Goal: Task Accomplishment & Management: Complete application form

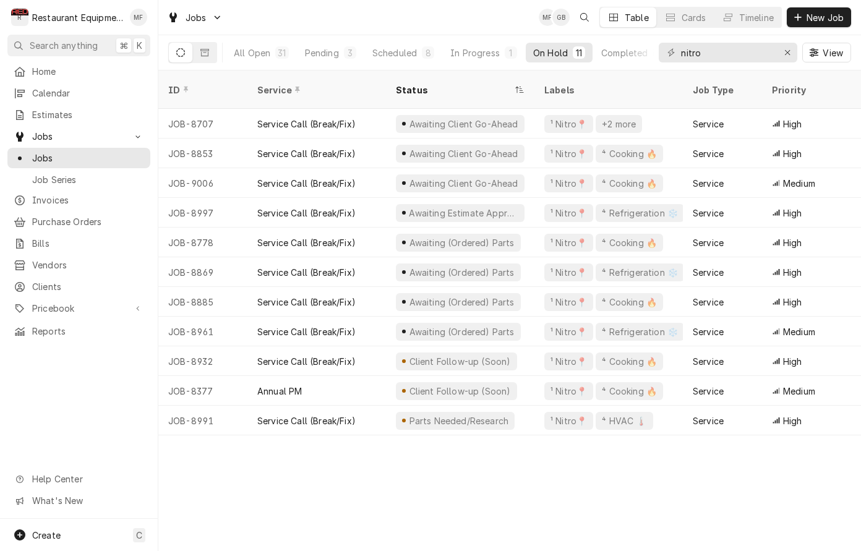
click at [455, 21] on div "Jobs MF GB Table Cards Timeline New Job" at bounding box center [509, 17] width 703 height 35
click at [739, 52] on input "nitro" at bounding box center [727, 53] width 93 height 20
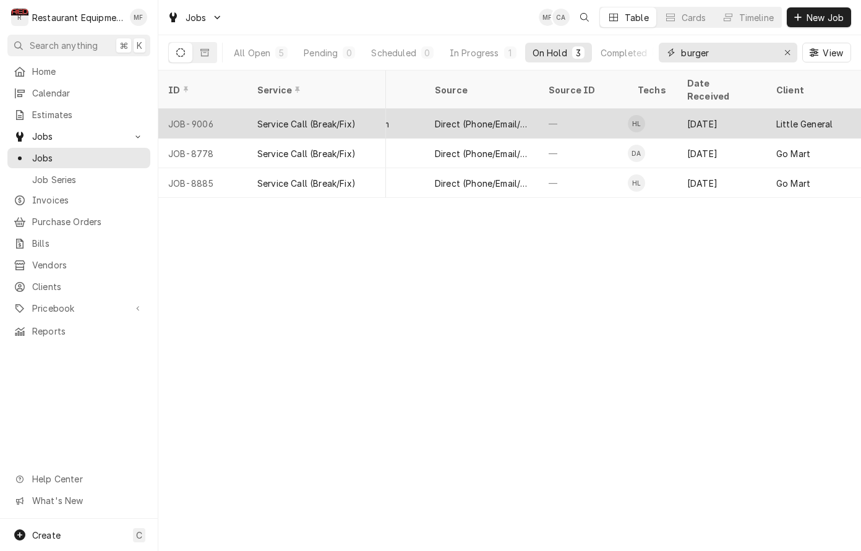
scroll to position [0, 456]
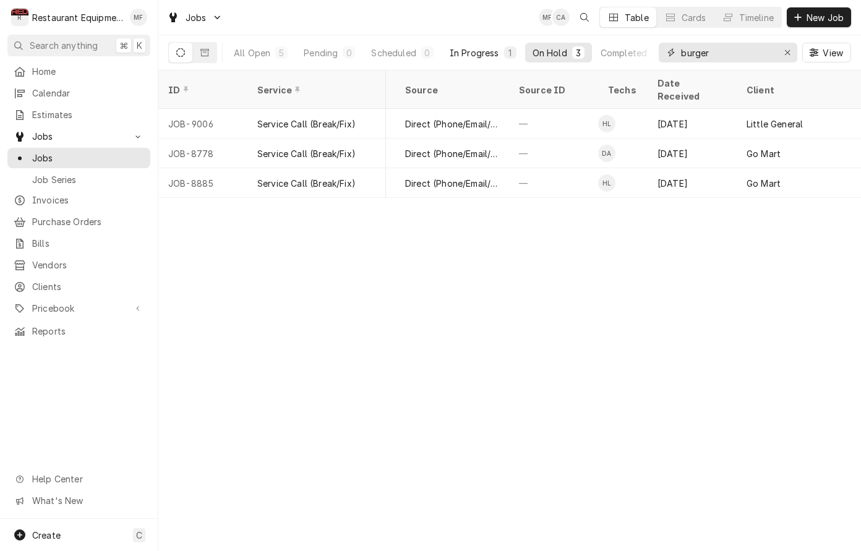
type input "burger"
click at [486, 51] on div "In Progress" at bounding box center [474, 52] width 49 height 13
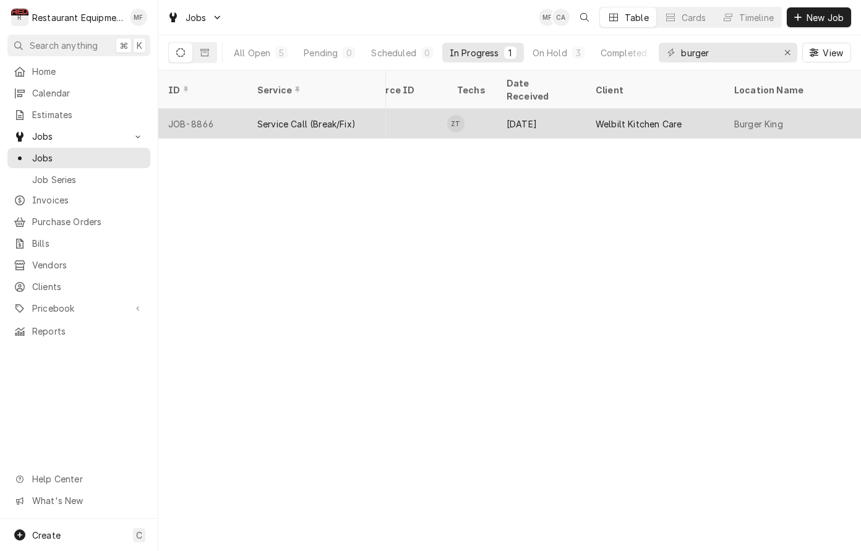
scroll to position [0, 598]
click at [648, 118] on div "Welbilt Kitchen Care" at bounding box center [648, 124] width 86 height 13
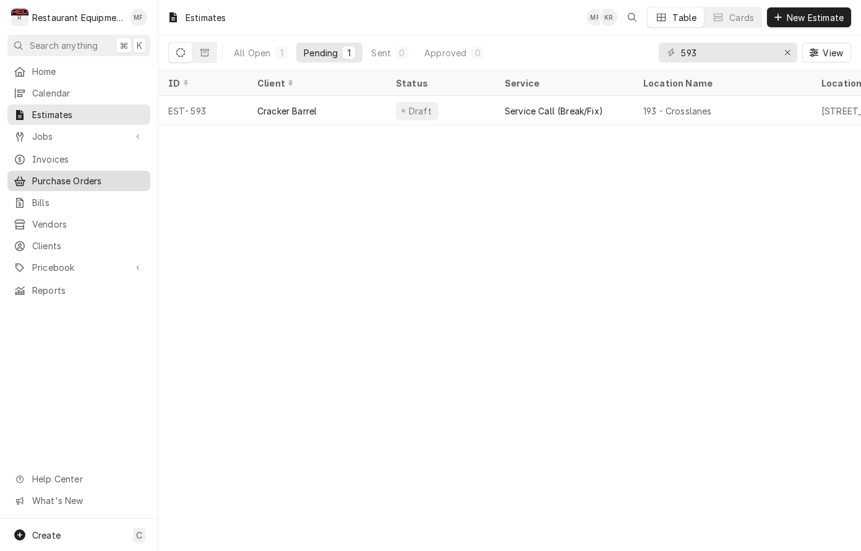
click at [92, 174] on span "Purchase Orders" at bounding box center [88, 180] width 112 height 13
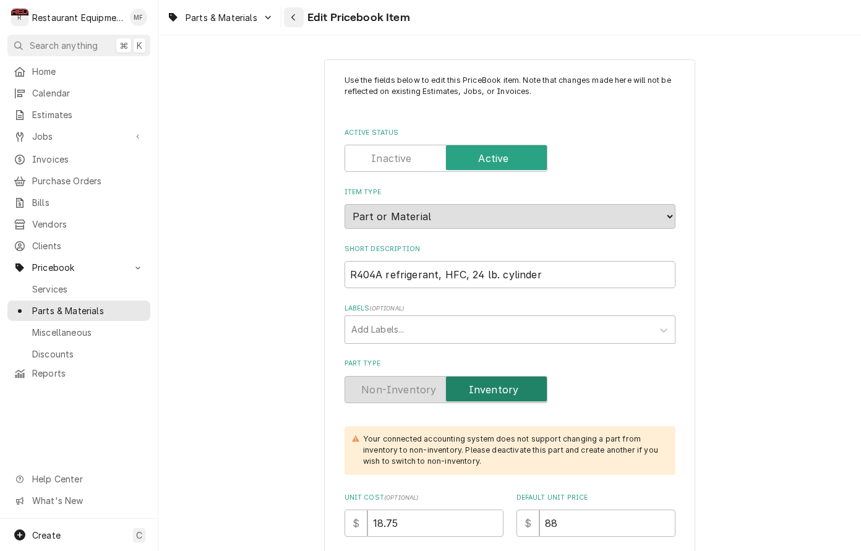
click at [289, 22] on div "Navigate back" at bounding box center [294, 17] width 12 height 12
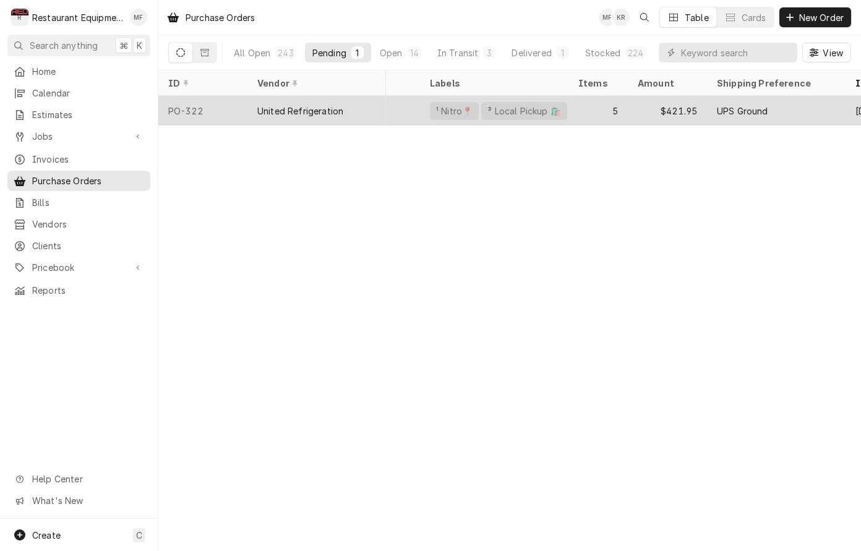
scroll to position [0, 74]
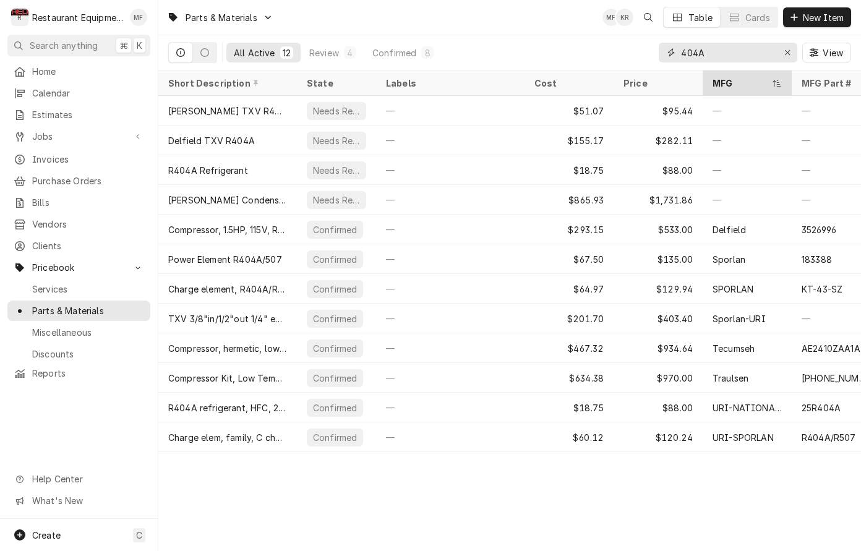
drag, startPoint x: 787, startPoint y: 54, endPoint x: 784, endPoint y: 74, distance: 20.0
click at [787, 54] on icon "Erase input" at bounding box center [787, 52] width 7 height 9
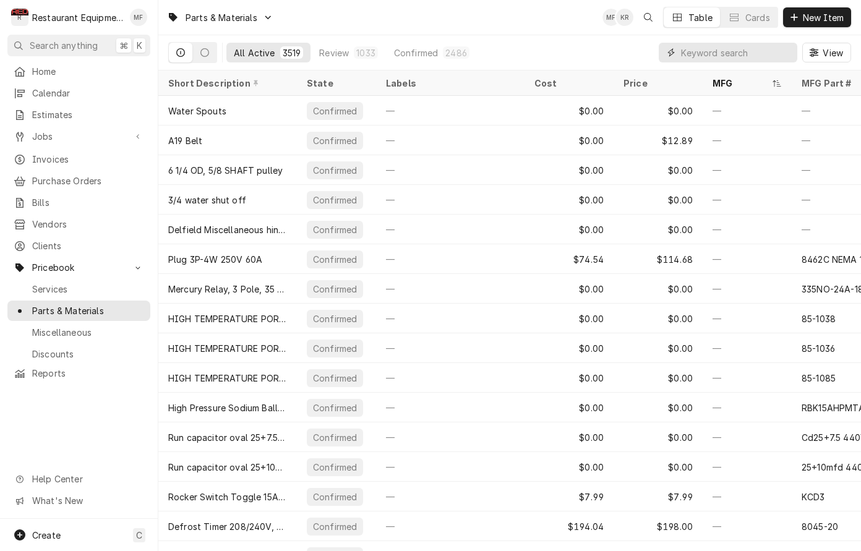
click at [700, 60] on input "Dynamic Content Wrapper" at bounding box center [736, 53] width 110 height 20
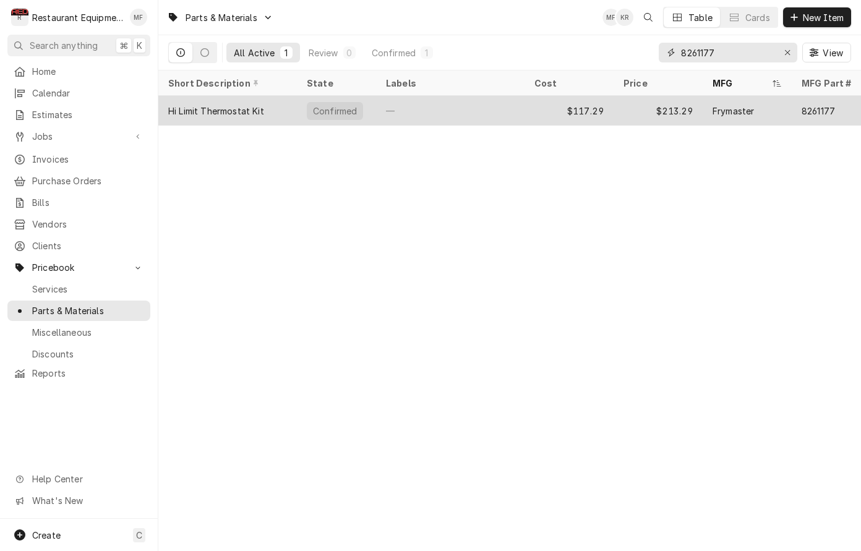
type input "8261177"
click at [716, 116] on div "Frymaster" at bounding box center [747, 111] width 89 height 30
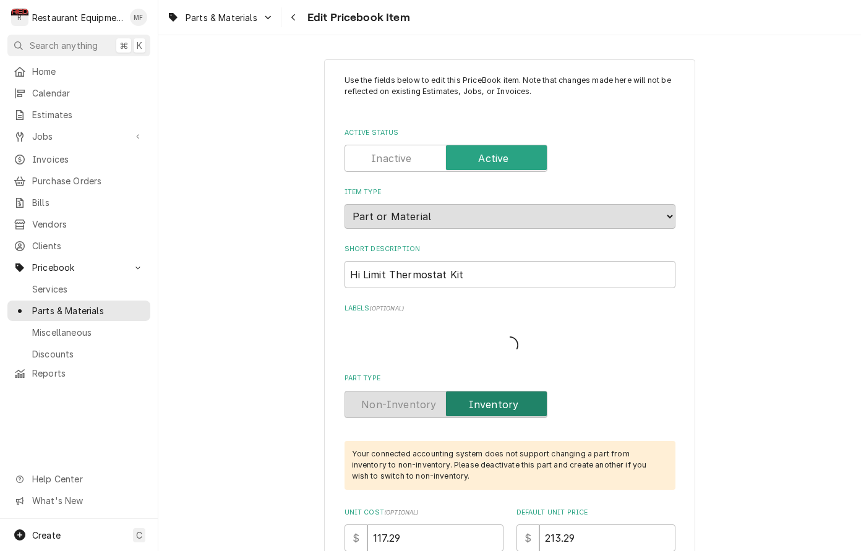
type textarea "x"
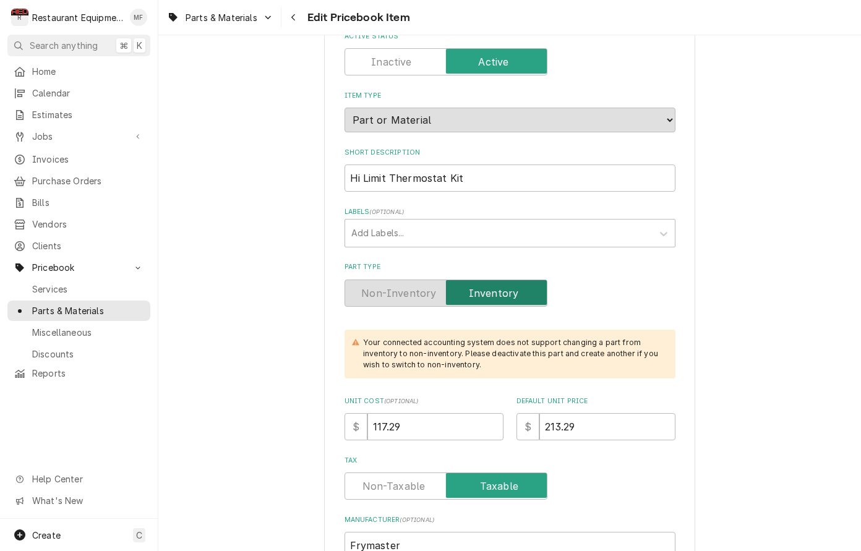
scroll to position [97, 0]
click at [253, 25] on link "Parts & Materials" at bounding box center [220, 17] width 116 height 20
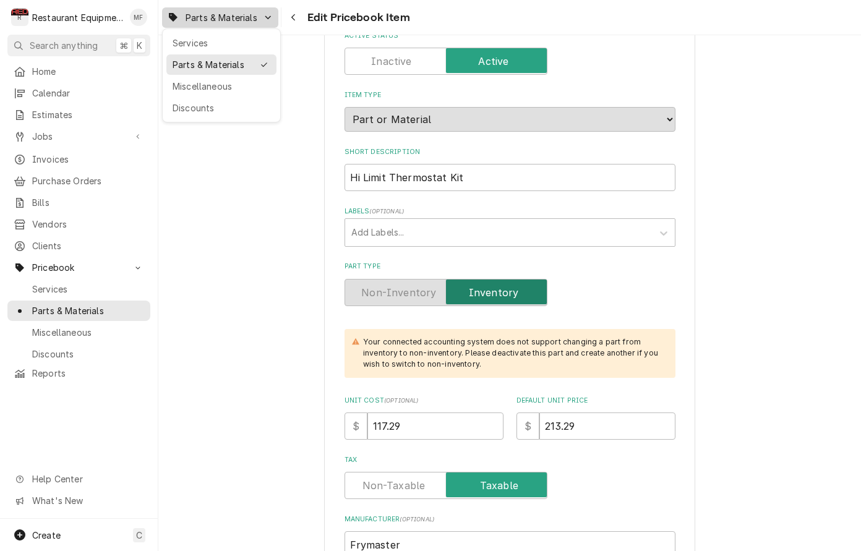
click at [291, 17] on html "R Restaurant Equipment Diagnostics MF Search anything ⌘ K Home Calendar Estimat…" at bounding box center [430, 275] width 861 height 551
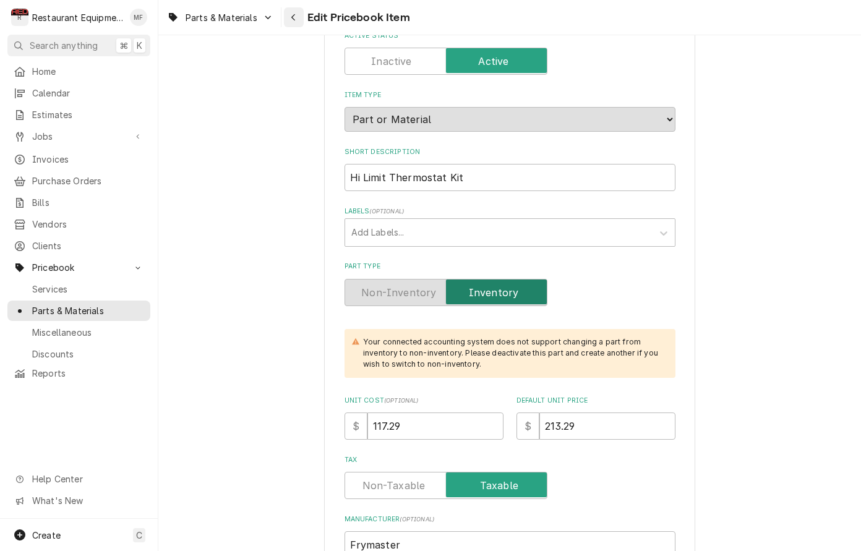
click at [295, 16] on icon "Navigate back" at bounding box center [294, 17] width 6 height 9
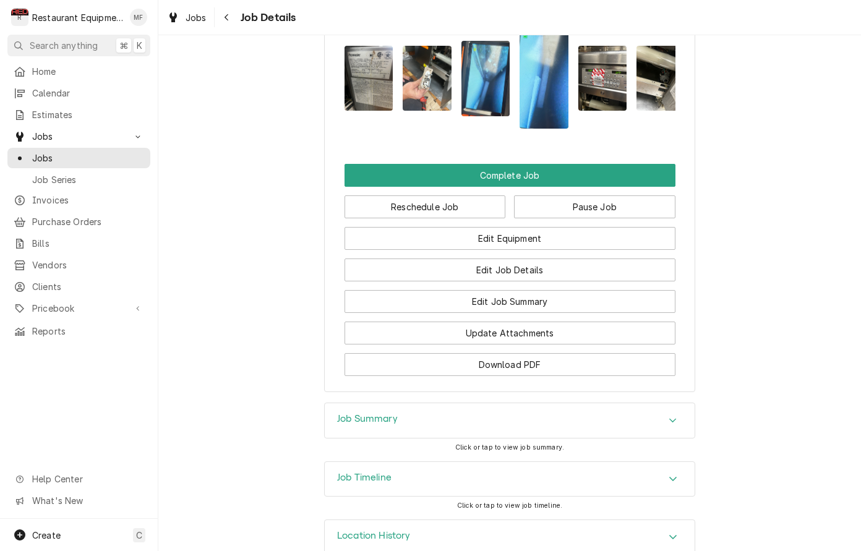
scroll to position [2112, 0]
click at [598, 404] on div "Job Summary" at bounding box center [510, 421] width 370 height 35
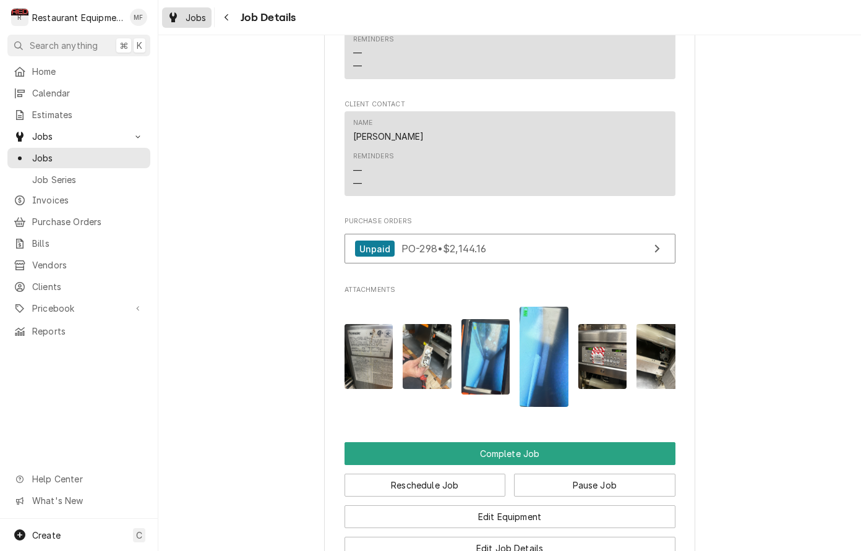
scroll to position [1829, 0]
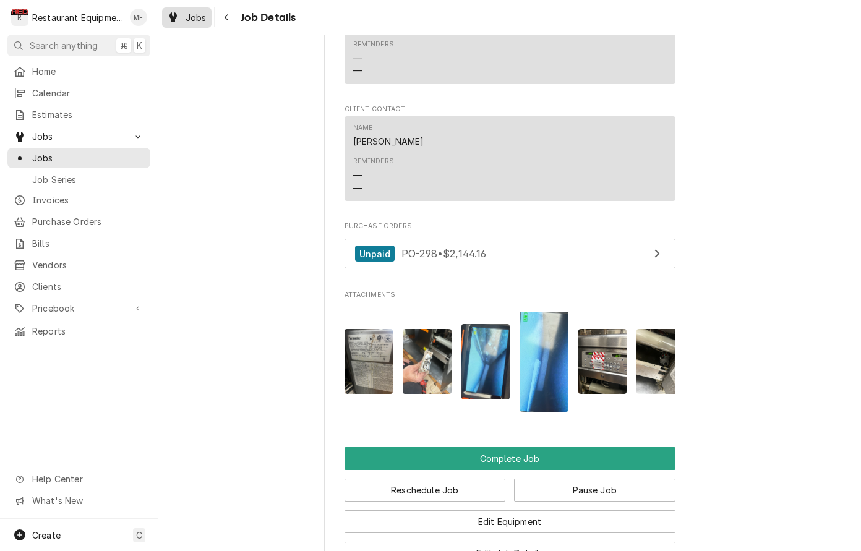
click at [193, 27] on link "Jobs" at bounding box center [186, 17] width 49 height 20
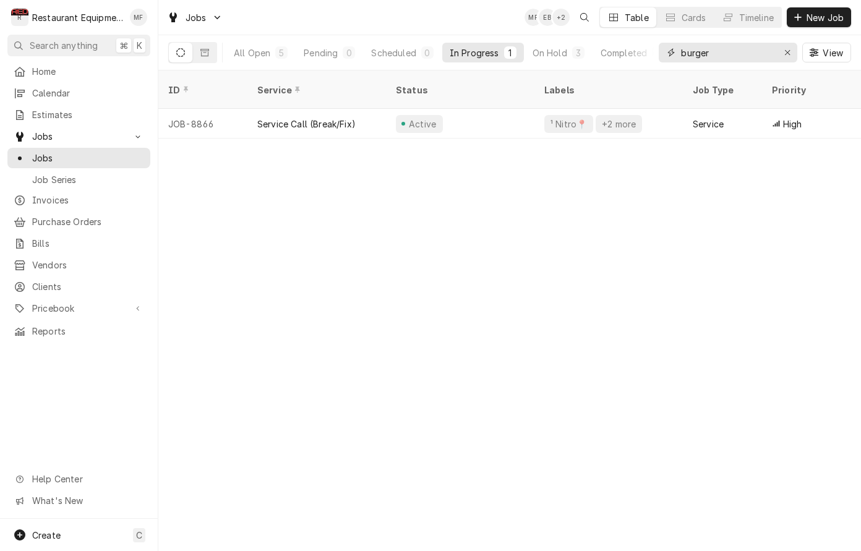
click at [742, 52] on input "burger" at bounding box center [727, 53] width 93 height 20
type input "nitro"
click at [784, 56] on div "Erase input" at bounding box center [787, 52] width 12 height 12
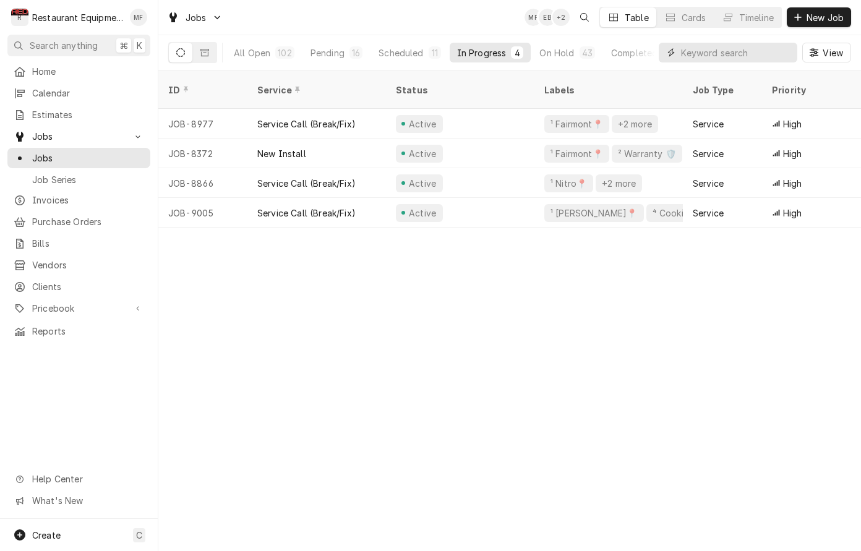
click at [784, 56] on input "Dynamic Content Wrapper" at bounding box center [736, 53] width 110 height 20
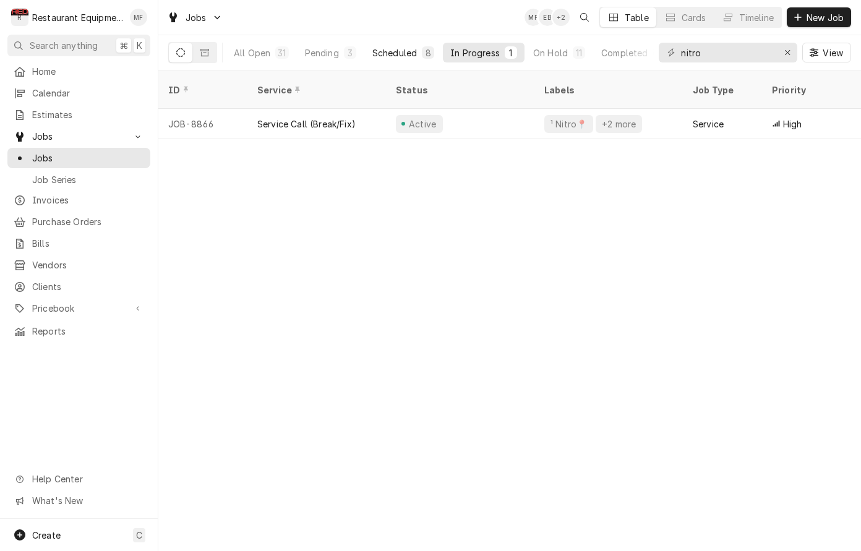
click at [385, 52] on div "Scheduled" at bounding box center [394, 52] width 45 height 13
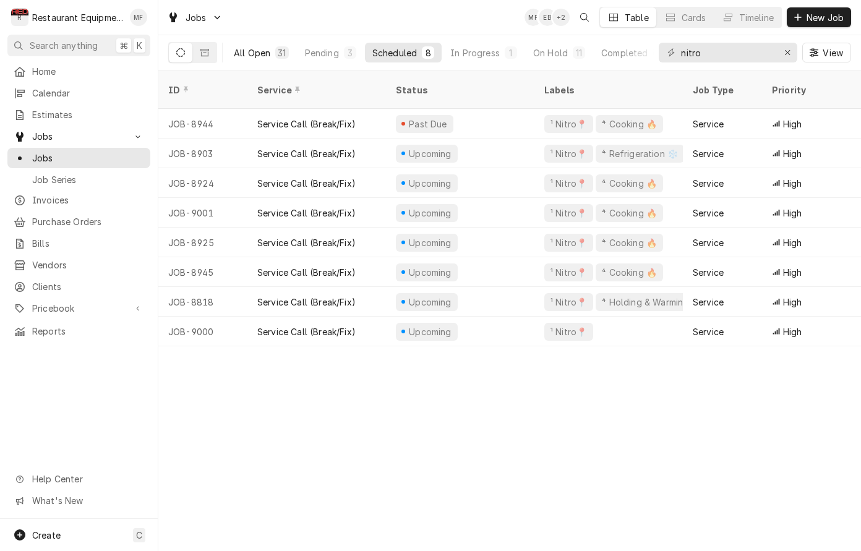
click at [265, 59] on button "All Open 31" at bounding box center [261, 53] width 70 height 20
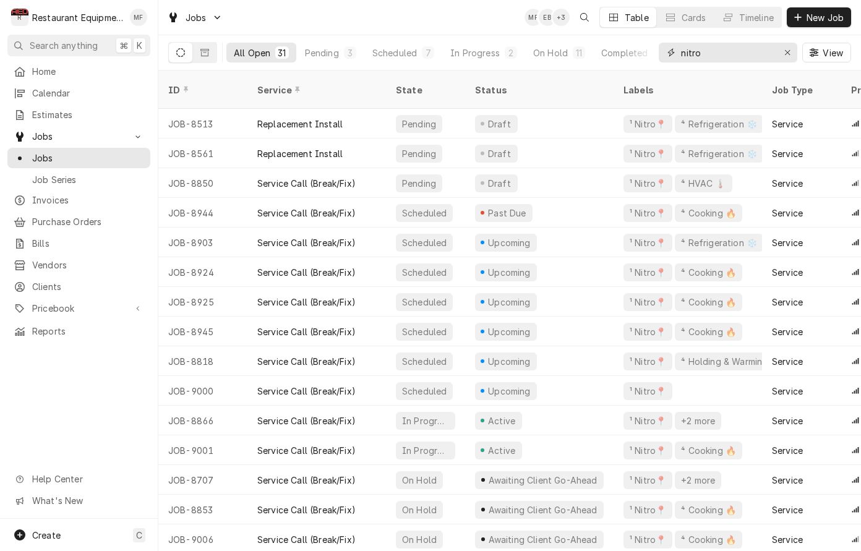
click at [728, 54] on input "nitro" at bounding box center [727, 53] width 93 height 20
click at [729, 54] on input "nitro" at bounding box center [727, 53] width 93 height 20
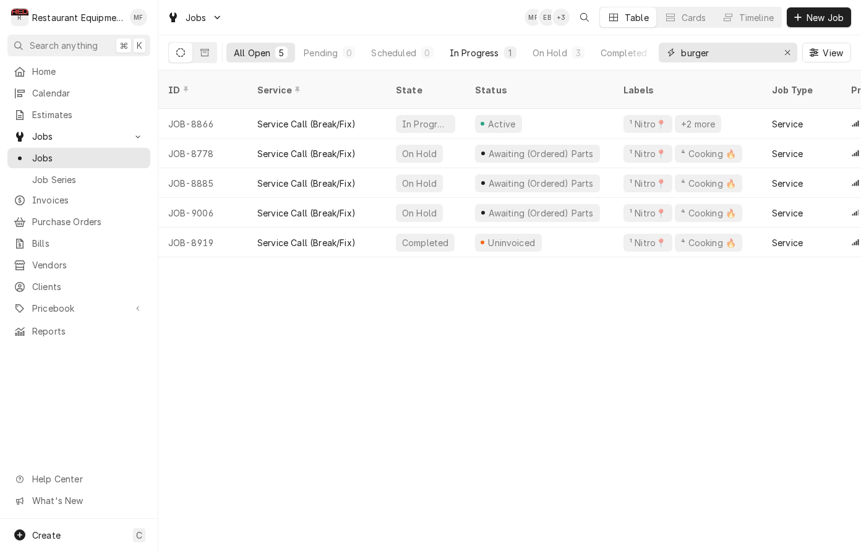
type input "burger"
click at [493, 53] on div "In Progress" at bounding box center [474, 52] width 49 height 13
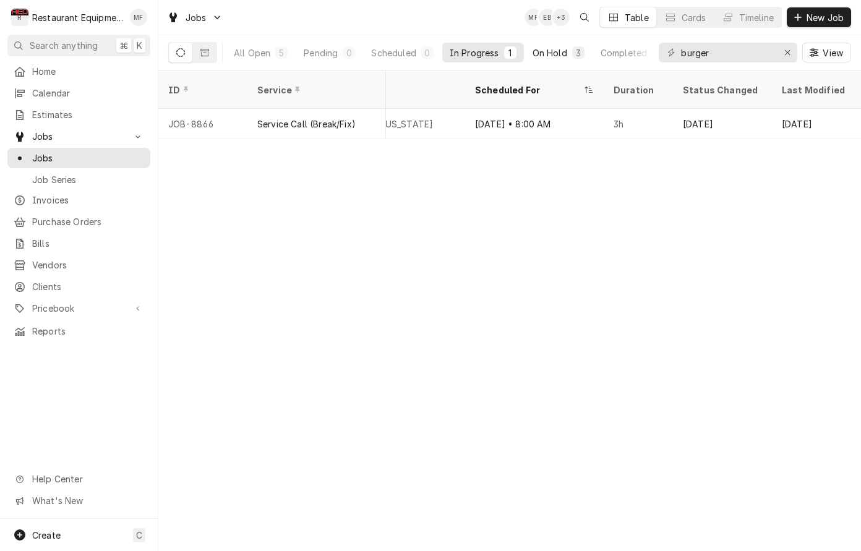
scroll to position [0, 1223]
click at [570, 48] on button "On Hold 3" at bounding box center [558, 53] width 67 height 20
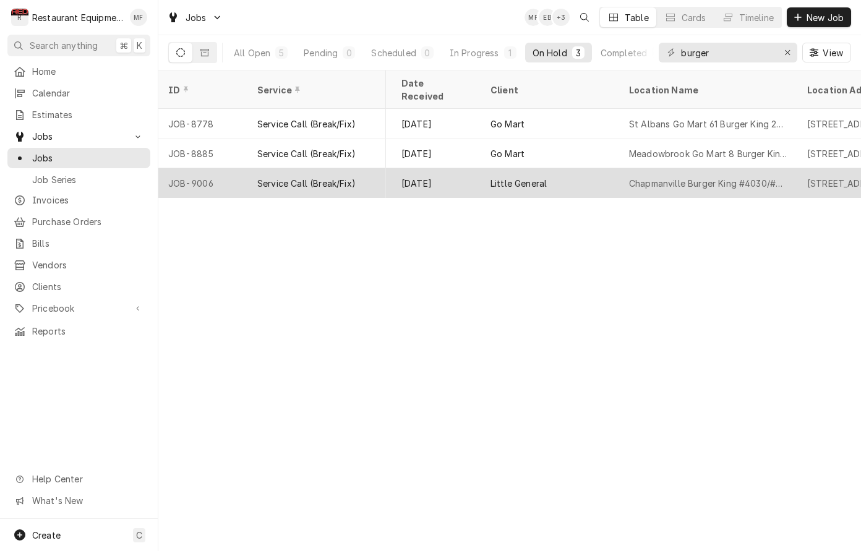
scroll to position [0, 692]
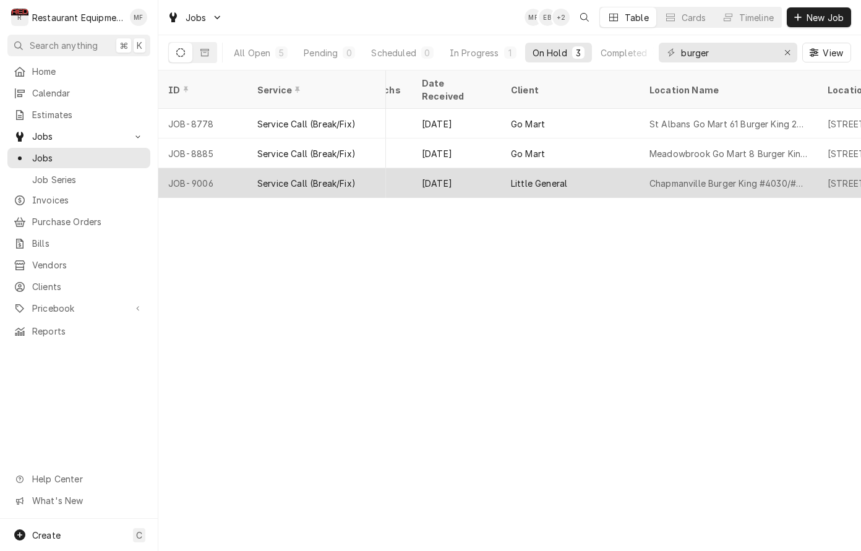
click at [685, 168] on div "Chapmanville Burger King #4030/#7000" at bounding box center [729, 183] width 178 height 30
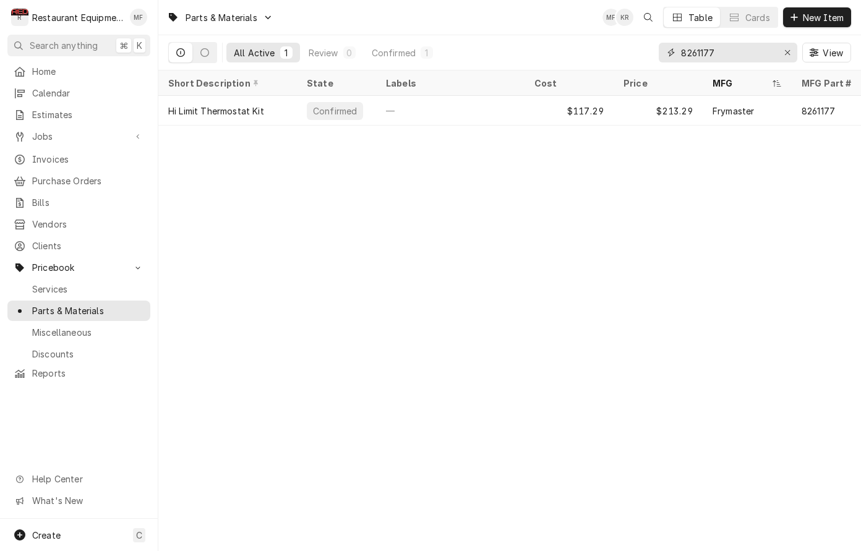
click at [781, 58] on div "Erase input" at bounding box center [787, 52] width 12 height 12
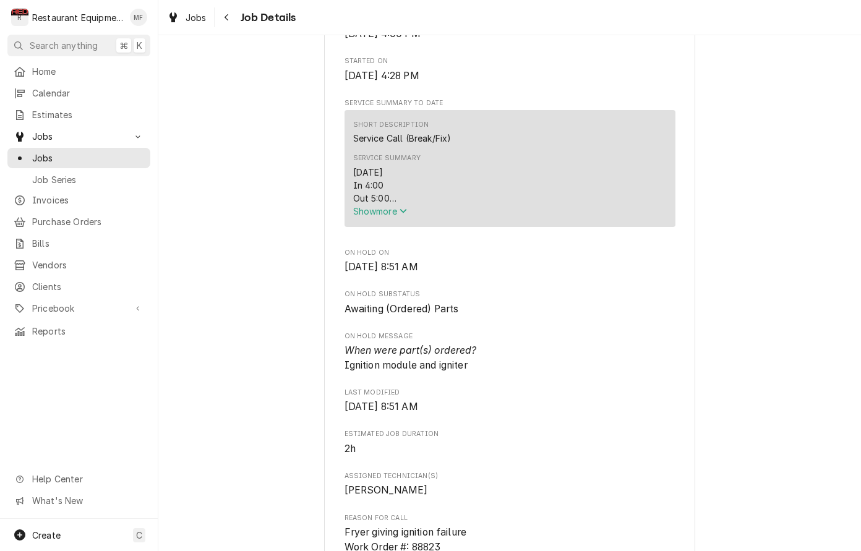
scroll to position [477, 0]
click at [406, 209] on icon "Service Summary" at bounding box center [403, 209] width 7 height 9
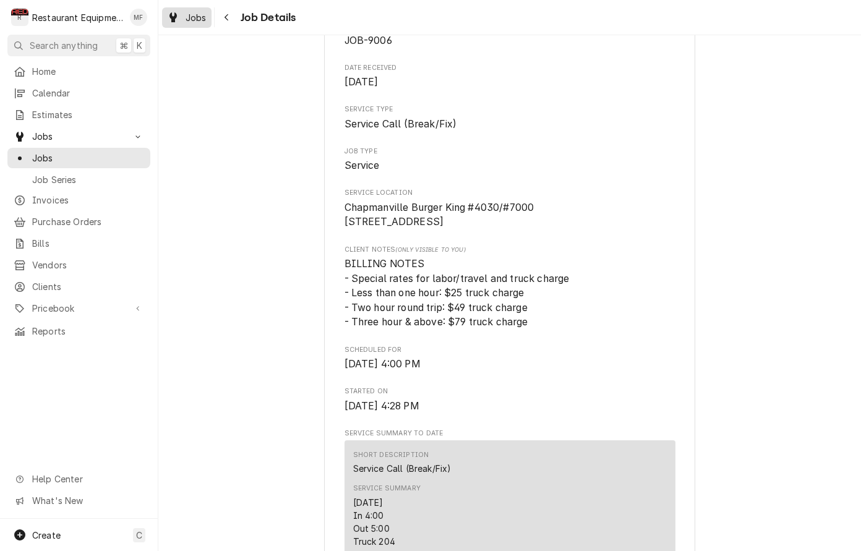
scroll to position [107, 0]
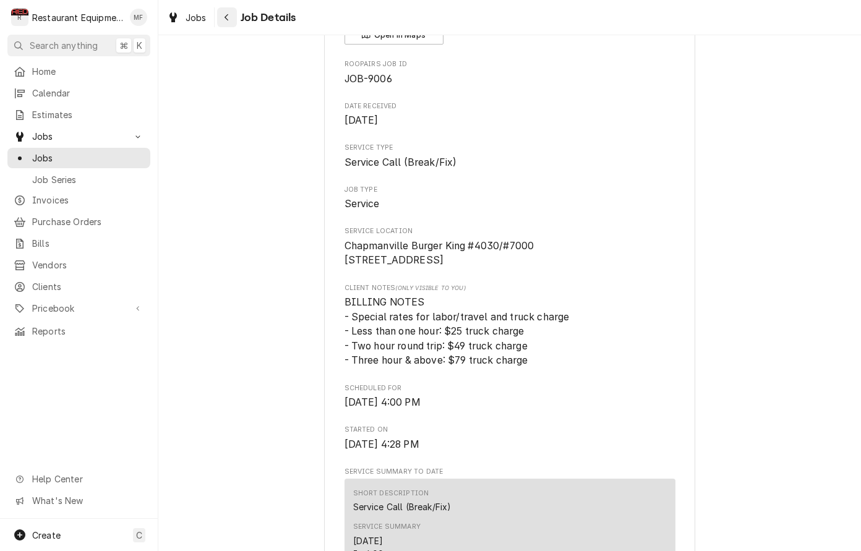
click at [229, 13] on div "Navigate back" at bounding box center [227, 17] width 12 height 12
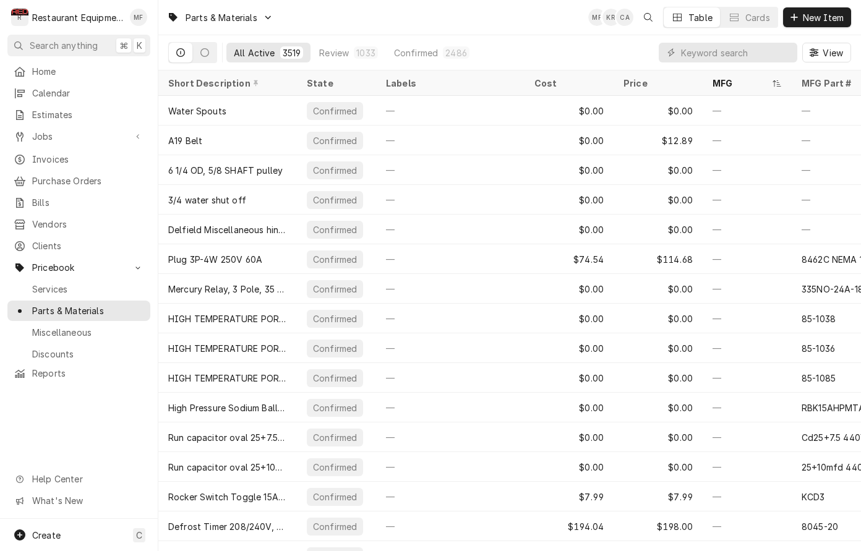
click at [698, 56] on input "Dynamic Content Wrapper" at bounding box center [736, 53] width 110 height 20
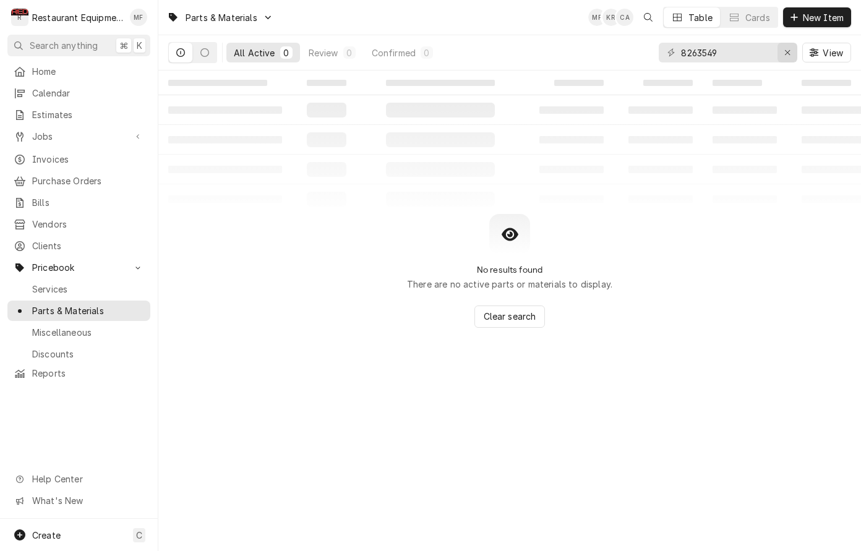
type input "8263549"
drag, startPoint x: 788, startPoint y: 56, endPoint x: 773, endPoint y: 46, distance: 18.0
click at [788, 55] on icon "Erase input" at bounding box center [787, 52] width 7 height 9
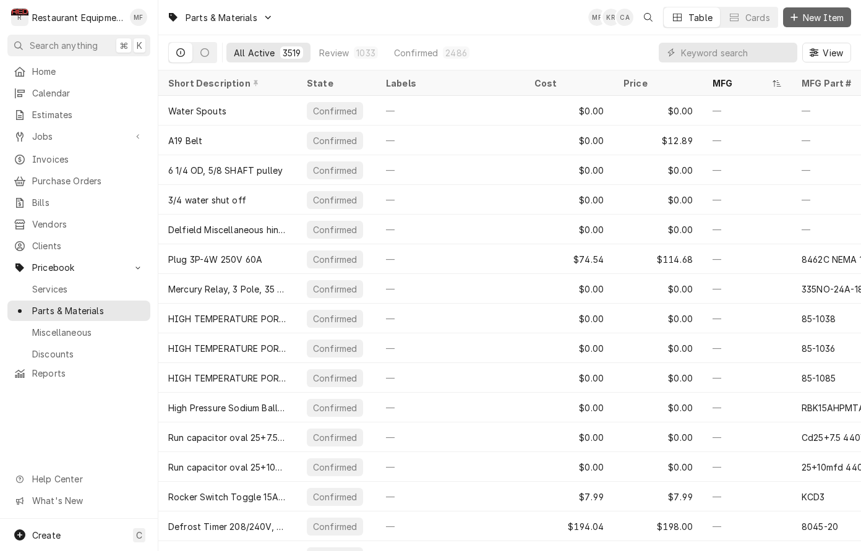
click at [816, 15] on span "New Item" at bounding box center [823, 17] width 46 height 13
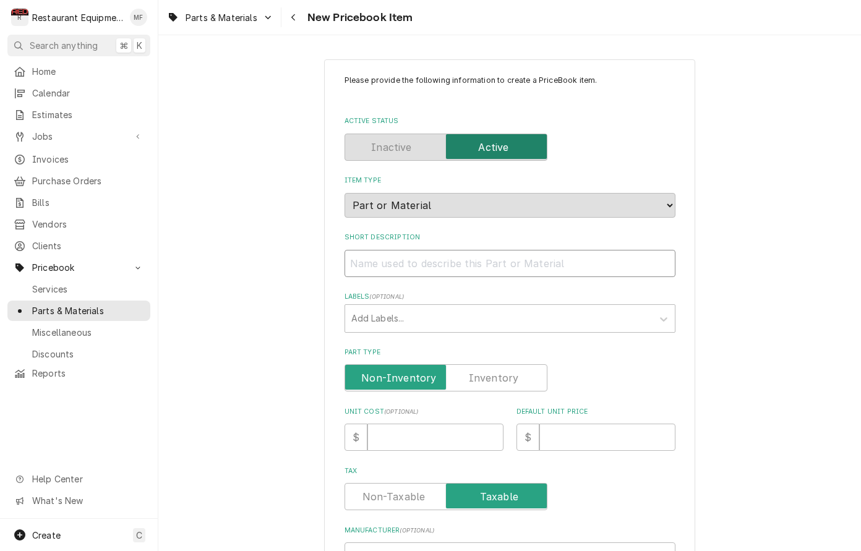
click at [543, 250] on input "Short Description" at bounding box center [510, 263] width 331 height 27
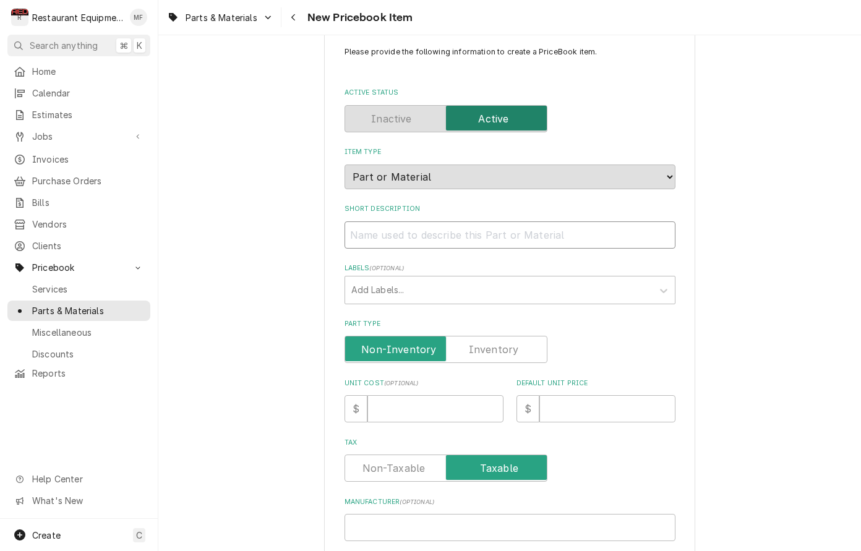
scroll to position [31, 0]
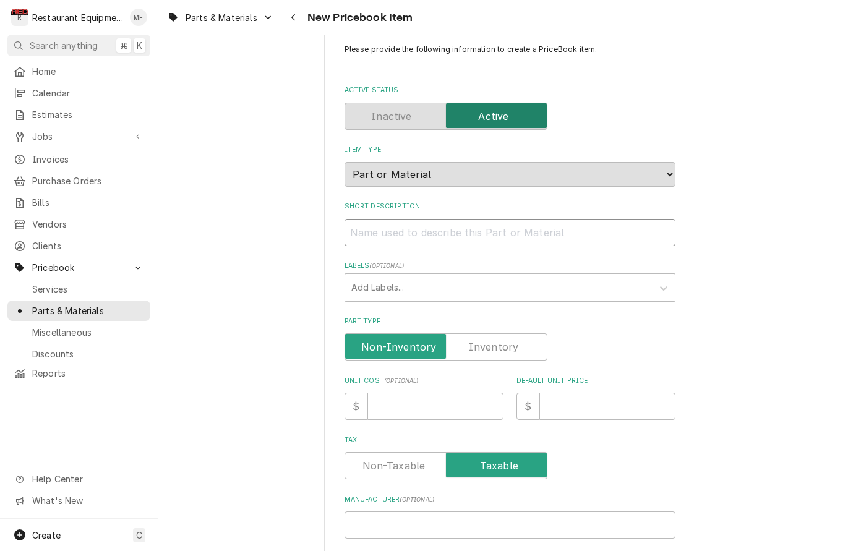
click at [531, 219] on input "Short Description" at bounding box center [510, 232] width 331 height 27
paste input "Short Description"
type textarea "x"
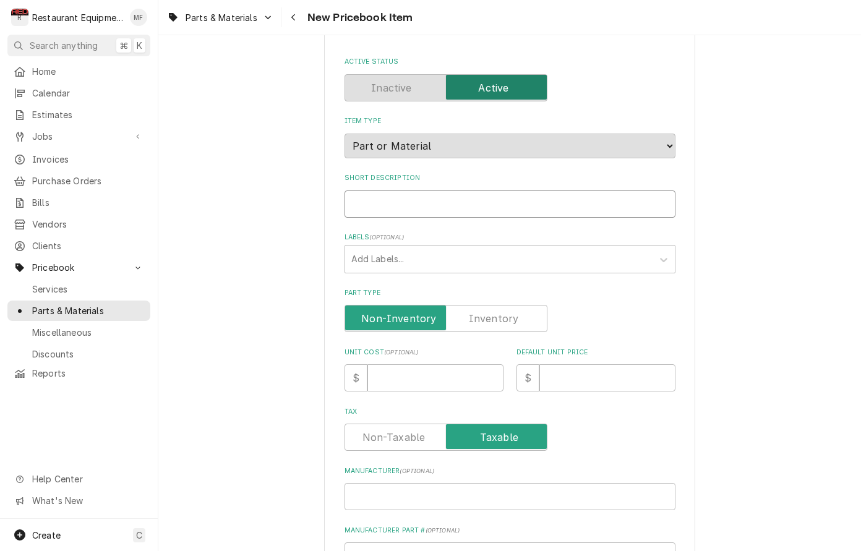
scroll to position [63, 0]
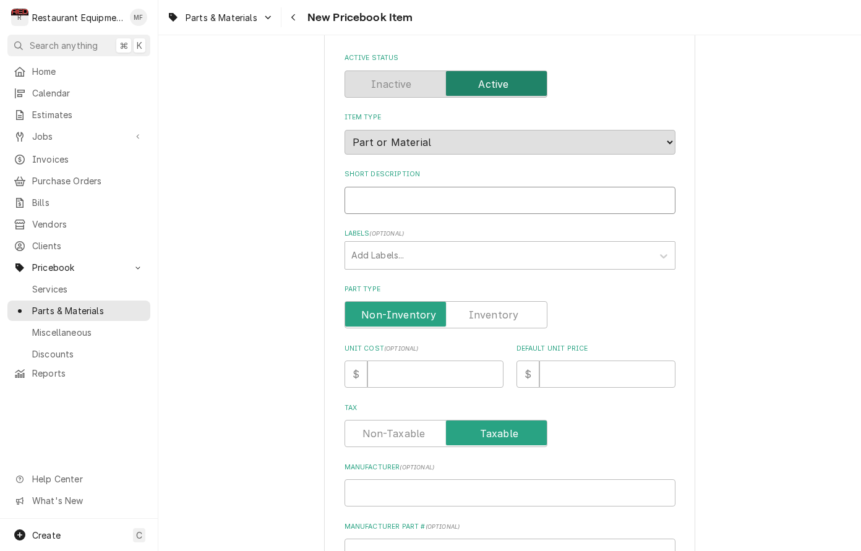
click at [492, 191] on input "Short Description" at bounding box center [510, 200] width 331 height 27
paste input "Frymaster 8263549 Igniter Kit, Natural Kit"
type textarea "x"
type input "Frymaster 8263549 Igniter Kit, Natural Kit"
drag, startPoint x: 442, startPoint y: 189, endPoint x: 351, endPoint y: 191, distance: 91.6
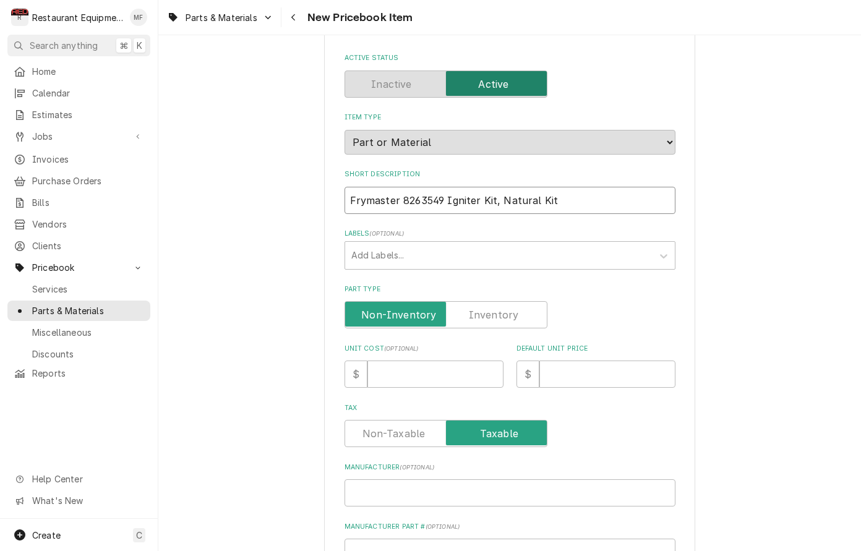
click at [351, 191] on input "Frymaster 8263549 Igniter Kit, Natural Kit" at bounding box center [510, 200] width 331 height 27
type textarea "x"
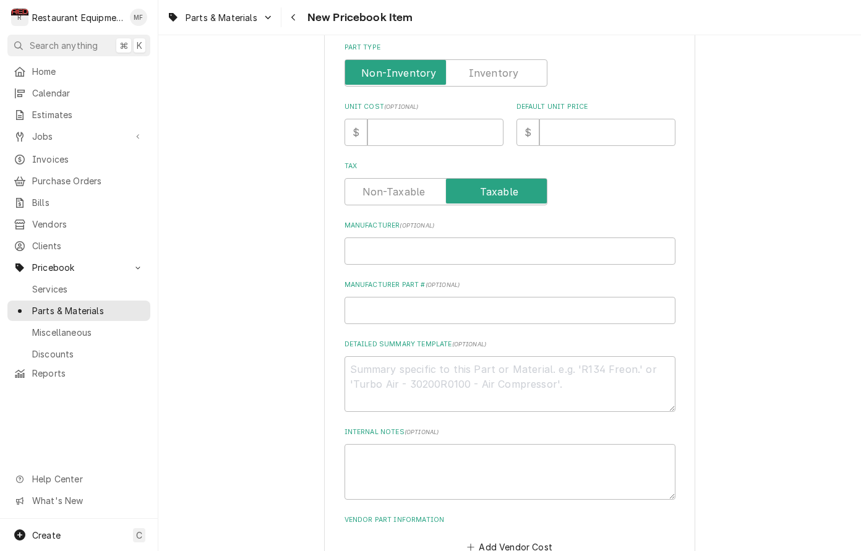
scroll to position [326, 0]
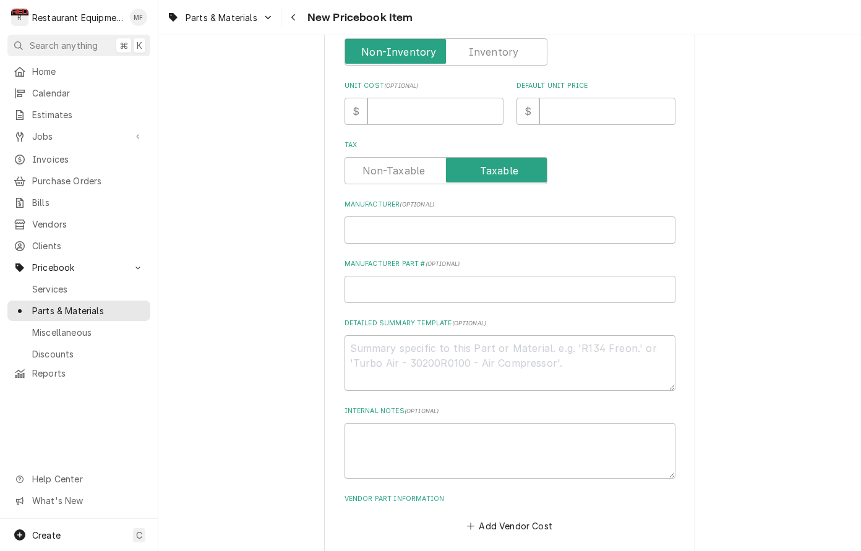
type input "Igniter Kit, Natural Kit"
drag, startPoint x: 463, startPoint y: 239, endPoint x: 465, endPoint y: 231, distance: 8.3
click at [463, 238] on div "Please provide the following information to create a PriceBook item. Active Sta…" at bounding box center [510, 142] width 331 height 786
click at [465, 229] on input "Manufacturer ( optional )" at bounding box center [510, 230] width 331 height 27
paste input "Frymaster 8263549"
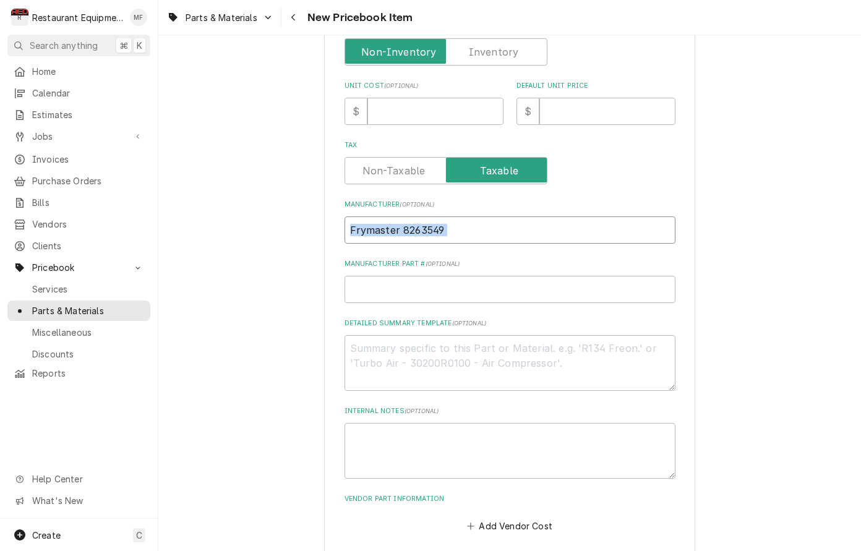
type textarea "x"
type input "Frymaster 8263549"
click at [510, 276] on input "Manufacturer Part # ( optional )" at bounding box center [510, 289] width 331 height 27
drag, startPoint x: 452, startPoint y: 213, endPoint x: 401, endPoint y: 217, distance: 50.9
click at [401, 217] on input "Frymaster 8263549" at bounding box center [510, 230] width 331 height 27
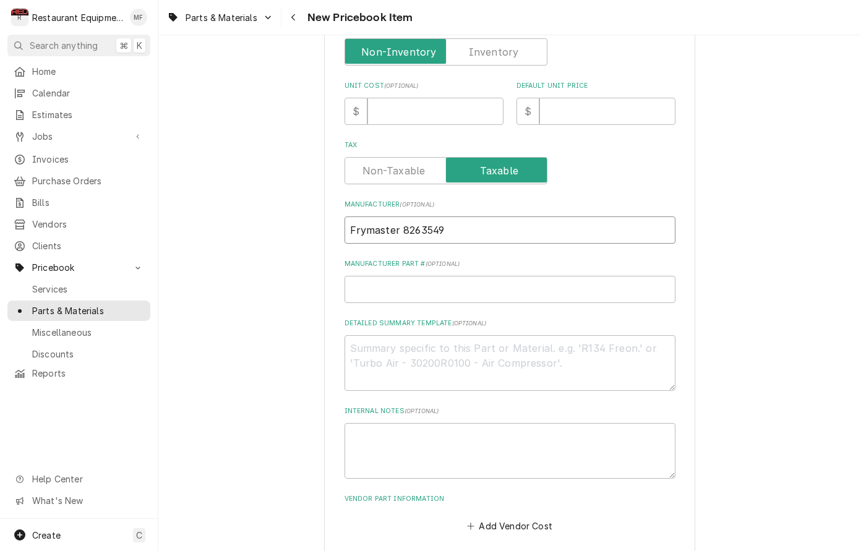
type textarea "x"
type input "Frymaster"
click at [458, 276] on input "Manufacturer Part # ( optional )" at bounding box center [510, 289] width 331 height 27
paste input "8263549"
type textarea "x"
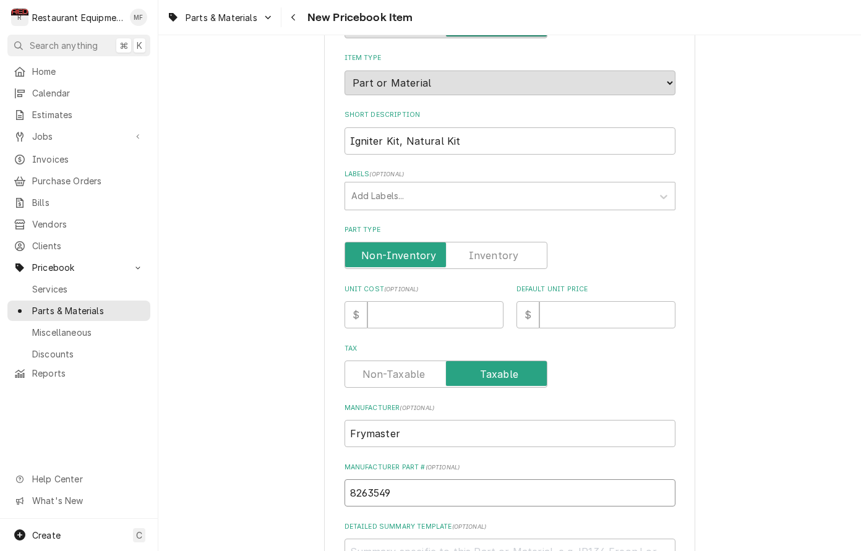
scroll to position [121, 0]
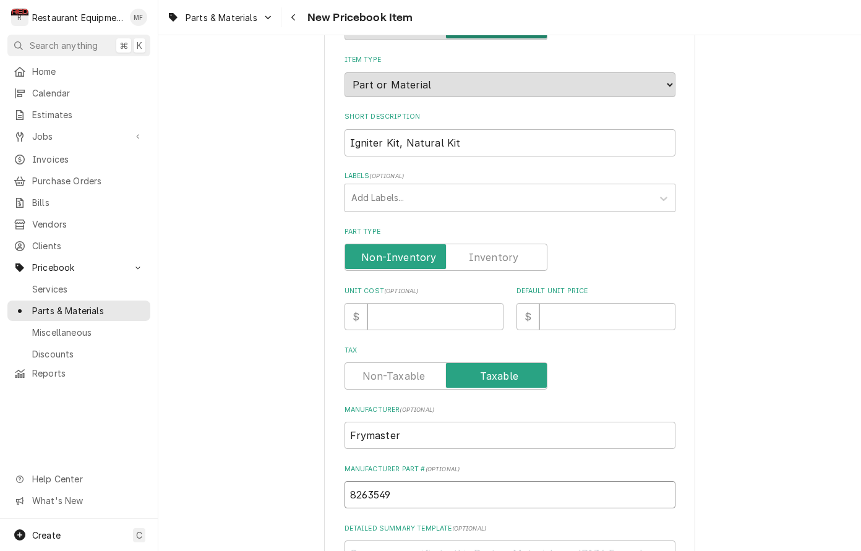
type input "8263549"
click at [439, 303] on input "Unit Cost ( optional )" at bounding box center [435, 316] width 136 height 27
type textarea "x"
type input "8"
type textarea "x"
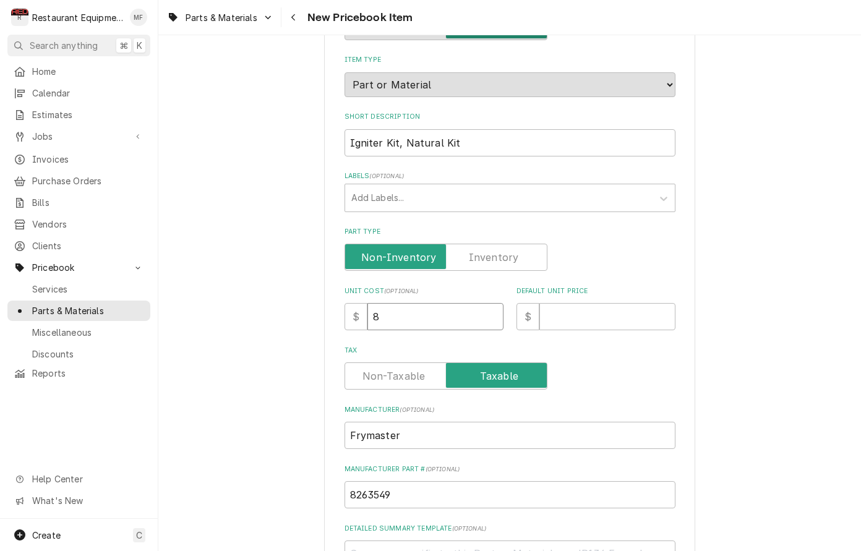
type input "86"
type textarea "x"
type input "86.1"
type textarea "x"
type input "86.17"
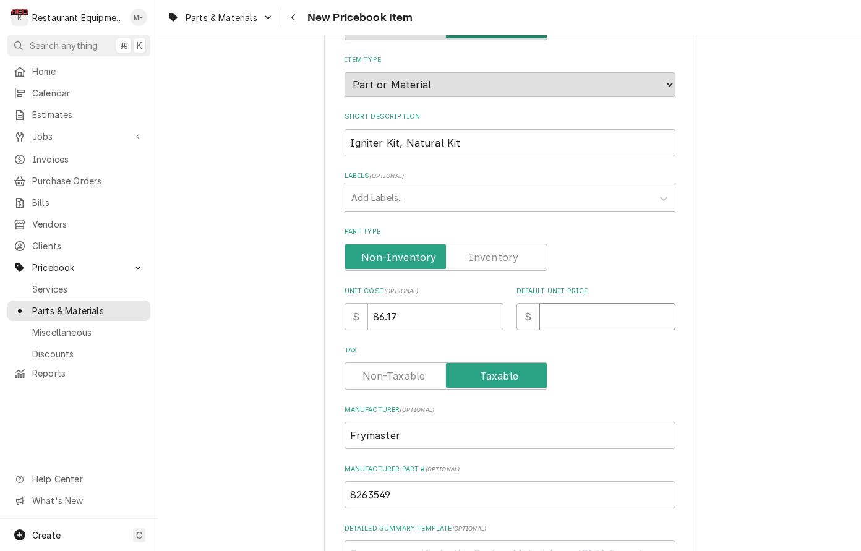
click at [617, 305] on input "Default Unit Price" at bounding box center [607, 316] width 136 height 27
type textarea "x"
type input "1"
type textarea "x"
type input "15"
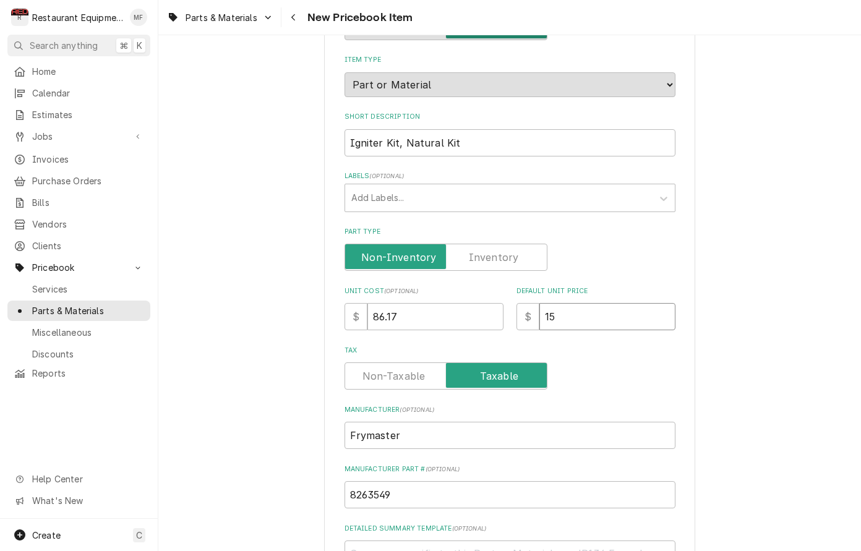
type textarea "x"
type input "155"
type textarea "x"
type input "15"
type textarea "x"
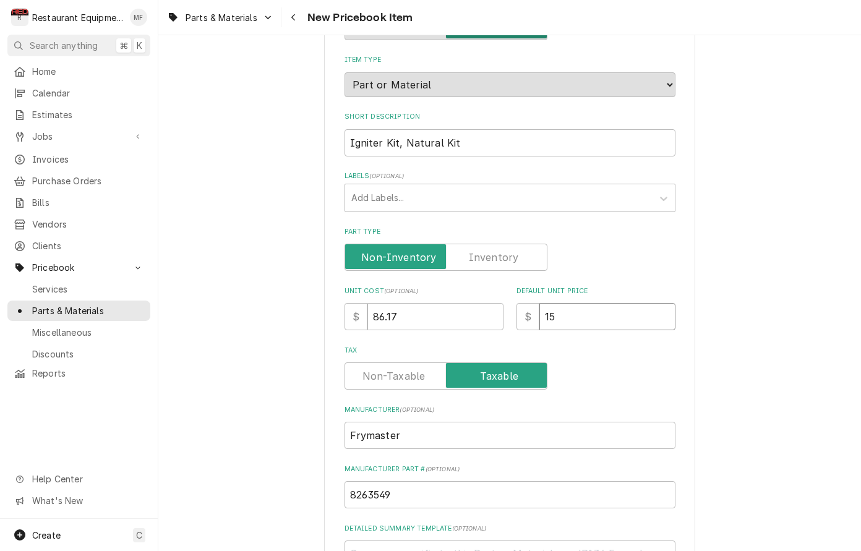
type input "156"
type textarea "x"
type input "156.6"
type textarea "x"
type input "156.67"
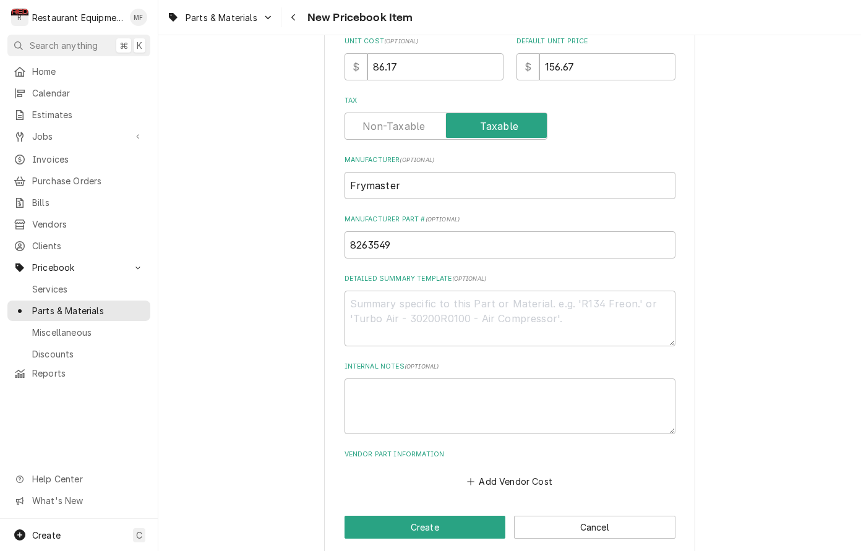
scroll to position [370, 0]
click at [534, 473] on button "Add Vendor Cost" at bounding box center [510, 481] width 90 height 17
type textarea "x"
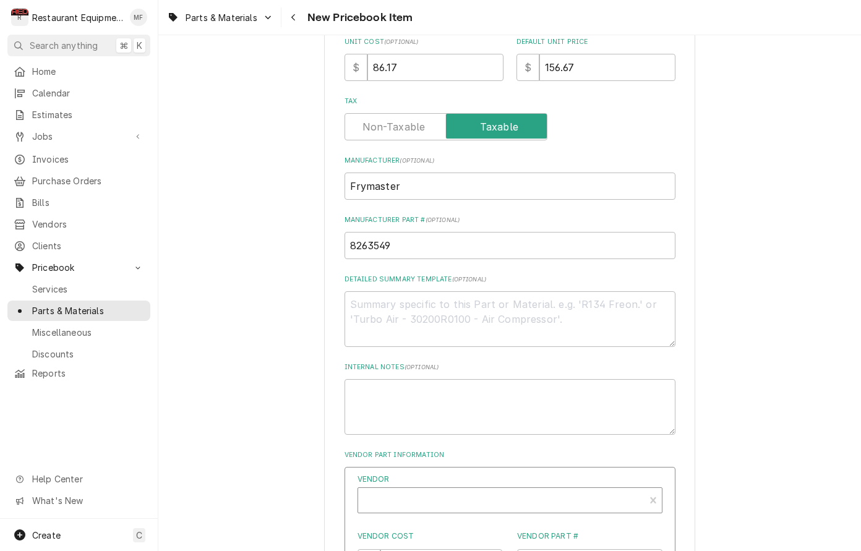
click at [525, 488] on div "Vendor" at bounding box center [501, 500] width 286 height 25
type input "parts t"
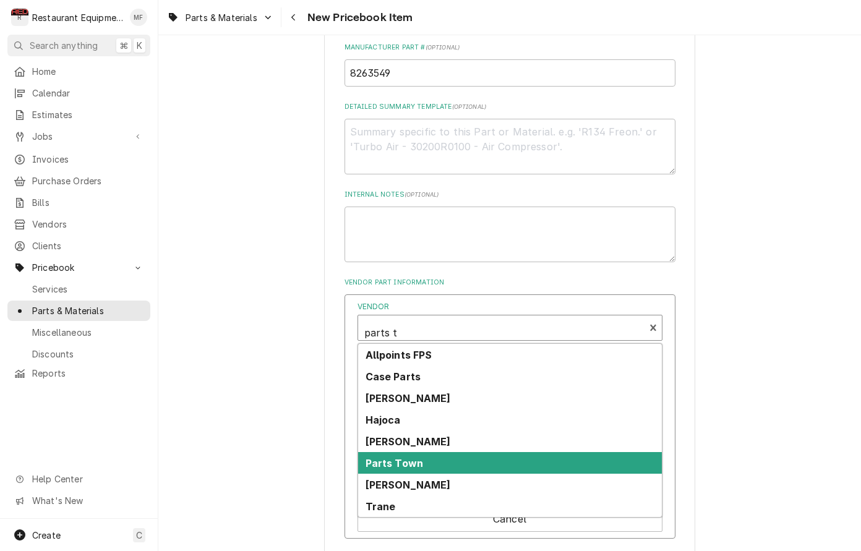
scroll to position [543, 0]
click at [458, 452] on div "Parts Town" at bounding box center [510, 463] width 304 height 22
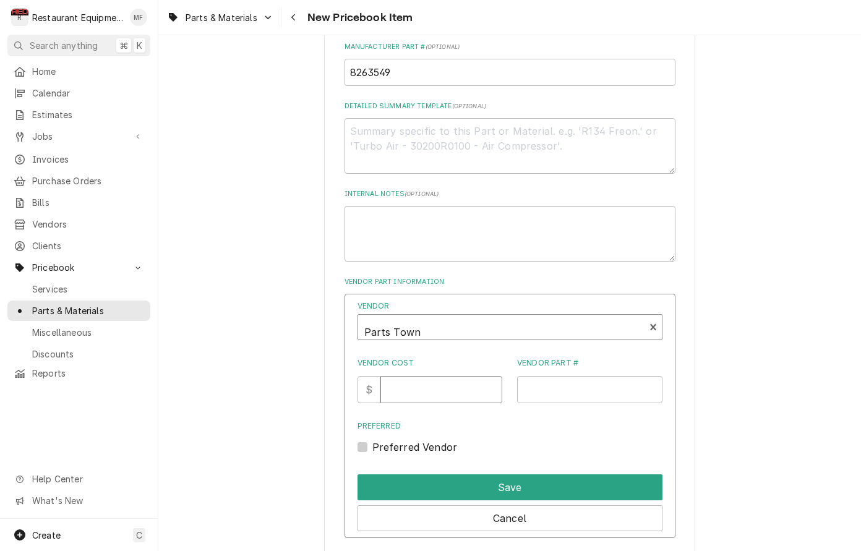
click at [452, 377] on input "Vendor Cost" at bounding box center [441, 389] width 122 height 27
type input "86.17"
click at [372, 440] on label "Preferred Vendor" at bounding box center [414, 447] width 85 height 15
click at [372, 440] on input "Preferred" at bounding box center [524, 453] width 305 height 27
checkbox input "true"
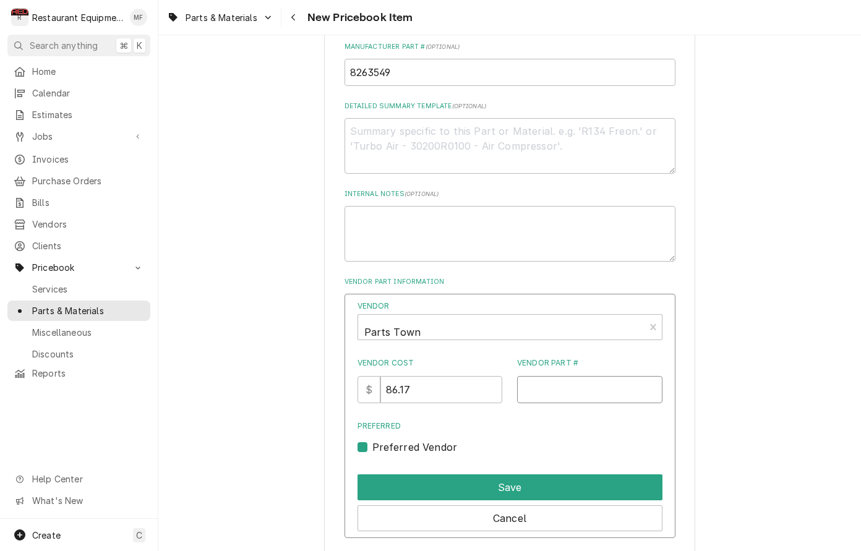
click at [612, 376] on input "Vendor Part #" at bounding box center [589, 389] width 145 height 27
paste input "FM8263549"
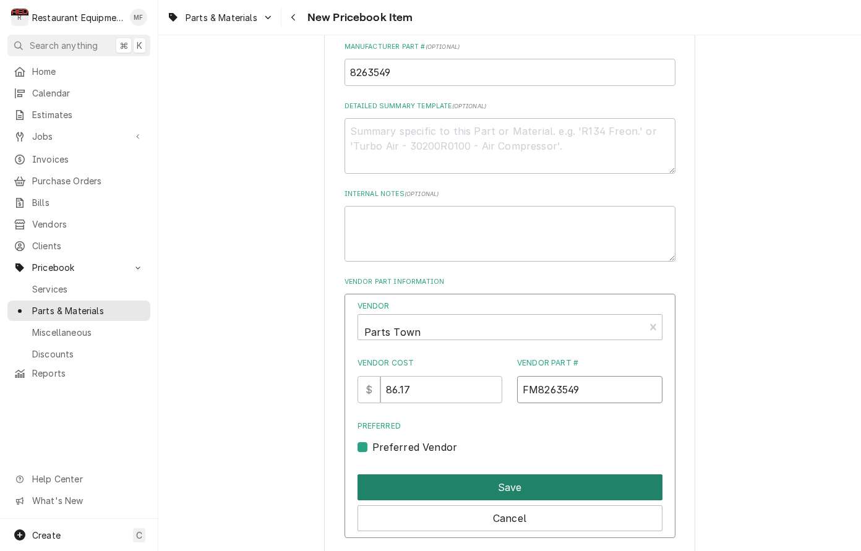
type input "FM8263549"
click at [567, 474] on button "Save" at bounding box center [510, 487] width 305 height 26
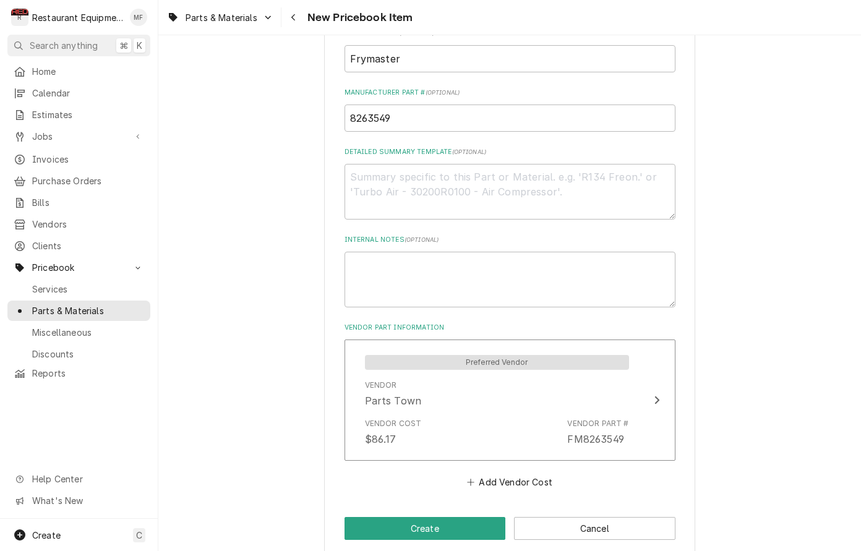
scroll to position [0, 0]
click at [472, 517] on button "Create" at bounding box center [425, 528] width 161 height 23
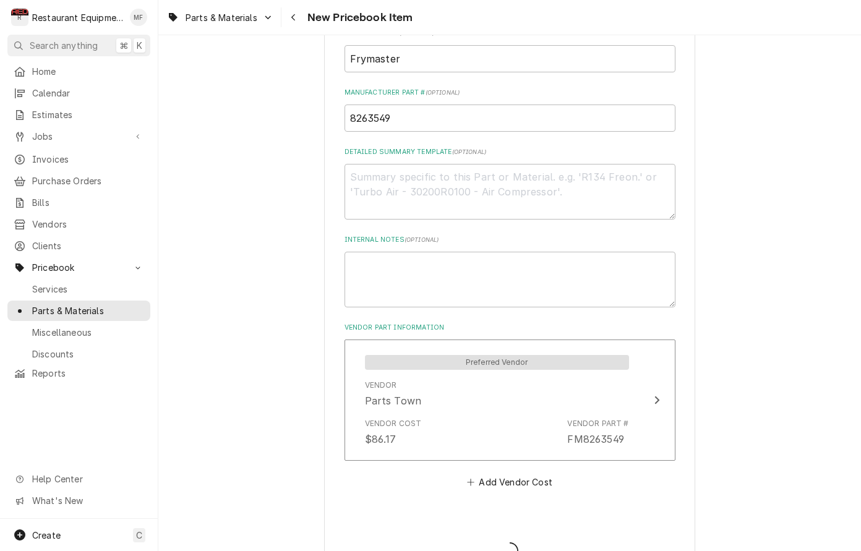
type textarea "x"
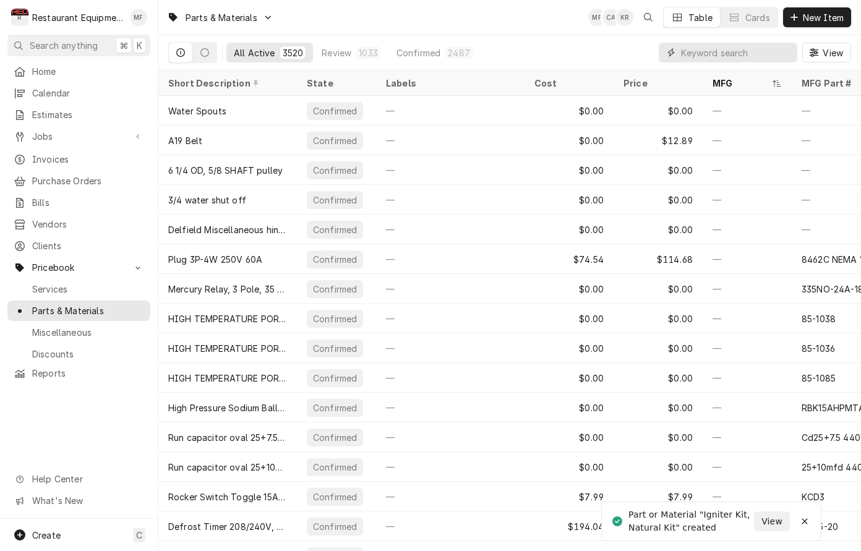
click at [720, 43] on input "Dynamic Content Wrapper" at bounding box center [736, 53] width 110 height 20
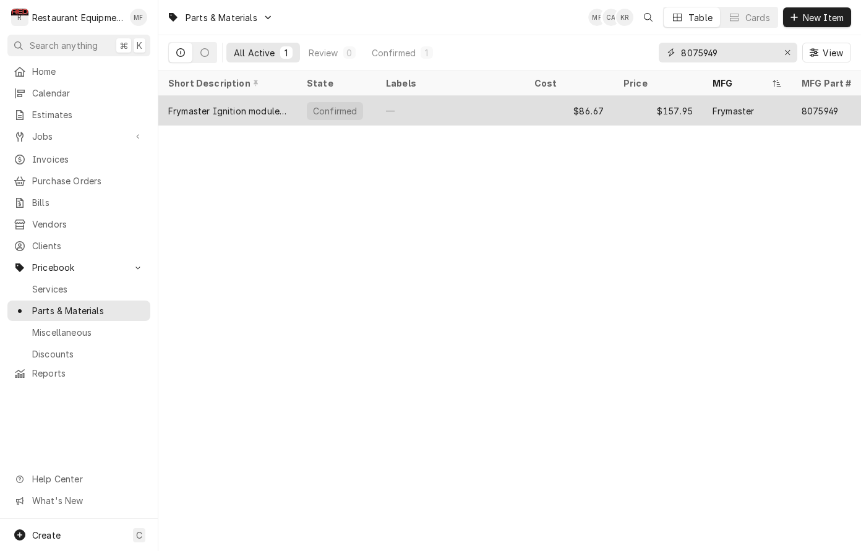
type input "8075949"
click at [745, 108] on div "Frymaster" at bounding box center [733, 111] width 41 height 13
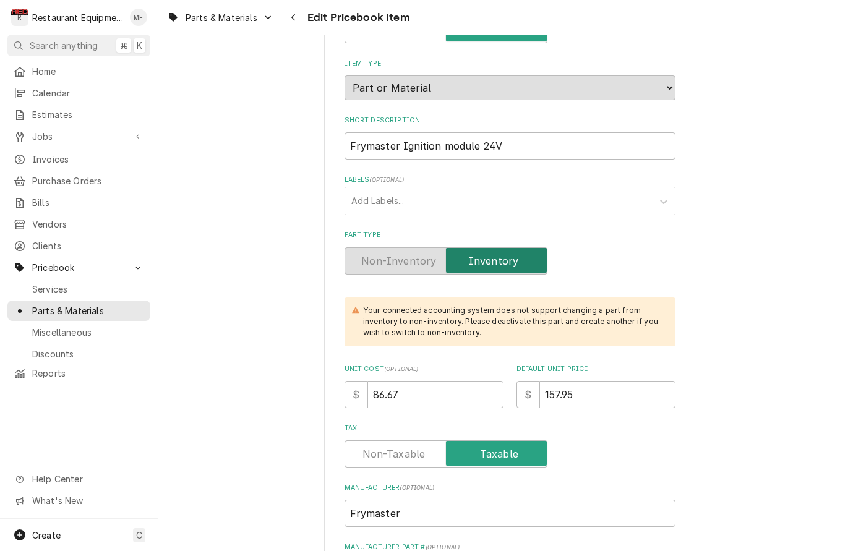
scroll to position [129, 0]
click at [446, 380] on input "86.67" at bounding box center [435, 393] width 136 height 27
type textarea "x"
type input "9"
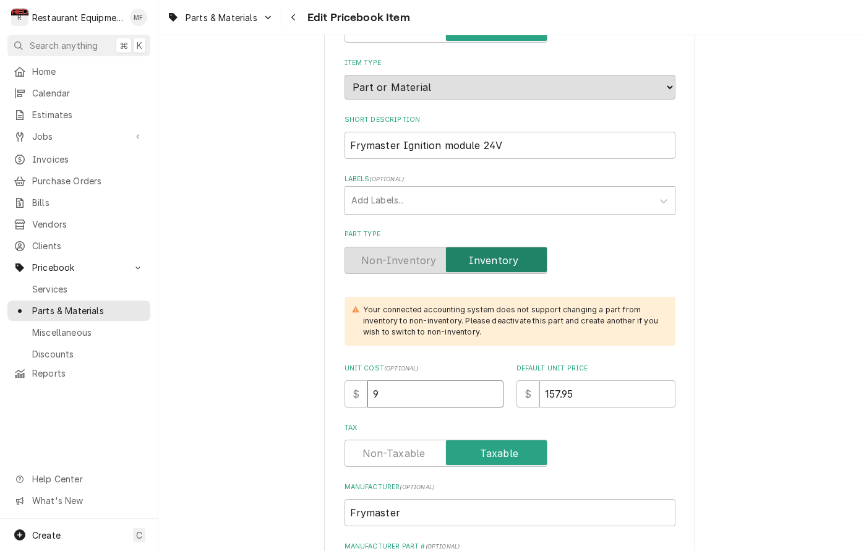
type textarea "x"
type input "91"
type textarea "x"
type input "91.2"
type textarea "x"
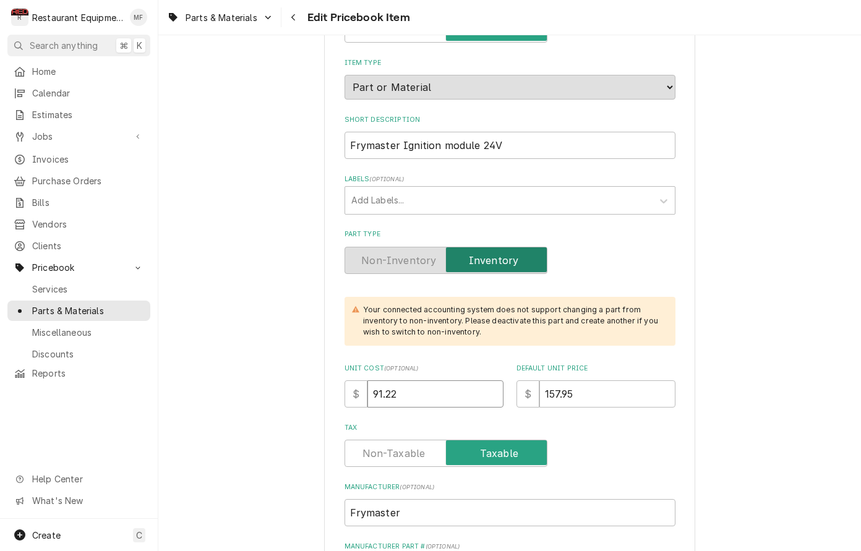
type input "91.22"
click at [598, 382] on input "157.95" at bounding box center [607, 393] width 136 height 27
type textarea "x"
type input "1"
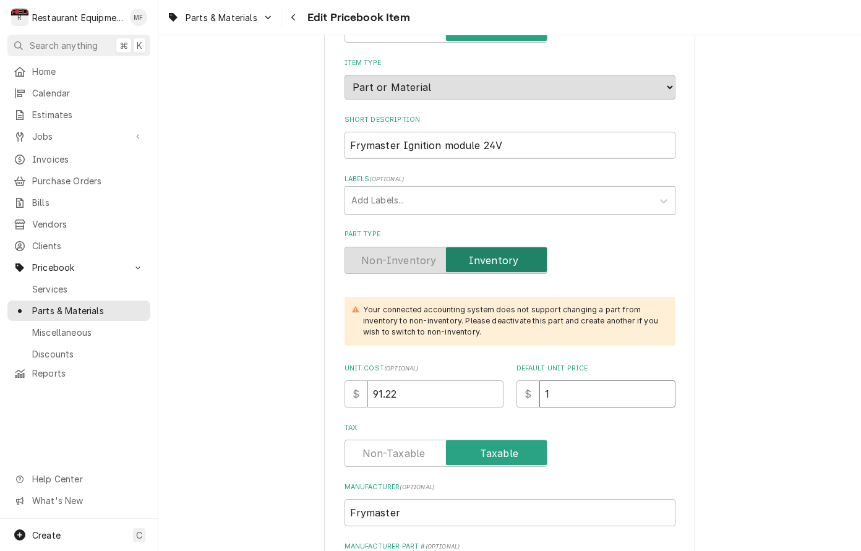
type textarea "x"
type input "16"
type textarea "x"
type input "165"
type textarea "x"
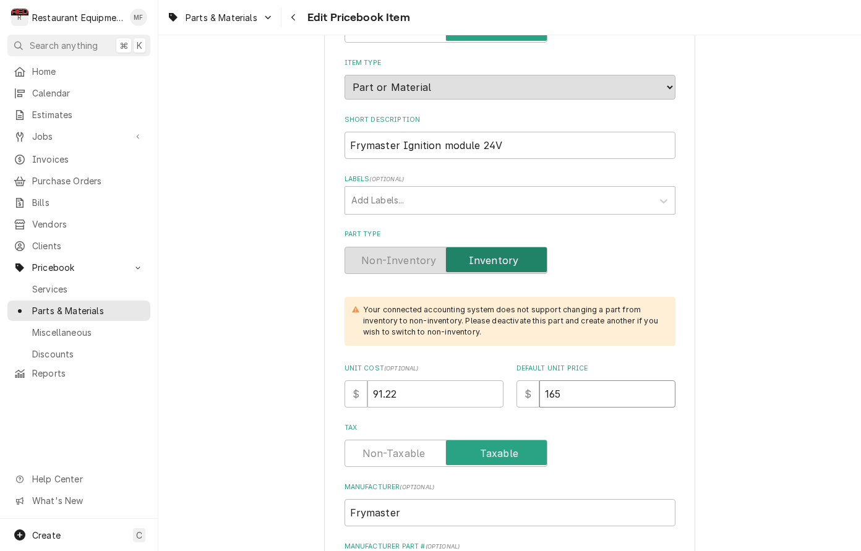
type input "165.8"
type textarea "x"
type input "165.85"
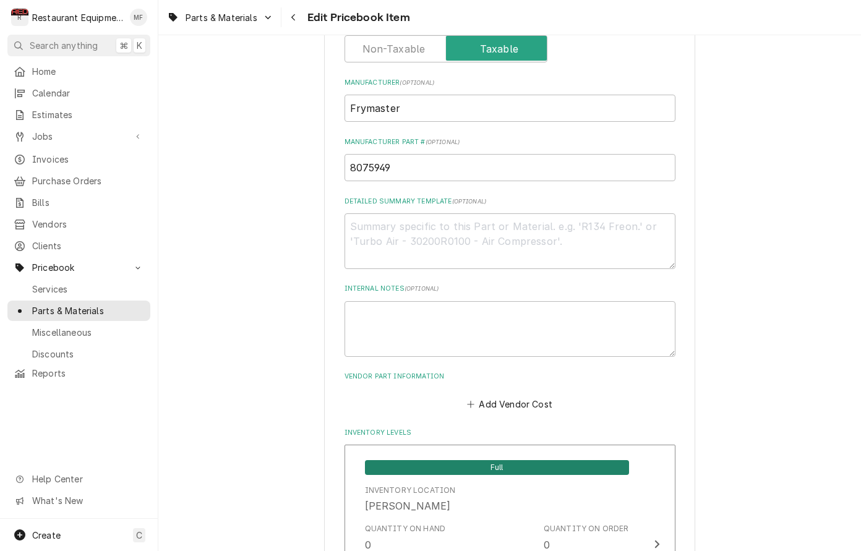
scroll to position [536, 0]
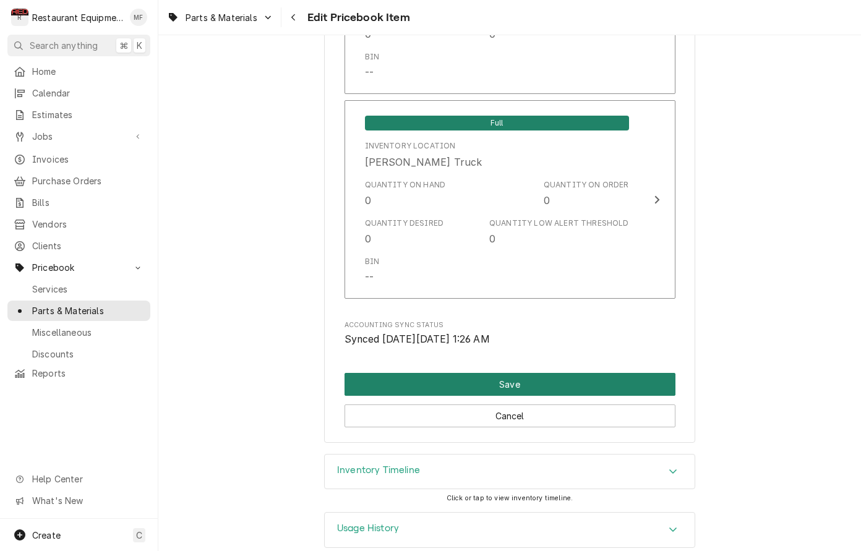
click at [544, 373] on button "Save" at bounding box center [510, 384] width 331 height 23
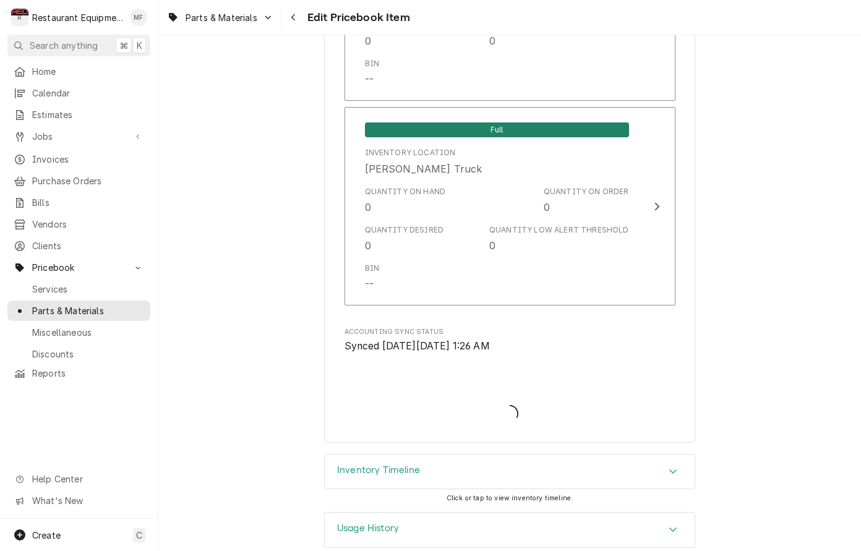
type textarea "x"
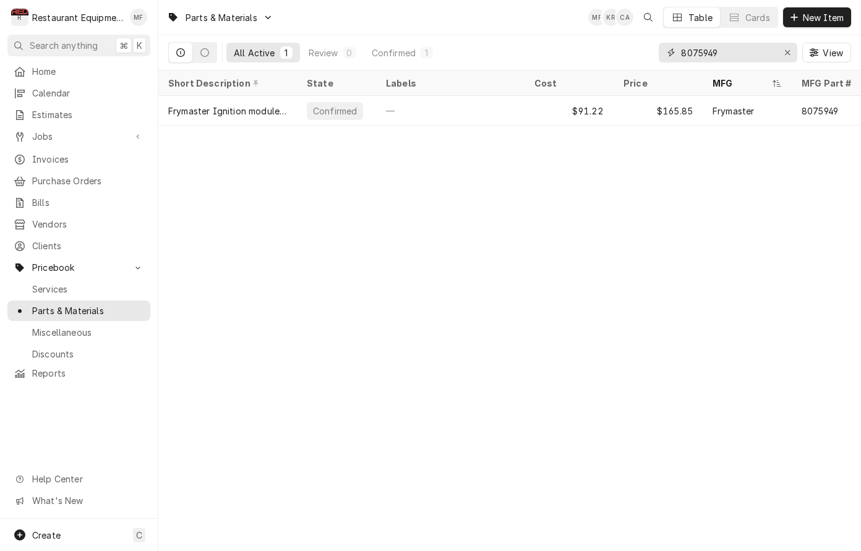
click at [740, 50] on input "8075949" at bounding box center [727, 53] width 93 height 20
click at [788, 54] on icon "Erase input" at bounding box center [787, 52] width 5 height 5
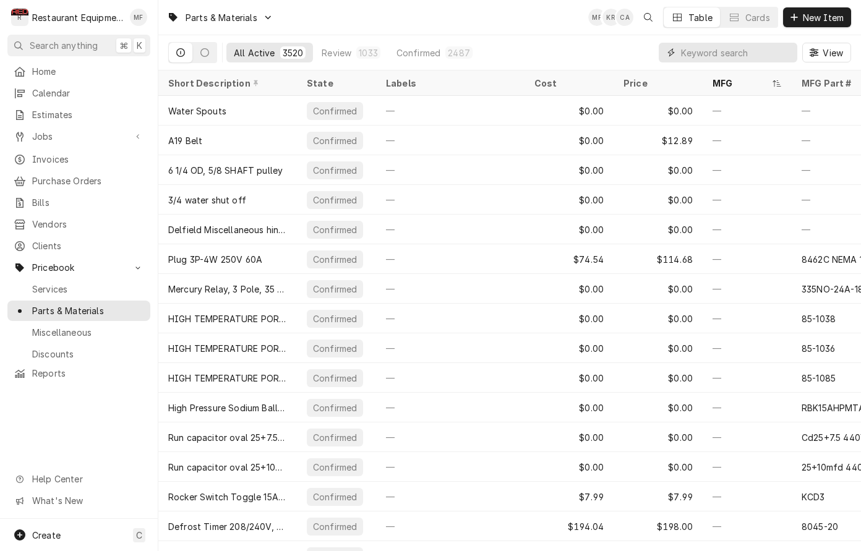
click at [686, 57] on input "Dynamic Content Wrapper" at bounding box center [736, 53] width 110 height 20
paste input "RMA-0016528"
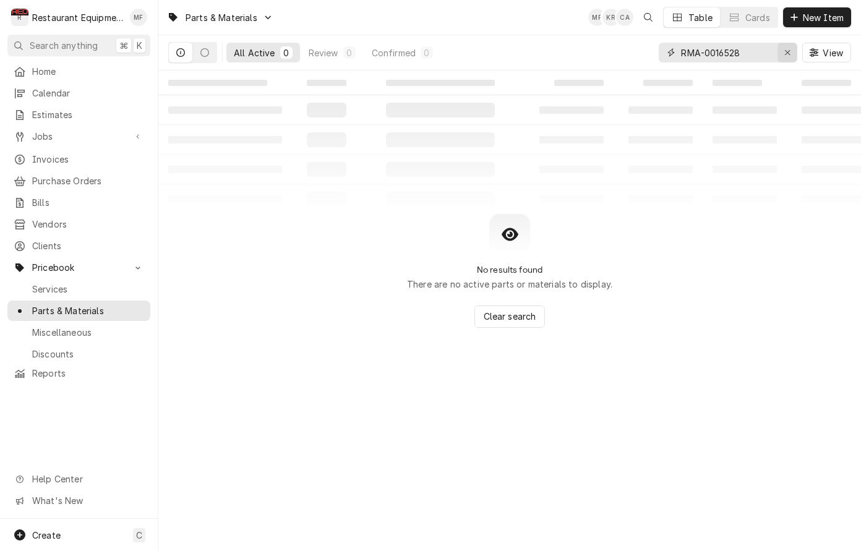
type input "RMA-0016528"
click at [788, 53] on icon "Erase input" at bounding box center [787, 52] width 7 height 9
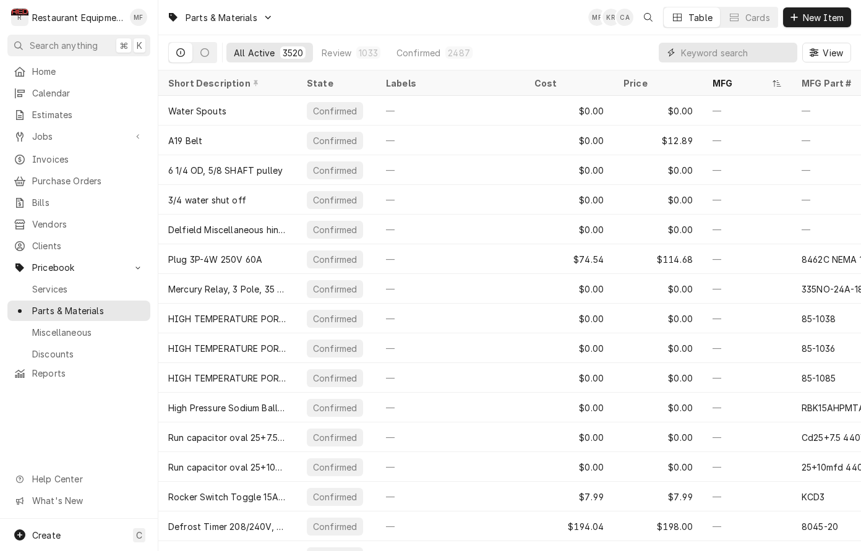
paste input "HIGH LIMIT ALL GM SN2403+"
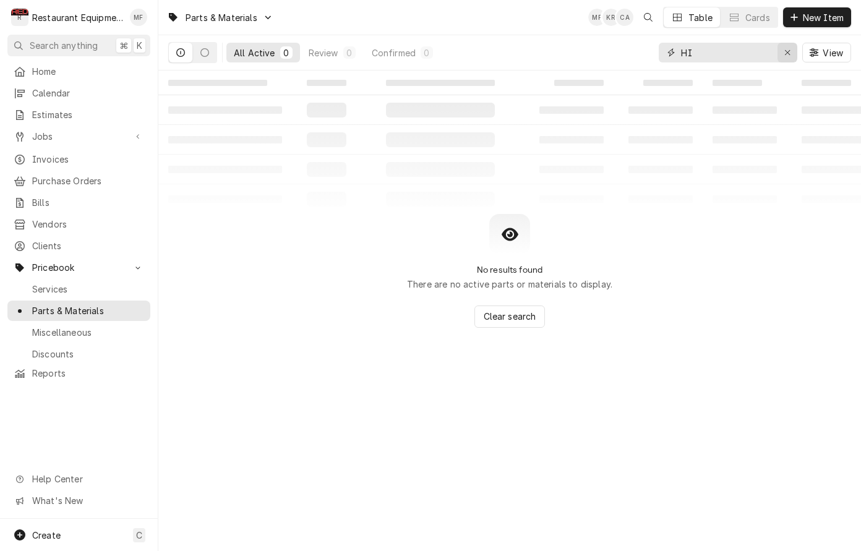
type input "H"
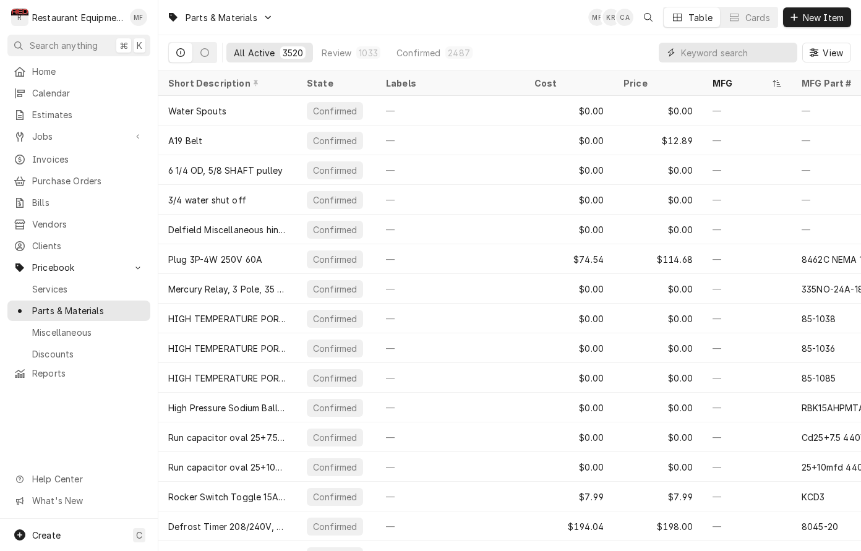
paste input "KC-1020195"
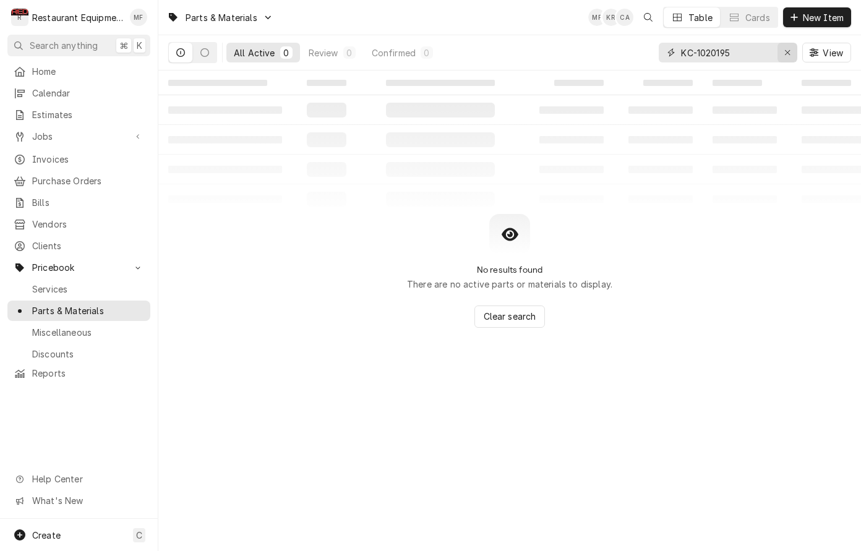
type input "KC-1020195"
click at [792, 50] on div "Erase input" at bounding box center [787, 52] width 12 height 12
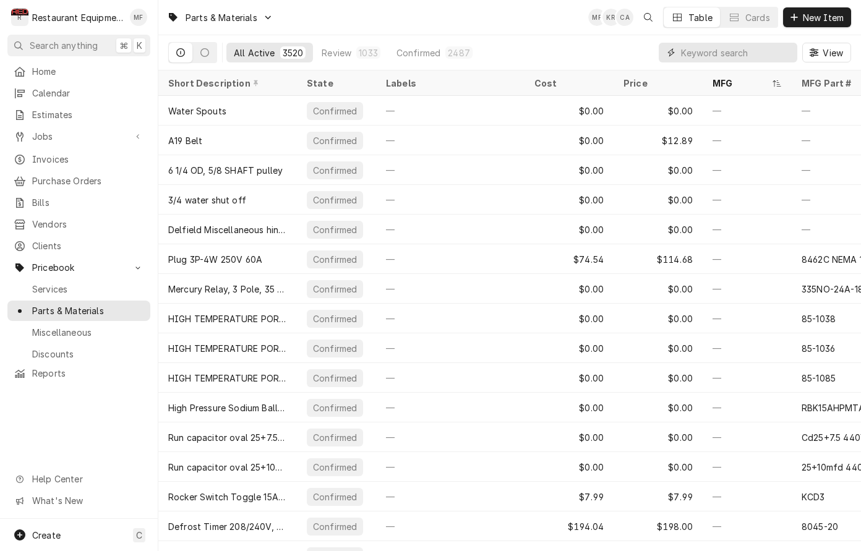
click at [706, 52] on input "Dynamic Content Wrapper" at bounding box center [736, 53] width 110 height 20
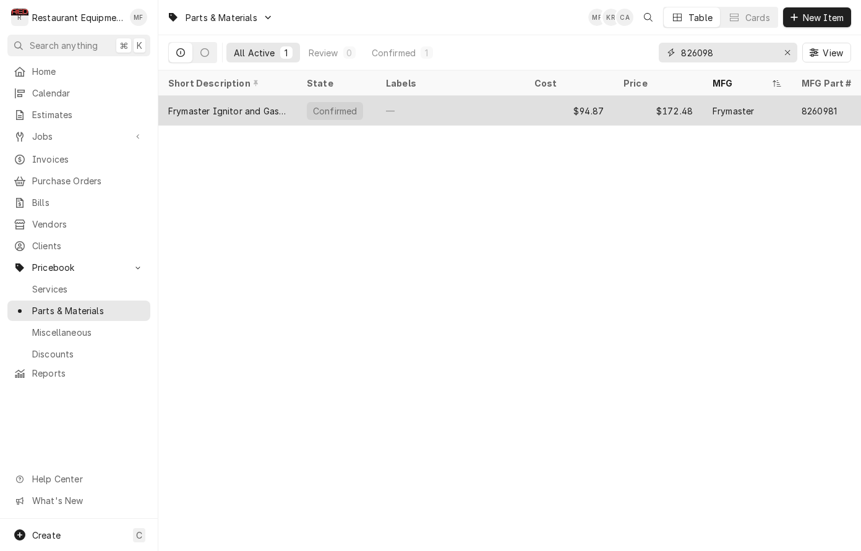
scroll to position [0, 7]
type input "826098"
click at [641, 104] on div "$172.48" at bounding box center [651, 111] width 89 height 30
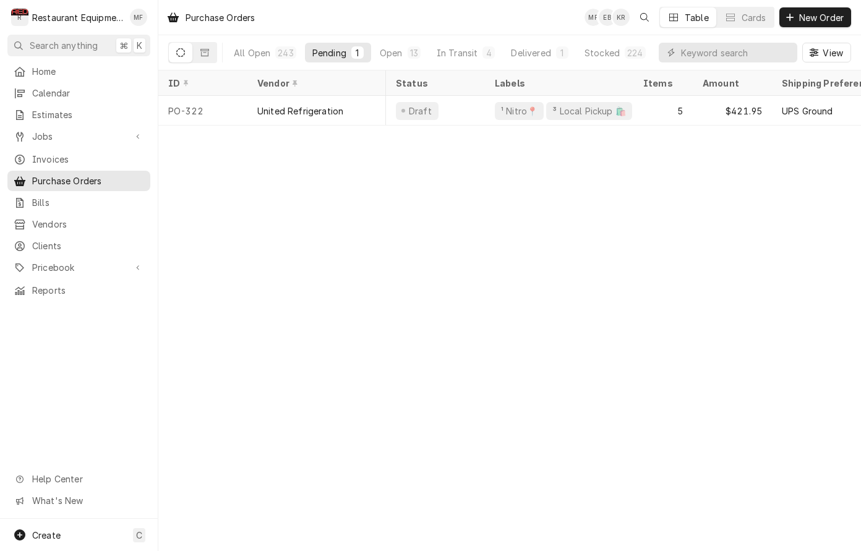
scroll to position [0, 74]
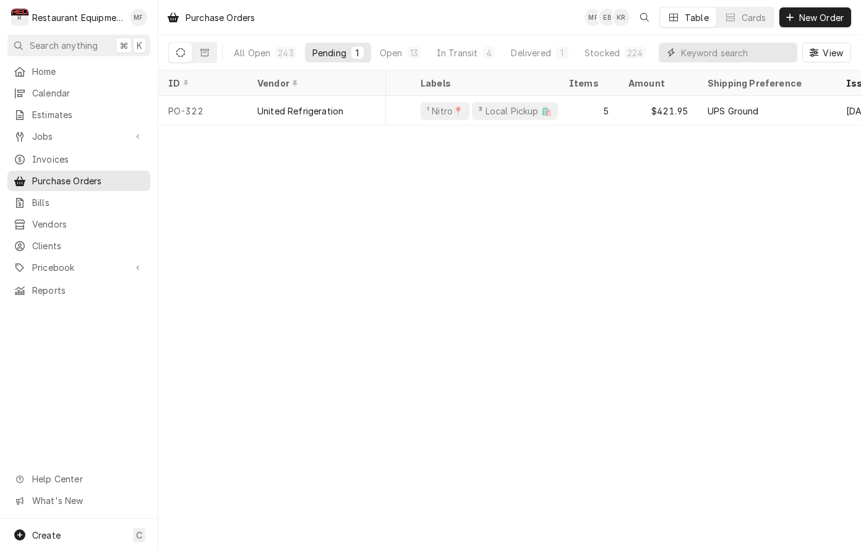
click at [722, 56] on input "Dynamic Content Wrapper" at bounding box center [736, 53] width 110 height 20
click at [802, 20] on span "New Order" at bounding box center [821, 17] width 49 height 13
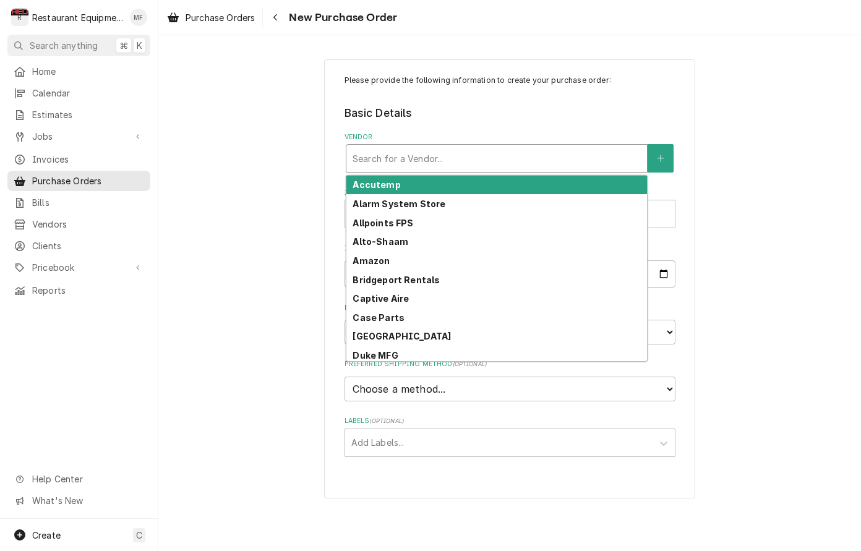
click at [511, 166] on div "Vendor" at bounding box center [497, 158] width 288 height 22
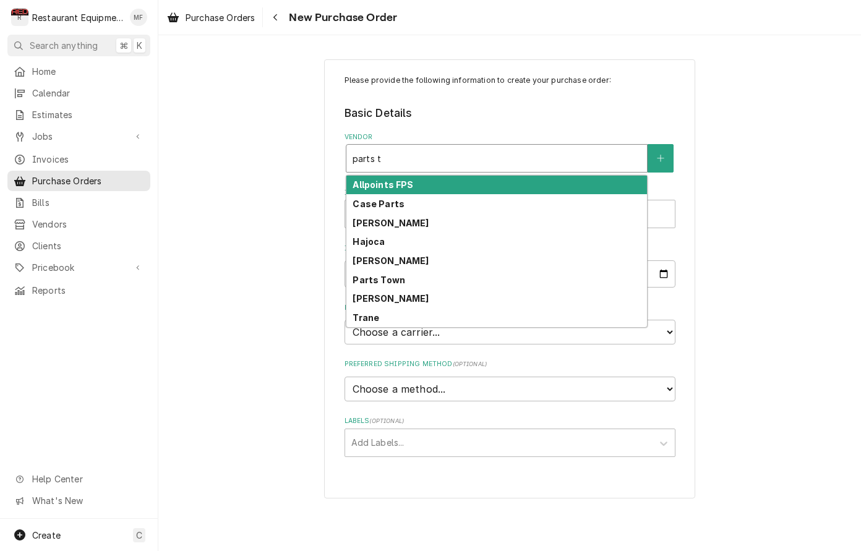
type input "parts to"
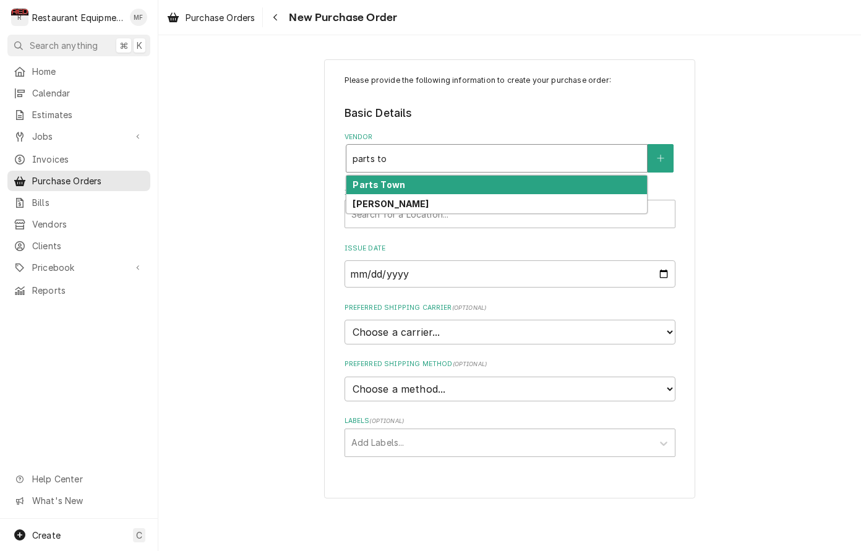
click at [505, 187] on div "Parts Town" at bounding box center [496, 185] width 301 height 19
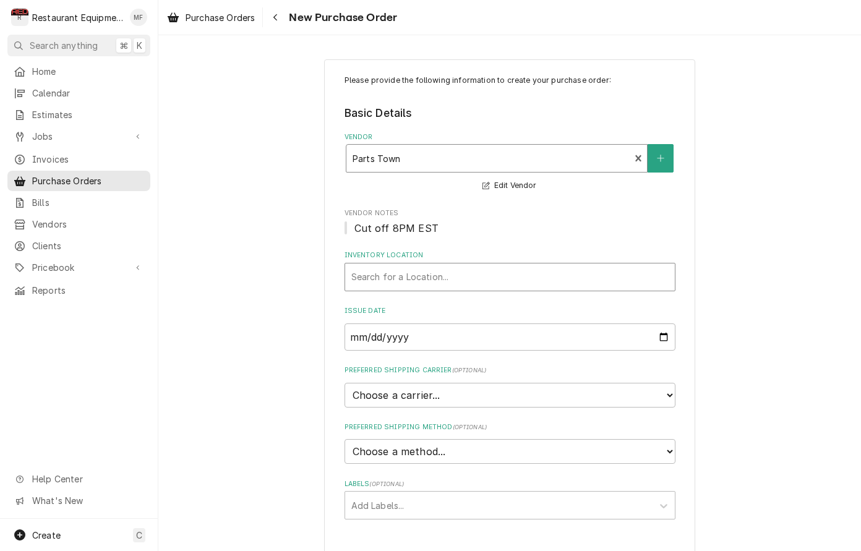
click at [513, 273] on div "Inventory Location" at bounding box center [509, 277] width 317 height 22
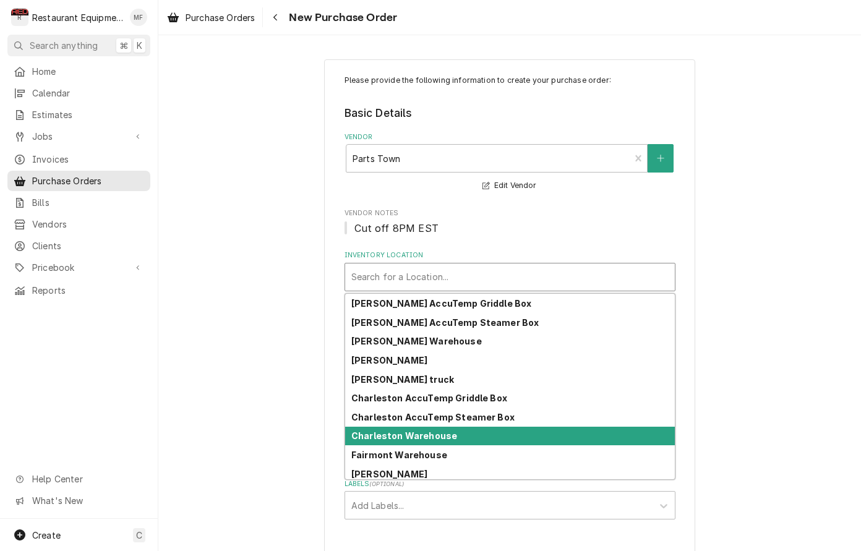
click at [474, 439] on div "Charleston Warehouse" at bounding box center [510, 436] width 330 height 19
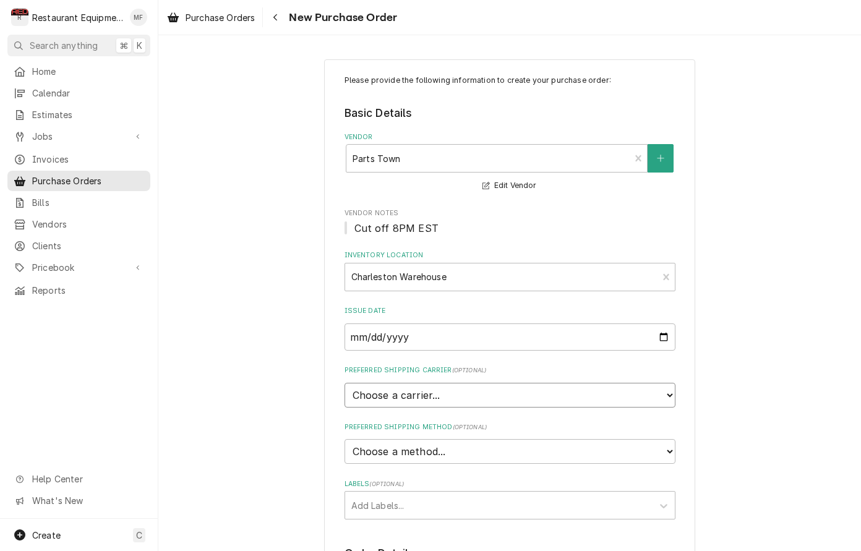
select select "4"
type textarea "x"
select select "3"
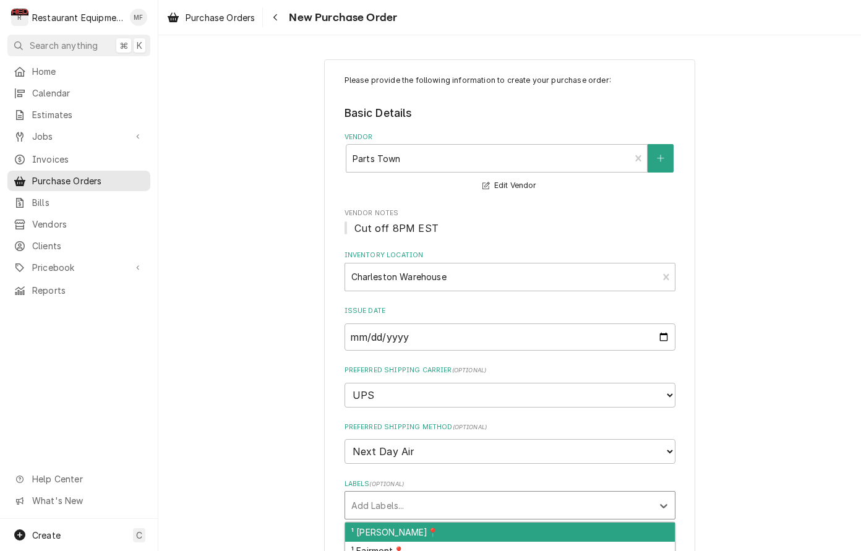
click at [487, 494] on div "Labels" at bounding box center [498, 505] width 295 height 22
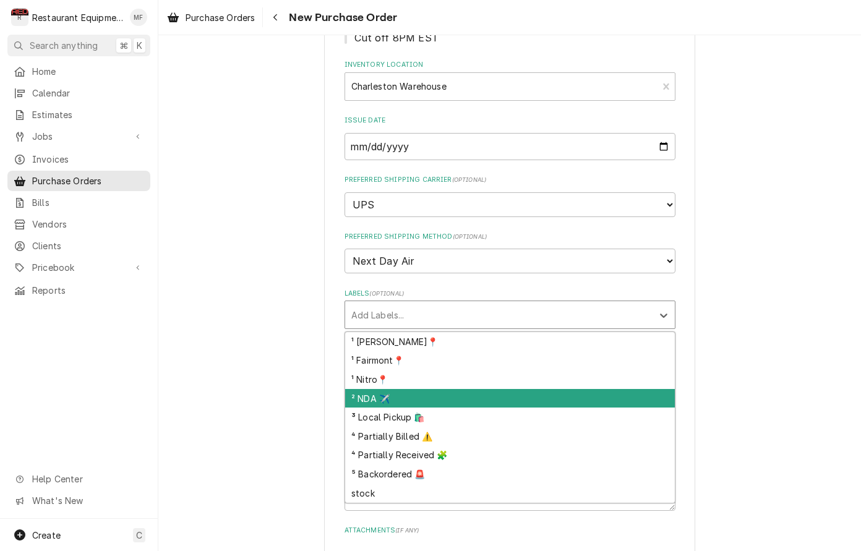
scroll to position [191, 0]
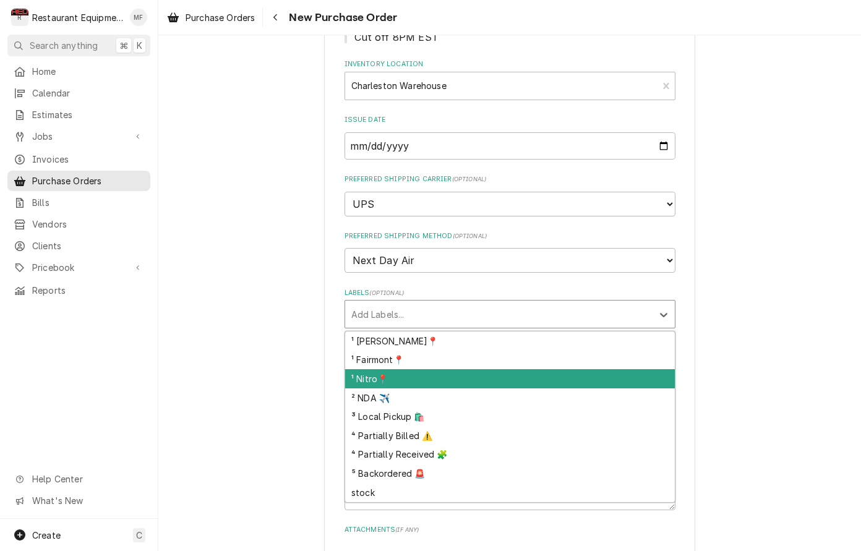
click at [470, 369] on div "¹ Nitro📍" at bounding box center [510, 378] width 330 height 19
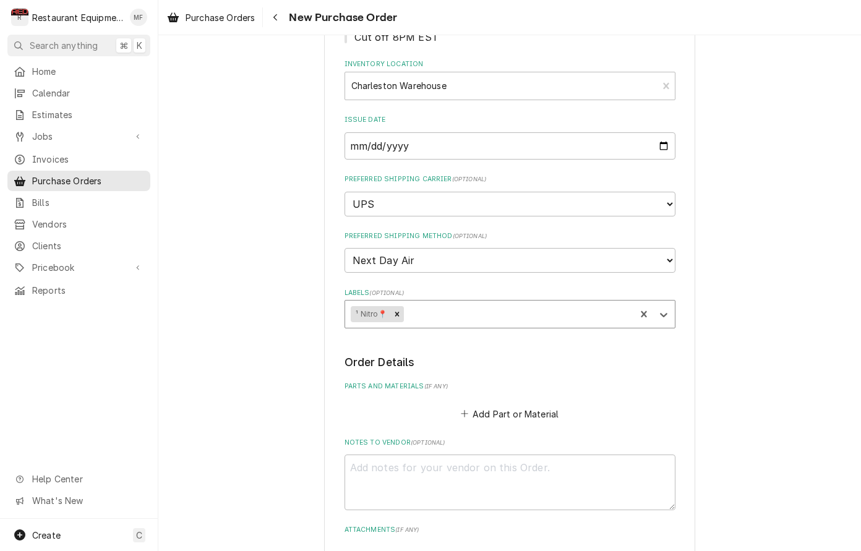
click at [471, 303] on div "Labels" at bounding box center [517, 314] width 223 height 22
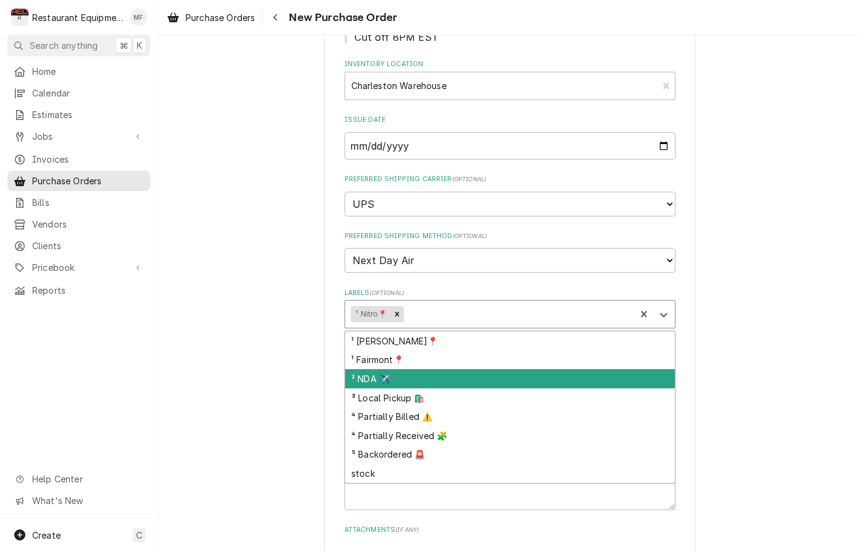
click at [466, 369] on div "² NDA ✈️" at bounding box center [510, 378] width 330 height 19
type textarea "x"
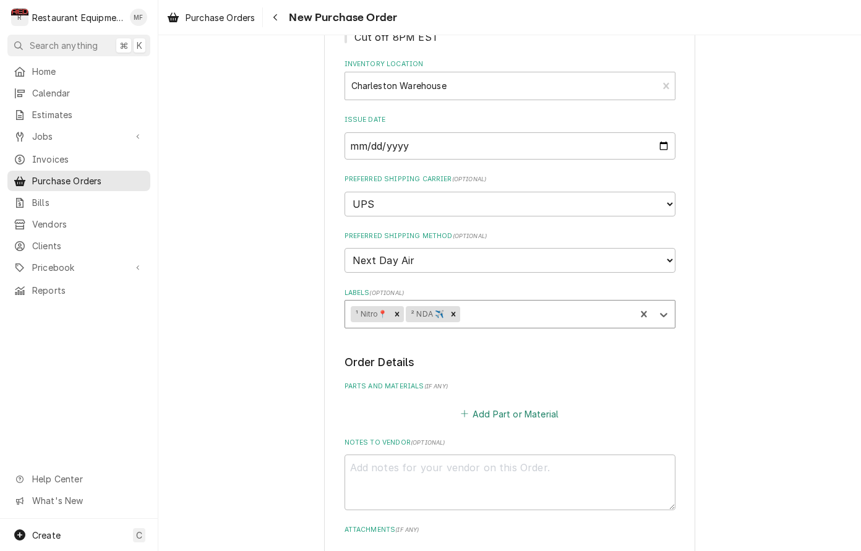
click at [482, 405] on button "Add Part or Material" at bounding box center [509, 413] width 102 height 17
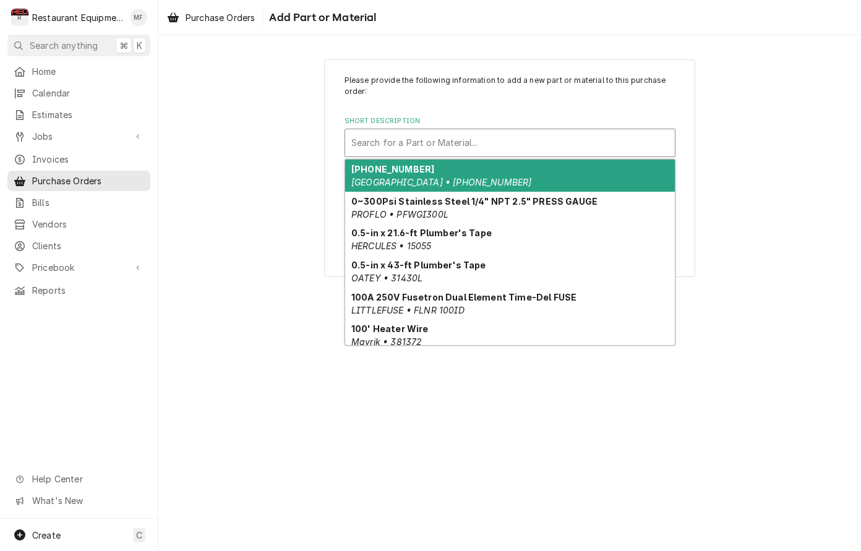
click at [534, 147] on div "Short Description" at bounding box center [509, 143] width 317 height 22
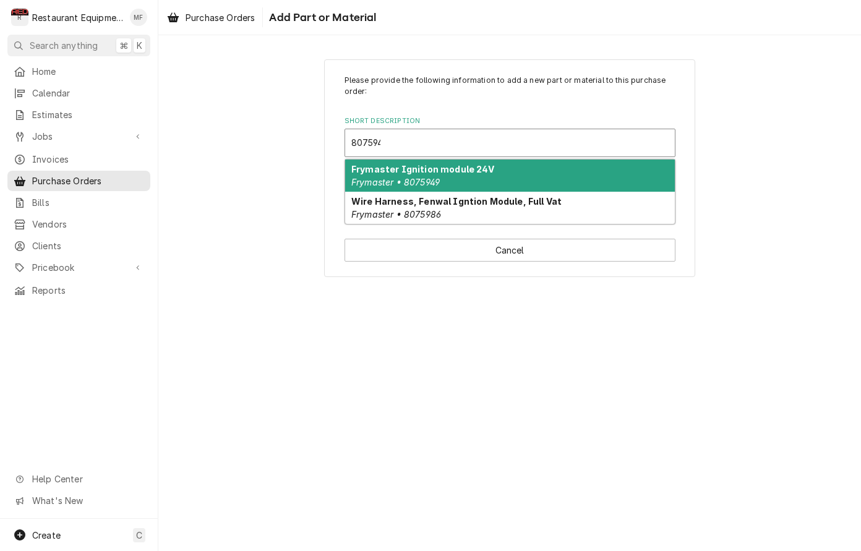
type input "8075949"
click at [538, 169] on div "Frymaster Ignition module 24V Frymaster • 8075949" at bounding box center [510, 176] width 330 height 32
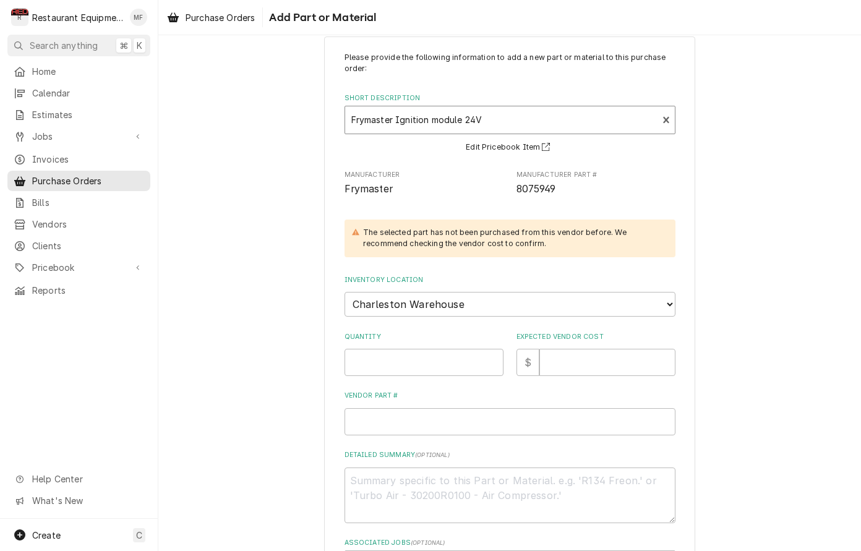
scroll to position [27, 0]
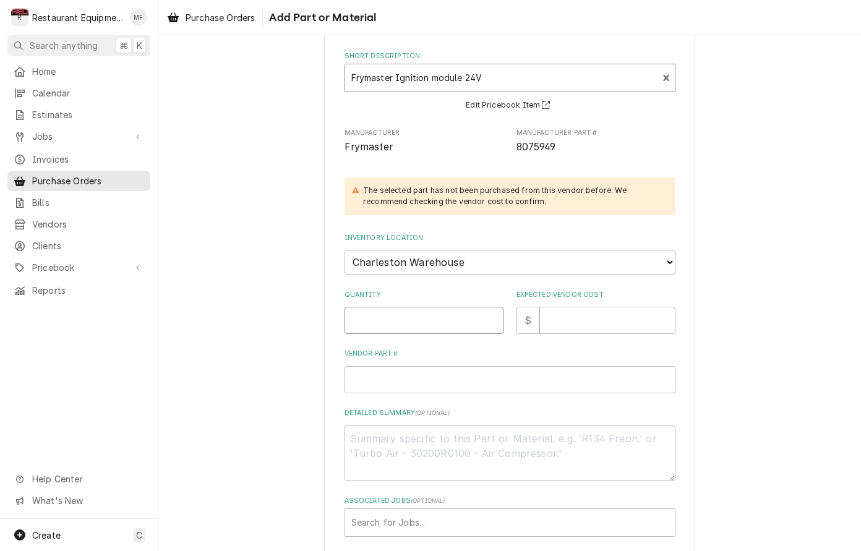
click at [426, 307] on input "Quantity" at bounding box center [424, 320] width 159 height 27
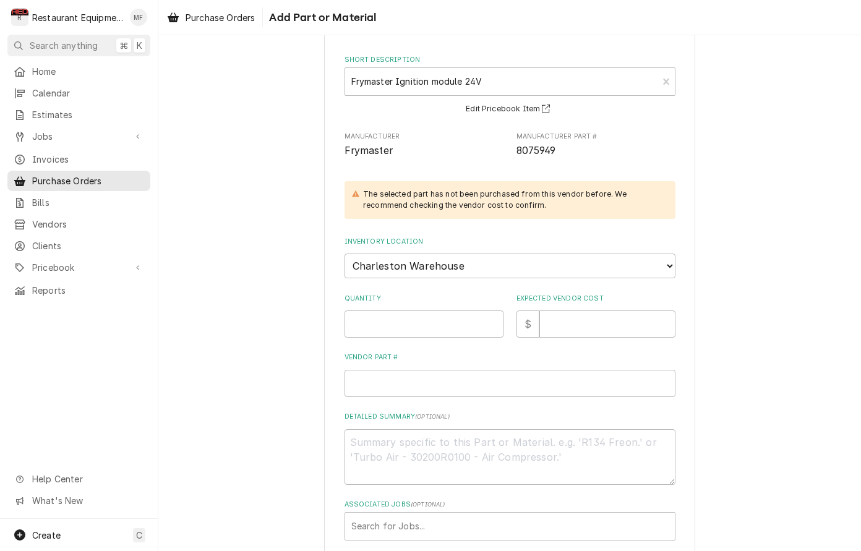
scroll to position [60, 0]
click at [393, 297] on div "Quantity" at bounding box center [424, 317] width 159 height 44
click at [388, 312] on input "Quantity" at bounding box center [424, 325] width 159 height 27
type textarea "x"
type input "1"
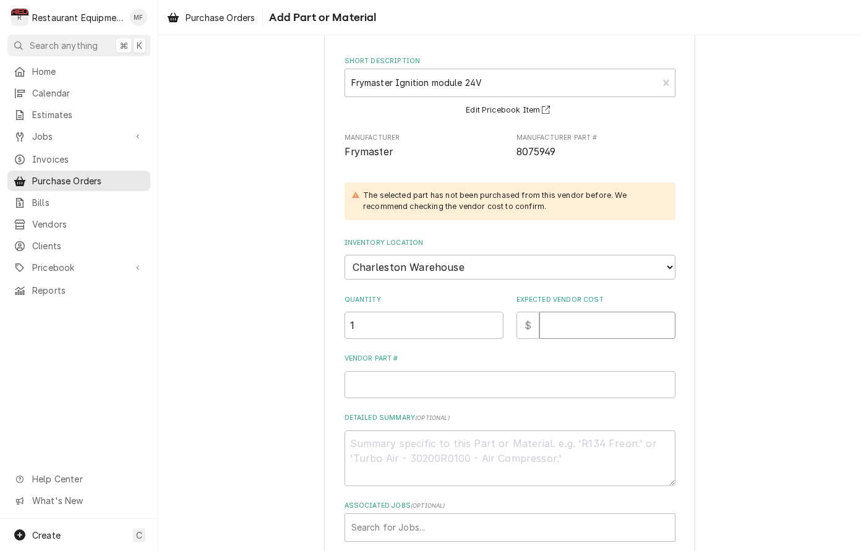
click at [604, 312] on input "Expected Vendor Cost" at bounding box center [607, 325] width 136 height 27
click at [405, 371] on input "Vendor Part #" at bounding box center [510, 384] width 331 height 27
paste input "FM8075949"
type textarea "x"
type input "FM8075949"
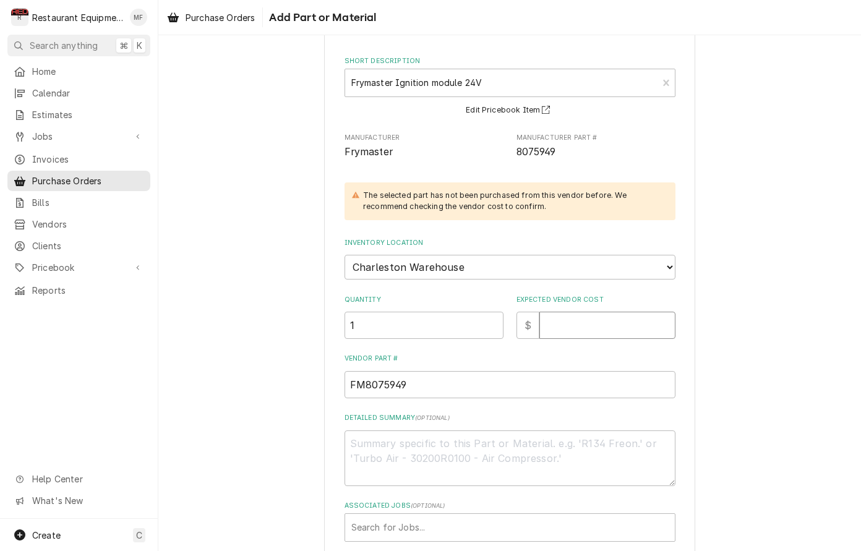
click at [581, 317] on input "Expected Vendor Cost" at bounding box center [607, 325] width 136 height 27
type textarea "x"
type input "9"
type textarea "x"
type input "91"
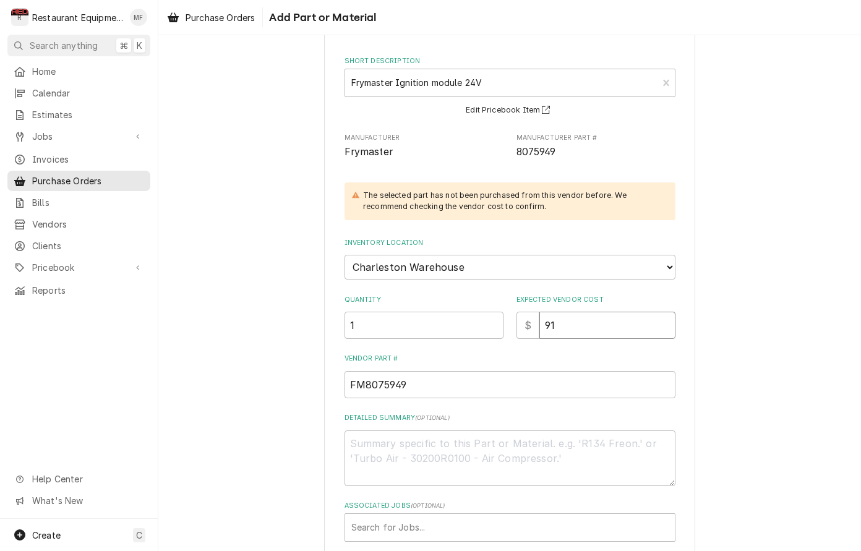
type textarea "x"
type input "91.2"
type textarea "x"
type input "91.22"
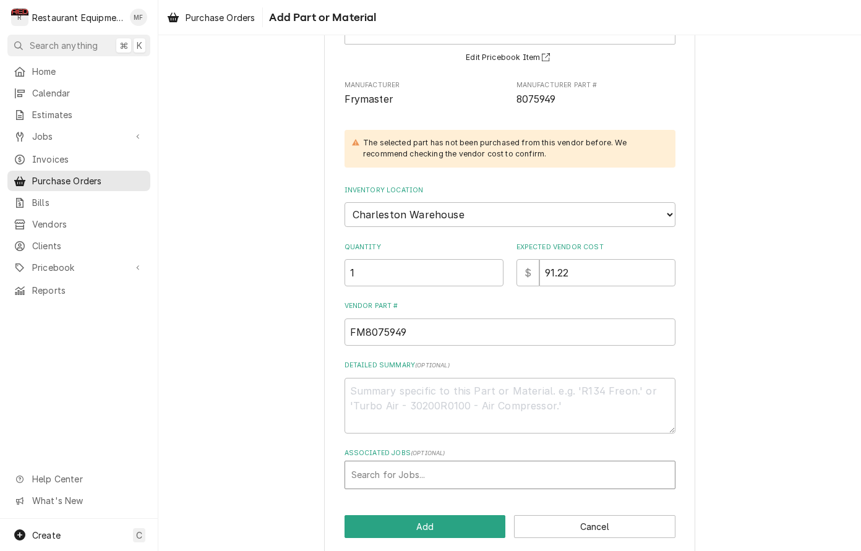
scroll to position [112, 0]
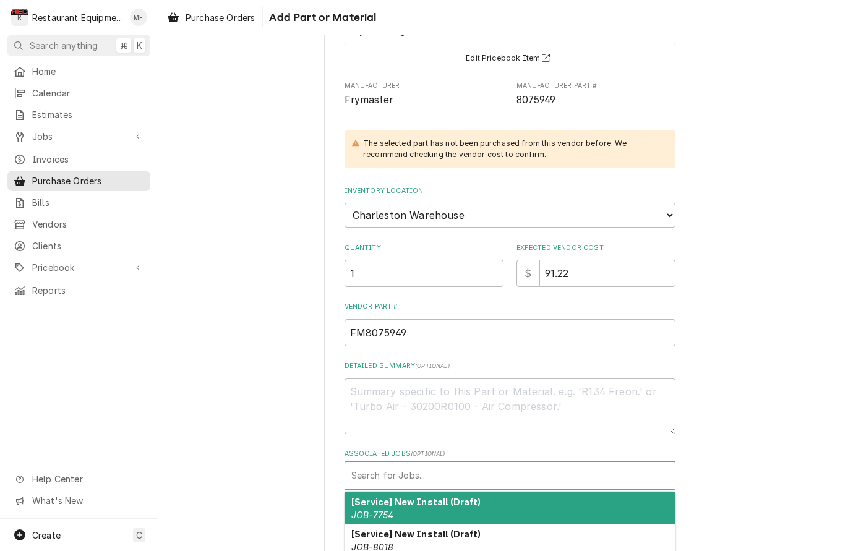
click at [476, 465] on div "Associated Jobs" at bounding box center [509, 476] width 317 height 22
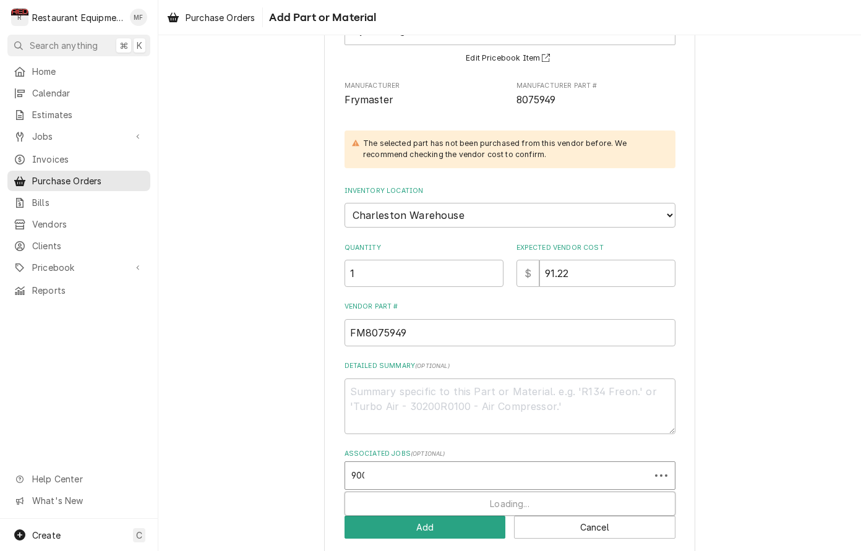
type input "9006"
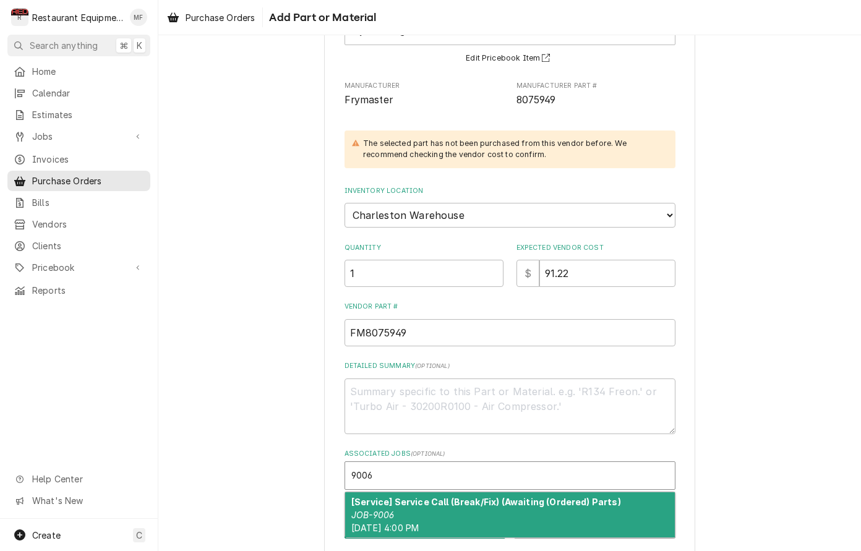
click at [548, 497] on strong "[Service] Service Call (Break/Fix) (Awaiting (Ordered) Parts)" at bounding box center [486, 502] width 270 height 11
type textarea "x"
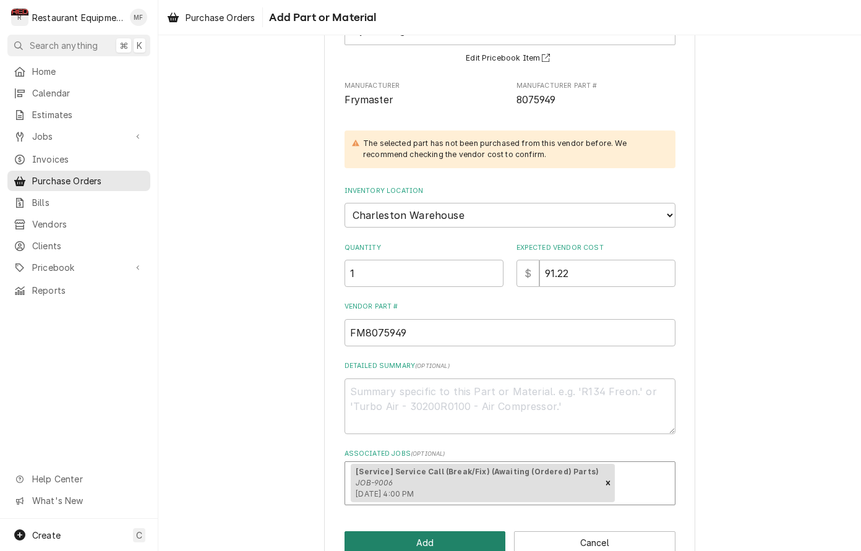
click at [483, 533] on button "Add" at bounding box center [425, 542] width 161 height 23
type textarea "x"
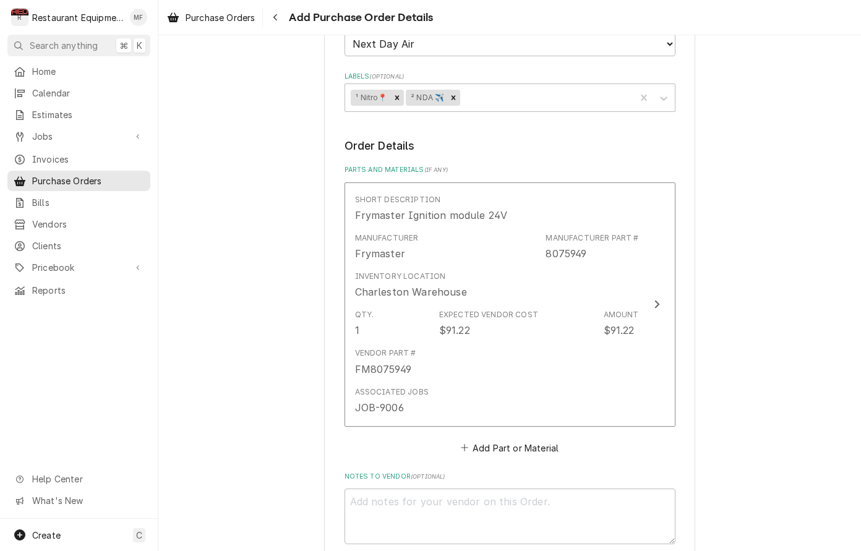
scroll to position [411, 0]
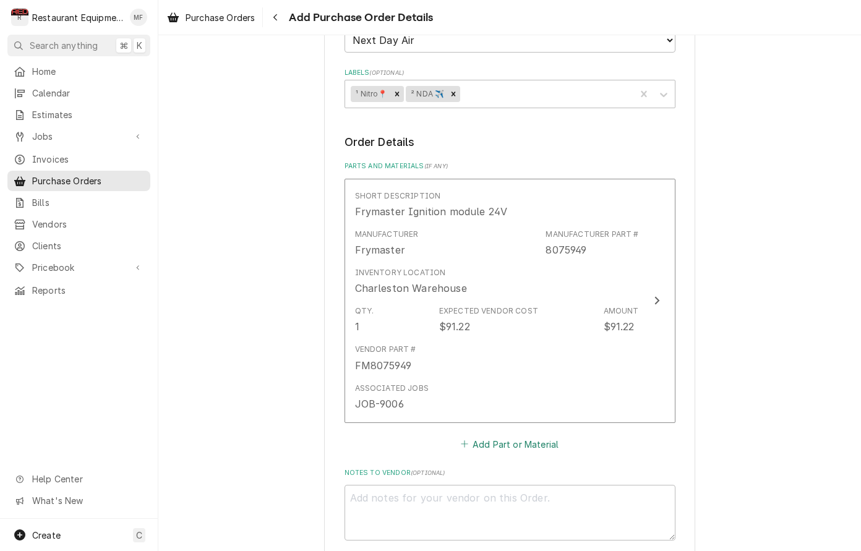
click at [523, 435] on button "Add Part or Material" at bounding box center [509, 443] width 102 height 17
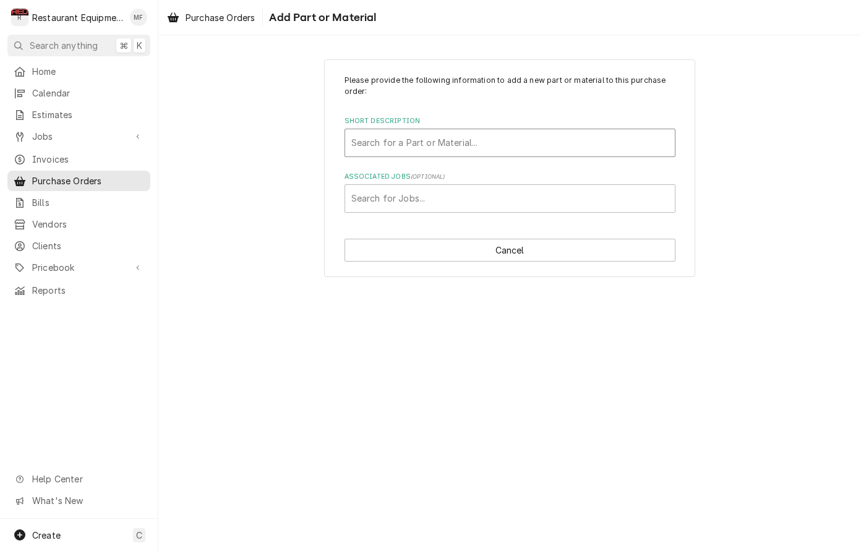
click at [585, 147] on div "Short Description" at bounding box center [509, 143] width 317 height 22
type input "8263549"
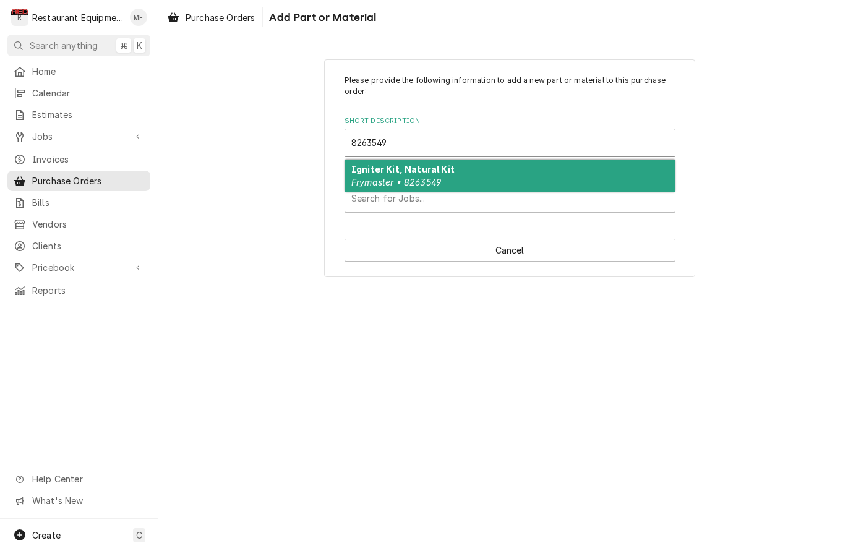
click at [573, 163] on div "Igniter Kit, Natural Kit Frymaster • 8263549" at bounding box center [510, 176] width 330 height 32
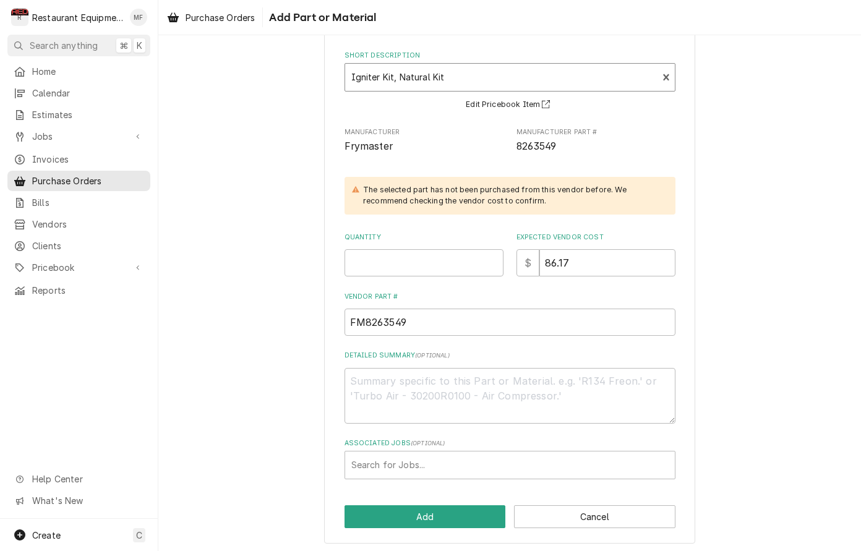
scroll to position [65, 0]
click at [462, 251] on input "Quantity" at bounding box center [424, 263] width 159 height 27
type textarea "x"
type input "1"
click at [632, 466] on div "Associated Jobs" at bounding box center [509, 466] width 317 height 22
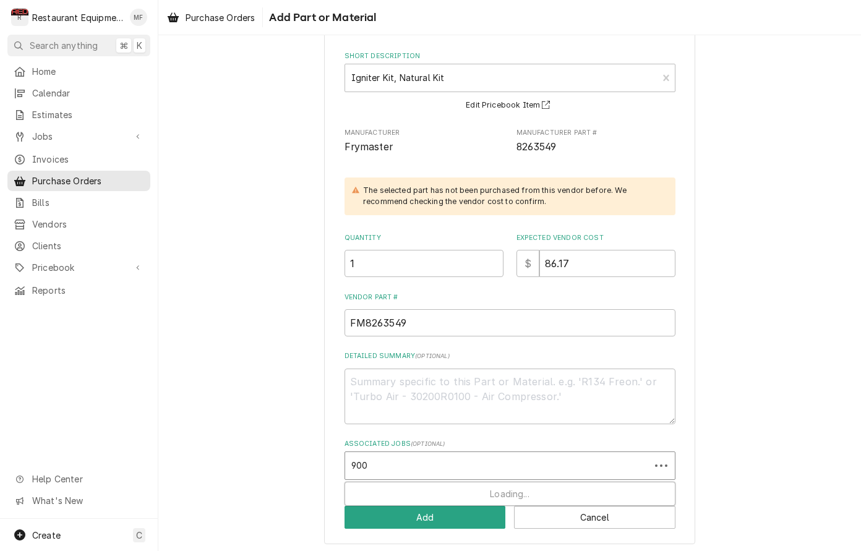
type input "9006"
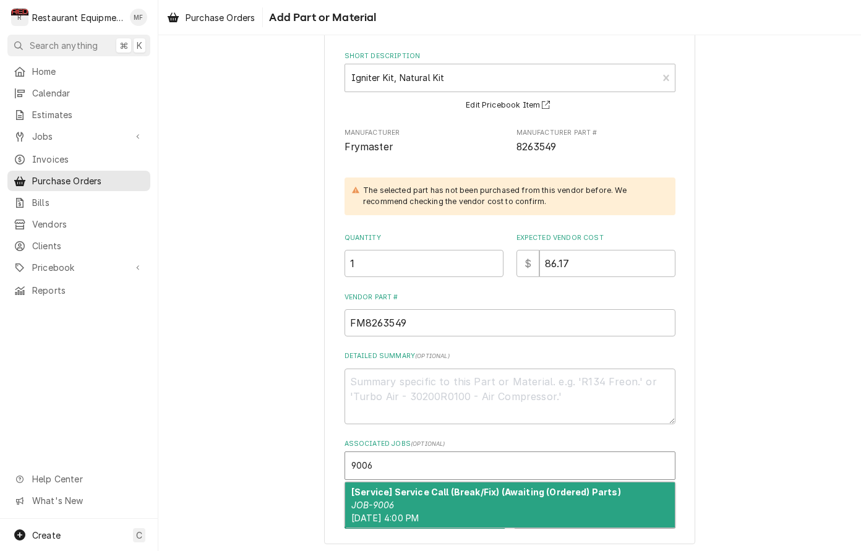
click at [584, 497] on div "[Service] Service Call (Break/Fix) (Awaiting (Ordered) Parts) JOB-9006 Wed, Sep…" at bounding box center [510, 504] width 330 height 45
type textarea "x"
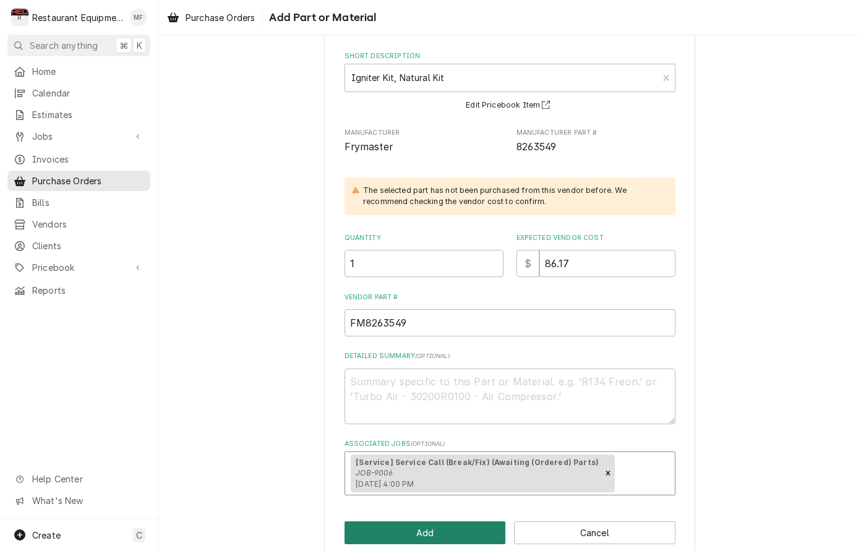
click at [486, 530] on button "Add" at bounding box center [425, 532] width 161 height 23
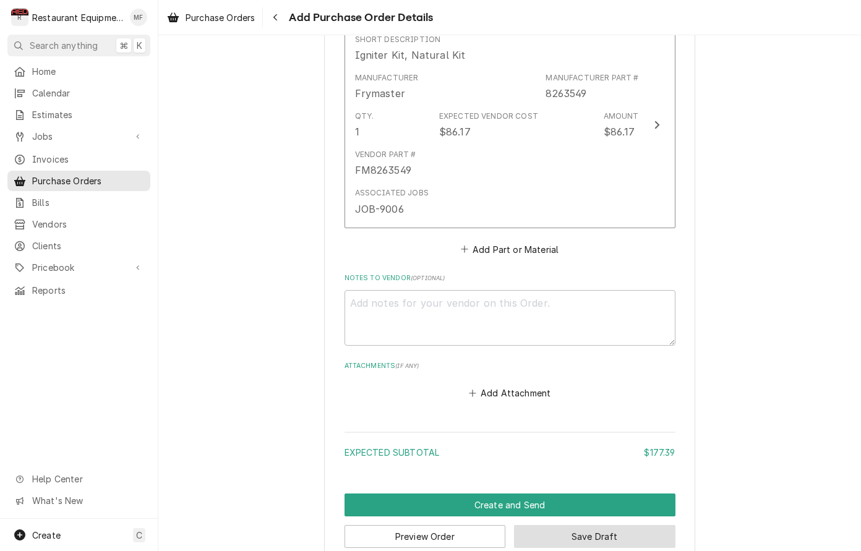
click at [579, 525] on button "Save Draft" at bounding box center [594, 536] width 161 height 23
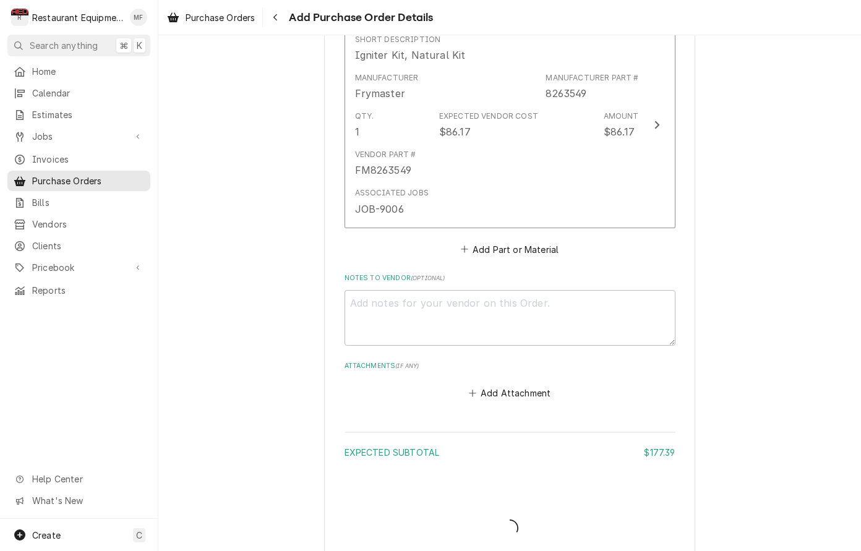
type textarea "x"
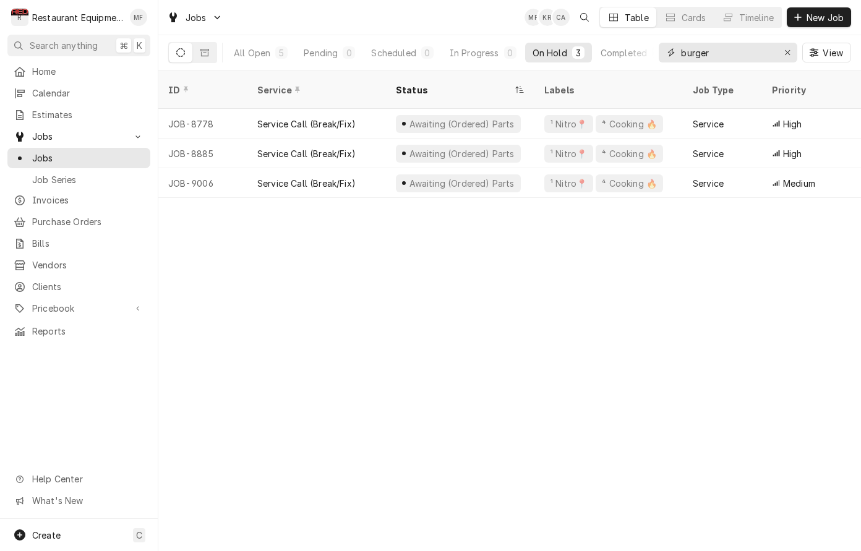
click at [768, 56] on input "burger" at bounding box center [727, 53] width 93 height 20
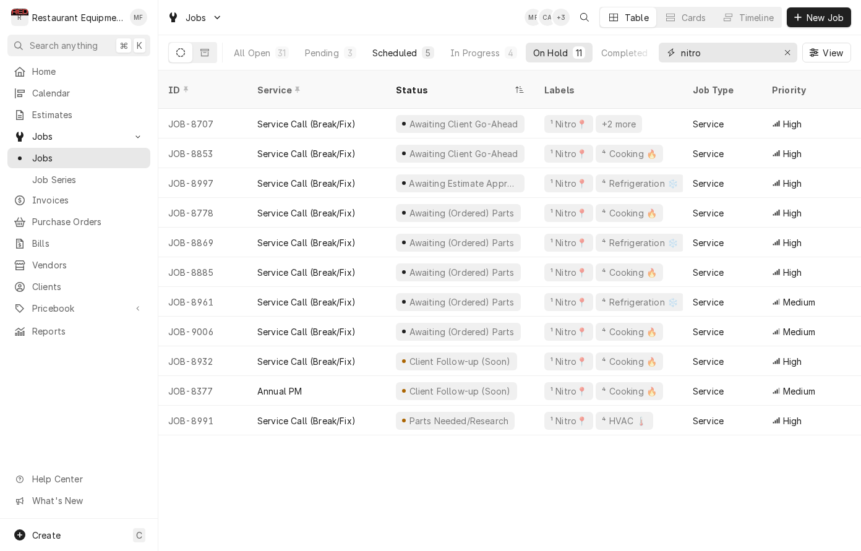
type input "nitro"
click at [402, 57] on div "Scheduled" at bounding box center [394, 52] width 45 height 13
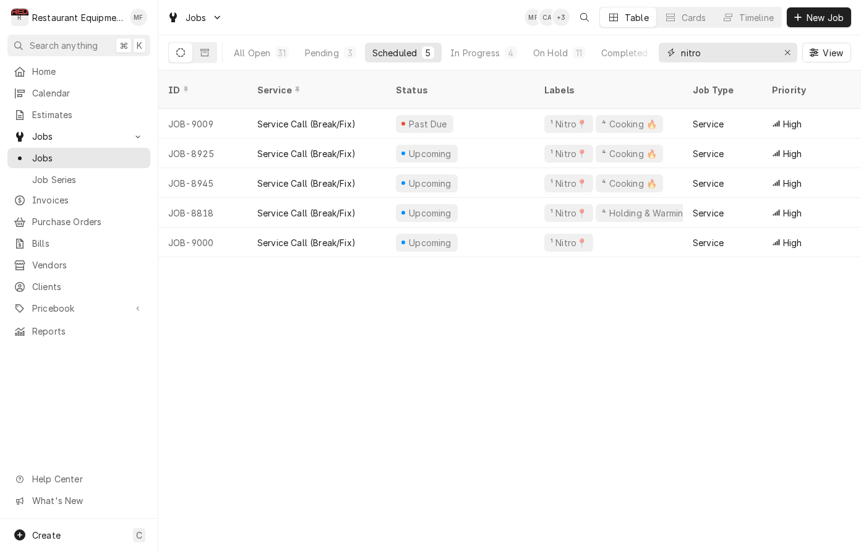
click at [765, 53] on input "nitro" at bounding box center [727, 53] width 93 height 20
click at [270, 54] on button "All Open 31" at bounding box center [261, 53] width 70 height 20
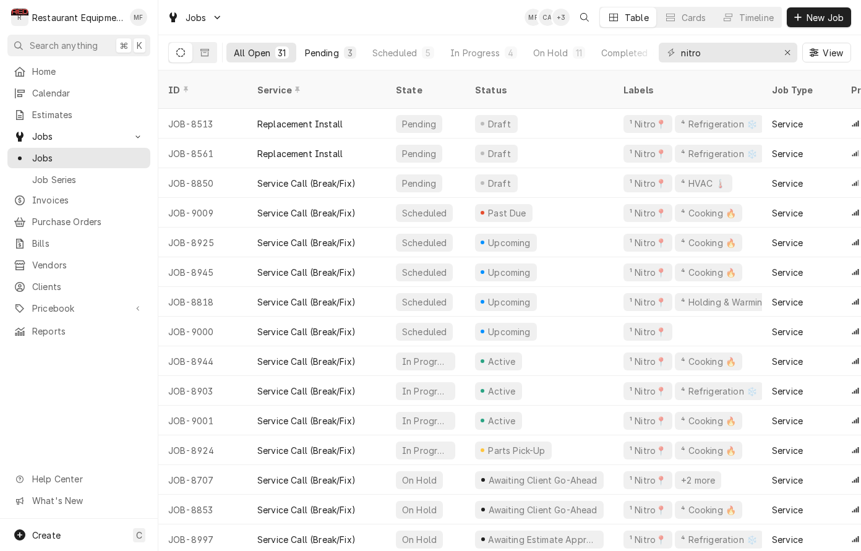
click at [320, 51] on div "Pending" at bounding box center [322, 52] width 34 height 13
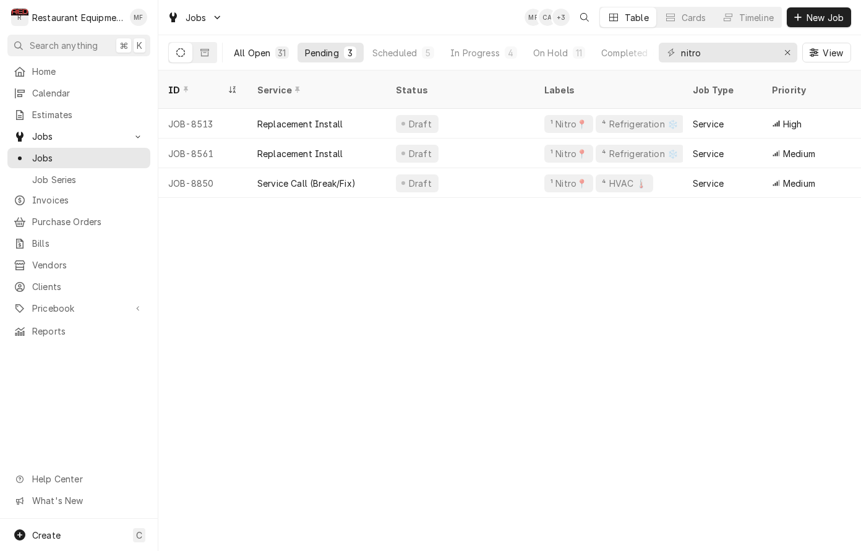
click at [260, 53] on div "All Open" at bounding box center [252, 52] width 36 height 13
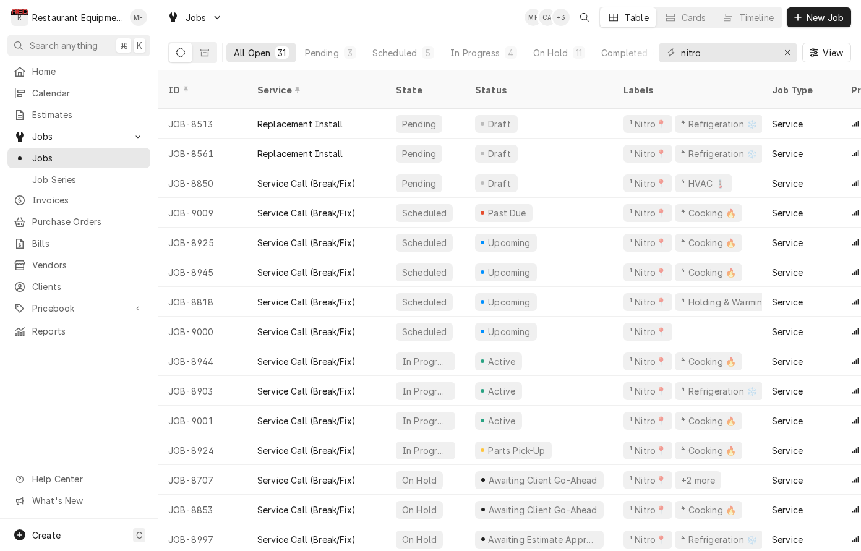
click at [510, 30] on div "Jobs MF CA + 3 Table Cards Timeline New Job" at bounding box center [509, 17] width 703 height 35
click at [817, 18] on span "New Job" at bounding box center [825, 17] width 42 height 13
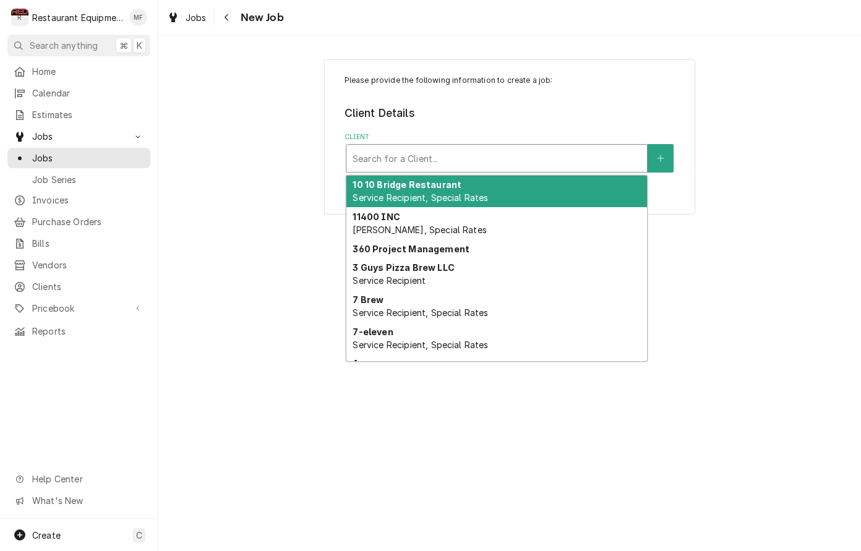
click at [601, 162] on div "Client" at bounding box center [497, 158] width 288 height 22
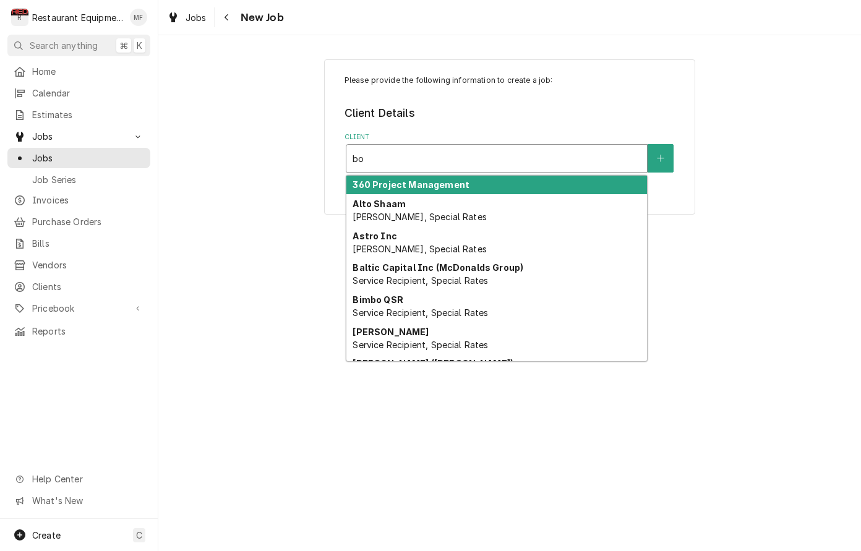
type input "b"
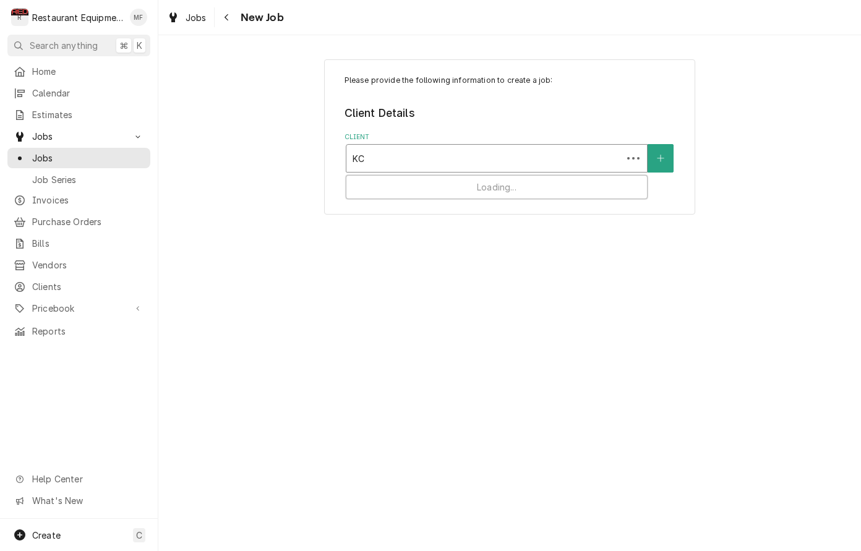
type input "K"
type input "[PERSON_NAME]"
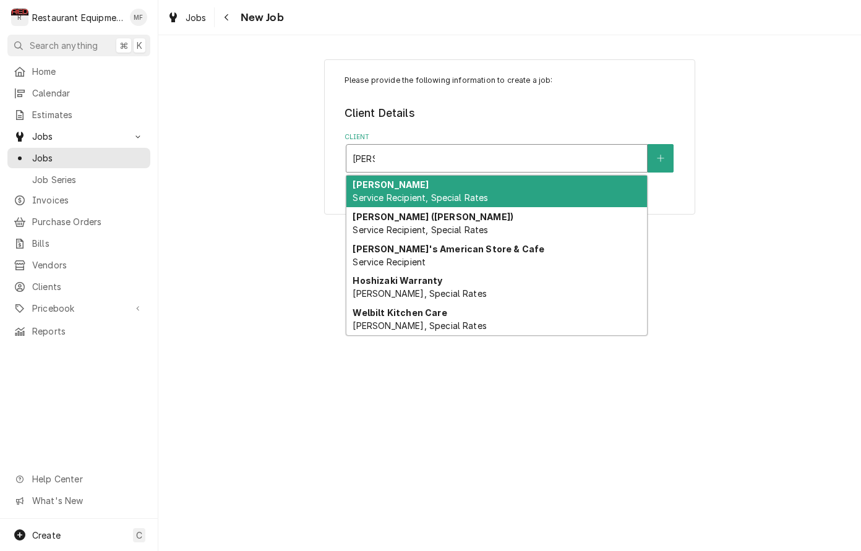
click at [588, 187] on div "[PERSON_NAME] Service Recipient, Special Rates" at bounding box center [496, 192] width 301 height 32
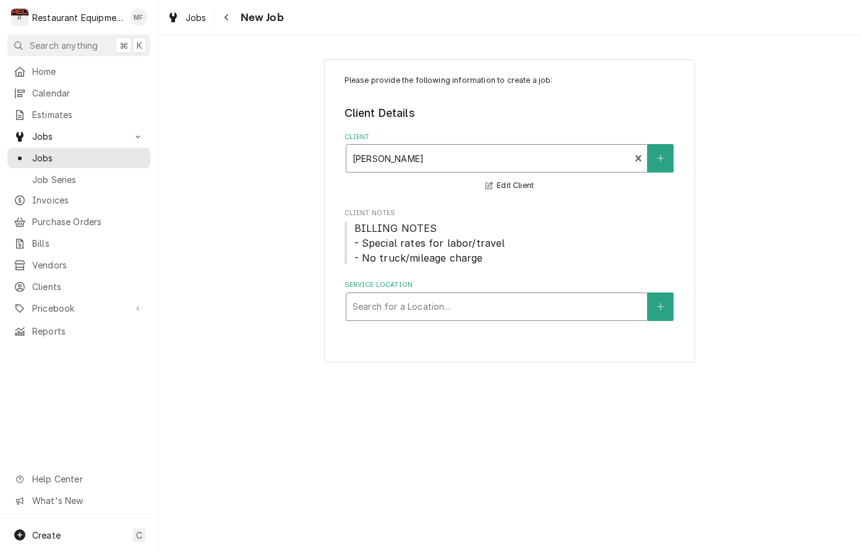
click at [588, 301] on div "Service Location" at bounding box center [497, 307] width 288 height 22
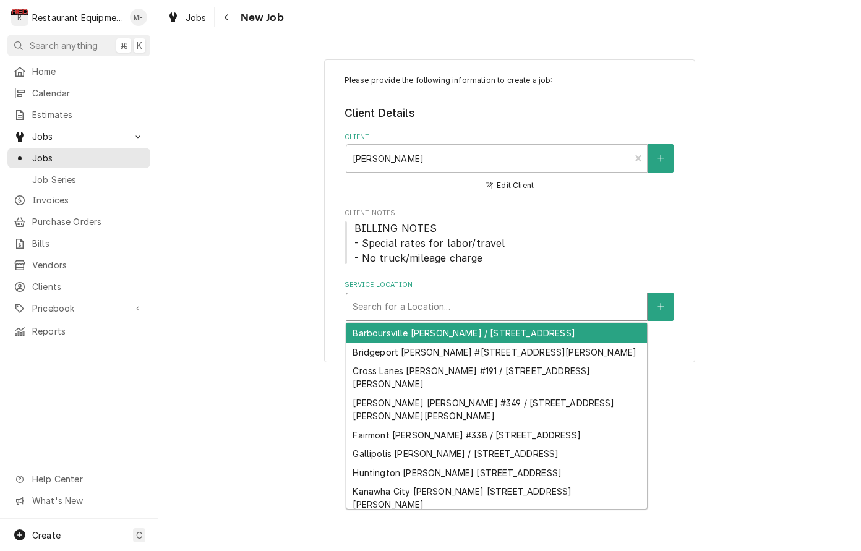
type input "K"
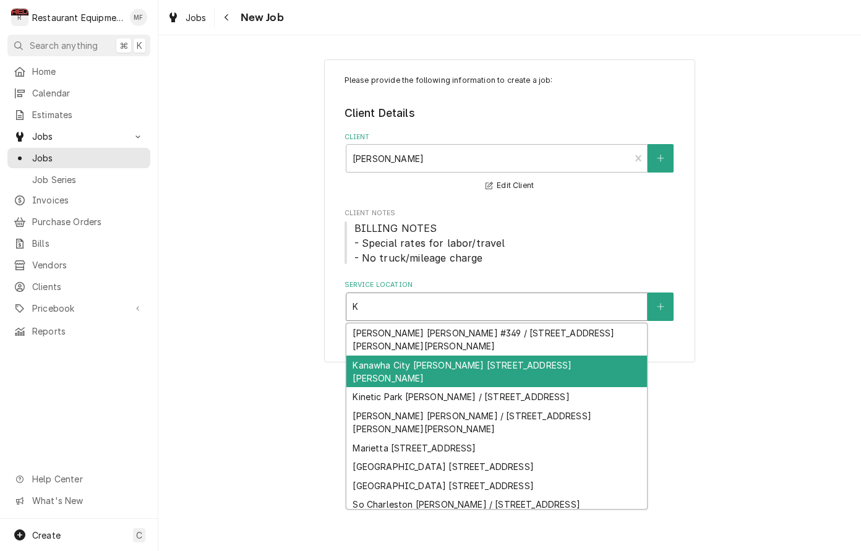
click at [595, 356] on div "Kanawha City [PERSON_NAME] [STREET_ADDRESS][PERSON_NAME]" at bounding box center [496, 372] width 301 height 32
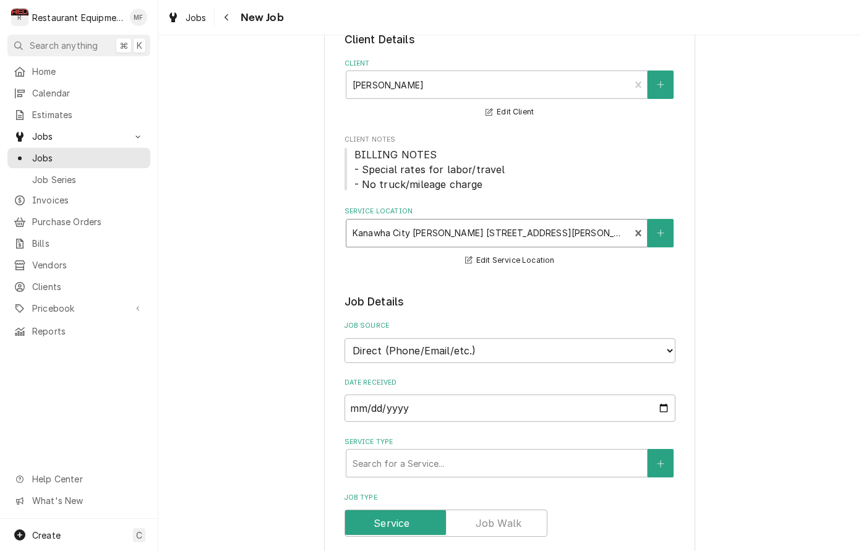
scroll to position [74, 0]
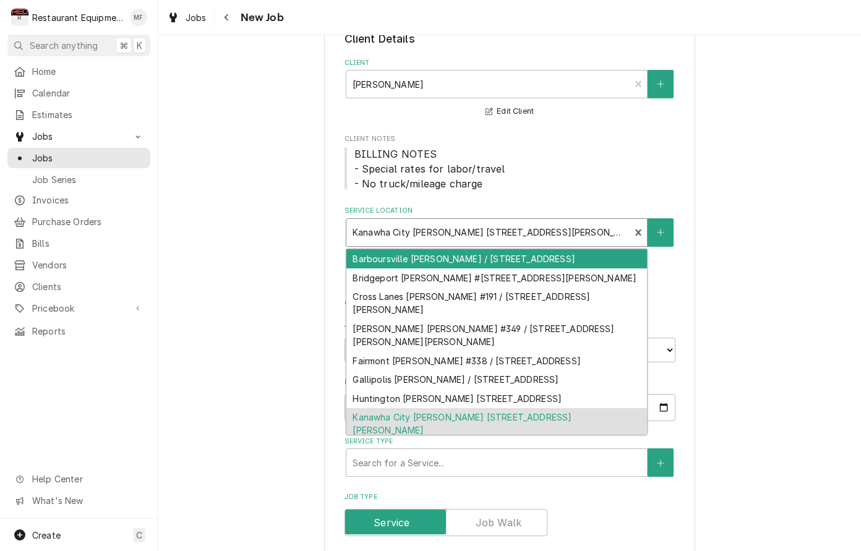
click at [567, 232] on div "Kanawha City [PERSON_NAME] [STREET_ADDRESS][PERSON_NAME]" at bounding box center [489, 232] width 272 height 13
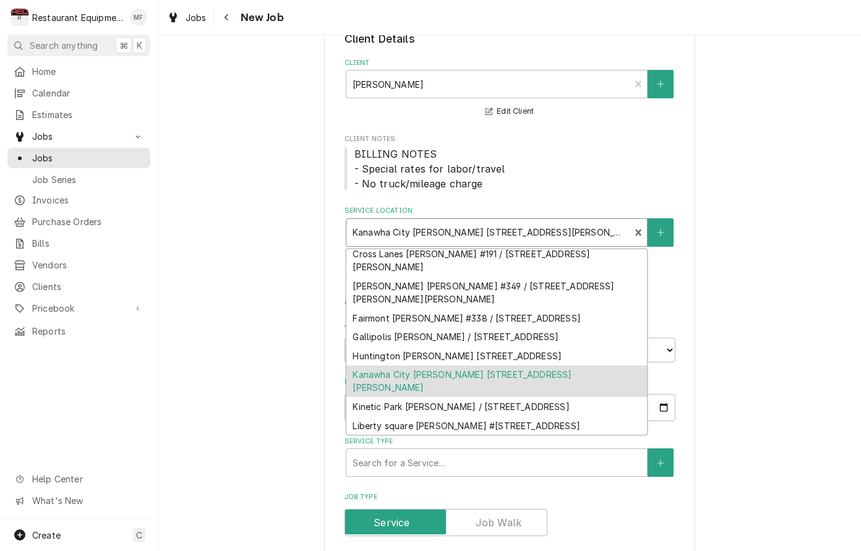
scroll to position [49, 0]
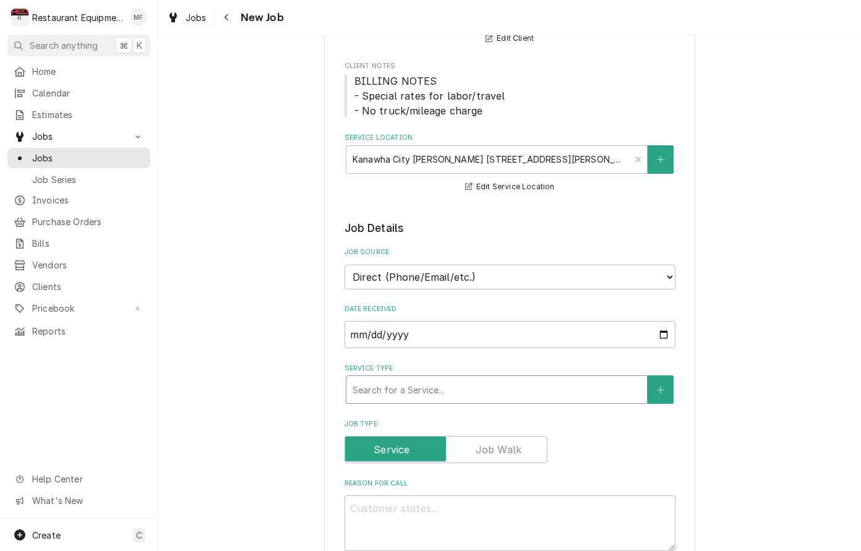
scroll to position [0, 1]
click at [569, 380] on div "Service Type" at bounding box center [497, 390] width 288 height 22
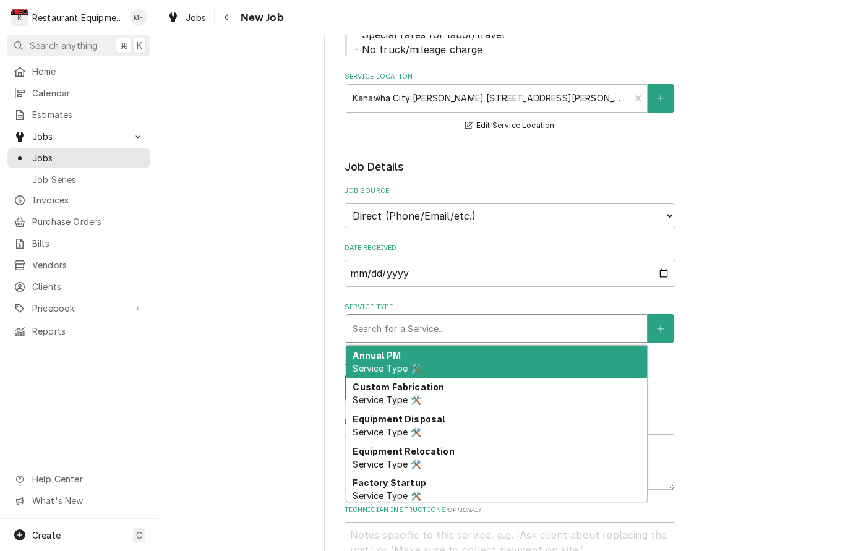
scroll to position [209, 0]
type textarea "x"
type input "b"
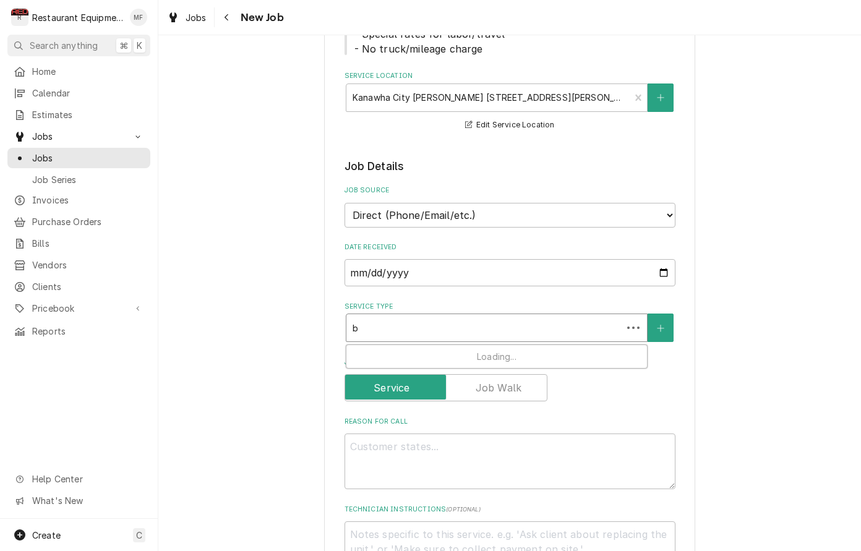
type textarea "x"
type input "br"
type textarea "x"
type input "bre"
type textarea "x"
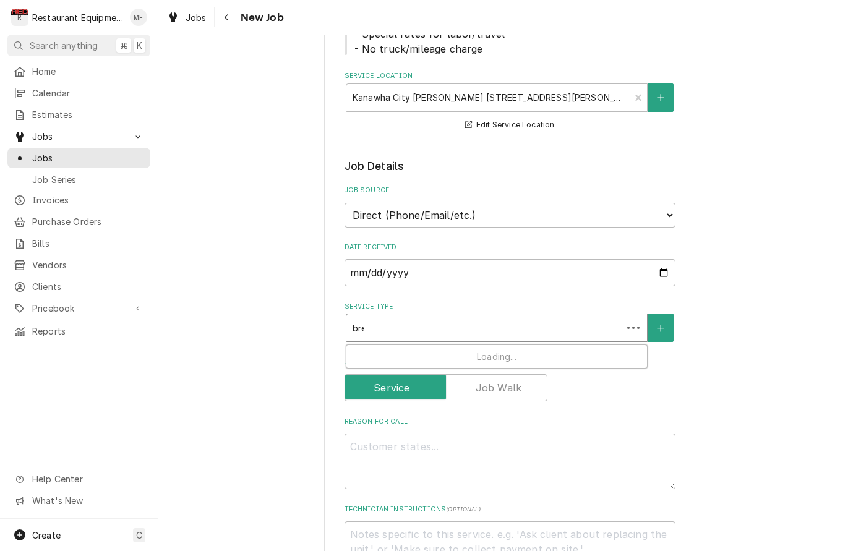
type input "brea"
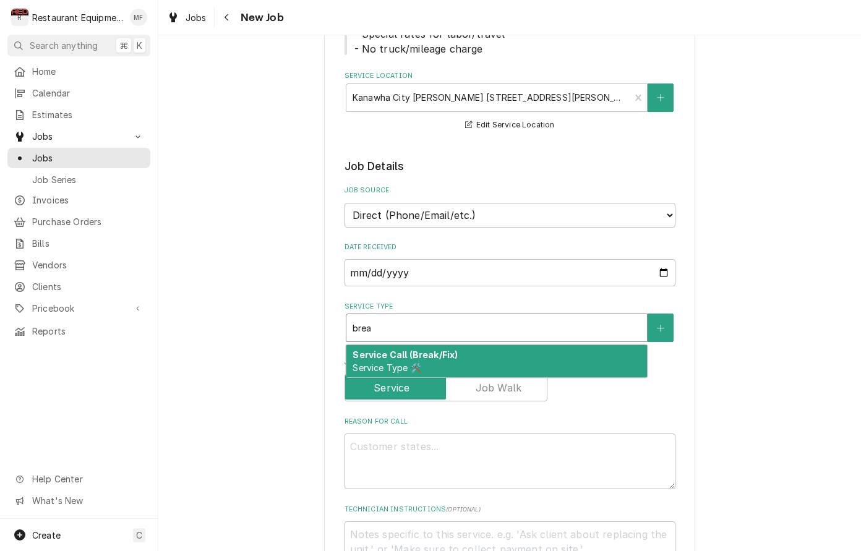
click at [586, 349] on div "Service Call (Break/Fix) Service Type 🛠️" at bounding box center [496, 361] width 301 height 32
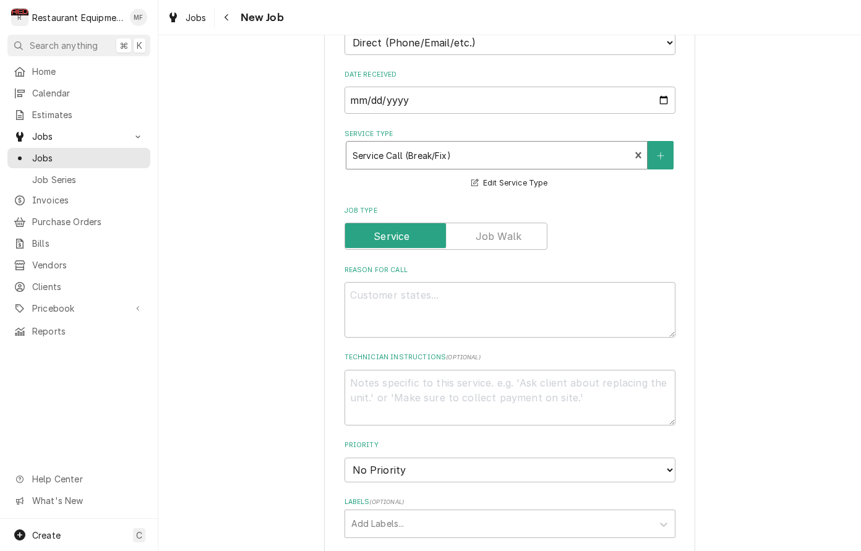
click at [565, 266] on div "Reason For Call" at bounding box center [510, 301] width 331 height 72
click at [565, 282] on textarea "Reason For Call" at bounding box center [510, 310] width 331 height 56
click at [585, 302] on textarea "Reason For Call" at bounding box center [510, 308] width 331 height 56
paste textarea "Jordan called, Bob evans i think she said KC, walk in freezer is not temping, s…"
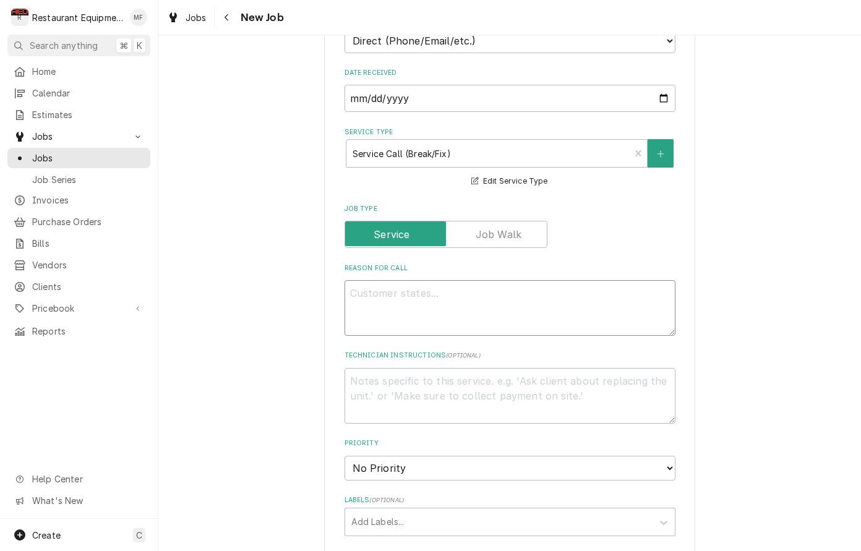
type textarea "x"
type textarea "Jordan called, Bob evans i think she said KC, walk in freezer is not temping, s…"
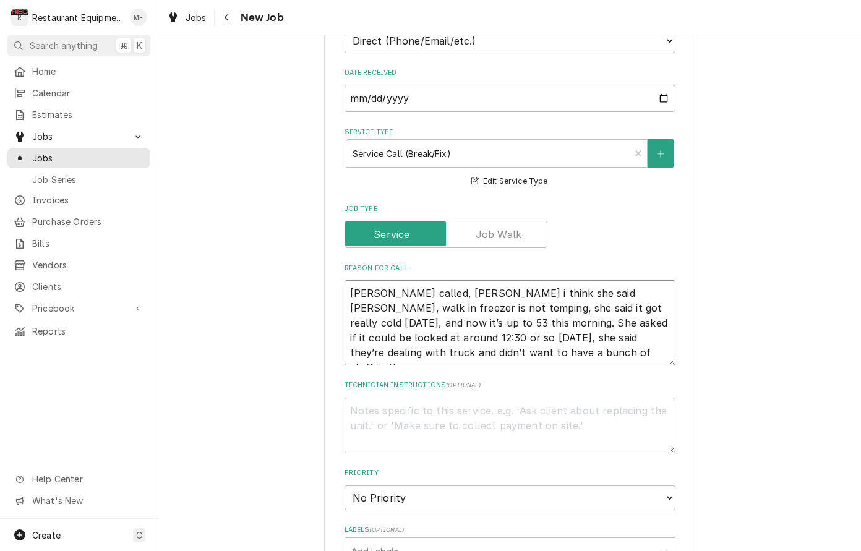
drag, startPoint x: 419, startPoint y: 278, endPoint x: 344, endPoint y: 281, distance: 75.5
click at [345, 281] on textarea "Jordan called, Bob evans i think she said KC, walk in freezer is not temping, s…" at bounding box center [510, 322] width 331 height 85
type textarea "x"
type textarea "Bob evans i think she said KC, walk in freezer is not temping, she said it got …"
click at [378, 280] on textarea "Bob evans i think she said KC, walk in freezer is not temping, she said it got …" at bounding box center [510, 322] width 331 height 85
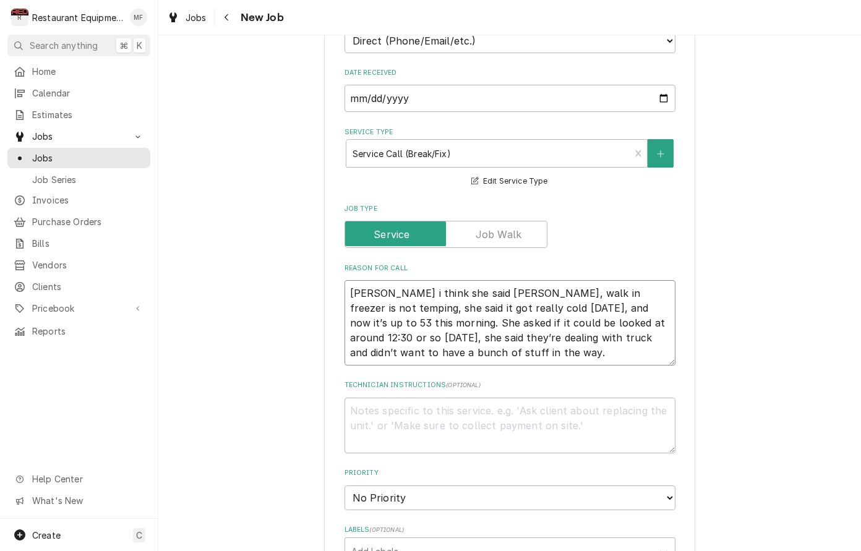
type textarea "x"
type textarea "Bob vans i think she said KC, walk in freezer is not temping, she said it got r…"
type textarea "x"
type textarea "Bob Evans i think she said KC, walk in freezer is not temping, she said it got …"
drag, startPoint x: 495, startPoint y: 279, endPoint x: 348, endPoint y: 279, distance: 147.2
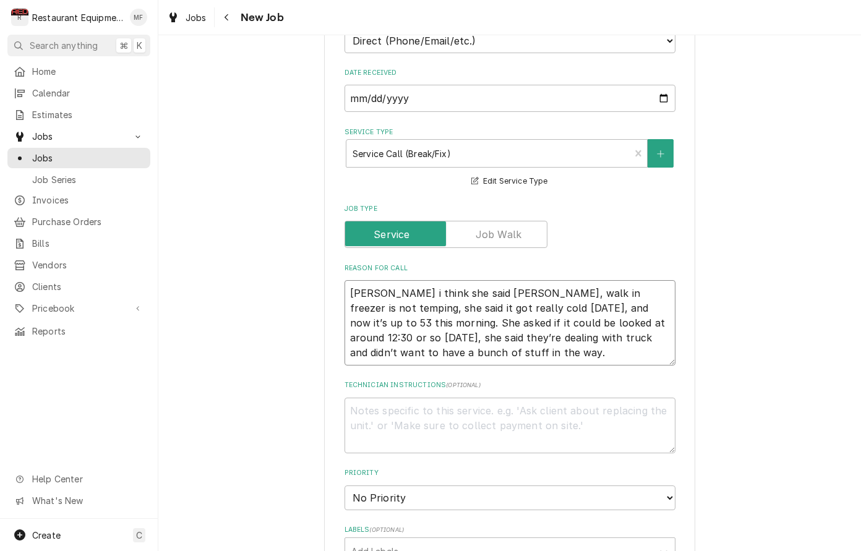
click at [345, 280] on textarea "Bob Evans i think she said KC, walk in freezer is not temping, she said it got …" at bounding box center [510, 322] width 331 height 85
type textarea "x"
type textarea "walk in freezer is not temping, she said it got really cold yesterday, and now …"
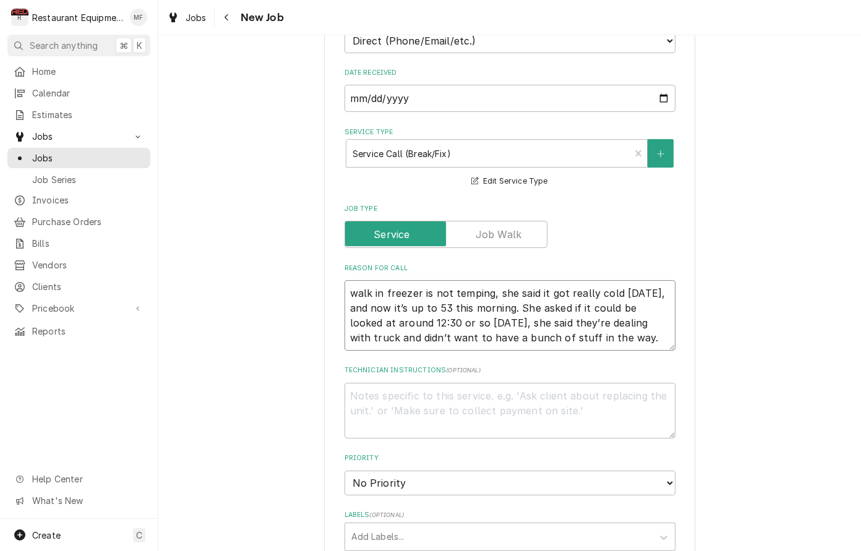
drag, startPoint x: 538, startPoint y: 278, endPoint x: 494, endPoint y: 285, distance: 44.4
click at [494, 285] on textarea "walk in freezer is not temping, she said it got really cold yesterday, and now …" at bounding box center [510, 315] width 331 height 71
type textarea "x"
type textarea "walk in freezer is not temping, it got really cold yesterday, and now it’s up t…"
click at [470, 294] on textarea "walk in freezer is not temping, it got really cold yesterday, and now it’s up t…" at bounding box center [510, 315] width 331 height 71
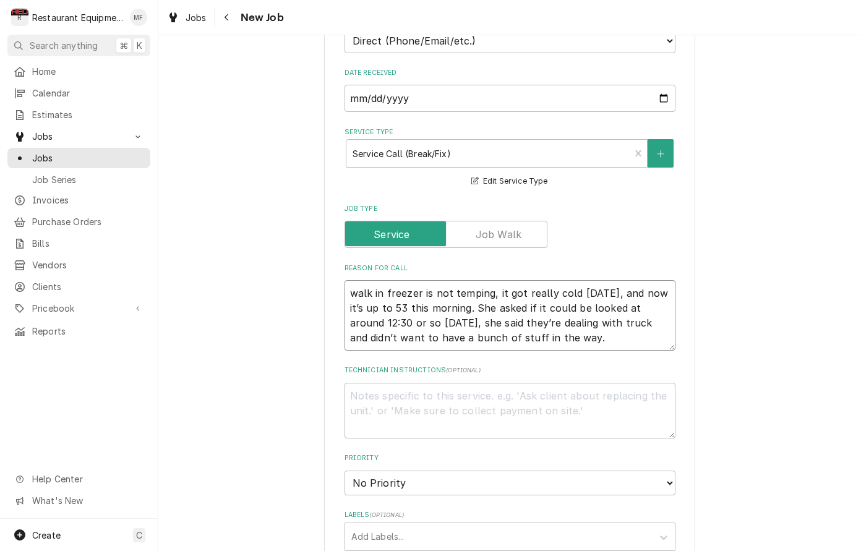
type textarea "x"
type textarea "walk in freezer is not temping, it got really cold yesterday, and now it’s up t…"
drag, startPoint x: 492, startPoint y: 293, endPoint x: 472, endPoint y: 297, distance: 20.1
click at [472, 297] on textarea "walk in freezer is not temping, it got really cold yesterday, and now it’s up t…" at bounding box center [510, 315] width 331 height 71
type textarea "x"
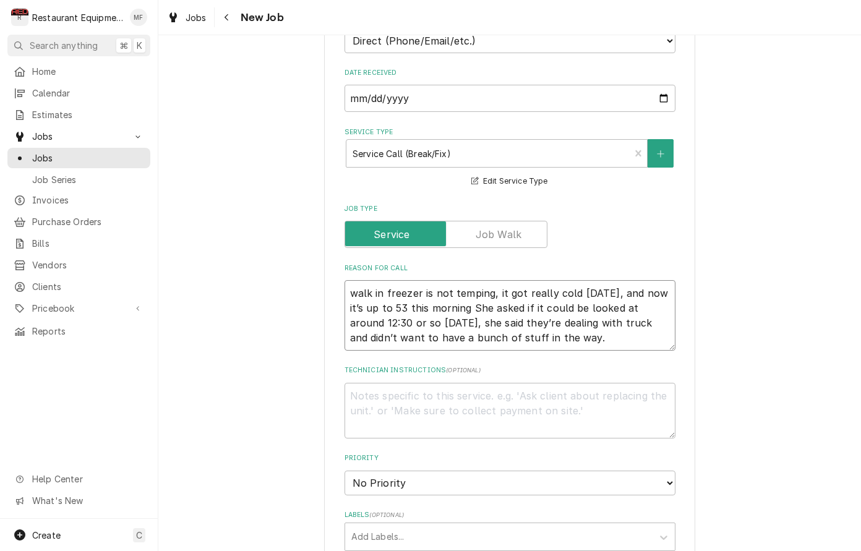
type textarea "walk in freezer is not temping, it got really cold yesterday, and now it’s up t…"
drag, startPoint x: 351, startPoint y: 311, endPoint x: 547, endPoint y: 328, distance: 197.5
click at [548, 328] on textarea "walk in freezer is not temping, it got really cold yesterday, and now it’s up t…" at bounding box center [510, 315] width 331 height 71
type textarea "x"
type textarea "walk in freezer is not temping, it got really cold yesterday, and now it’s up t…"
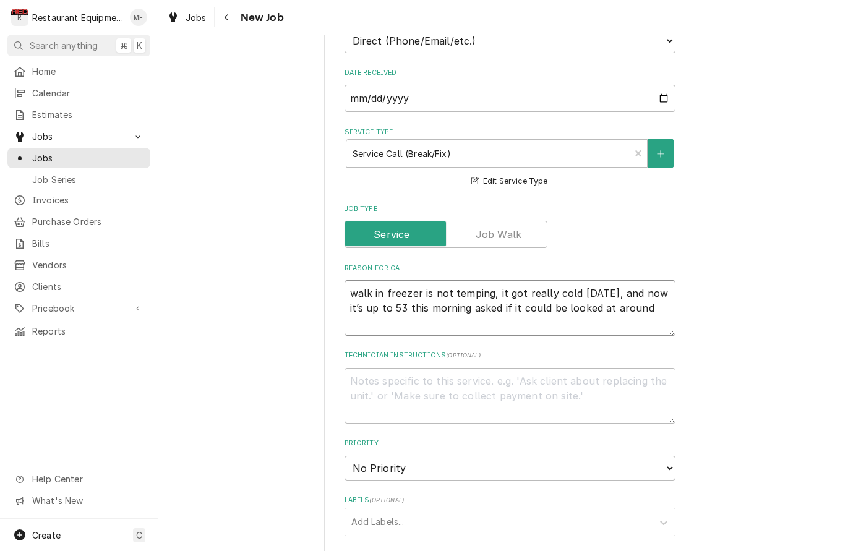
drag, startPoint x: 473, startPoint y: 291, endPoint x: 649, endPoint y: 292, distance: 176.3
click at [649, 292] on textarea "walk in freezer is not temping, it got really cold yesterday, and now it’s up t…" at bounding box center [510, 308] width 331 height 56
type textarea "x"
type textarea "walk in freezer is not temping, it got really cold yesterday, and now it’s up t…"
type textarea "x"
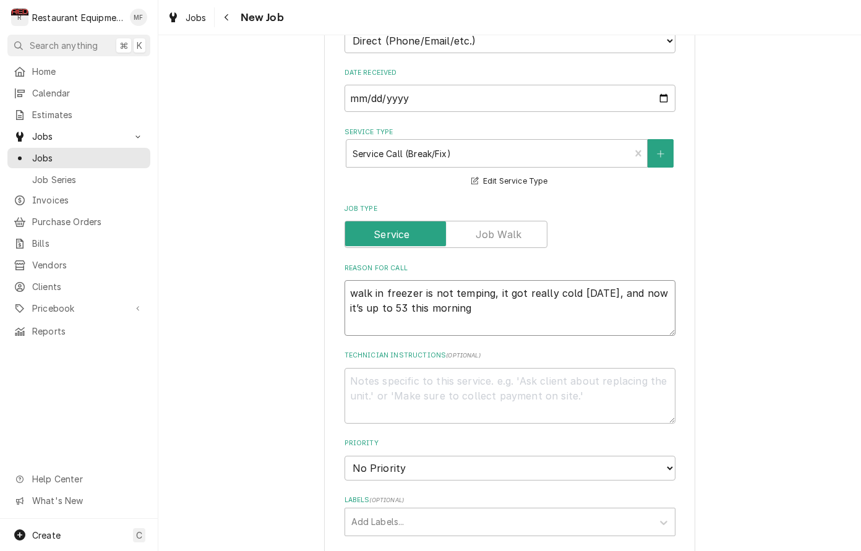
click at [612, 297] on textarea "walk in freezer is not temping, it got really cold yesterday, and now it’s up t…" at bounding box center [510, 308] width 331 height 56
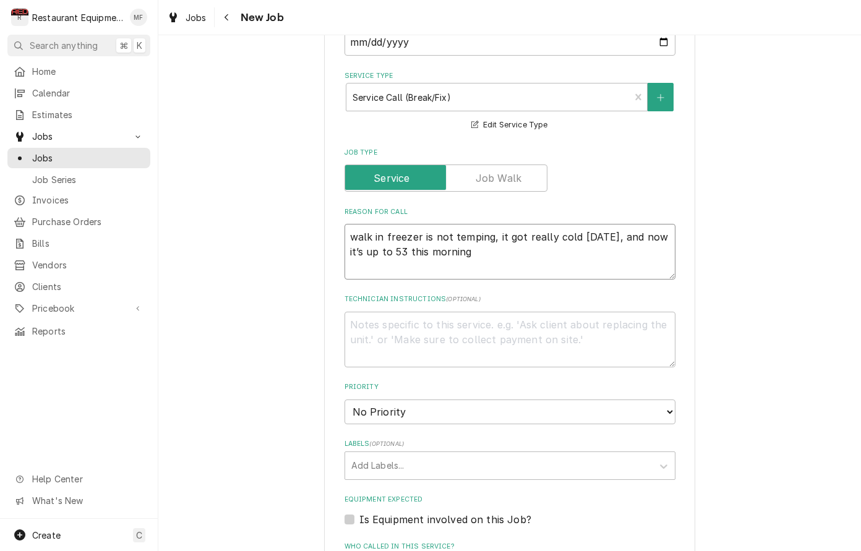
scroll to position [440, 0]
click at [565, 223] on textarea "walk in freezer is not temping, it got really cold yesterday, and now it’s up t…" at bounding box center [510, 251] width 331 height 56
click at [571, 231] on textarea "walk in freezer is not temping, it got really cold yesterday, and now it’s up t…" at bounding box center [510, 251] width 331 height 56
type textarea "walk in freezer is not temping, it got really cold yesterday, and now it’s up t…"
click at [703, 248] on div "Please provide the following information to create a job: Client Details Client…" at bounding box center [509, 291] width 703 height 1367
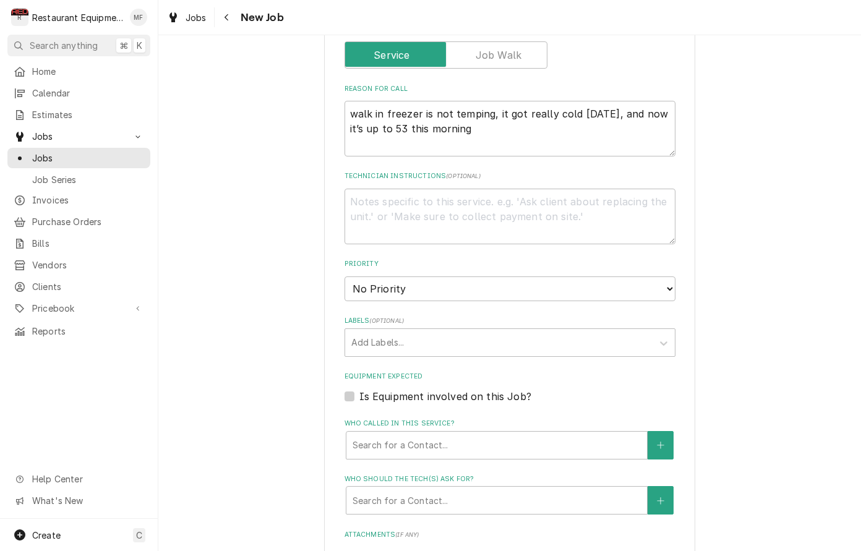
scroll to position [564, 0]
select select "2"
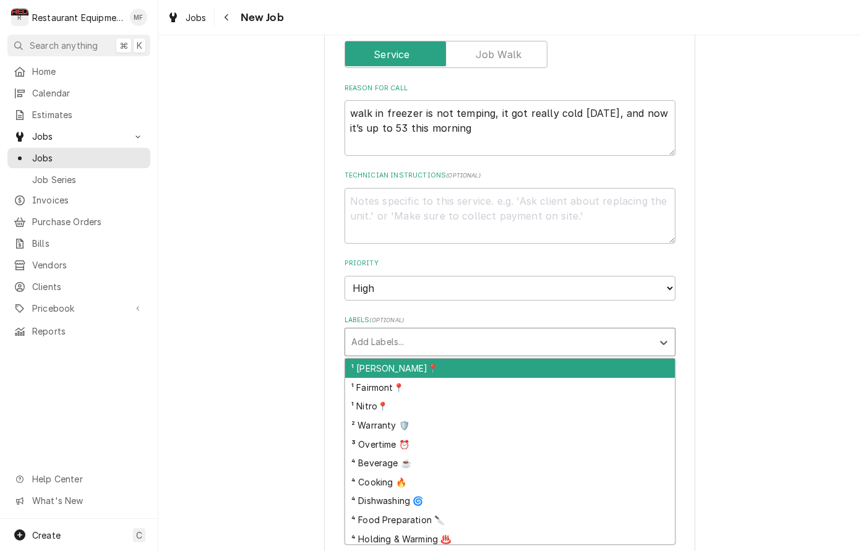
click at [609, 331] on div "Labels" at bounding box center [498, 342] width 295 height 22
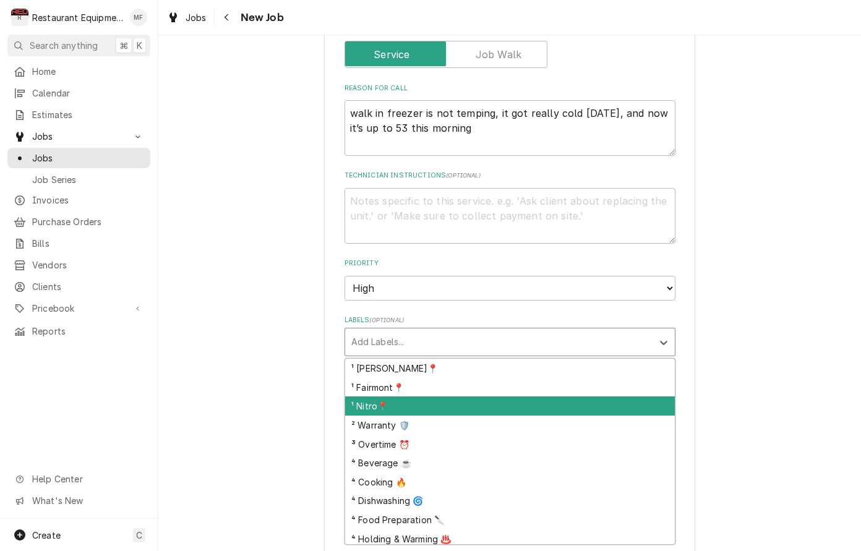
drag, startPoint x: 570, startPoint y: 379, endPoint x: 572, endPoint y: 370, distance: 8.9
click at [570, 397] on div "¹ Nitro📍" at bounding box center [510, 406] width 330 height 19
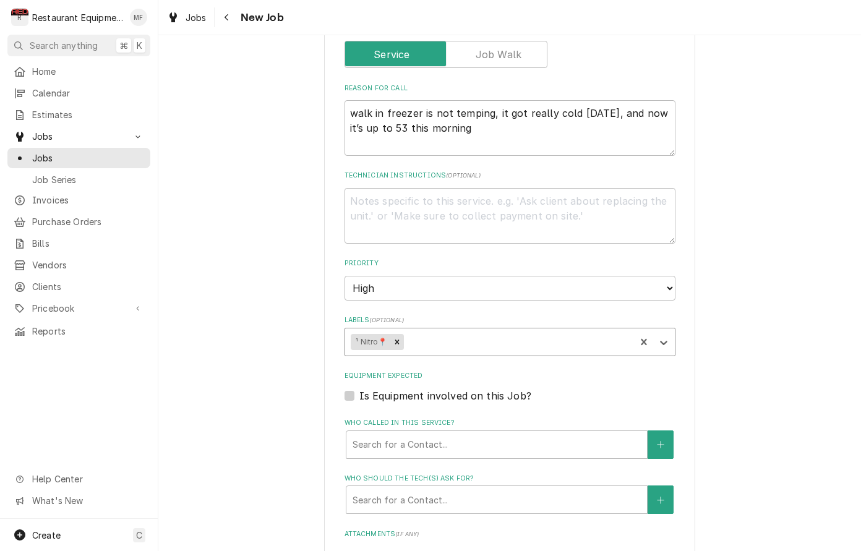
click at [549, 331] on div "Labels" at bounding box center [517, 342] width 223 height 22
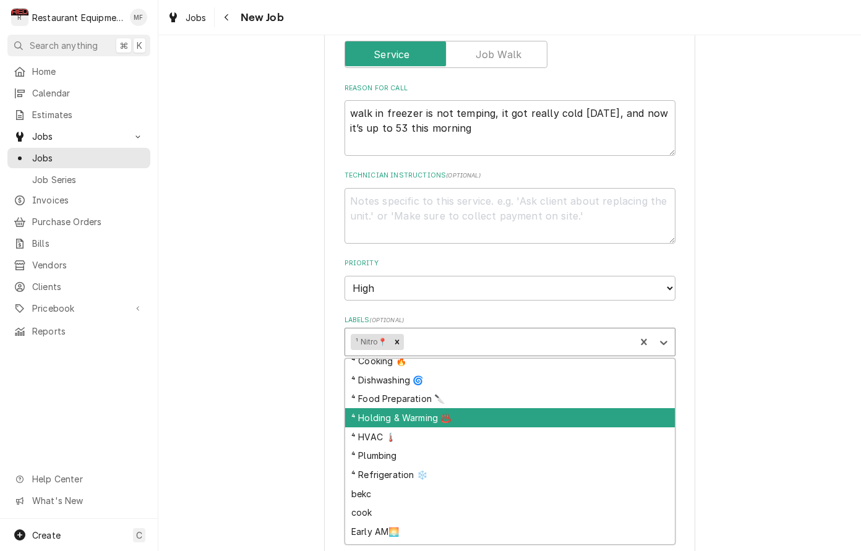
scroll to position [103, 0]
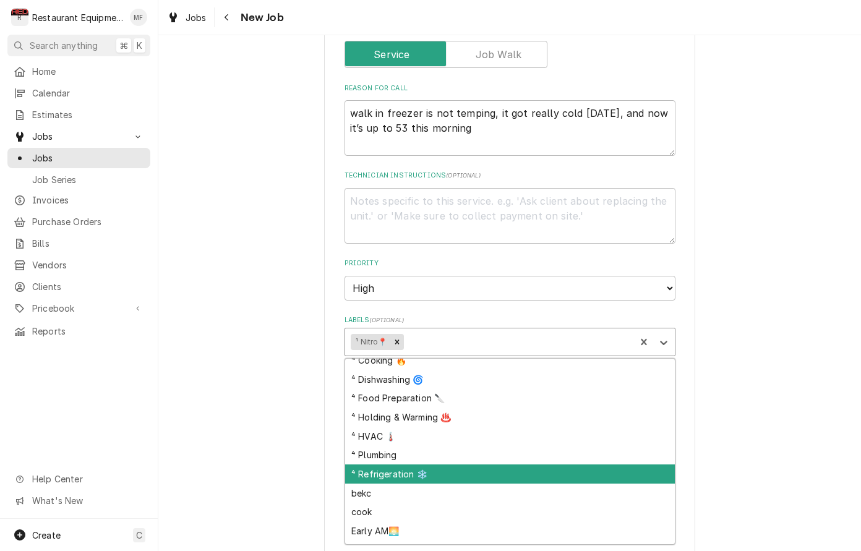
click at [567, 465] on div "⁴ Refrigeration ❄️" at bounding box center [510, 474] width 330 height 19
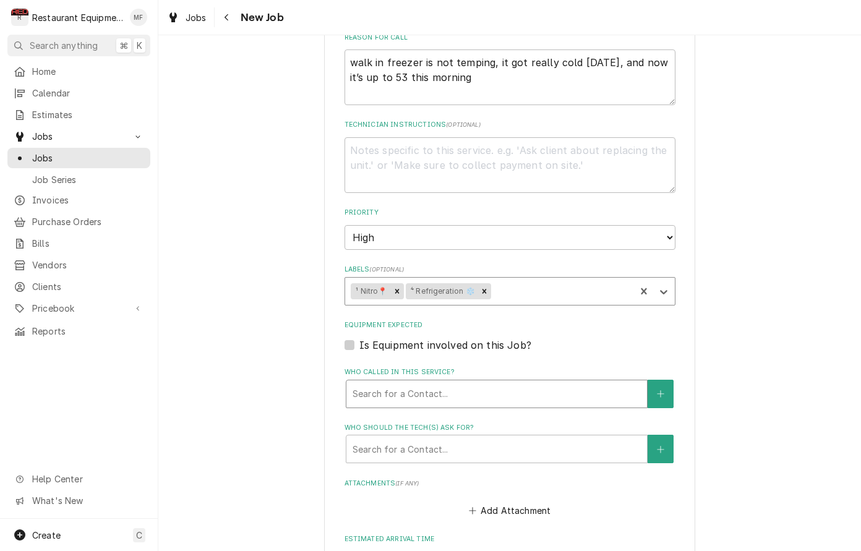
scroll to position [615, 0]
click at [528, 382] on div "Who called in this service?" at bounding box center [497, 393] width 288 height 22
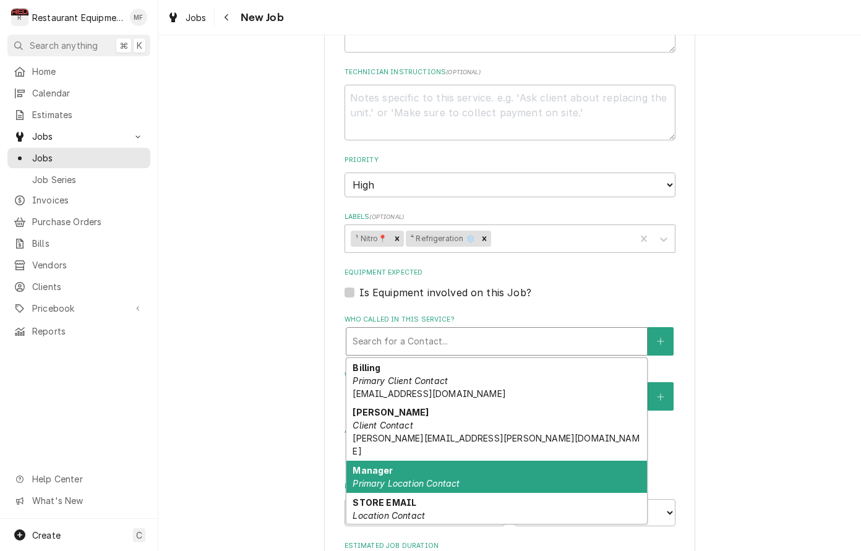
scroll to position [667, 0]
click at [528, 460] on div "Manager Primary Location Contact" at bounding box center [496, 476] width 301 height 32
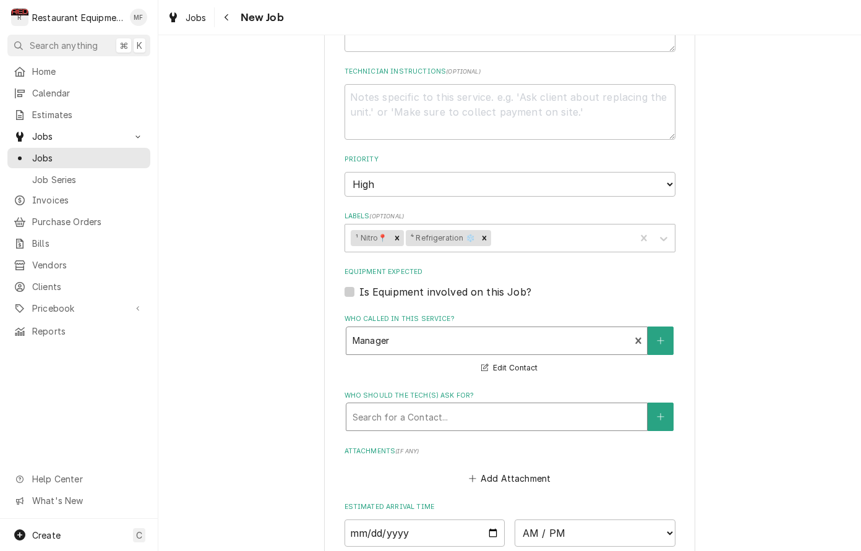
click at [502, 406] on div "Who should the tech(s) ask for?" at bounding box center [497, 417] width 288 height 22
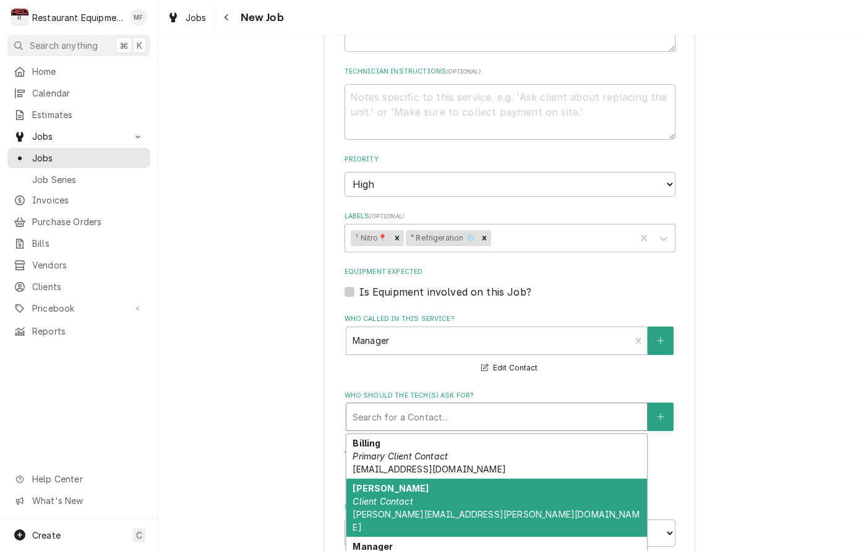
scroll to position [16, 0]
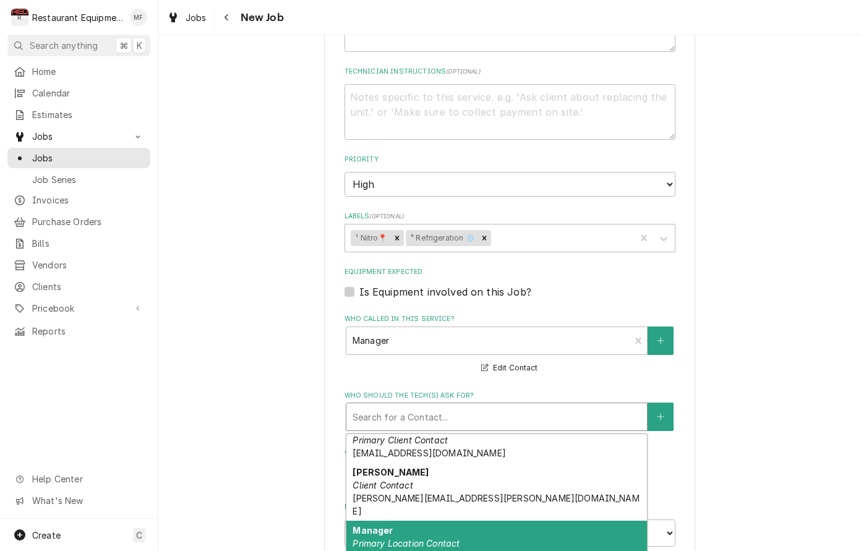
click at [526, 521] on div "Manager Primary Location Contact" at bounding box center [496, 537] width 301 height 32
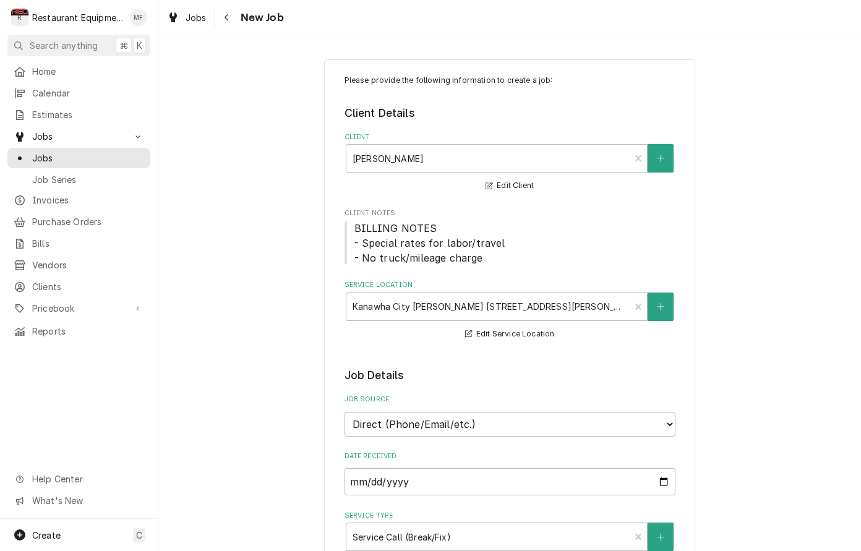
scroll to position [0, 0]
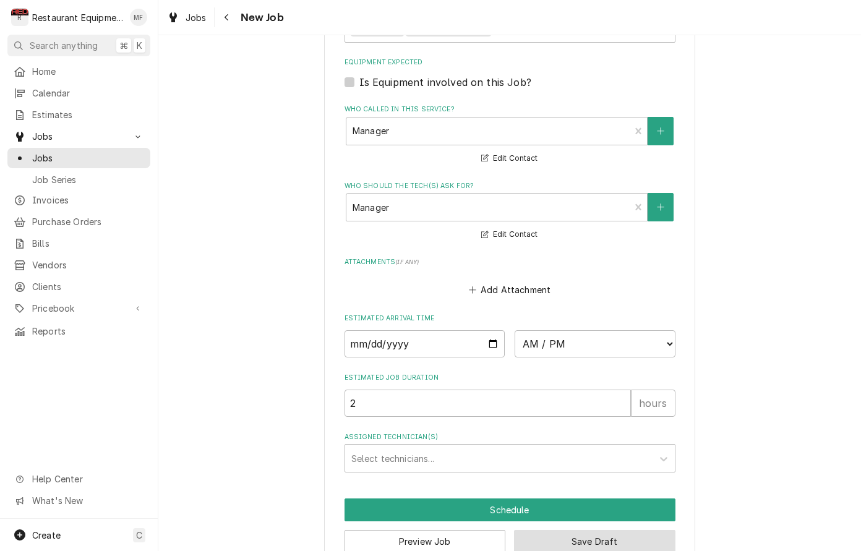
click at [658, 530] on button "Save Draft" at bounding box center [594, 541] width 161 height 23
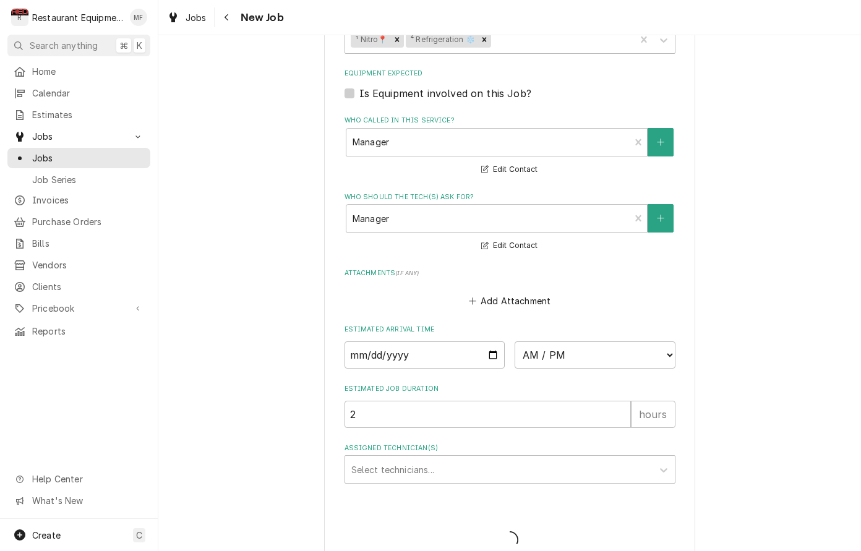
type textarea "x"
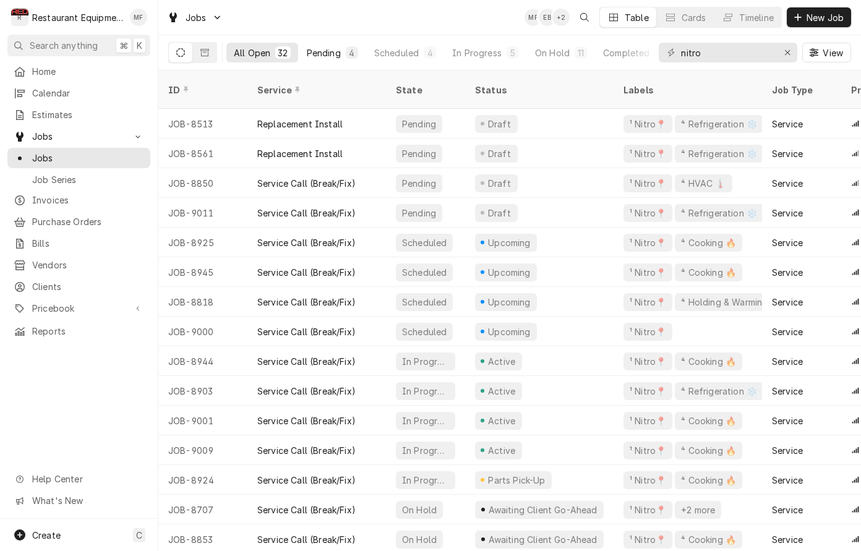
click at [333, 50] on div "Pending" at bounding box center [324, 52] width 34 height 13
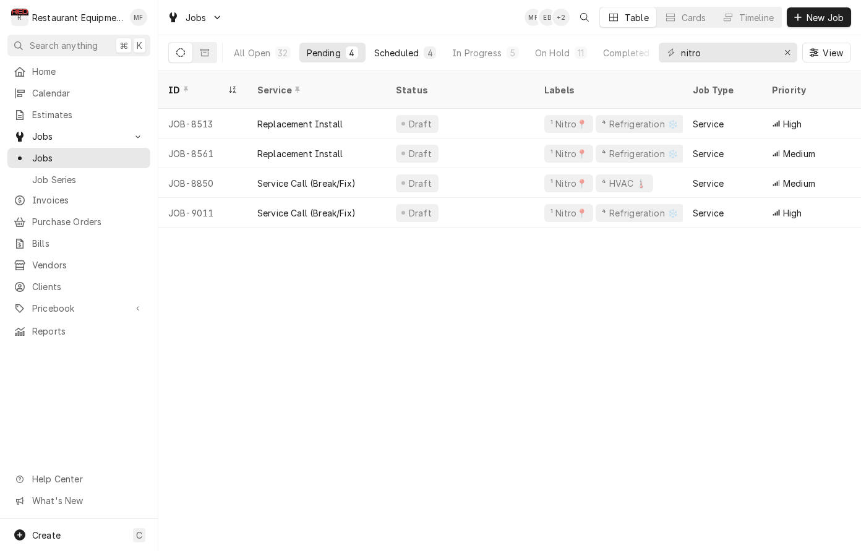
click at [411, 58] on div "Scheduled" at bounding box center [396, 52] width 45 height 13
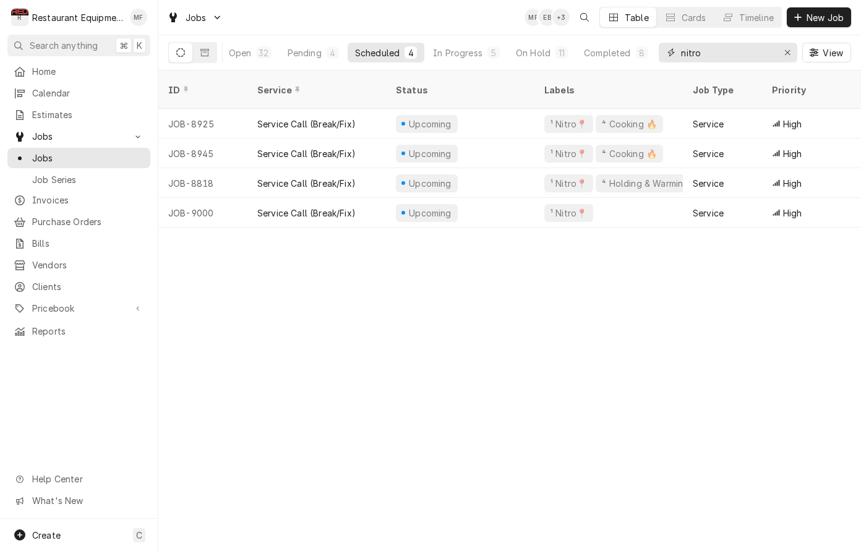
click at [766, 58] on input "nitro" at bounding box center [727, 53] width 93 height 20
click at [500, 25] on div "Jobs MF EB + 3 Table Cards Timeline New Job" at bounding box center [509, 17] width 703 height 35
click at [822, 19] on span "New Job" at bounding box center [825, 17] width 42 height 13
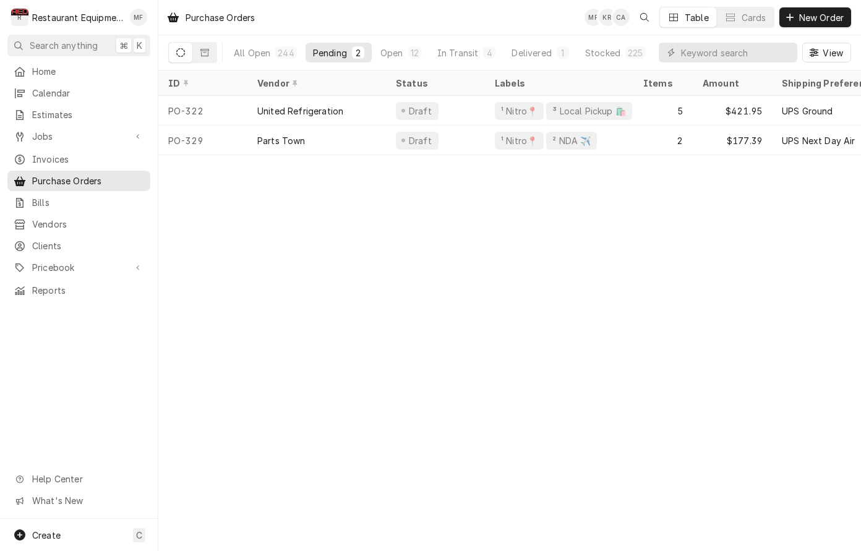
click at [379, 17] on div "Purchase Orders MF KR CA Table Cards New Order" at bounding box center [509, 17] width 703 height 35
click at [550, 51] on div "Delivered" at bounding box center [532, 52] width 40 height 13
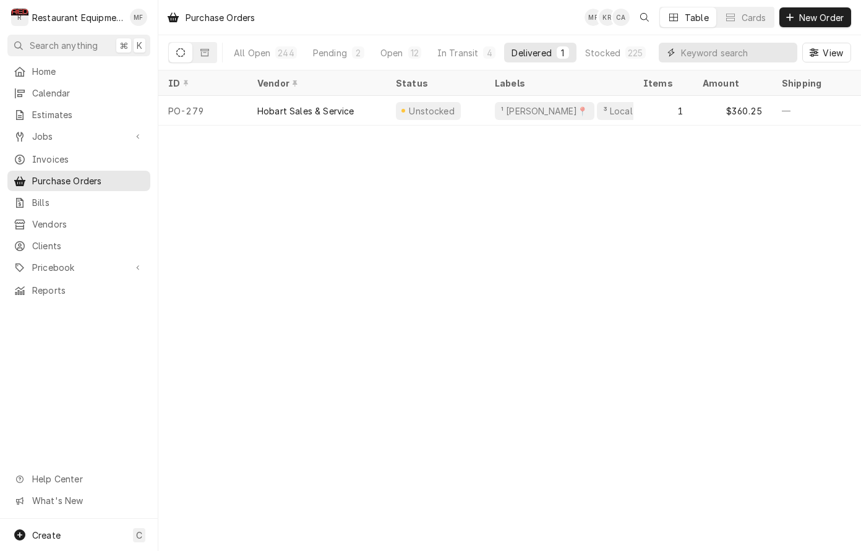
click at [771, 55] on input "Dynamic Content Wrapper" at bounding box center [736, 53] width 110 height 20
click at [346, 61] on button "Pending 2" at bounding box center [339, 53] width 66 height 20
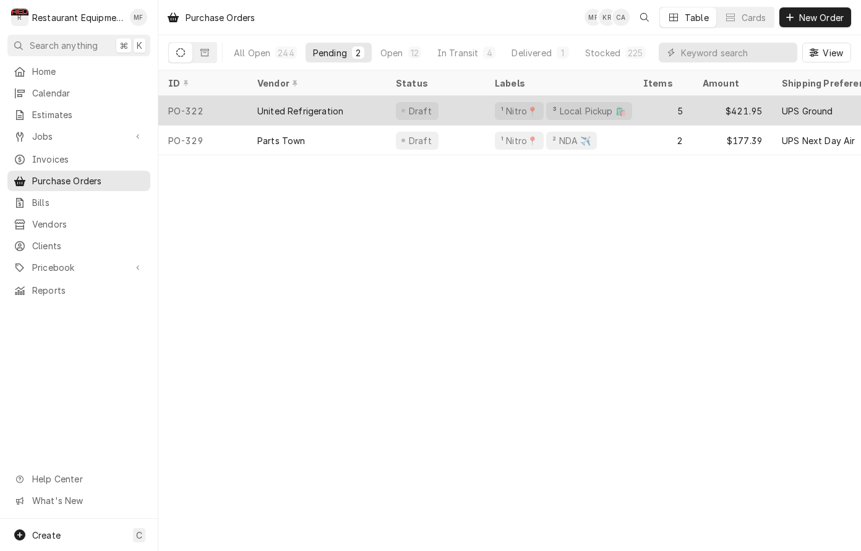
click at [474, 116] on div "Draft" at bounding box center [435, 111] width 99 height 30
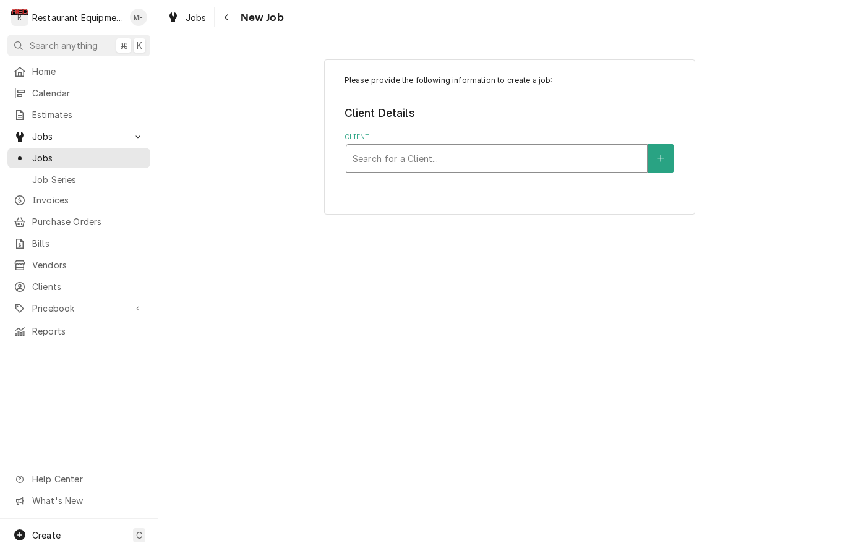
click at [531, 159] on div "Client" at bounding box center [497, 158] width 288 height 22
type input "gomart"
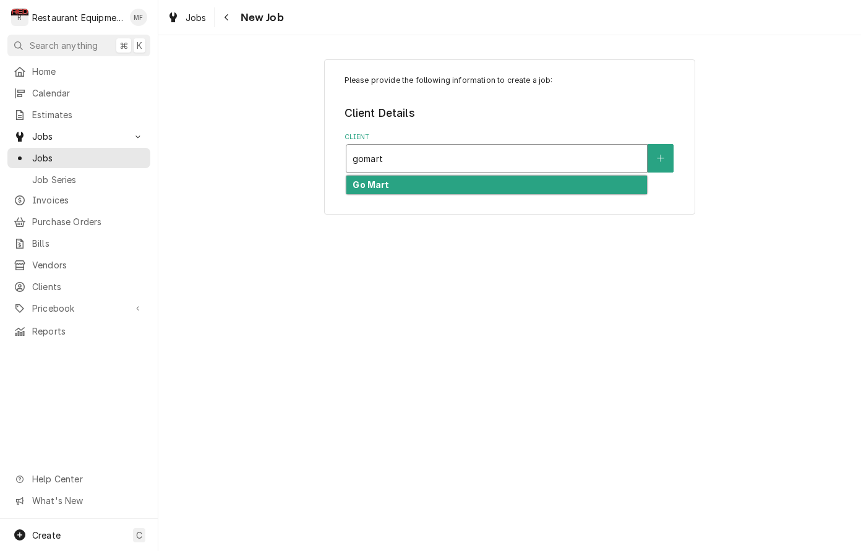
click at [469, 179] on div "Go Mart" at bounding box center [496, 185] width 301 height 19
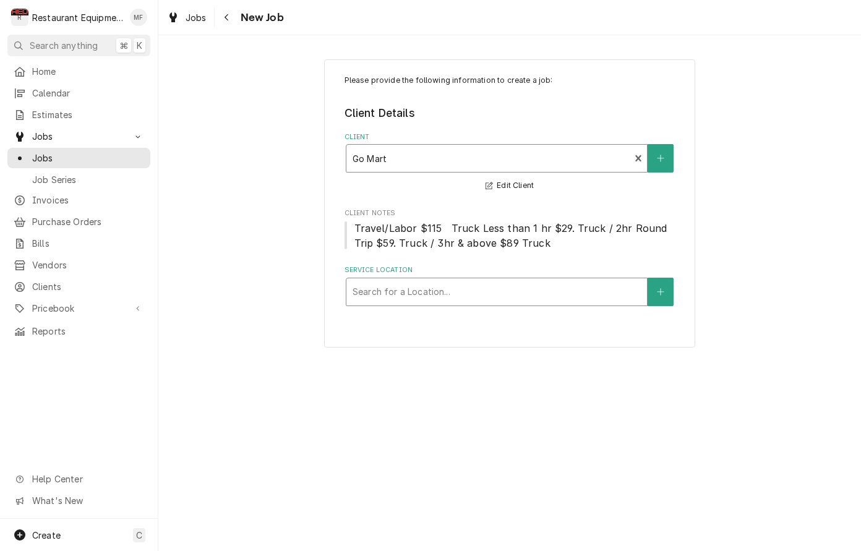
click at [534, 278] on div "Search for a Location..." at bounding box center [496, 291] width 301 height 27
type input "0"
type input "101"
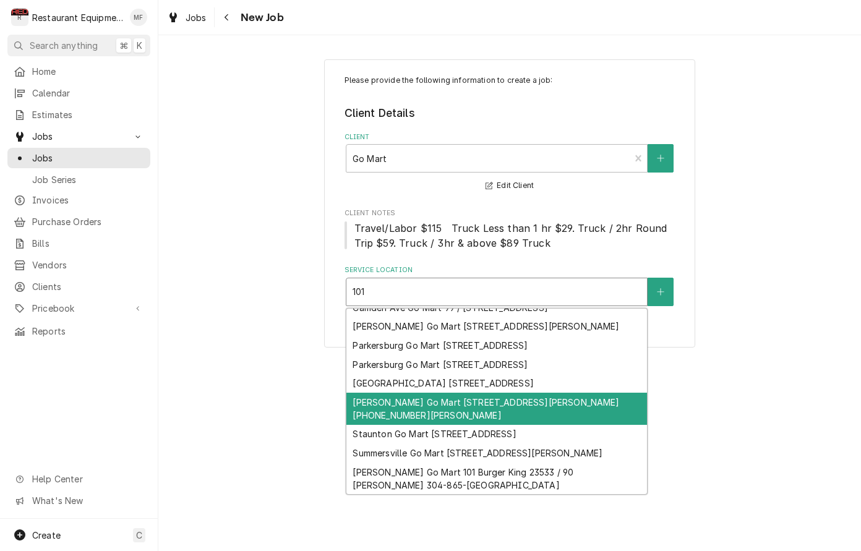
scroll to position [134, 0]
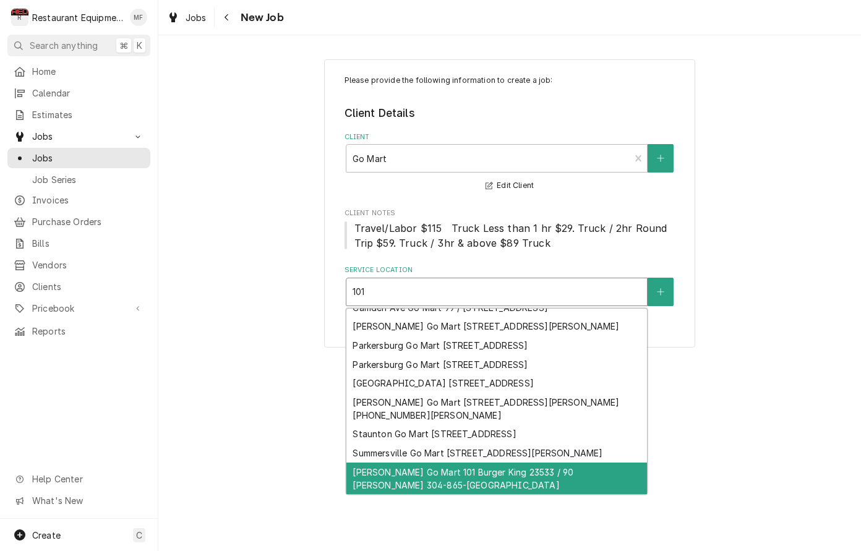
click at [556, 475] on div "[PERSON_NAME] Go Mart 101 Burger King 23533 / 90 [PERSON_NAME] 304-865-[GEOGRAP…" at bounding box center [496, 479] width 301 height 32
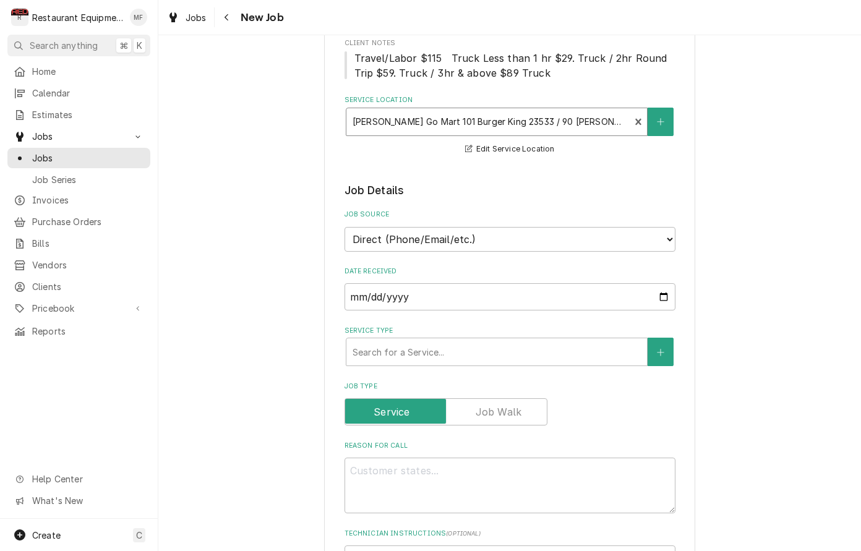
scroll to position [176, 0]
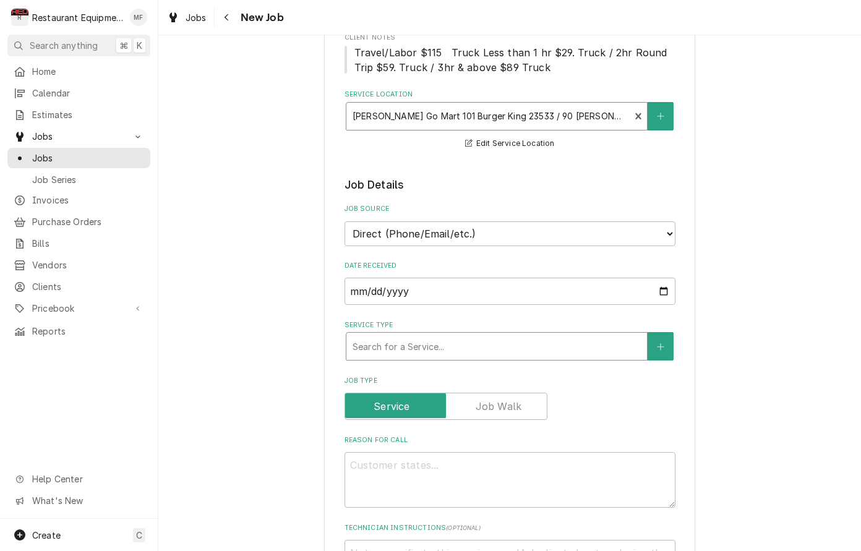
click at [468, 335] on div "Service Type" at bounding box center [497, 346] width 288 height 22
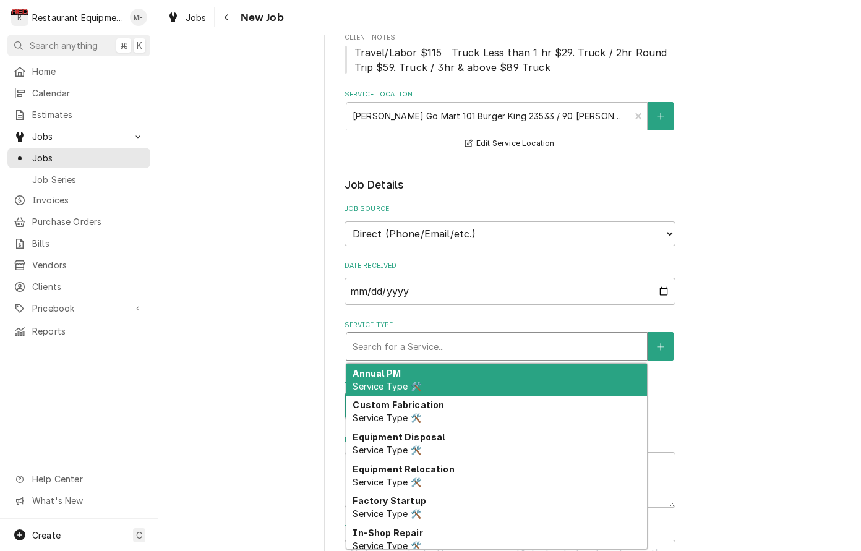
type textarea "x"
type input "b"
type textarea "x"
type input "br"
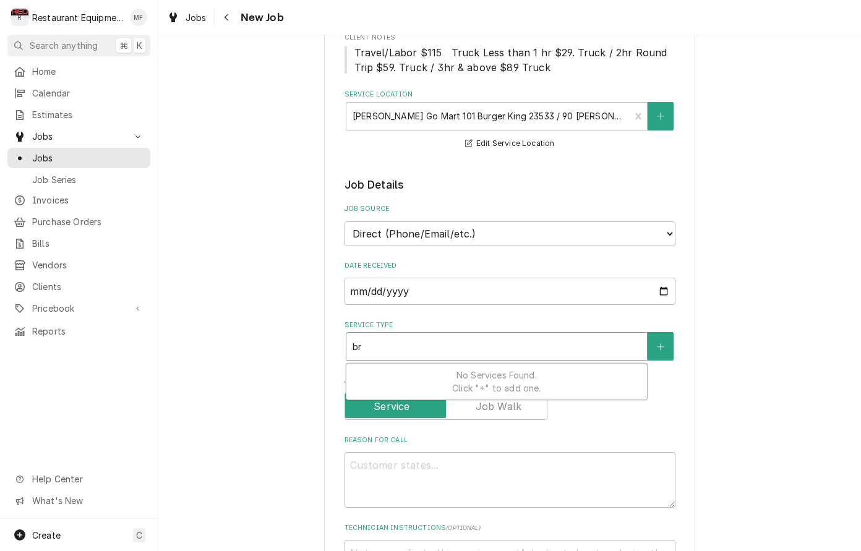
type textarea "x"
type input "bre"
type textarea "x"
type input "brea"
type textarea "x"
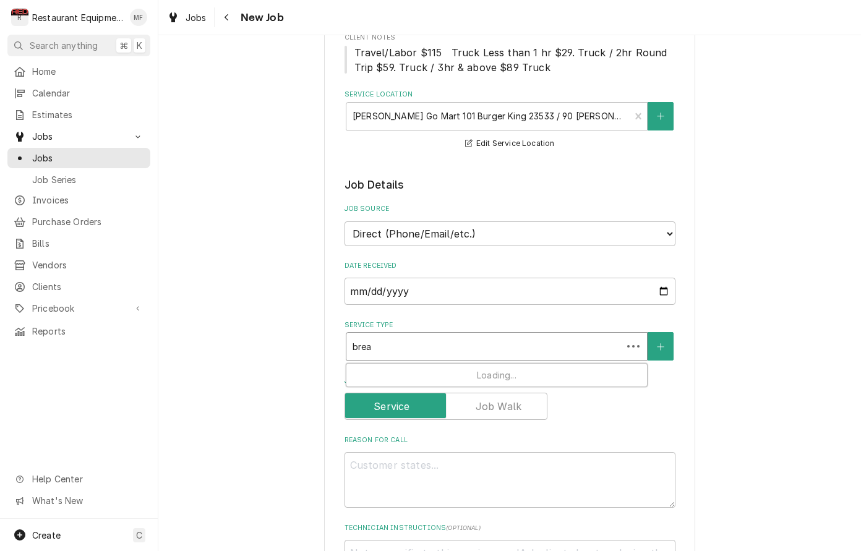
type input "break"
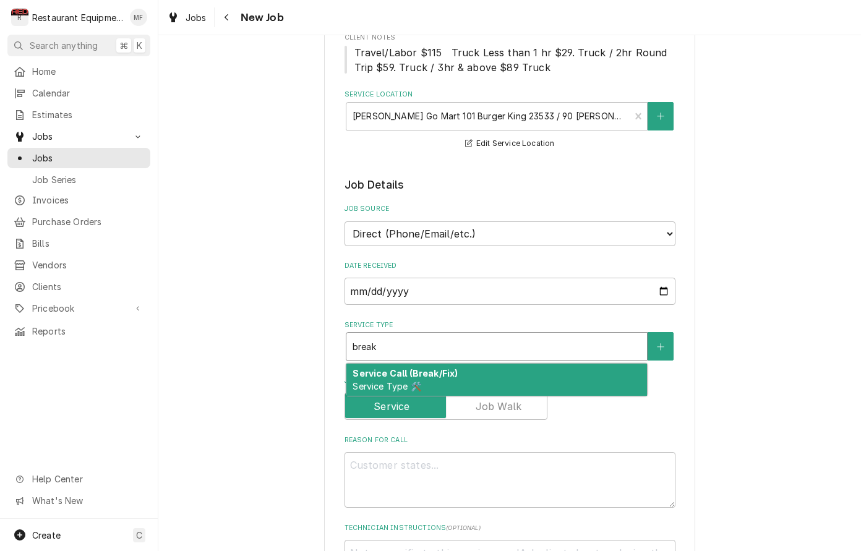
click at [476, 364] on div "Service Call (Break/Fix) Service Type 🛠️" at bounding box center [496, 380] width 301 height 32
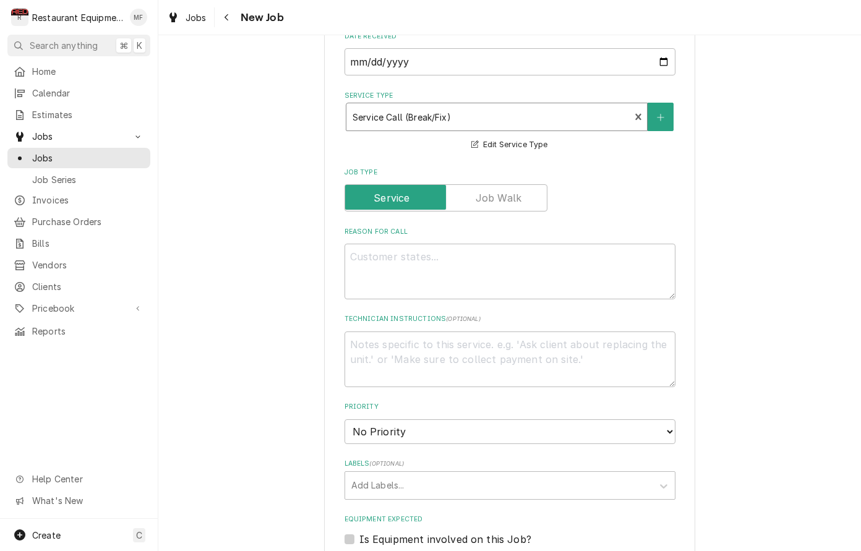
scroll to position [406, 0]
click at [552, 252] on textarea "Reason For Call" at bounding box center [510, 271] width 331 height 56
paste textarea "• Describe Problem: BK SIDE OVEN DOOR HANDLE IS LOSE • DNE: 0.00 USD • Overtime…"
type textarea "x"
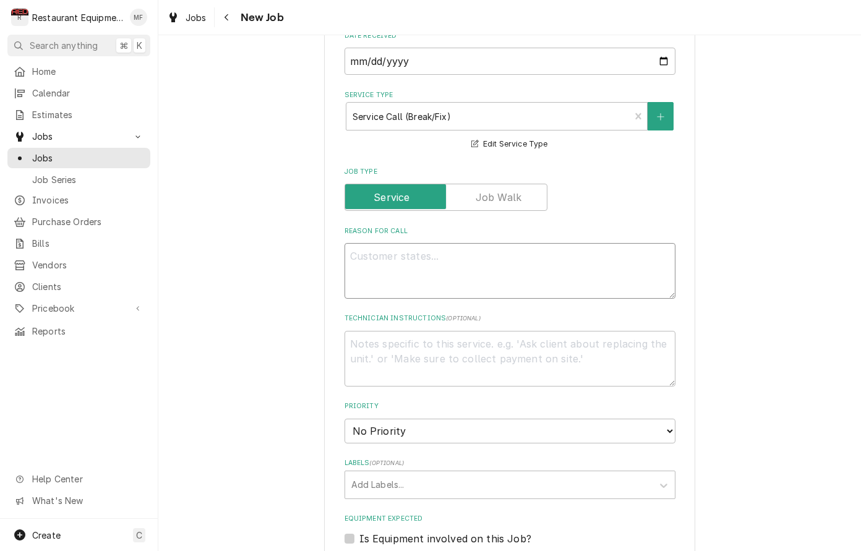
type textarea "• Describe Problem: BK SIDE OVEN DOOR HANDLE IS LOSE • DNE: 0.00 USD • Overtime…"
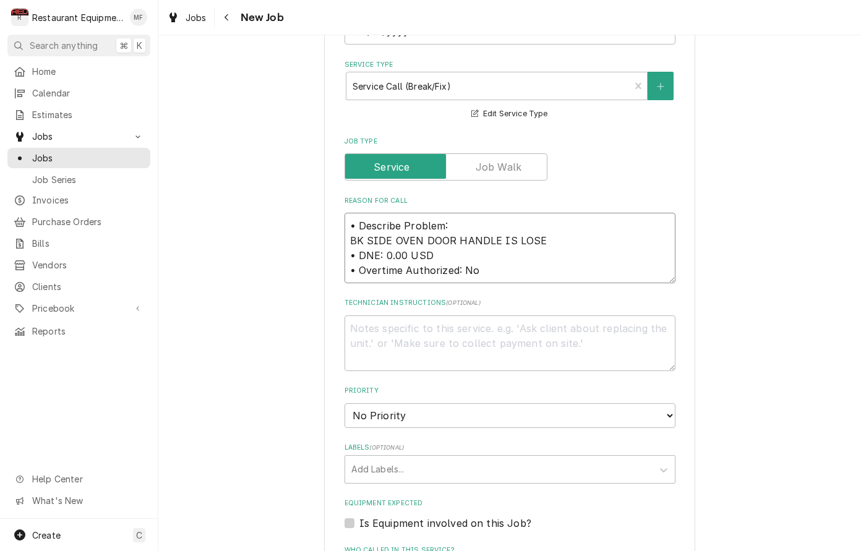
scroll to position [437, 0]
click at [355, 250] on textarea "• Describe Problem: BK SIDE OVEN DOOR HANDLE IS LOSE • DNE: 0.00 USD • Overtime…" at bounding box center [510, 247] width 331 height 71
type textarea "x"
type textarea "• Describe Problem: BK SIDE OVEN DOOR HANDLE IS LOSE • DNE: 0.00 USD Overtime A…"
type textarea "x"
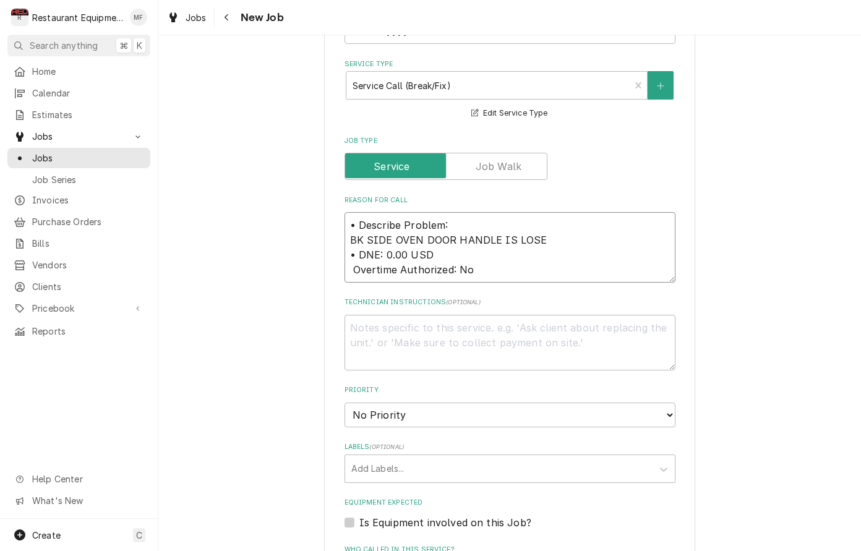
type textarea "• Describe Problem: BK SIDE OVEN DOOR HANDLE IS LOSE DNE: 0.00 USD Overtime Aut…"
type textarea "x"
type textarea "Describe Problem: BK SIDE OVEN DOOR HANDLE IS LOSE DNE: 0.00 USD Overtime Autho…"
type textarea "x"
type textarea "Describe Problem:BK SIDE OVEN DOOR HANDLE IS LOSE DNE: 0.00 USD Overtime Author…"
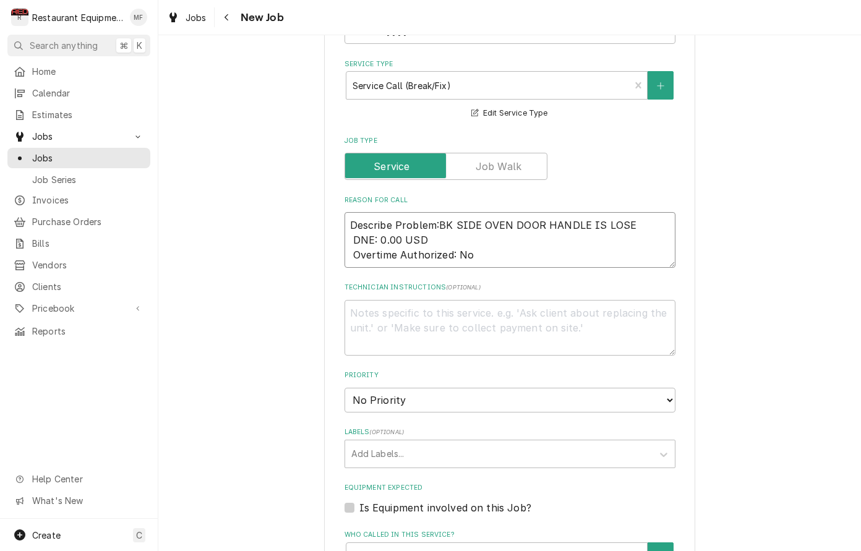
type textarea "x"
type textarea "Describe Problem: BK SIDE OVEN DOOR HANDLE IS LOSE DNE: 0.00 USD Overtime Autho…"
click at [623, 212] on textarea "Describe Problem: BK SIDE OVEN DOOR HANDLE IS LOSE DNE: 0.00 USD Overtime Autho…" at bounding box center [510, 240] width 331 height 56
type textarea "x"
type textarea "Describe Problem: BK SIDE OVEN DOOR HANDLE IS LOOSE DNE: 0.00 USD Overtime Auth…"
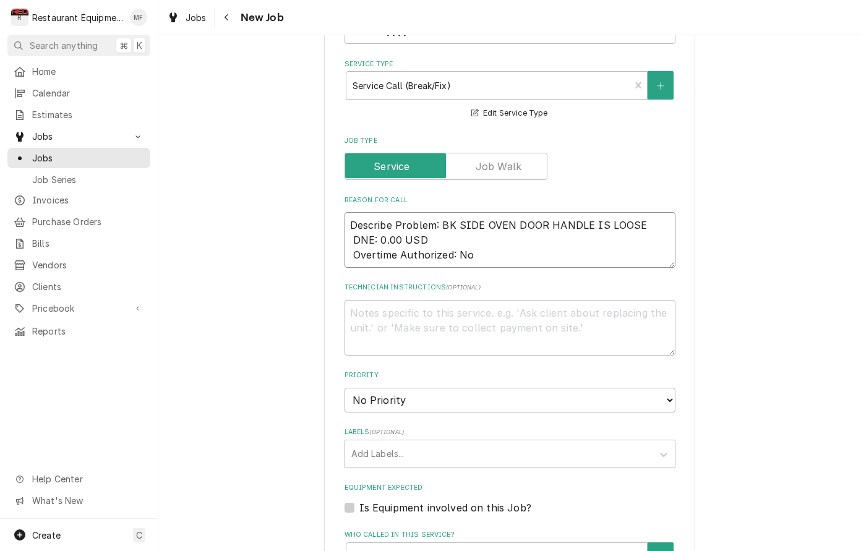
drag, startPoint x: 446, startPoint y: 210, endPoint x: 641, endPoint y: 210, distance: 195.5
click at [641, 212] on textarea "Describe Problem: BK SIDE OVEN DOOR HANDLE IS LOOSE DNE: 0.00 USD Overtime Auth…" at bounding box center [510, 240] width 331 height 56
type textarea "x"
type textarea "Describe Problem: B DNE: 0.00 USD Overtime Authorized: No"
type textarea "x"
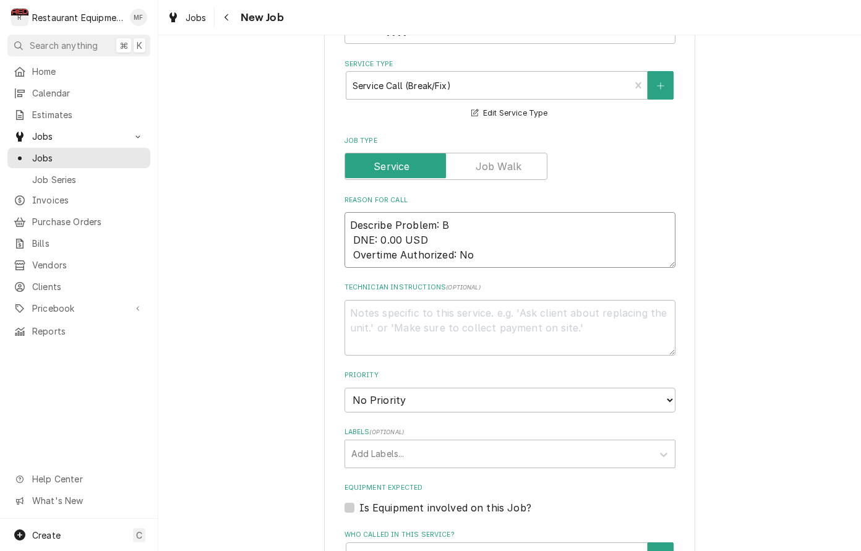
type textarea "Describe Problem: BK DNE: 0.00 USD Overtime Authorized: No"
type textarea "x"
type textarea "Describe Problem: BK DNE: 0.00 USD Overtime Authorized: No"
type textarea "x"
type textarea "Describe Problem: BK s DNE: 0.00 USD Overtime Authorized: No"
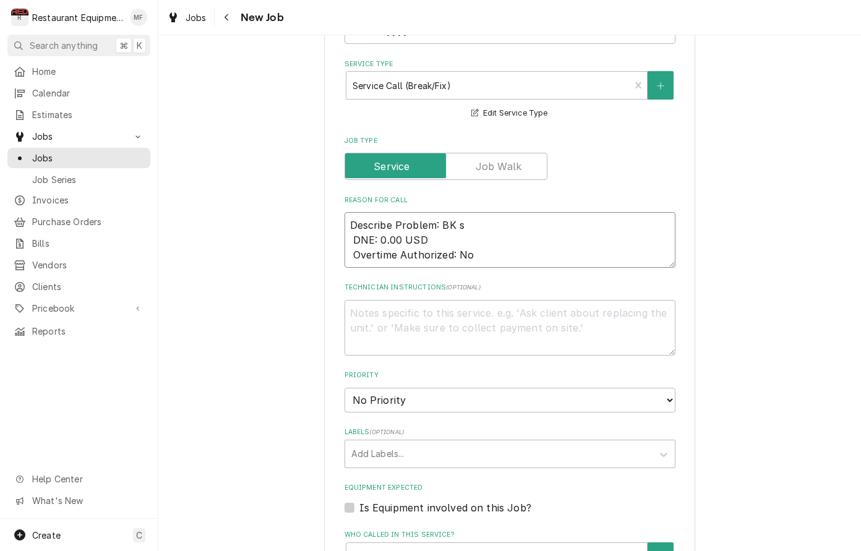
type textarea "x"
type textarea "Describe Problem: BK si DNE: 0.00 USD Overtime Authorized: No"
type textarea "x"
type textarea "Describe Problem: BK sid DNE: 0.00 USD Overtime Authorized: No"
type textarea "x"
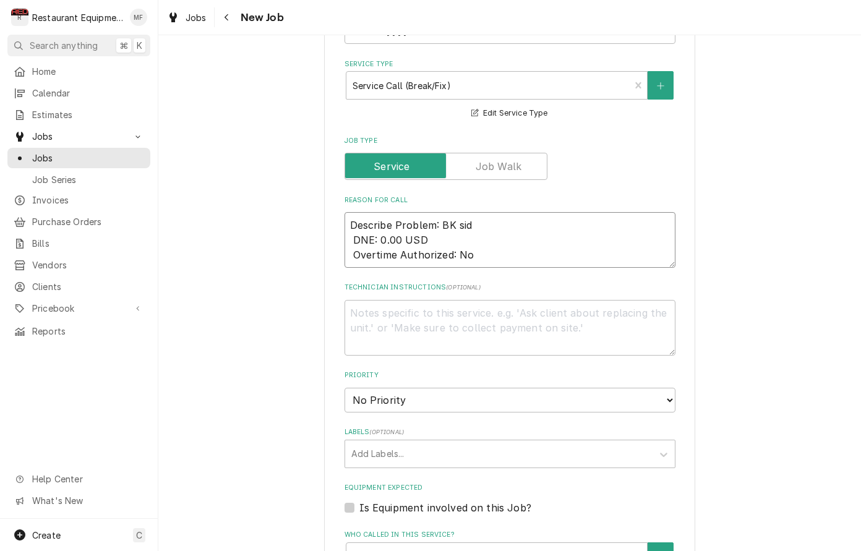
type textarea "Describe Problem: BK side DNE: 0.00 USD Overtime Authorized: No"
type textarea "x"
type textarea "Describe Problem: BK side DNE: 0.00 USD Overtime Authorized: No"
type textarea "x"
type textarea "Describe Problem: BK side o DNE: 0.00 USD Overtime Authorized: No"
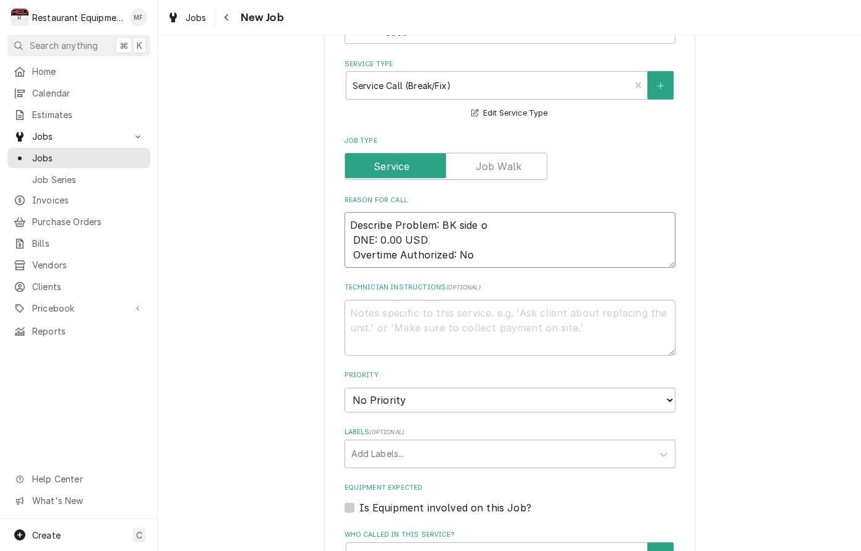
type textarea "x"
type textarea "Describe Problem: BK side ov DNE: 0.00 USD Overtime Authorized: No"
type textarea "x"
type textarea "Describe Problem: BK side ove DNE: 0.00 USD Overtime Authorized: No"
type textarea "x"
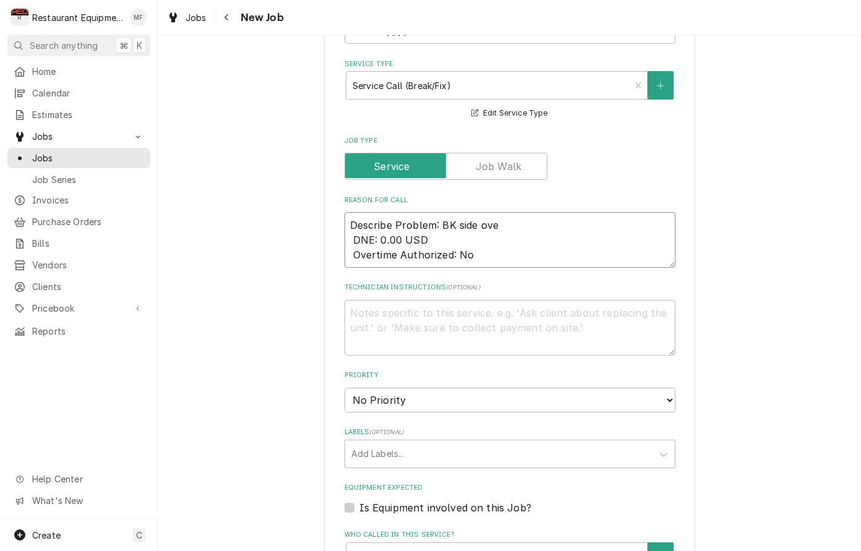
type textarea "Describe Problem: BK side oven DNE: 0.00 USD Overtime Authorized: No"
type textarea "x"
type textarea "Describe Problem: BK side oven DNE: 0.00 USD Overtime Authorized: No"
type textarea "x"
type textarea "Describe Problem: BK side oven d DNE: 0.00 USD Overtime Authorized: No"
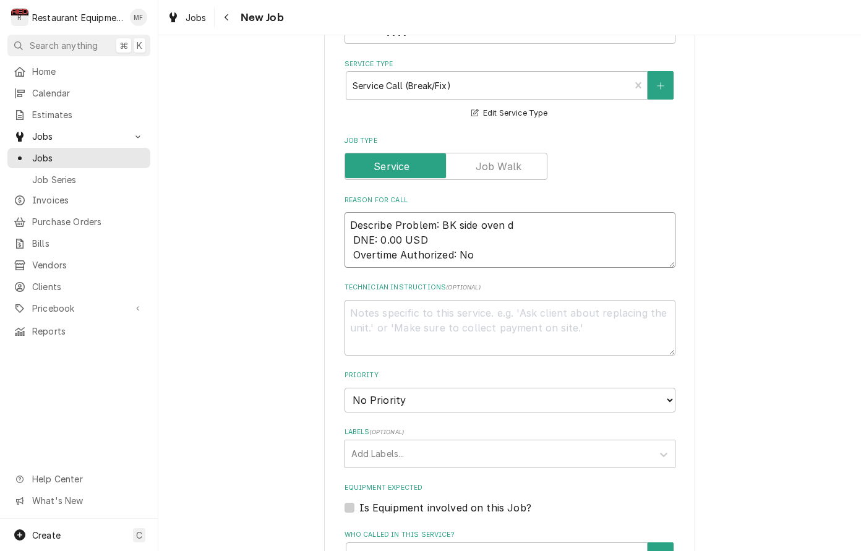
type textarea "x"
type textarea "Describe Problem: BK side oven do DNE: 0.00 USD Overtime Authorized: No"
type textarea "x"
type textarea "Describe Problem: BK side oven doo DNE: 0.00 USD Overtime Authorized: No"
type textarea "x"
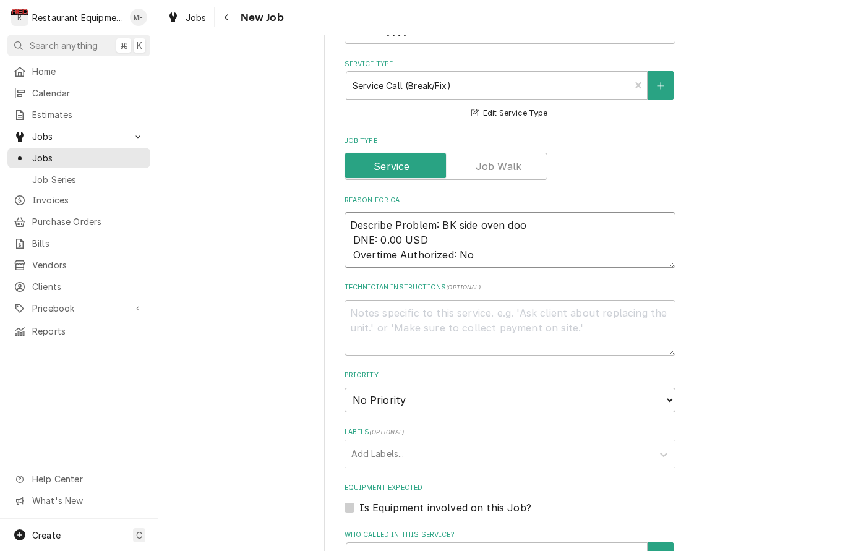
type textarea "Describe Problem: BK side oven door DNE: 0.00 USD Overtime Authorized: No"
type textarea "x"
type textarea "Describe Problem: BK side oven door DNE: 0.00 USD Overtime Authorized: No"
type textarea "x"
type textarea "Describe Problem: BK side oven door h DNE: 0.00 USD Overtime Authorized: No"
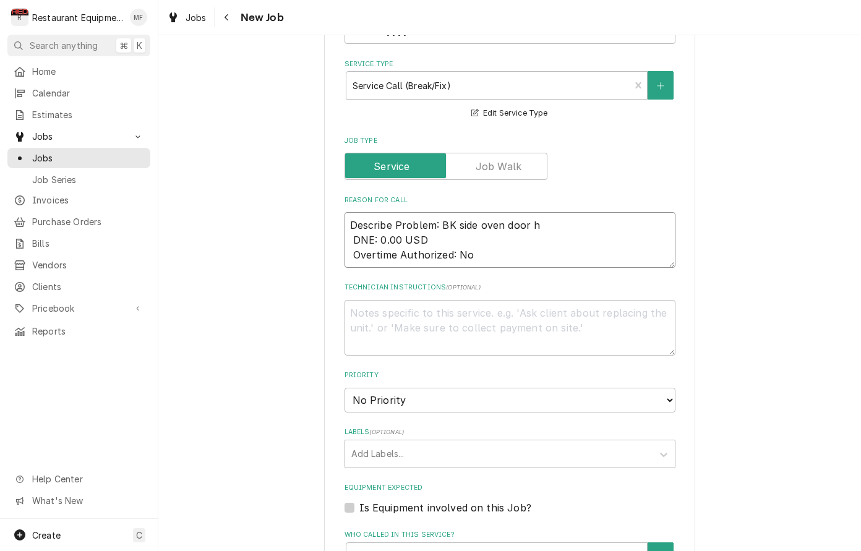
type textarea "x"
type textarea "Describe Problem: BK side oven door ha DNE: 0.00 USD Overtime Authorized: No"
type textarea "x"
type textarea "Describe Problem: BK side oven door han DNE: 0.00 USD Overtime Authorized: No"
type textarea "x"
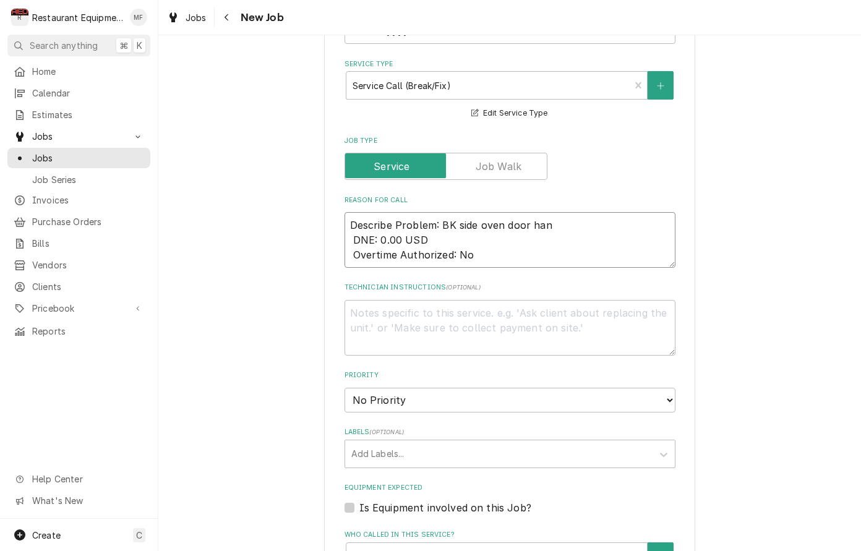
type textarea "Describe Problem: BK side oven door hand DNE: 0.00 USD Overtime Authorized: No"
type textarea "x"
type textarea "Describe Problem: BK side oven door handl DNE: 0.00 USD Overtime Authorized: No"
type textarea "x"
type textarea "Describe Problem: BK side oven door handle DNE: 0.00 USD Overtime Authorized: No"
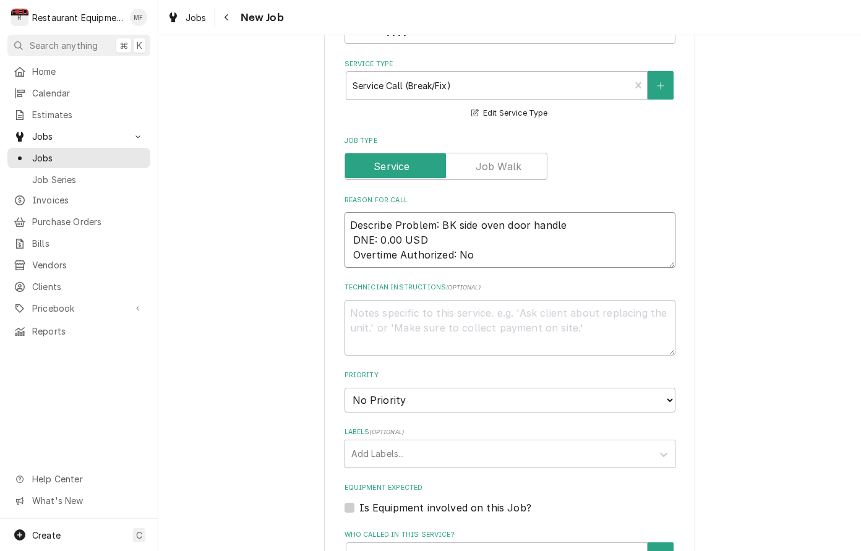
type textarea "x"
type textarea "Describe Problem: BK side oven door handle DNE: 0.00 USD Overtime Authorized: No"
type textarea "x"
type textarea "Describe Problem: BK side oven door handle i DNE: 0.00 USD Overtime Authorized:…"
type textarea "x"
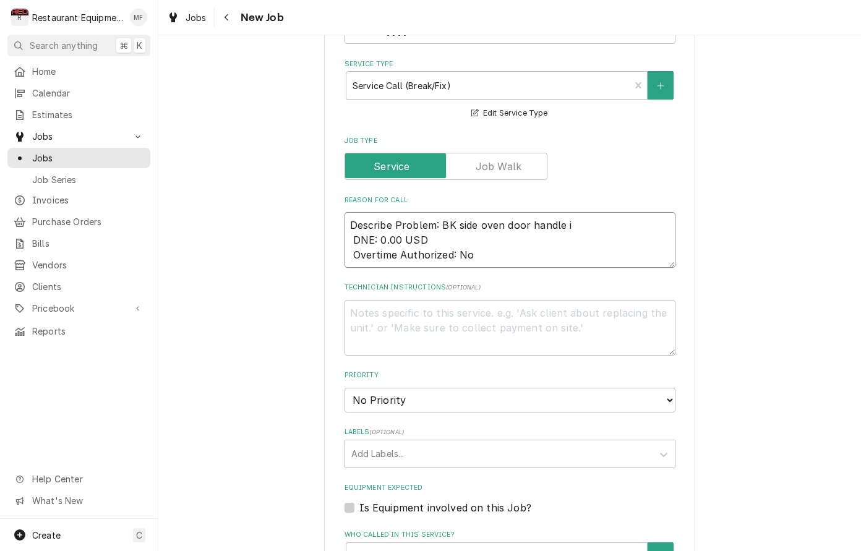
type textarea "Describe Problem: BK side oven door handle is DNE: 0.00 USD Overtime Authorized…"
type textarea "x"
type textarea "Describe Problem: BK side oven door handle is DNE: 0.00 USD Overtime Authorized…"
type textarea "x"
type textarea "Describe Problem: BK side oven door handle is l DNE: 0.00 USD Overtime Authoriz…"
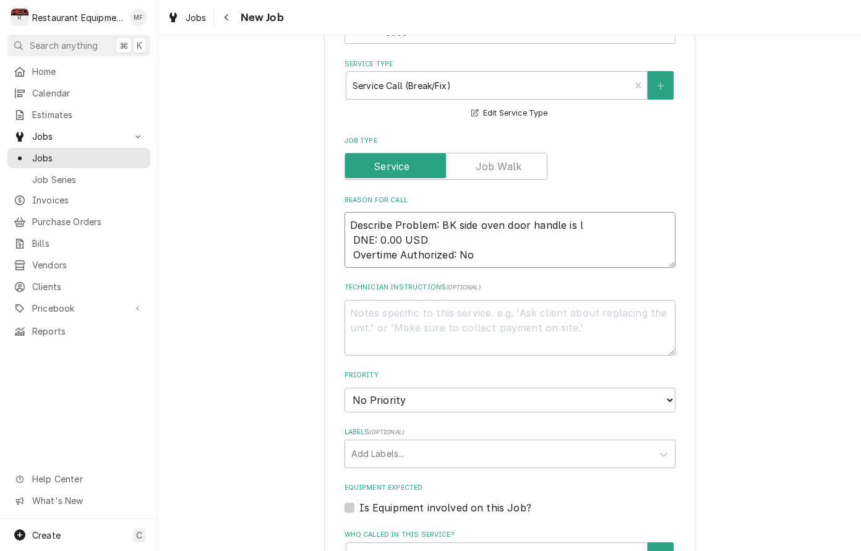
type textarea "x"
type textarea "Describe Problem: BK side oven door handle is lo DNE: 0.00 USD Overtime Authori…"
type textarea "x"
type textarea "Describe Problem: BK side oven door handle is loo DNE: 0.00 USD Overtime Author…"
type textarea "x"
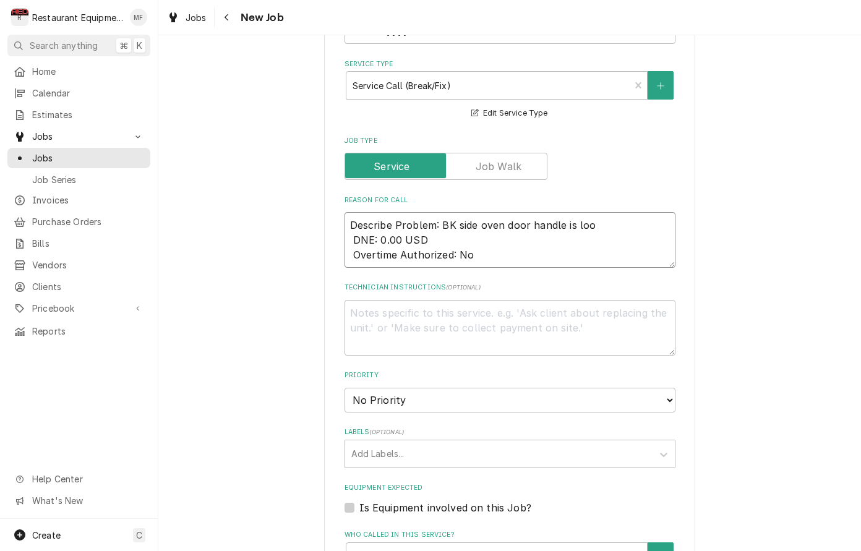
type textarea "Describe Problem: BK side oven door handle is loos DNE: 0.00 USD Overtime Autho…"
type textarea "x"
type textarea "Describe Problem: BK side oven door handle is loose DNE: 0.00 USD Overtime Auth…"
click at [455, 227] on textarea "Describe Problem: BK side oven door handle is loose DNE: 0.00 USD Overtime Auth…" at bounding box center [510, 240] width 331 height 56
type textarea "x"
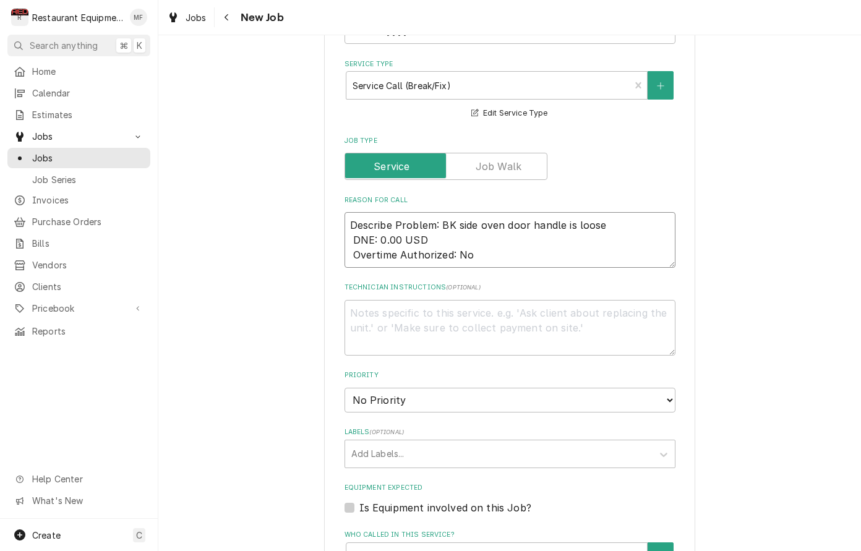
type textarea "Describe Problem: BK side oven door handle is loose DNE: 0.00 US Overtime Autho…"
type textarea "x"
type textarea "Describe Problem: BK side oven door handle is loose DNE: 0.00 U Overtime Author…"
type textarea "x"
type textarea "Describe Problem: BK side oven door handle is loose DNE: 0.00 Overtime Authoriz…"
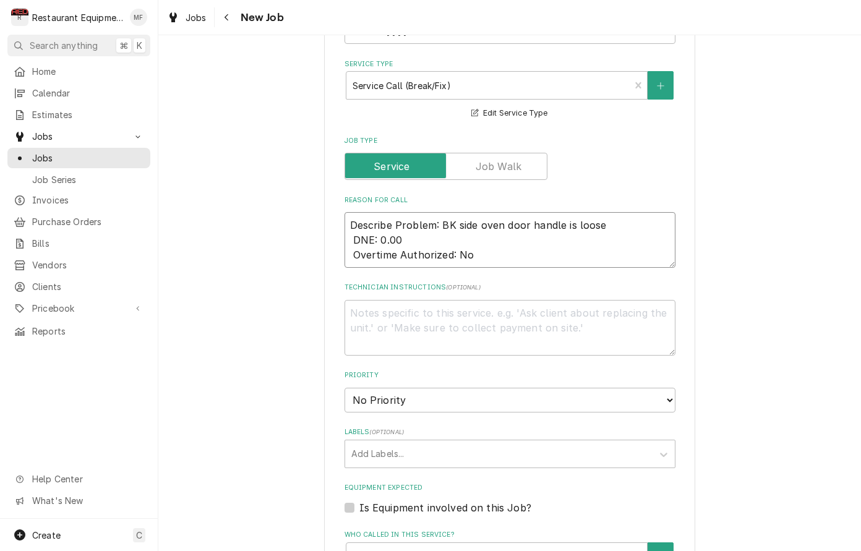
type textarea "x"
type textarea "Describe Problem: BK side oven door handle is loose DNE: 0.00 Overtime Authoriz…"
type textarea "x"
type textarea "Describe Problem: BK side oven door handle is loose DNE: 0.0 Overtime Authorize…"
type textarea "x"
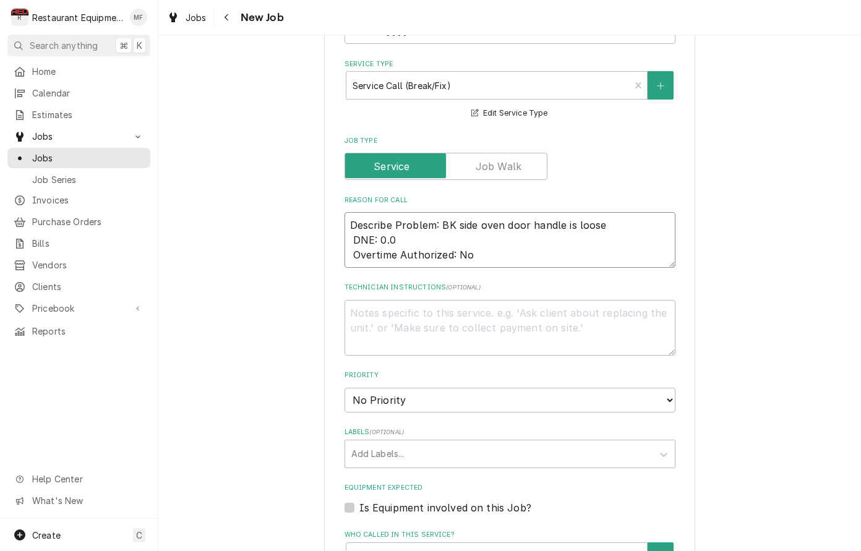
type textarea "Describe Problem: BK side oven door handle is loose DNE: 0. Overtime Authorized…"
type textarea "x"
type textarea "Describe Problem: BK side oven door handle is loose DNE: 0 Overtime Authorized:…"
type textarea "x"
type textarea "Describe Problem: BK side oven door handle is loose DNE: Overtime Authorized: No"
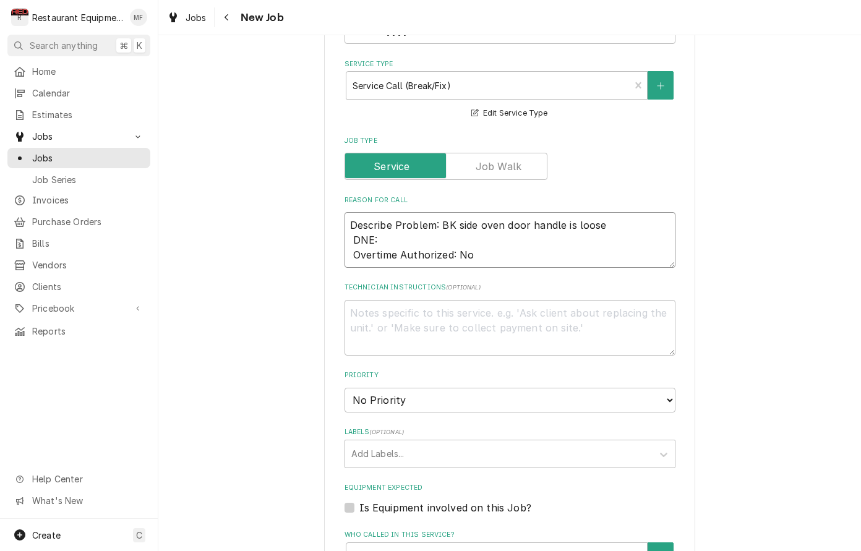
type textarea "x"
type textarea "Describe Problem: BK side oven door handle is loose DNE: Overtime Authorized: No"
type textarea "x"
type textarea "Describe Problem: BK side oven door handle is loose DNE: Overtime Authorized: No"
type textarea "x"
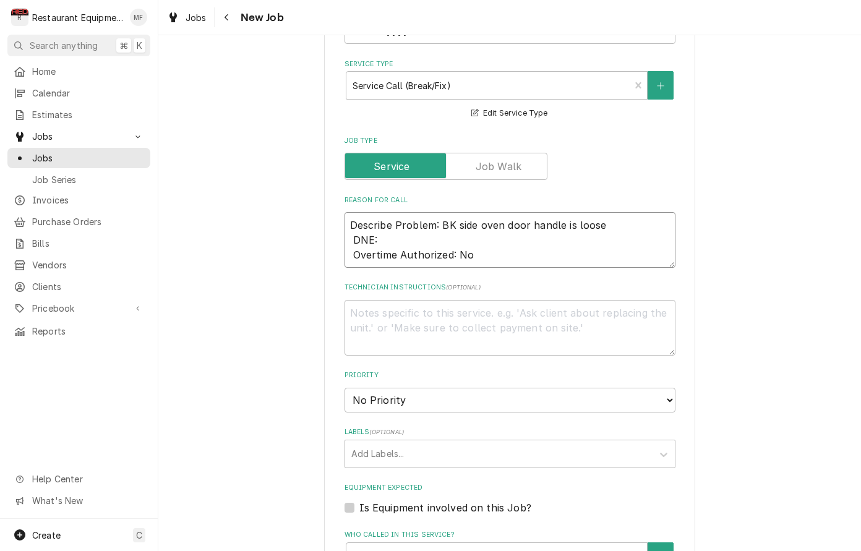
type textarea "Describe Problem: BK side oven door handle is loose DNE: 0 Overtime Authorized:…"
type textarea "x"
type textarea "Describe Problem: BK side oven door handle is loose DNE: 0. Overtime Authorized…"
type textarea "x"
type textarea "Describe Problem: BK side oven door handle is loose DNE: 0.0 Overtime Authorize…"
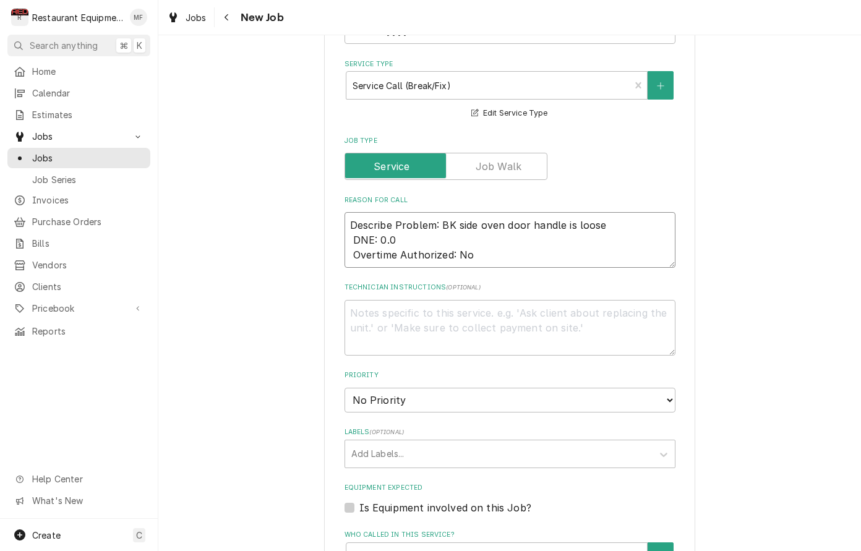
type textarea "x"
type textarea "Describe Problem: BK side oven door handle is loose DNE: 0.00 Overtime Authoriz…"
type textarea "x"
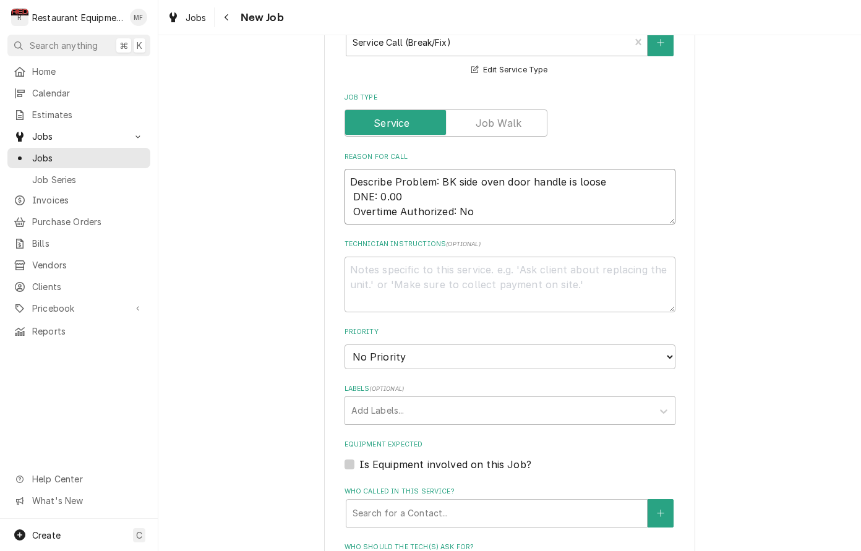
scroll to position [499, 0]
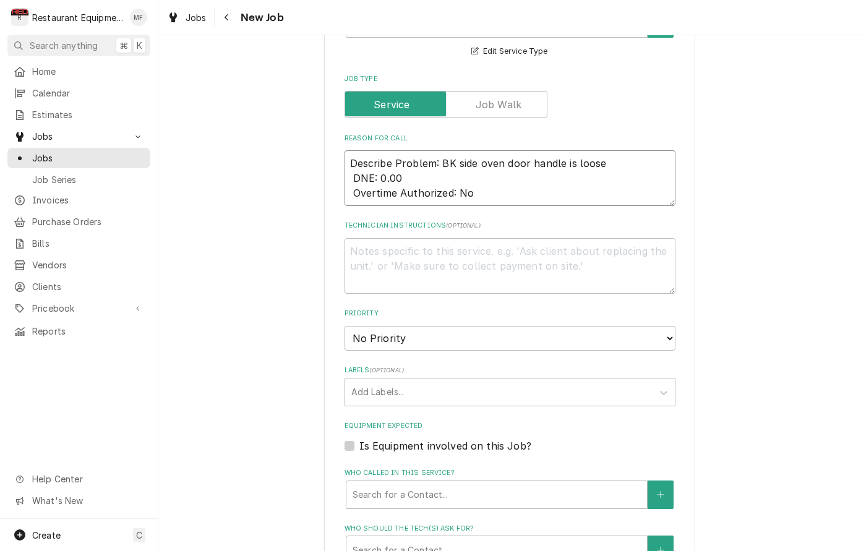
type textarea "Describe Problem: BK side oven door handle is loose DNE: 0.00 Overtime Authoriz…"
select select "2"
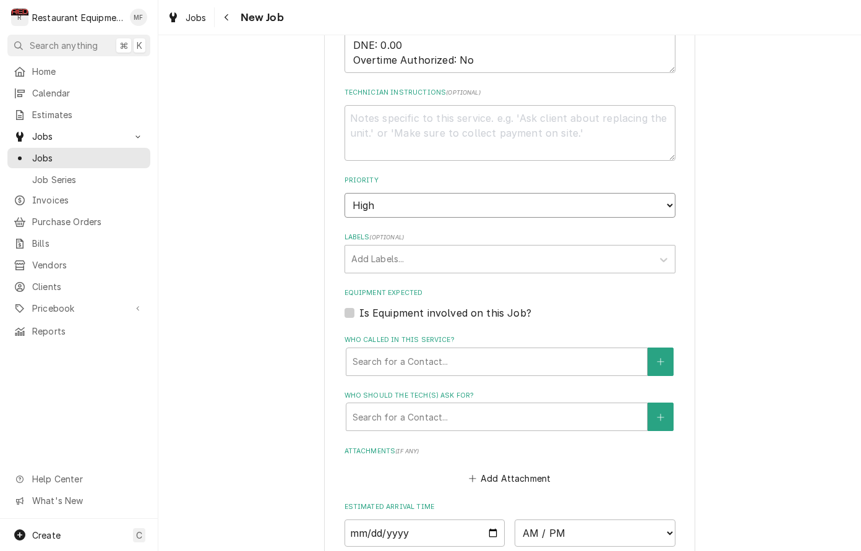
scroll to position [640, 0]
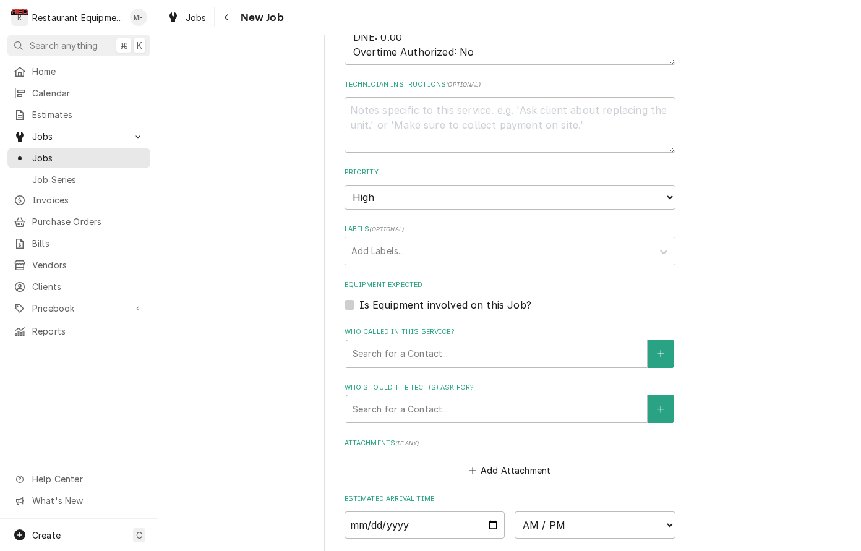
click at [539, 240] on div "Labels" at bounding box center [498, 251] width 295 height 22
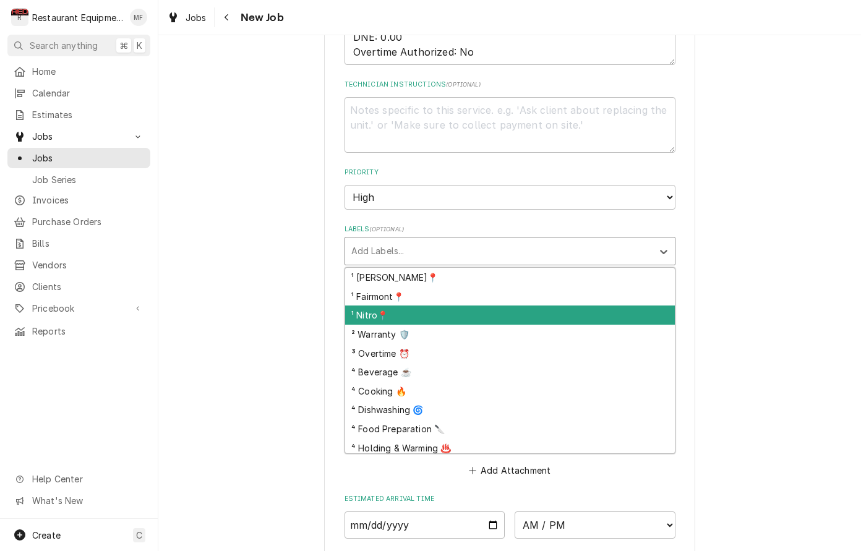
click at [545, 306] on div "¹ Nitro📍" at bounding box center [510, 315] width 330 height 19
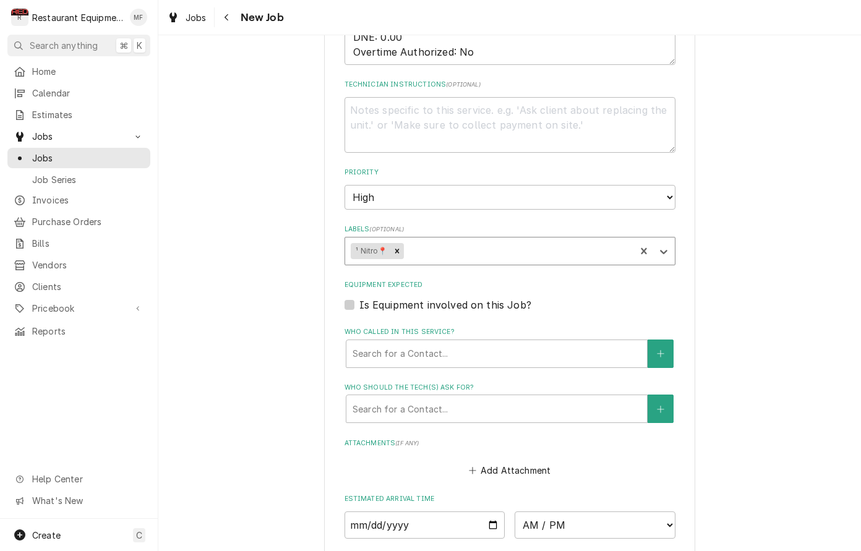
click at [527, 240] on div "Labels" at bounding box center [517, 251] width 223 height 22
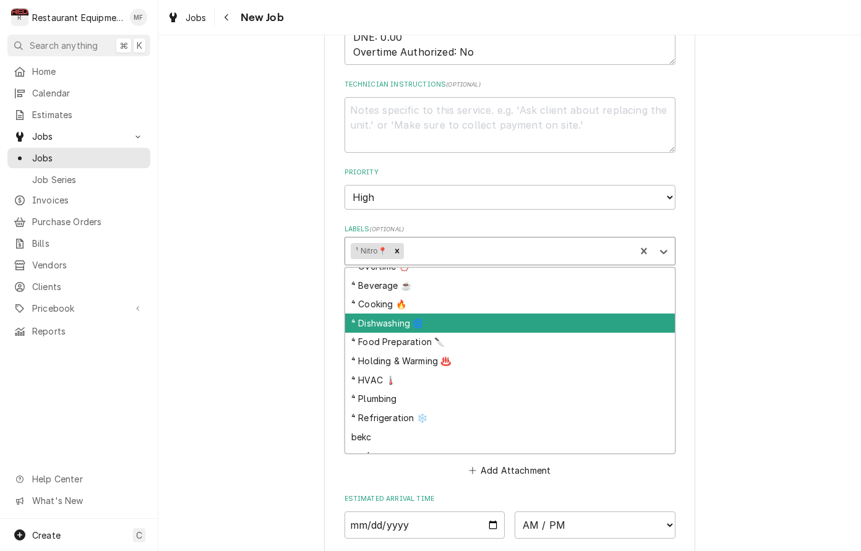
scroll to position [64, 0]
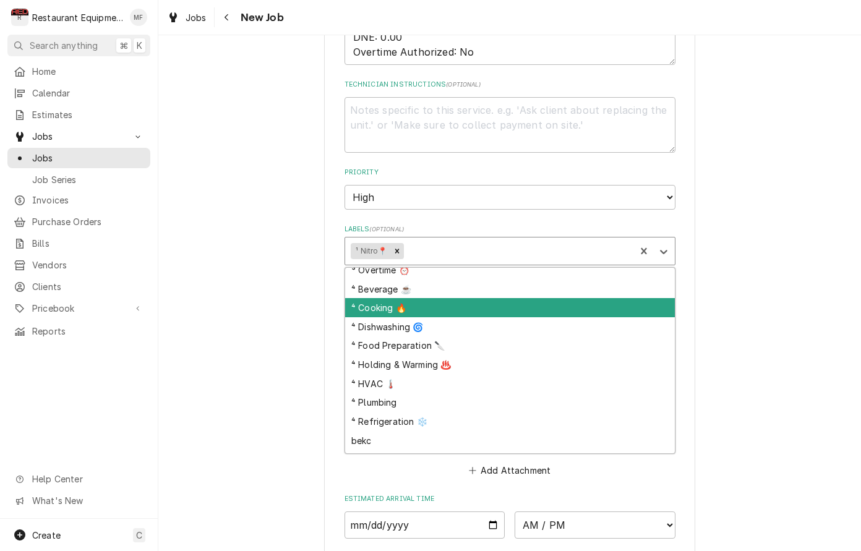
click at [531, 298] on div "⁴ Cooking 🔥" at bounding box center [510, 307] width 330 height 19
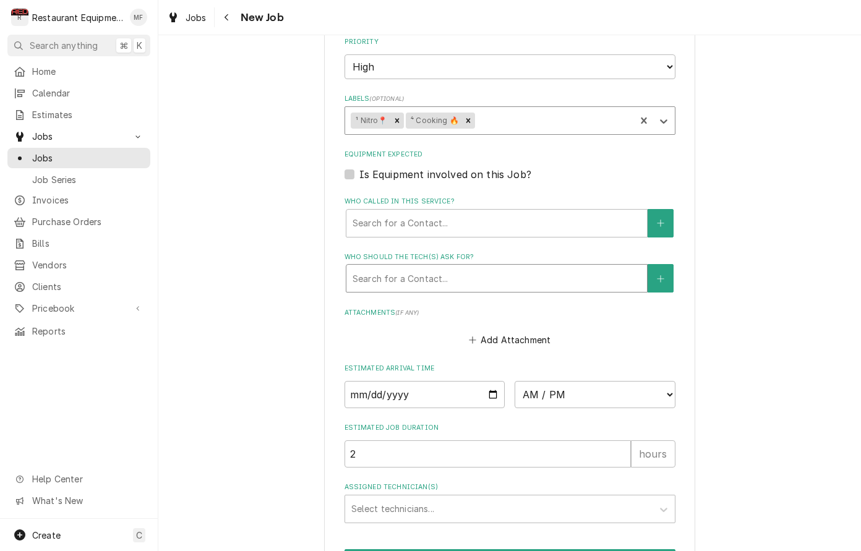
scroll to position [778, 0]
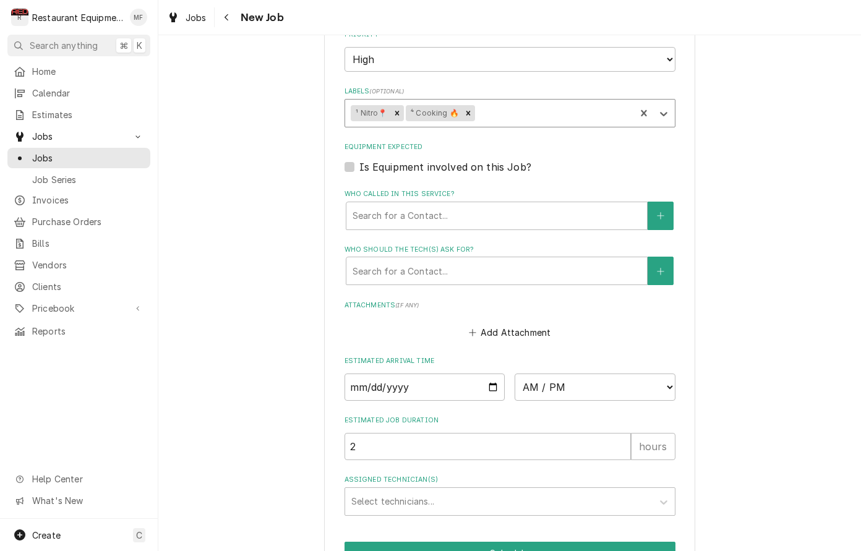
click at [503, 207] on fieldset "Job Details Job Source Direct (Phone/Email/etc.) Service Channel Corrigo Ecotra…" at bounding box center [510, 45] width 331 height 940
click at [532, 207] on fieldset "Job Details Job Source Direct (Phone/Email/etc.) Service Channel Corrigo Ecotra…" at bounding box center [510, 45] width 331 height 940
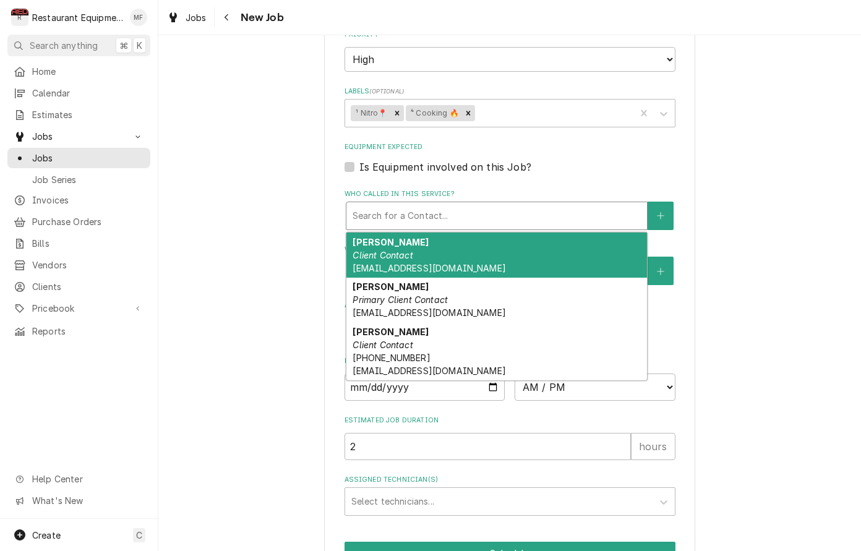
drag, startPoint x: 549, startPoint y: 199, endPoint x: 560, endPoint y: 228, distance: 31.9
click at [548, 205] on div "Who called in this service?" at bounding box center [497, 216] width 288 height 22
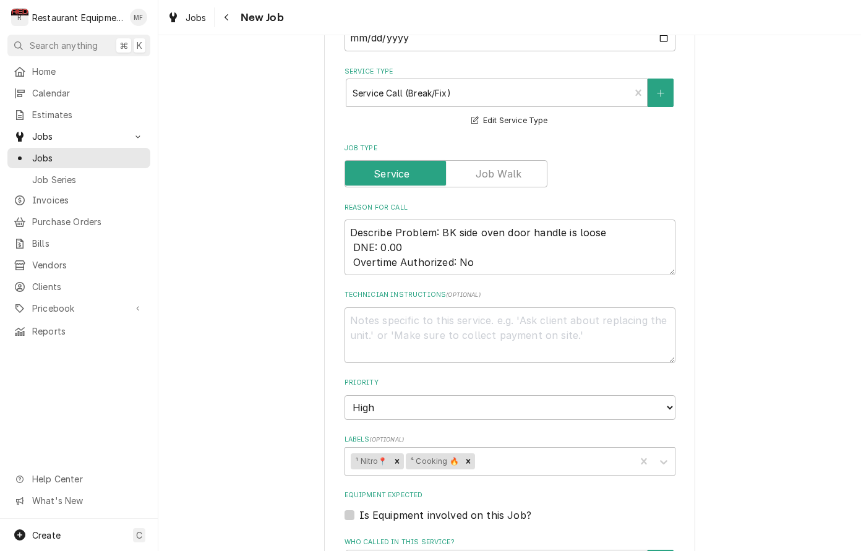
scroll to position [432, 0]
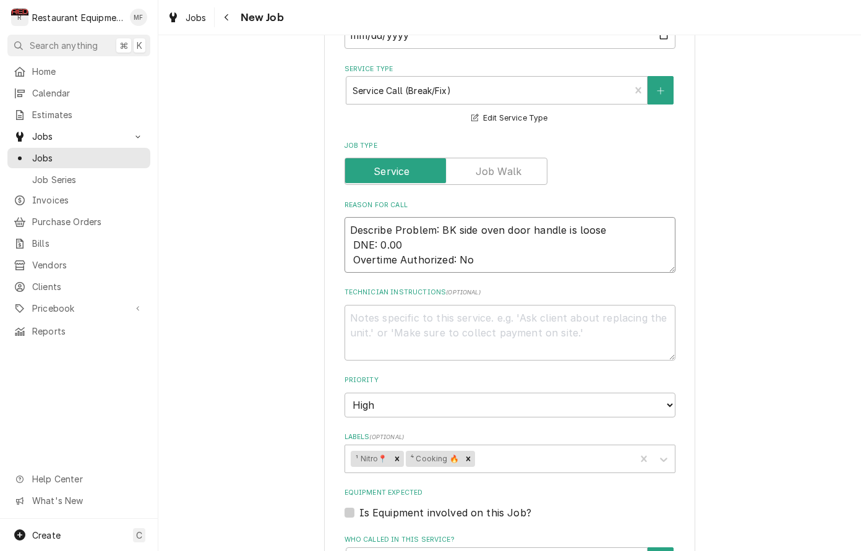
click at [491, 237] on textarea "Describe Problem: BK side oven door handle is loose DNE: 0.00 Overtime Authoriz…" at bounding box center [510, 245] width 331 height 56
click at [515, 252] on textarea "Describe Problem: BK side oven door handle is loose DNE: 0.00 Overtime Authoriz…" at bounding box center [510, 245] width 331 height 56
type textarea "x"
type textarea "Describe Problem: BK side oven door handle is loose DNE: 0.00 Overtime Authoriz…"
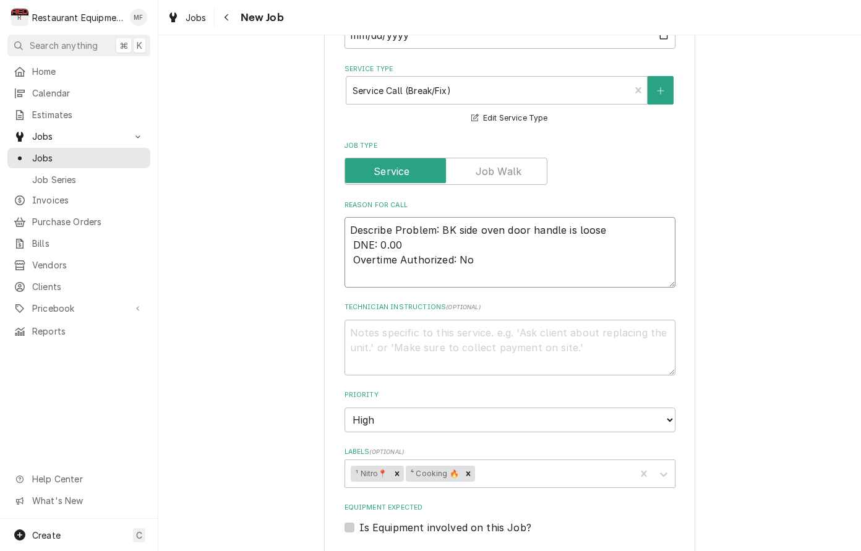
type textarea "x"
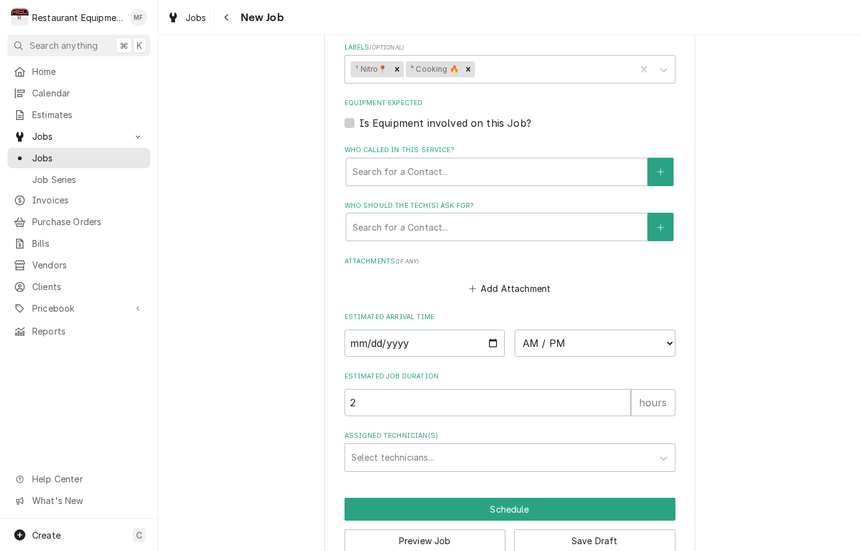
scroll to position [836, 0]
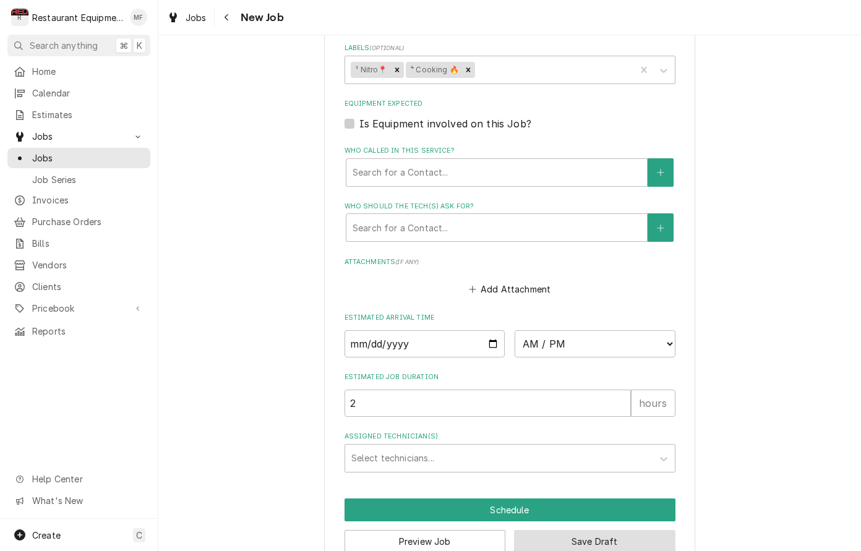
type textarea "Describe Problem: BK side oven door handle is loose DNE: 0.00 Overtime Authoriz…"
click at [666, 530] on button "Save Draft" at bounding box center [594, 541] width 161 height 23
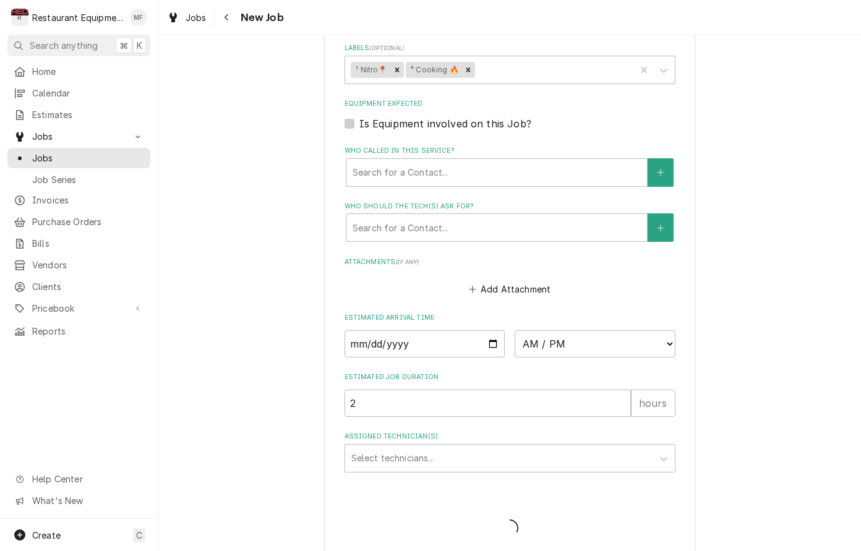
scroll to position [825, 0]
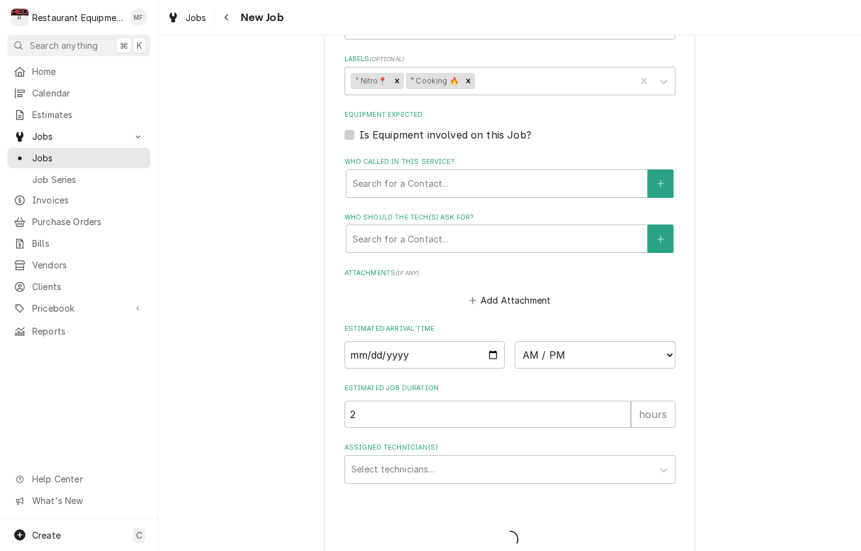
type textarea "x"
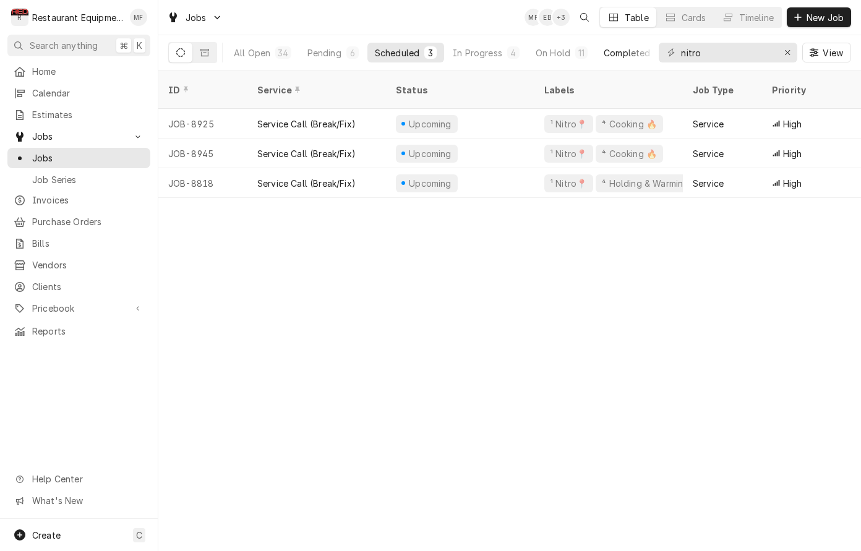
click at [630, 56] on div "Completed" at bounding box center [627, 52] width 46 height 13
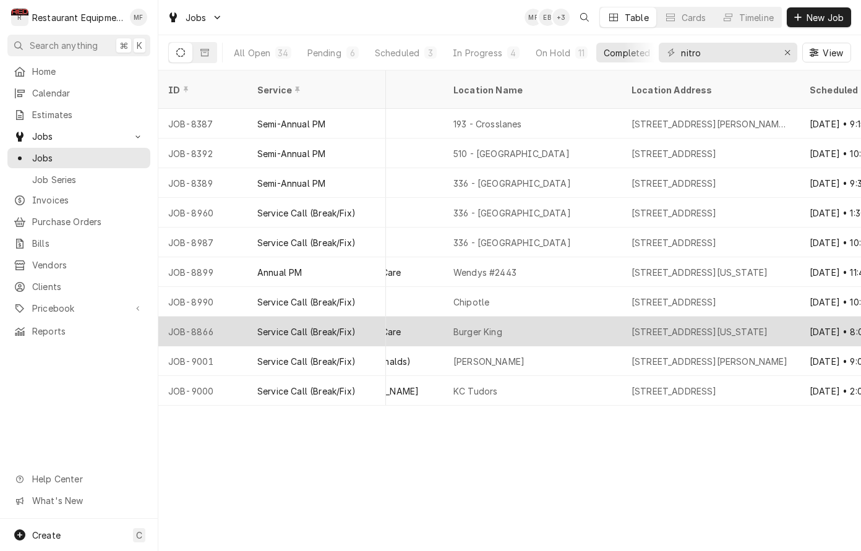
scroll to position [0, 888]
click at [744, 317] on div "[STREET_ADDRESS][US_STATE]" at bounding box center [710, 332] width 178 height 30
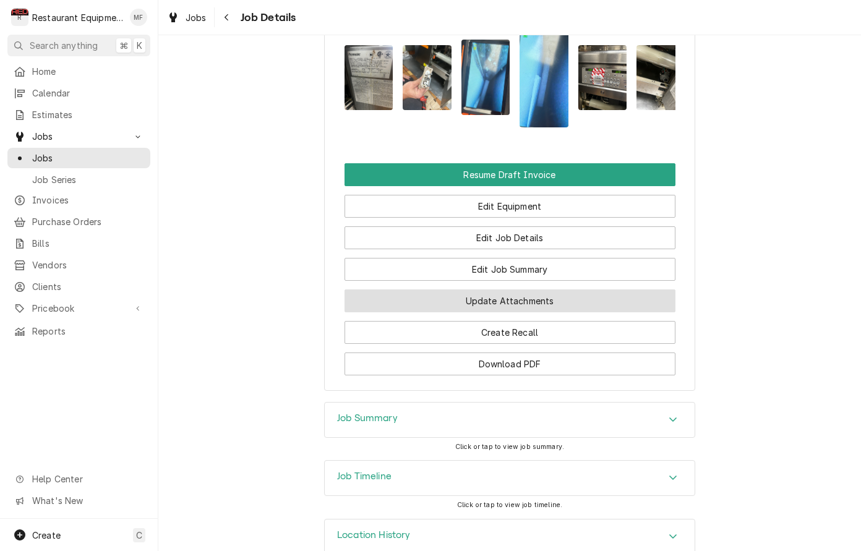
scroll to position [2031, 0]
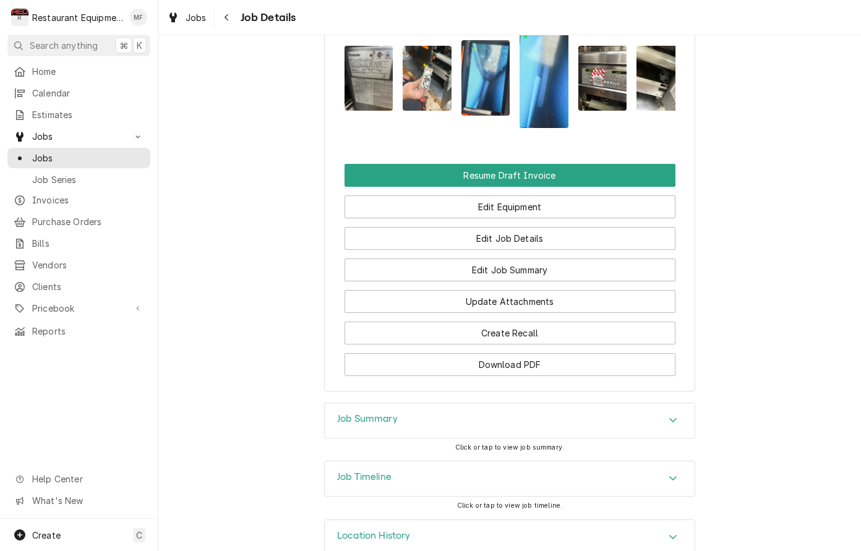
click at [681, 406] on div "Job Summary" at bounding box center [510, 420] width 370 height 35
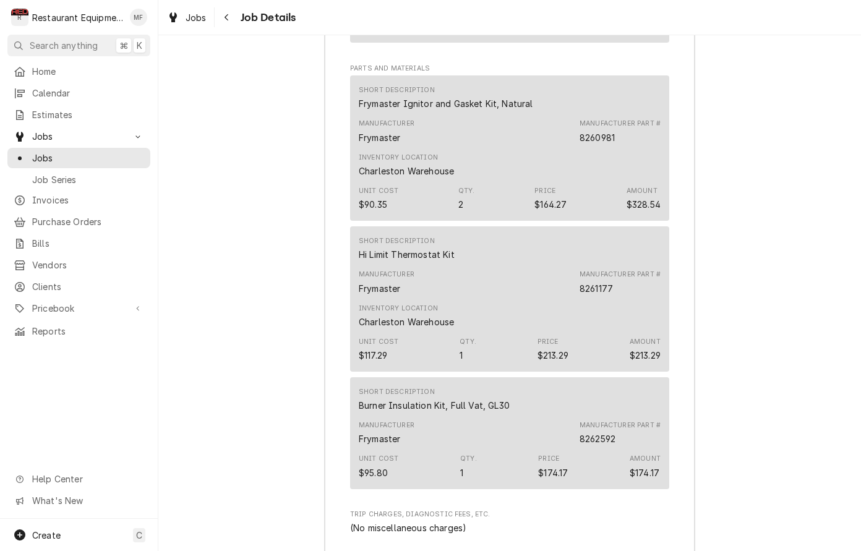
scroll to position [3460, 0]
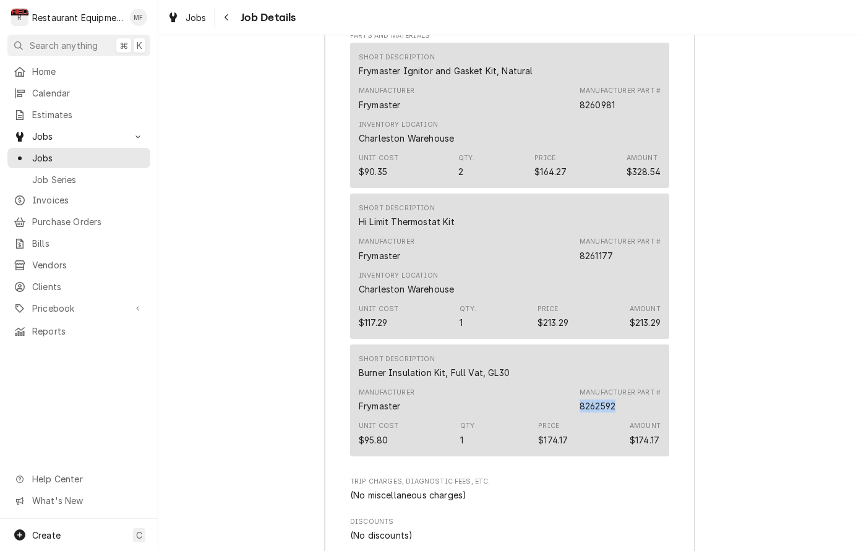
drag, startPoint x: 617, startPoint y: 370, endPoint x: 580, endPoint y: 373, distance: 37.9
click at [580, 384] on div "Manufacturer Frymaster Manufacturer Part # 8262592" at bounding box center [510, 400] width 302 height 33
copy div "8262592"
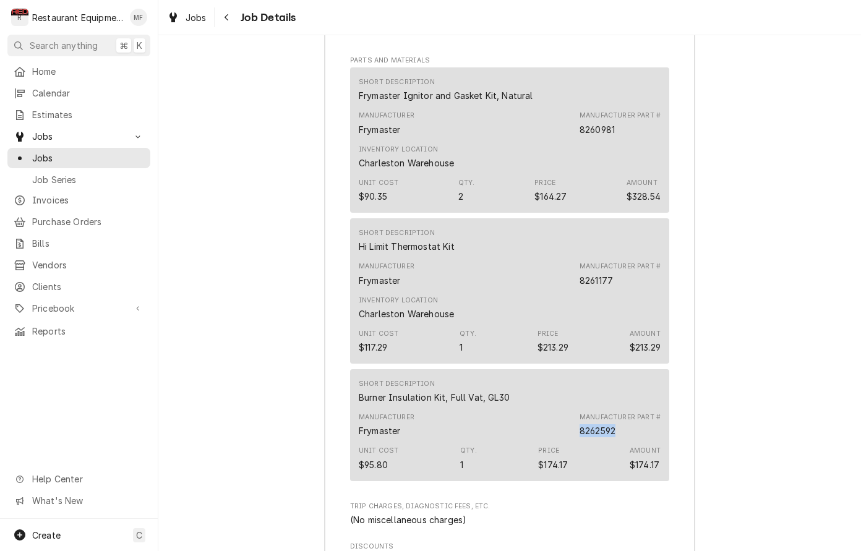
scroll to position [3428, 0]
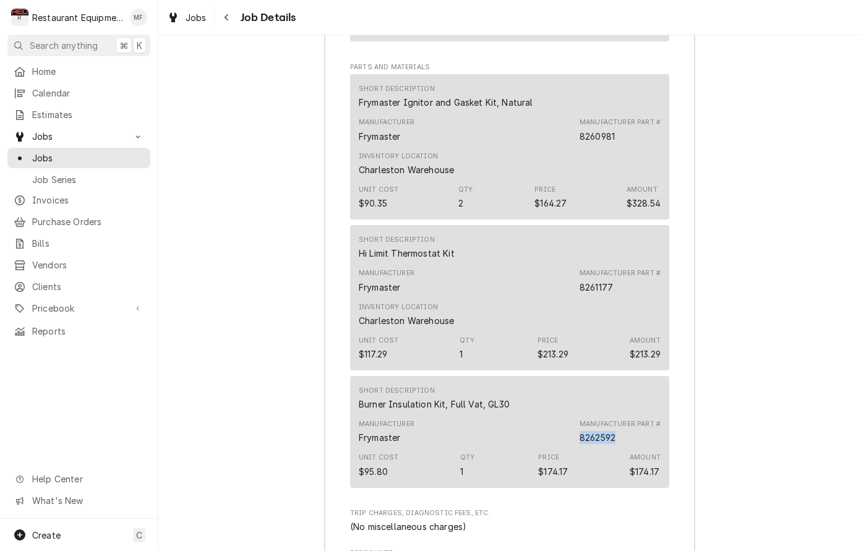
copy div "8262592"
drag, startPoint x: 583, startPoint y: 106, endPoint x: 611, endPoint y: 103, distance: 28.6
click at [611, 130] on div "8260981" at bounding box center [597, 136] width 35 height 13
click at [618, 118] on div "Manufacturer Part # 8260981" at bounding box center [620, 130] width 81 height 25
drag, startPoint x: 618, startPoint y: 103, endPoint x: 581, endPoint y: 103, distance: 37.1
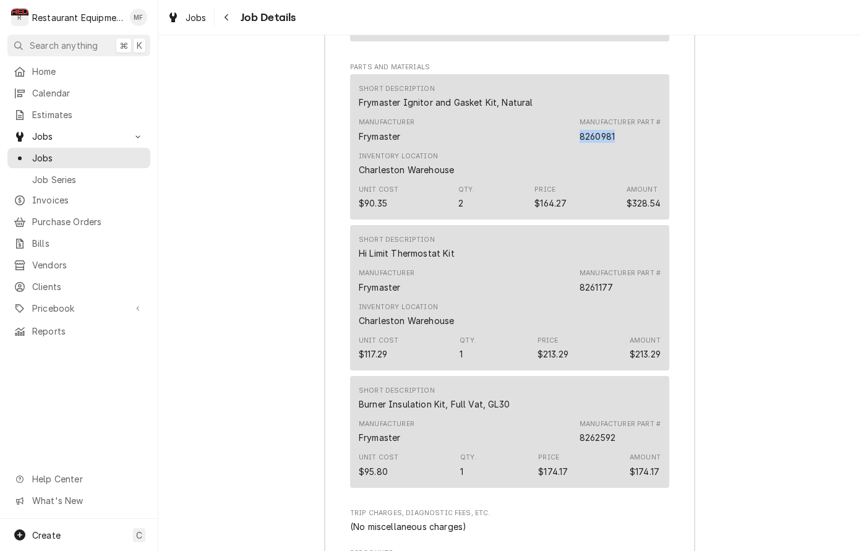
click at [581, 118] on div "Manufacturer Part # 8260981" at bounding box center [620, 130] width 81 height 25
copy div "8260981"
click at [203, 17] on span "Jobs" at bounding box center [196, 17] width 21 height 13
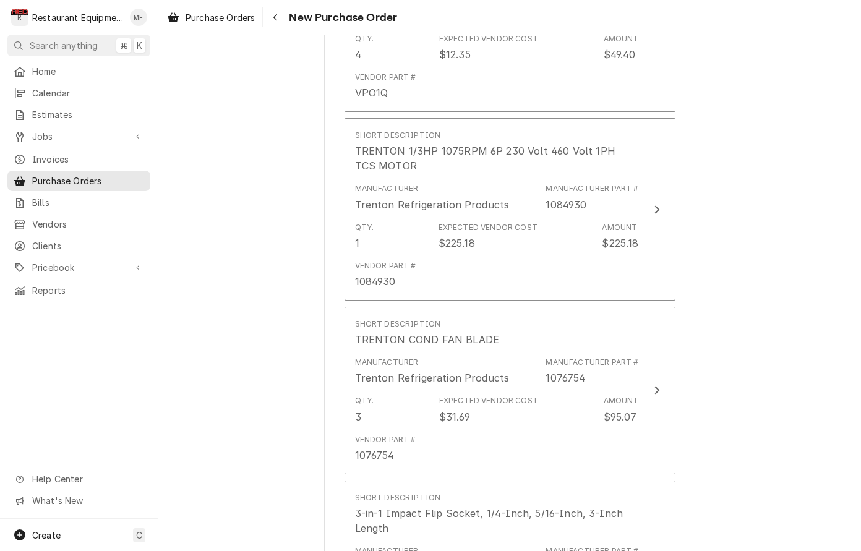
scroll to position [857, 0]
click at [281, 22] on div "Navigate back" at bounding box center [275, 17] width 12 height 12
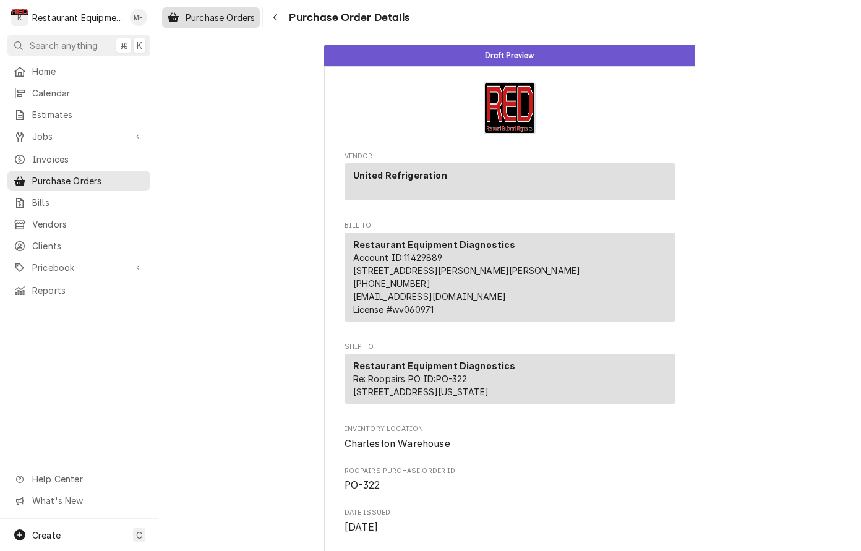
click at [249, 20] on span "Purchase Orders" at bounding box center [220, 17] width 69 height 13
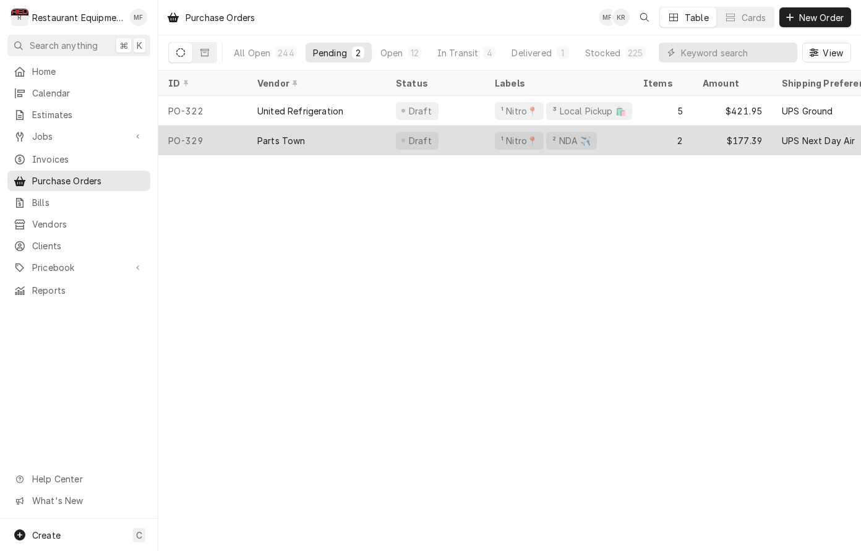
click at [356, 141] on div "Parts Town" at bounding box center [316, 141] width 139 height 30
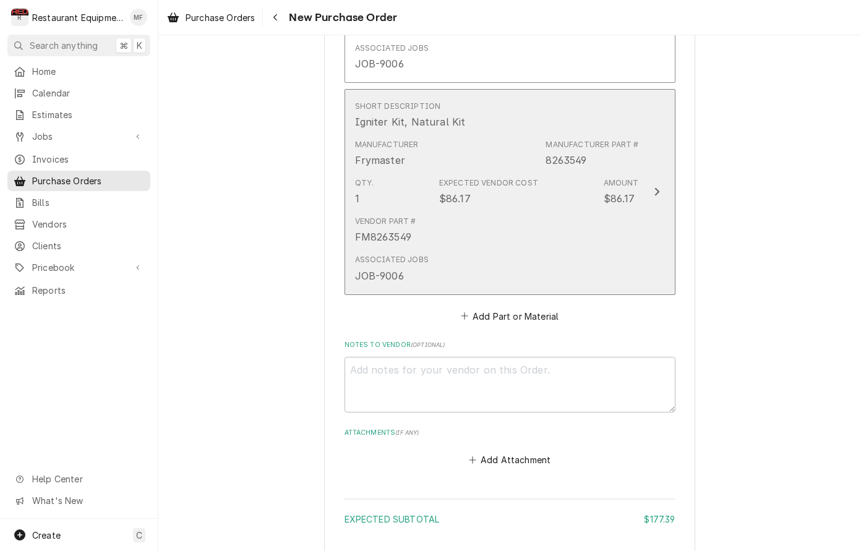
scroll to position [753, 0]
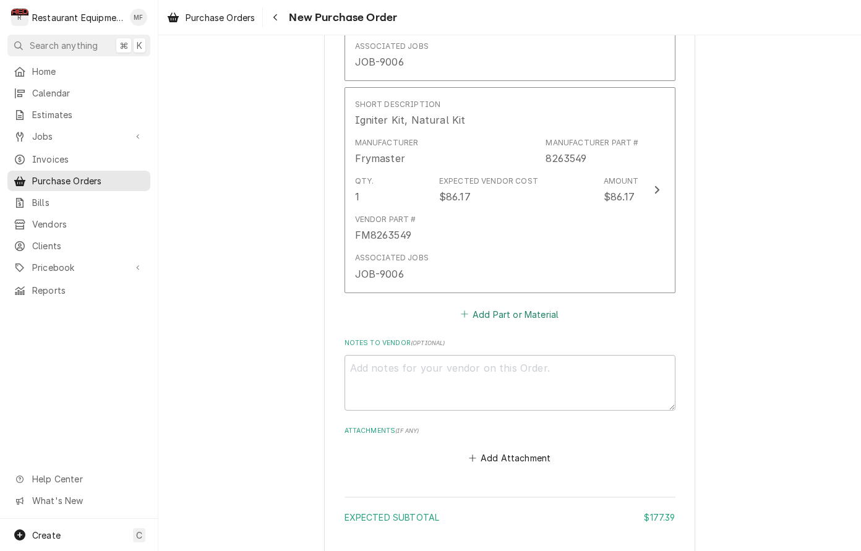
click at [539, 306] on button "Add Part or Material" at bounding box center [509, 314] width 102 height 17
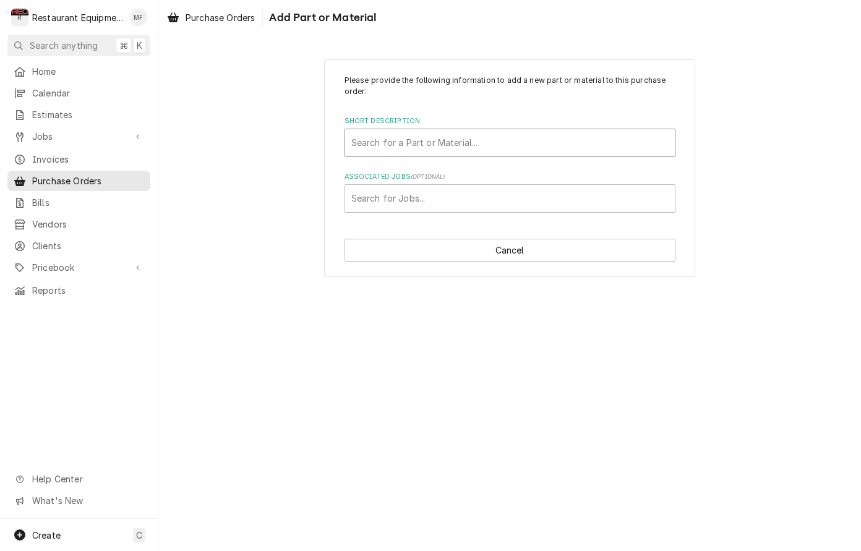
click at [497, 145] on div "Short Description" at bounding box center [509, 143] width 317 height 22
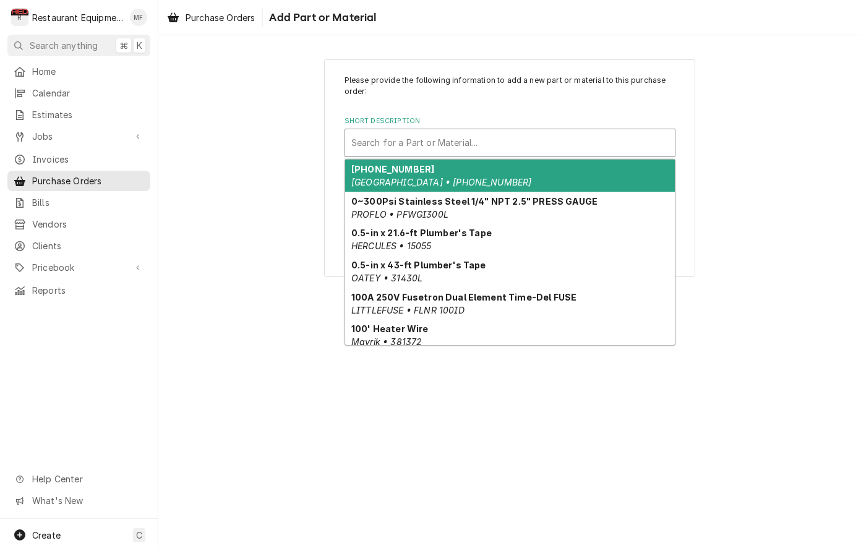
click at [433, 142] on div "Search for a Part or Material..." at bounding box center [509, 142] width 317 height 13
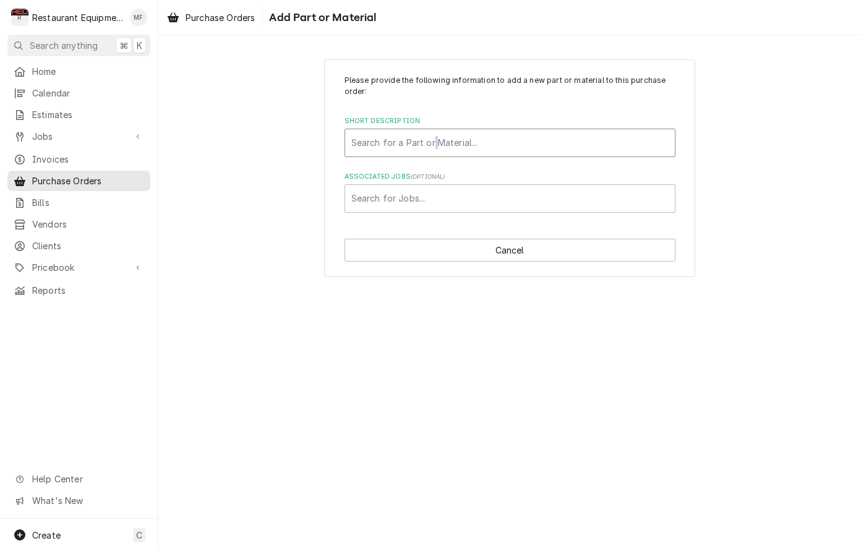
click at [554, 144] on div "Short Description" at bounding box center [509, 143] width 317 height 22
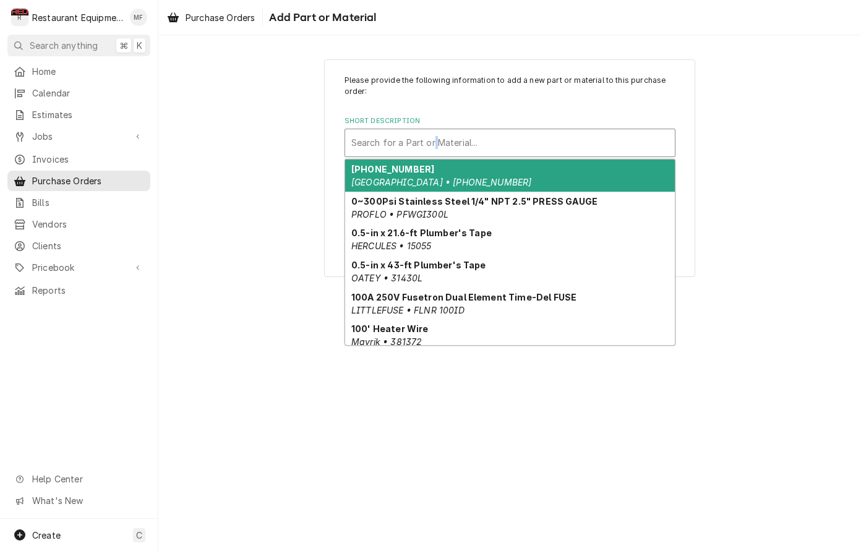
click at [564, 147] on div "Short Description" at bounding box center [509, 143] width 317 height 22
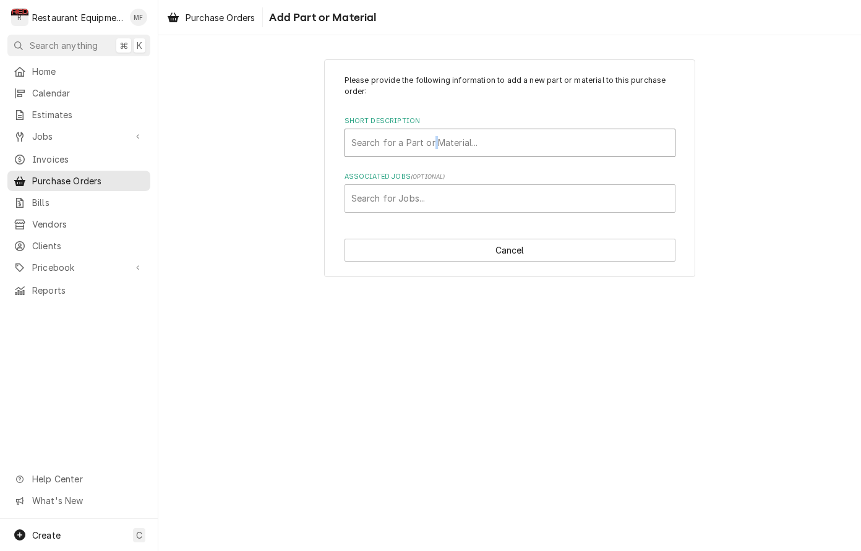
click at [564, 147] on div "Short Description" at bounding box center [509, 143] width 317 height 22
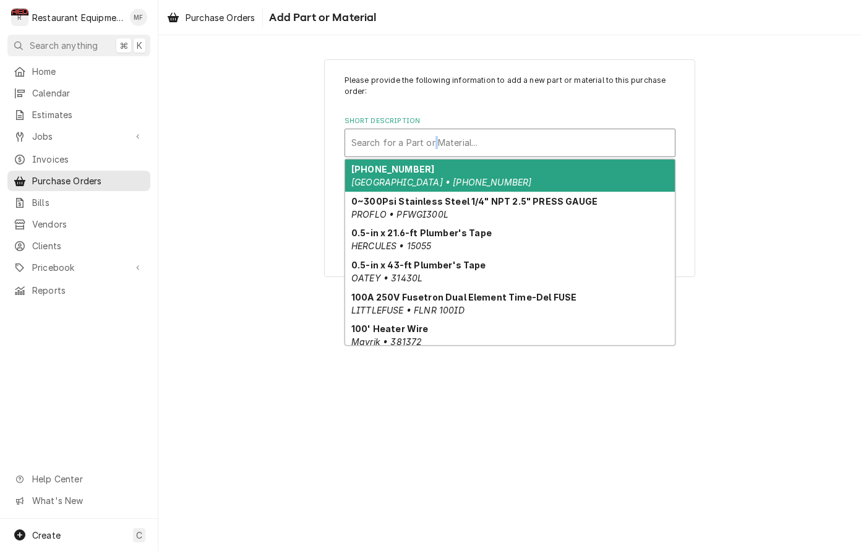
click at [364, 140] on div "Search for a Part or Material..." at bounding box center [509, 142] width 317 height 13
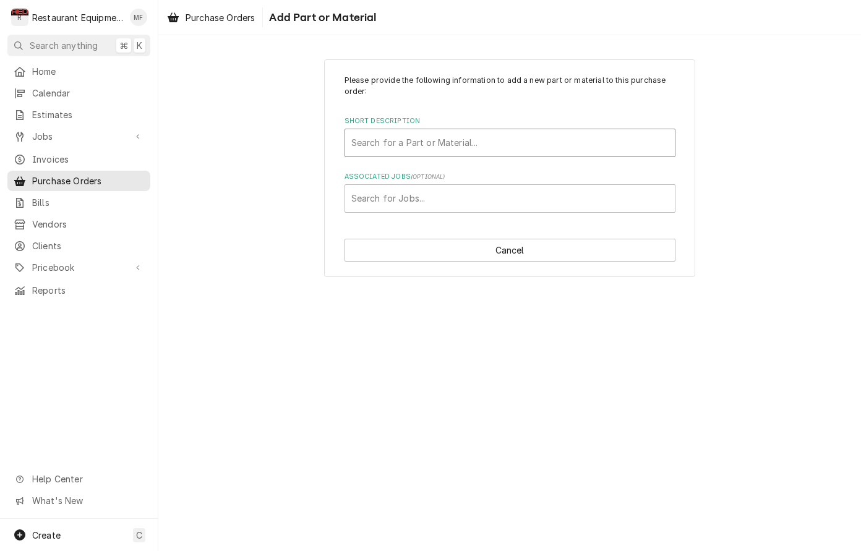
click at [475, 265] on div "Please provide the following information to add a new part or material to this …" at bounding box center [509, 168] width 371 height 218
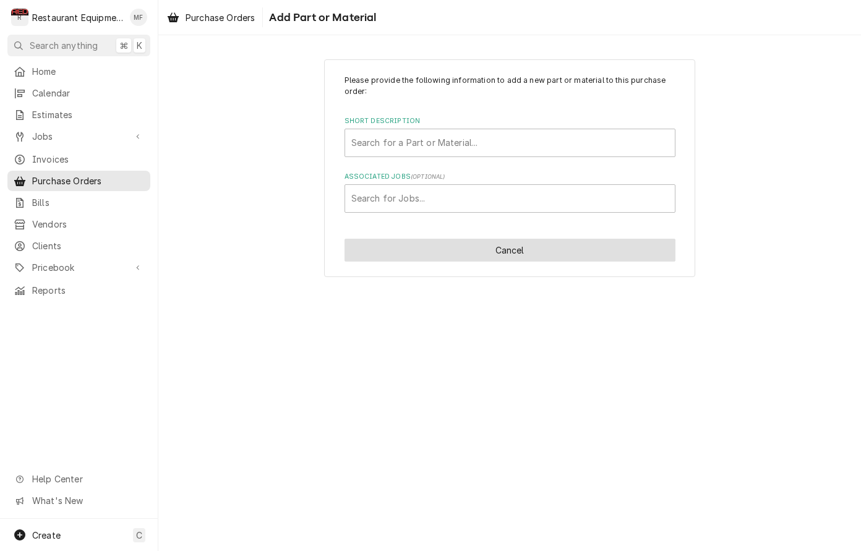
click at [476, 257] on button "Cancel" at bounding box center [510, 250] width 331 height 23
type textarea "x"
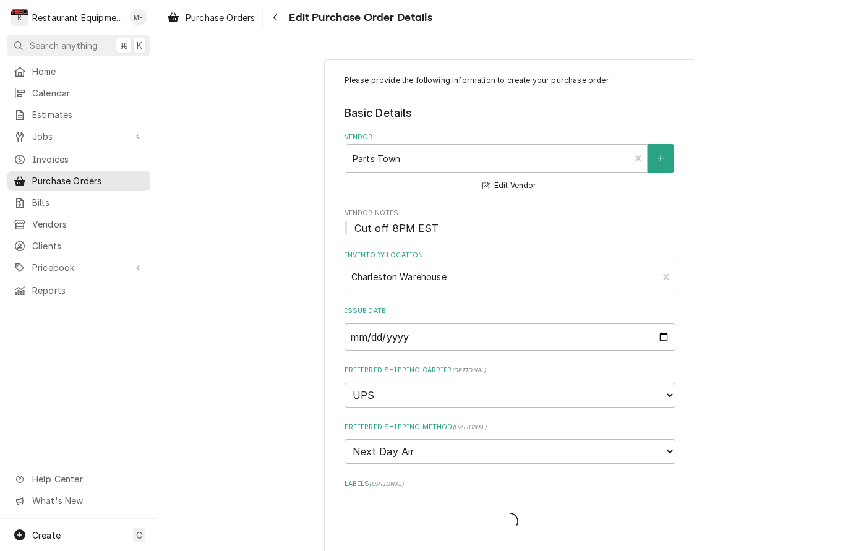
scroll to position [753, 0]
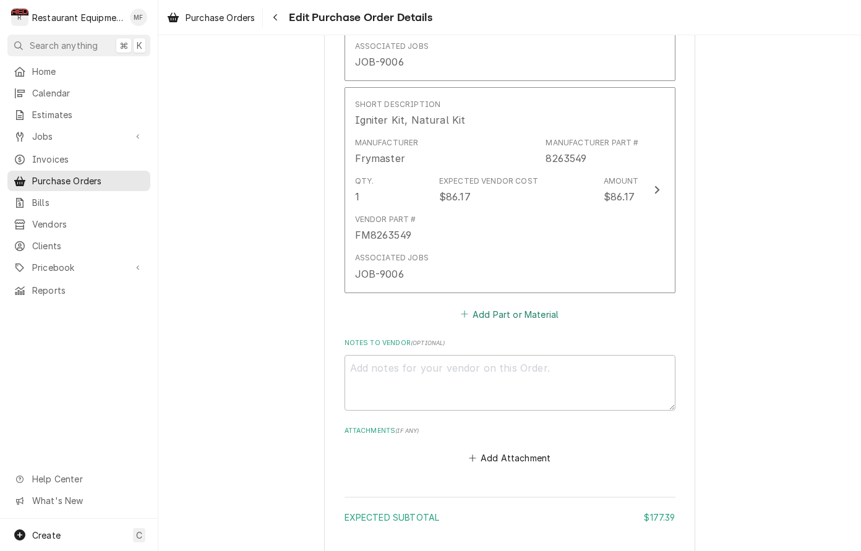
click at [538, 306] on button "Add Part or Material" at bounding box center [509, 314] width 102 height 17
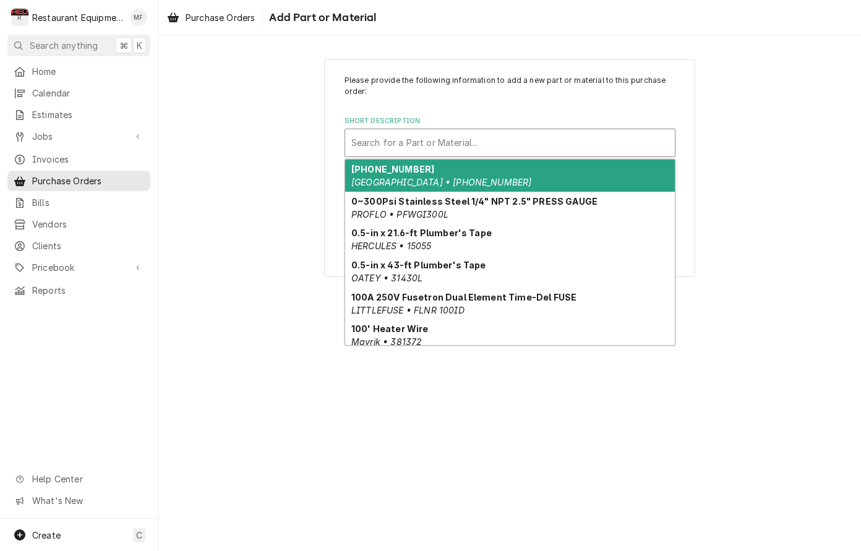
click at [395, 133] on div "Short Description" at bounding box center [509, 143] width 317 height 22
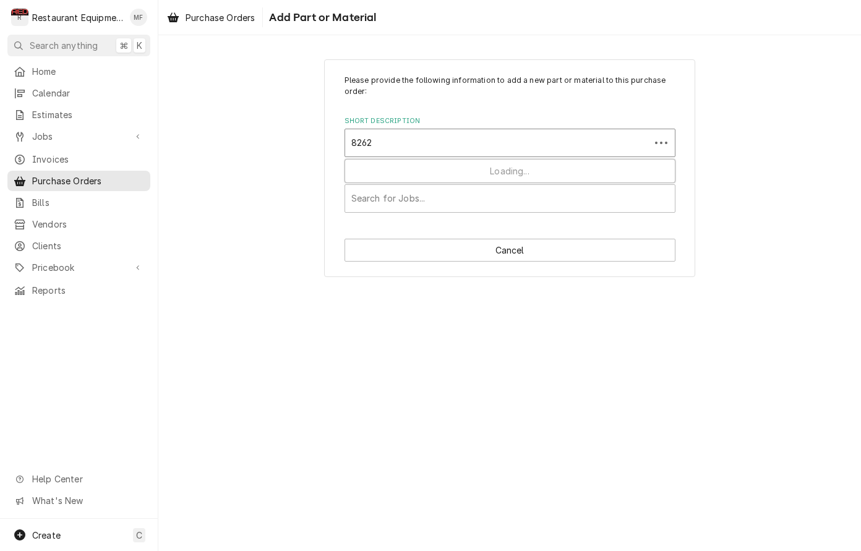
type input "82625"
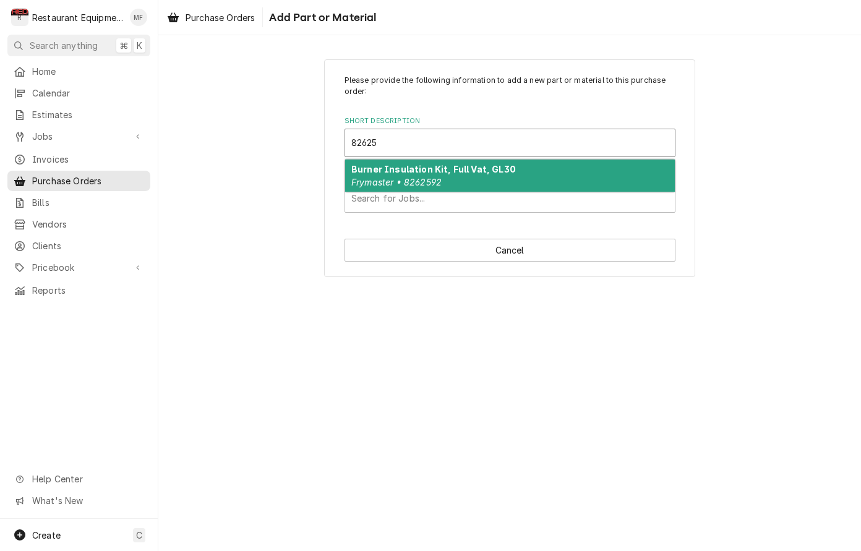
click at [439, 174] on div "Burner Insulation Kit, Full Vat, GL30 Frymaster • 8262592" at bounding box center [510, 176] width 330 height 32
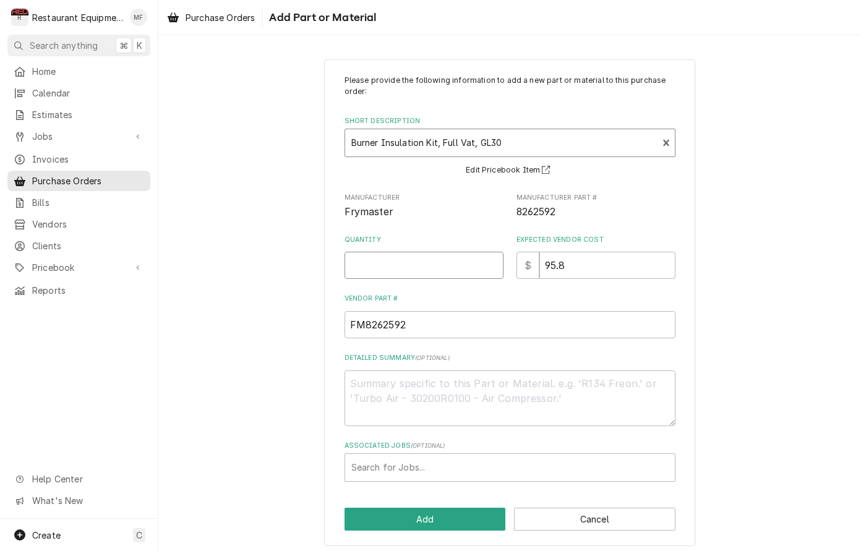
click at [451, 264] on input "Quantity" at bounding box center [424, 265] width 159 height 27
type textarea "x"
type input "2"
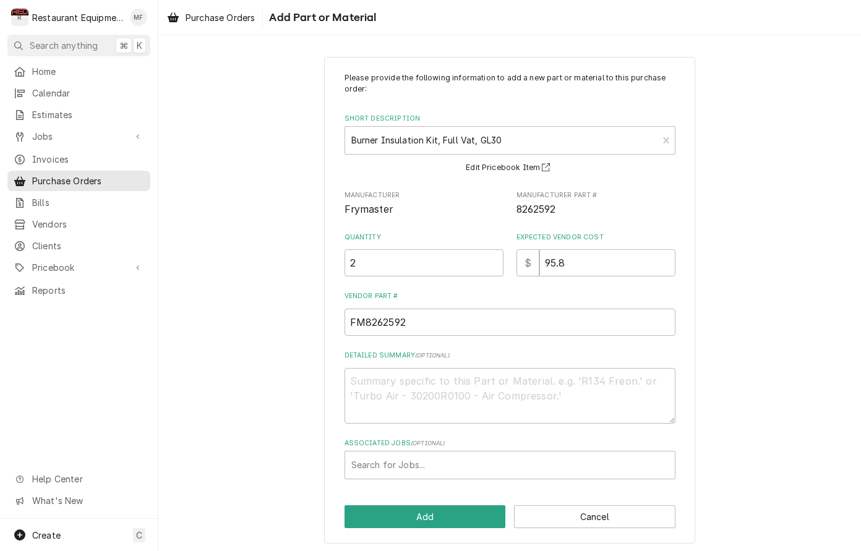
scroll to position [2, 0]
click at [486, 508] on button "Add" at bounding box center [425, 517] width 161 height 23
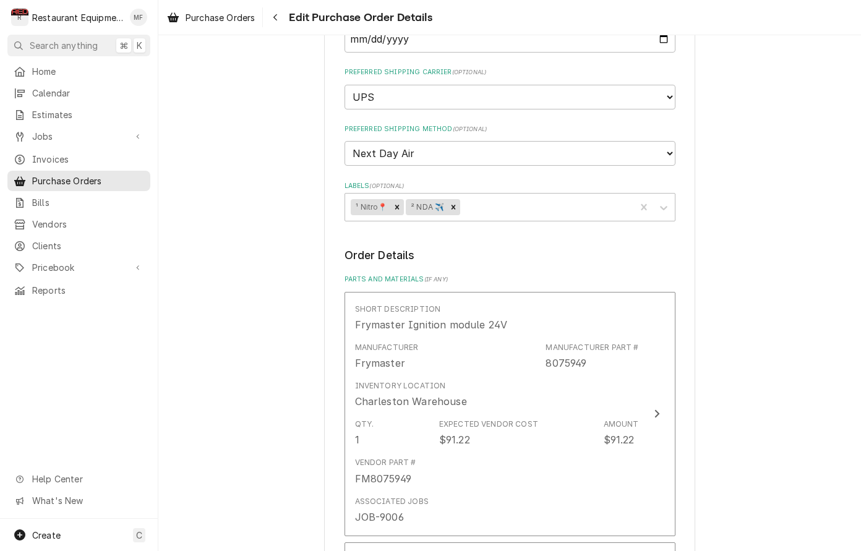
scroll to position [288, 0]
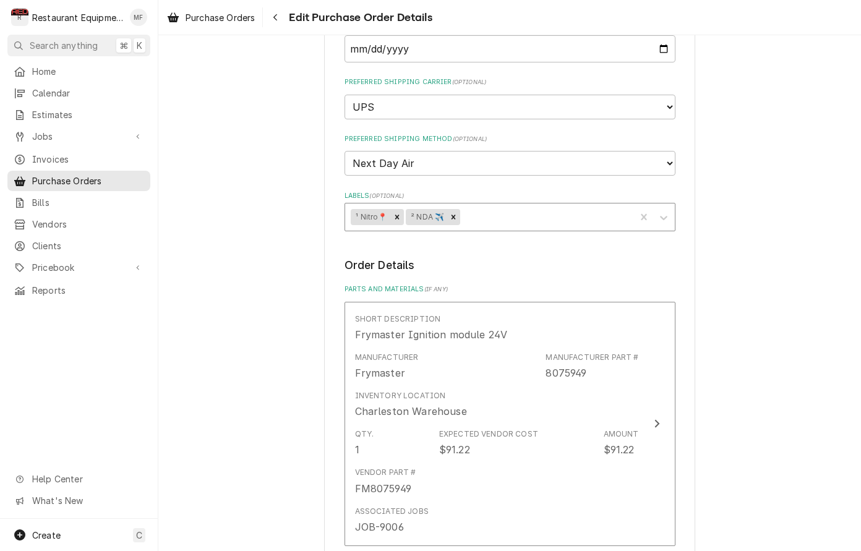
click at [518, 206] on div "Labels" at bounding box center [546, 217] width 167 height 22
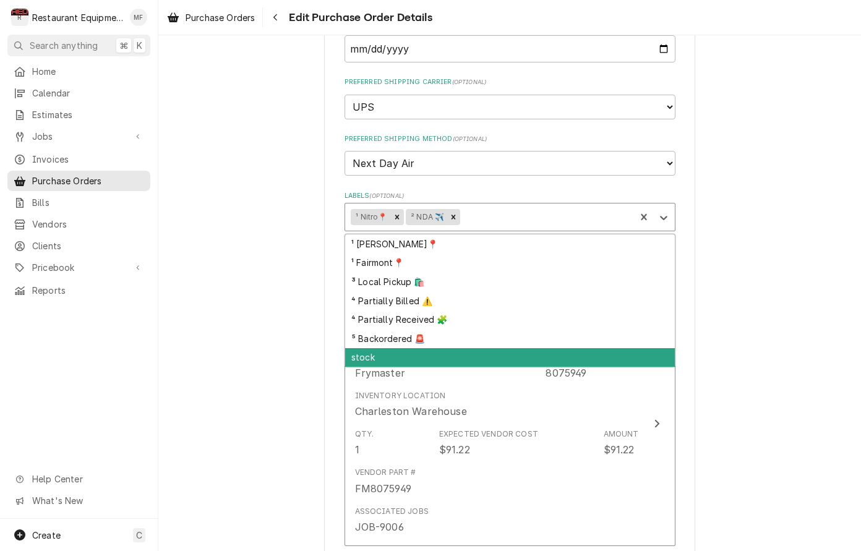
click at [404, 348] on div "stock" at bounding box center [510, 357] width 330 height 19
type textarea "x"
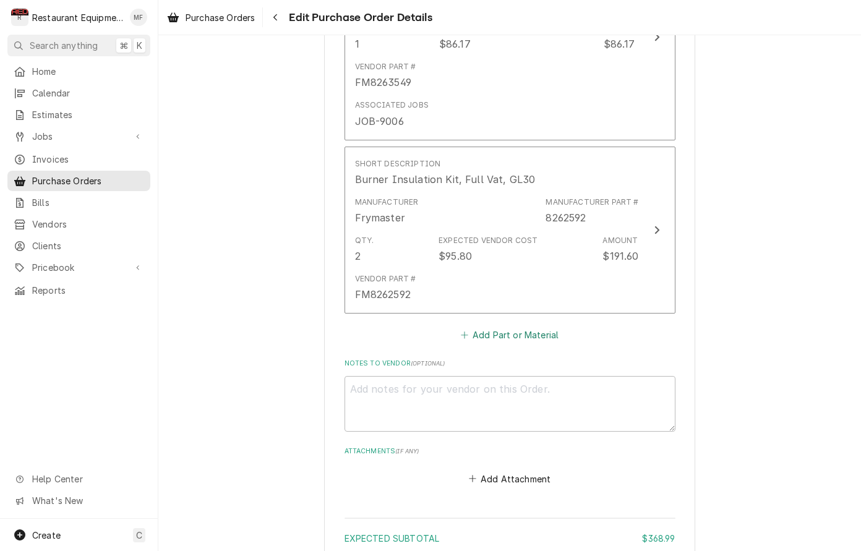
scroll to position [914, 0]
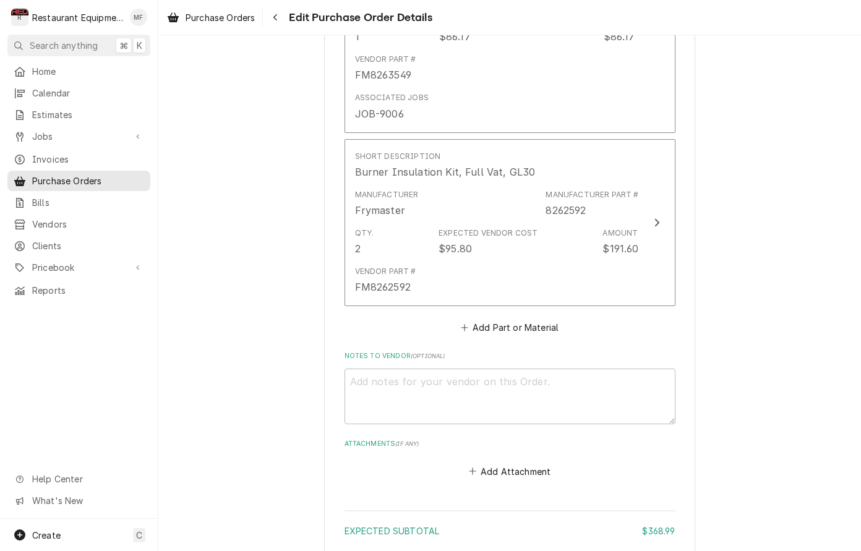
drag, startPoint x: 532, startPoint y: 307, endPoint x: 524, endPoint y: 305, distance: 8.3
click at [532, 319] on button "Add Part or Material" at bounding box center [509, 327] width 102 height 17
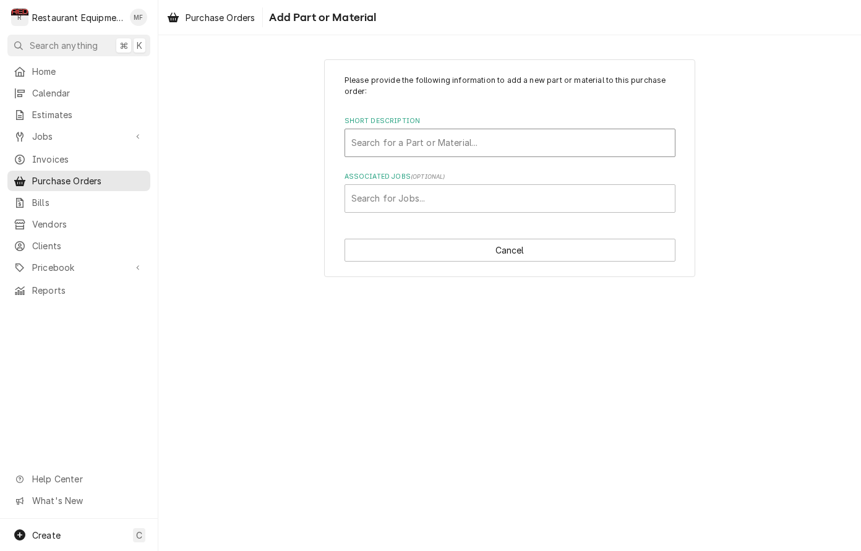
drag, startPoint x: 479, startPoint y: 125, endPoint x: 488, endPoint y: 135, distance: 13.2
click at [479, 127] on div "Short Description Search for a Part or Material..." at bounding box center [510, 136] width 331 height 40
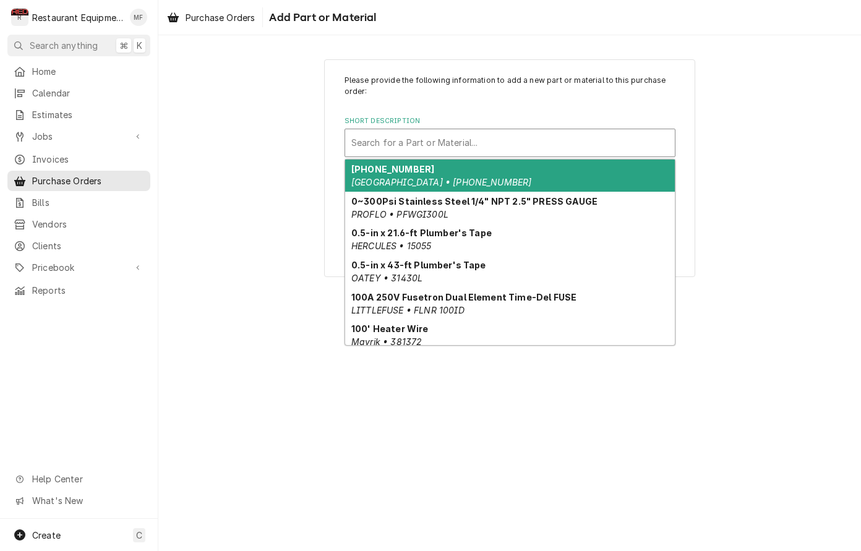
click at [488, 151] on div "Short Description" at bounding box center [509, 143] width 317 height 22
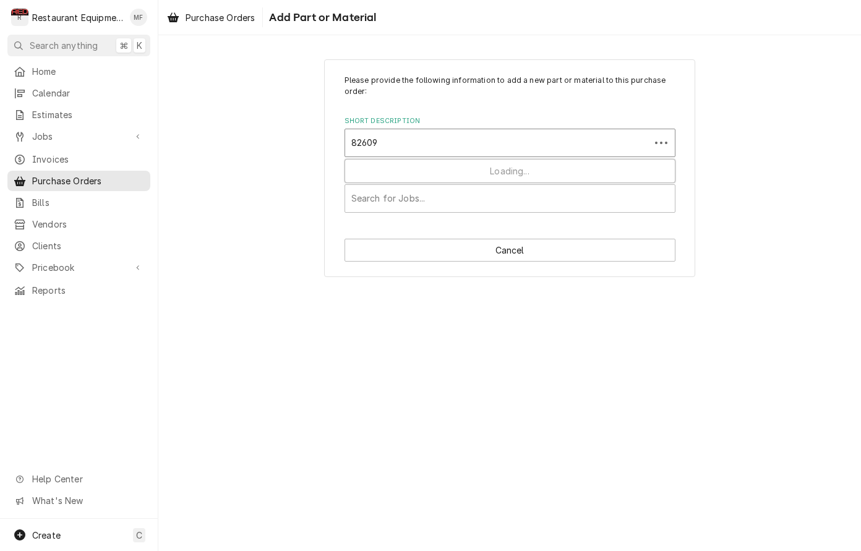
type input "826098"
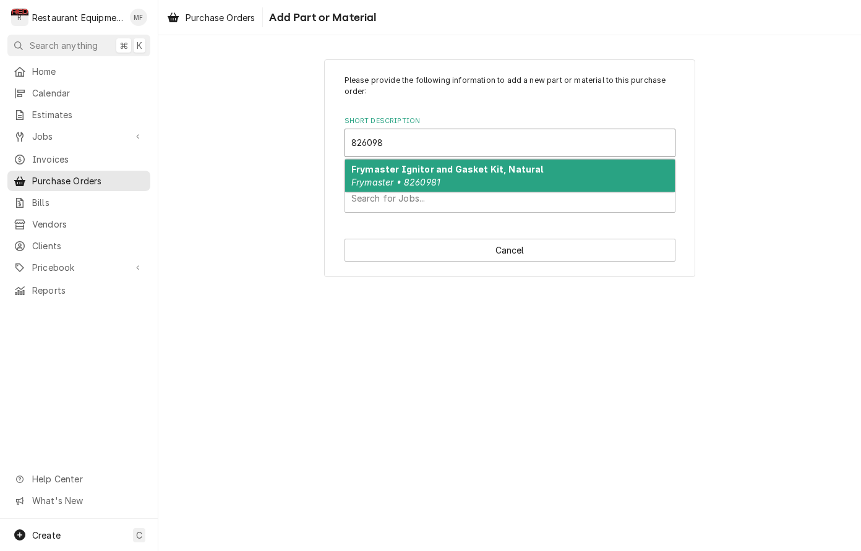
click at [497, 168] on strong "Frymaster Ignitor and Gasket Kit, Natural" at bounding box center [447, 169] width 192 height 11
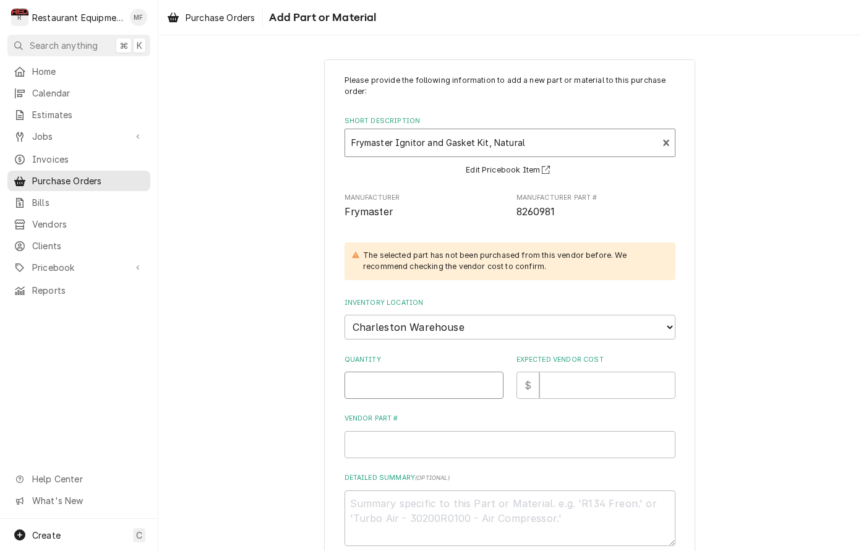
click at [435, 373] on input "Quantity" at bounding box center [424, 385] width 159 height 27
type textarea "x"
type input "2"
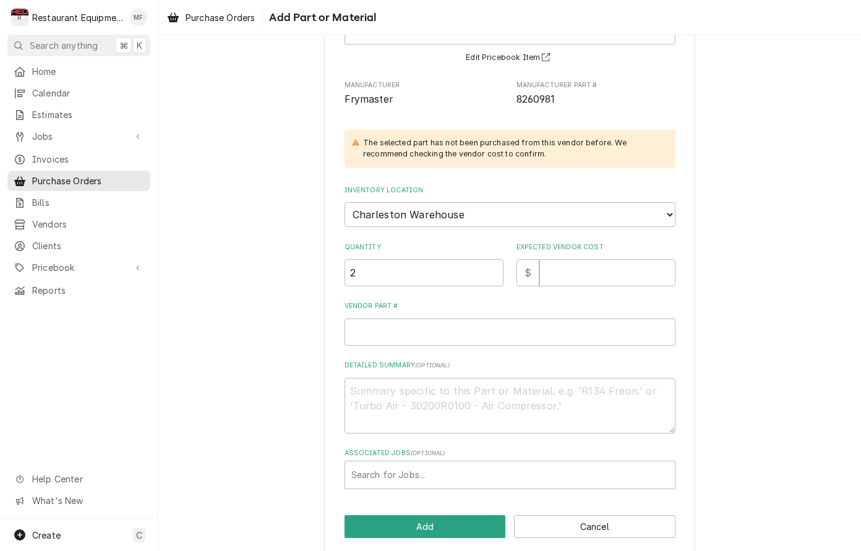
scroll to position [112, 0]
click at [586, 260] on input "Expected Vendor Cost" at bounding box center [607, 273] width 136 height 27
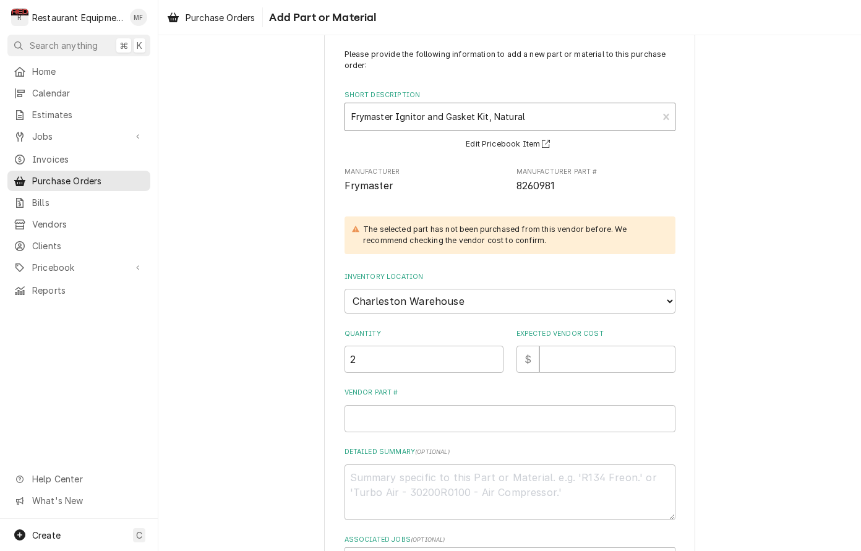
scroll to position [30, 0]
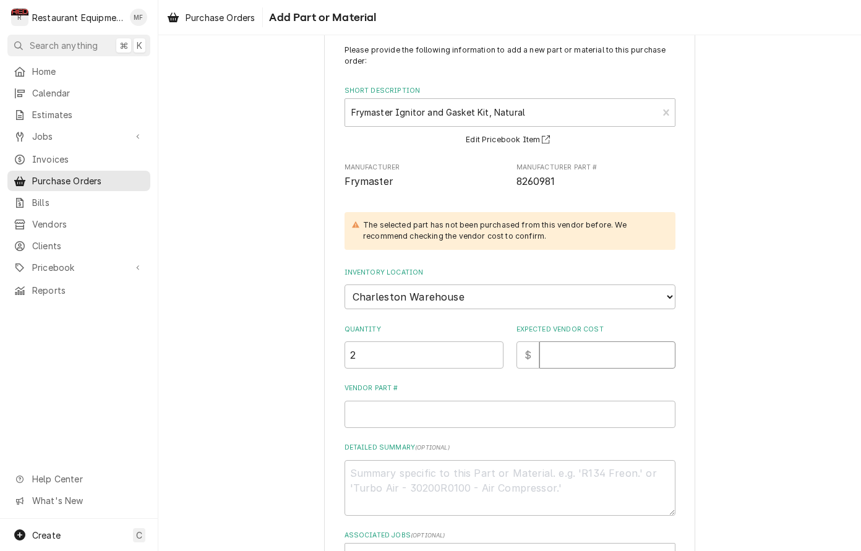
click at [585, 341] on input "Expected Vendor Cost" at bounding box center [607, 354] width 136 height 27
type textarea "x"
type input "9"
type textarea "x"
type input "94"
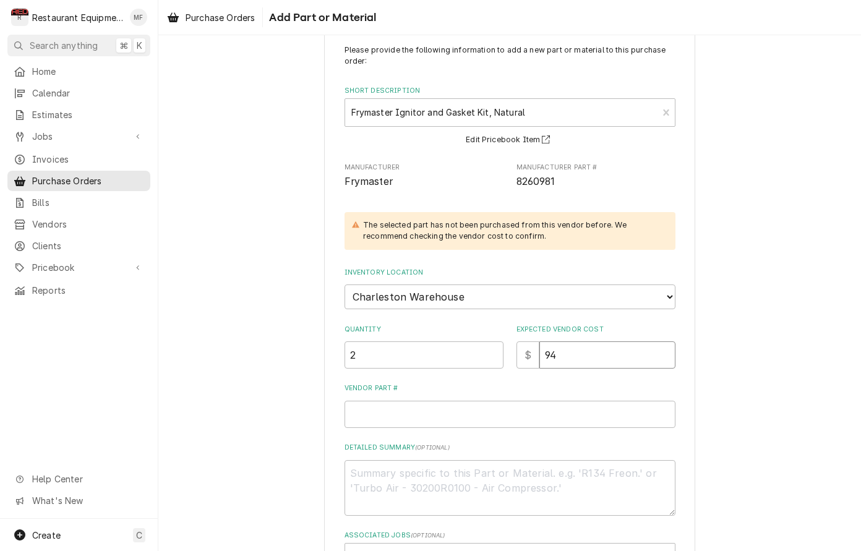
type textarea "x"
type input "94.8"
type textarea "x"
type input "94.87"
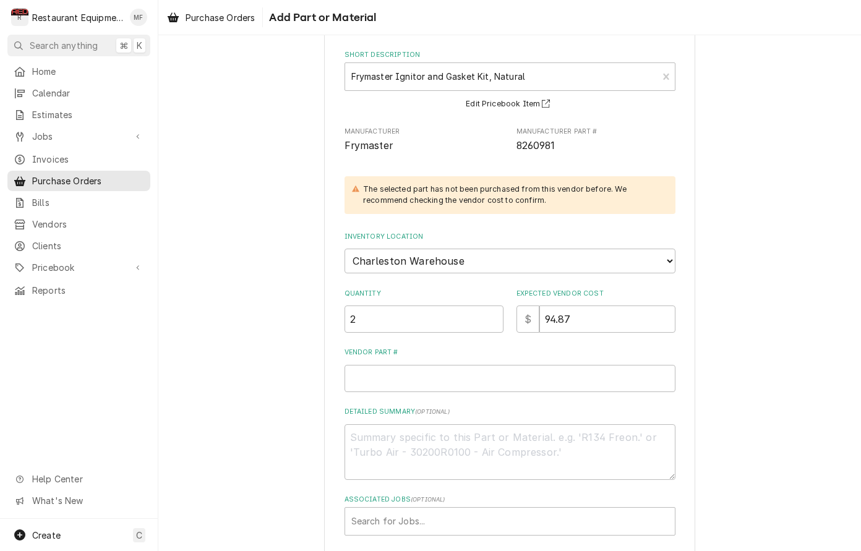
scroll to position [73, 0]
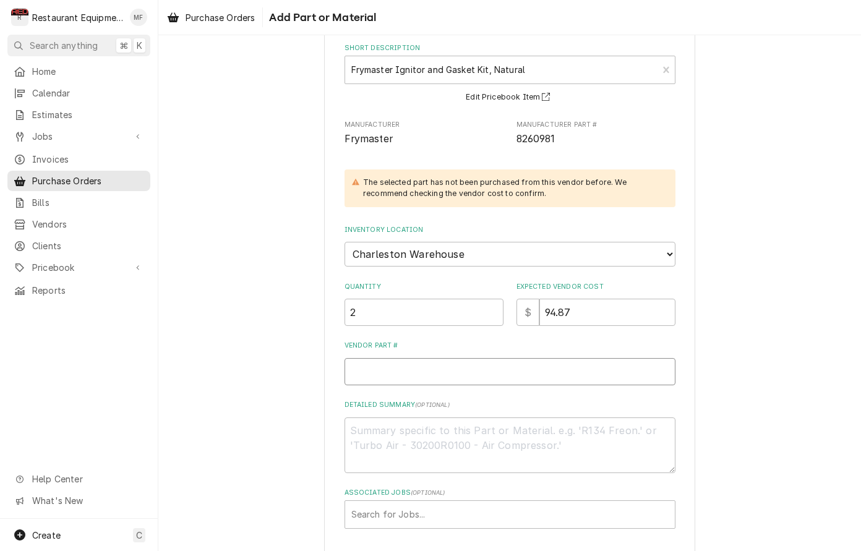
click at [489, 369] on input "Vendor Part #" at bounding box center [510, 371] width 331 height 27
click at [451, 358] on input "Vendor Part #" at bounding box center [510, 371] width 331 height 27
paste input "FM8260981"
type textarea "x"
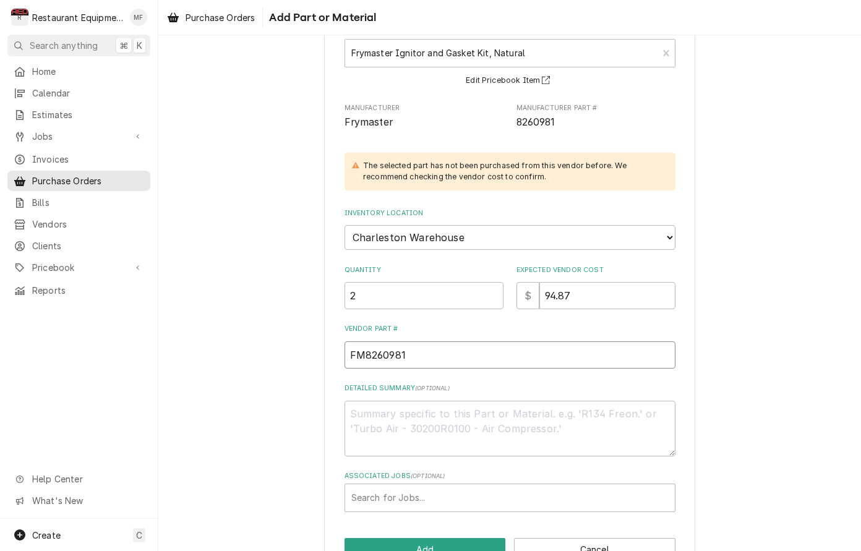
scroll to position [98, 0]
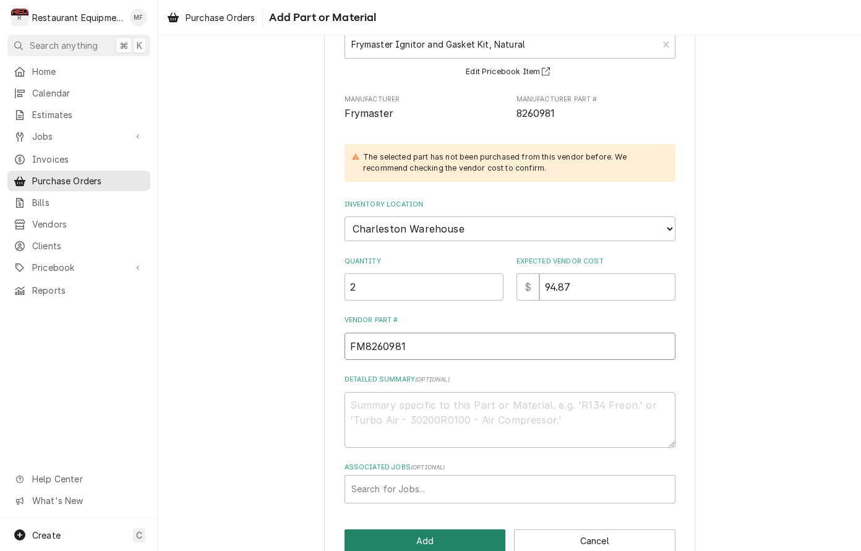
type input "FM8260981"
click at [479, 531] on button "Add" at bounding box center [425, 541] width 161 height 23
type textarea "x"
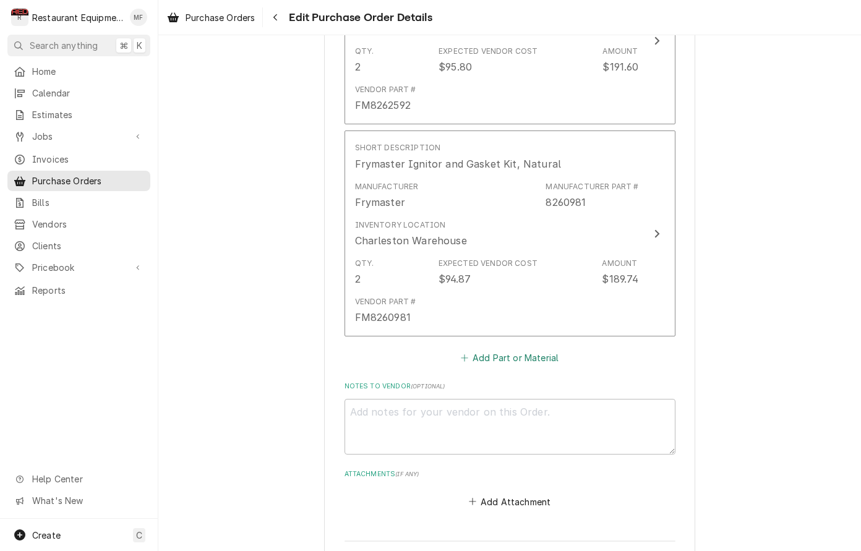
scroll to position [1101, 0]
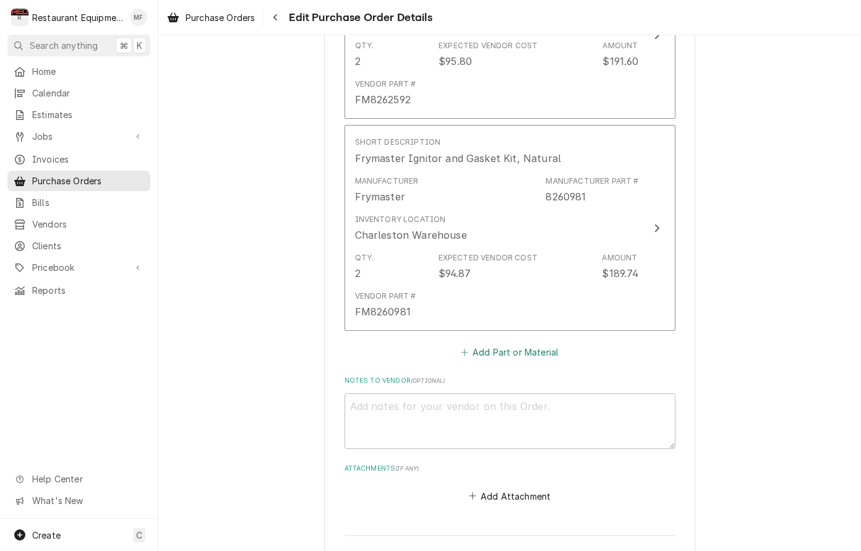
click at [522, 344] on button "Add Part or Material" at bounding box center [509, 352] width 102 height 17
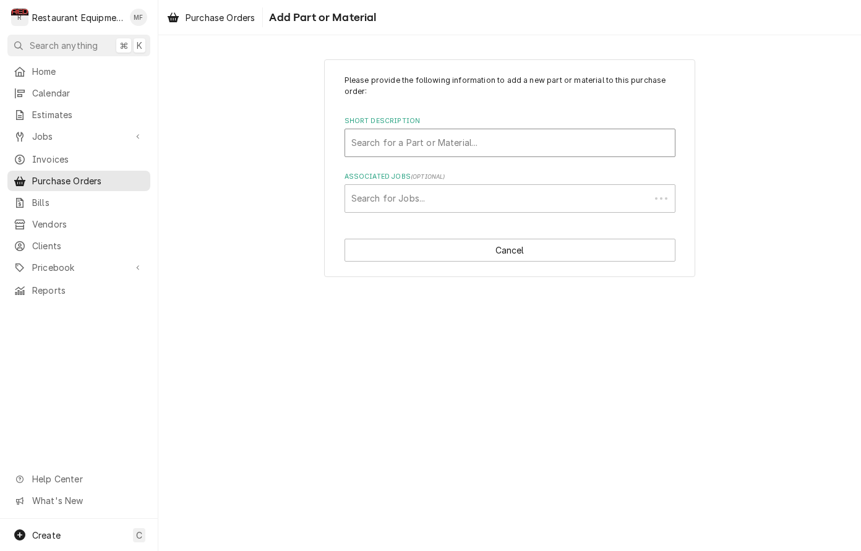
click at [474, 143] on div "Search for a Part or Material..." at bounding box center [509, 142] width 317 height 13
type input "8261177"
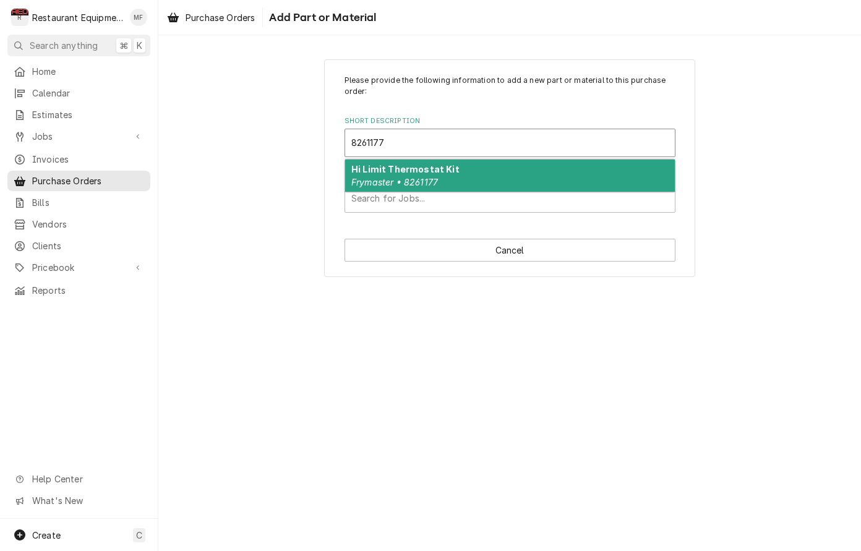
click at [460, 168] on div "Hi Limit Thermostat Kit Frymaster • 8261177" at bounding box center [510, 176] width 330 height 32
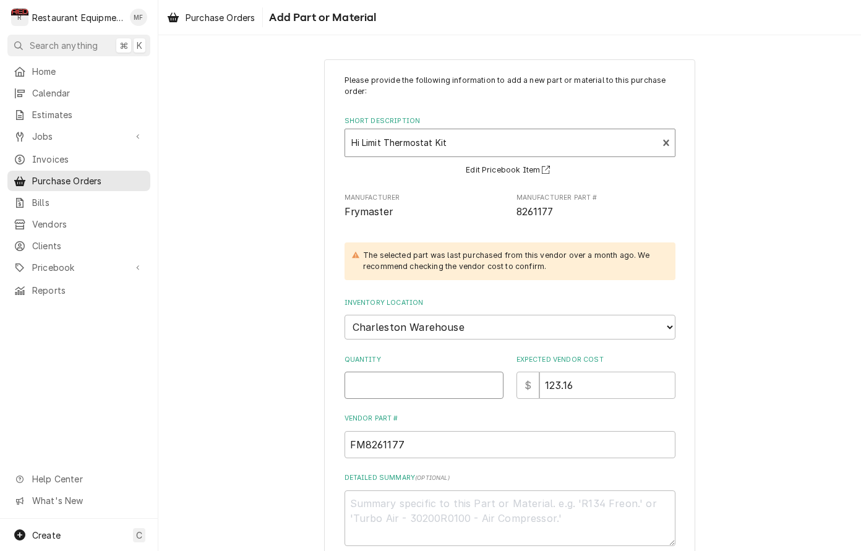
click at [412, 372] on input "Quantity" at bounding box center [424, 385] width 159 height 27
type textarea "x"
type input "1"
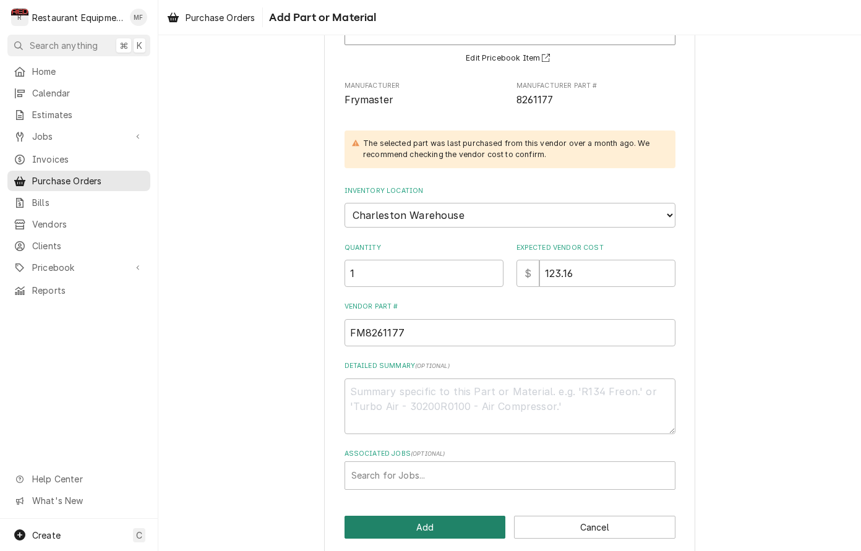
click at [453, 516] on button "Add" at bounding box center [425, 527] width 161 height 23
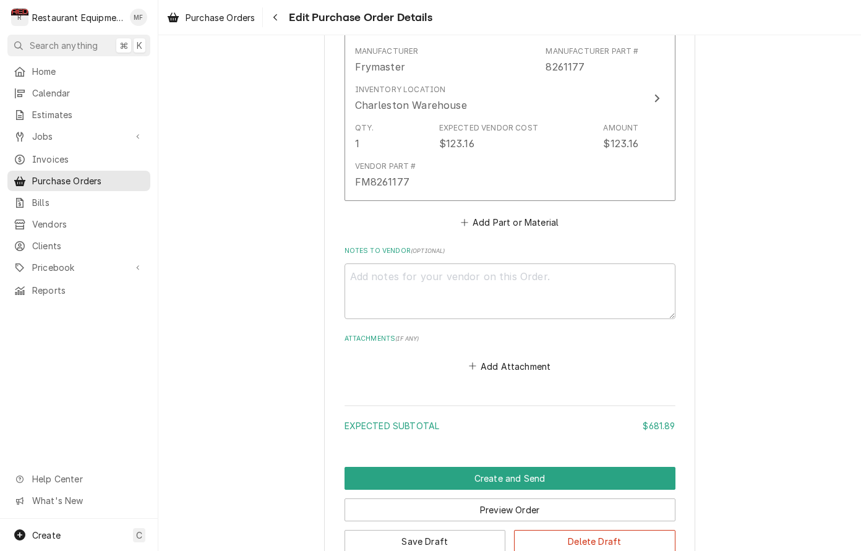
scroll to position [1444, 0]
click at [465, 530] on button "Save Draft" at bounding box center [425, 541] width 161 height 23
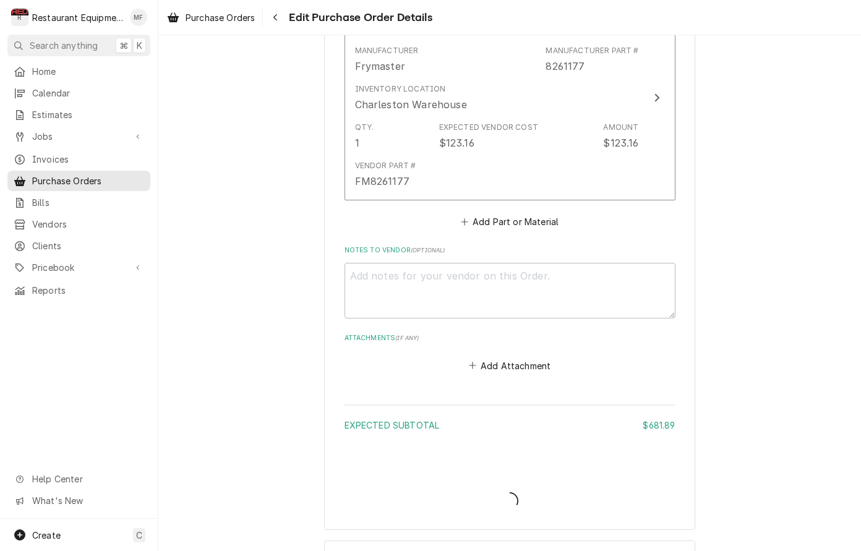
type textarea "x"
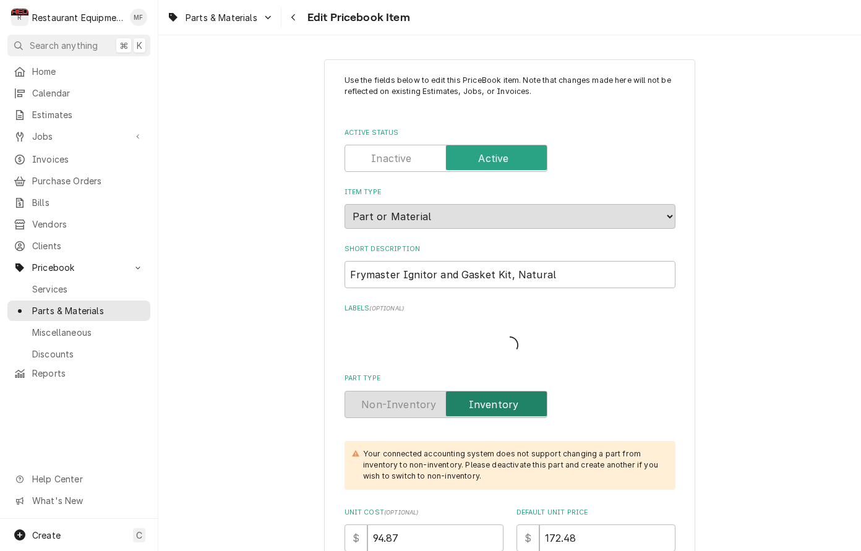
type textarea "x"
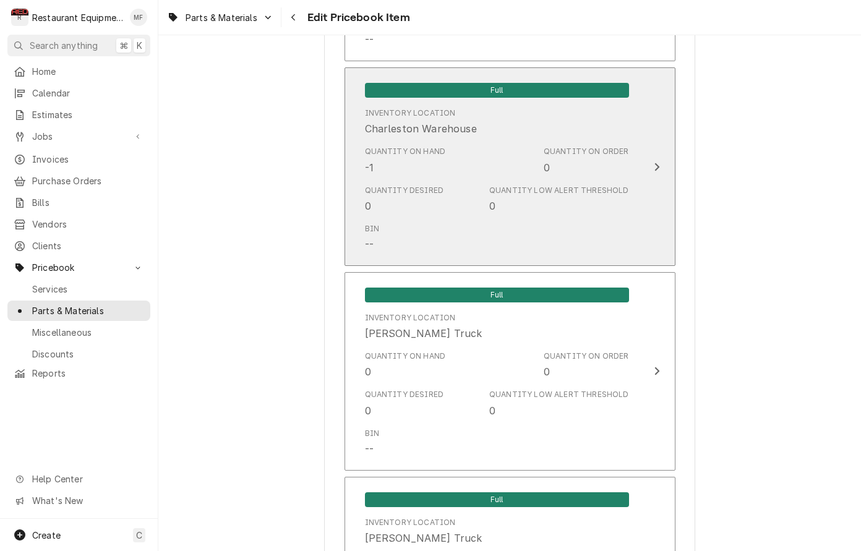
scroll to position [2552, 0]
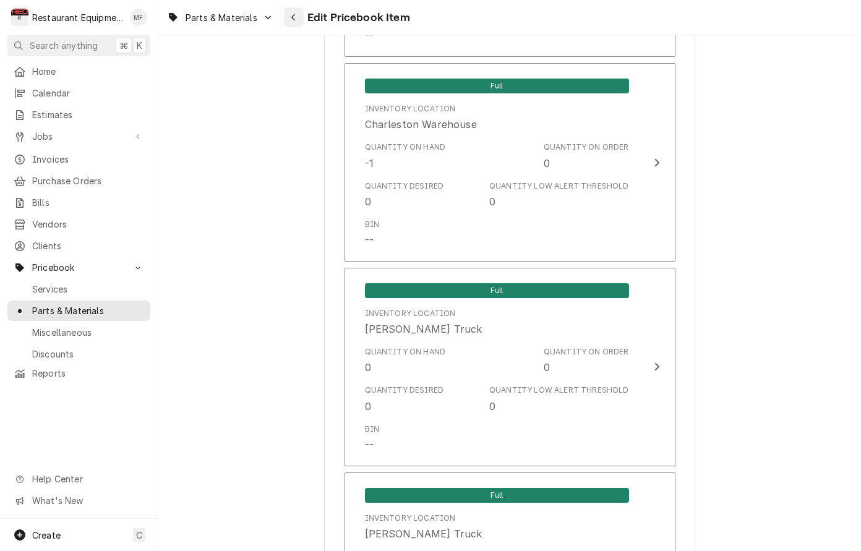
click at [296, 15] on icon "Navigate back" at bounding box center [294, 17] width 6 height 9
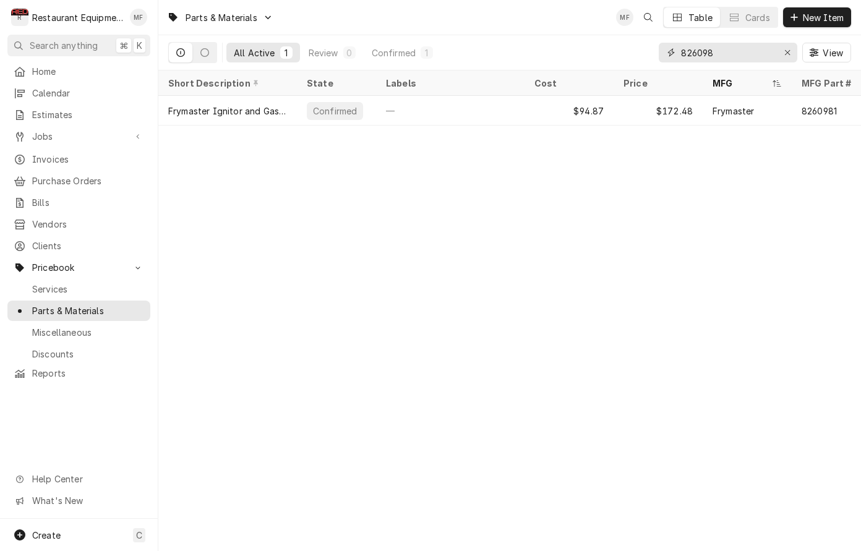
click at [730, 56] on input "826098" at bounding box center [727, 53] width 93 height 20
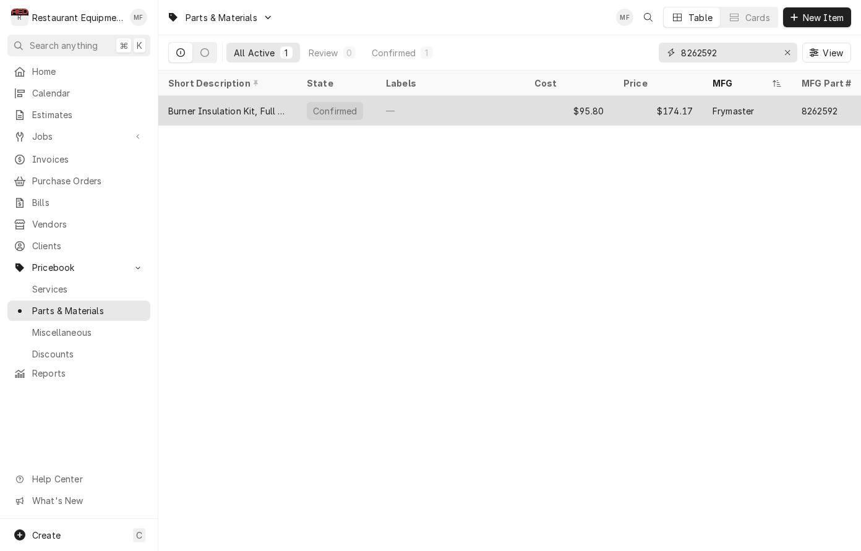
type input "8262592"
click at [765, 98] on div "Frymaster" at bounding box center [747, 111] width 89 height 30
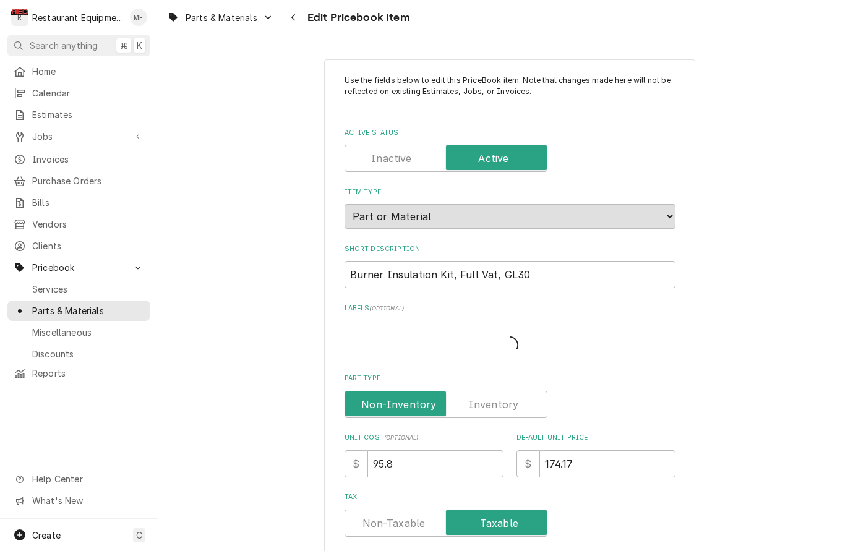
type textarea "x"
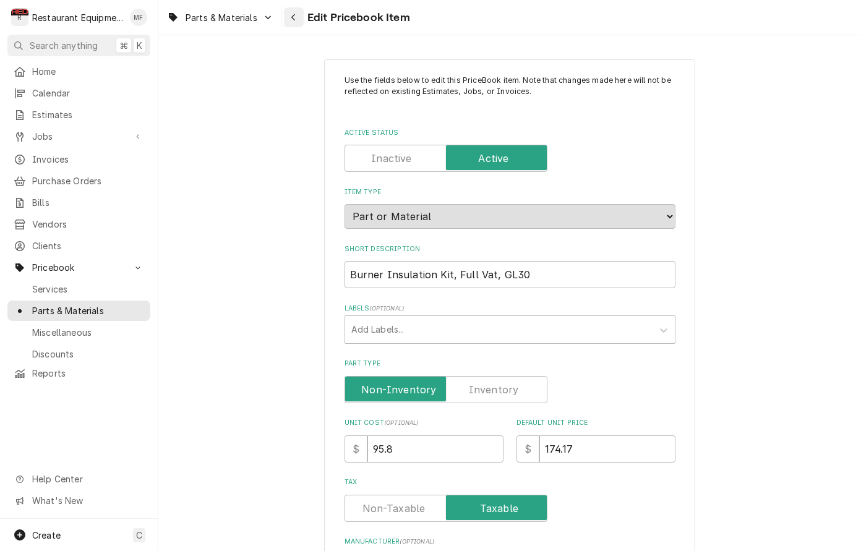
click at [294, 16] on icon "Navigate back" at bounding box center [293, 17] width 4 height 7
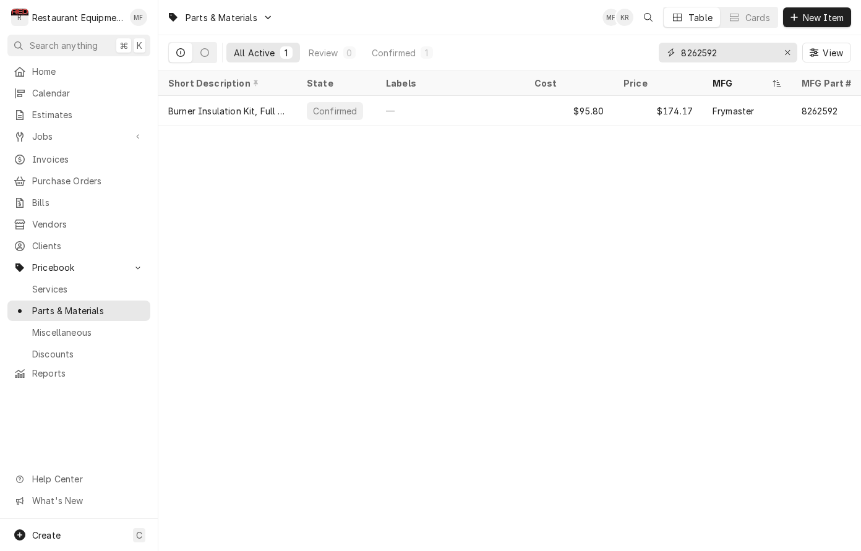
click at [778, 55] on button "Erase input" at bounding box center [788, 53] width 20 height 20
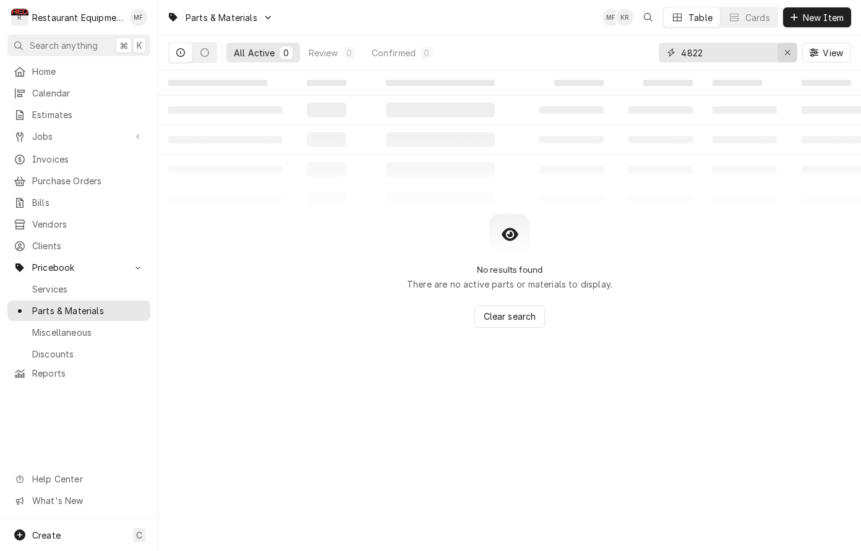
type input "4822"
drag, startPoint x: 783, startPoint y: 53, endPoint x: 774, endPoint y: 45, distance: 11.8
click at [783, 53] on div "Erase input" at bounding box center [787, 52] width 12 height 12
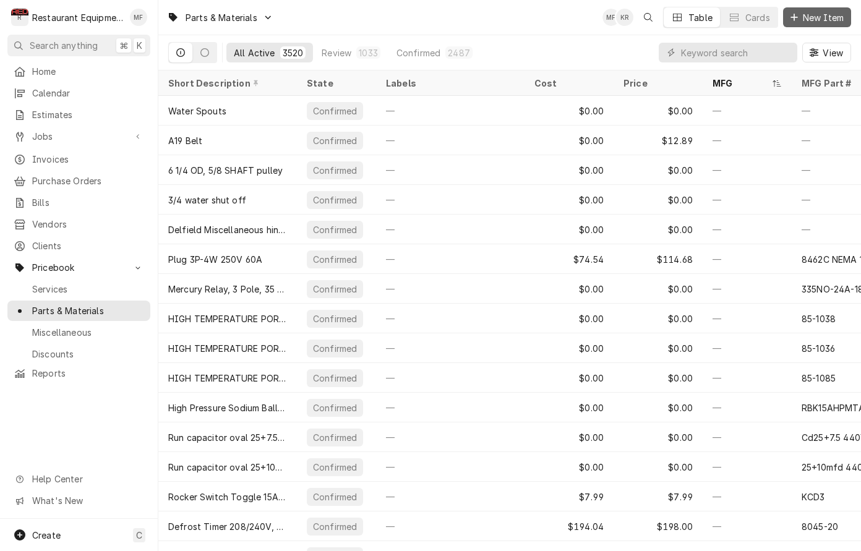
click at [822, 18] on span "New Item" at bounding box center [823, 17] width 46 height 13
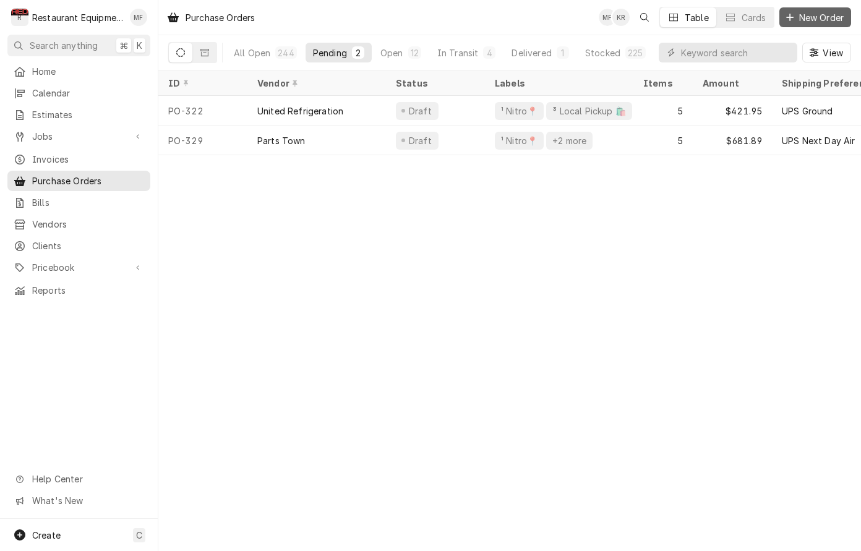
click at [821, 21] on span "New Order" at bounding box center [821, 17] width 49 height 13
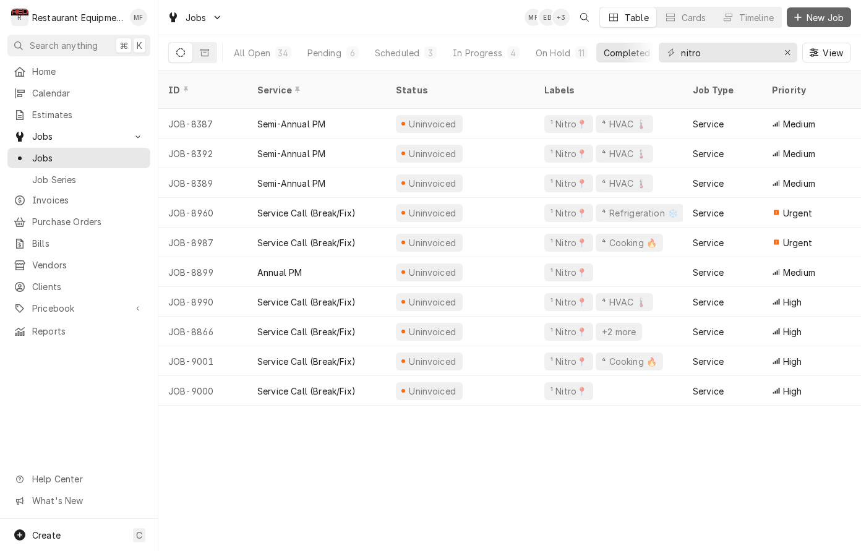
click at [830, 20] on span "New Job" at bounding box center [825, 17] width 42 height 13
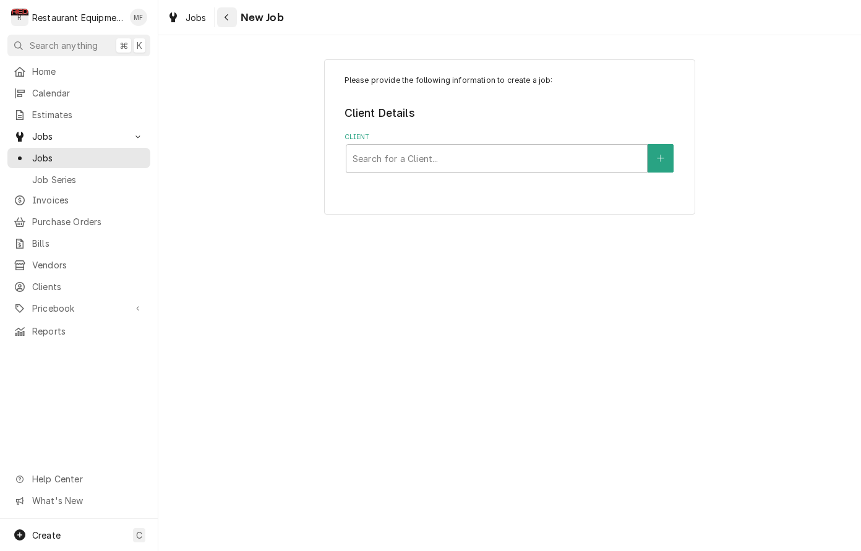
click at [225, 20] on icon "Navigate back" at bounding box center [227, 17] width 6 height 9
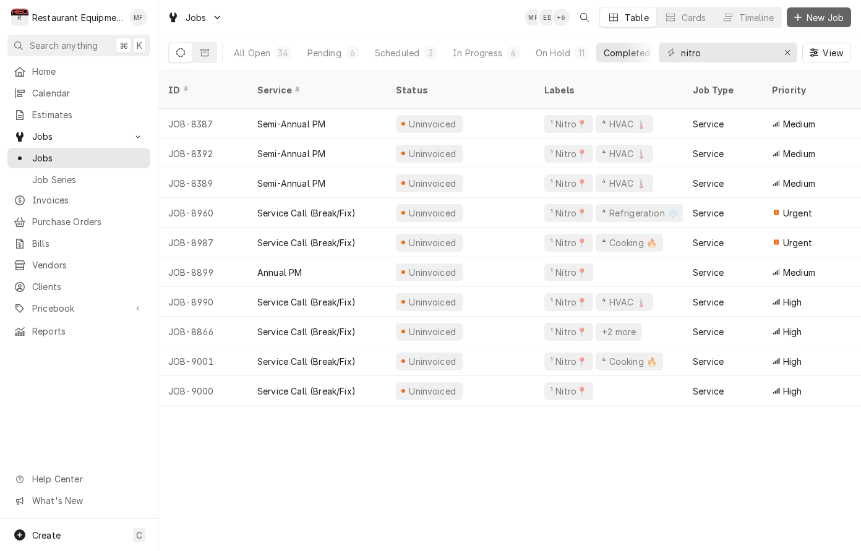
click at [828, 14] on span "New Job" at bounding box center [825, 17] width 42 height 13
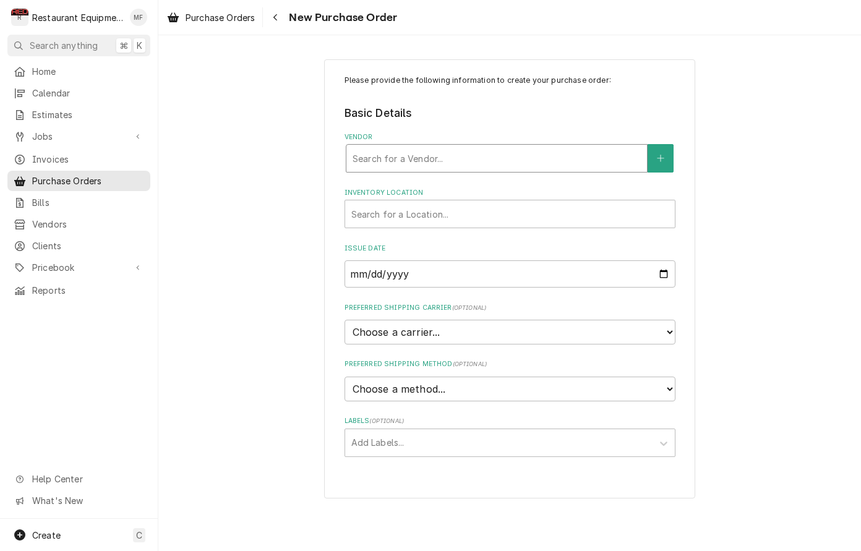
click at [533, 164] on div "Vendor" at bounding box center [497, 158] width 288 height 22
type input "united"
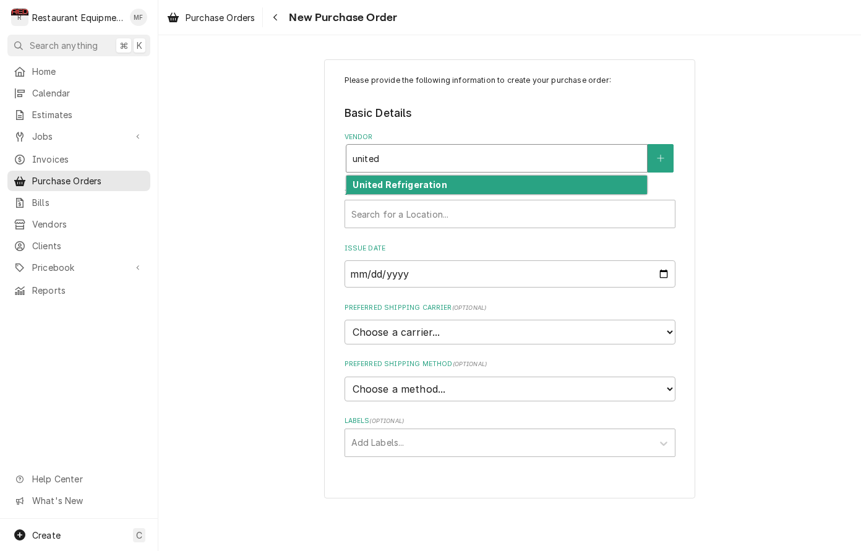
click at [511, 180] on div "United Refrigeration" at bounding box center [496, 185] width 301 height 19
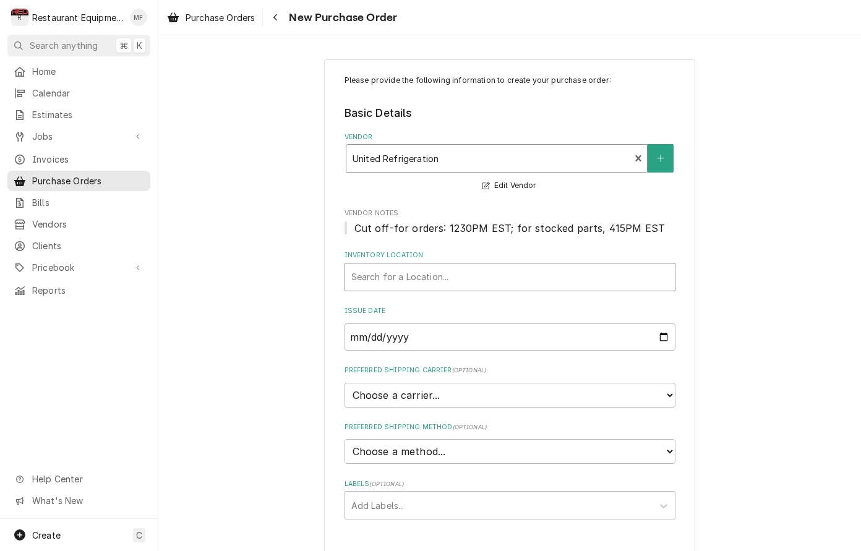
click at [510, 278] on div "Inventory Location" at bounding box center [509, 277] width 317 height 22
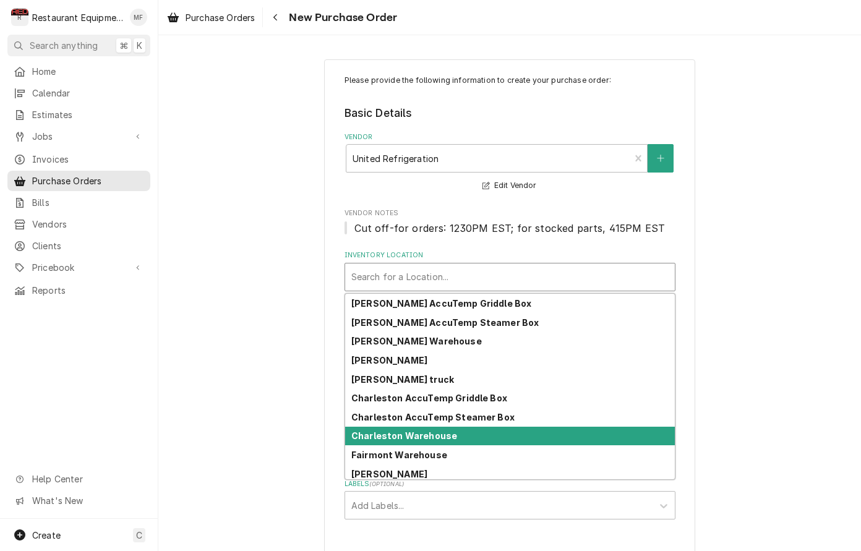
click at [479, 436] on div "Charleston Warehouse" at bounding box center [510, 436] width 330 height 19
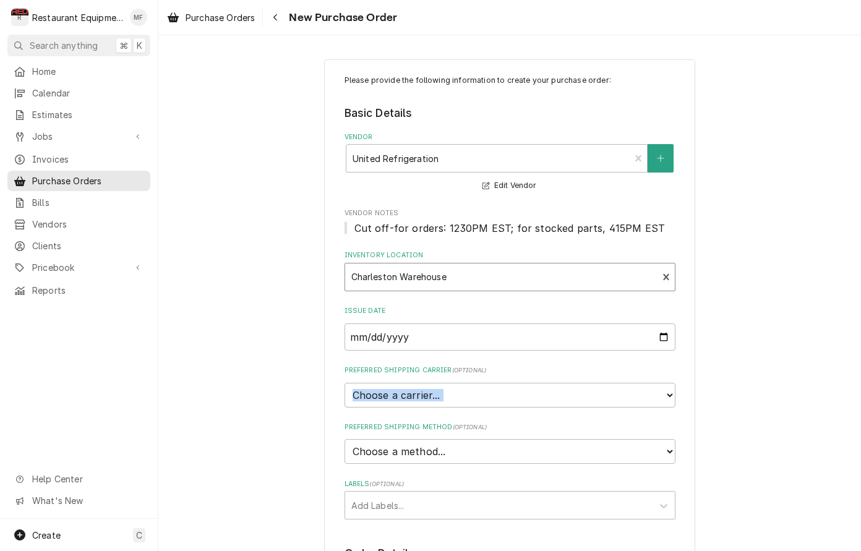
click at [487, 393] on fieldset "Basic Details Vendor United Refrigeration Edit Vendor Vendor Notes Cut off-for …" at bounding box center [510, 312] width 331 height 414
select select "4"
type textarea "x"
select select "1"
click at [660, 403] on fieldset "Basic Details Vendor United Refrigeration Edit Vendor Vendor Notes Cut off-for …" at bounding box center [510, 312] width 331 height 414
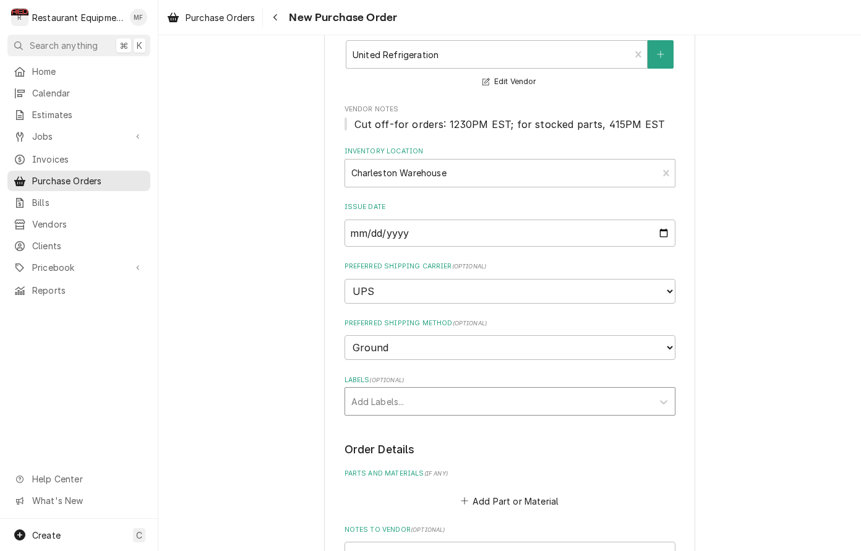
scroll to position [105, 0]
click at [589, 389] on div "Labels" at bounding box center [498, 400] width 295 height 22
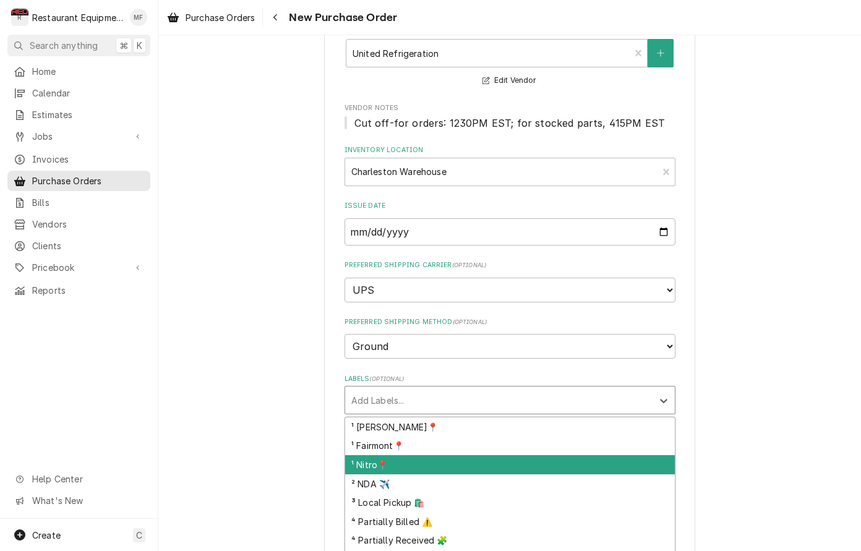
click at [624, 455] on div "¹ Nitro📍" at bounding box center [510, 464] width 330 height 19
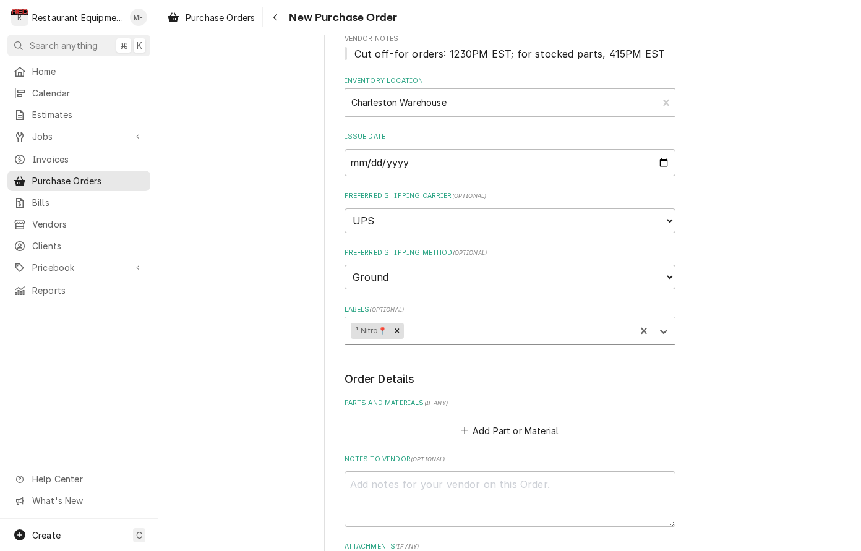
scroll to position [176, 0]
click at [577, 319] on div "Labels" at bounding box center [517, 330] width 223 height 22
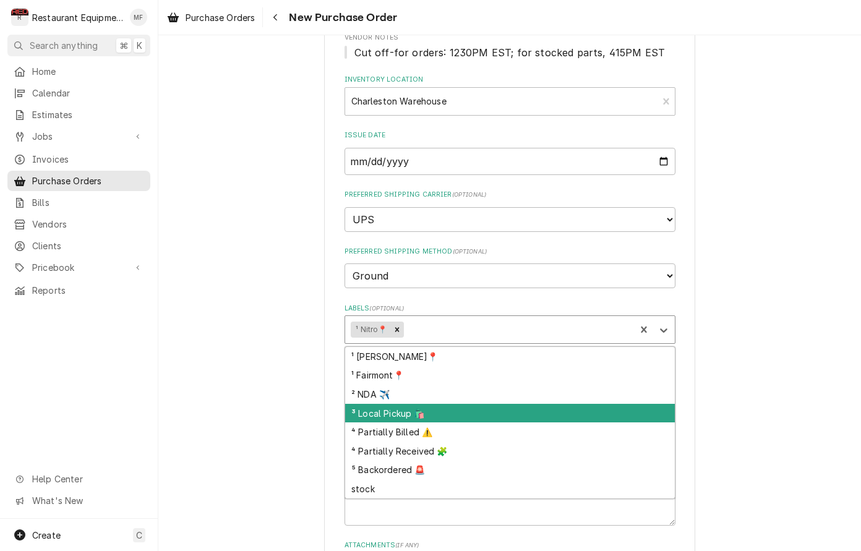
click at [578, 404] on div "³ Local Pickup 🛍️" at bounding box center [510, 413] width 330 height 19
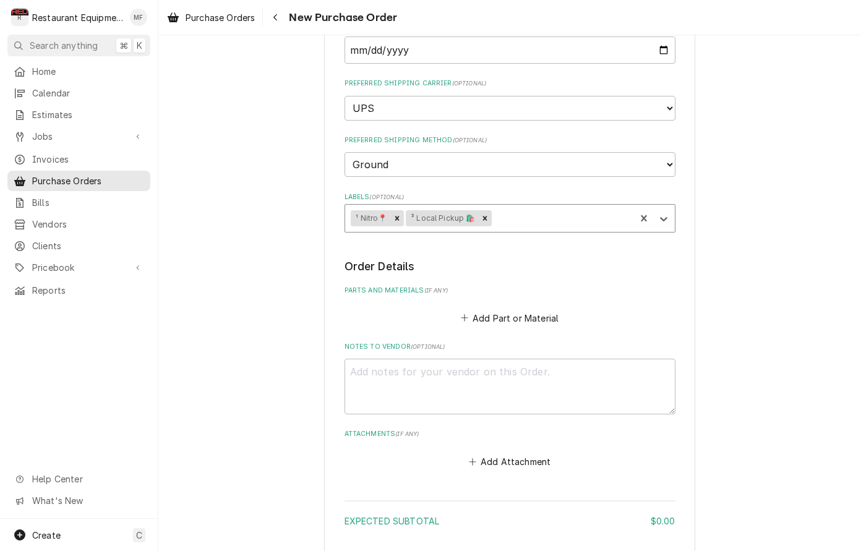
scroll to position [289, 0]
type textarea "x"
click at [513, 307] on button "Add Part or Material" at bounding box center [509, 315] width 102 height 17
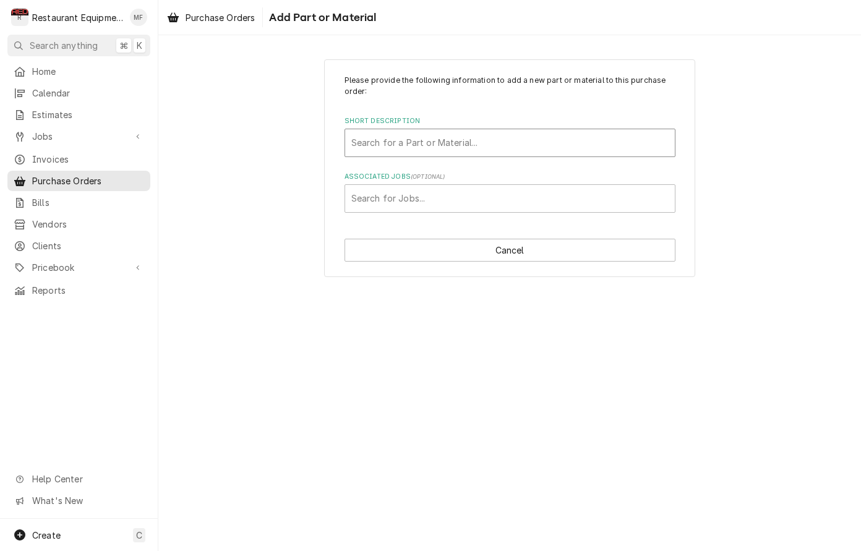
click at [489, 150] on div "Short Description" at bounding box center [509, 143] width 317 height 22
type input "4822"
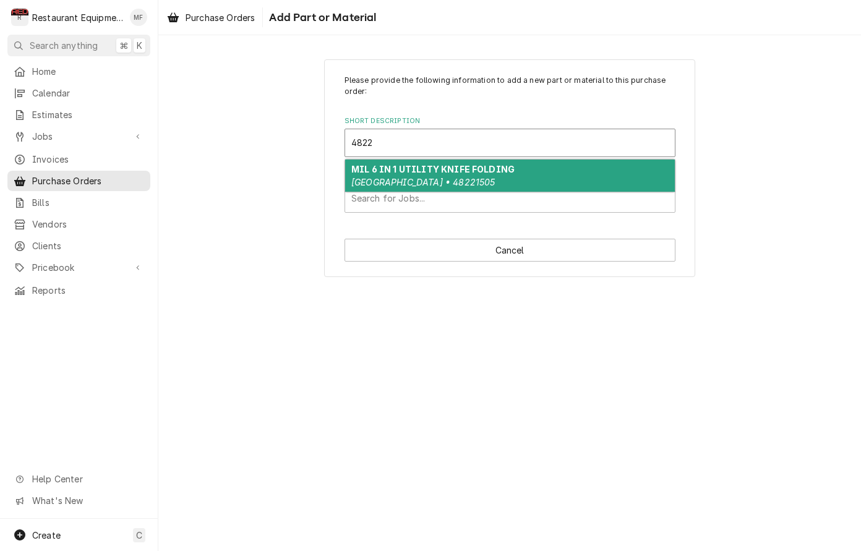
click at [573, 164] on div "MIL 6 IN 1 UTILITY KNIFE FOLDING [GEOGRAPHIC_DATA] • 48221505" at bounding box center [510, 176] width 330 height 32
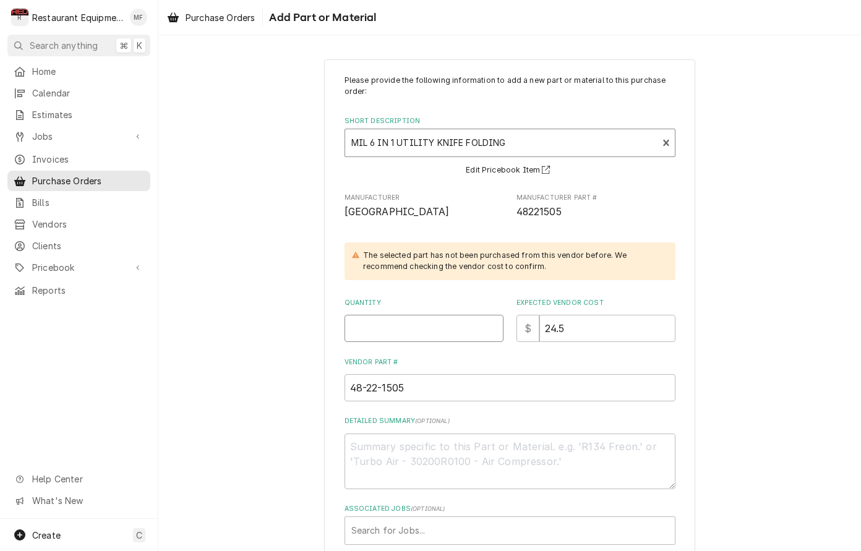
click at [445, 323] on input "Quantity" at bounding box center [424, 328] width 159 height 27
type textarea "x"
type input "1"
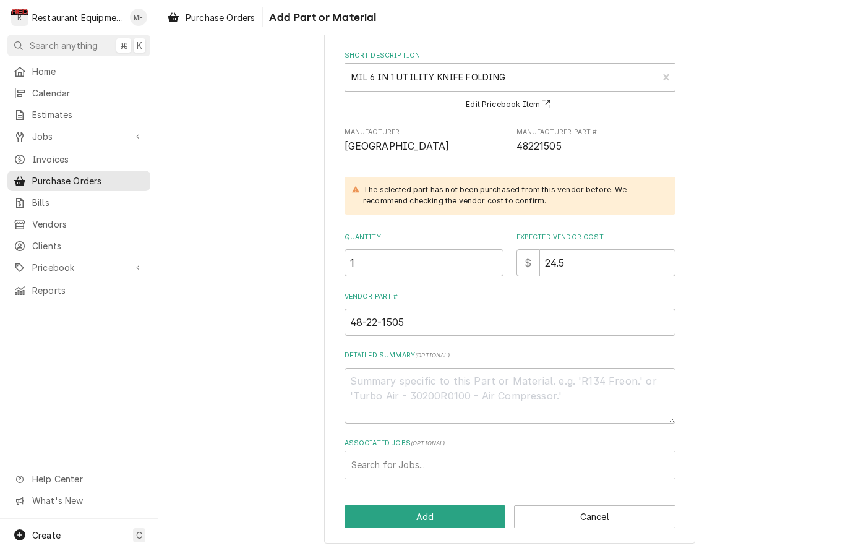
scroll to position [65, 0]
click at [460, 506] on button "Add" at bounding box center [425, 517] width 161 height 23
type textarea "x"
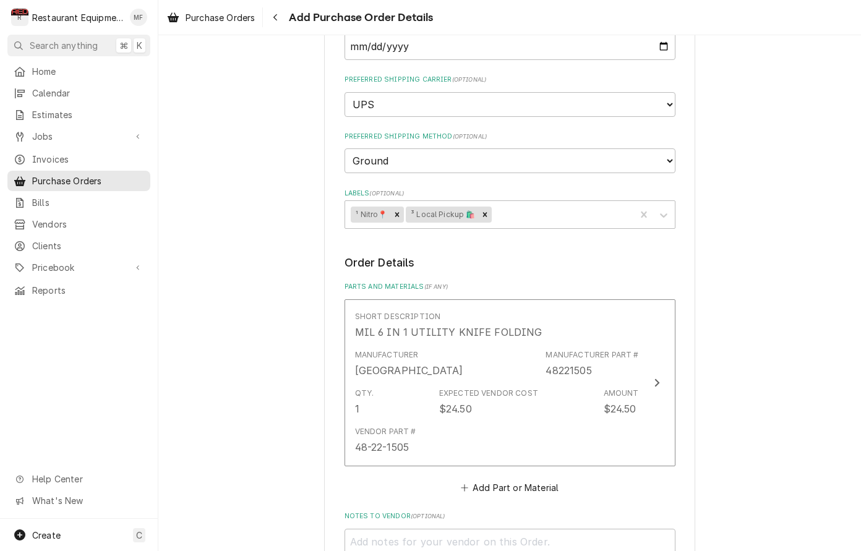
scroll to position [322, 0]
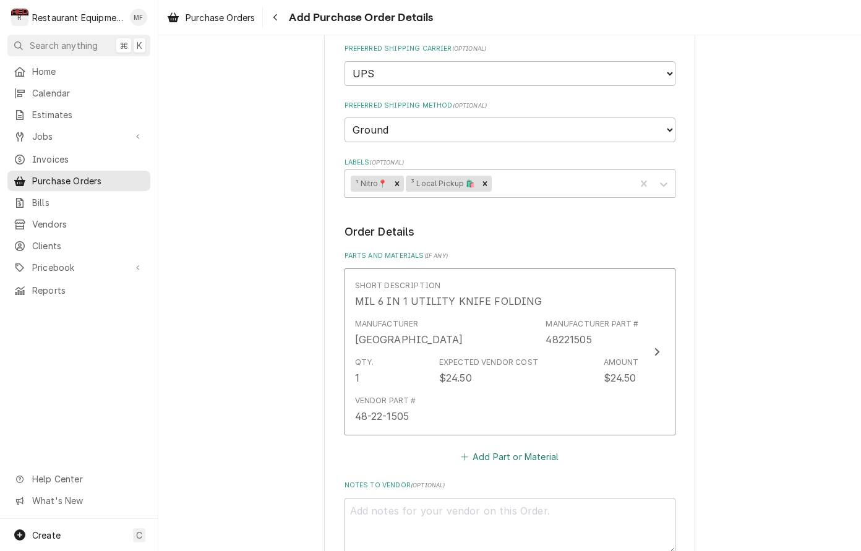
click at [494, 448] on button "Add Part or Material" at bounding box center [509, 456] width 102 height 17
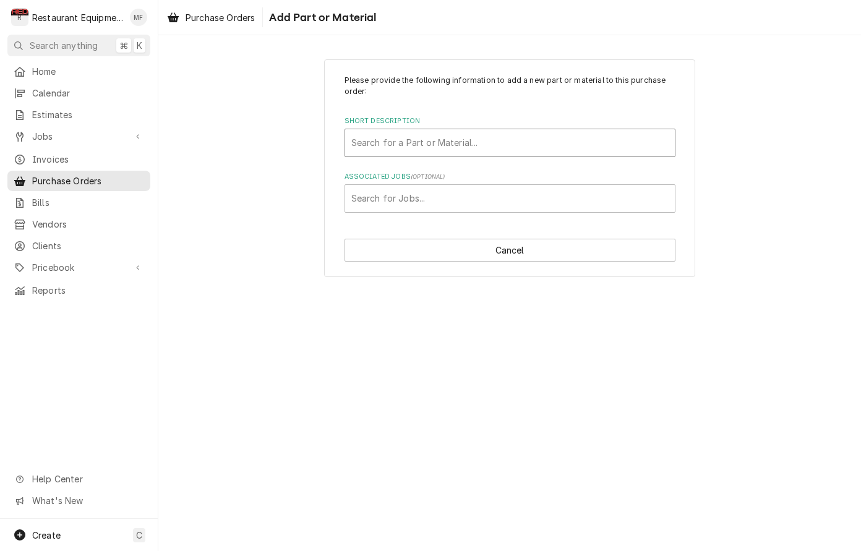
click at [611, 145] on div "Short Description" at bounding box center [509, 143] width 317 height 22
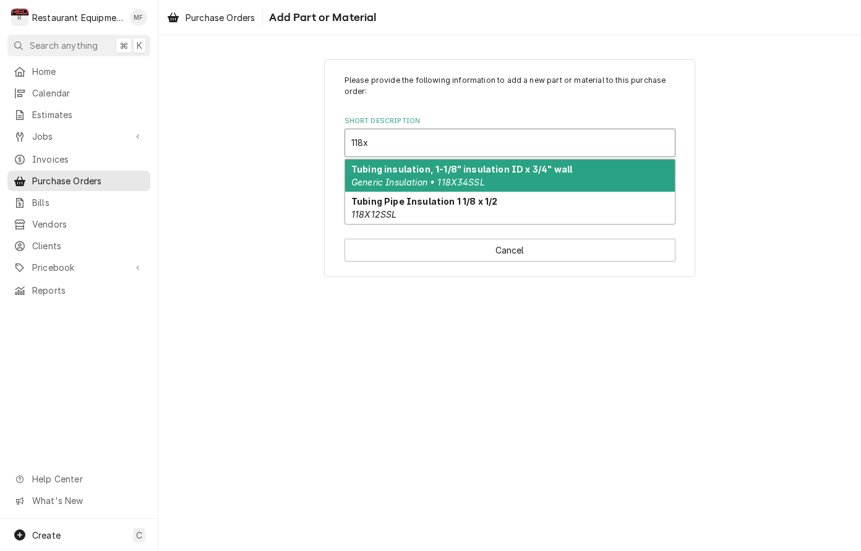
type input "118x3"
click at [557, 165] on strong "Tubing insulation, 1-1/8" insulation ID x 3/4" wall" at bounding box center [461, 169] width 221 height 11
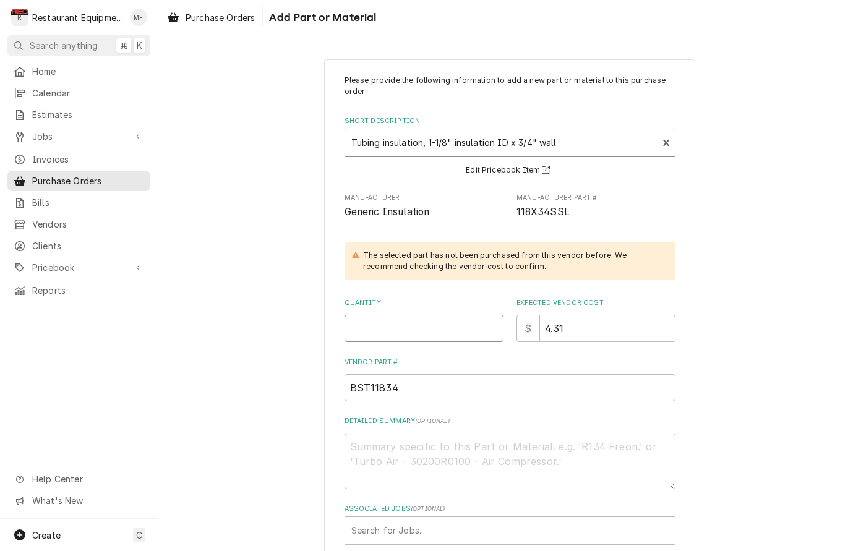
click at [460, 319] on input "Quantity" at bounding box center [424, 328] width 159 height 27
type textarea "x"
type input "1"
type textarea "x"
type input "12"
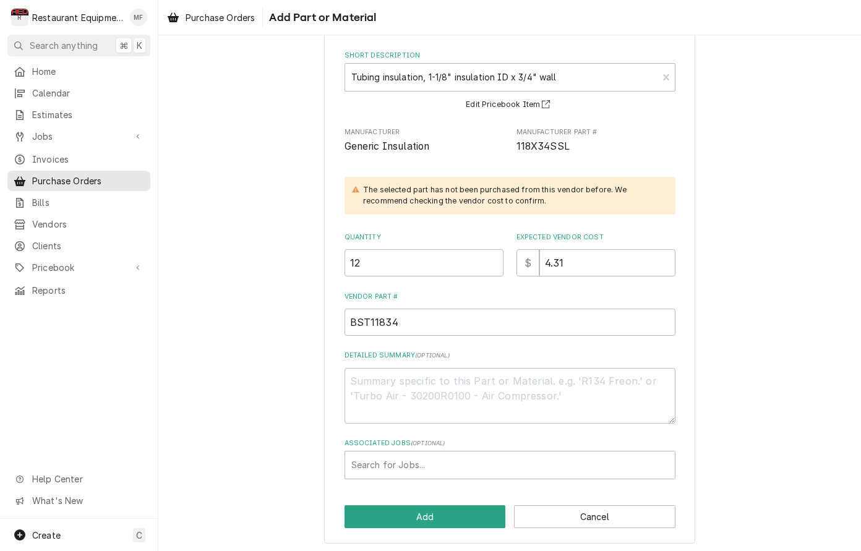
scroll to position [65, 0]
click at [489, 515] on button "Add" at bounding box center [425, 517] width 161 height 23
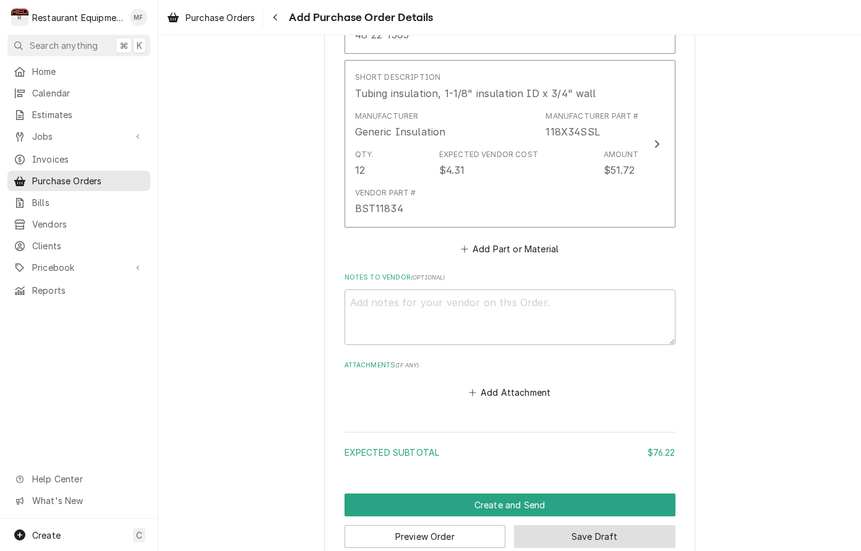
scroll to position [703, 0]
click at [576, 526] on button "Save Draft" at bounding box center [594, 537] width 161 height 23
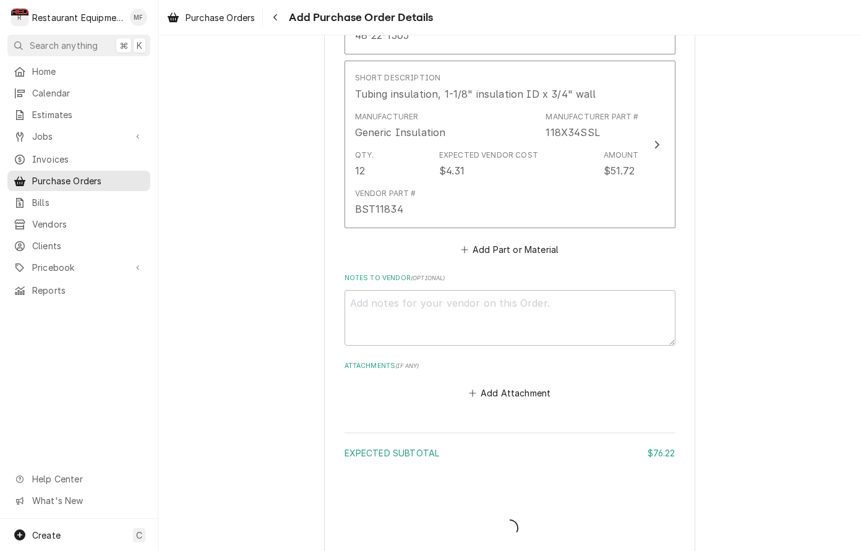
scroll to position [696, 0]
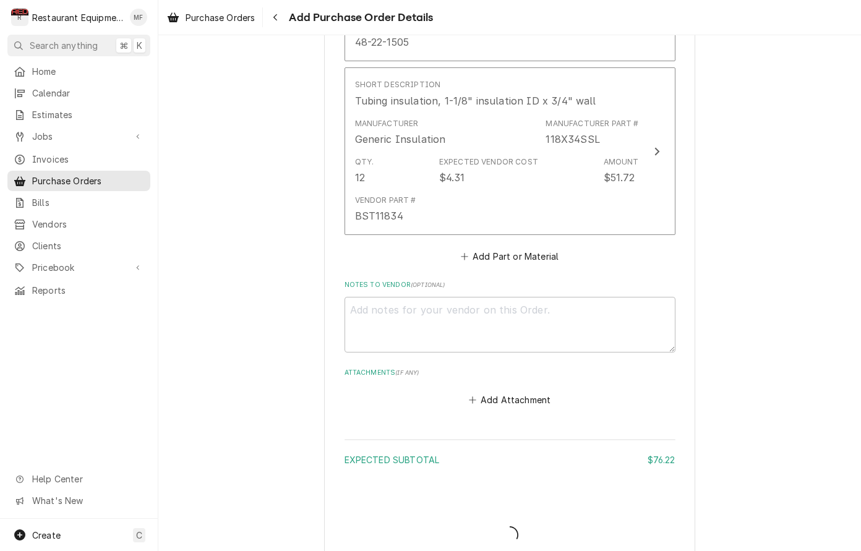
type textarea "x"
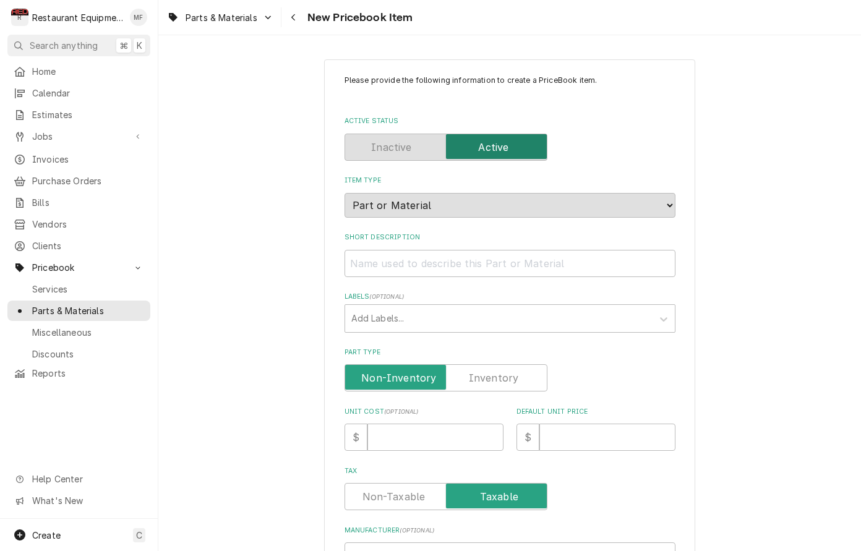
click at [536, 238] on div "Short Description" at bounding box center [510, 255] width 331 height 44
click at [533, 250] on input "Short Description" at bounding box center [510, 263] width 331 height 27
paste input "MIL 6 IN 1 UTILITY KNIFE FOLDING"
type textarea "x"
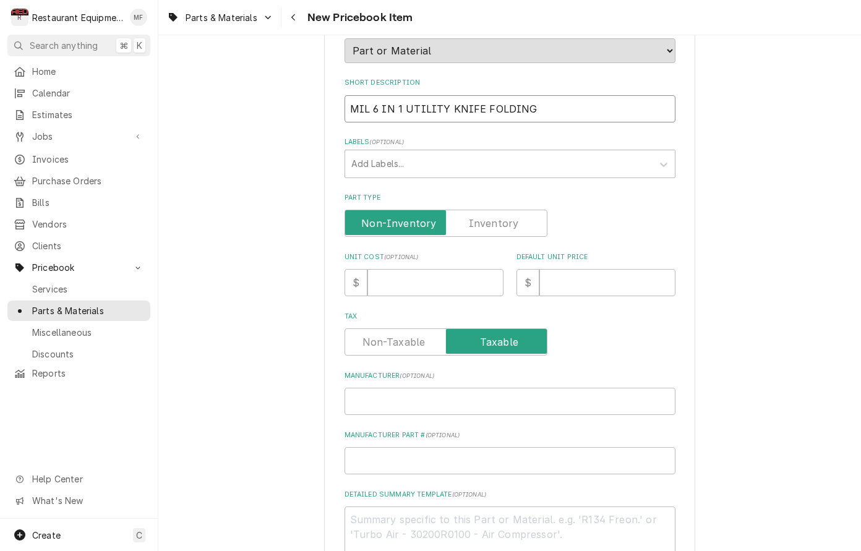
scroll to position [155, 0]
type input "MIL 6 IN 1 UTILITY KNIFE FOLDING"
click at [432, 269] on input "Unit Cost ( optional )" at bounding box center [435, 281] width 136 height 27
type textarea "x"
type input "2"
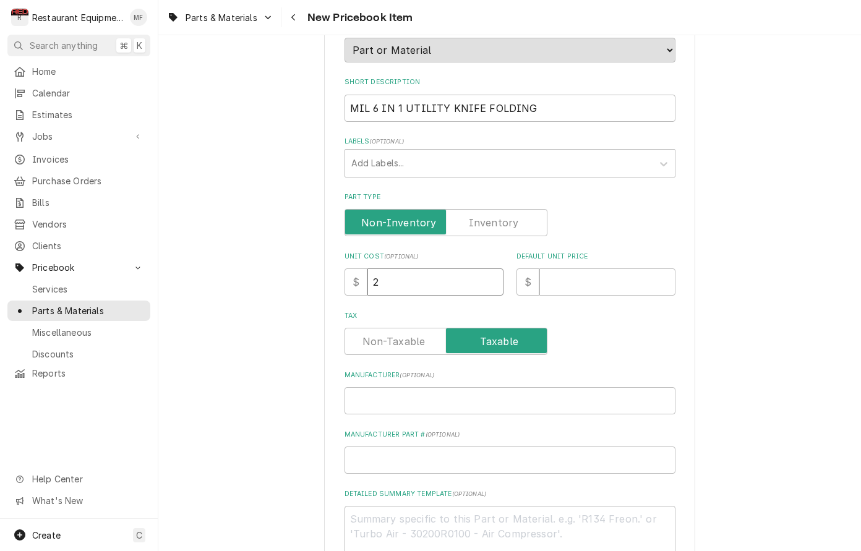
type textarea "x"
type input "24"
type textarea "x"
type input "24.5"
type textarea "x"
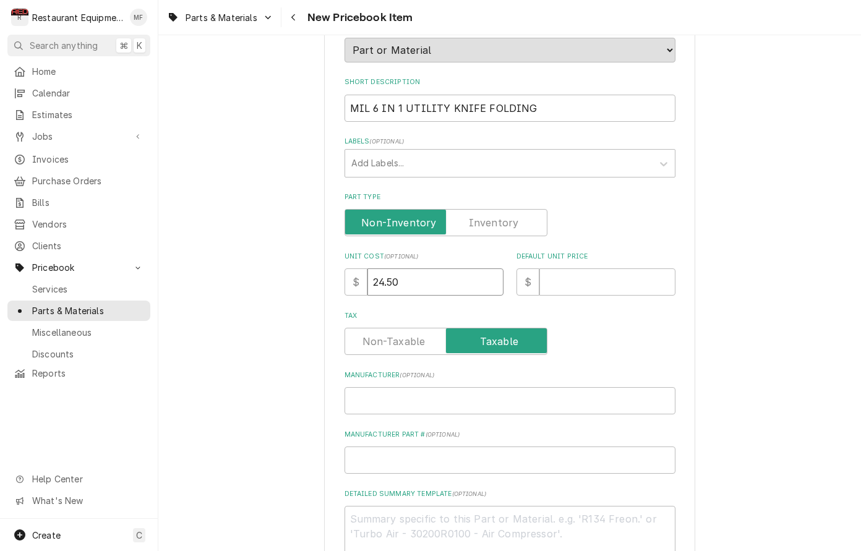
type input "24.50"
click at [610, 268] on input "Default Unit Price" at bounding box center [607, 281] width 136 height 27
type textarea "x"
type input "9"
type textarea "x"
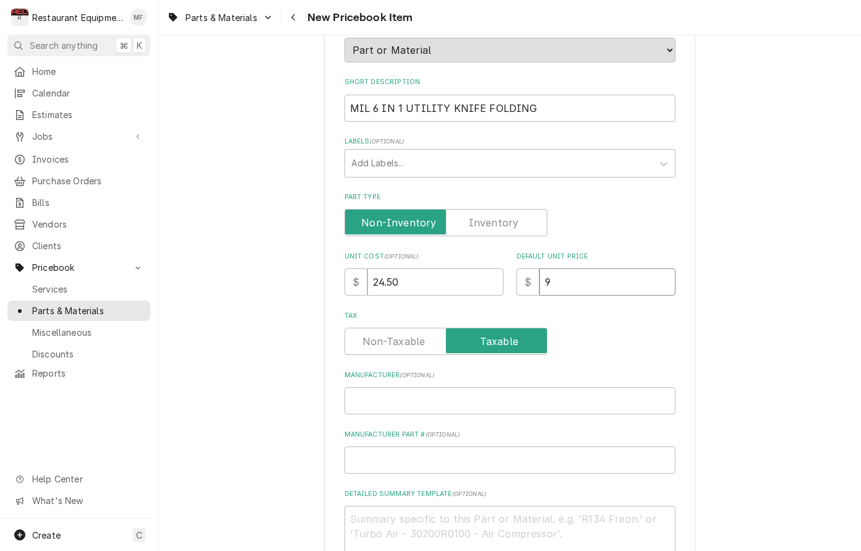
type input "94"
type textarea "x"
type input "9"
type textarea "x"
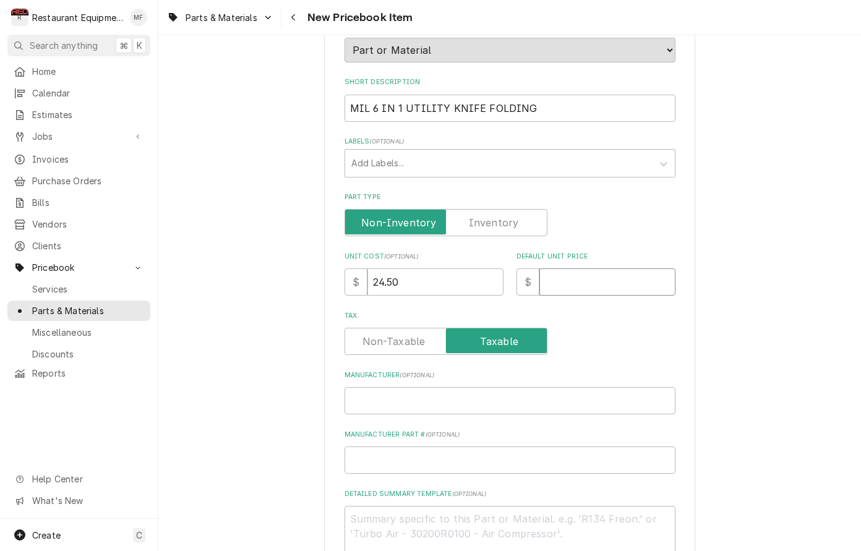
type input "4"
type textarea "x"
type input "49"
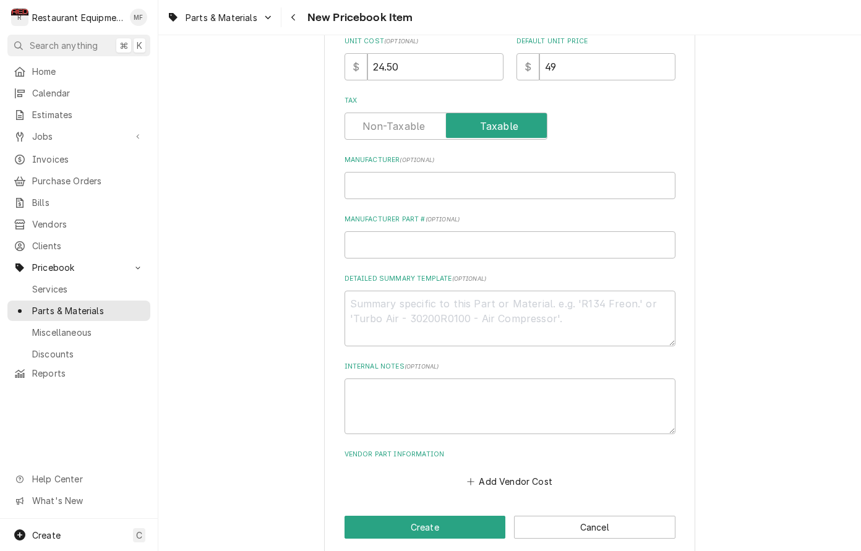
scroll to position [370, 0]
click at [565, 173] on input "Manufacturer ( optional )" at bounding box center [510, 186] width 331 height 27
click at [393, 173] on input "Manufacturer ( optional )" at bounding box center [510, 186] width 331 height 27
paste input "Milwaukee"
type textarea "x"
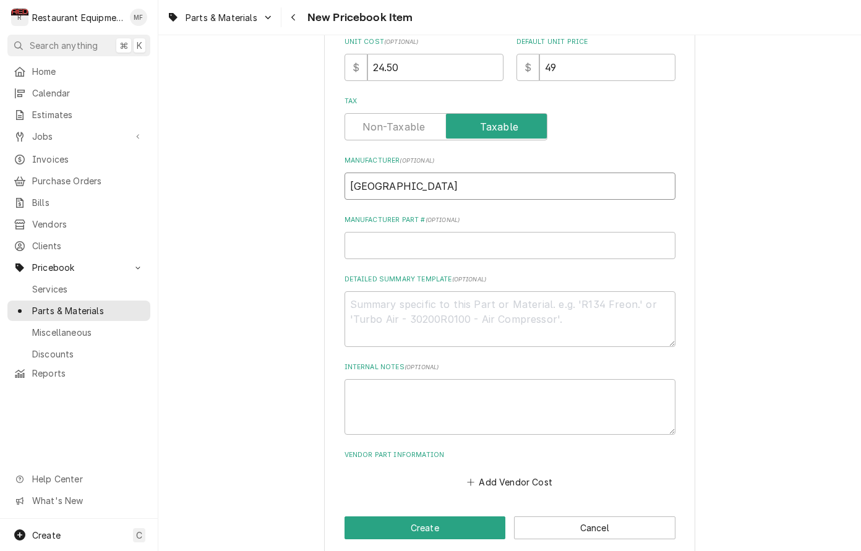
type input "Milwaukee"
click at [481, 232] on input "Manufacturer Part # ( optional )" at bounding box center [510, 245] width 331 height 27
paste input "48-22-1505"
type textarea "x"
type input "48-22-1505"
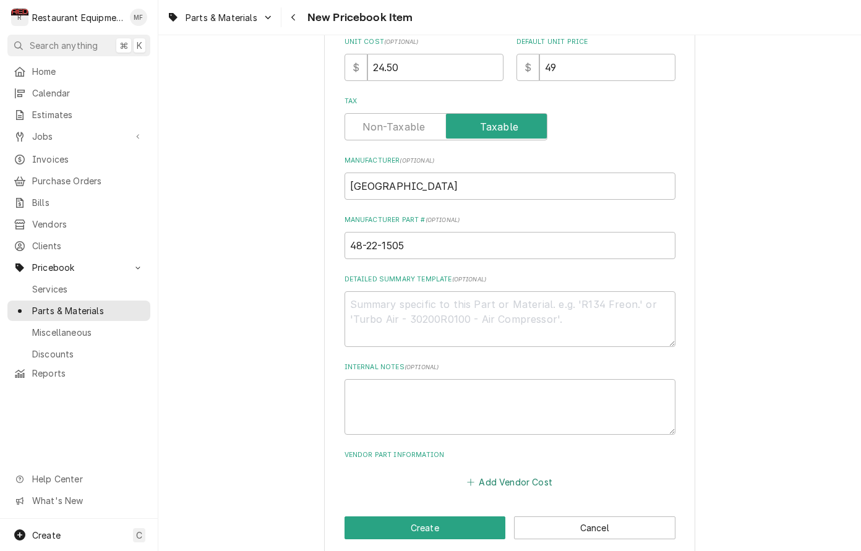
click at [531, 473] on button "Add Vendor Cost" at bounding box center [510, 481] width 90 height 17
type textarea "x"
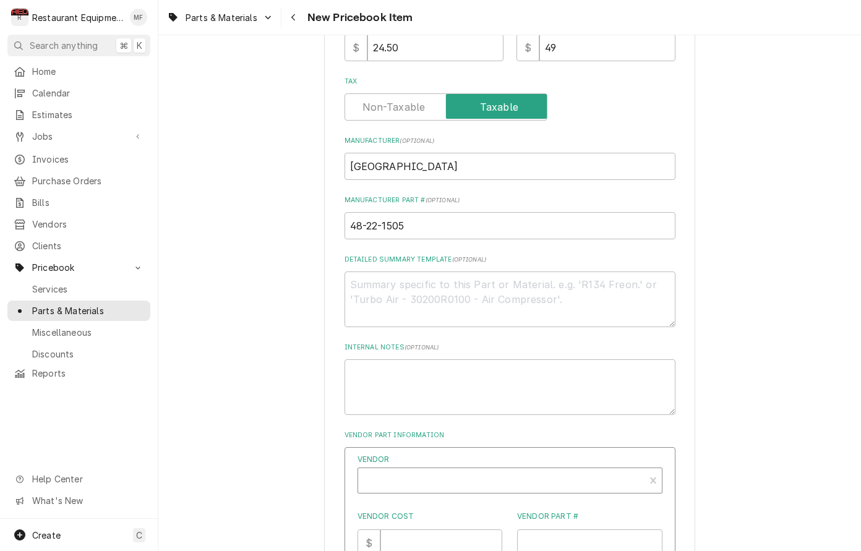
scroll to position [0, 1]
click at [486, 468] on div "Vendor" at bounding box center [501, 480] width 286 height 25
type input "united"
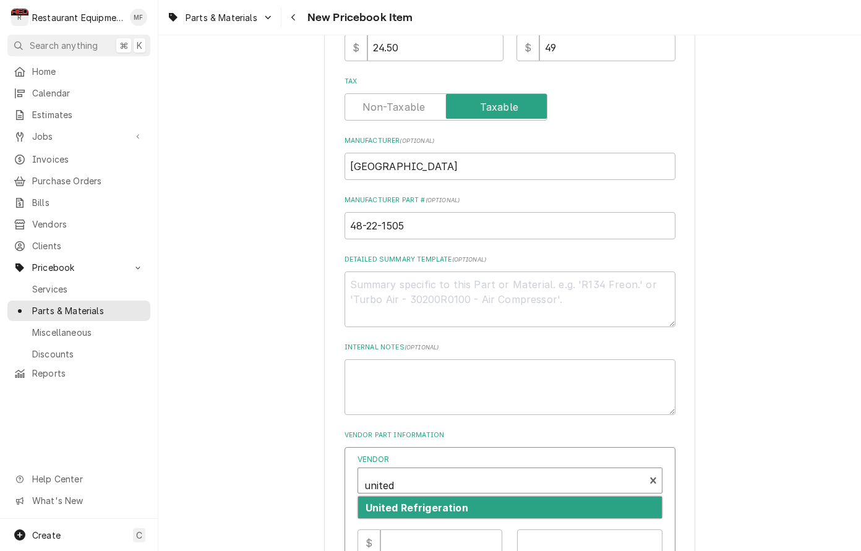
click at [533, 497] on div "United Refrigeration" at bounding box center [510, 508] width 304 height 22
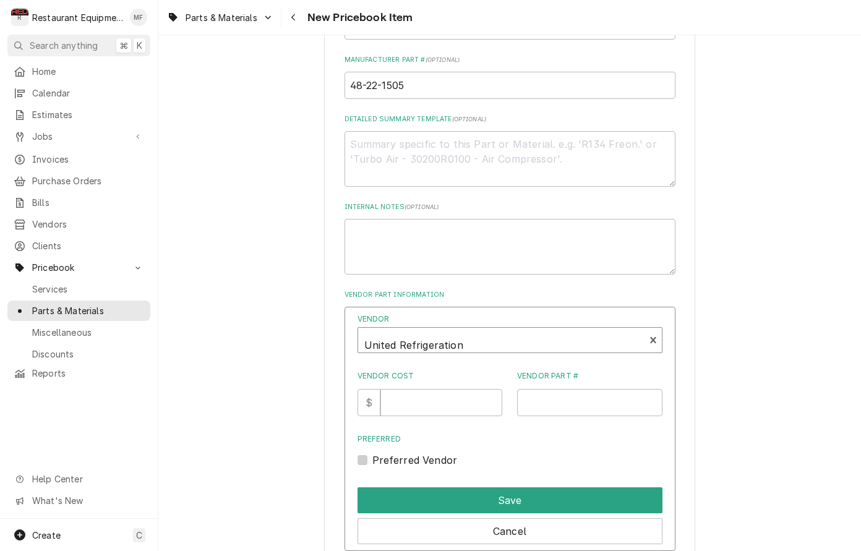
scroll to position [544, 0]
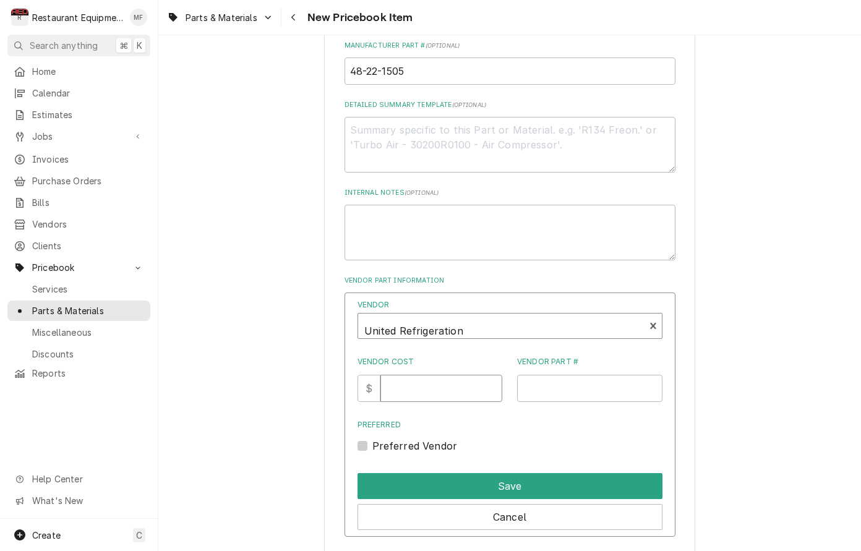
click at [426, 379] on input "Vendor Cost" at bounding box center [441, 388] width 122 height 27
type input "24.50"
click at [609, 375] on input "Vendor Part #" at bounding box center [589, 388] width 145 height 27
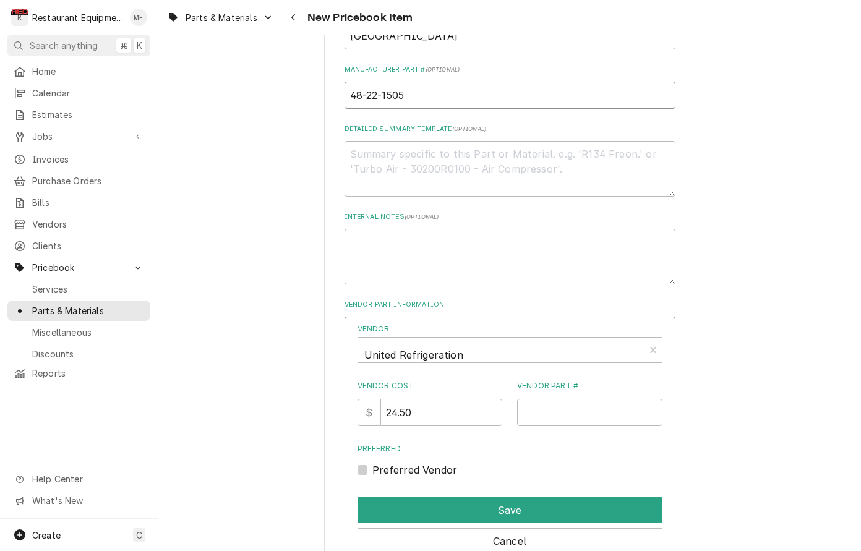
drag, startPoint x: 434, startPoint y: 75, endPoint x: 342, endPoint y: 80, distance: 91.7
click at [332, 77] on div "Please provide the following information to create a PriceBook item. Active Sta…" at bounding box center [509, 85] width 371 height 1093
type textarea "x"
click at [588, 399] on input "Vendor Part #" at bounding box center [589, 412] width 145 height 27
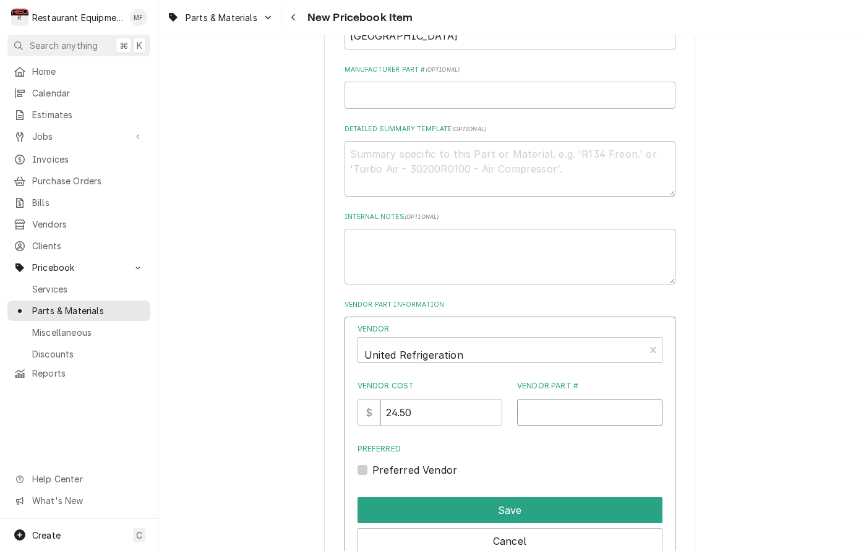
scroll to position [0, 0]
paste input "48-22-1505"
type input "48-22-1505"
click at [486, 93] on input "Manufacturer Part # ( optional )" at bounding box center [510, 95] width 331 height 27
paste input "48221505"
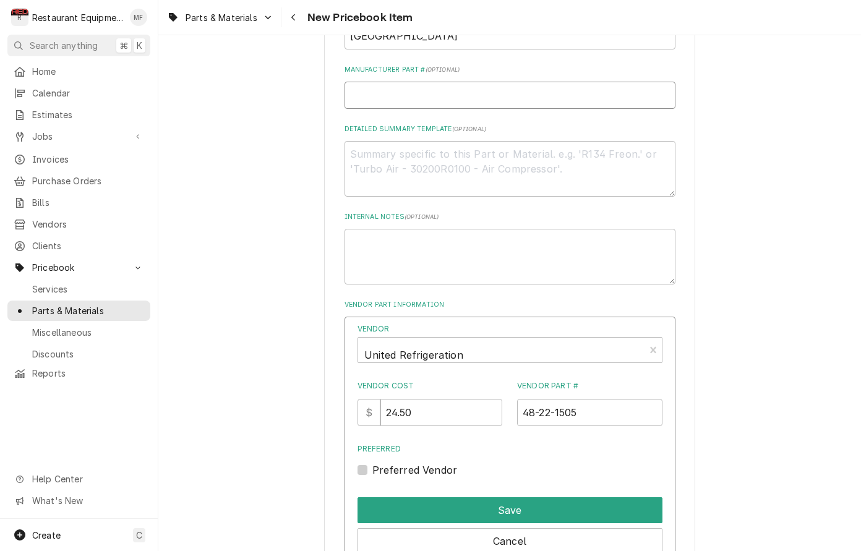
type textarea "x"
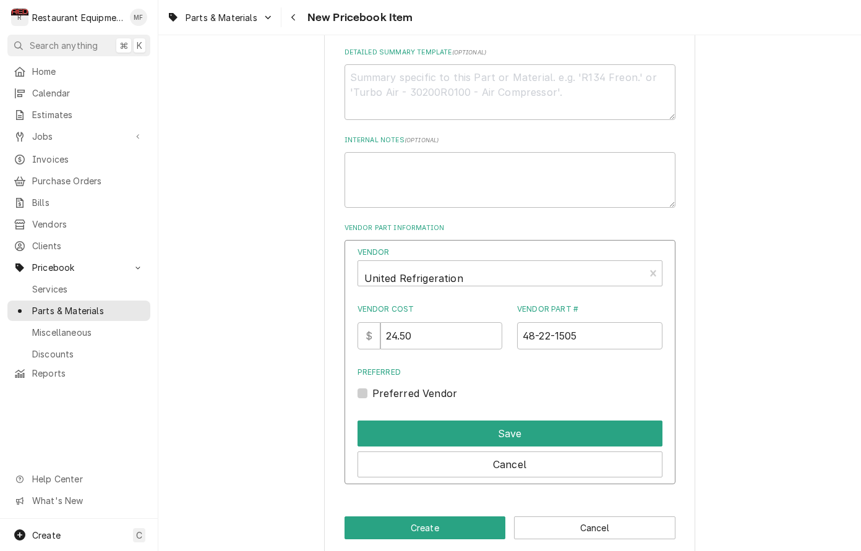
scroll to position [596, 0]
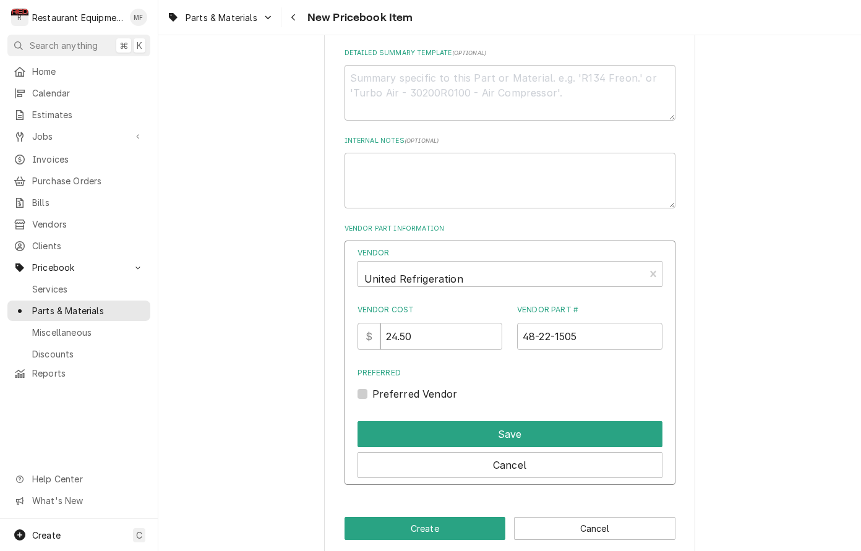
type input "48221505"
click at [372, 387] on label "Preferred Vendor" at bounding box center [414, 394] width 85 height 15
click at [372, 387] on input "Preferred" at bounding box center [524, 400] width 305 height 27
checkbox input "true"
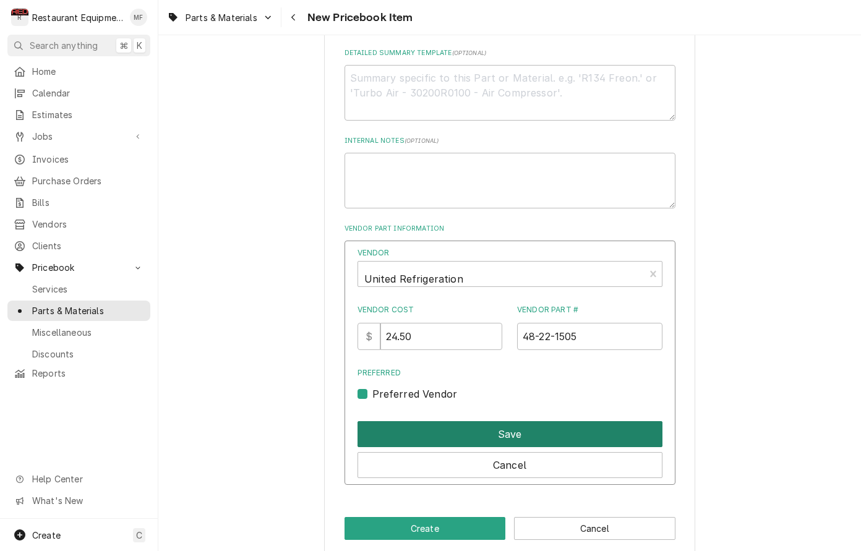
click at [497, 421] on button "Save" at bounding box center [510, 434] width 305 height 26
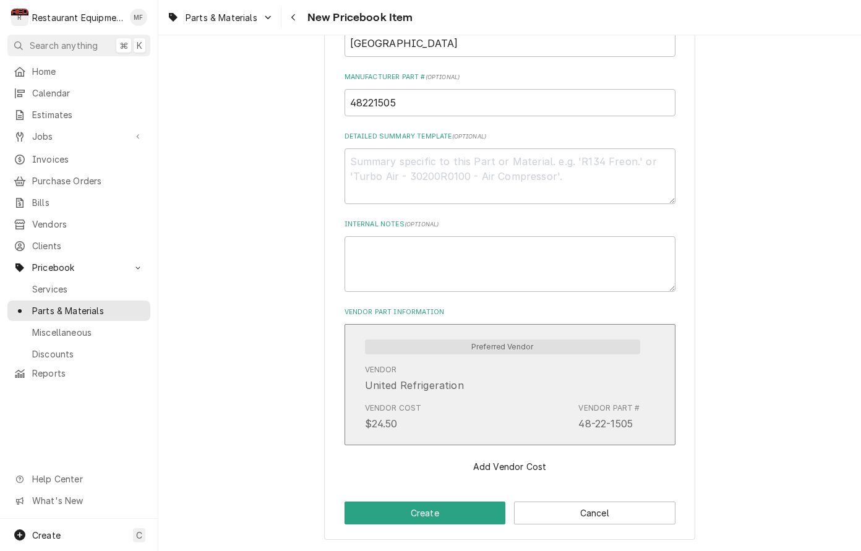
scroll to position [497, 0]
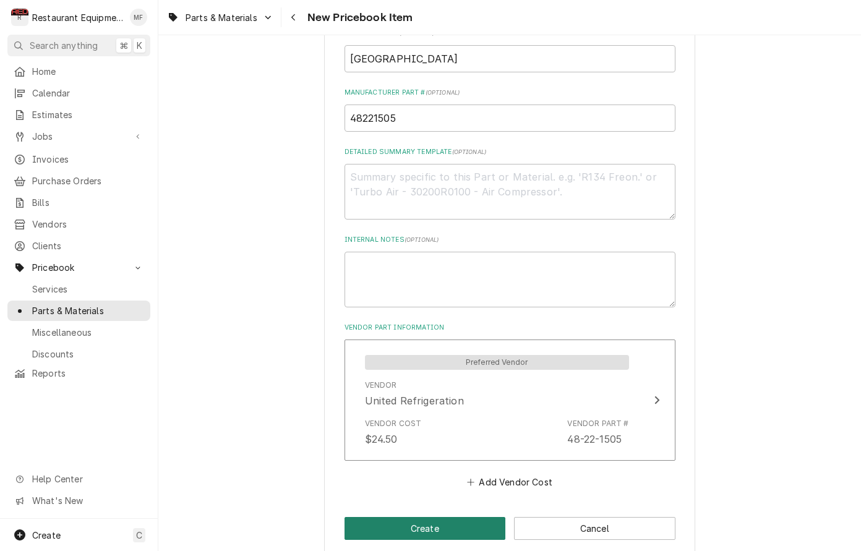
click at [477, 517] on button "Create" at bounding box center [425, 528] width 161 height 23
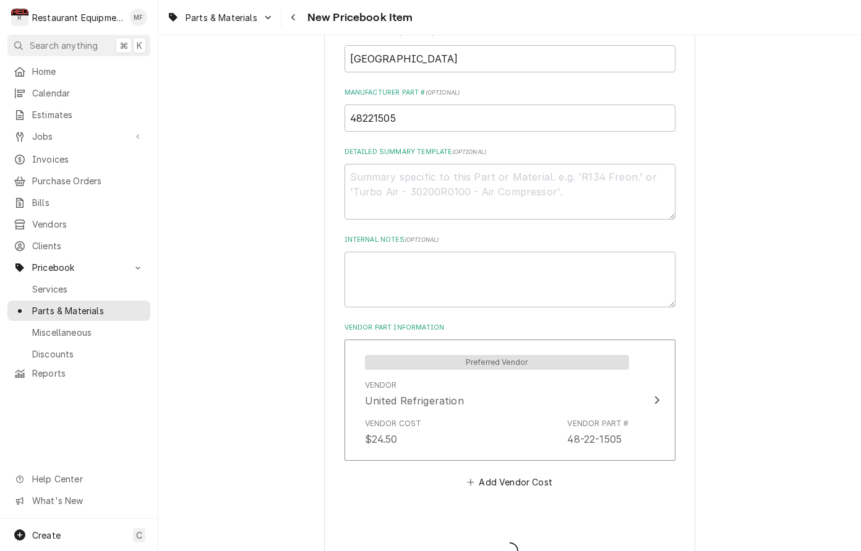
type textarea "x"
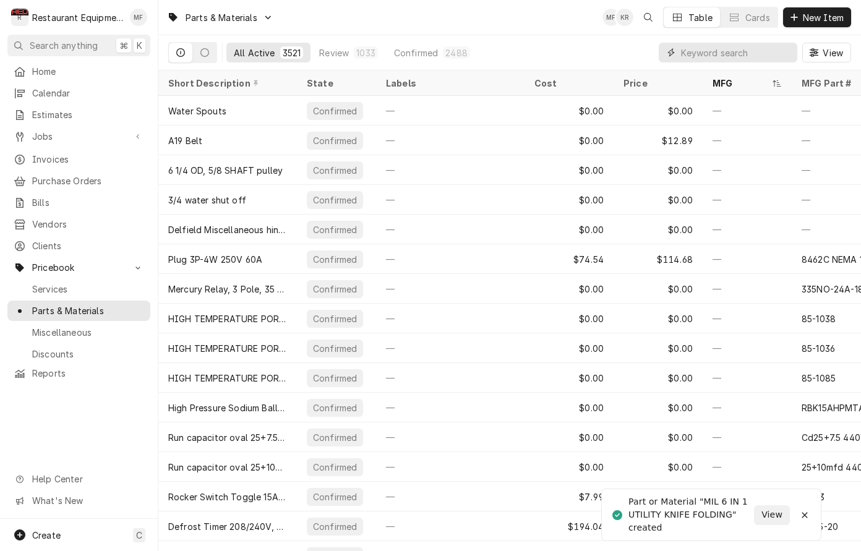
drag, startPoint x: 708, startPoint y: 56, endPoint x: 710, endPoint y: 65, distance: 8.9
click at [708, 56] on input "Dynamic Content Wrapper" at bounding box center [736, 53] width 110 height 20
click at [736, 54] on input "Dynamic Content Wrapper" at bounding box center [736, 53] width 110 height 20
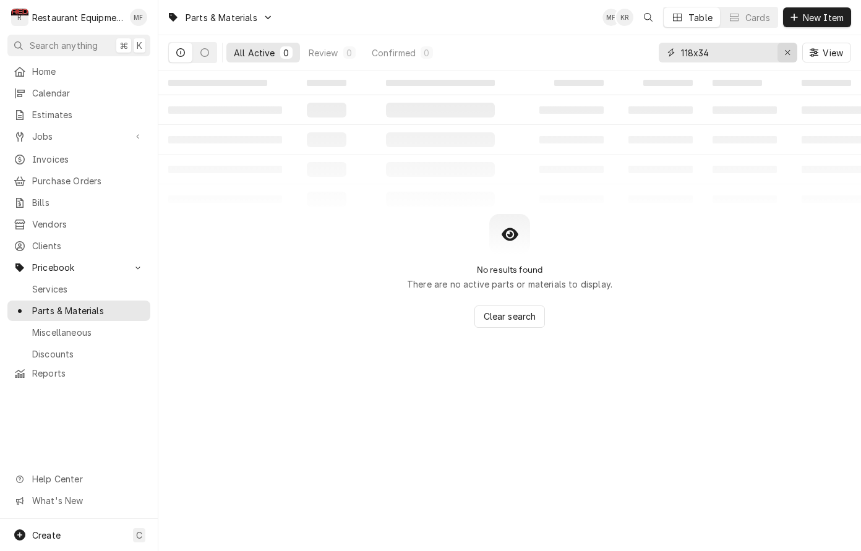
type input "118x34"
click at [791, 53] on div "Erase input" at bounding box center [787, 52] width 12 height 12
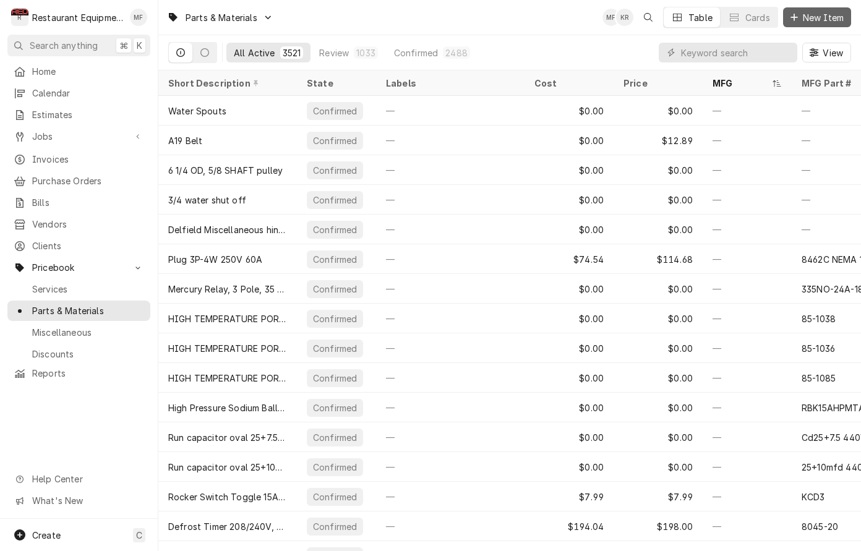
click at [825, 18] on span "New Item" at bounding box center [823, 17] width 46 height 13
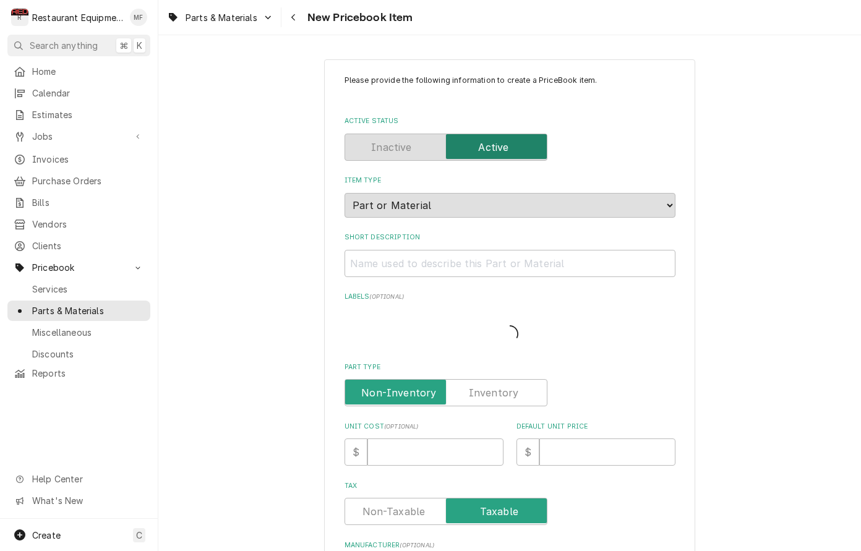
type textarea "x"
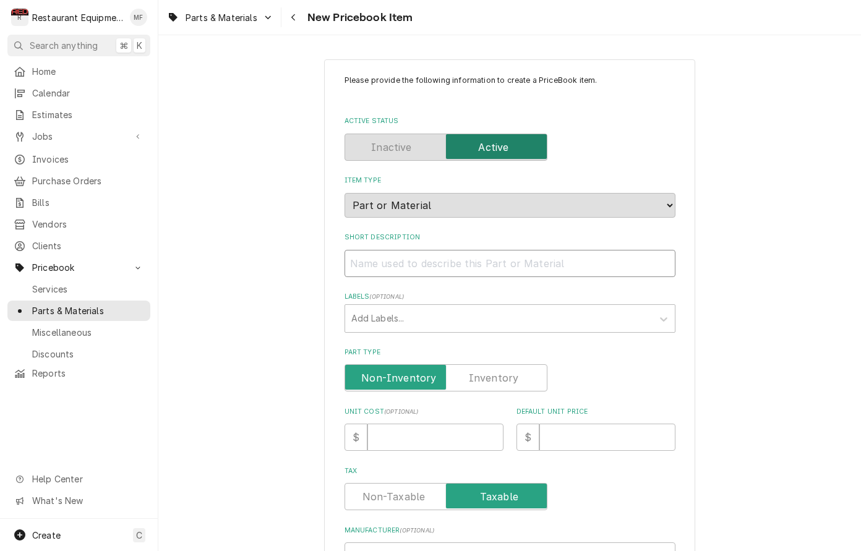
click at [582, 262] on input "Short Description" at bounding box center [510, 263] width 331 height 27
paste input "Tubing insulation, elastomer, pre-slit, self seal, 1-1/8" insulation ID x 3/4" …"
type input "Tubing insulation, elastomer, pre-slit, self seal, 1-1/8" insulation ID x 3/4" …"
type textarea "x"
drag, startPoint x: 521, startPoint y: 253, endPoint x: 382, endPoint y: 253, distance: 139.2
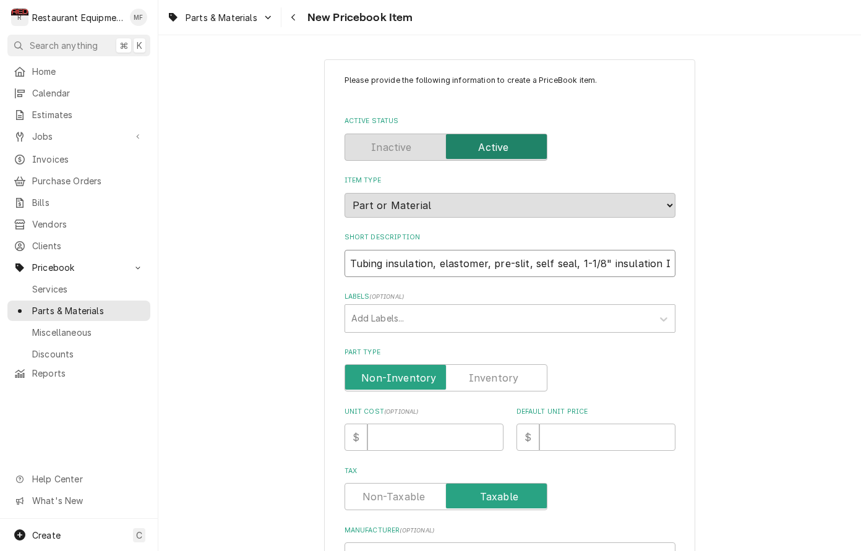
click at [382, 253] on input "Tubing insulation, elastomer, pre-slit, self seal, 1-1/8" insulation ID x 3/4" …" at bounding box center [510, 263] width 331 height 27
type input "Tubing insulation, 1-1/8" insulation ID x 3/4" wall"
type textarea "x"
drag, startPoint x: 619, startPoint y: 254, endPoint x: 601, endPoint y: 255, distance: 18.0
click at [601, 255] on input "Tubing insulation, 1-1/8" insulation ID x 3/4" wall" at bounding box center [510, 263] width 331 height 27
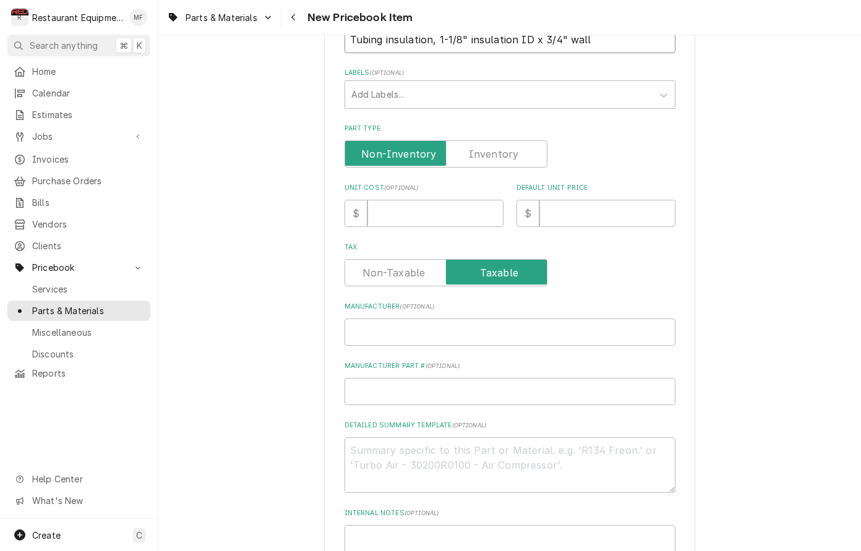
type input "Tubing insulation, 1-1/8" insulation ID x 3/4" wall"
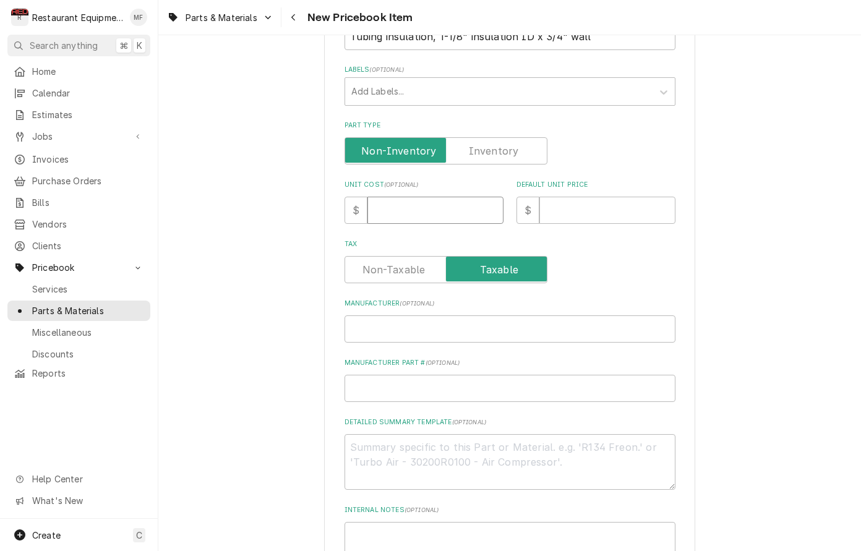
click at [465, 204] on input "Unit Cost ( optional )" at bounding box center [435, 210] width 136 height 27
type input "4"
type textarea "x"
type input "43"
type textarea "x"
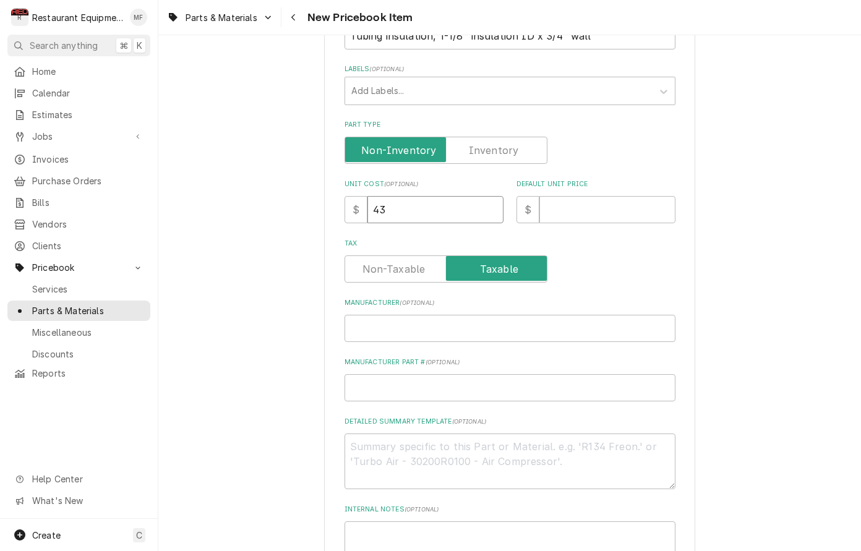
type input "4"
type textarea "x"
type input "4.3"
type textarea "x"
type input "4.31"
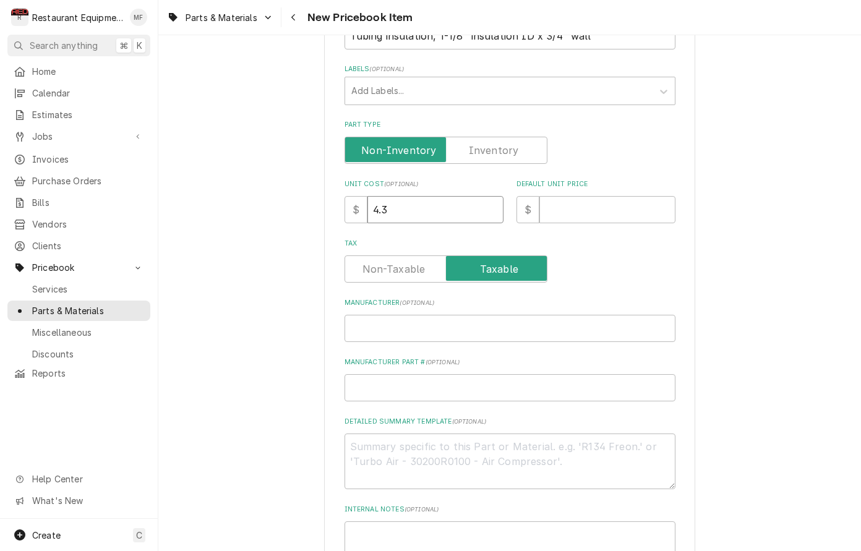
type textarea "x"
type input "4.31"
click at [585, 197] on input "Default Unit Price" at bounding box center [607, 209] width 136 height 27
type input "8"
type textarea "x"
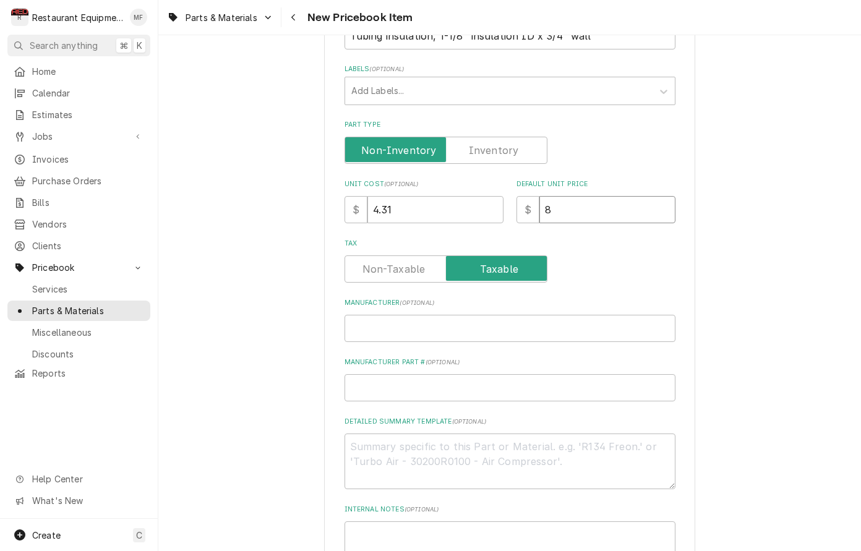
type input "8.6"
type textarea "x"
type input "8.60"
type textarea "x"
type input "8.60"
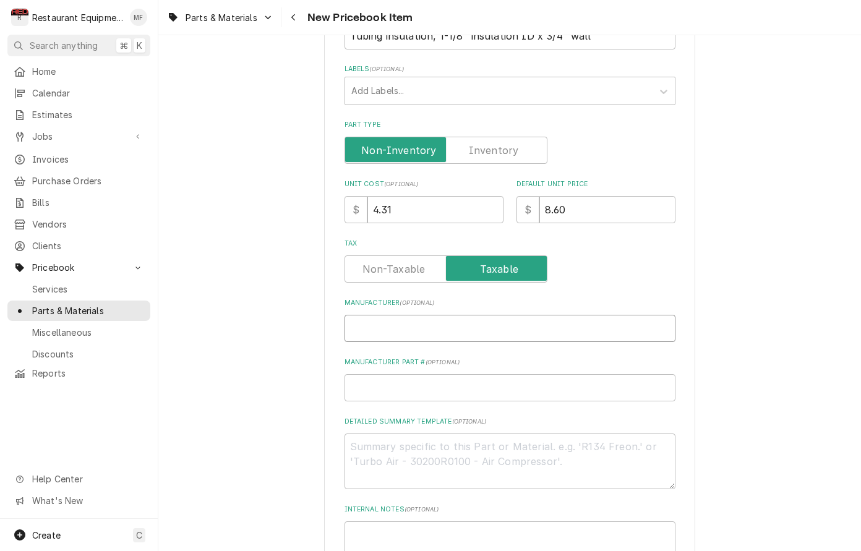
click at [617, 315] on input "Manufacturer ( optional )" at bounding box center [510, 328] width 331 height 27
paste input "Generic Insulation"
type input "Generic Insulation"
type textarea "x"
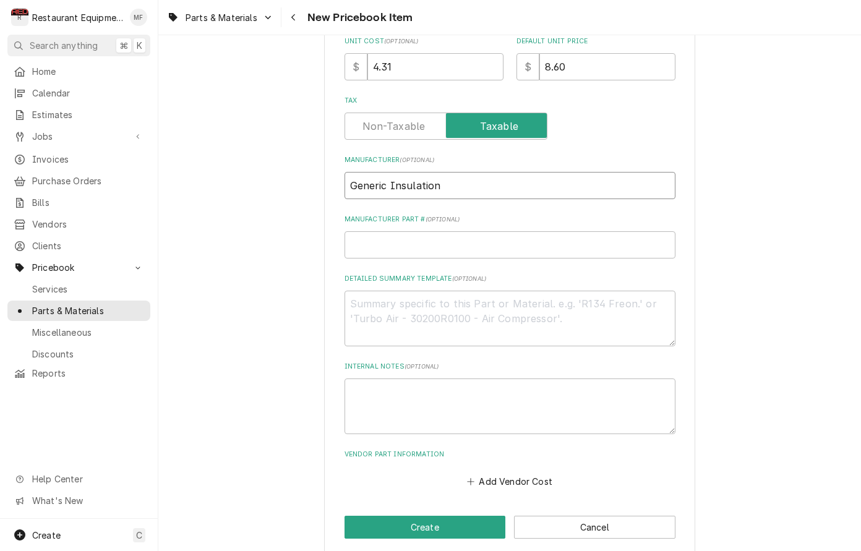
scroll to position [370, 0]
type input "Generic Insulation"
click at [447, 238] on input "Manufacturer Part # ( optional )" at bounding box center [510, 245] width 331 height 27
paste input "118X34SSL"
type input "118X34SSL"
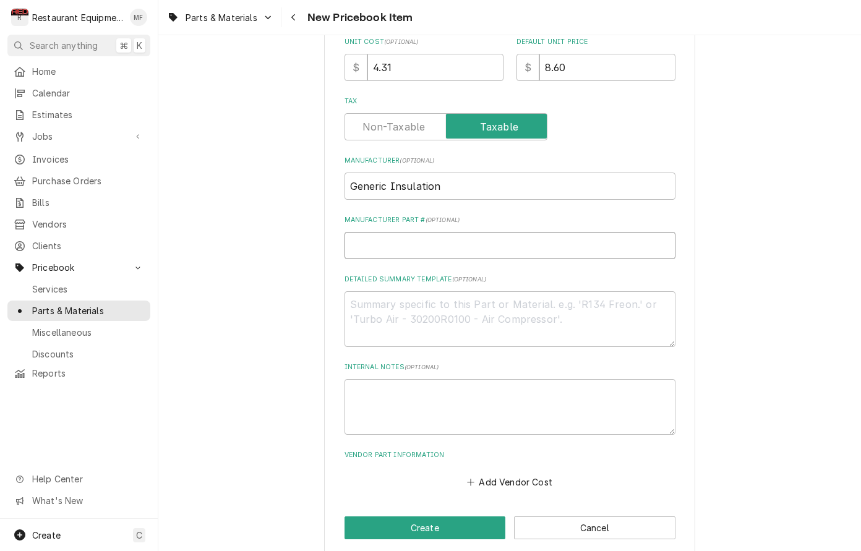
type textarea "x"
type input "118X34SSL"
click at [529, 473] on button "Add Vendor Cost" at bounding box center [510, 481] width 90 height 17
type textarea "x"
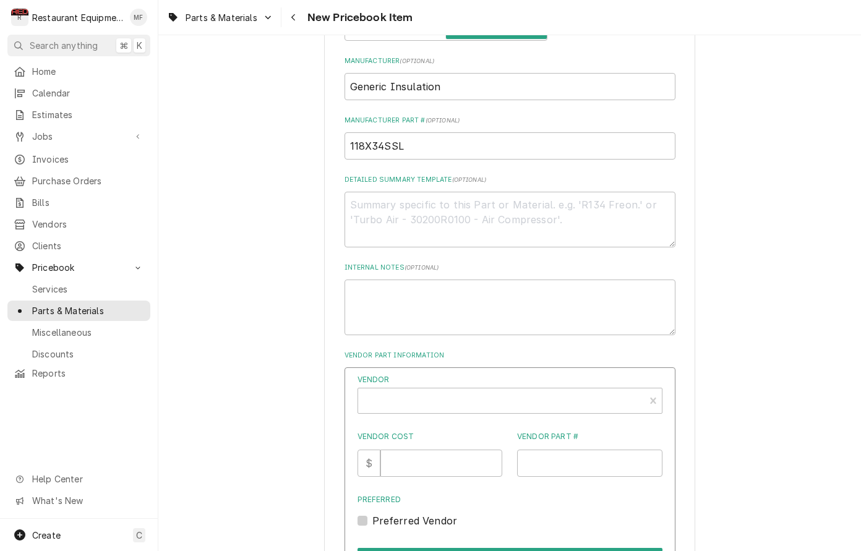
scroll to position [483, 0]
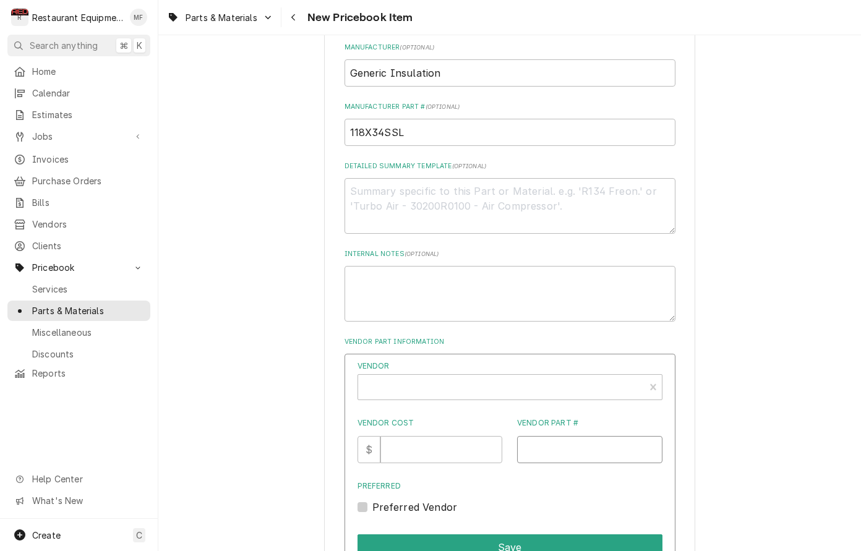
click at [568, 436] on input "Vendor Part #" at bounding box center [589, 449] width 145 height 27
paste input "BST11834"
type input "BST11834"
click at [558, 382] on div "Vendor" at bounding box center [501, 392] width 274 height 30
type input "united"
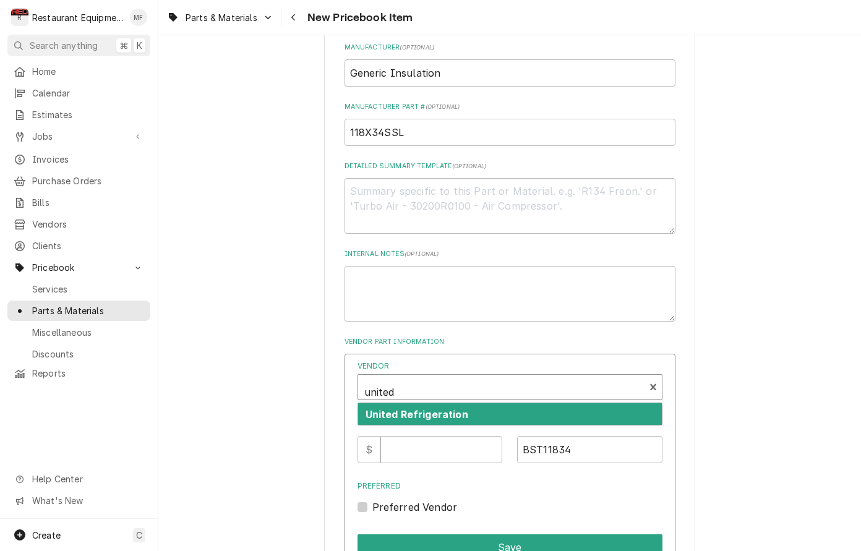
click at [547, 403] on div "United Refrigeration" at bounding box center [510, 414] width 304 height 22
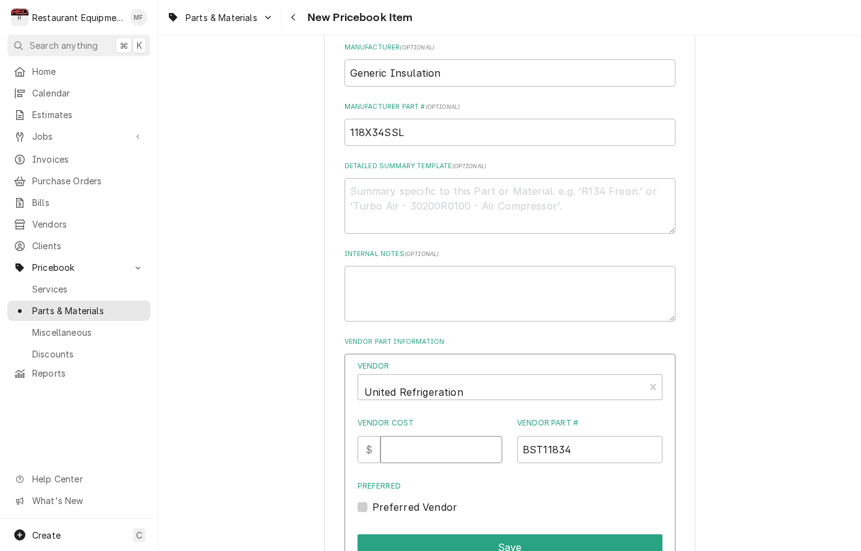
click at [401, 439] on input "Vendor Cost" at bounding box center [441, 449] width 122 height 27
type input "4.31"
click at [372, 500] on label "Preferred Vendor" at bounding box center [414, 507] width 85 height 15
click at [372, 500] on input "Preferred" at bounding box center [524, 513] width 305 height 27
checkbox input "true"
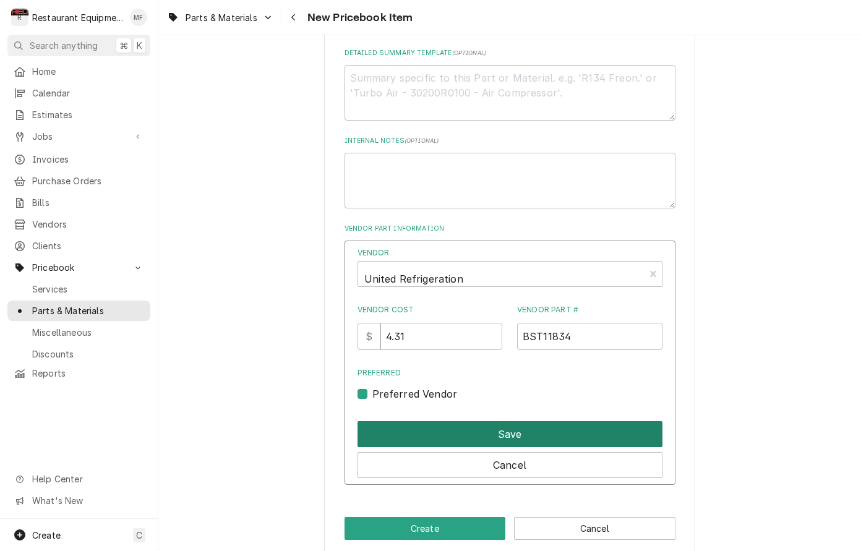
click at [465, 423] on button "Save" at bounding box center [510, 434] width 305 height 26
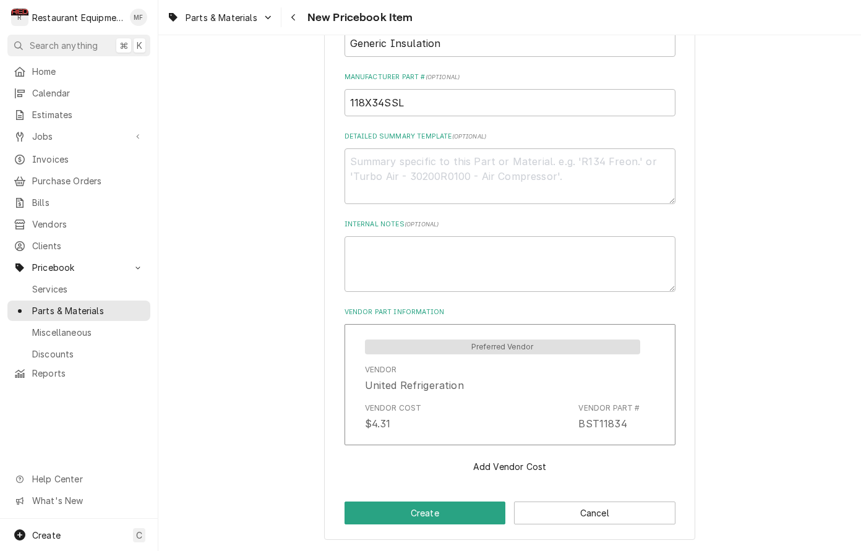
scroll to position [497, 0]
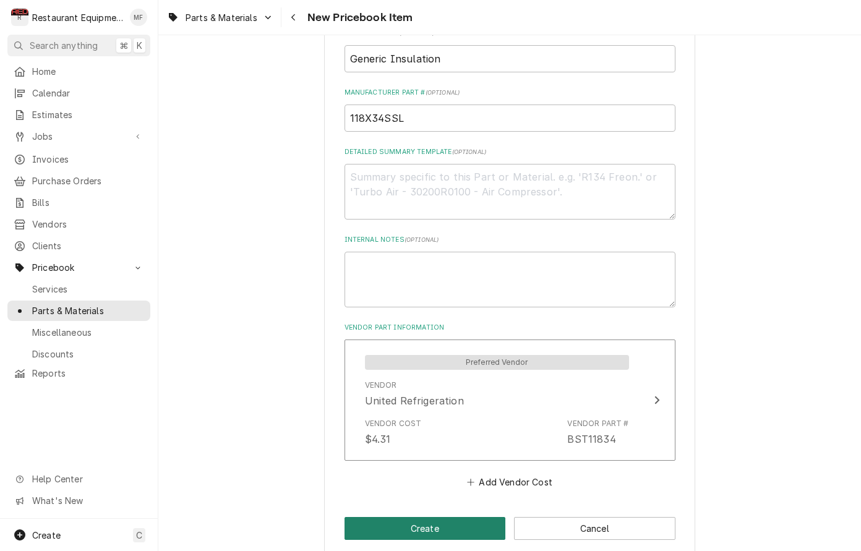
click at [479, 517] on button "Create" at bounding box center [425, 528] width 161 height 23
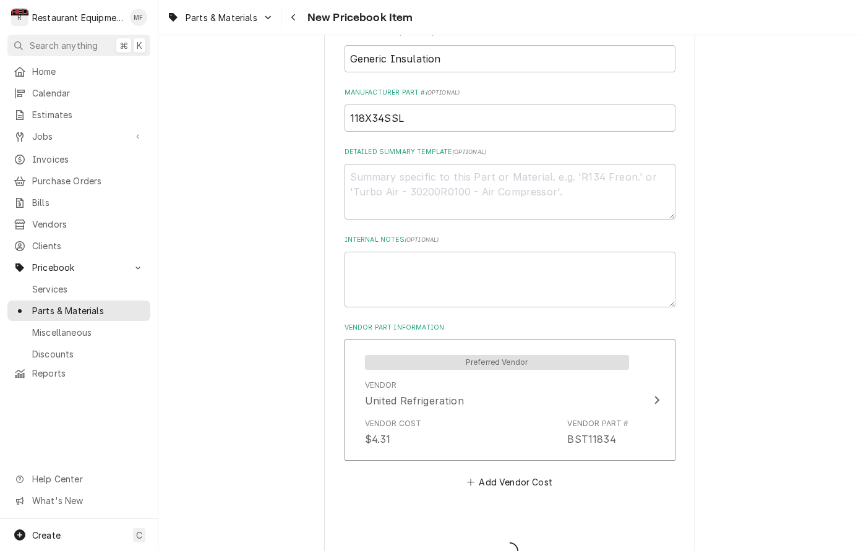
type textarea "x"
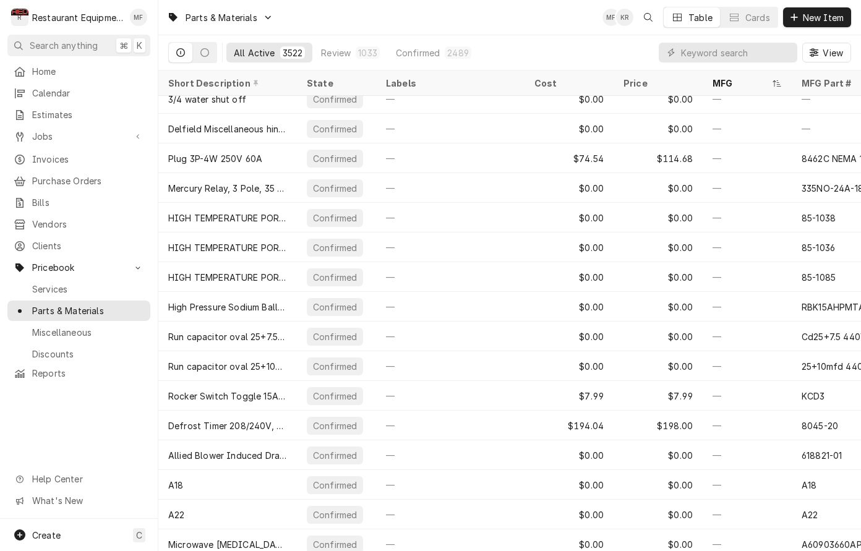
scroll to position [104, 0]
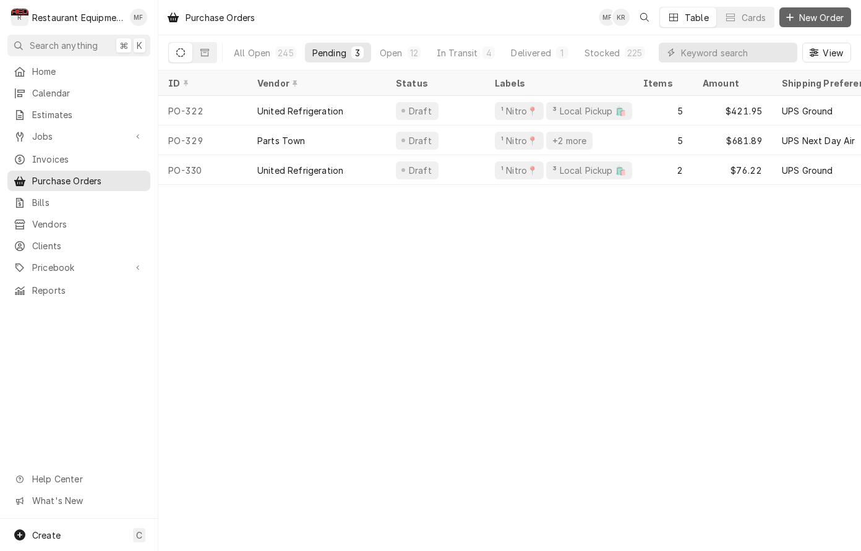
click at [800, 23] on span "New Order" at bounding box center [821, 17] width 49 height 13
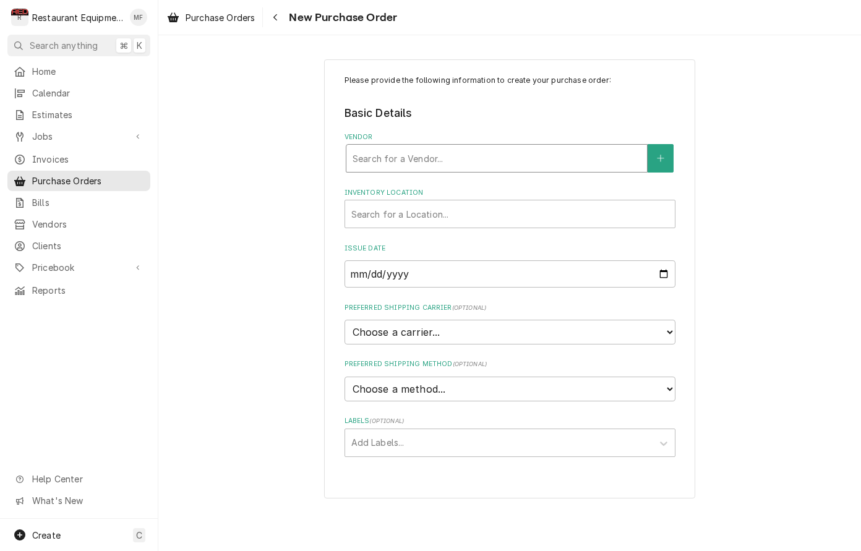
click at [535, 152] on div "Vendor" at bounding box center [497, 158] width 288 height 22
type input "gomart"
click at [278, 18] on icon "Navigate back" at bounding box center [276, 17] width 6 height 9
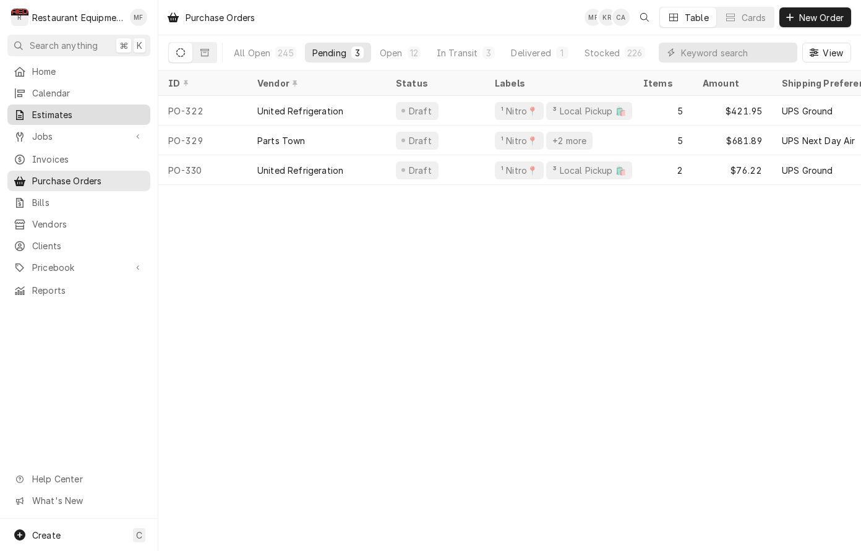
click at [88, 117] on span "Estimates" at bounding box center [88, 114] width 112 height 13
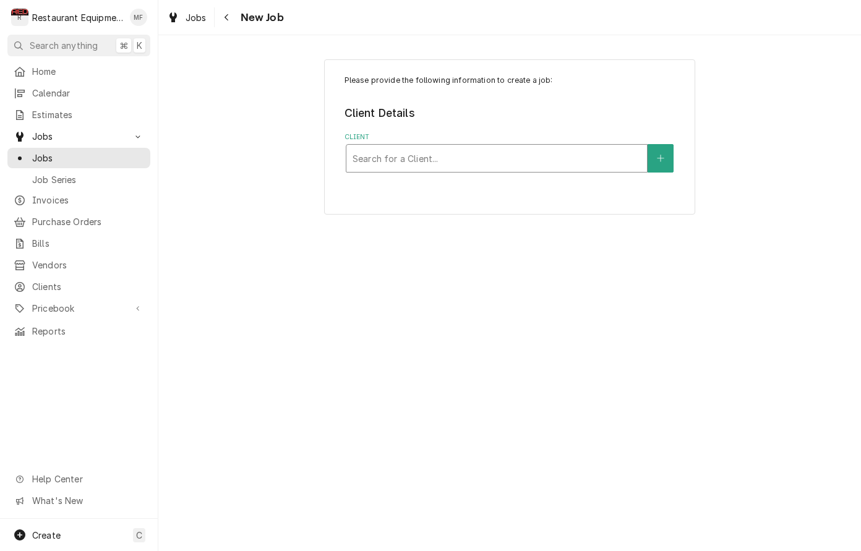
click at [557, 153] on div "Client" at bounding box center [497, 158] width 288 height 22
type input "gomart"
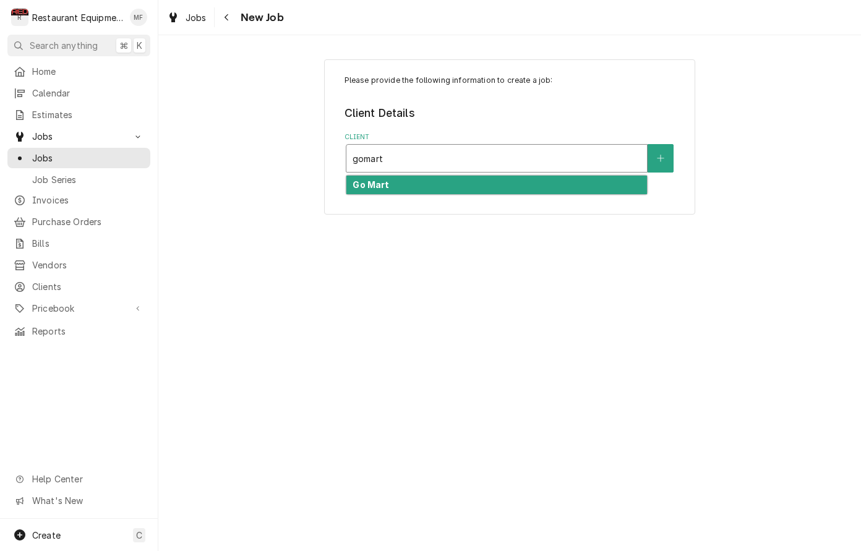
click at [554, 182] on div "Go Mart" at bounding box center [496, 185] width 301 height 19
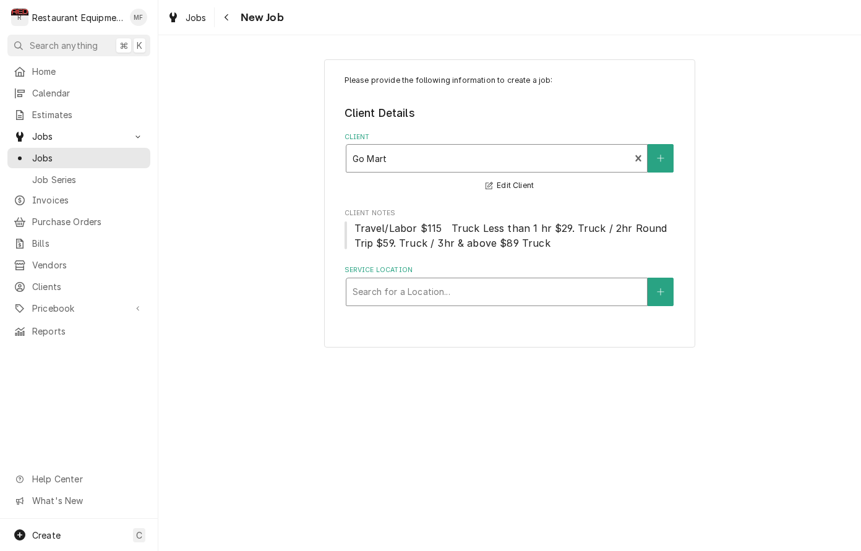
click at [474, 291] on div "Service Location" at bounding box center [497, 292] width 288 height 22
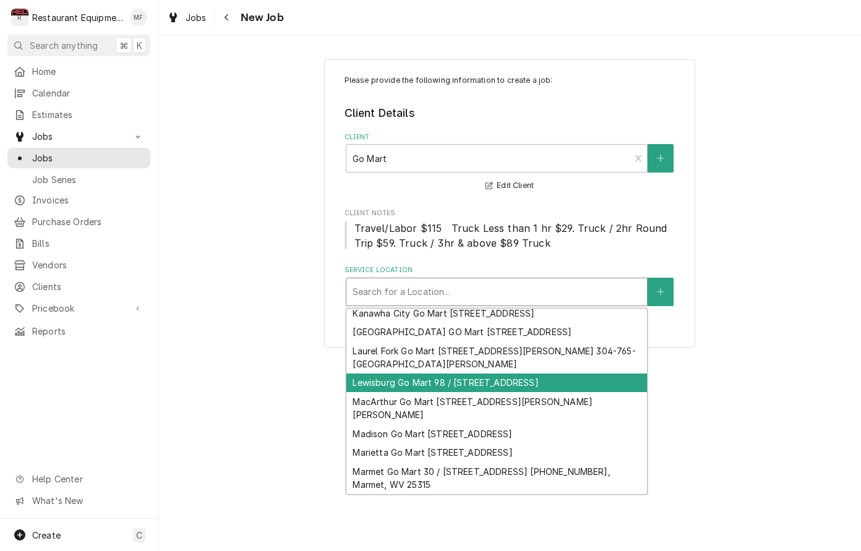
scroll to position [1684, 0]
type input "5"
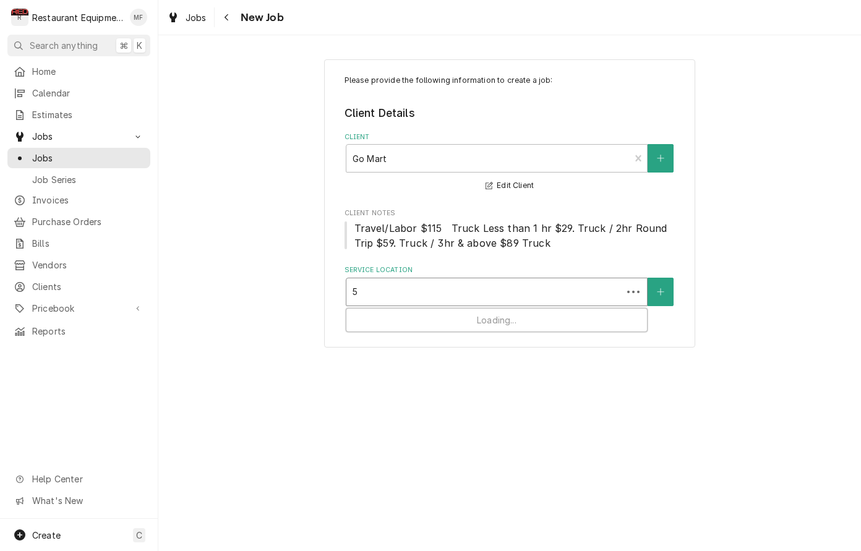
scroll to position [0, 0]
type input "1502"
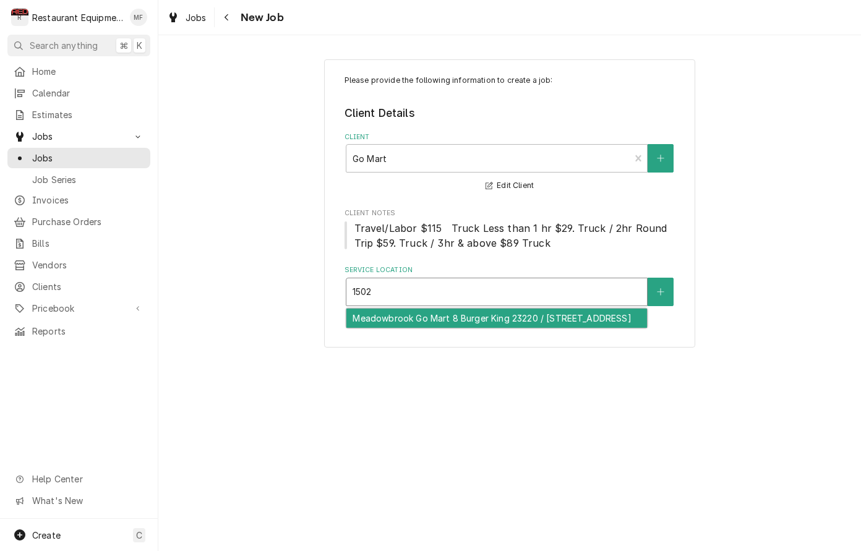
click at [609, 323] on div "Meadowbrook Go Mart 8 Burger King 23220 / [STREET_ADDRESS]" at bounding box center [496, 318] width 301 height 19
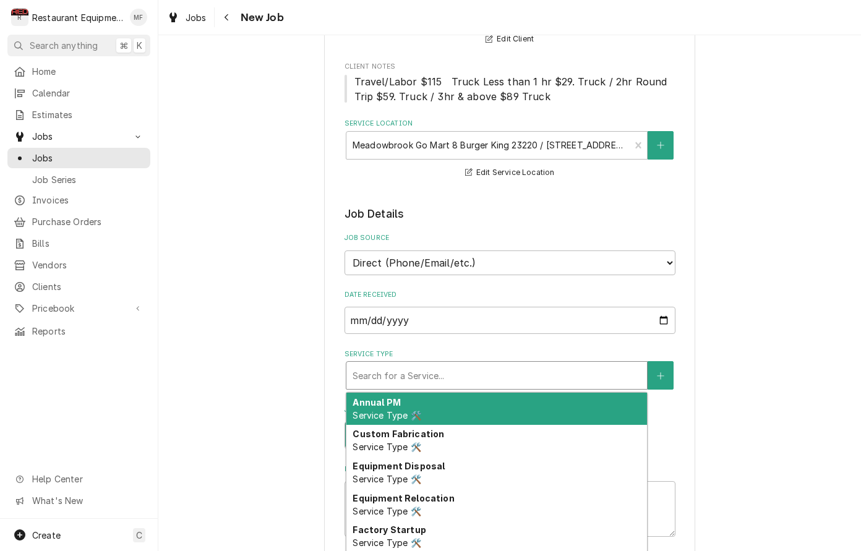
click at [570, 364] on div "Service Type" at bounding box center [497, 375] width 288 height 22
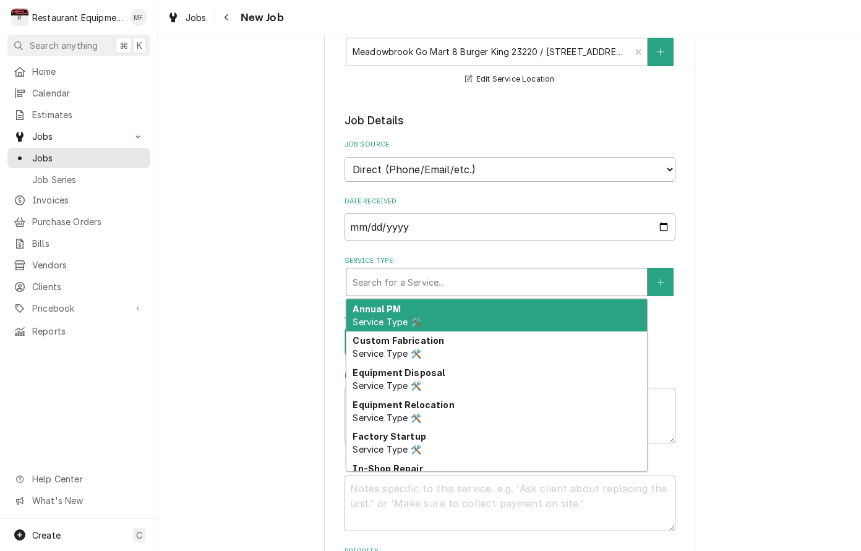
scroll to position [241, 0]
type textarea "x"
type input "b"
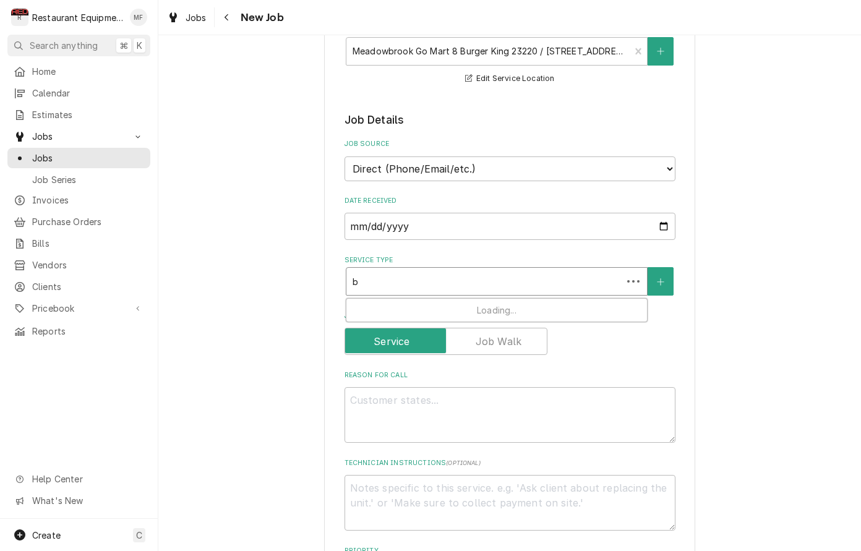
type textarea "x"
type input "br"
type textarea "x"
type input "bre"
type textarea "x"
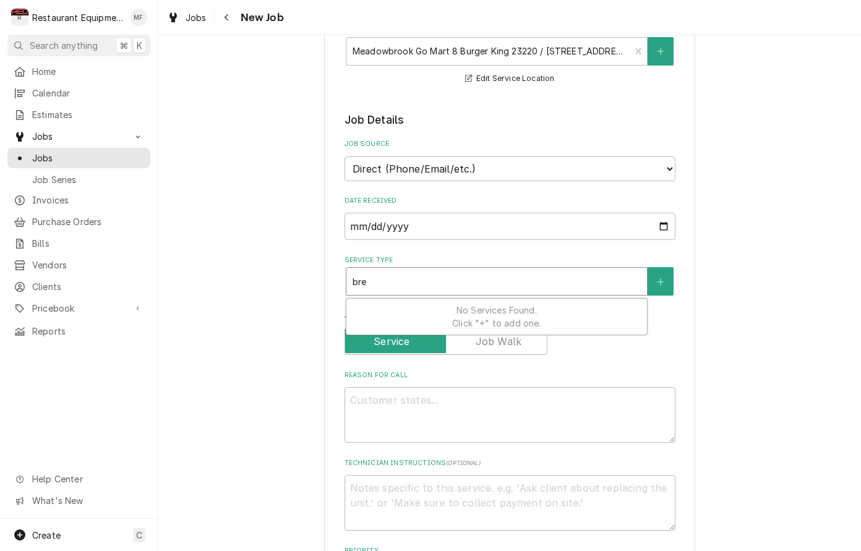
type input "brea"
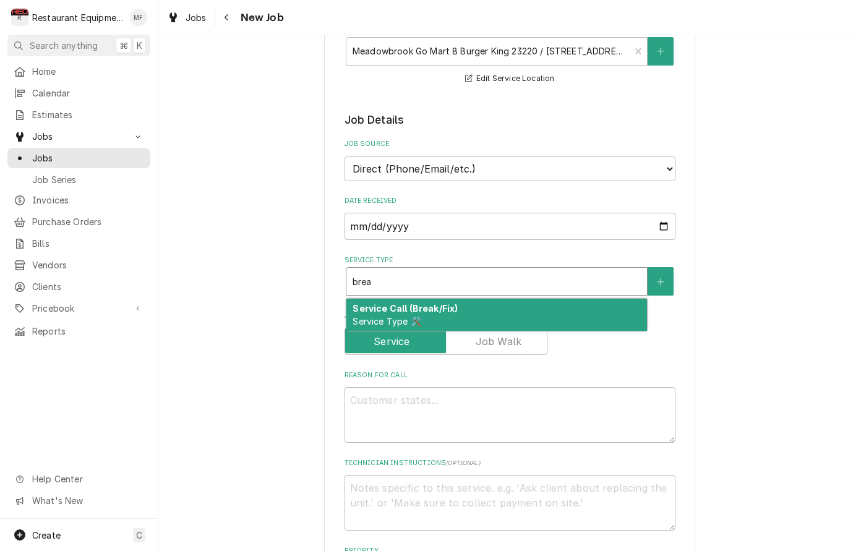
click at [552, 299] on div "Service Call (Break/Fix) Service Type 🛠️" at bounding box center [496, 315] width 301 height 32
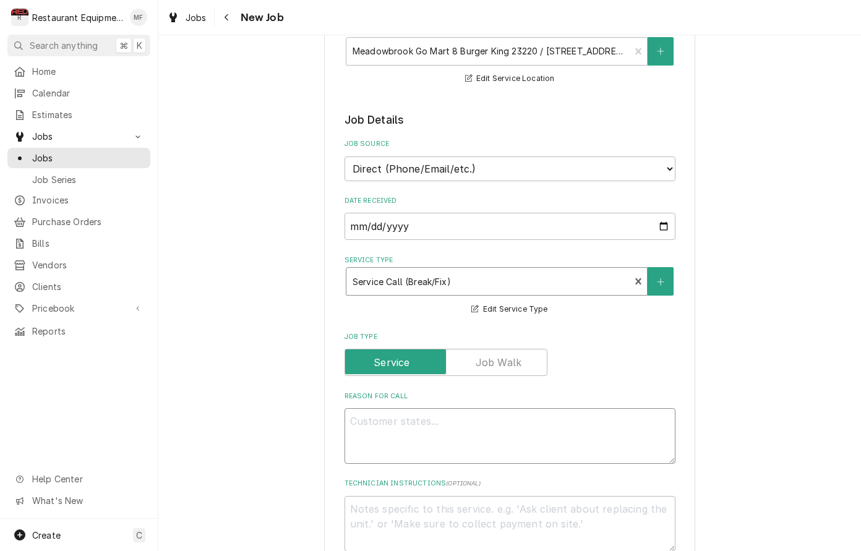
click at [572, 408] on textarea "Reason For Call" at bounding box center [510, 436] width 331 height 56
click at [550, 408] on textarea "Reason For Call" at bounding box center [510, 436] width 331 height 56
paste textarea "Go Mart BK #8 near the airport has broken nipple on the knob of the feeder guid…"
type textarea "x"
type textarea "Go Mart BK #8 near the airport has broken nipple on the knob of the feeder guid…"
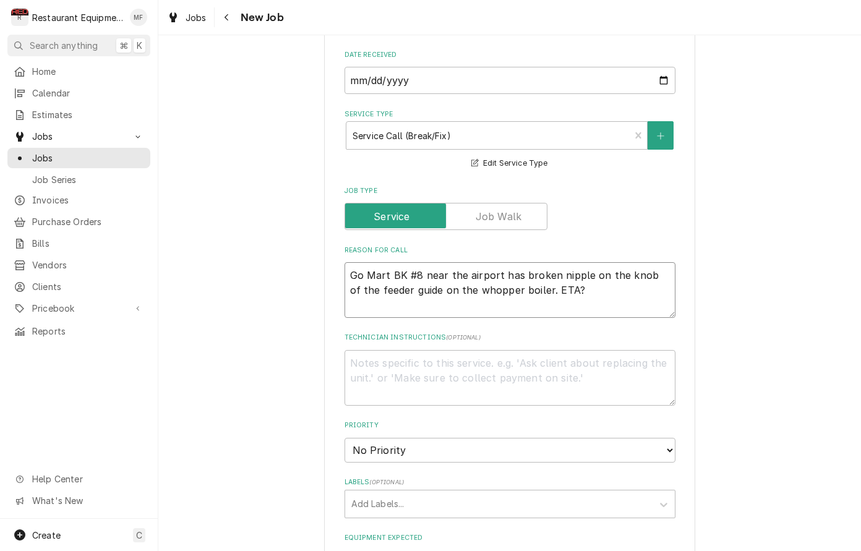
scroll to position [387, 0]
drag, startPoint x: 518, startPoint y: 259, endPoint x: 335, endPoint y: 262, distance: 183.1
click at [335, 262] on div "Please provide the following information to create a job: Client Details Client…" at bounding box center [509, 394] width 371 height 1444
type textarea "x"
type textarea "broken nipple on the knob of the feeder guide on the whopper boiler. ETA?"
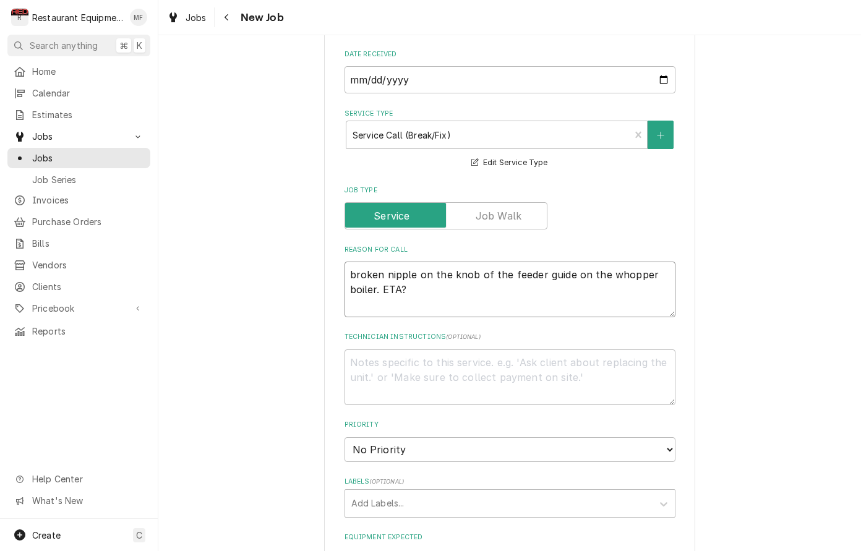
type textarea "x"
type textarea "broken nipple on the knob of the feeder guide on the whopper boiler. ETA?"
type textarea "x"
type textarea "roken nipple on the knob of the feeder guide on the whopper boiler. ETA?"
type textarea "x"
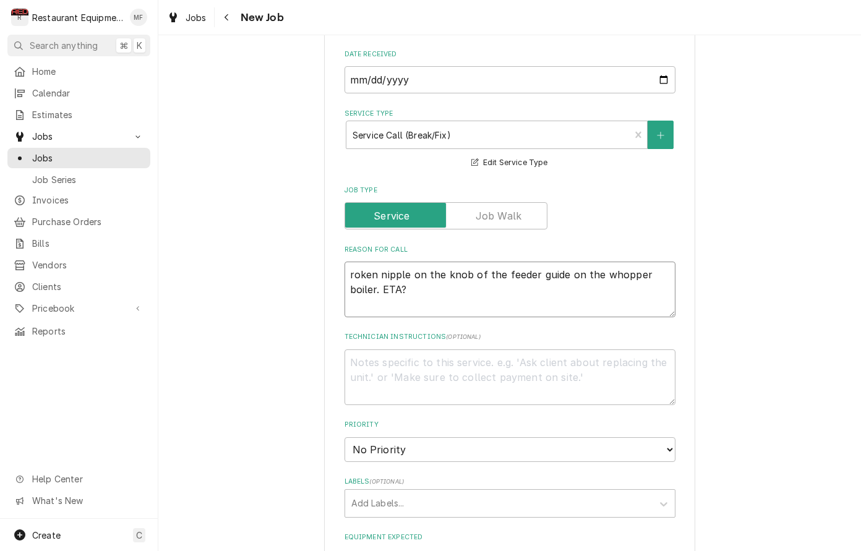
type textarea "Broken nipple on the knob of the feeder guide on the whopper boiler. ETA?"
type textarea "x"
type textarea "Broken nipple on the knob of the feeder guide on the whopper boiler. ETA?"
type textarea "x"
type textarea "Broken nipple on the knob of the feeder guide on the whopper boiler. ETA"
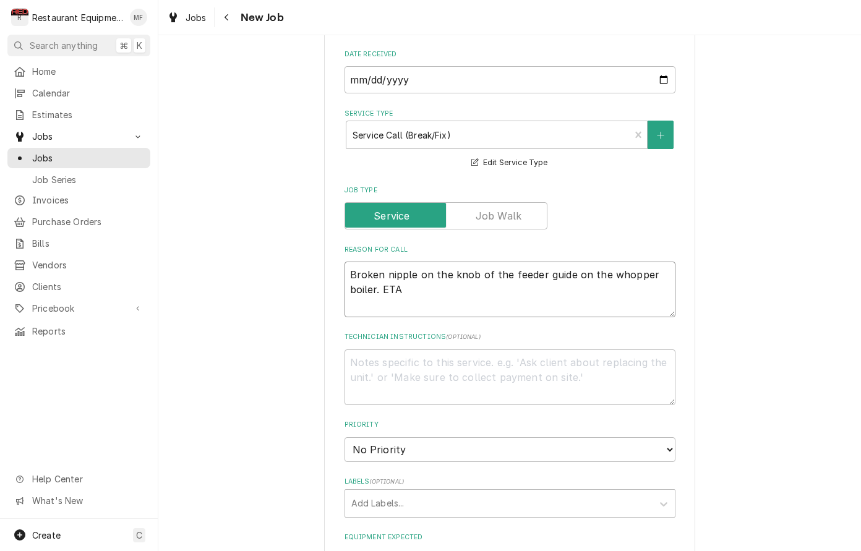
type textarea "x"
type textarea "Broken nipple on the knob of the feeder guide on the whopper boiler. ET"
type textarea "x"
type textarea "Broken nipple on the knob of the feeder guide on the whopper boiler. E"
type textarea "x"
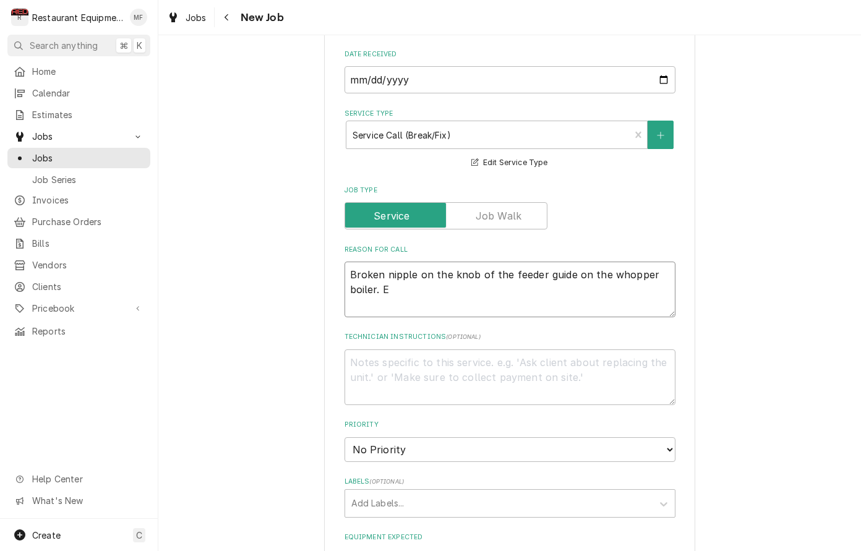
type textarea "Broken nipple on the knob of the feeder guide on the whopper boiler."
type textarea "x"
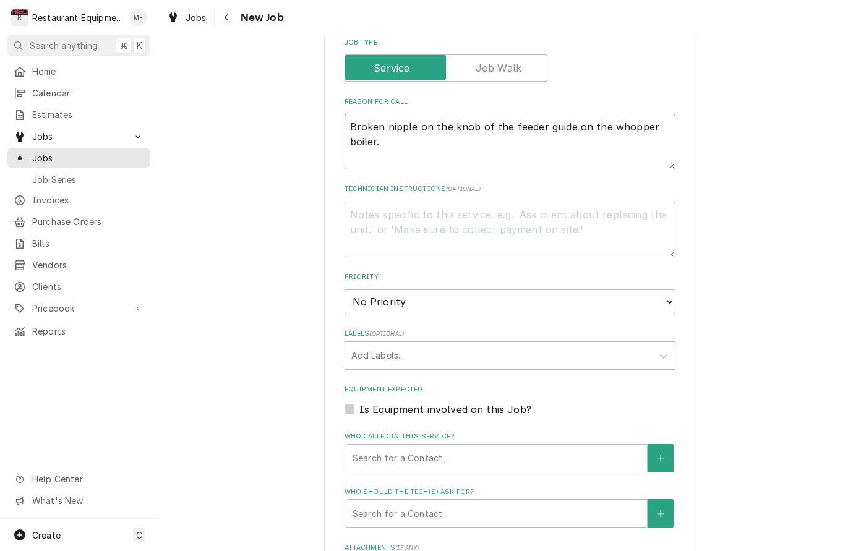
scroll to position [541, 0]
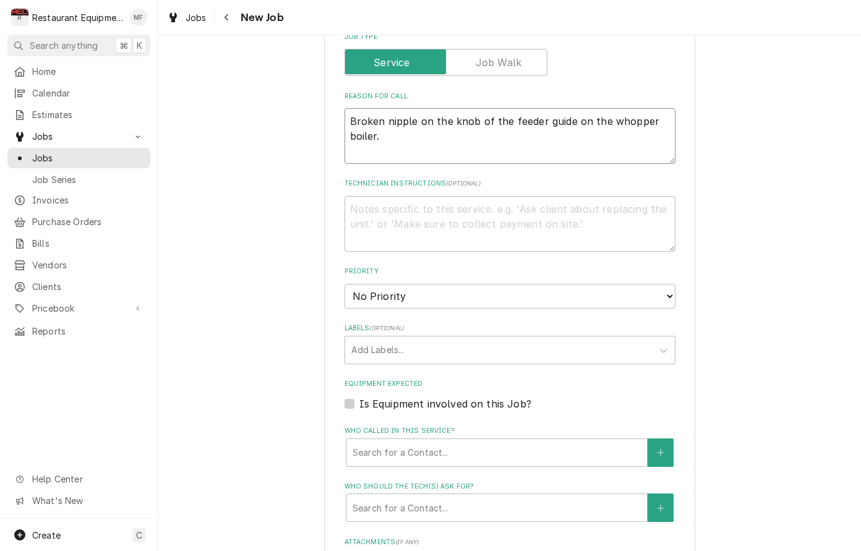
type textarea "Broken nipple on the knob of the feeder guide on the whopper boiler."
select select "2"
click at [593, 339] on div "Labels" at bounding box center [498, 350] width 295 height 22
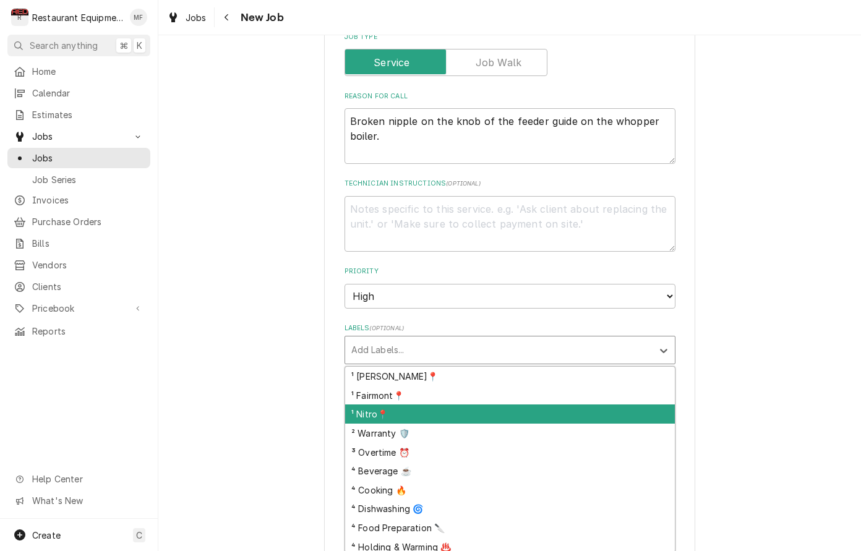
click at [621, 405] on div "¹ Nitro📍" at bounding box center [510, 414] width 330 height 19
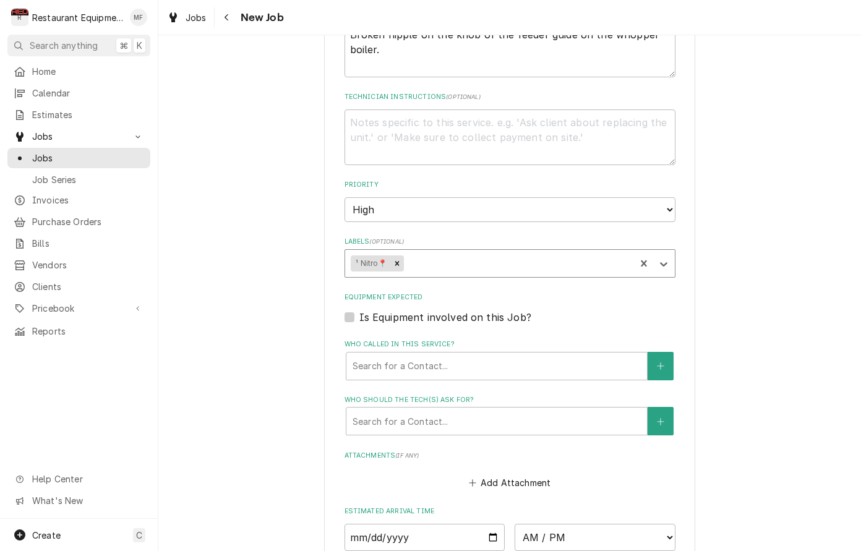
scroll to position [630, 0]
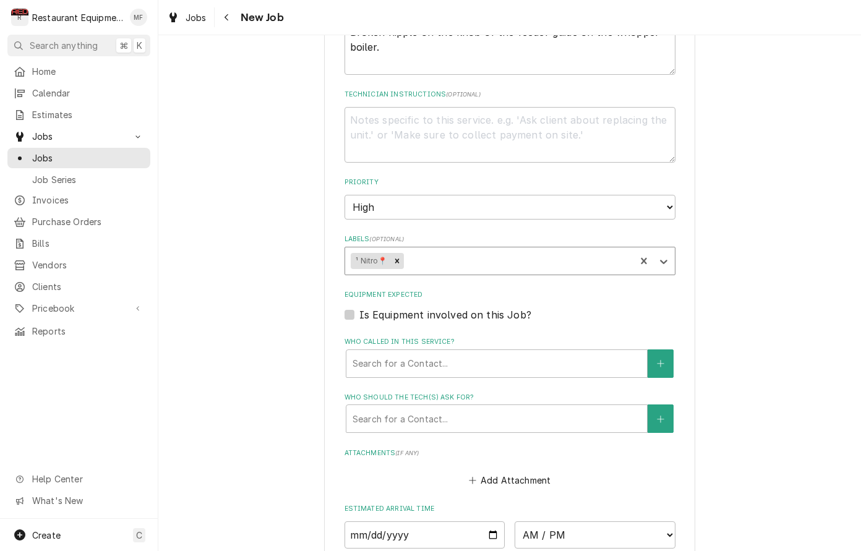
click at [582, 250] on div "Labels" at bounding box center [517, 261] width 223 height 22
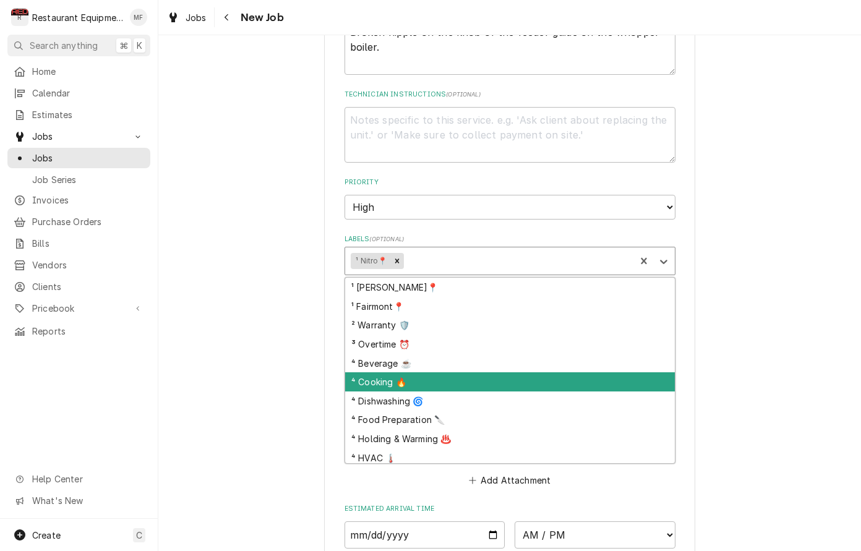
click at [569, 372] on div "⁴ Cooking 🔥" at bounding box center [510, 381] width 330 height 19
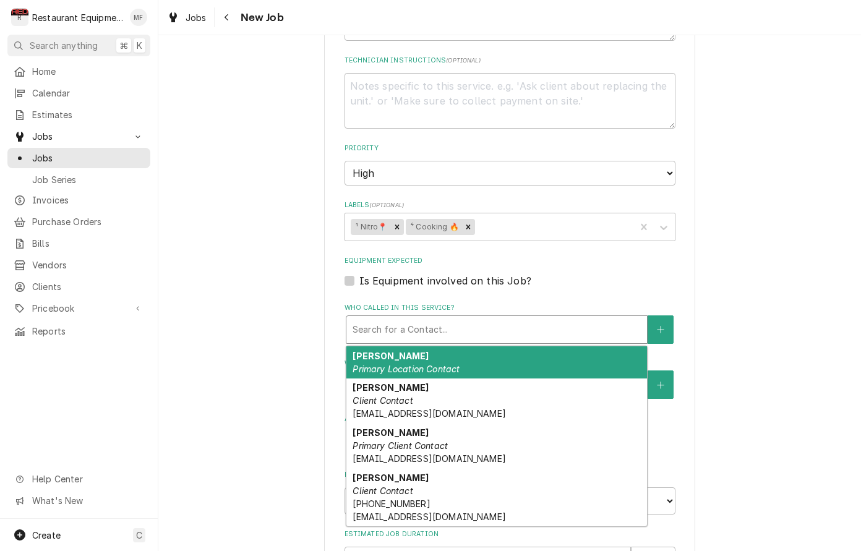
drag, startPoint x: 551, startPoint y: 306, endPoint x: 553, endPoint y: 329, distance: 23.0
click at [552, 319] on div "Who called in this service?" at bounding box center [497, 330] width 288 height 22
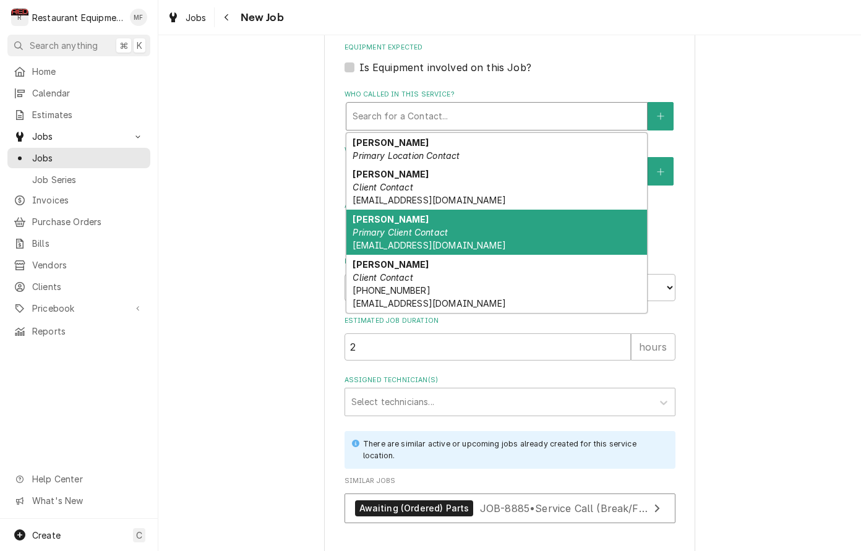
scroll to position [878, 0]
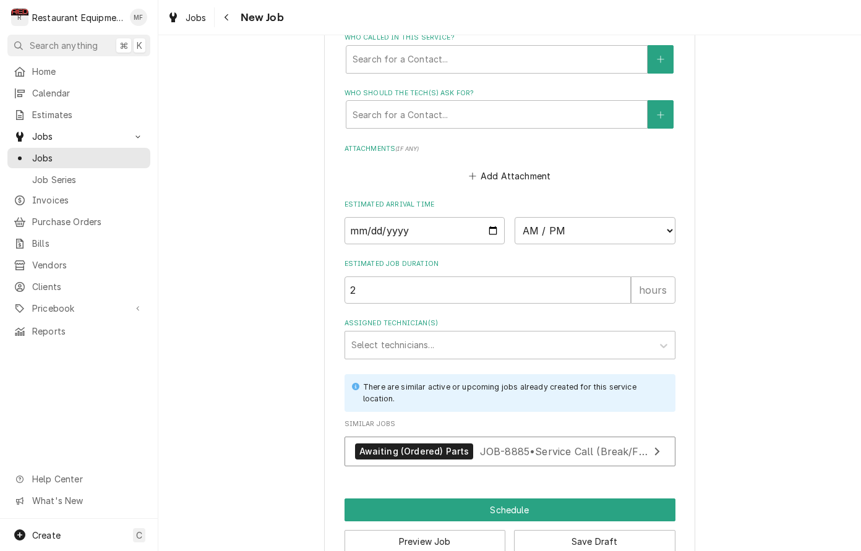
scroll to position [933, 0]
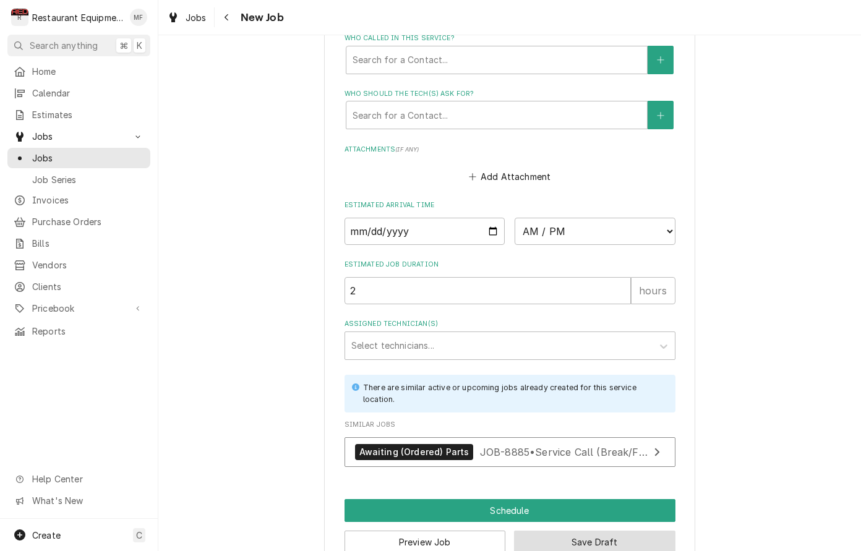
click at [665, 531] on button "Save Draft" at bounding box center [594, 542] width 161 height 23
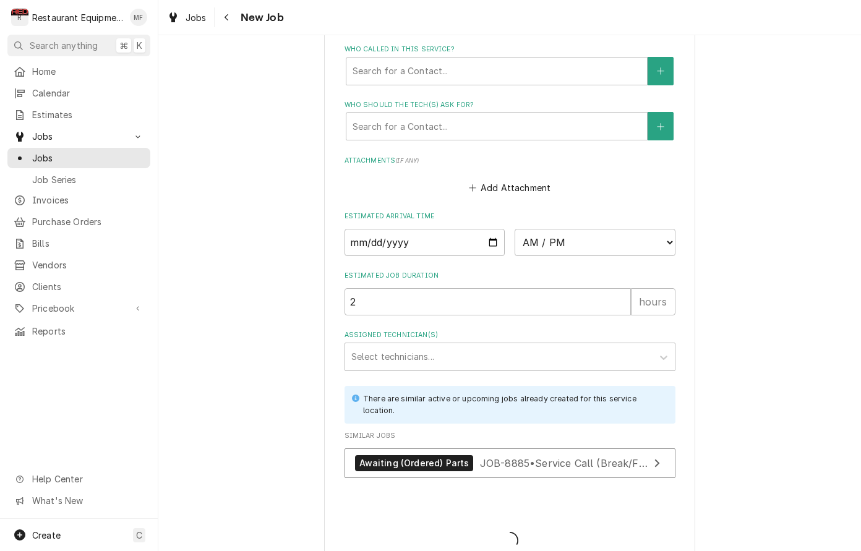
type textarea "x"
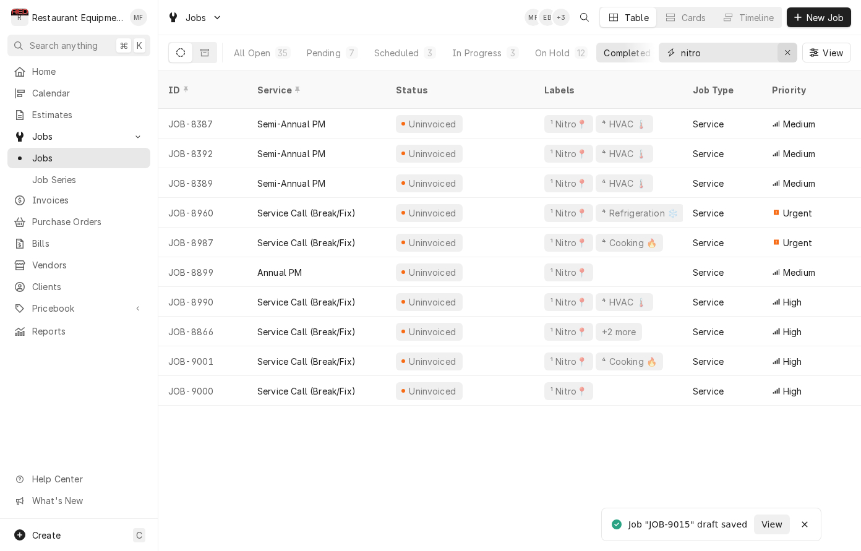
click at [786, 51] on icon "Erase input" at bounding box center [787, 52] width 5 height 5
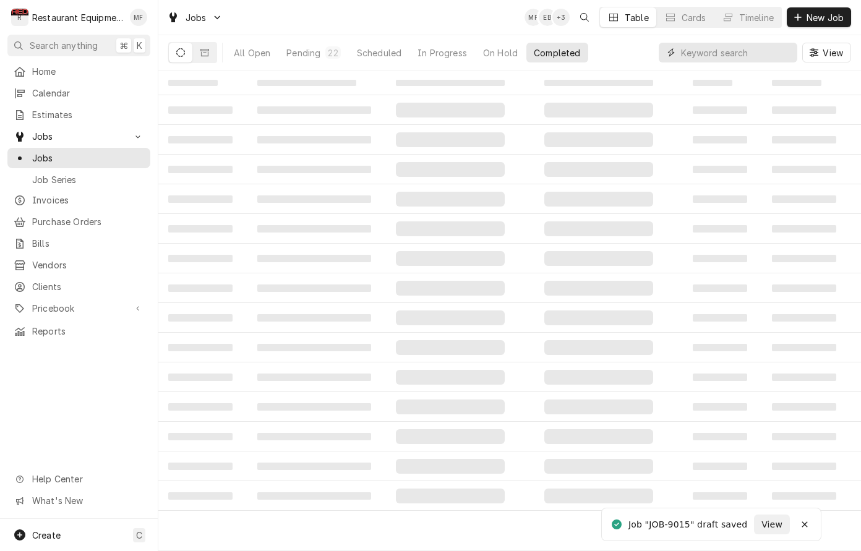
click at [776, 51] on input "Dynamic Content Wrapper" at bounding box center [736, 53] width 110 height 20
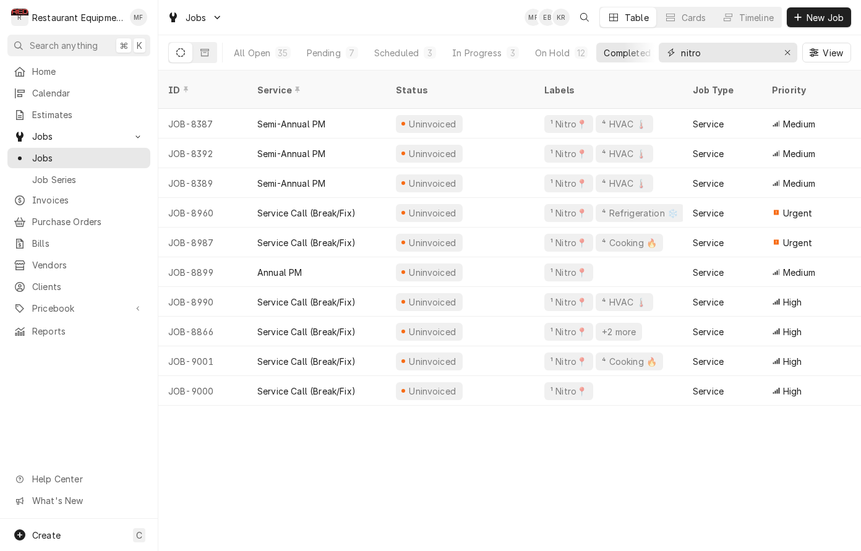
type input "nitro"
click at [492, 26] on div "Jobs MF EB KR Table Cards Timeline New Job" at bounding box center [509, 17] width 703 height 35
click at [337, 54] on div "Pending" at bounding box center [324, 52] width 34 height 13
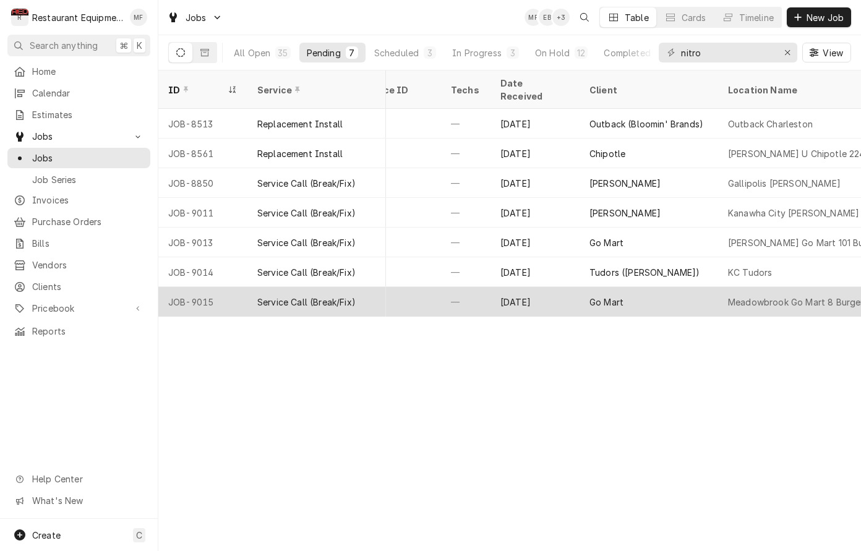
scroll to position [0, 615]
click at [702, 287] on div "Go Mart" at bounding box center [646, 302] width 139 height 30
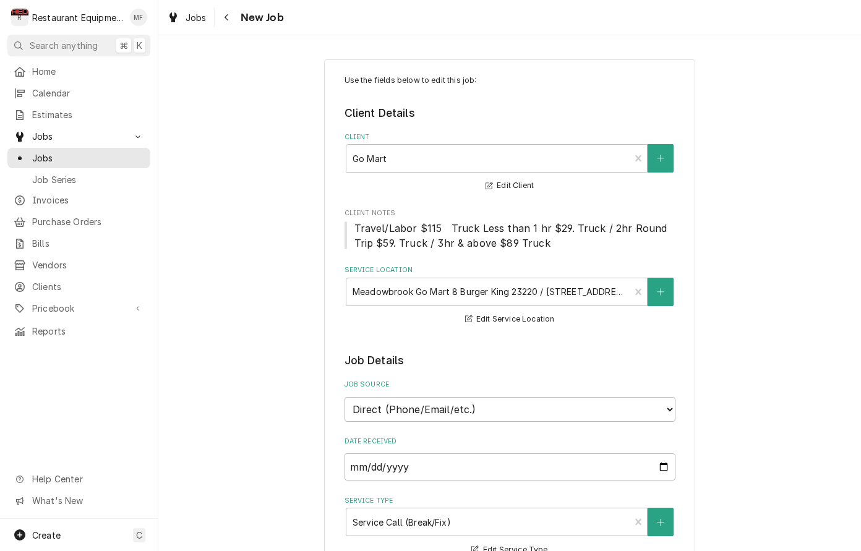
type textarea "x"
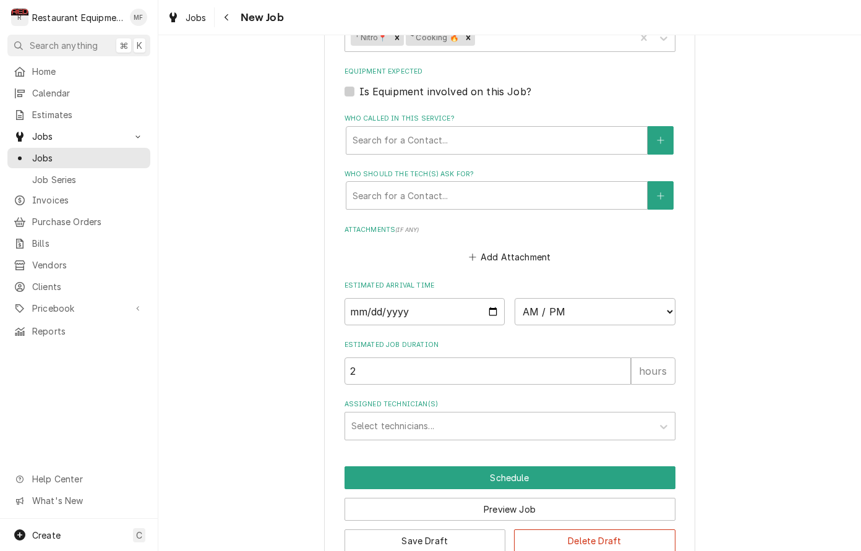
scroll to position [852, 0]
click at [444, 299] on input "Date" at bounding box center [425, 312] width 161 height 27
type input "[DATE]"
type textarea "x"
select select "11:15:00"
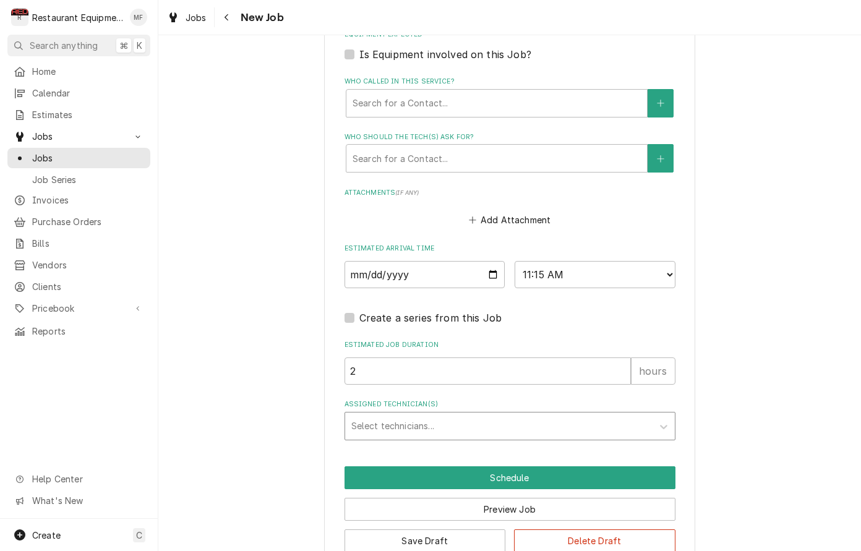
scroll to position [890, 0]
click at [465, 416] on div "Assigned Technician(s)" at bounding box center [498, 427] width 295 height 22
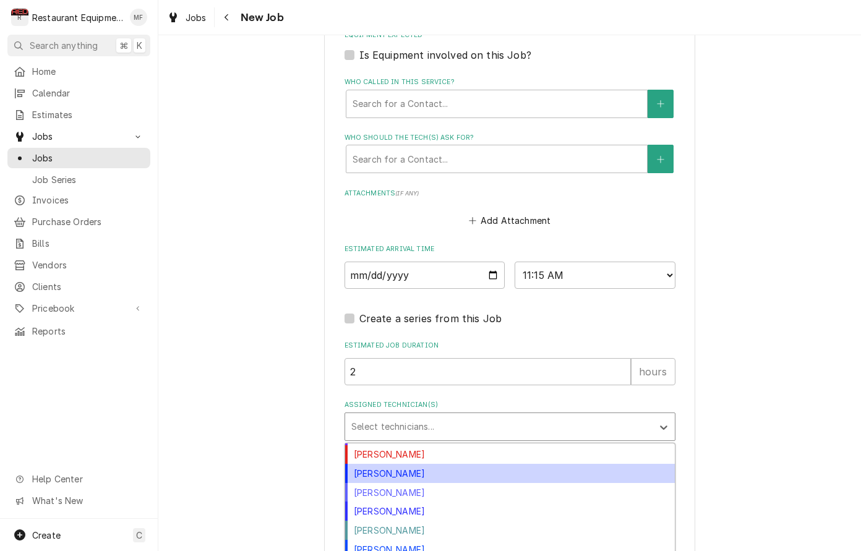
scroll to position [188, 0]
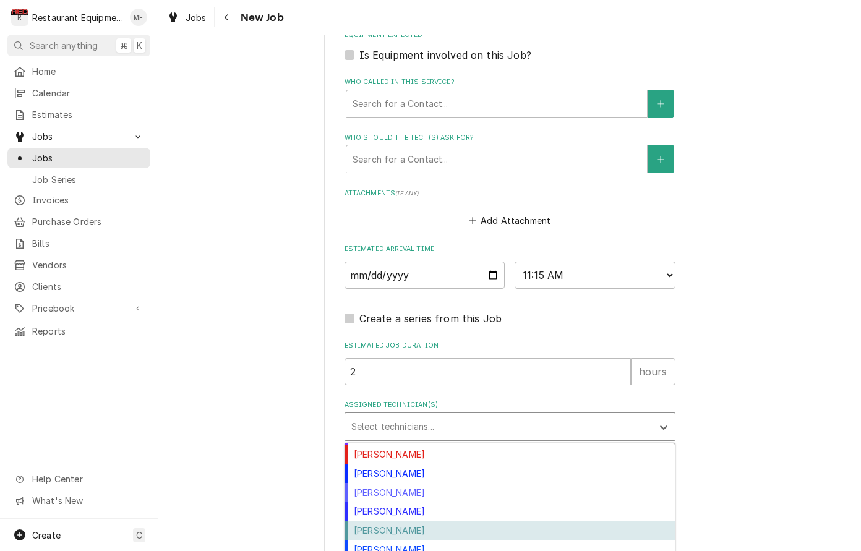
click at [499, 521] on div "Van Lucas" at bounding box center [510, 530] width 330 height 19
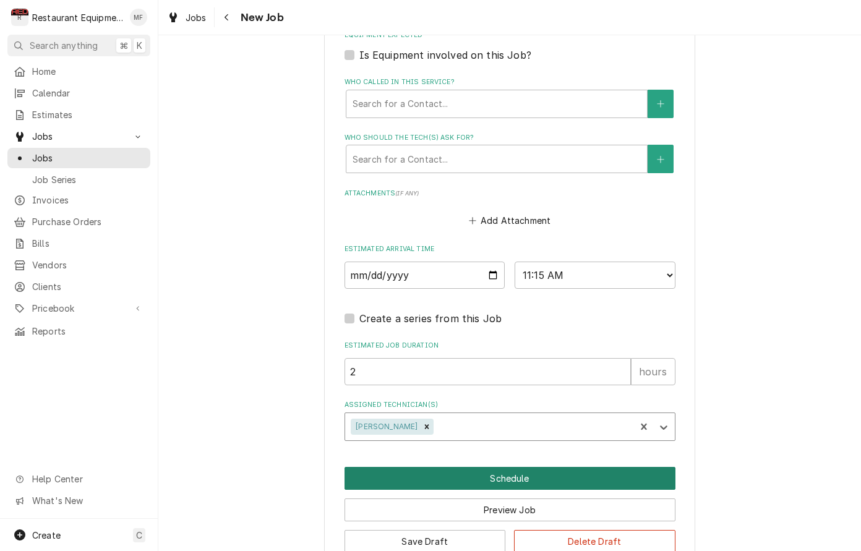
click at [529, 467] on button "Schedule" at bounding box center [510, 478] width 331 height 23
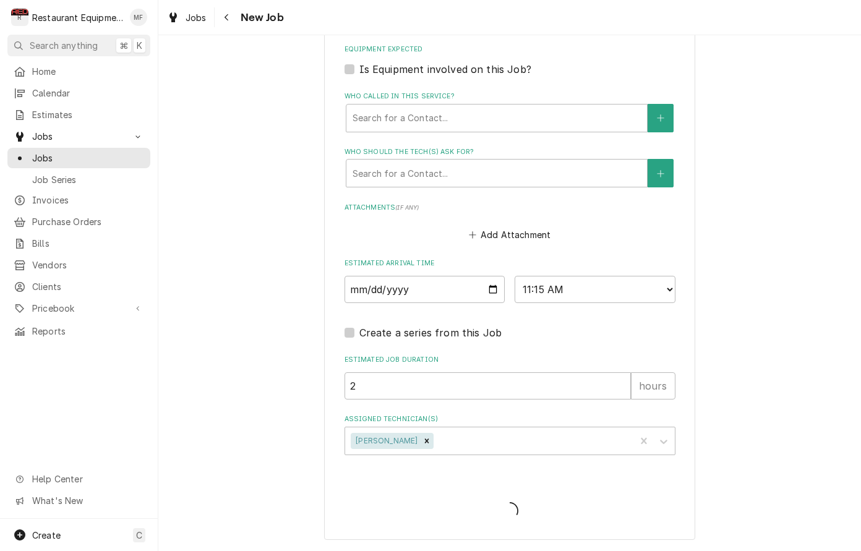
scroll to position [847, 0]
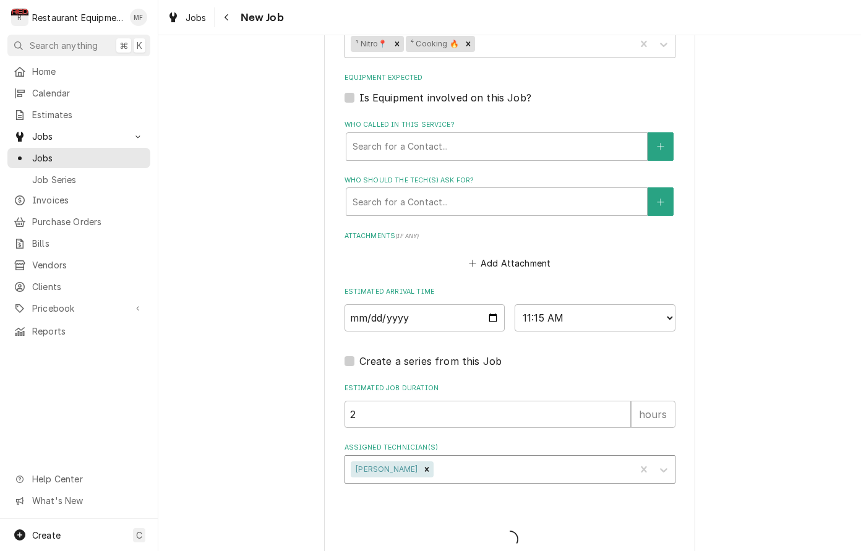
type textarea "x"
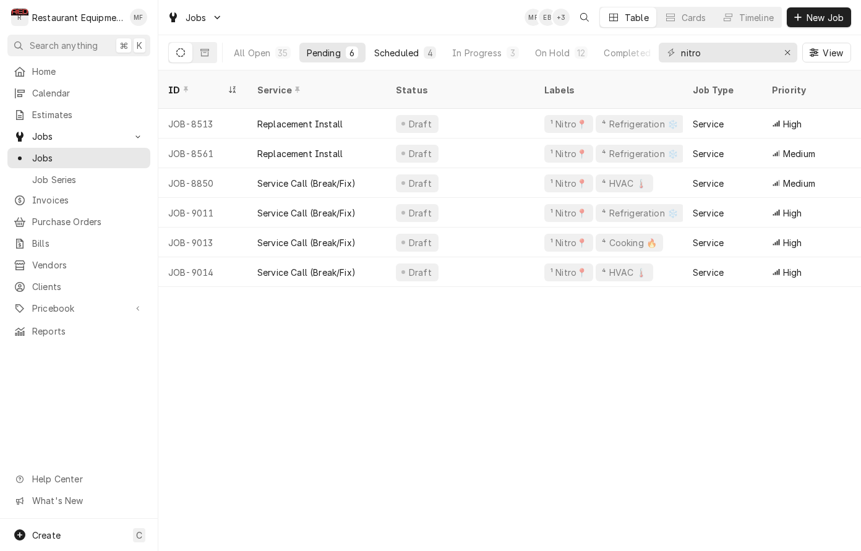
click at [400, 57] on div "Scheduled" at bounding box center [396, 52] width 45 height 13
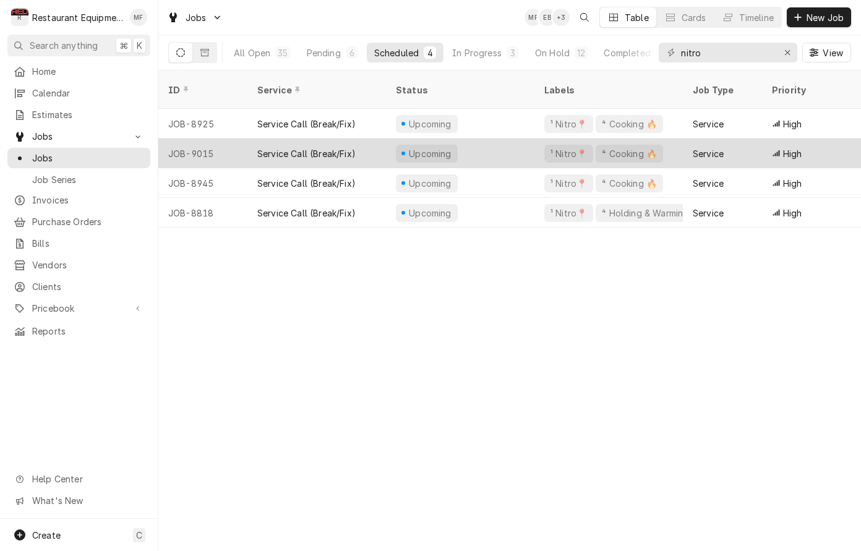
click at [512, 142] on div "Upcoming" at bounding box center [460, 154] width 148 height 30
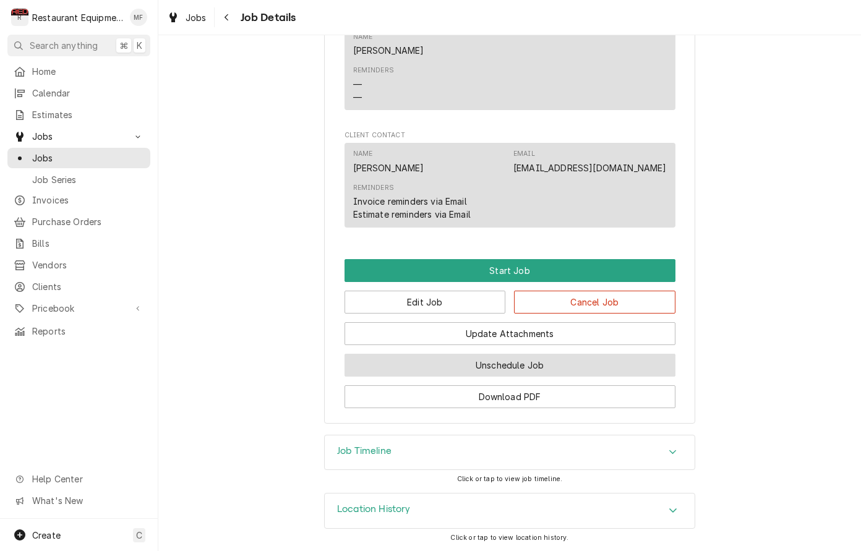
scroll to position [778, 0]
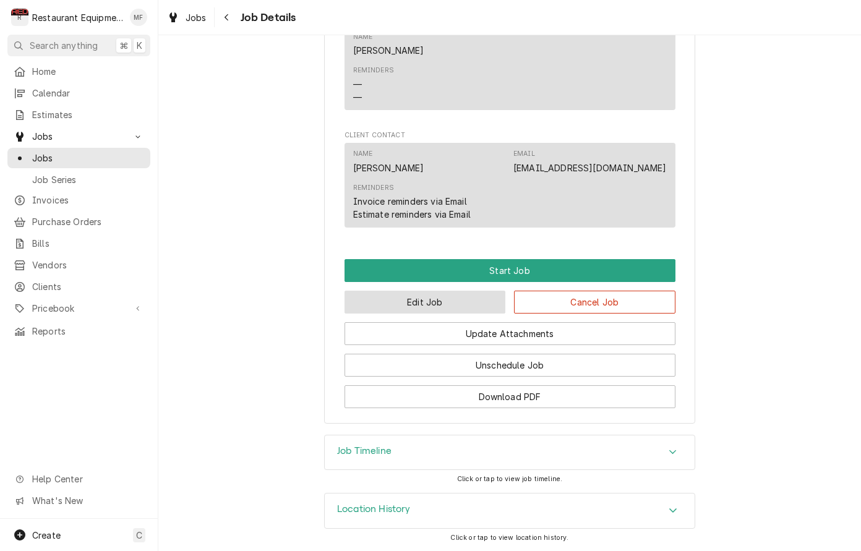
click at [461, 308] on button "Edit Job" at bounding box center [425, 302] width 161 height 23
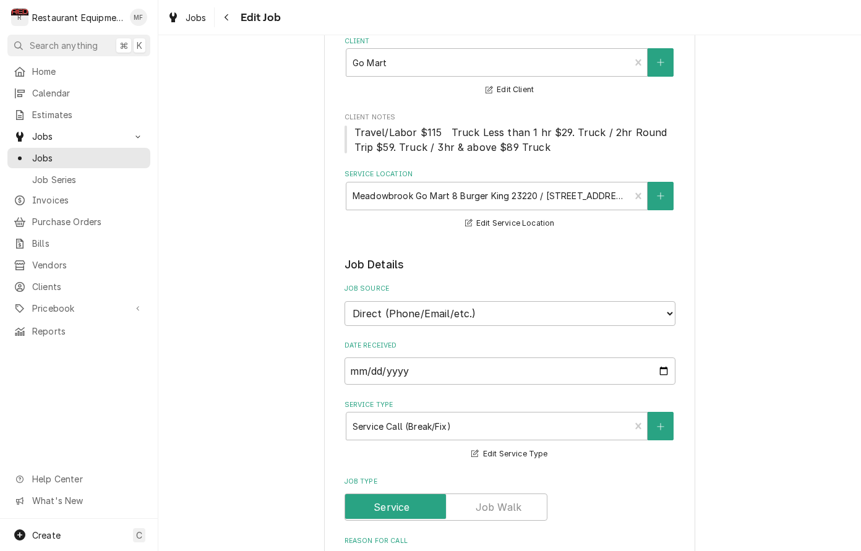
type textarea "x"
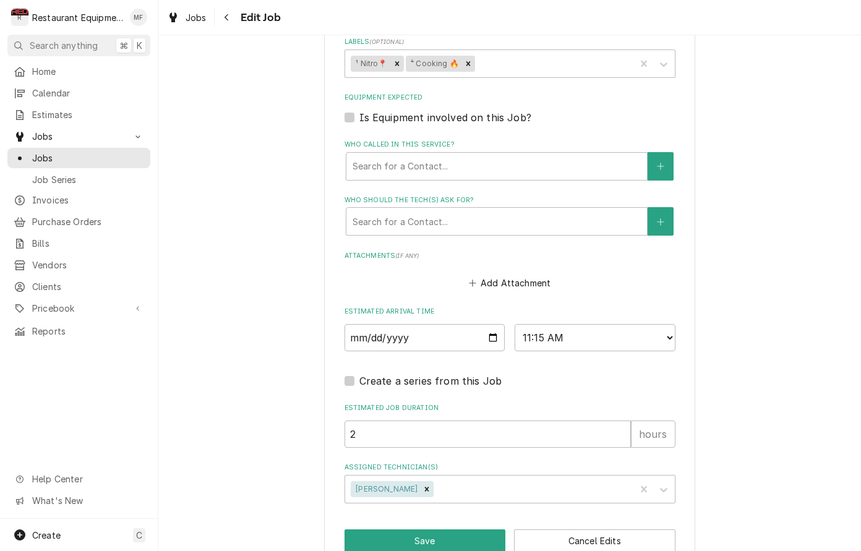
scroll to position [826, 0]
select select "12:15:00"
click at [448, 530] on button "Save" at bounding box center [425, 541] width 161 height 23
type textarea "x"
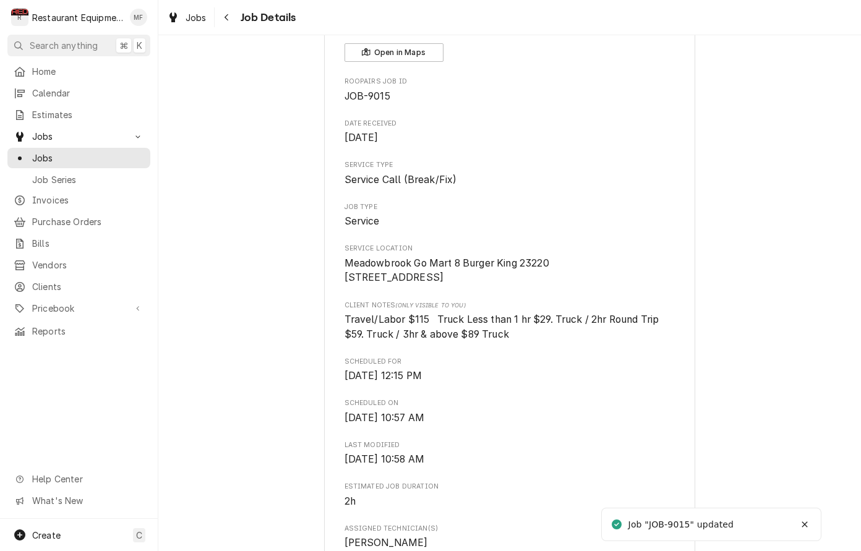
scroll to position [92, 0]
click at [223, 15] on div "Navigate back" at bounding box center [227, 17] width 12 height 12
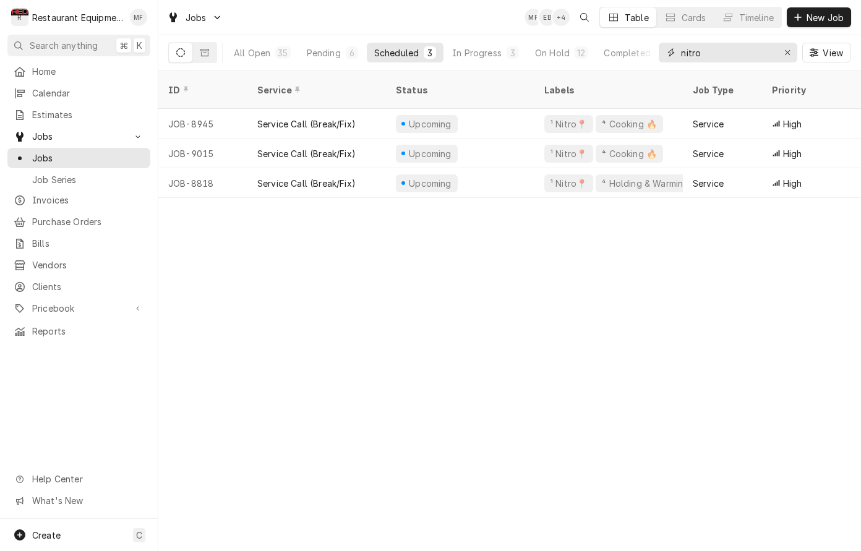
click at [725, 46] on input "nitro" at bounding box center [727, 53] width 93 height 20
type input "s"
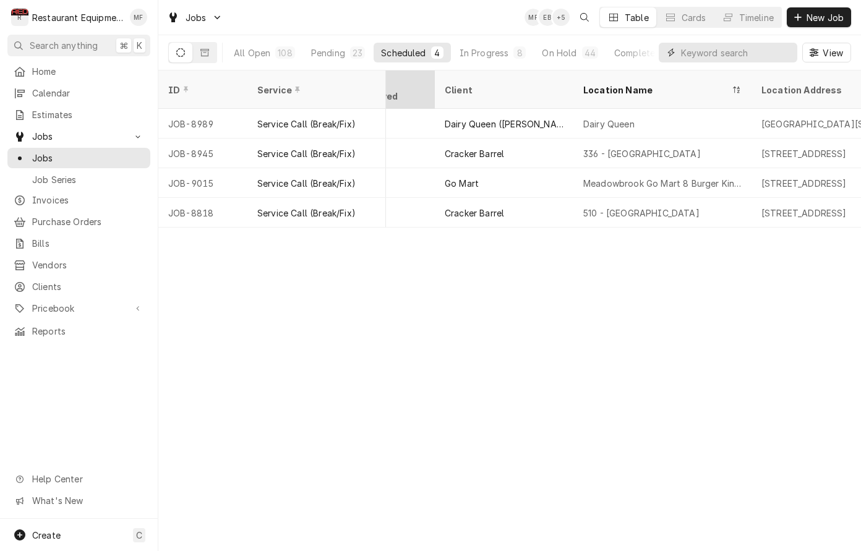
scroll to position [0, 769]
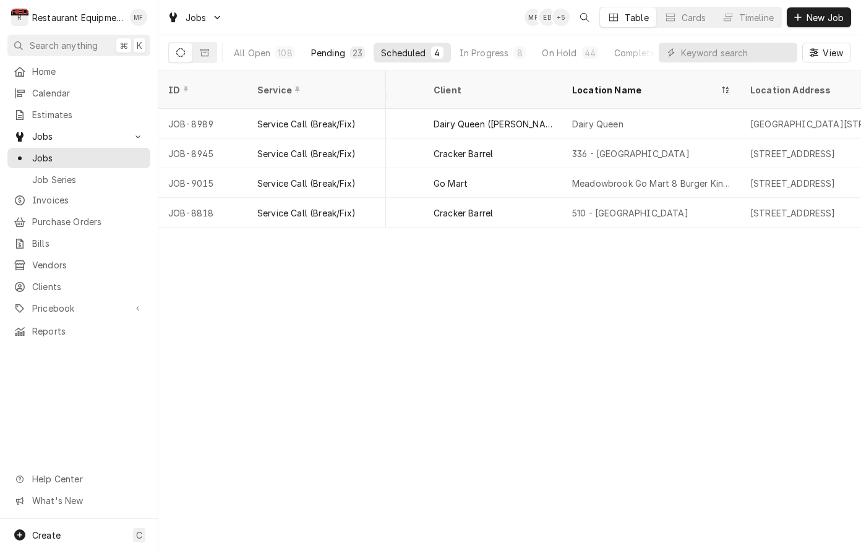
click at [345, 51] on button "Pending 23" at bounding box center [338, 53] width 69 height 20
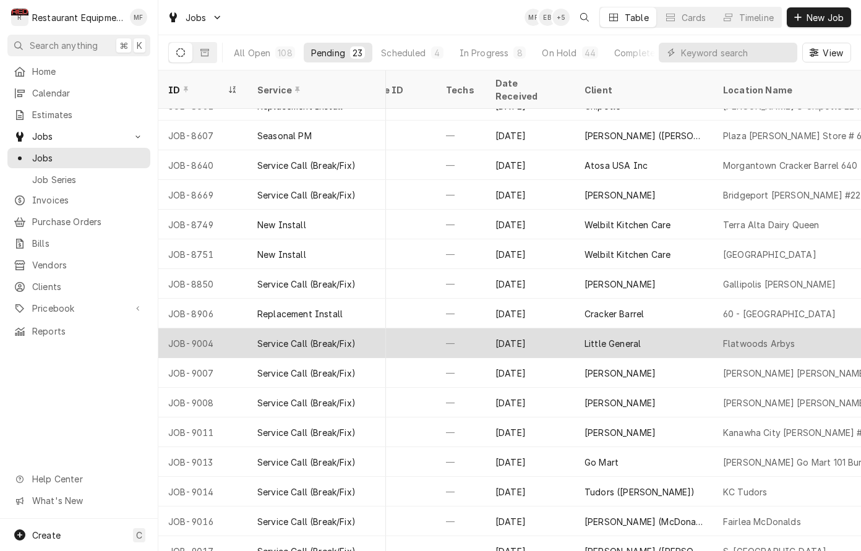
scroll to position [226, 619]
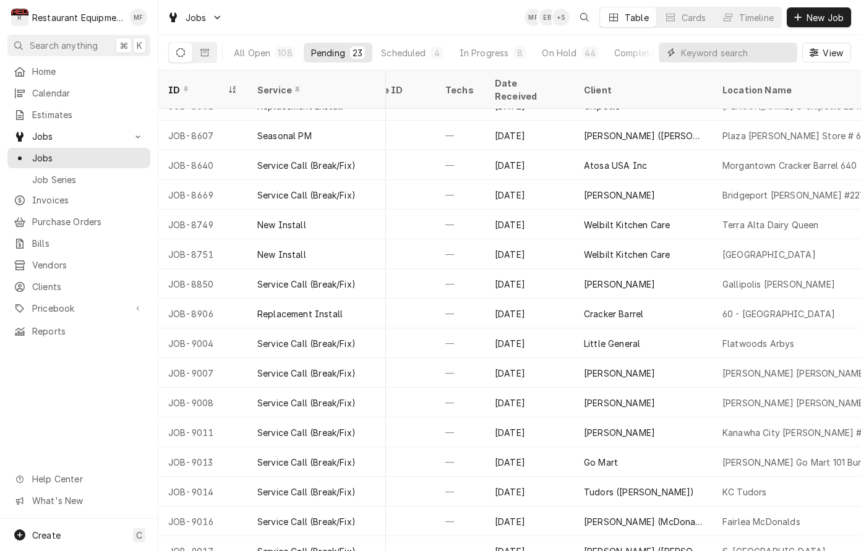
click at [724, 54] on input "Dynamic Content Wrapper" at bounding box center [736, 53] width 110 height 20
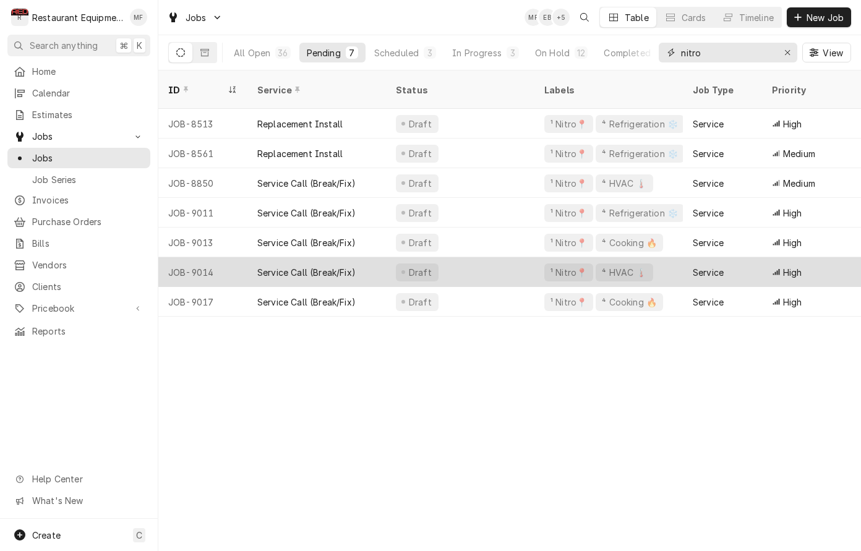
scroll to position [0, 0]
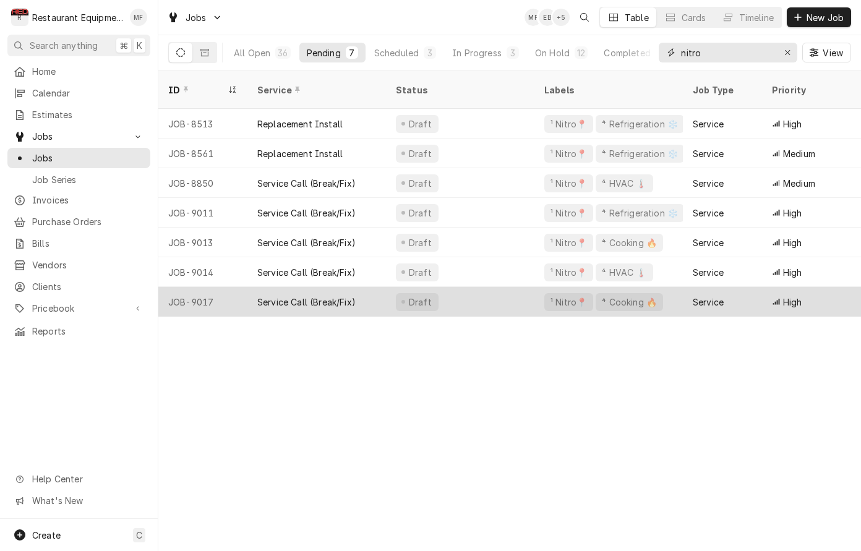
type input "nitro"
click at [501, 287] on div "Draft" at bounding box center [460, 302] width 148 height 30
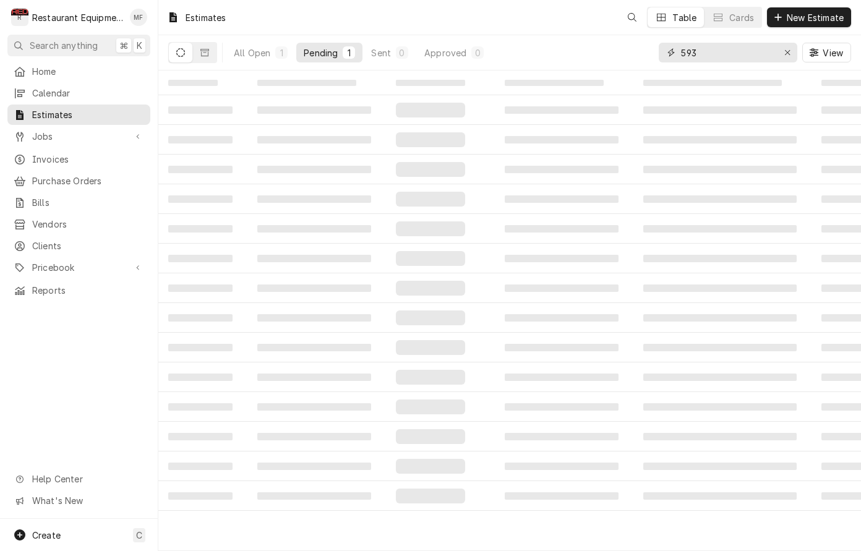
click at [750, 51] on input "593" at bounding box center [727, 53] width 93 height 20
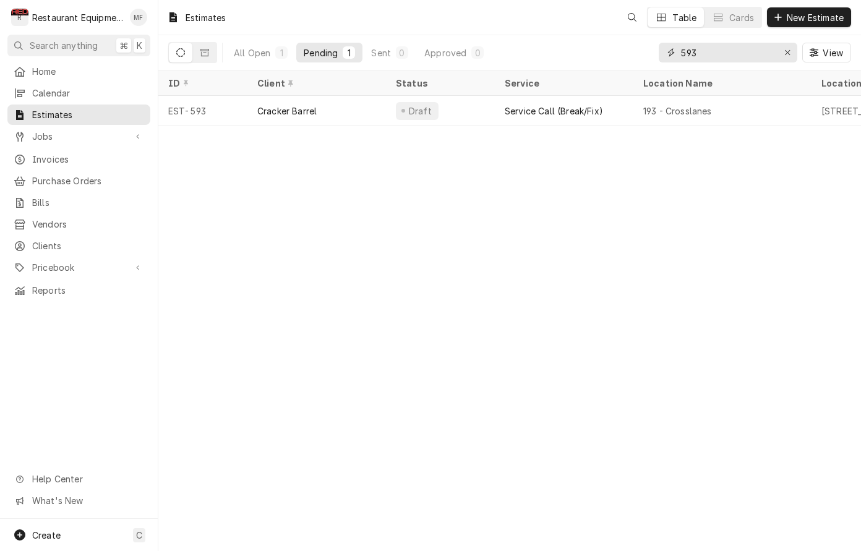
drag, startPoint x: 0, startPoint y: 0, endPoint x: 750, endPoint y: 51, distance: 752.1
click at [750, 51] on input "593" at bounding box center [727, 53] width 93 height 20
type input "8"
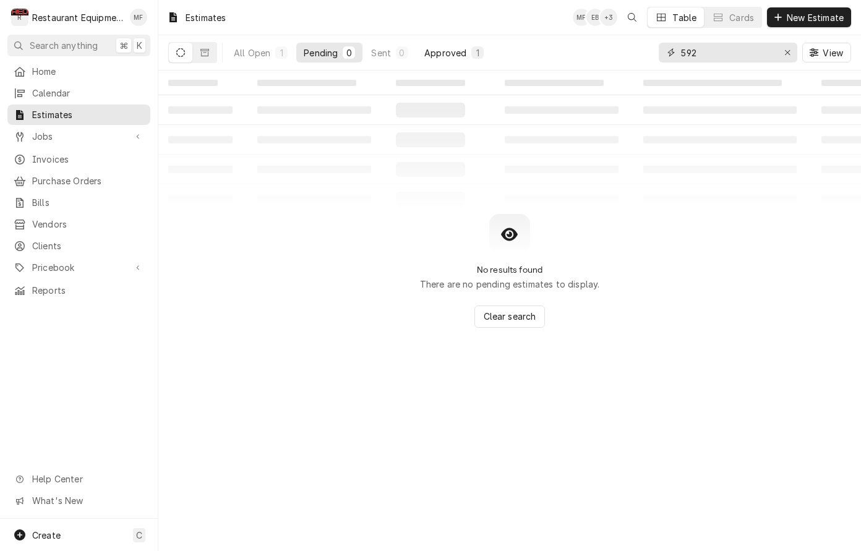
type input "592"
click at [455, 50] on div "Approved" at bounding box center [445, 52] width 42 height 13
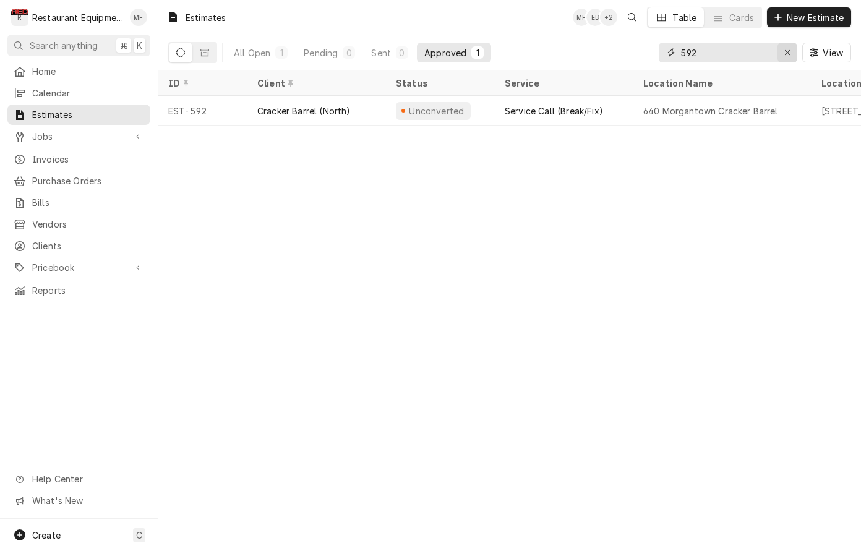
click at [787, 54] on icon "Erase input" at bounding box center [787, 52] width 7 height 9
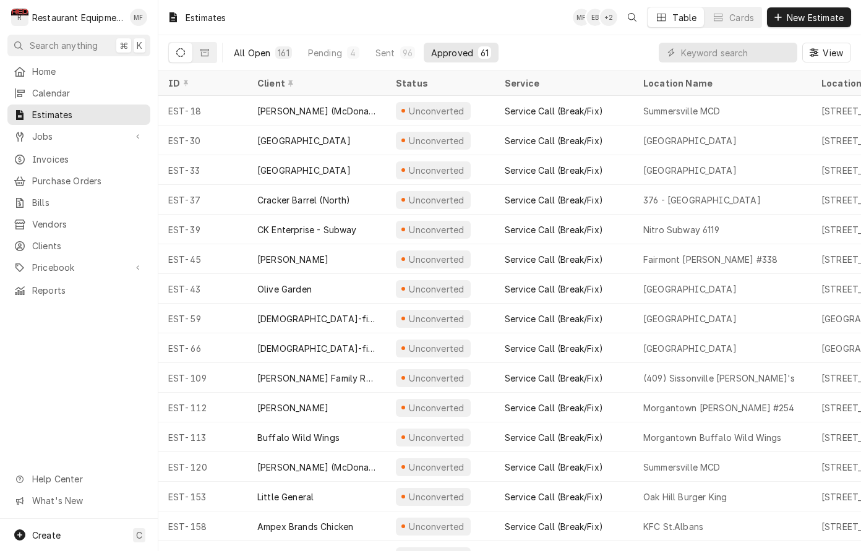
click at [259, 49] on div "All Open" at bounding box center [252, 52] width 36 height 13
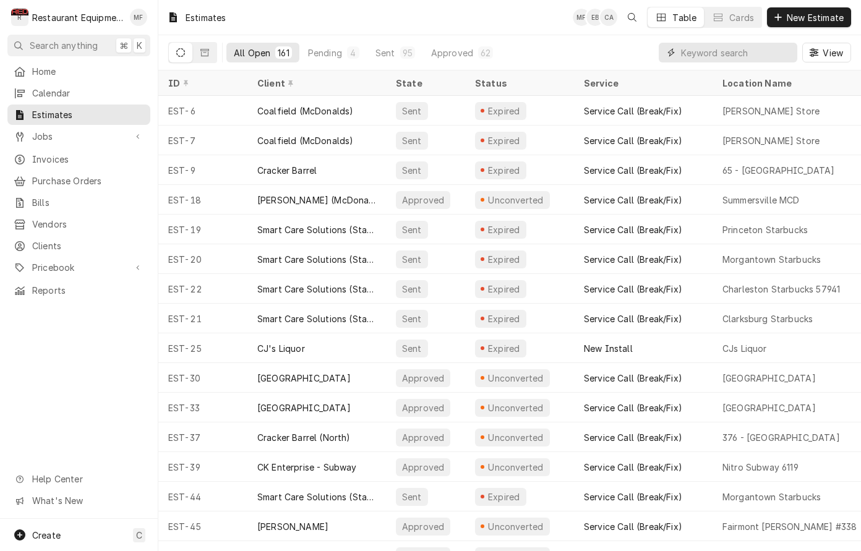
click at [757, 45] on input "Dynamic Content Wrapper" at bounding box center [736, 53] width 110 height 20
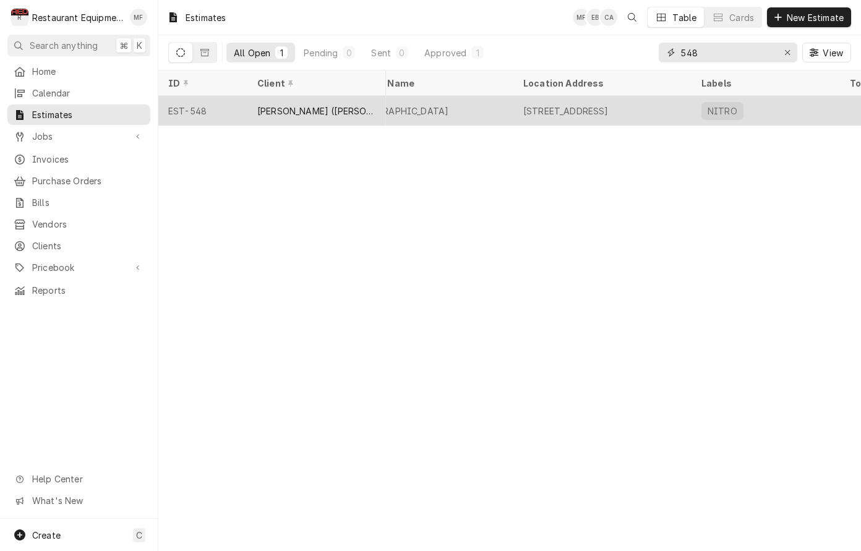
scroll to position [0, 384]
type input "548"
click at [599, 101] on div "4001 MacCorkle Ave SW, South Charleston, WV 25309" at bounding box center [596, 111] width 178 height 30
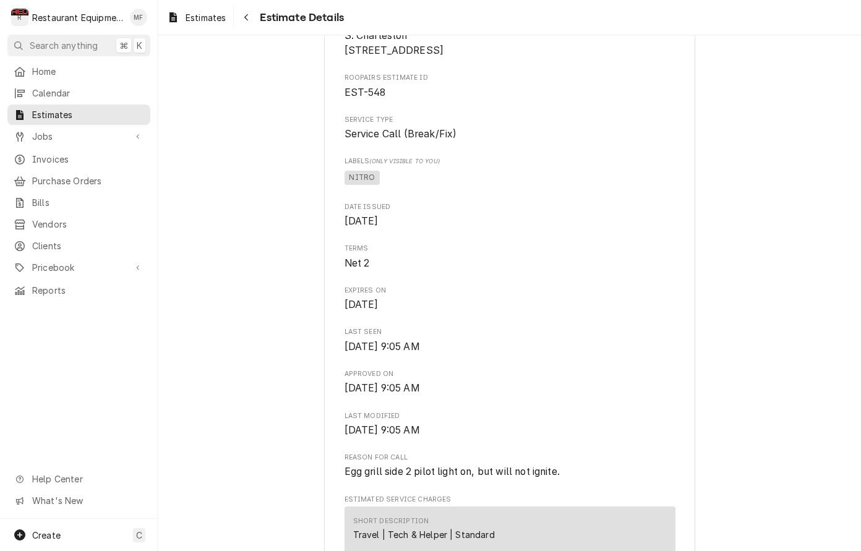
scroll to position [311, 0]
click at [89, 176] on span "Purchase Orders" at bounding box center [88, 180] width 112 height 13
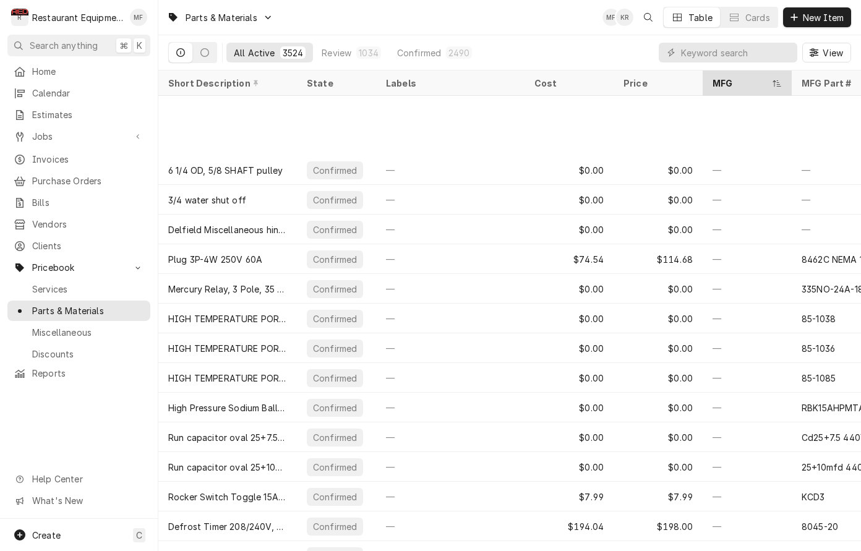
scroll to position [104, 0]
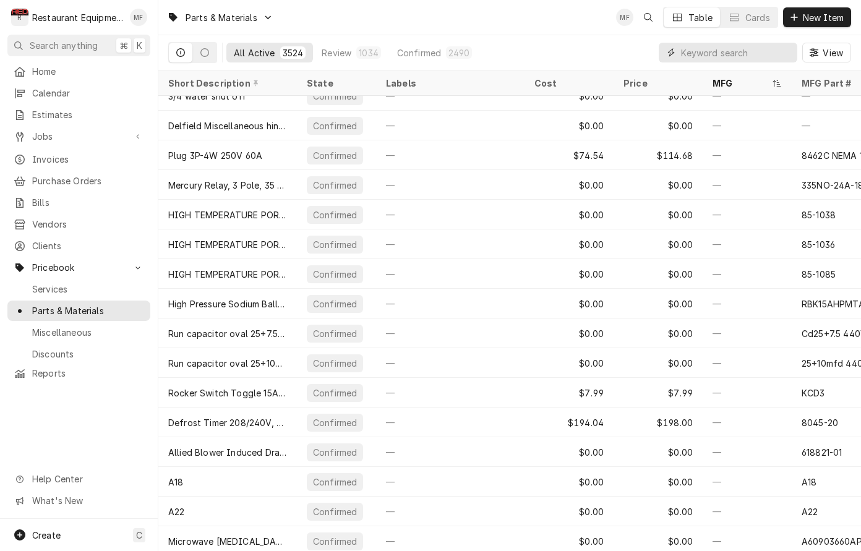
click at [706, 58] on input "Dynamic Content Wrapper" at bounding box center [736, 53] width 110 height 20
click at [718, 45] on input "Dynamic Content Wrapper" at bounding box center [736, 53] width 110 height 20
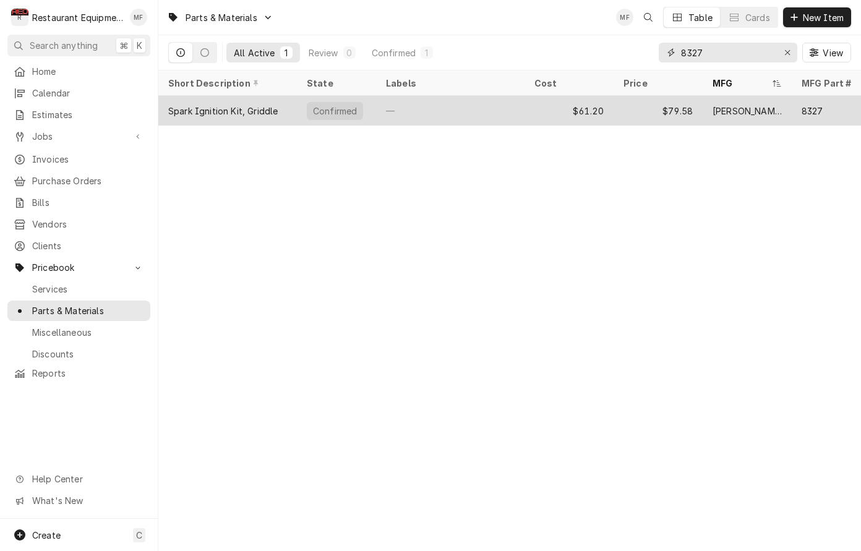
type input "8327"
click at [479, 106] on div "—" at bounding box center [450, 111] width 148 height 30
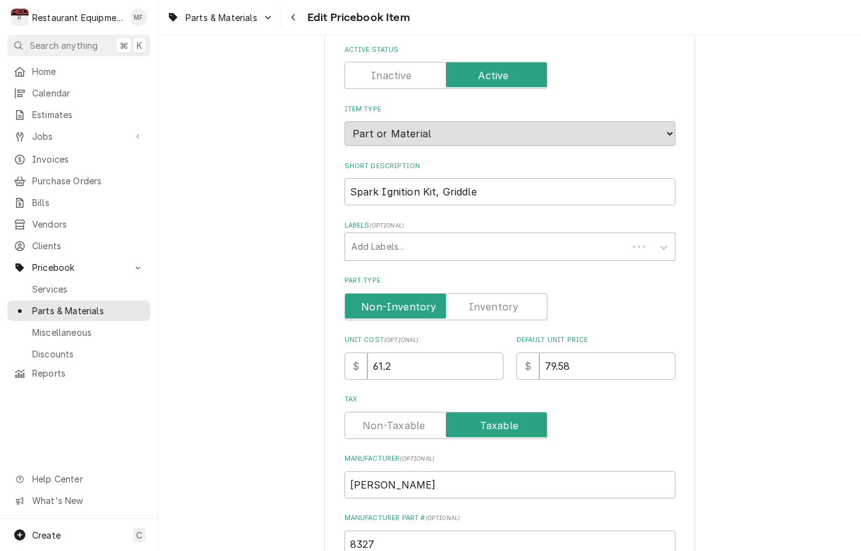
type textarea "x"
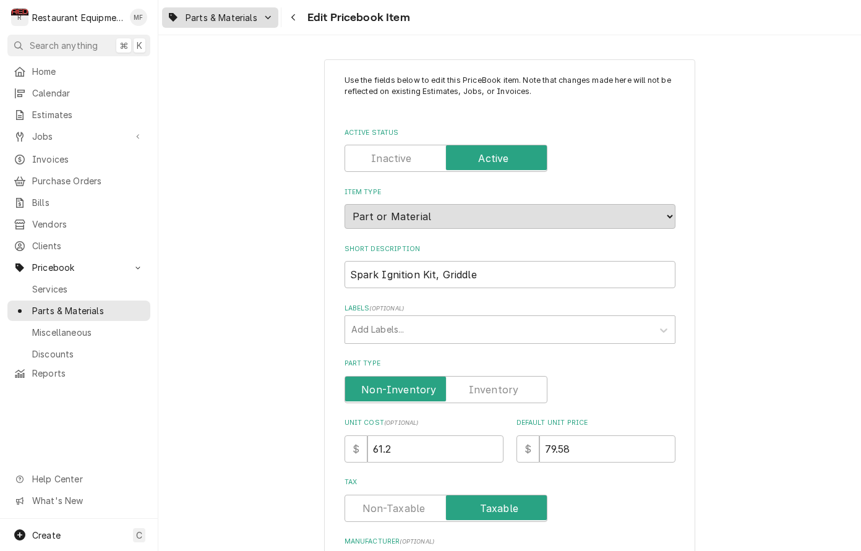
click at [224, 17] on span "Parts & Materials" at bounding box center [222, 17] width 72 height 13
click at [258, 64] on div at bounding box center [264, 65] width 12 height 12
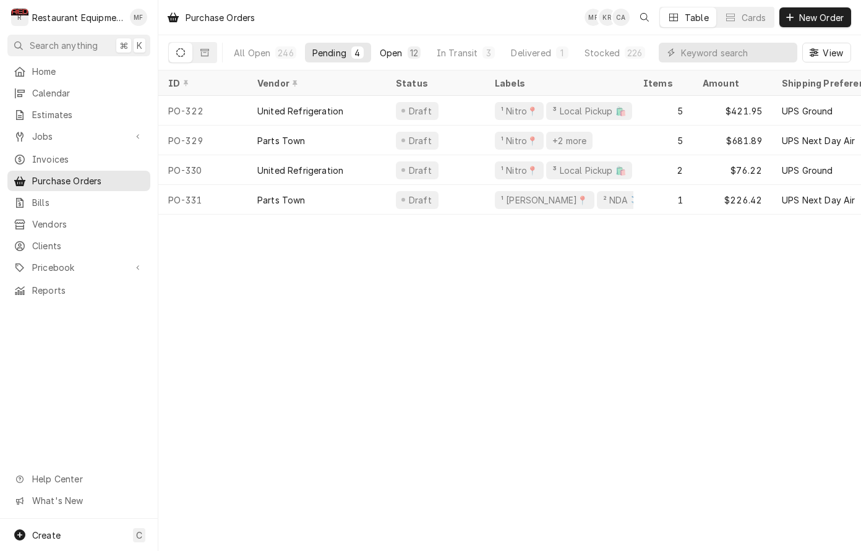
click at [400, 49] on div "Open" at bounding box center [391, 52] width 23 height 13
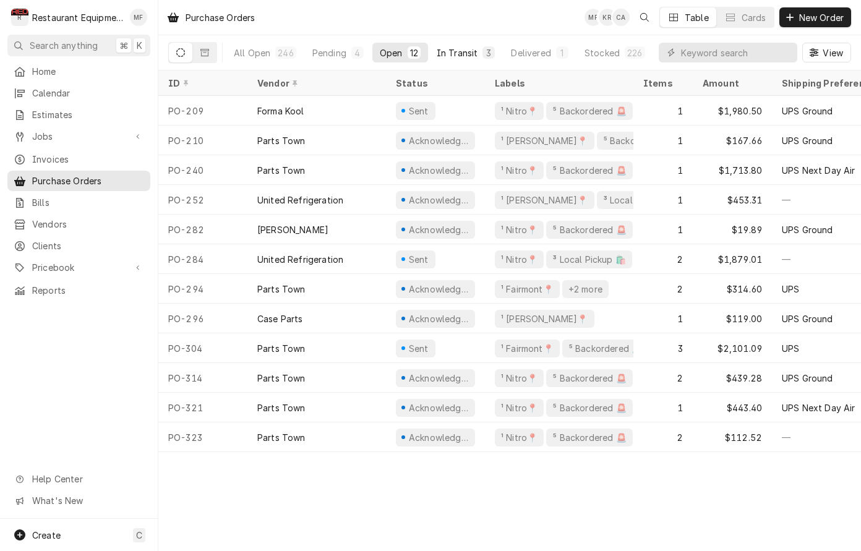
click at [466, 55] on div "In Transit" at bounding box center [457, 52] width 41 height 13
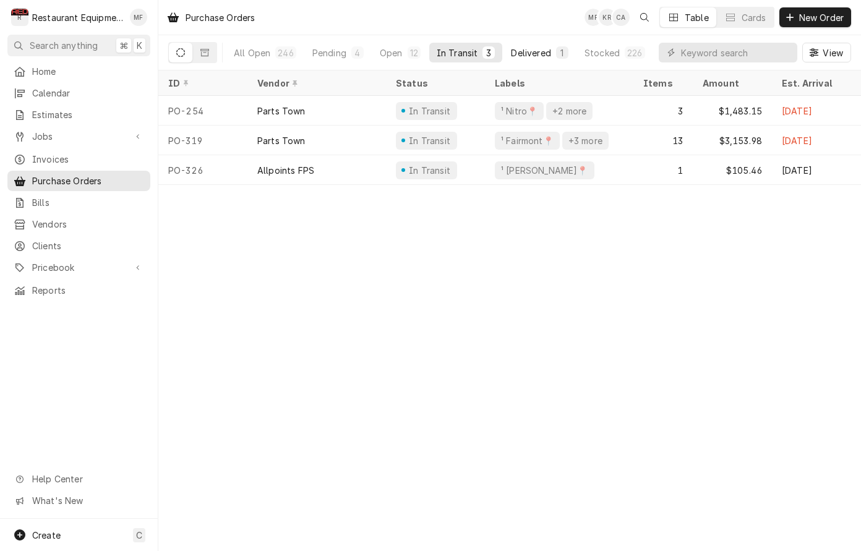
click at [541, 51] on div "Delivered" at bounding box center [531, 52] width 40 height 13
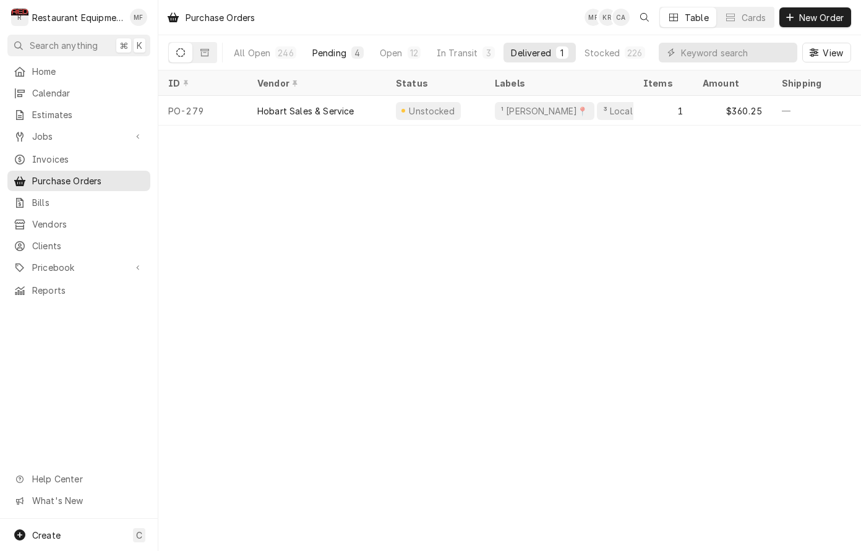
click at [351, 49] on div "4" at bounding box center [357, 52] width 12 height 12
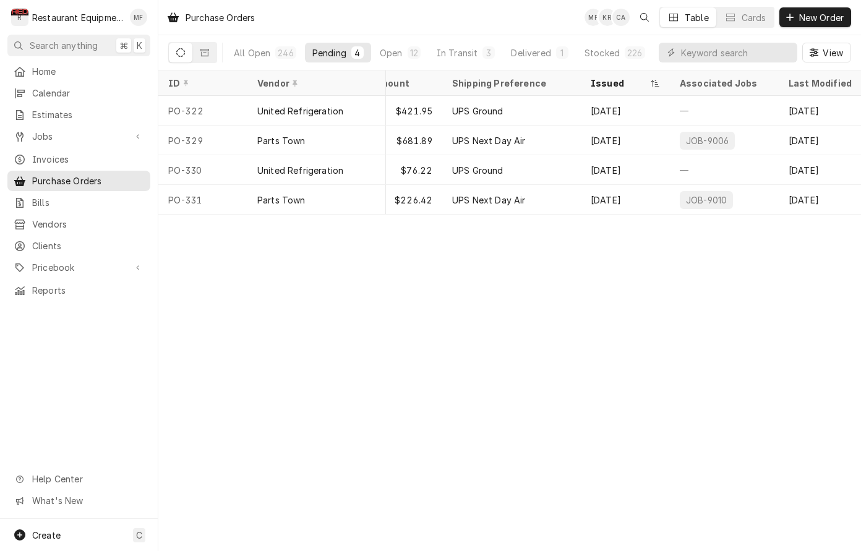
scroll to position [0, 330]
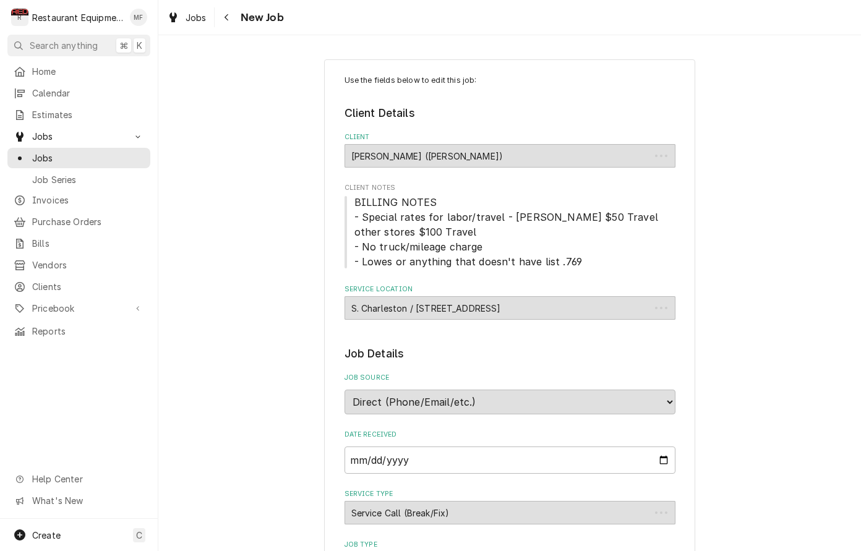
type textarea "x"
click at [225, 15] on icon "Navigate back" at bounding box center [227, 17] width 6 height 9
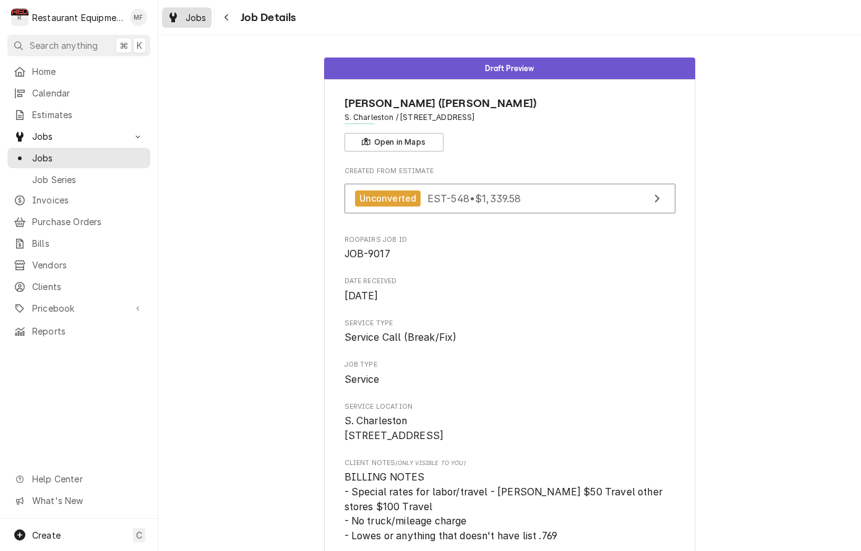
click at [205, 19] on span "Jobs" at bounding box center [196, 17] width 21 height 13
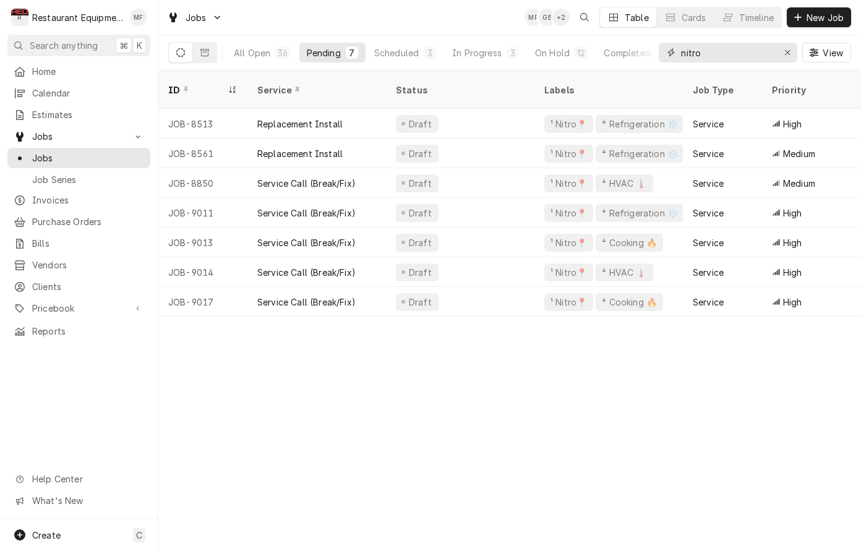
click at [715, 46] on input "nitro" at bounding box center [727, 53] width 93 height 20
type input "g"
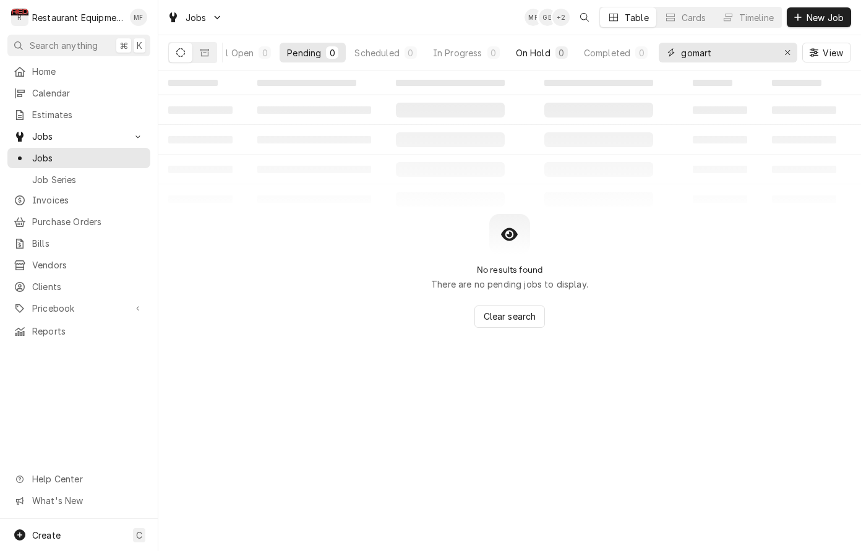
scroll to position [0, 17]
drag, startPoint x: 732, startPoint y: 52, endPoint x: 663, endPoint y: 54, distance: 69.3
click at [663, 54] on div "gomart" at bounding box center [728, 53] width 139 height 20
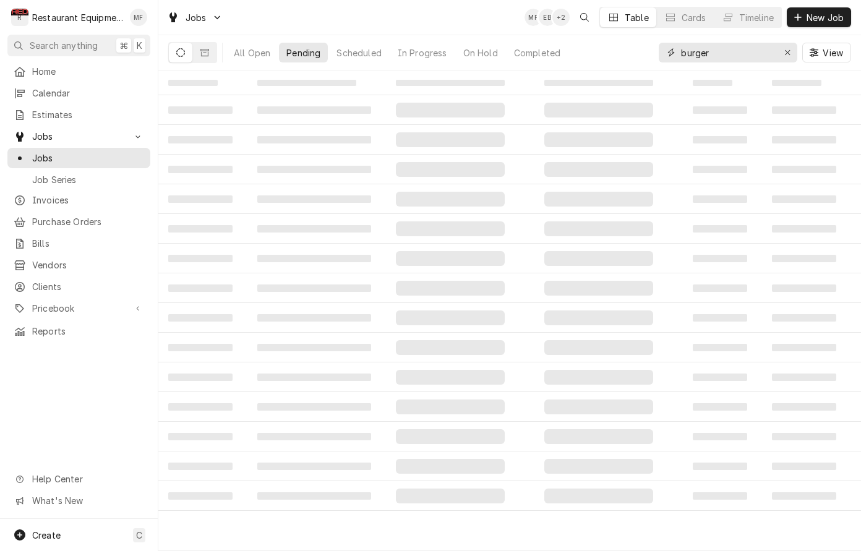
scroll to position [0, 0]
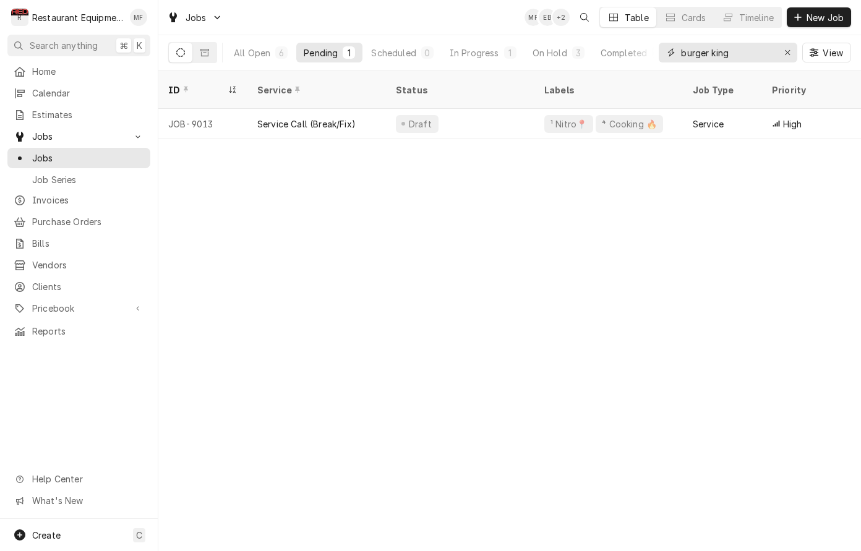
type input "Burger King"
drag, startPoint x: 663, startPoint y: 54, endPoint x: 548, endPoint y: 53, distance: 115.1
click at [548, 53] on div "On Hold" at bounding box center [550, 52] width 35 height 13
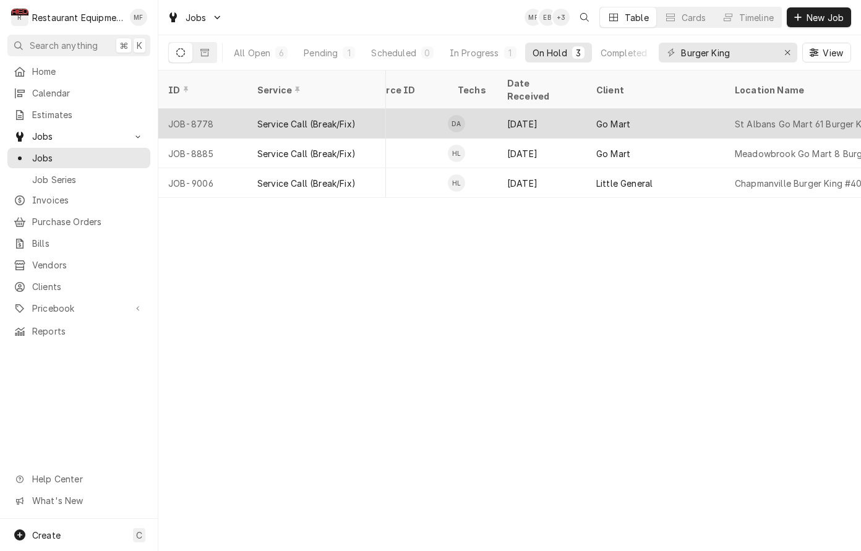
scroll to position [0, 615]
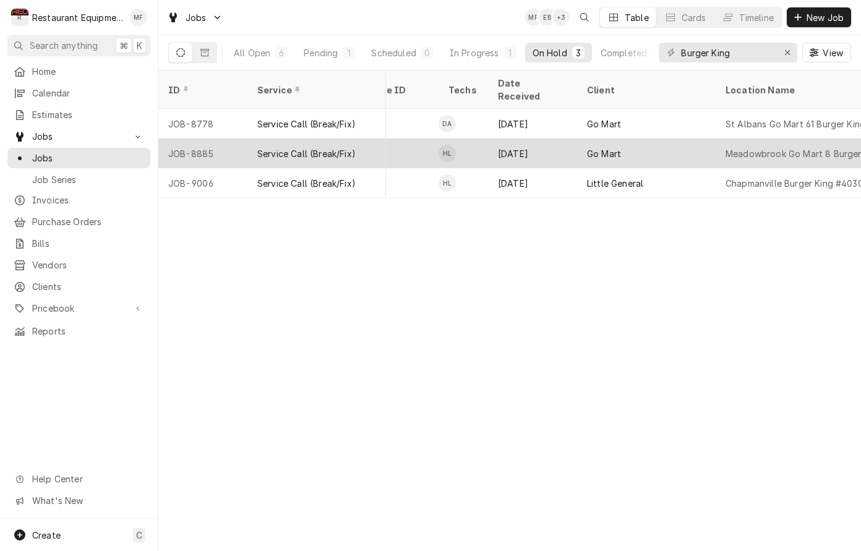
click at [748, 139] on div "Meadowbrook Go Mart 8 Burger King 23220" at bounding box center [805, 154] width 178 height 30
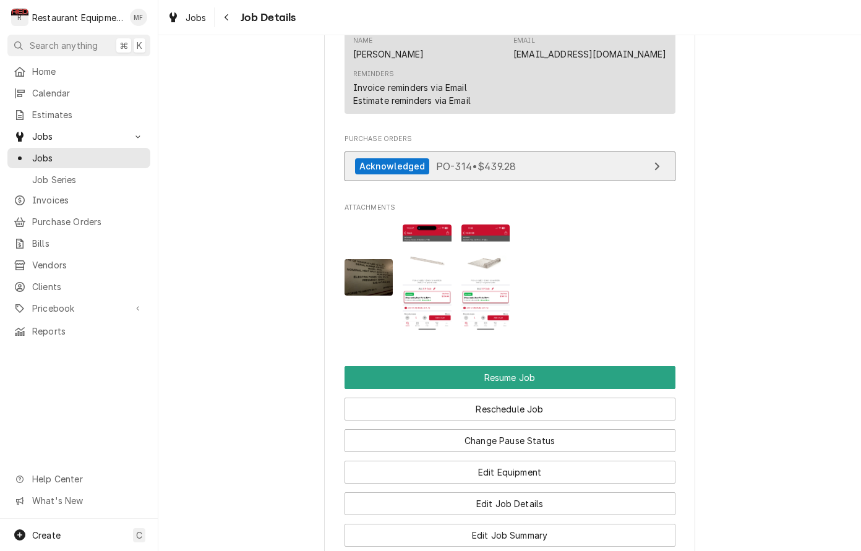
scroll to position [1332, 0]
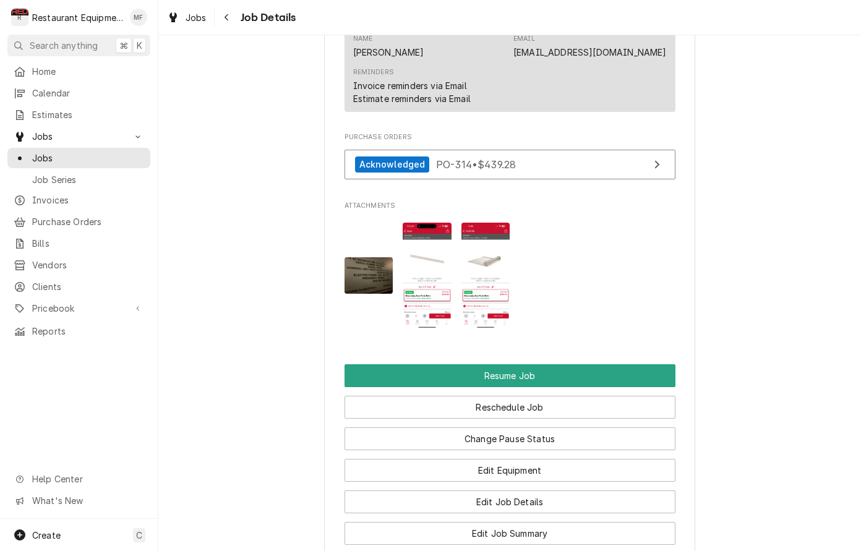
click at [492, 251] on img "Attachments" at bounding box center [485, 276] width 49 height 106
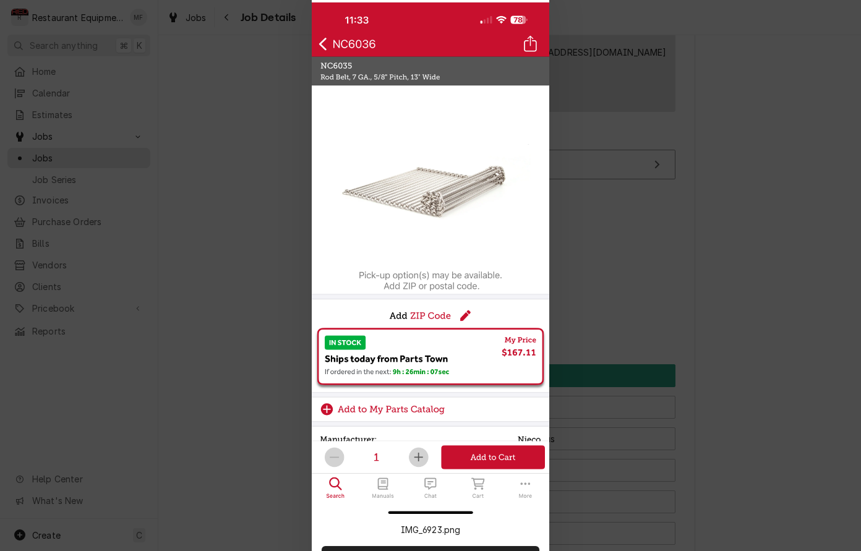
drag, startPoint x: 279, startPoint y: 195, endPoint x: 381, endPoint y: 258, distance: 119.7
click at [280, 195] on div at bounding box center [430, 275] width 861 height 551
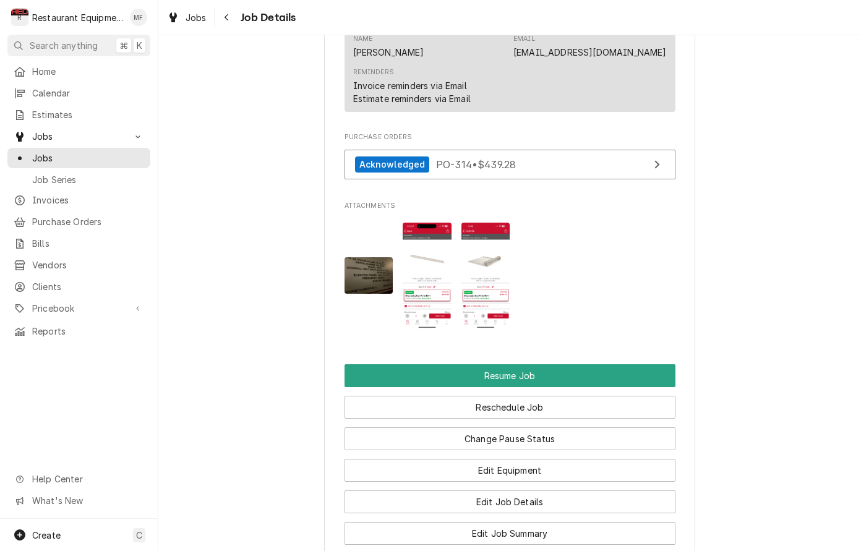
click at [442, 281] on img "Attachments" at bounding box center [427, 276] width 49 height 106
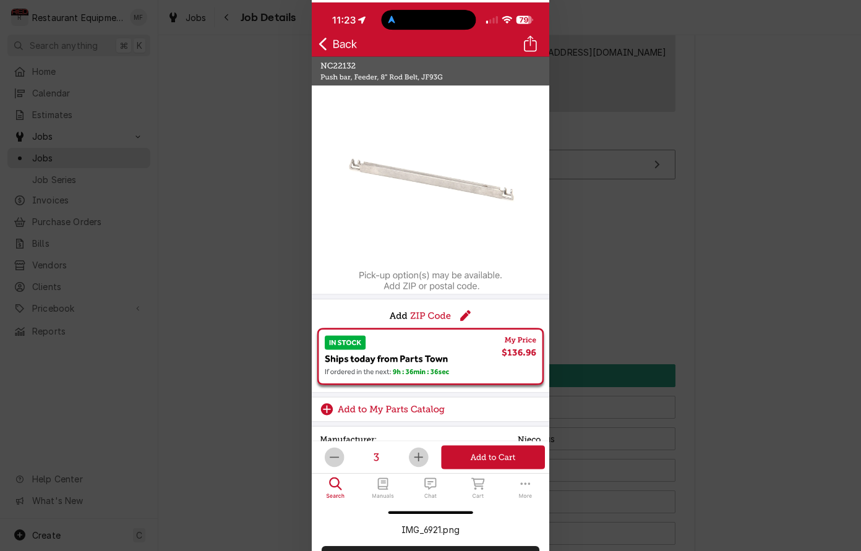
click at [505, 103] on img at bounding box center [431, 260] width 238 height 516
drag, startPoint x: 656, startPoint y: 139, endPoint x: 619, endPoint y: 152, distance: 39.1
click at [655, 139] on div at bounding box center [430, 275] width 861 height 551
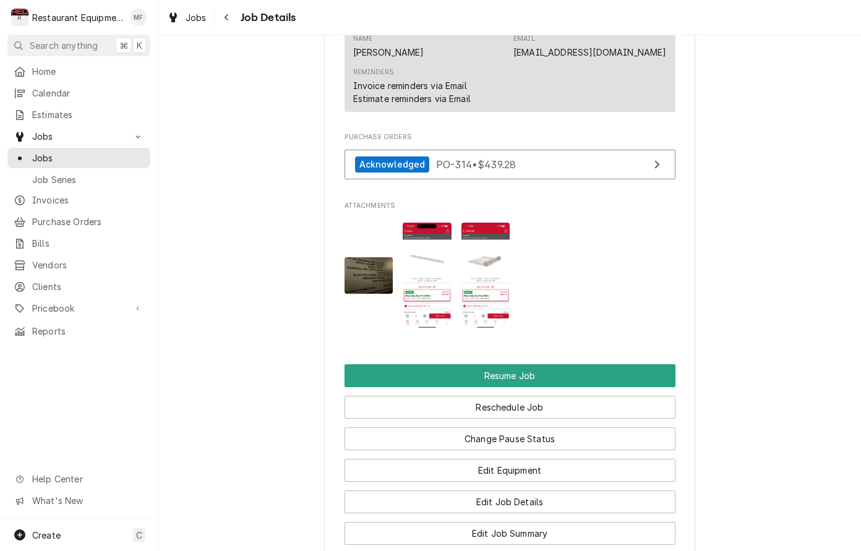
click at [506, 244] on img "Attachments" at bounding box center [485, 276] width 49 height 106
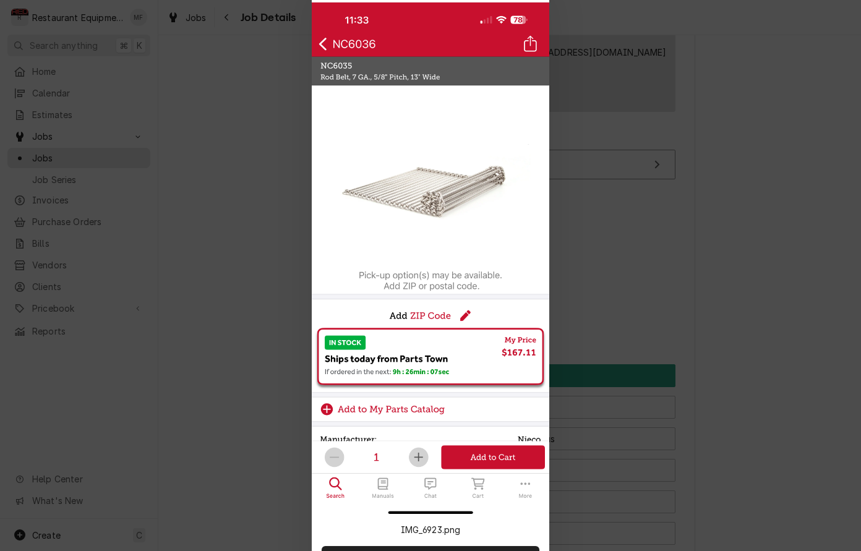
click at [714, 321] on div at bounding box center [430, 275] width 861 height 551
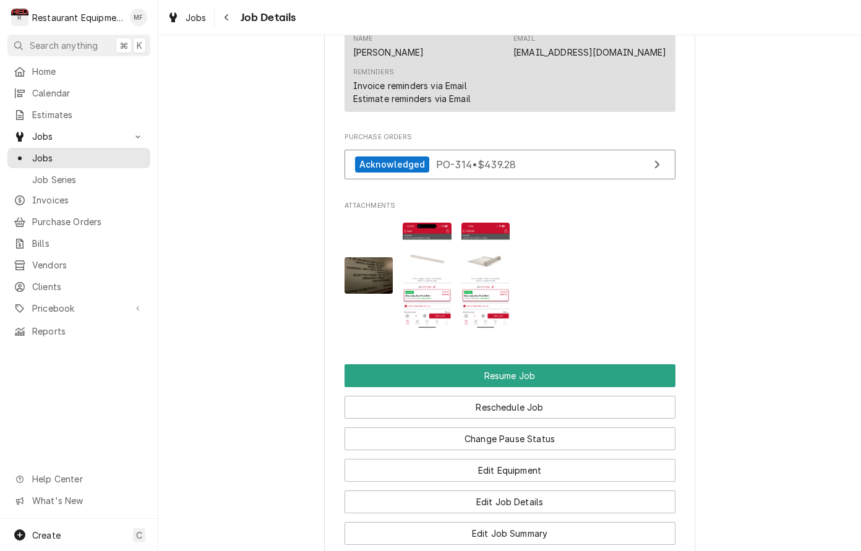
click at [485, 260] on img "Attachments" at bounding box center [485, 276] width 49 height 106
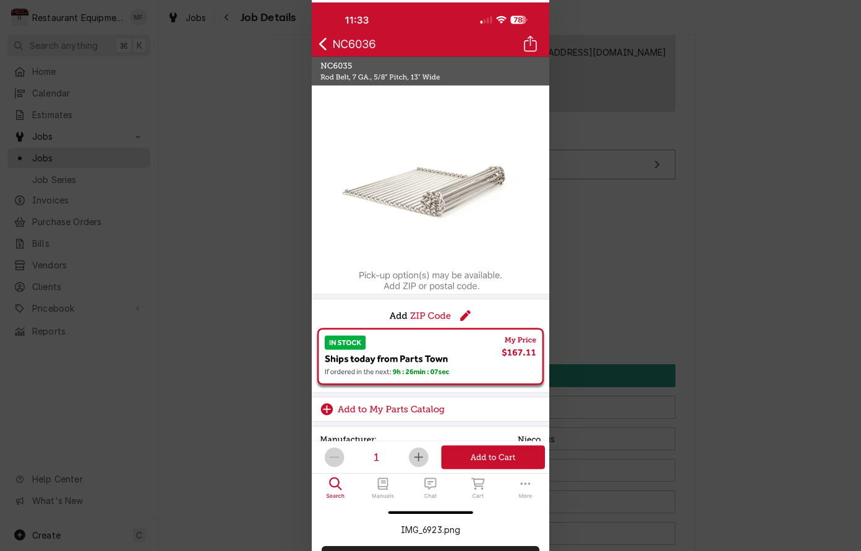
click at [705, 251] on div at bounding box center [430, 275] width 861 height 551
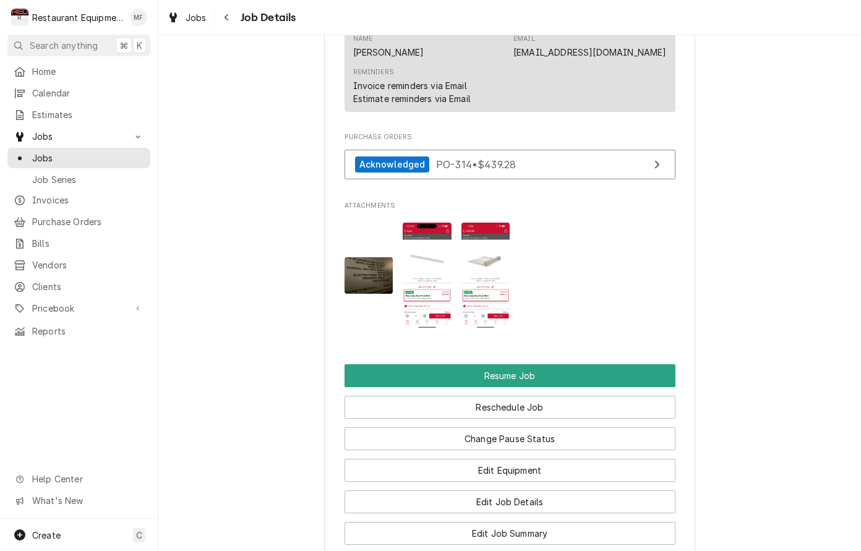
click at [439, 246] on img "Attachments" at bounding box center [427, 276] width 49 height 106
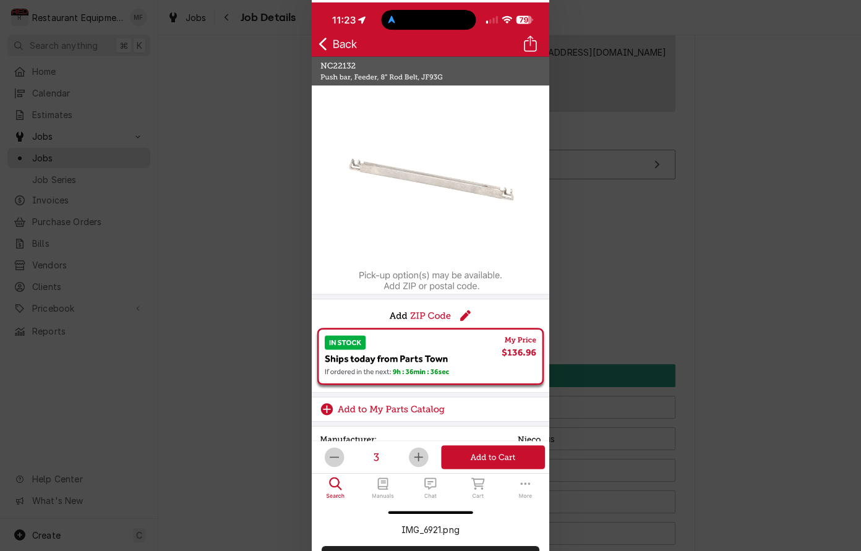
click at [739, 414] on div at bounding box center [430, 275] width 861 height 551
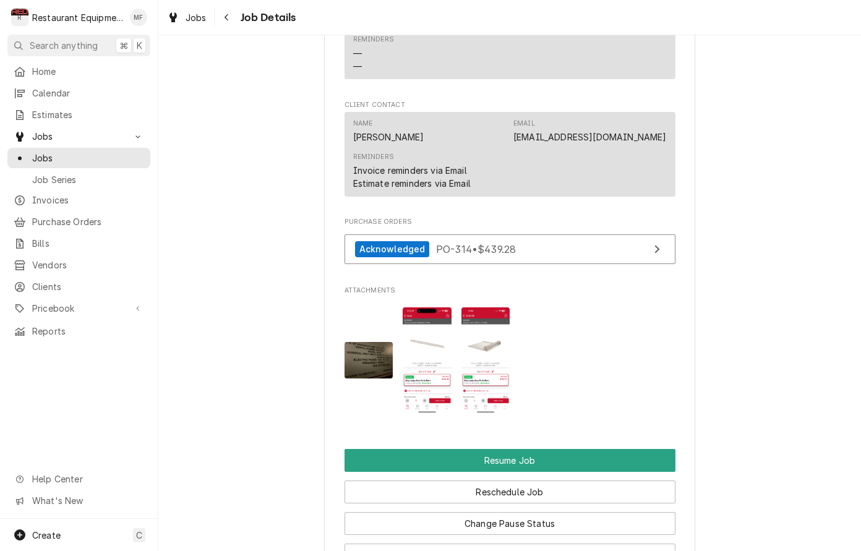
scroll to position [1245, 0]
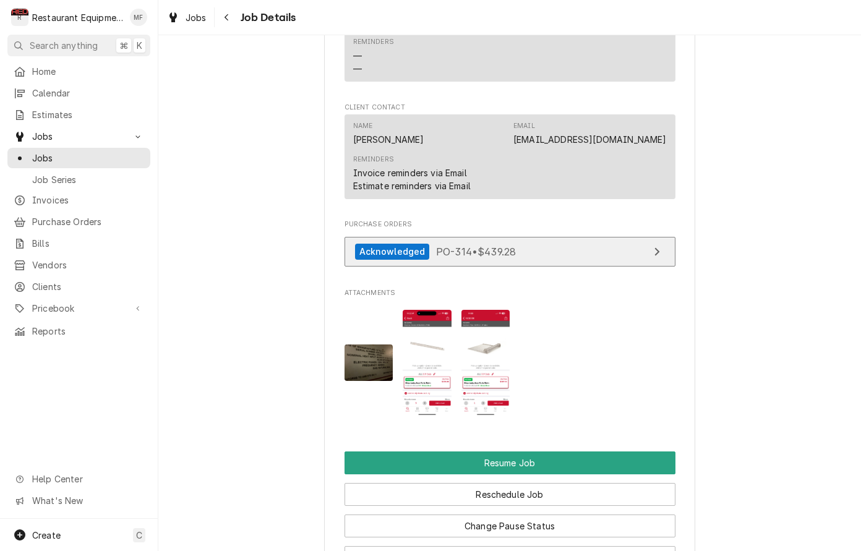
click at [628, 252] on link "Acknowledged PO-314 • $439.28" at bounding box center [510, 252] width 331 height 30
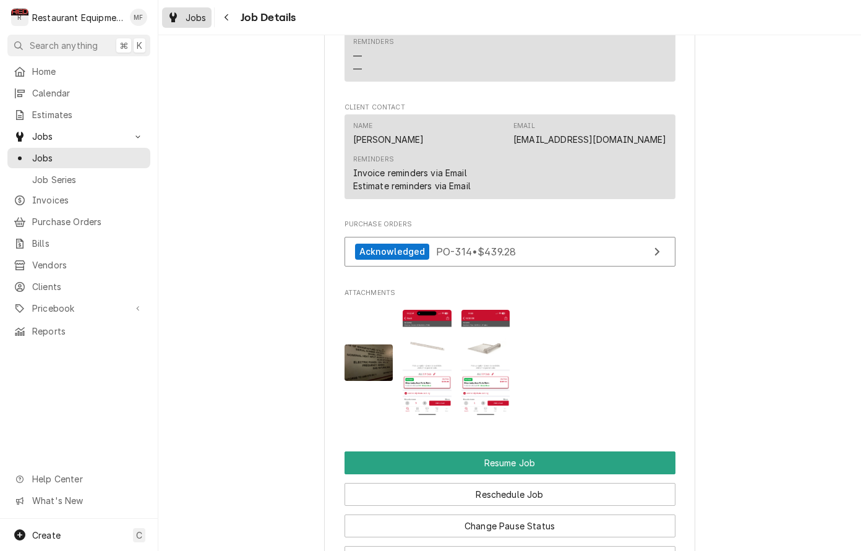
click at [207, 20] on div "Jobs" at bounding box center [187, 17] width 45 height 15
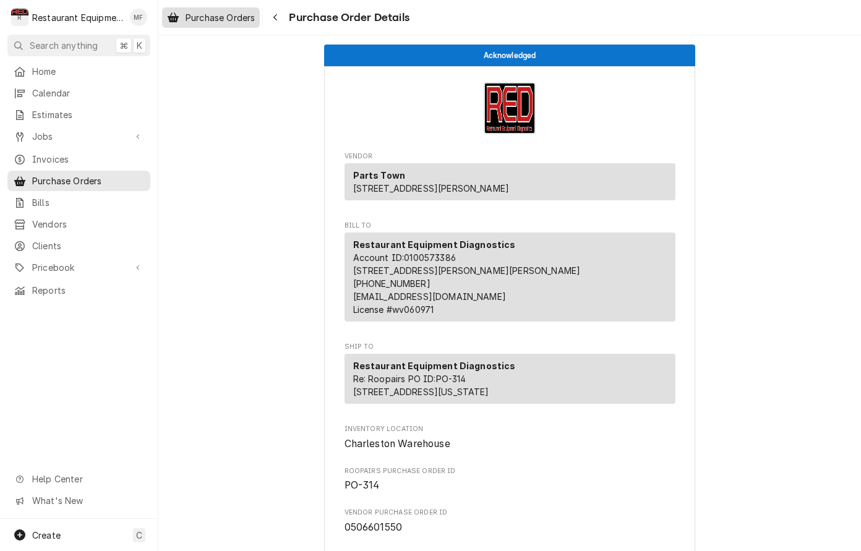
click at [244, 14] on span "Purchase Orders" at bounding box center [220, 17] width 69 height 13
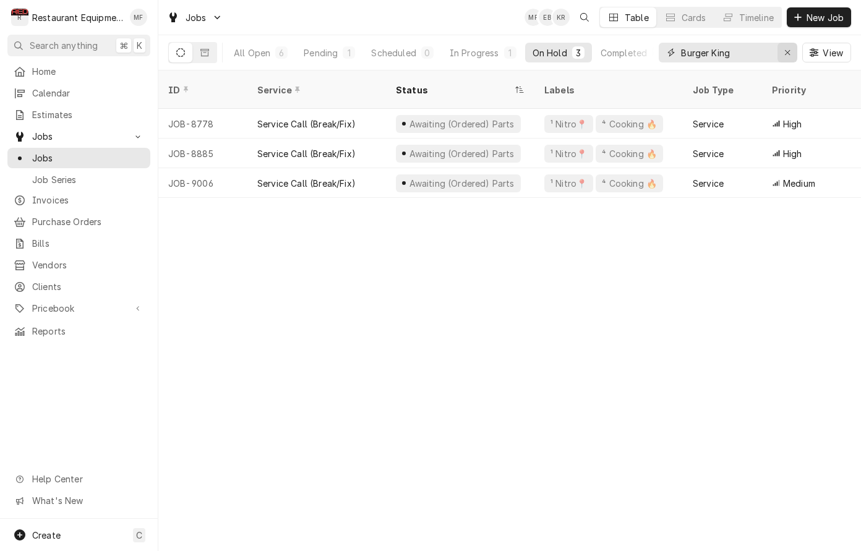
click at [778, 49] on button "Erase input" at bounding box center [788, 53] width 20 height 20
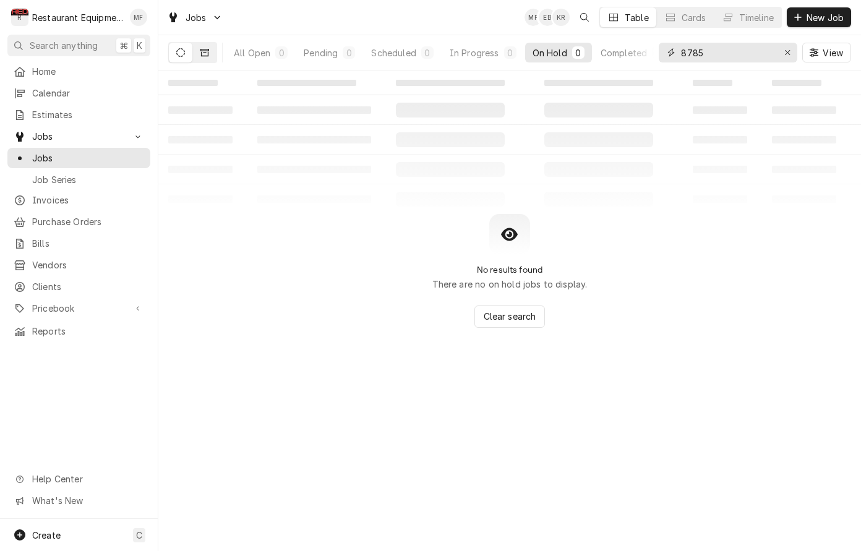
type input "8785"
click at [208, 54] on icon "Dynamic Content Wrapper" at bounding box center [204, 52] width 9 height 7
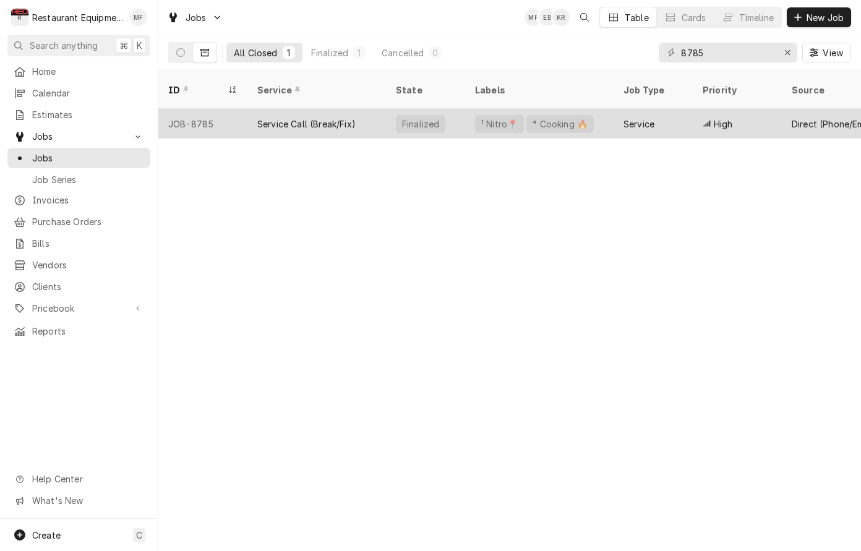
click at [367, 109] on div "Service Call (Break/Fix)" at bounding box center [316, 124] width 139 height 30
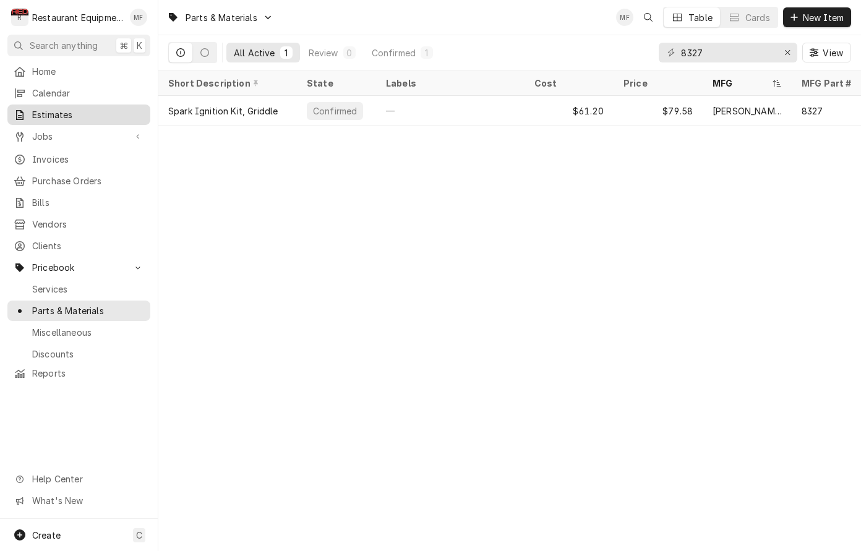
click at [98, 111] on span "Estimates" at bounding box center [88, 114] width 112 height 13
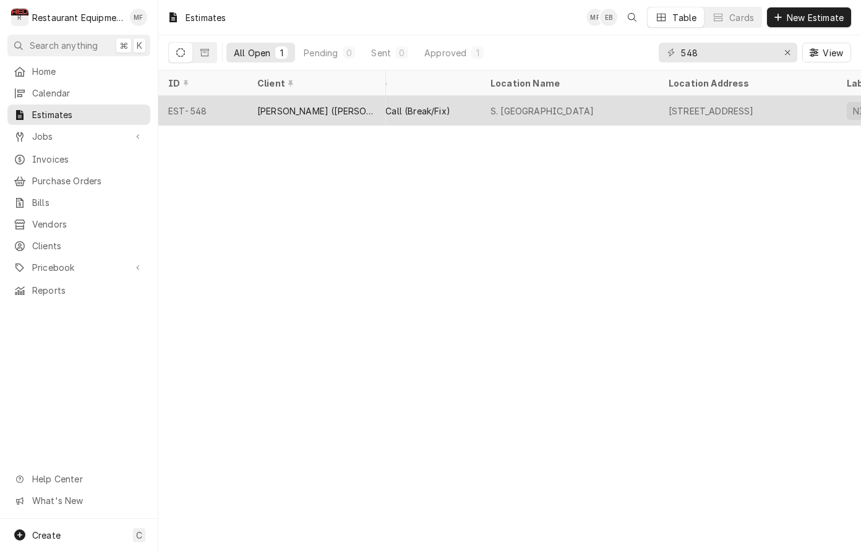
scroll to position [1, 0]
click at [679, 108] on div "4001 MacCorkle Ave SW, South Charleston, WV 25309" at bounding box center [711, 111] width 85 height 13
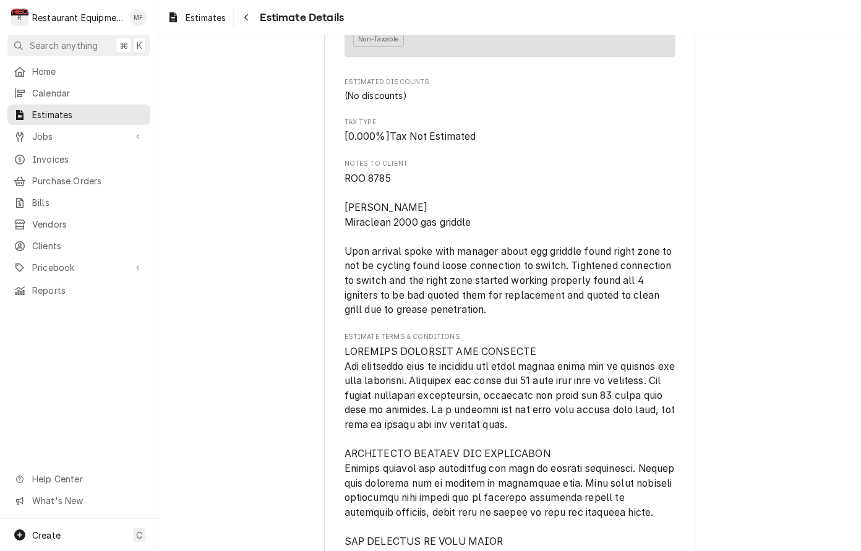
scroll to position [1695, 0]
click at [225, 20] on span "Estimates" at bounding box center [206, 17] width 40 height 13
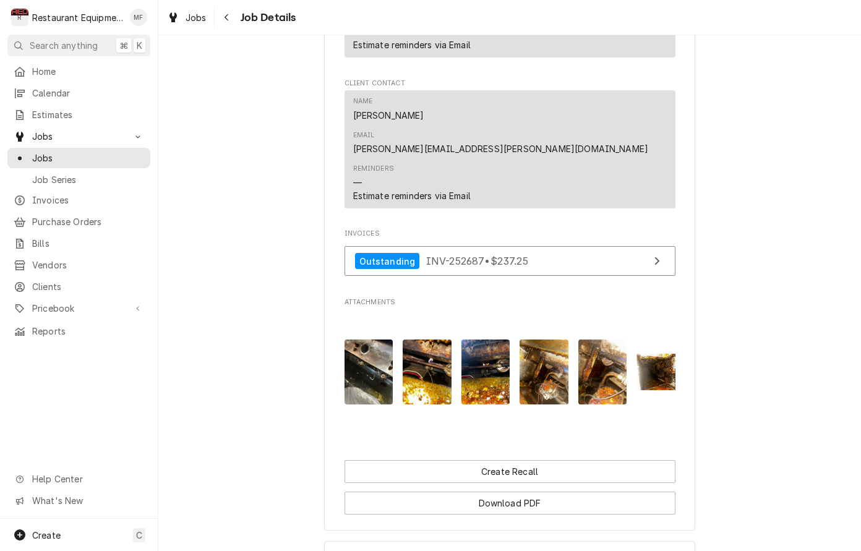
scroll to position [1084, 0]
click at [379, 339] on img "Attachments" at bounding box center [369, 371] width 49 height 65
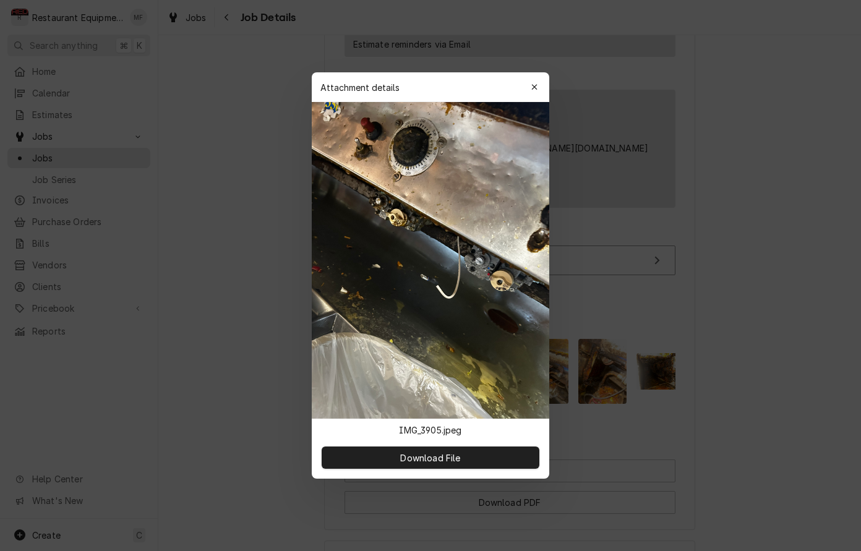
click at [570, 239] on div at bounding box center [430, 275] width 861 height 551
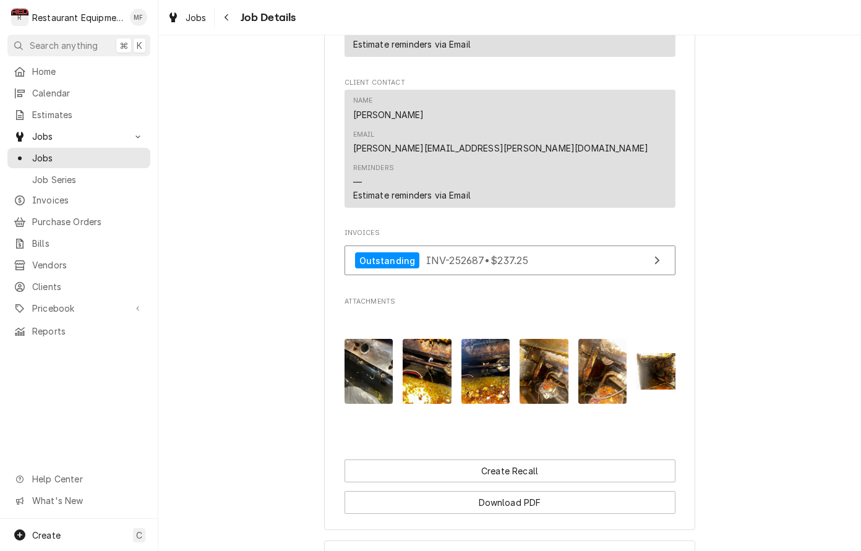
click at [599, 339] on img "Attachments" at bounding box center [602, 371] width 49 height 65
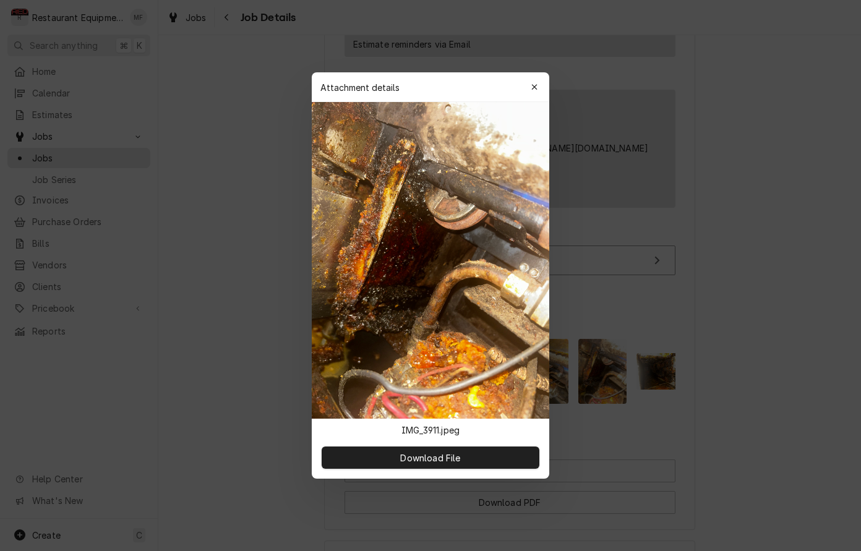
drag, startPoint x: 601, startPoint y: 286, endPoint x: 609, endPoint y: 287, distance: 8.7
click at [601, 286] on div at bounding box center [430, 275] width 861 height 551
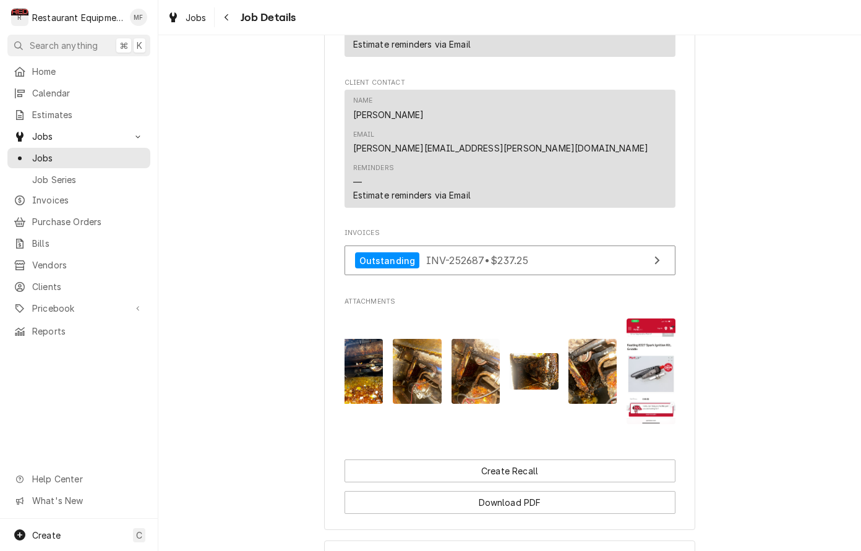
scroll to position [0, 0]
click at [659, 319] on img "Attachments" at bounding box center [651, 371] width 49 height 105
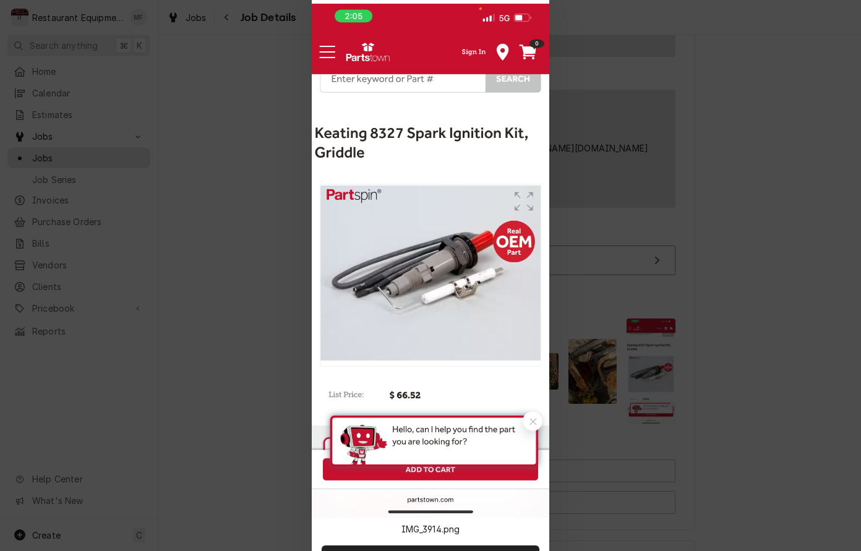
click at [659, 283] on div at bounding box center [430, 275] width 861 height 551
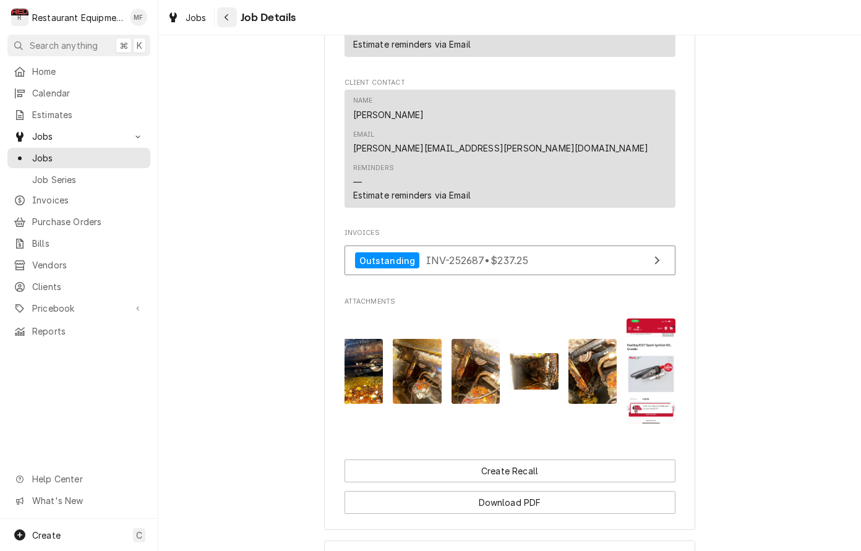
click at [229, 22] on div "Navigate back" at bounding box center [227, 17] width 12 height 12
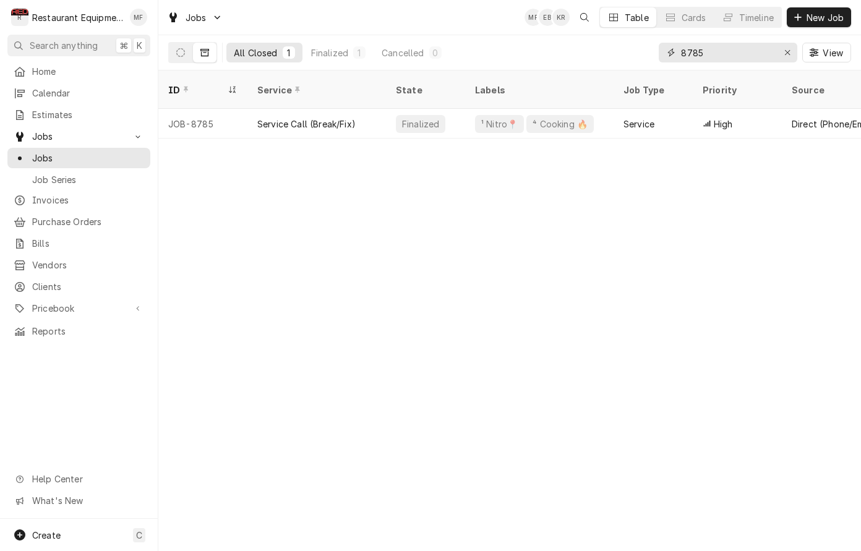
scroll to position [0, 1]
drag, startPoint x: 722, startPoint y: 56, endPoint x: 679, endPoint y: 59, distance: 43.4
click at [679, 59] on div "8785" at bounding box center [728, 53] width 139 height 20
click at [778, 56] on button "Erase input" at bounding box center [788, 53] width 20 height 20
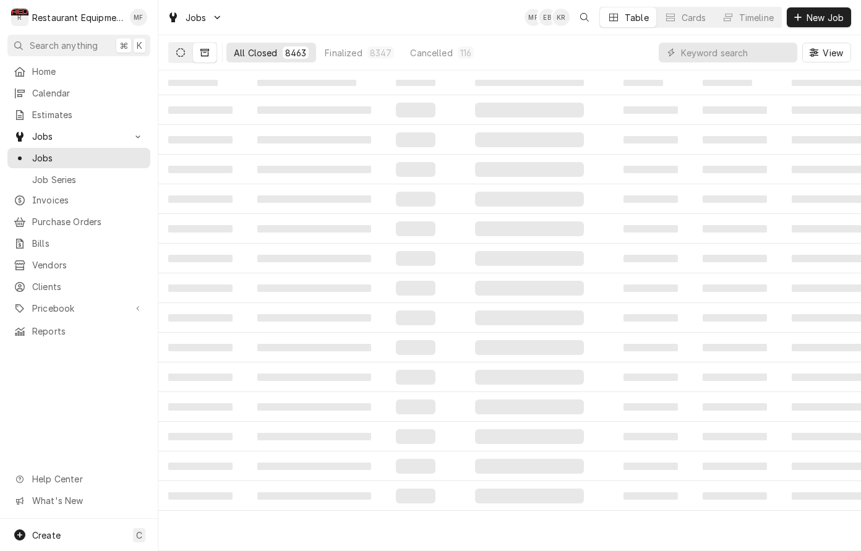
click at [183, 48] on button "Dynamic Content Wrapper" at bounding box center [181, 53] width 24 height 20
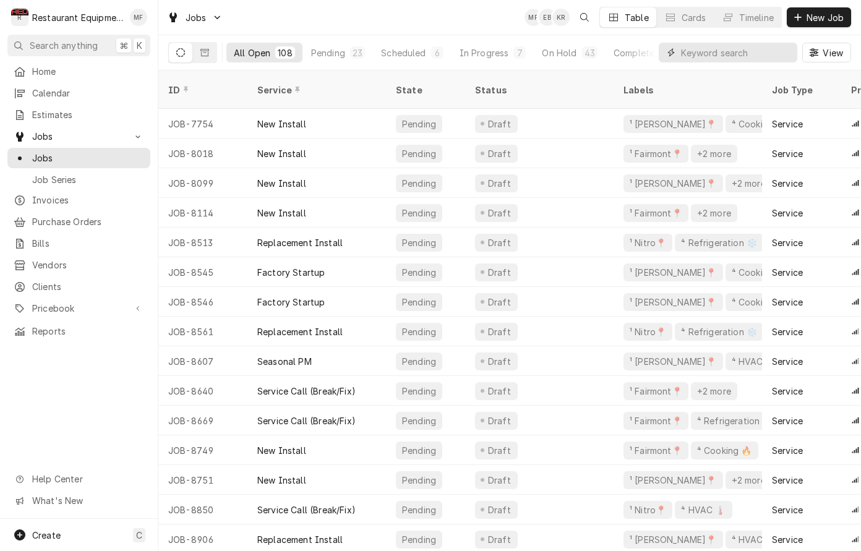
click at [699, 53] on input "Dynamic Content Wrapper" at bounding box center [736, 53] width 110 height 20
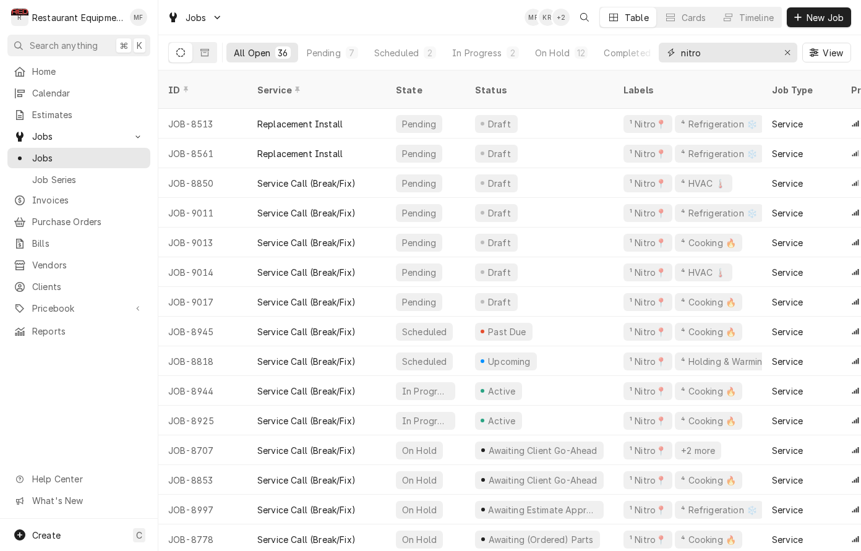
type input "nitro"
click at [494, 22] on div "Jobs MF KR + 2 Table Cards Timeline New Job" at bounding box center [509, 17] width 703 height 35
click at [495, 1] on div "Jobs MF KR + 2 Table Cards Timeline New Job" at bounding box center [509, 17] width 703 height 35
click at [332, 47] on div "Pending" at bounding box center [324, 52] width 34 height 13
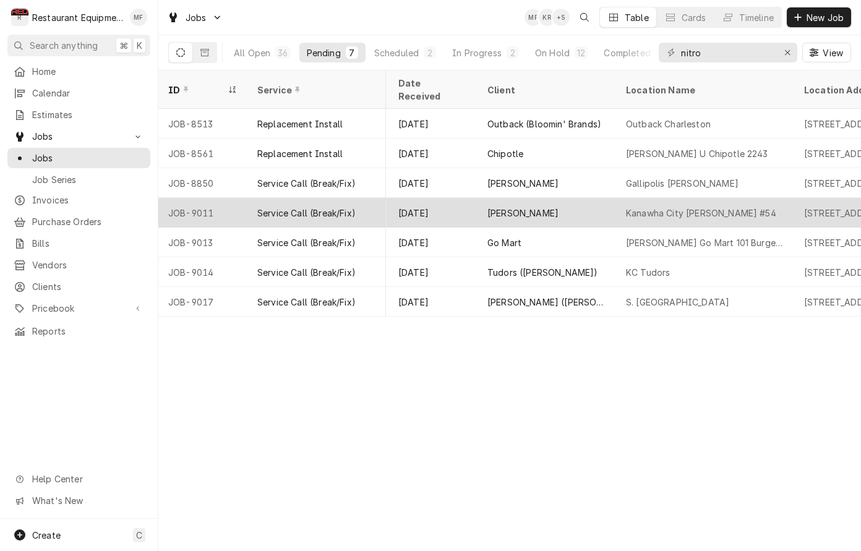
scroll to position [0, 732]
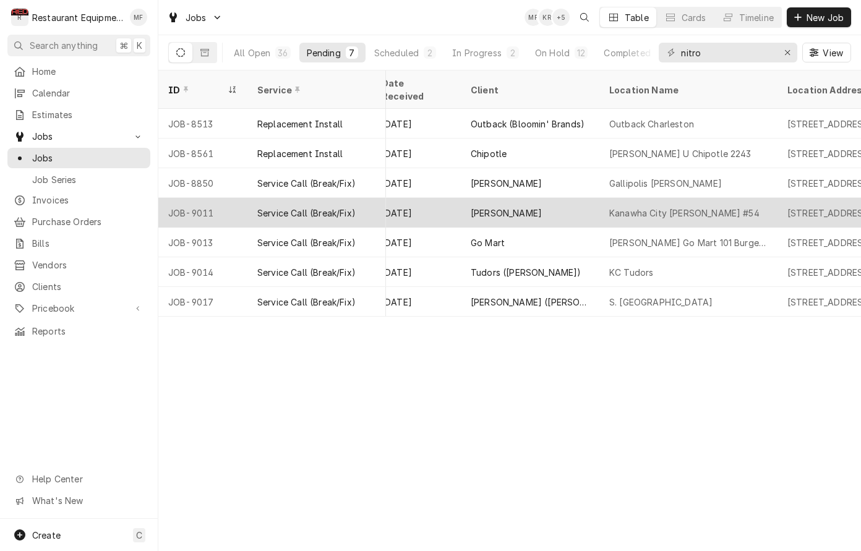
click at [675, 205] on div "Kanawha City Bob Evans #54" at bounding box center [688, 213] width 178 height 30
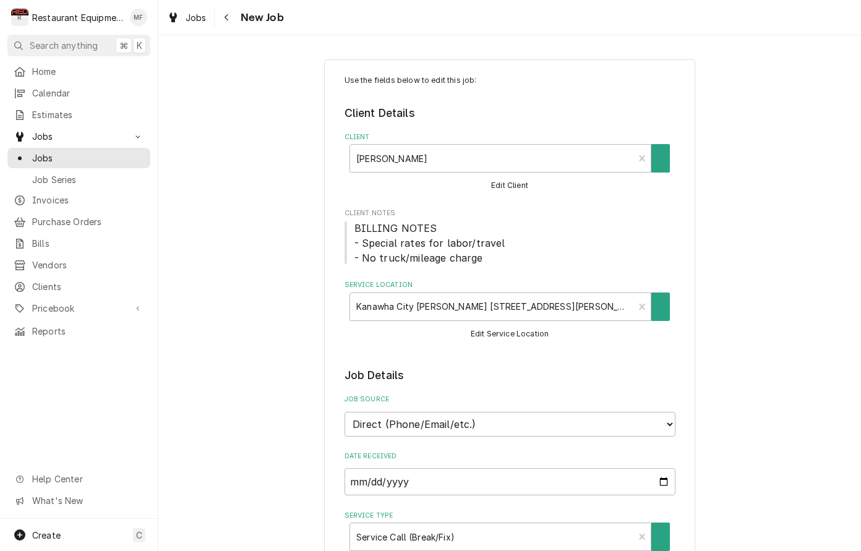
type textarea "x"
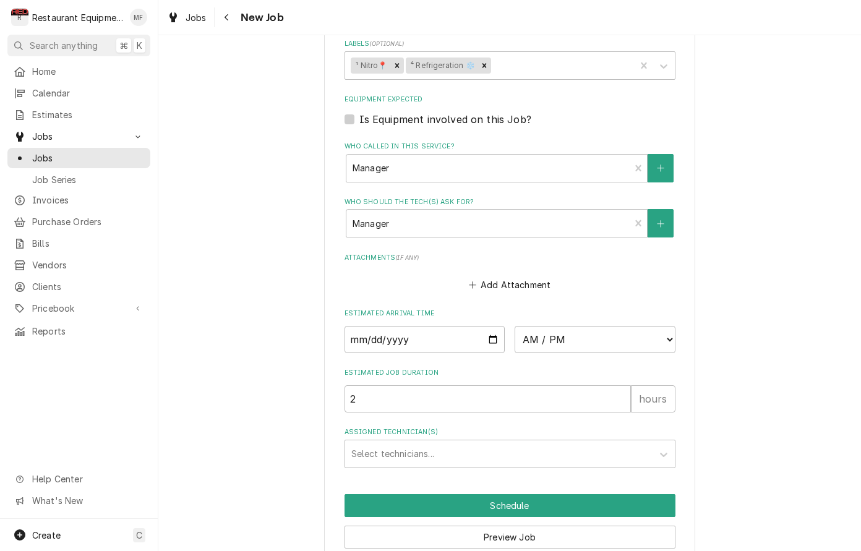
scroll to position [844, 0]
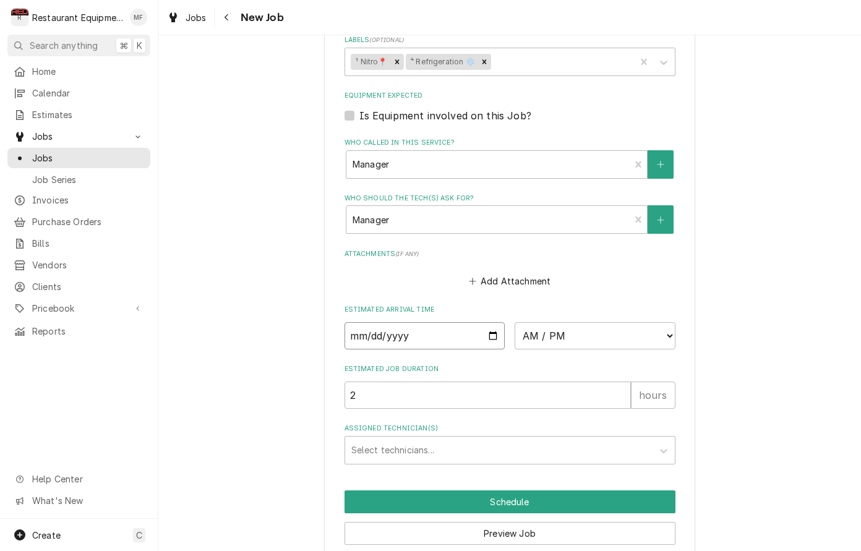
click at [455, 322] on input "Date" at bounding box center [425, 335] width 161 height 27
type input "[DATE]"
type textarea "x"
select select "13:30:00"
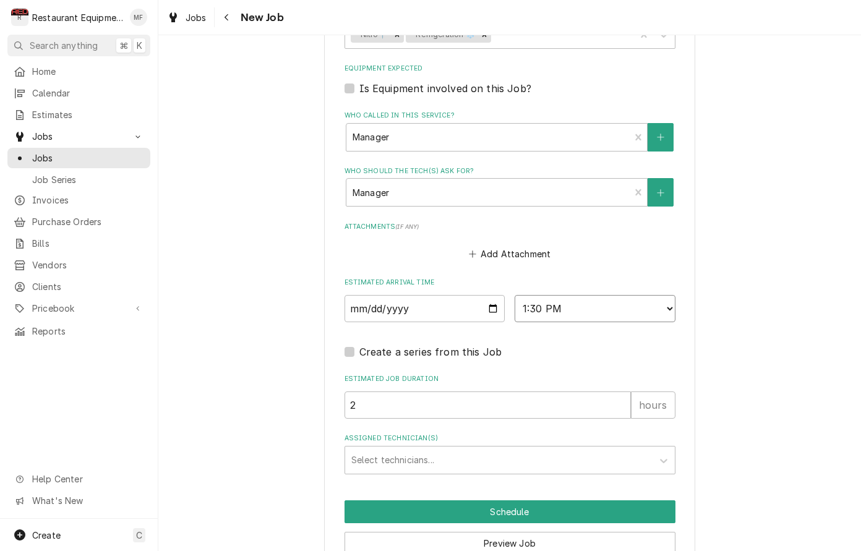
scroll to position [872, 0]
click at [498, 448] on div "Assigned Technician(s)" at bounding box center [498, 459] width 295 height 22
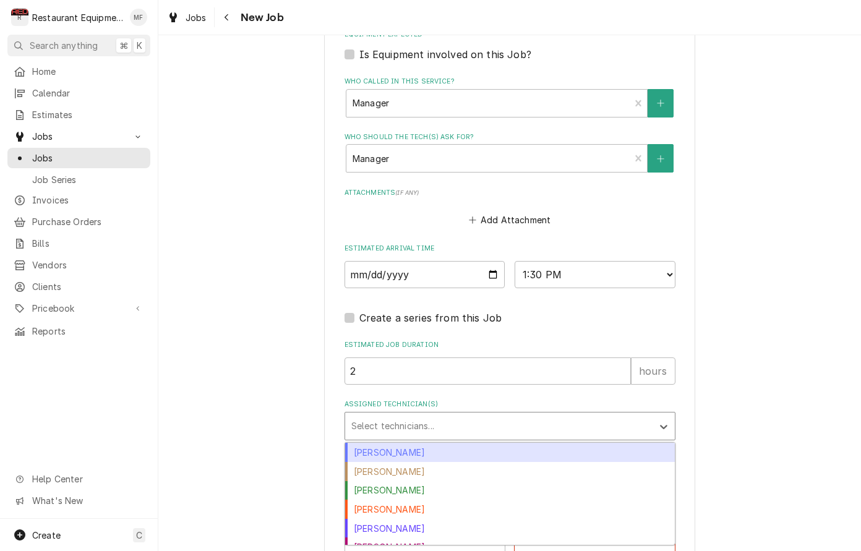
scroll to position [904, 0]
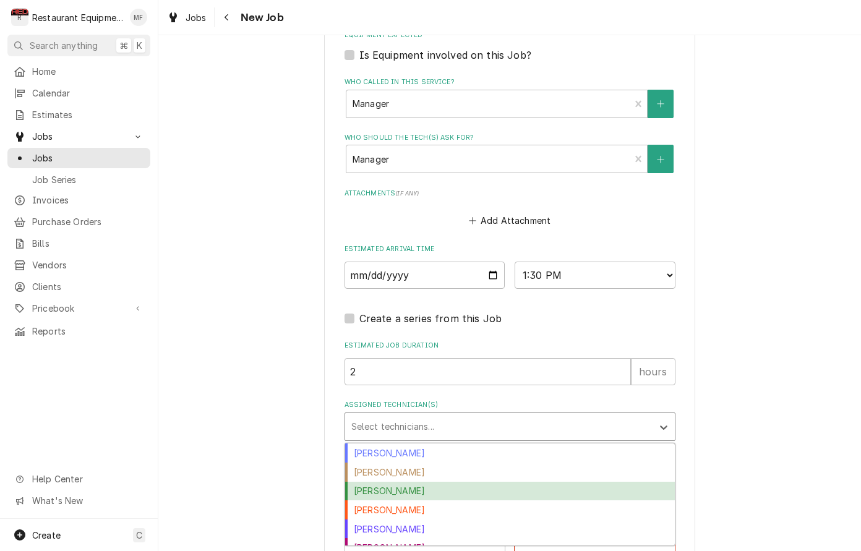
click at [517, 482] on div "Cole Livingston" at bounding box center [510, 491] width 330 height 19
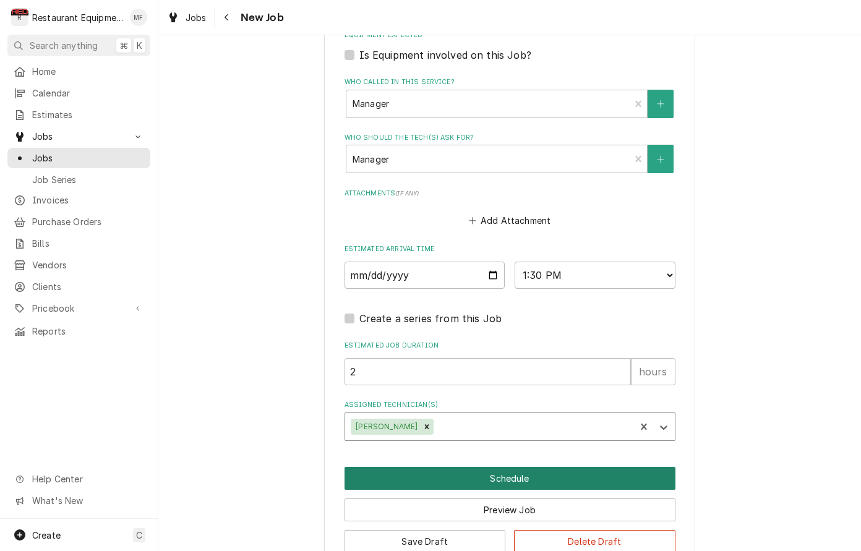
click at [529, 467] on button "Schedule" at bounding box center [510, 478] width 331 height 23
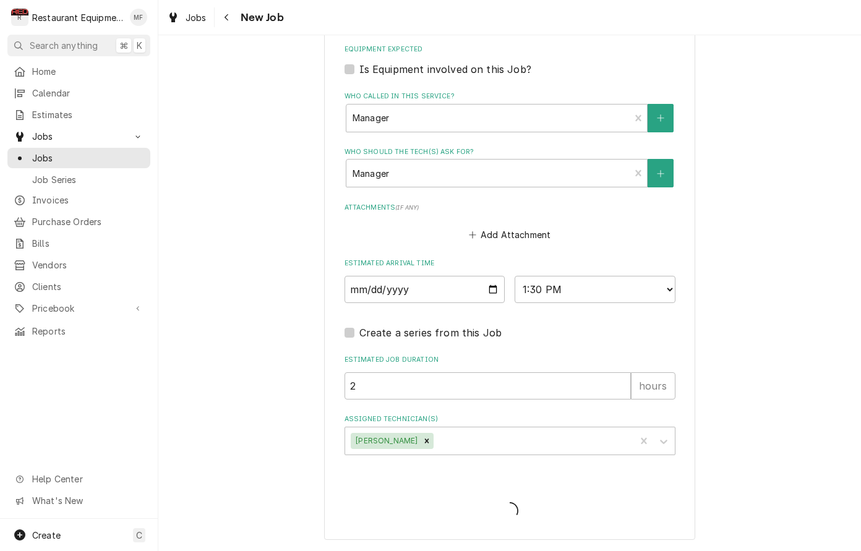
scroll to position [862, 0]
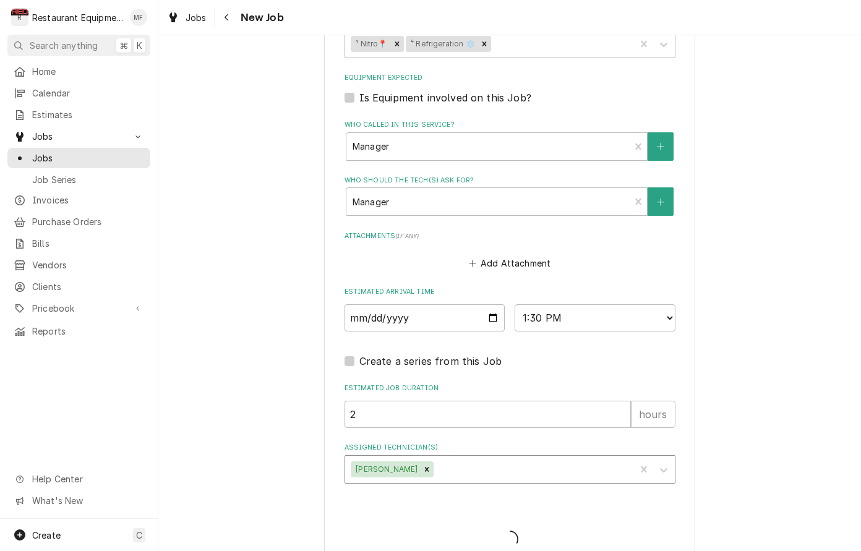
type textarea "x"
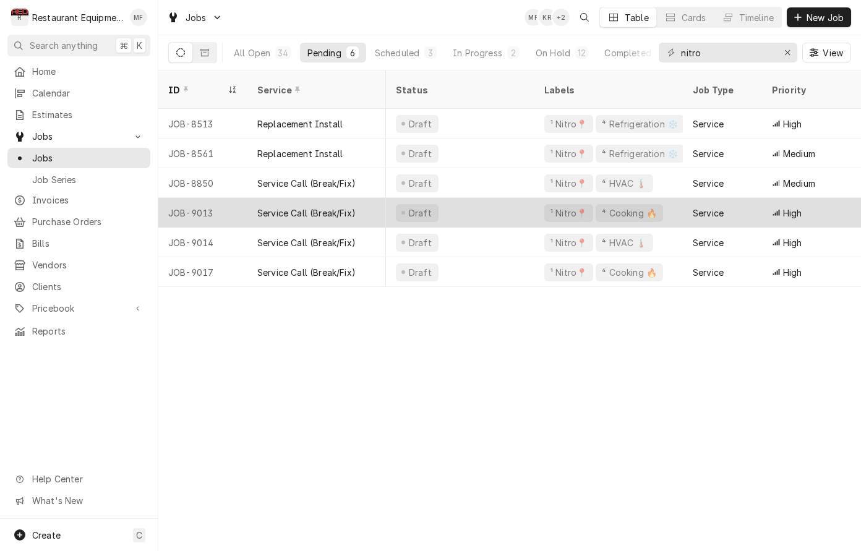
scroll to position [0, 151]
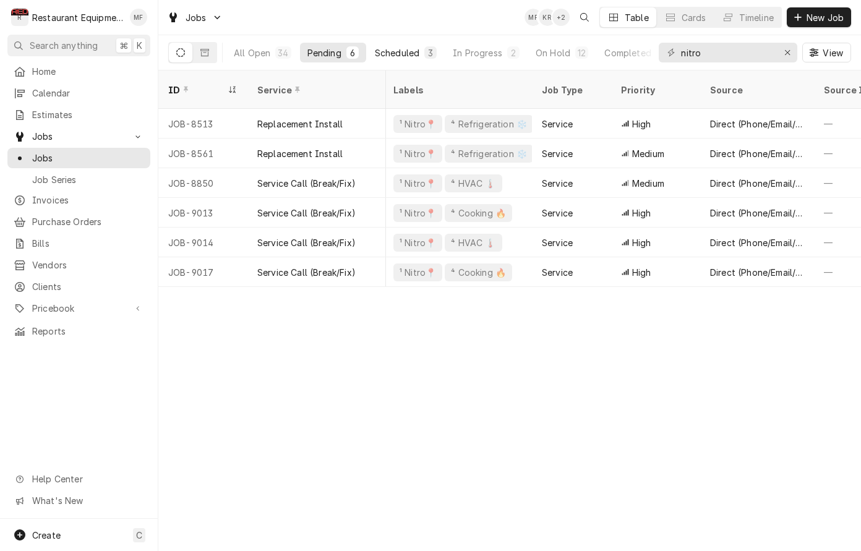
click at [415, 54] on div "Scheduled" at bounding box center [397, 52] width 45 height 13
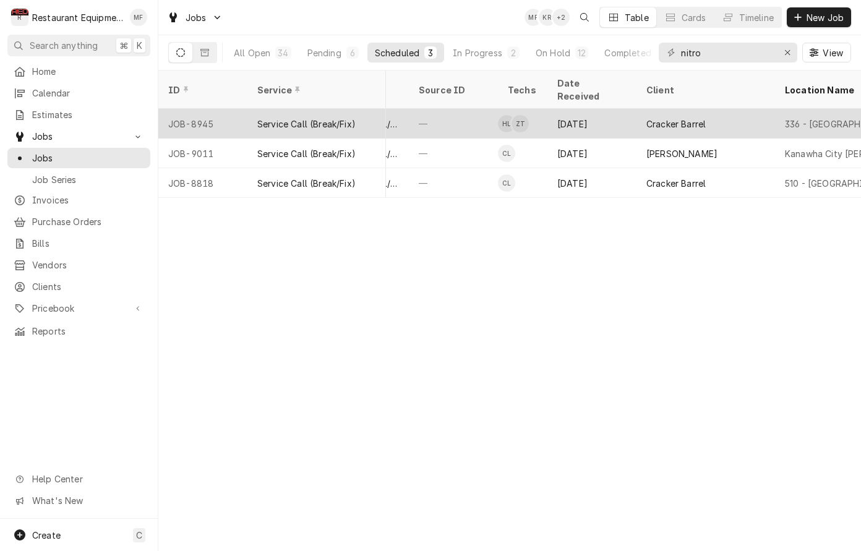
scroll to position [0, 557]
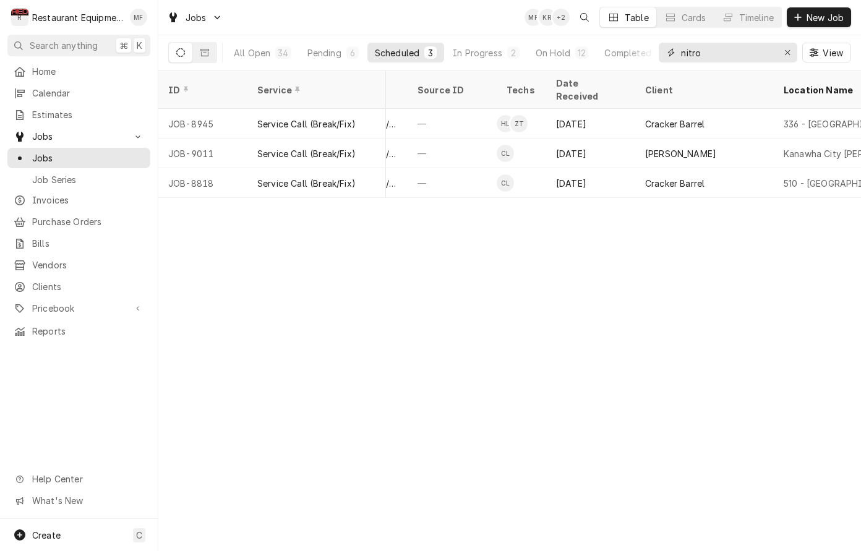
click at [760, 61] on input "nitro" at bounding box center [727, 53] width 93 height 20
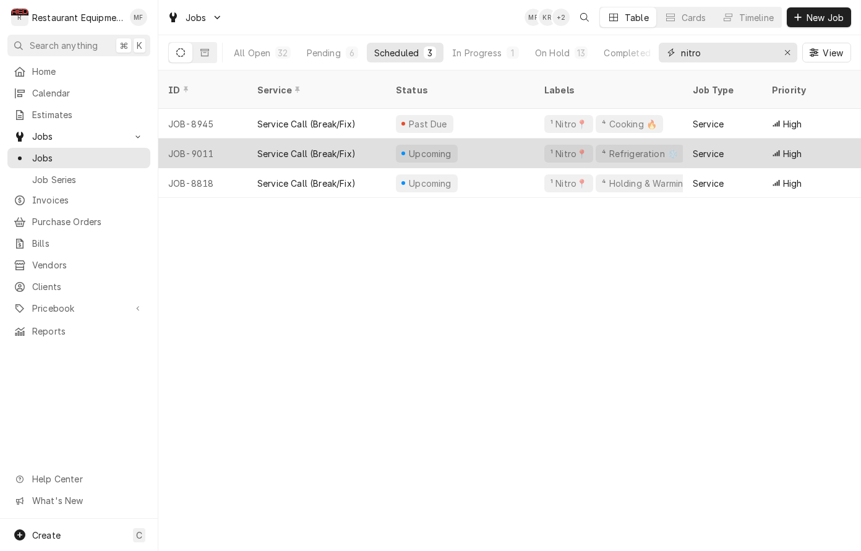
scroll to position [0, 0]
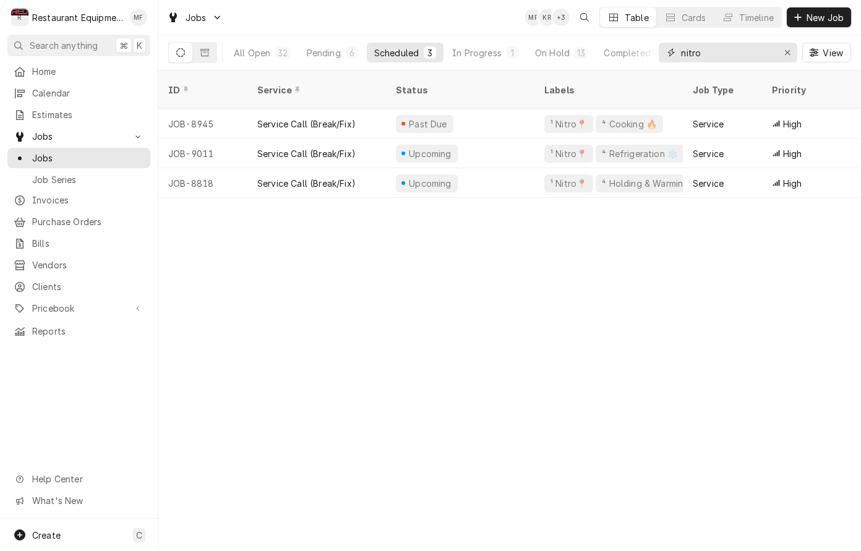
click at [726, 53] on input "nitro" at bounding box center [727, 53] width 93 height 20
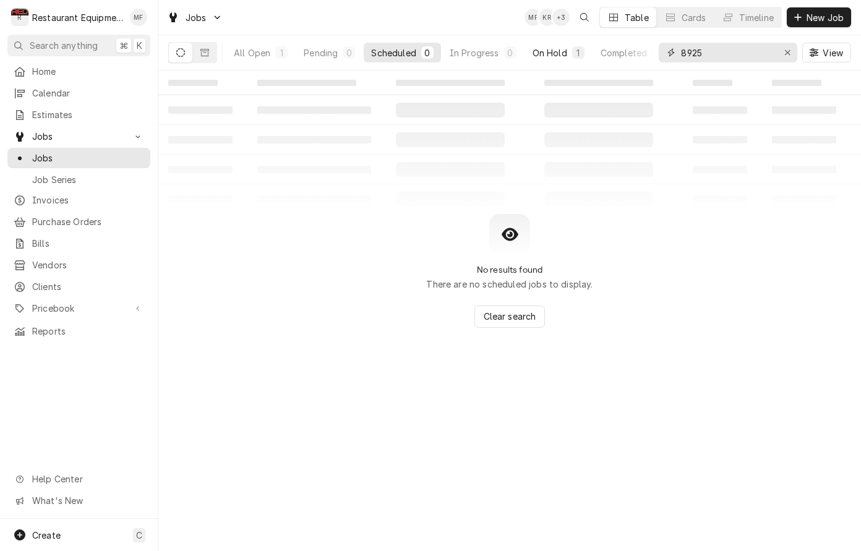
type input "8925"
click at [533, 44] on button "On Hold 1" at bounding box center [558, 53] width 67 height 20
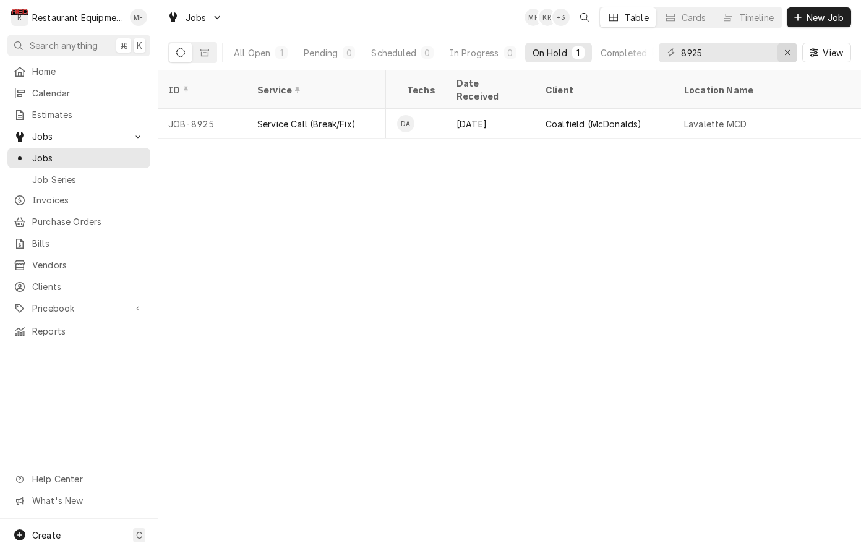
scroll to position [0, 658]
click at [781, 49] on div "Erase input" at bounding box center [787, 52] width 12 height 12
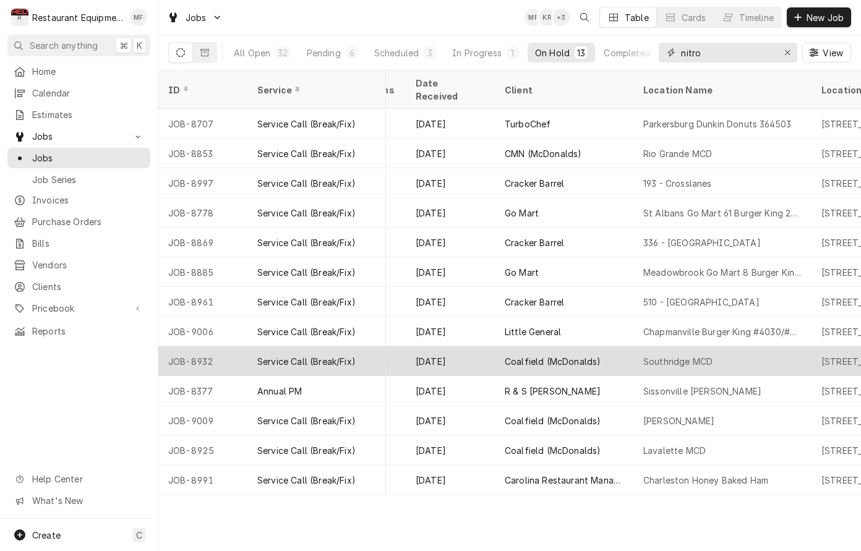
scroll to position [0, 700]
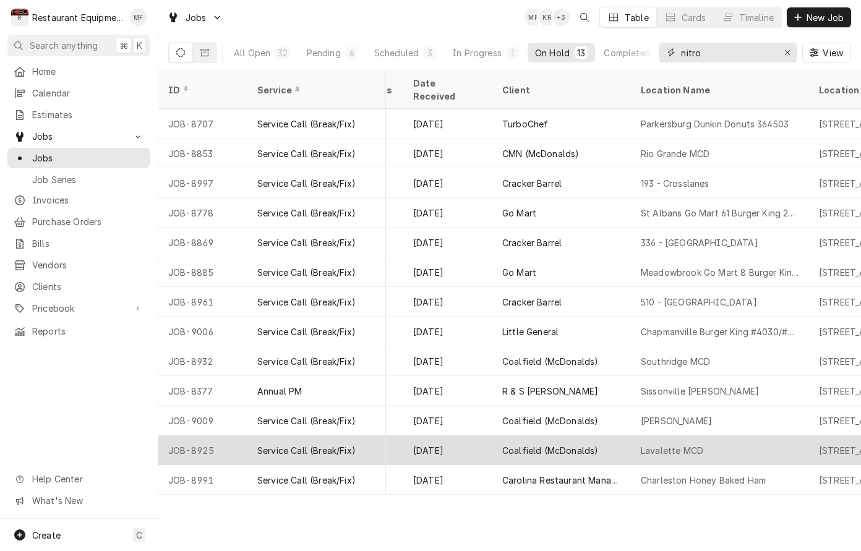
type input "nitro"
click at [573, 444] on div "Coalfield (McDonalds)" at bounding box center [550, 450] width 96 height 13
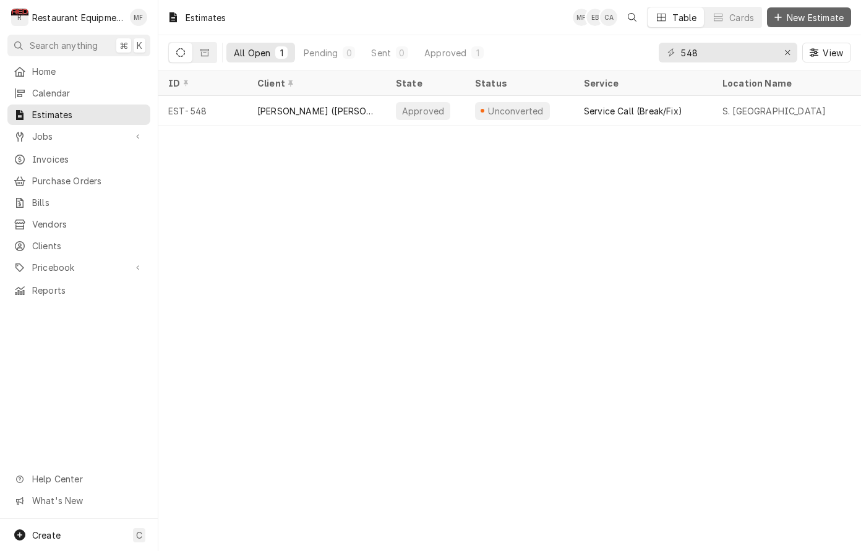
click at [799, 25] on button "New Estimate" at bounding box center [809, 17] width 84 height 20
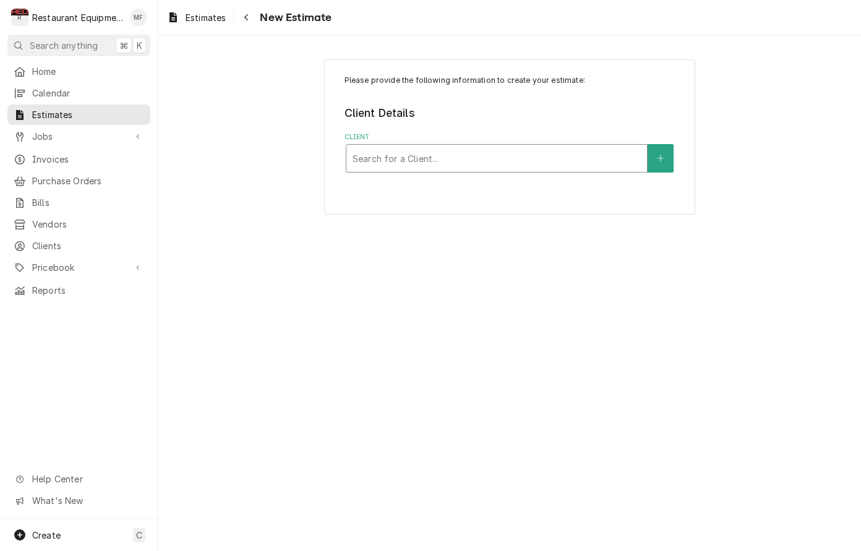
click at [586, 148] on div "Client" at bounding box center [497, 158] width 288 height 22
type input "mcd"
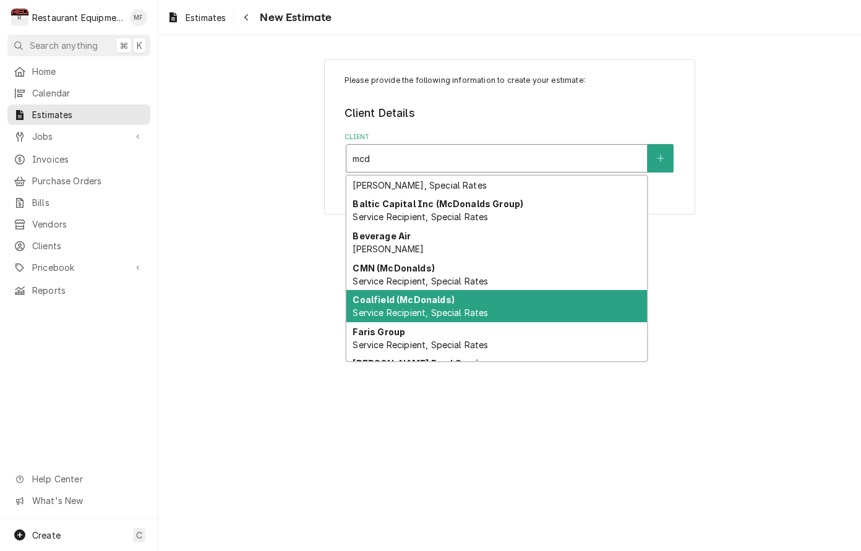
scroll to position [82, 0]
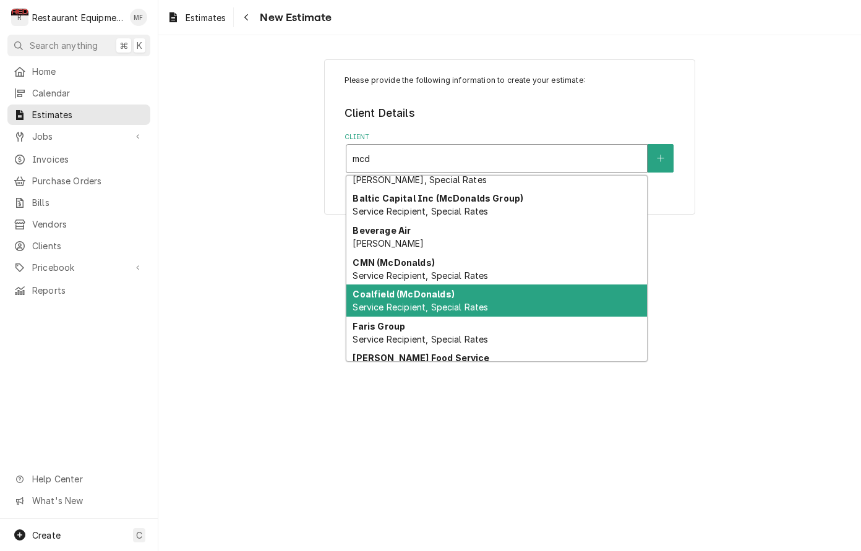
click at [606, 297] on div "Coalfield (McDonalds) Service Recipient, Special Rates" at bounding box center [496, 301] width 301 height 32
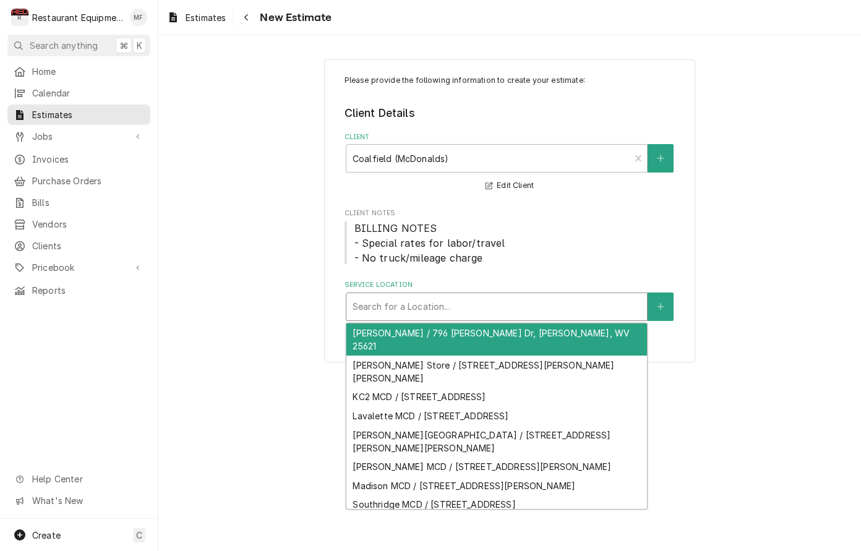
click at [572, 302] on div "Service Location" at bounding box center [497, 307] width 288 height 22
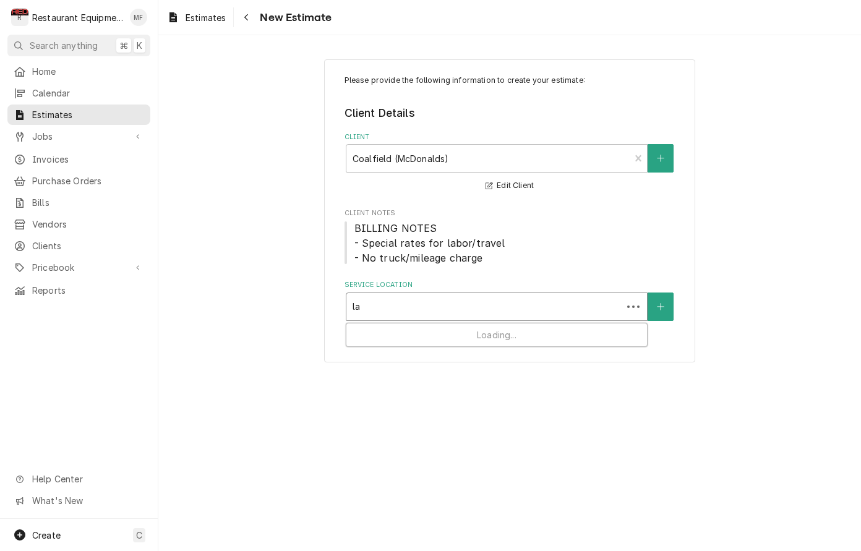
type input "lav"
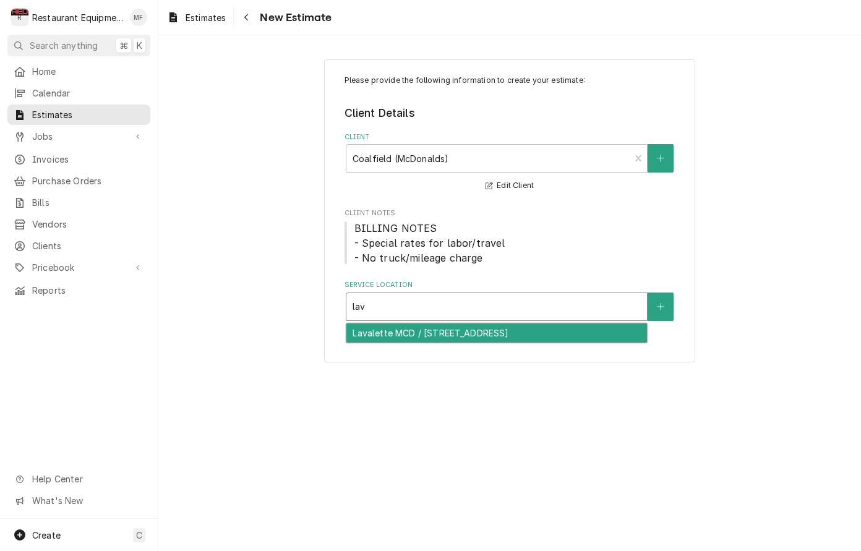
click at [607, 336] on div "Lavalette MCD / [STREET_ADDRESS]" at bounding box center [496, 333] width 301 height 19
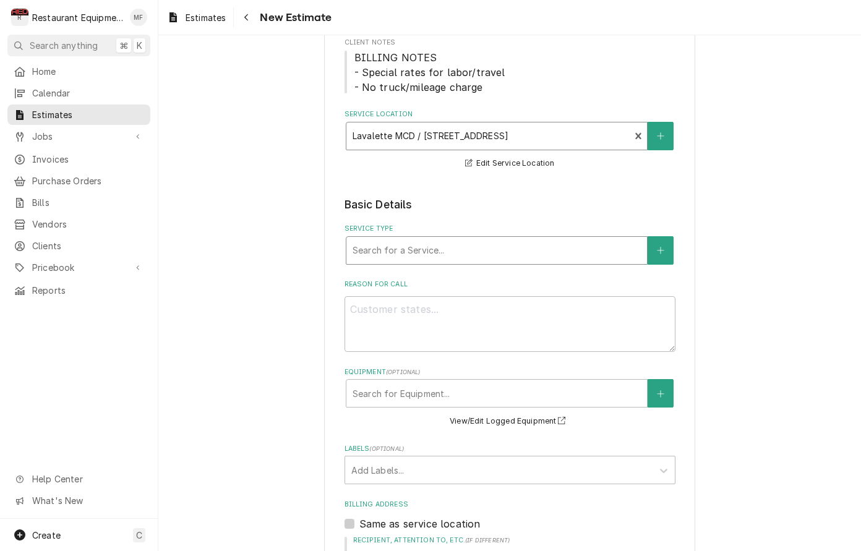
scroll to position [172, 0]
click at [525, 252] on div "Service Type" at bounding box center [497, 249] width 288 height 22
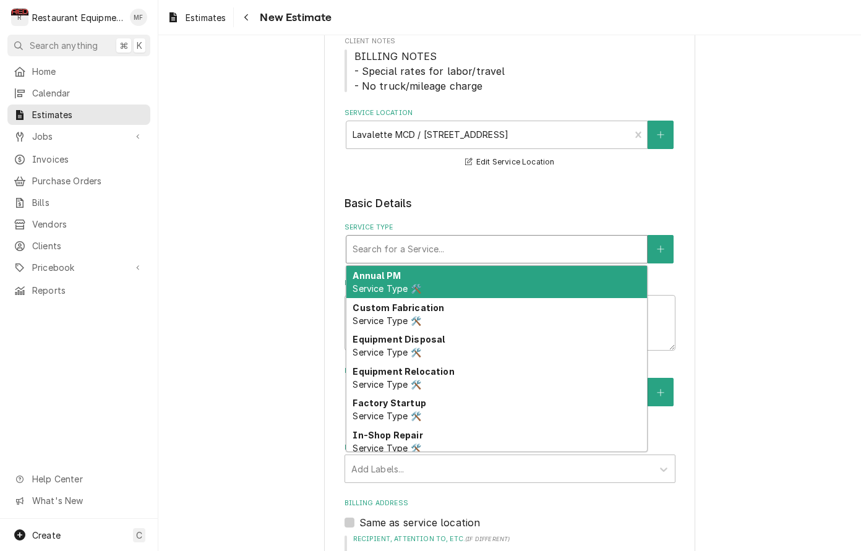
type textarea "x"
type input "B"
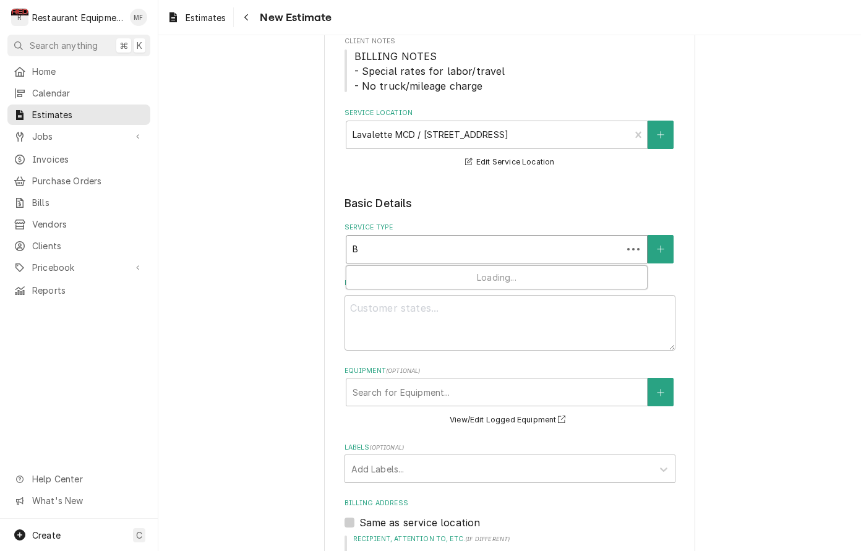
type textarea "x"
type input "Br"
type textarea "x"
type input "Bre"
type textarea "x"
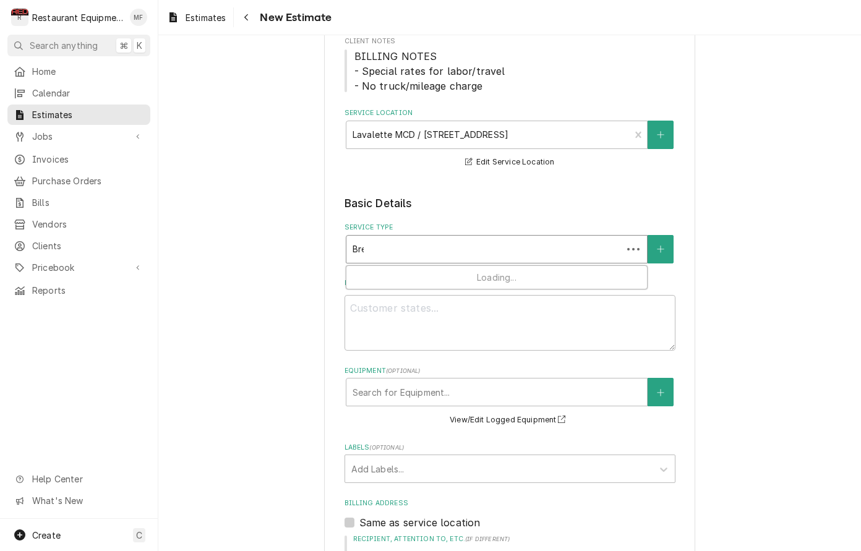
type input "Brea"
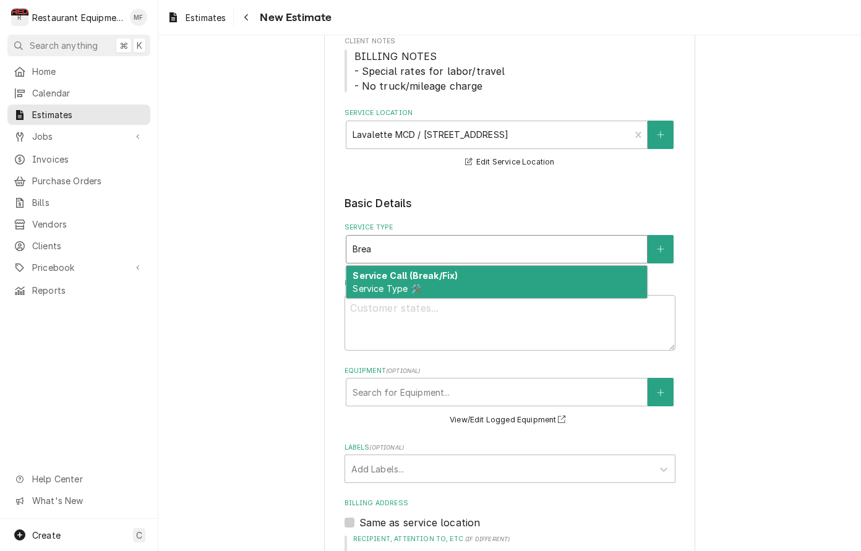
scroll to position [0, 0]
click at [514, 267] on div "Service Call (Break/Fix) Service Type 🛠️" at bounding box center [496, 282] width 301 height 32
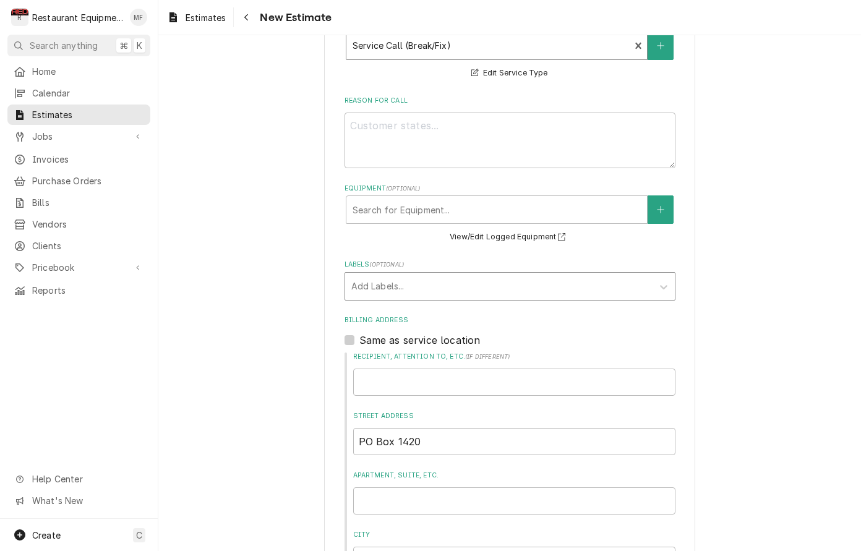
click at [467, 275] on div "Labels" at bounding box center [498, 286] width 295 height 22
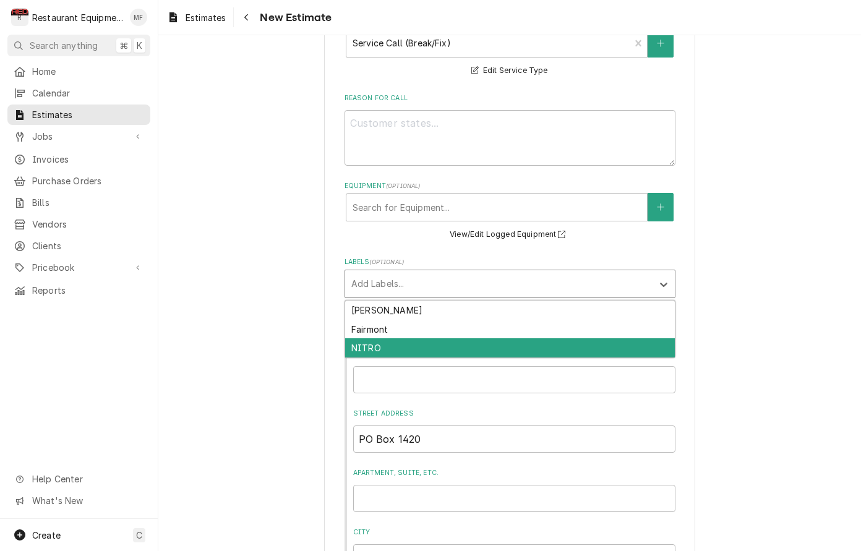
click at [469, 347] on div "NITRO" at bounding box center [510, 347] width 330 height 19
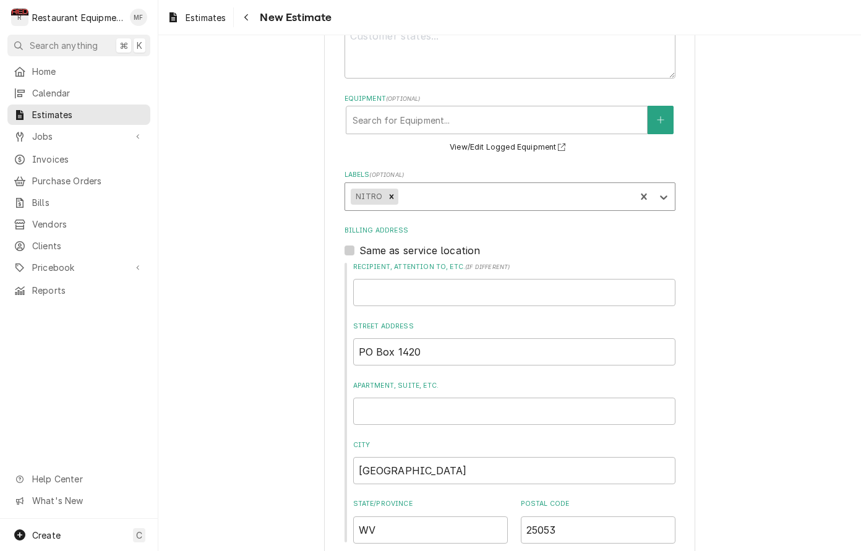
type textarea "x"
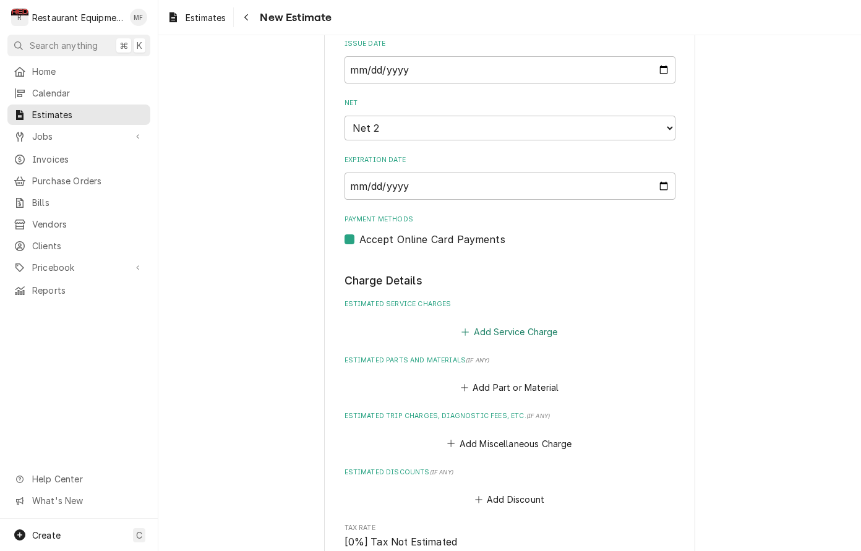
scroll to position [987, 0]
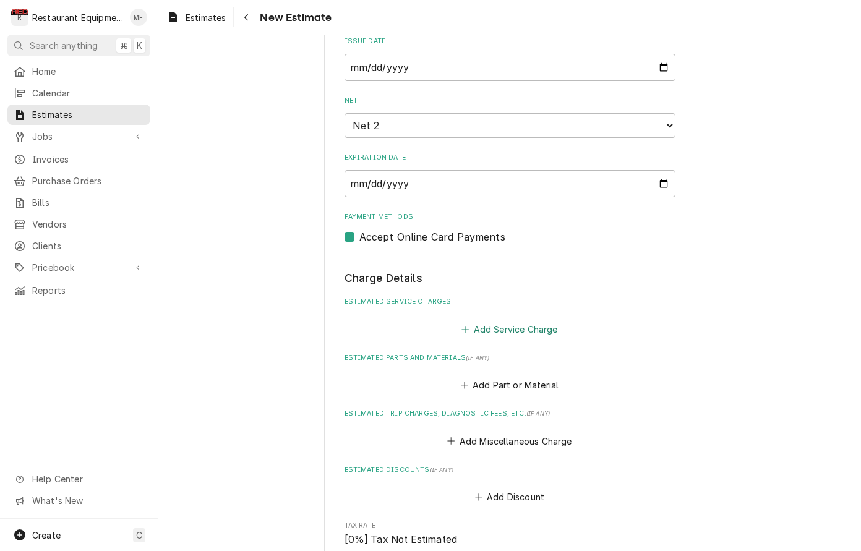
click at [499, 320] on button "Add Service Charge" at bounding box center [510, 328] width 100 height 17
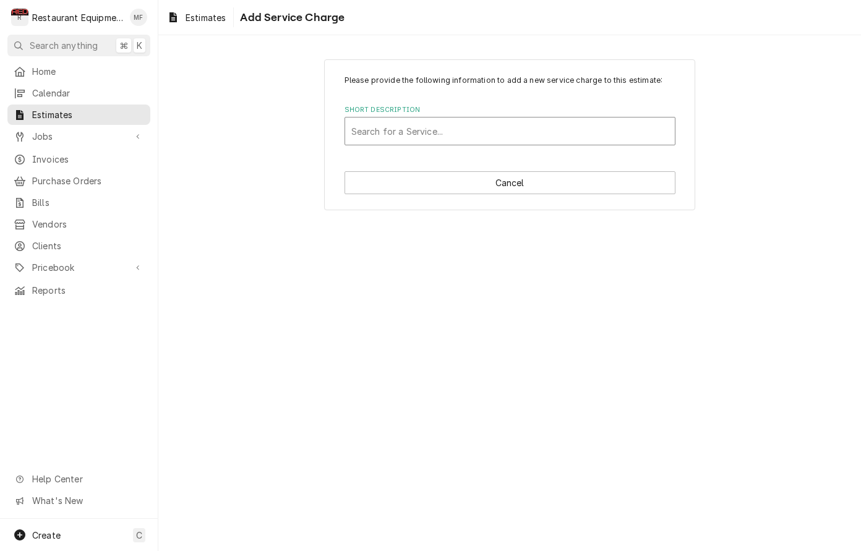
click at [462, 130] on div "Short Description" at bounding box center [509, 131] width 317 height 22
type input "trav"
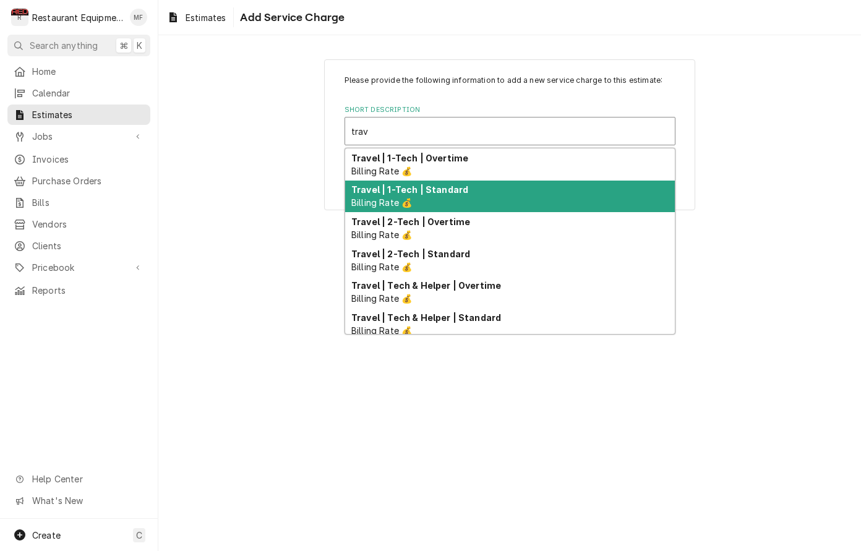
click at [495, 193] on div "Travel | 1-Tech | Standard Billing Rate 💰" at bounding box center [510, 197] width 330 height 32
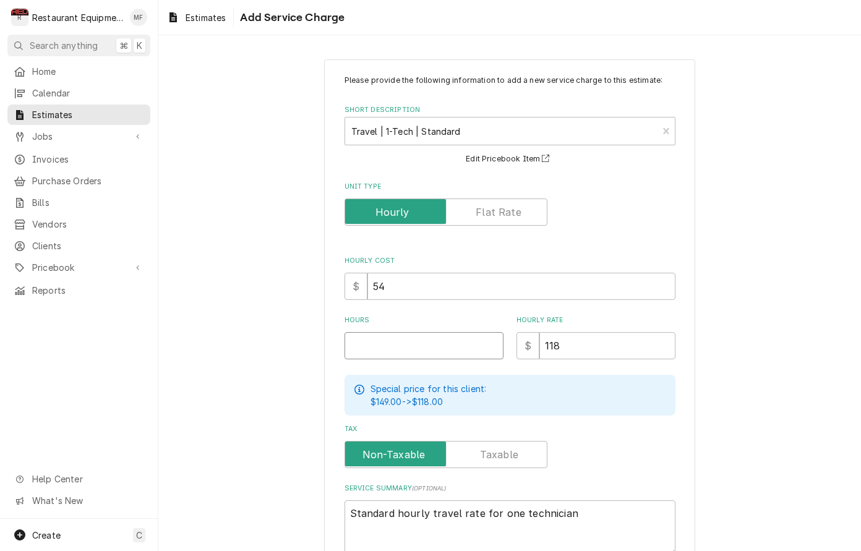
click at [463, 347] on input "Hours" at bounding box center [424, 345] width 159 height 27
type textarea "x"
type input "4"
type textarea "x"
type input "4"
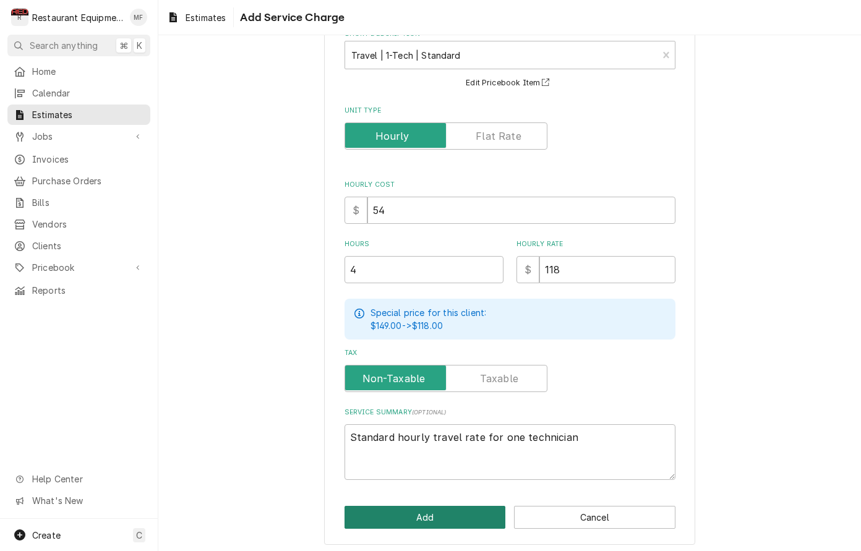
click at [489, 506] on button "Add" at bounding box center [425, 517] width 161 height 23
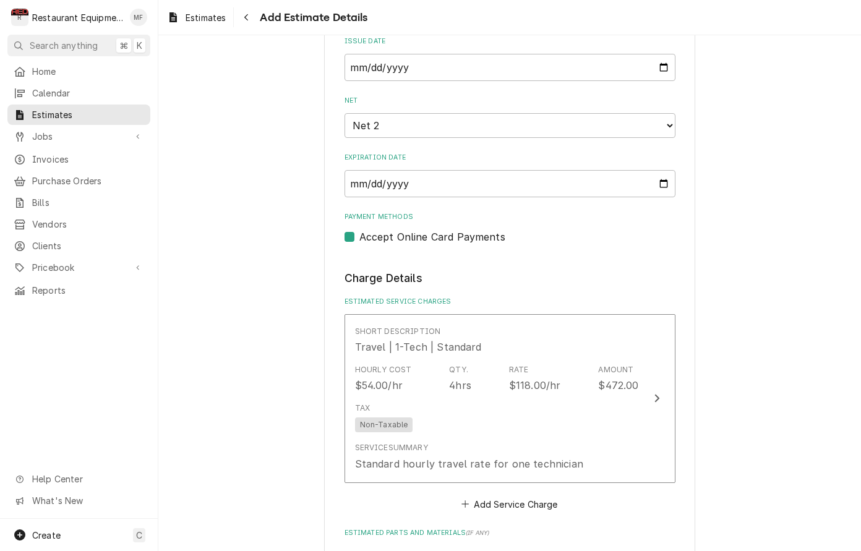
type textarea "x"
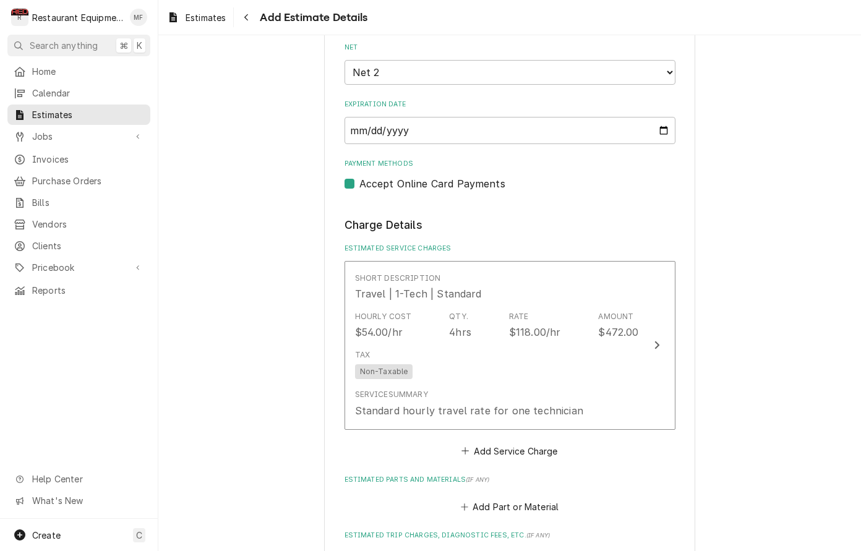
scroll to position [1041, 0]
click at [517, 442] on button "Add Service Charge" at bounding box center [510, 450] width 100 height 17
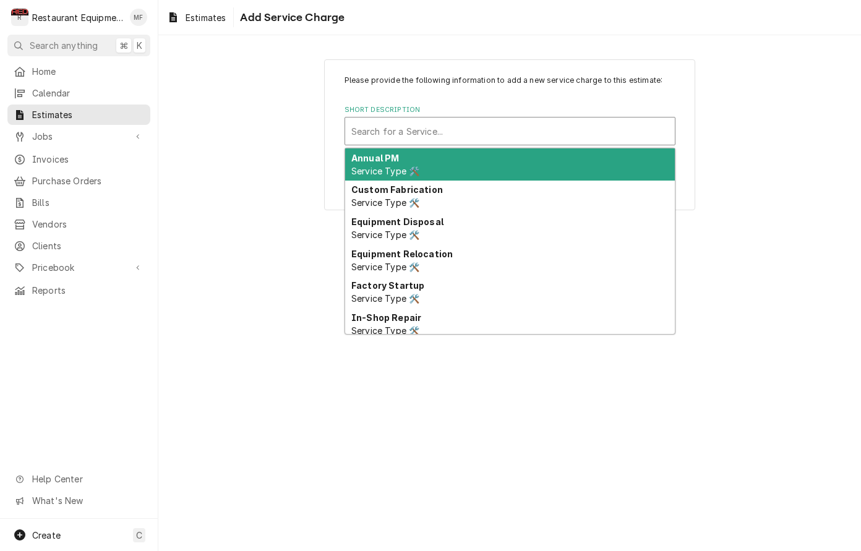
click at [536, 118] on div "Search for a Service..." at bounding box center [510, 131] width 330 height 27
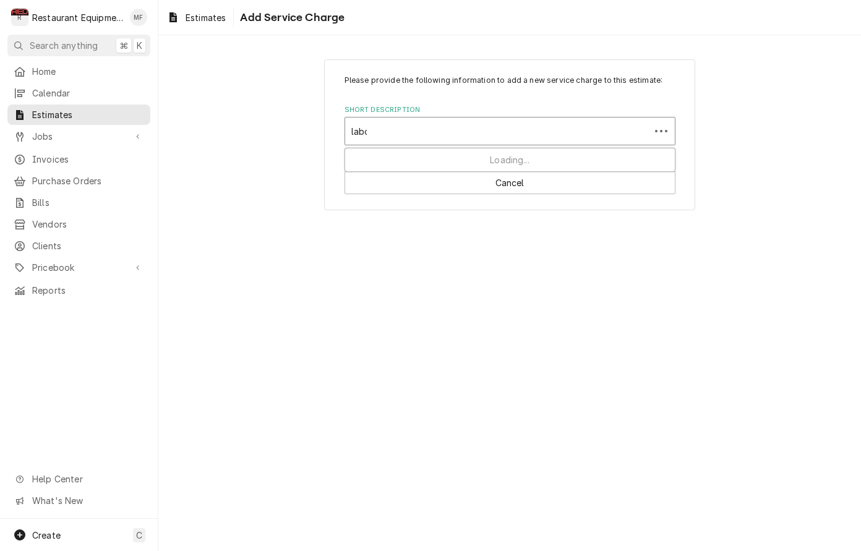
type input "labor"
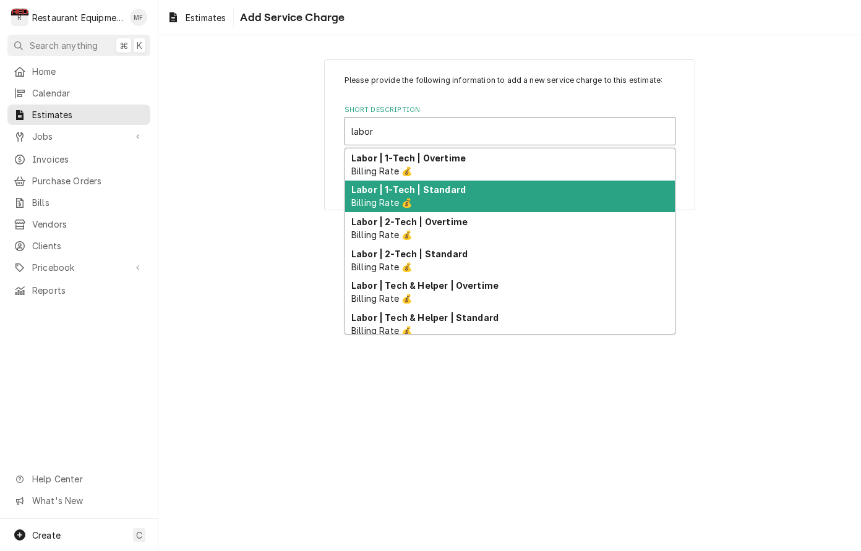
click at [521, 188] on div "Labor | 1-Tech | Standard Billing Rate 💰" at bounding box center [510, 197] width 330 height 32
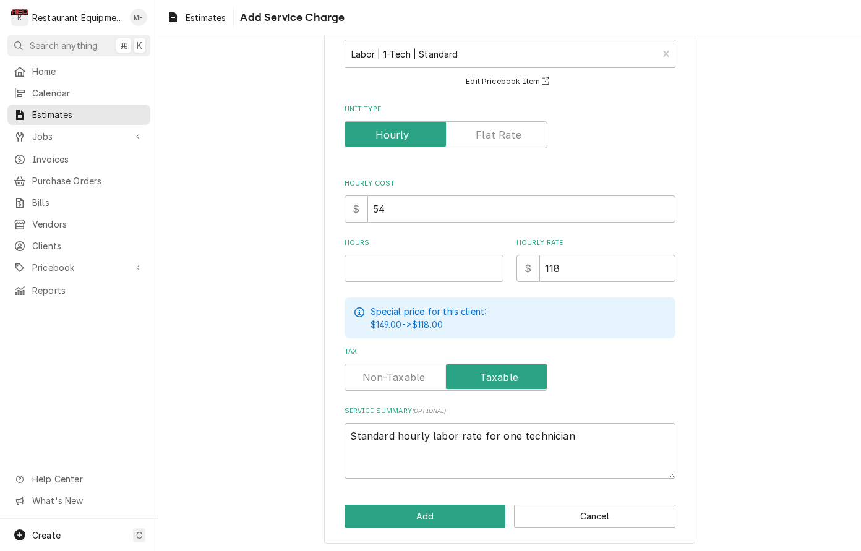
scroll to position [76, 0]
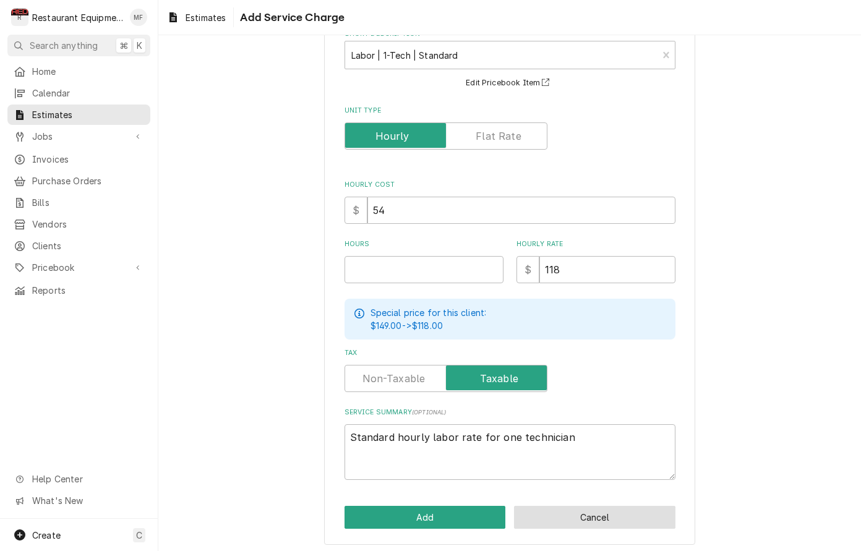
click at [637, 509] on button "Cancel" at bounding box center [594, 517] width 161 height 23
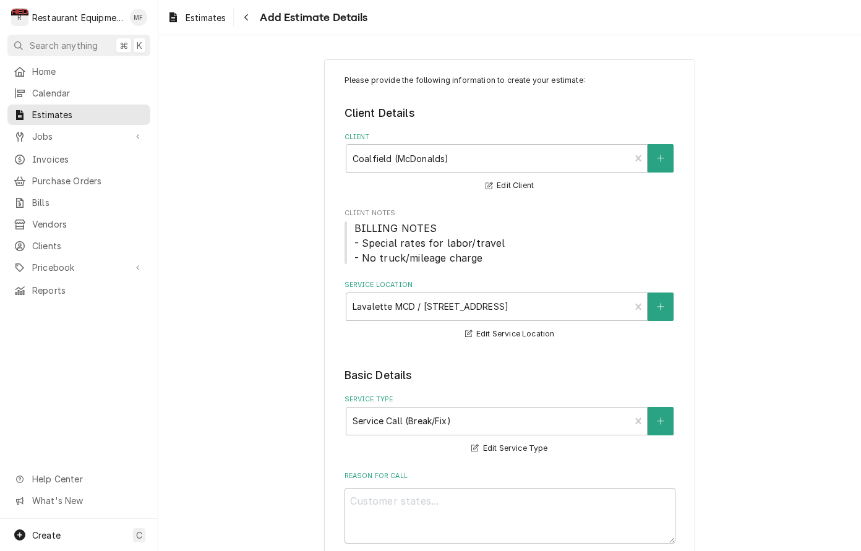
type textarea "x"
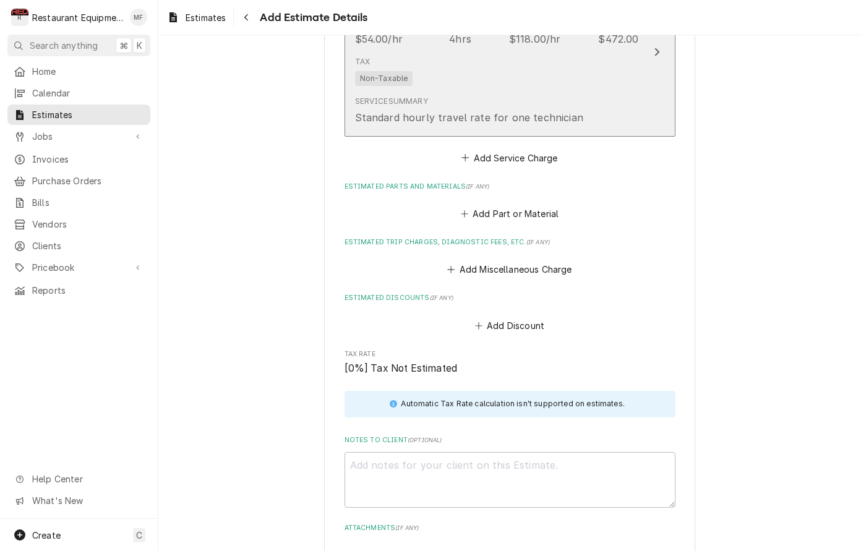
scroll to position [1335, 0]
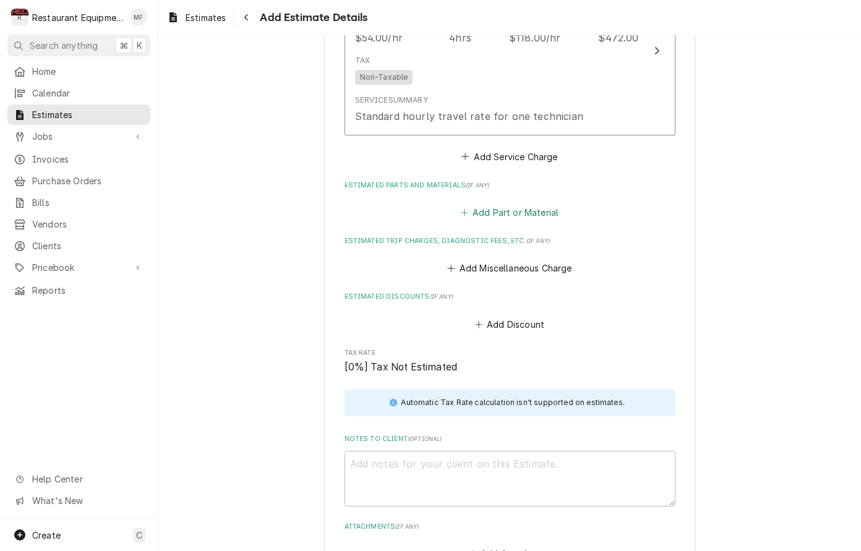
click at [515, 204] on button "Add Part or Material" at bounding box center [509, 212] width 102 height 17
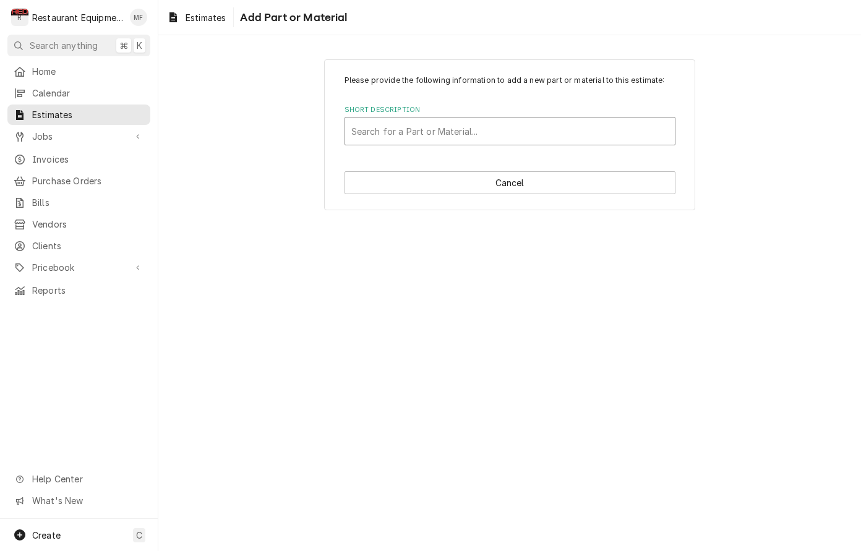
click at [575, 137] on div "Short Description" at bounding box center [509, 131] width 317 height 22
type input "59104126"
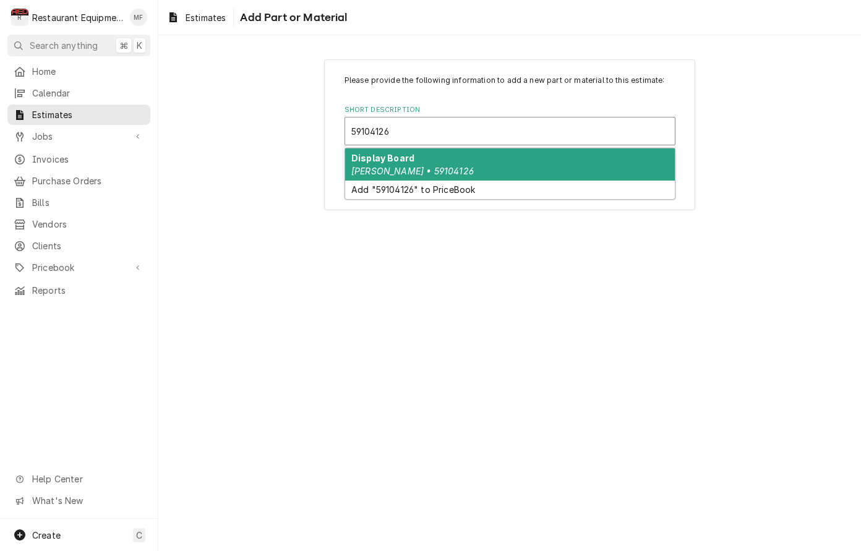
click at [580, 155] on div "Display Board Amana Menumaster • 59104126" at bounding box center [510, 164] width 330 height 32
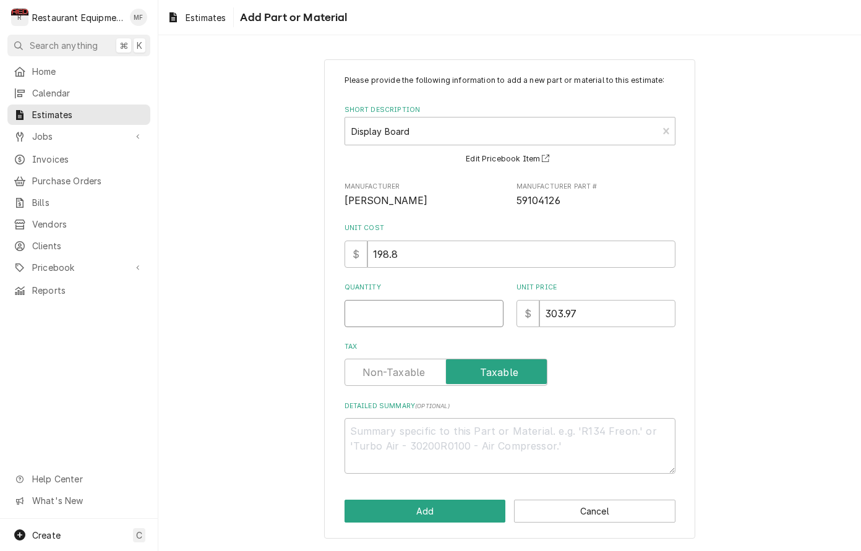
click at [445, 303] on input "Quantity" at bounding box center [424, 313] width 159 height 27
type textarea "x"
type input "1"
type textarea "x"
type input "1"
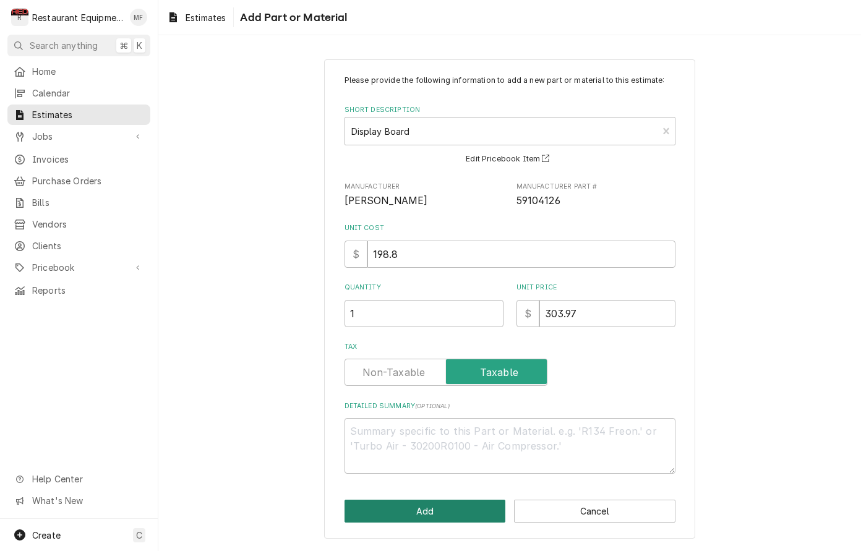
click at [468, 505] on button "Add" at bounding box center [425, 511] width 161 height 23
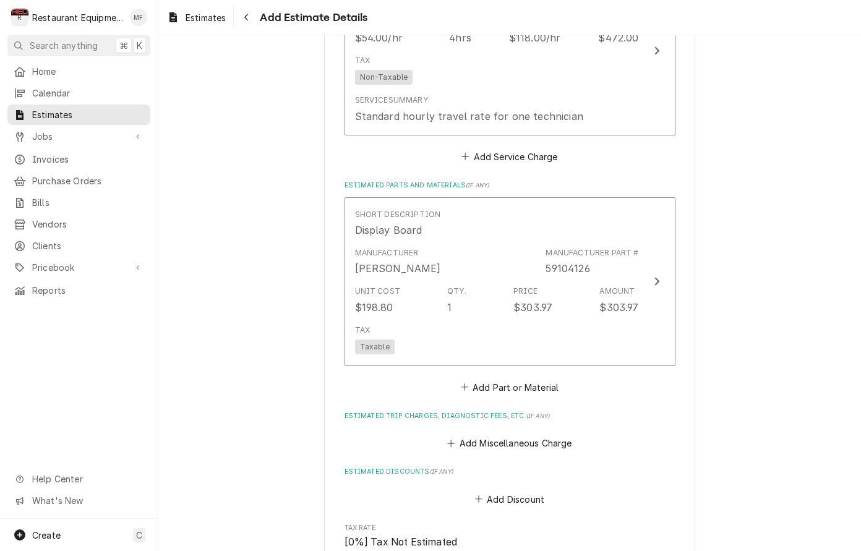
type textarea "x"
click at [512, 379] on button "Add Part or Material" at bounding box center [509, 387] width 102 height 17
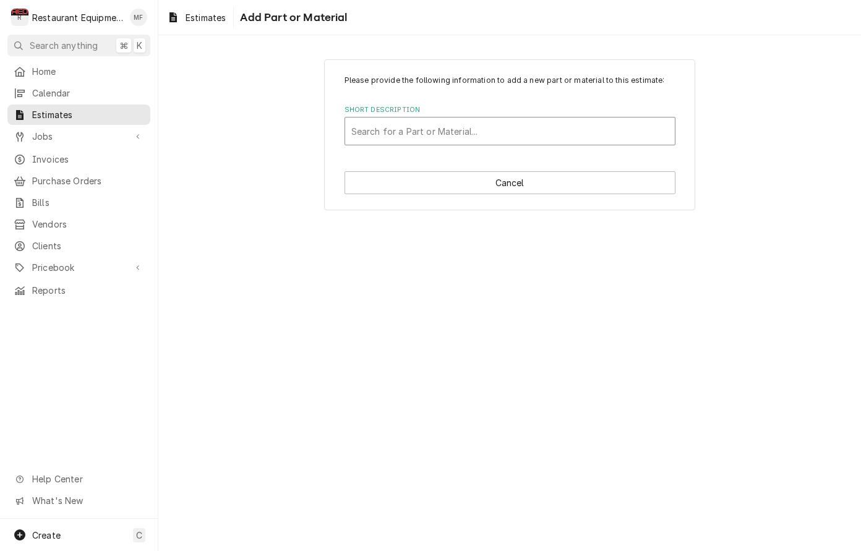
click at [520, 144] on div "Search for a Part or Material..." at bounding box center [510, 131] width 330 height 27
type input "0130109"
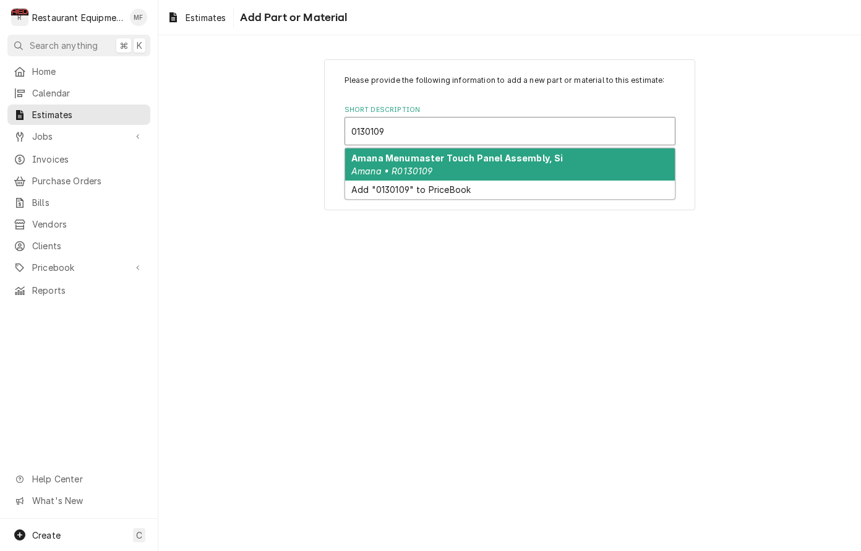
click at [526, 163] on div "Amana Menumaster Touch Panel Assembly, Si Amana • R0130109" at bounding box center [510, 164] width 330 height 32
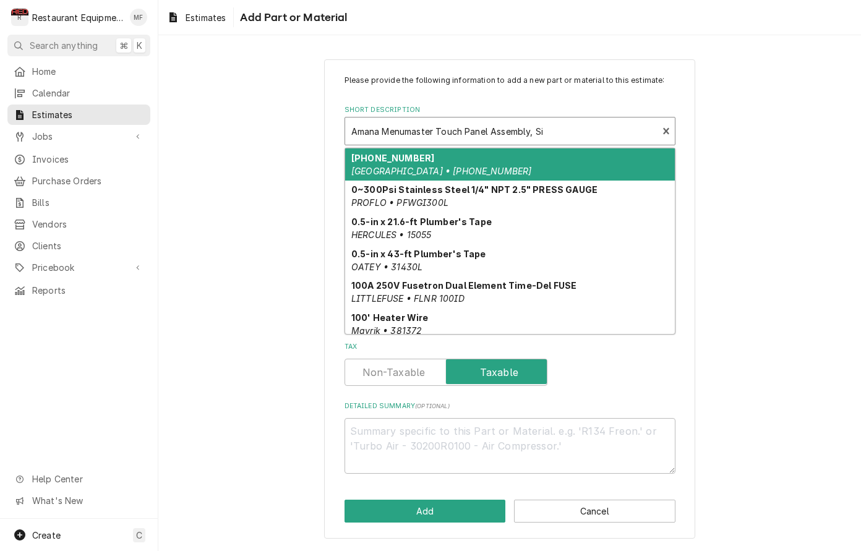
click at [551, 131] on div "Short Description" at bounding box center [501, 131] width 301 height 22
click at [573, 96] on div "Please provide the following information to add a new part or material to this …" at bounding box center [510, 274] width 331 height 399
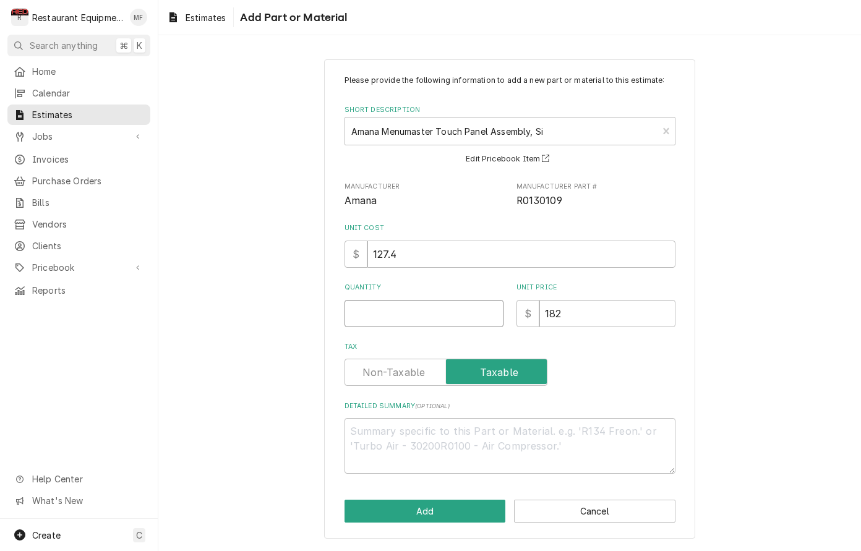
click at [427, 310] on input "Quantity" at bounding box center [424, 313] width 159 height 27
type textarea "x"
type input "1"
type textarea "x"
type input "1"
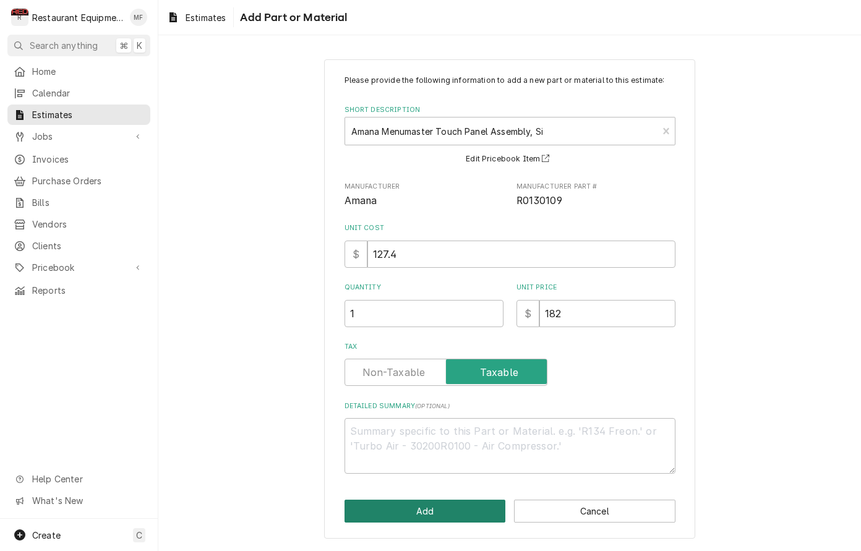
click at [430, 505] on button "Add" at bounding box center [425, 511] width 161 height 23
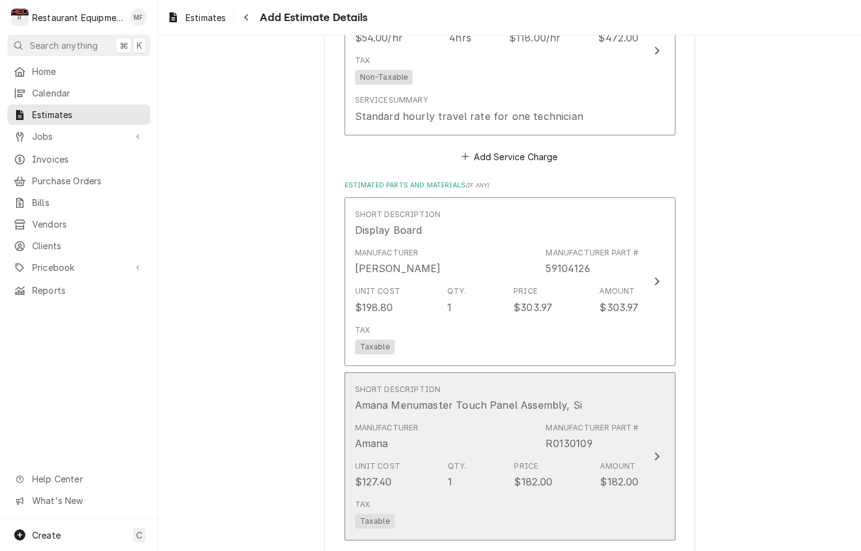
type textarea "x"
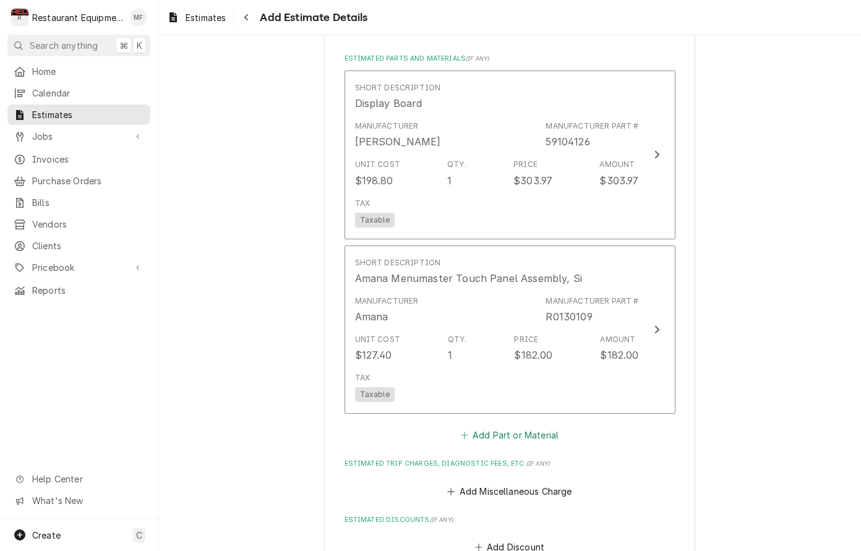
scroll to position [1473, 0]
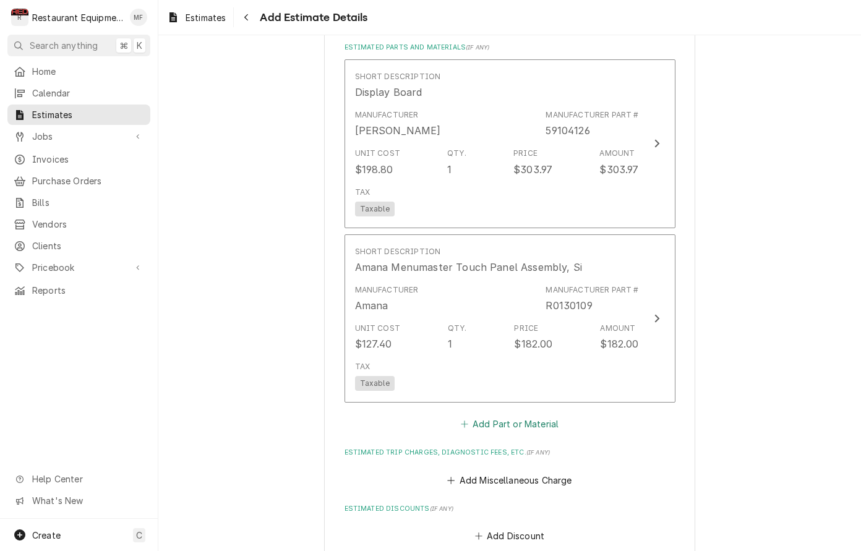
click at [497, 416] on button "Add Part or Material" at bounding box center [509, 424] width 102 height 17
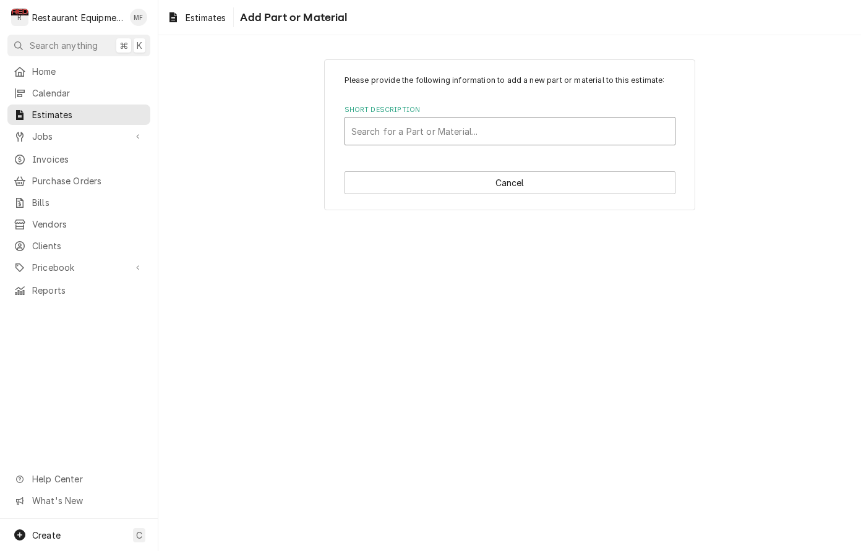
click at [560, 137] on div "Short Description" at bounding box center [509, 131] width 317 height 22
type input "59004072"
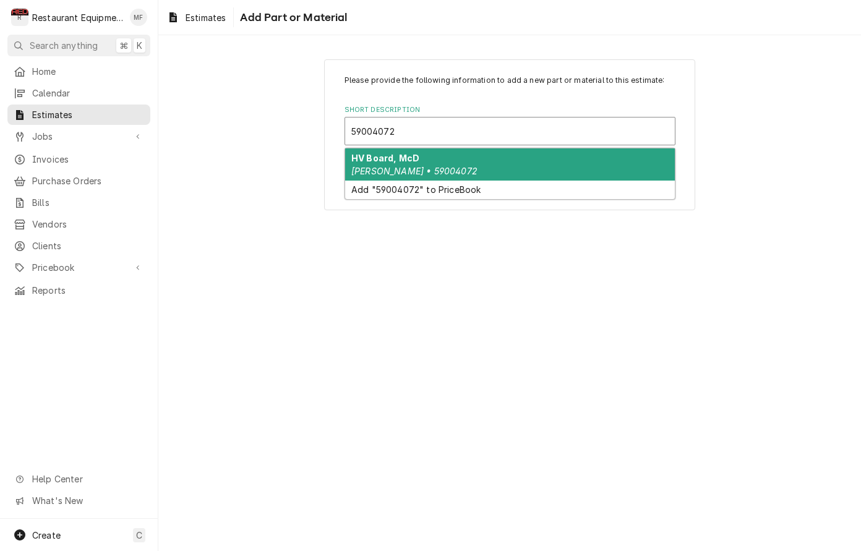
click at [550, 169] on div "HV Board, McD Amana Menumaster • 59004072" at bounding box center [510, 164] width 330 height 32
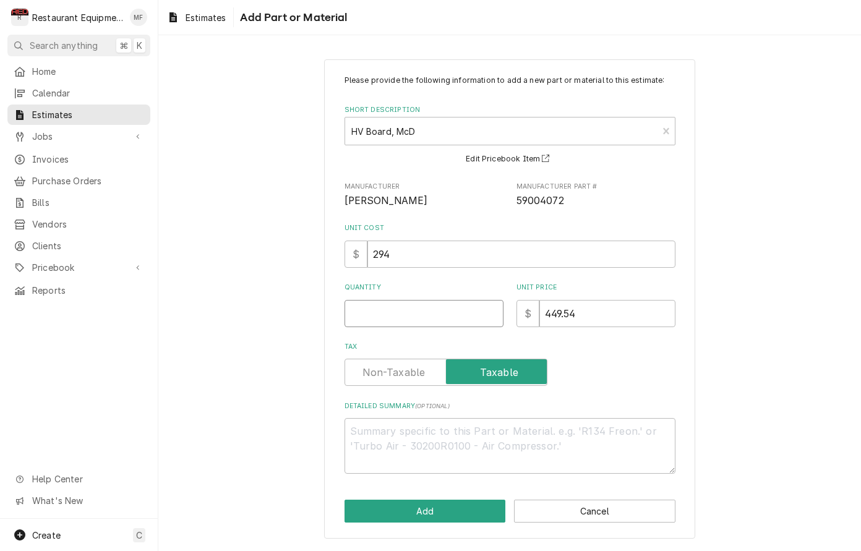
click at [446, 307] on input "Quantity" at bounding box center [424, 313] width 159 height 27
type textarea "x"
type input "1"
click at [443, 507] on button "Add" at bounding box center [425, 511] width 161 height 23
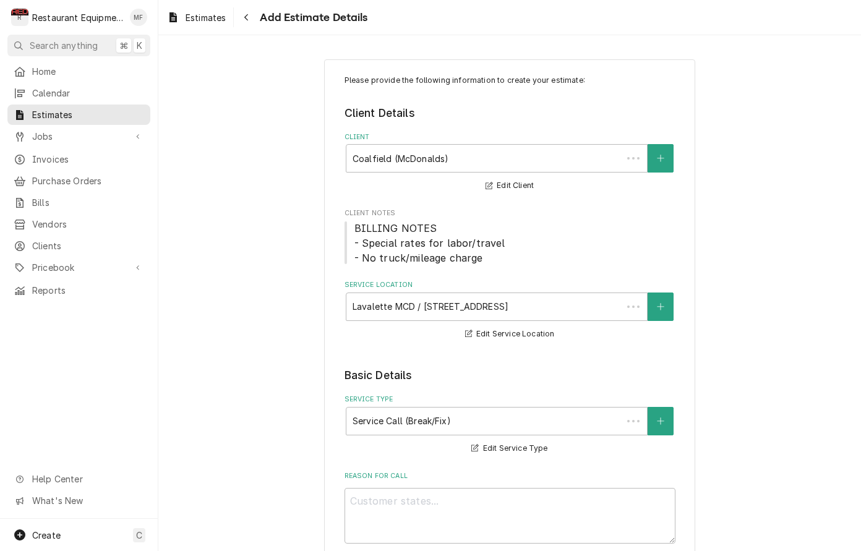
scroll to position [1473, 0]
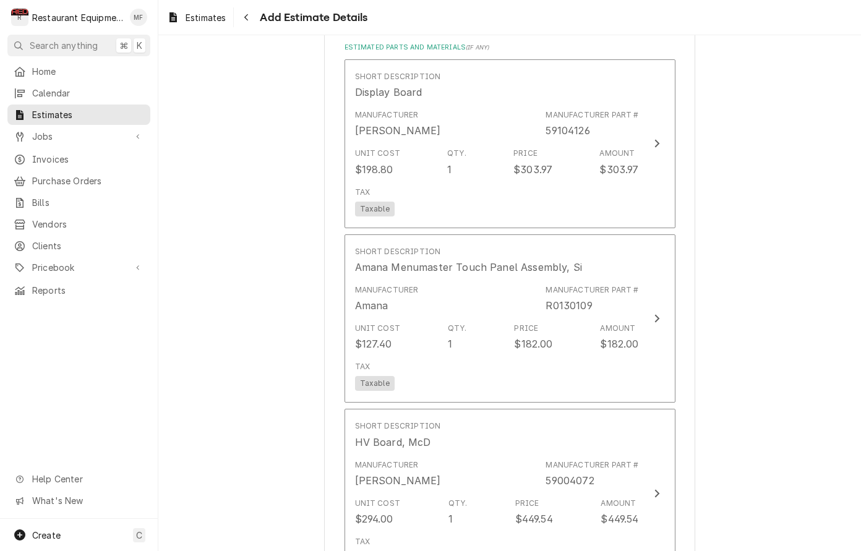
type textarea "x"
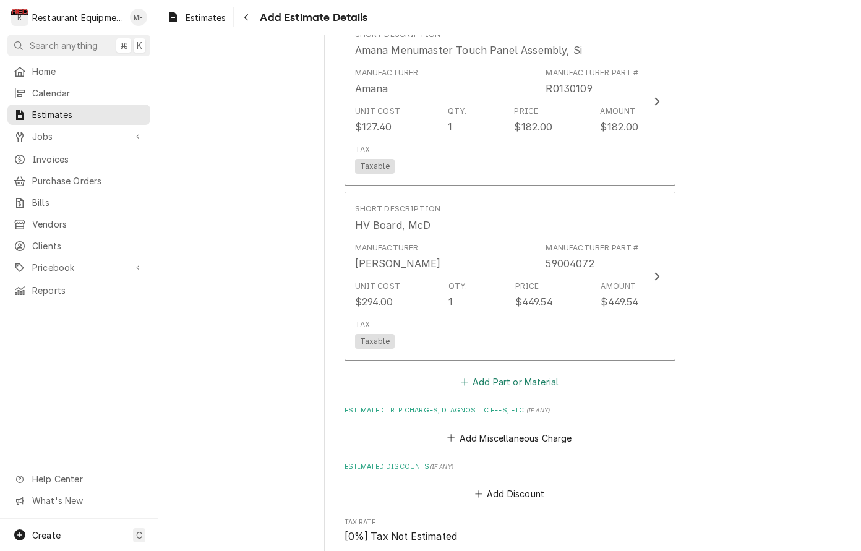
scroll to position [1691, 0]
click at [542, 372] on button "Add Part or Material" at bounding box center [509, 380] width 102 height 17
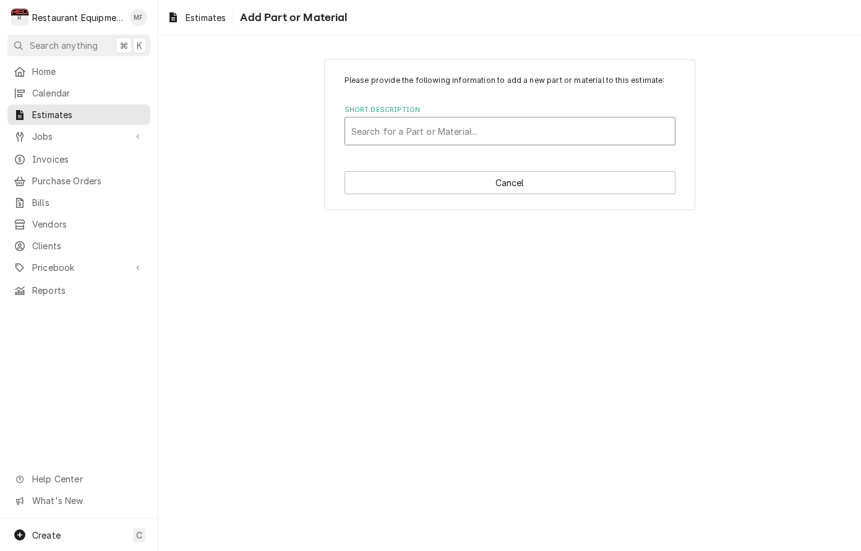
click at [564, 135] on div "Short Description" at bounding box center [509, 131] width 317 height 22
type input "0130110"
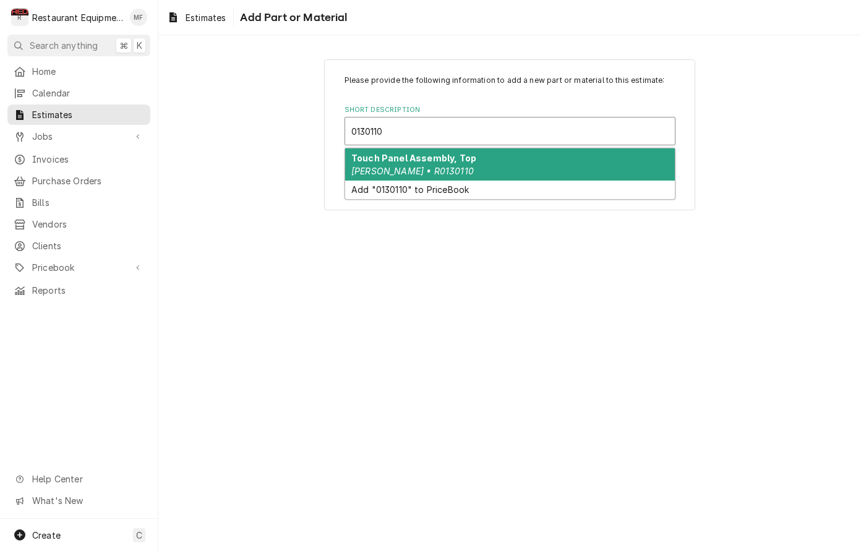
click at [566, 149] on div "Touch Panel Assembly, Top Amana Menumaster • R0130110" at bounding box center [510, 164] width 330 height 32
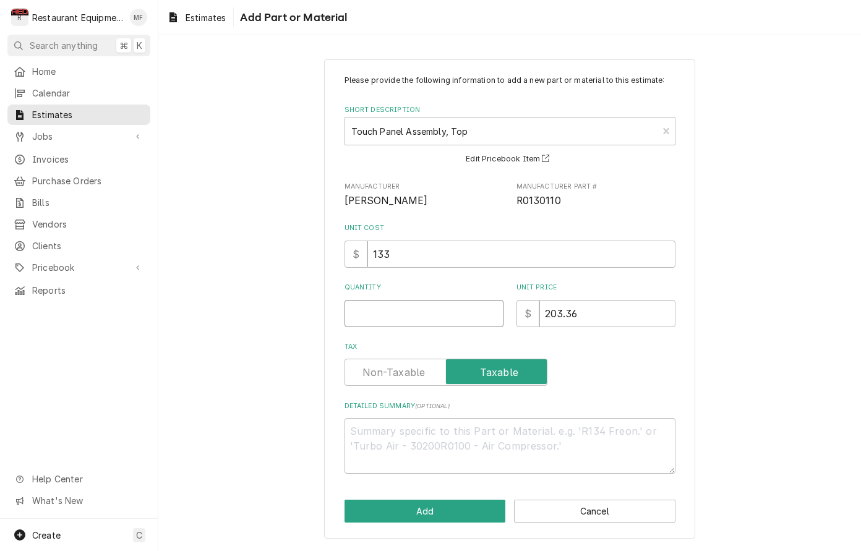
click at [445, 319] on input "Quantity" at bounding box center [424, 313] width 159 height 27
type textarea "x"
type input "1"
type textarea "x"
type input "1"
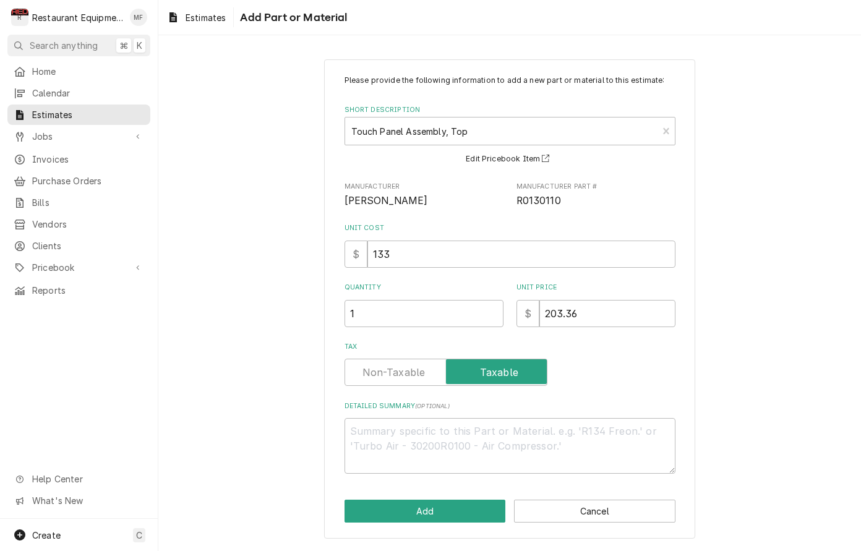
click at [478, 520] on div "Please provide the following information to add a new part or material to this …" at bounding box center [509, 298] width 371 height 479
click at [479, 500] on button "Add" at bounding box center [425, 511] width 161 height 23
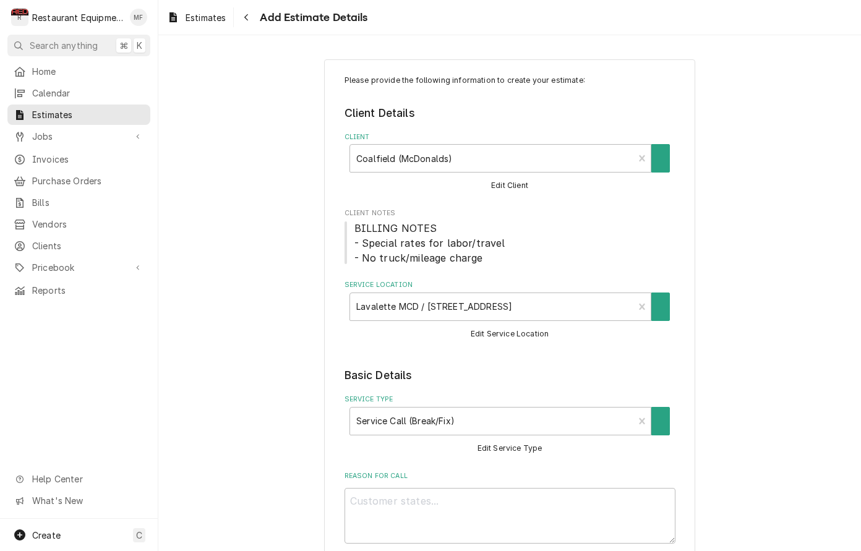
scroll to position [1691, 0]
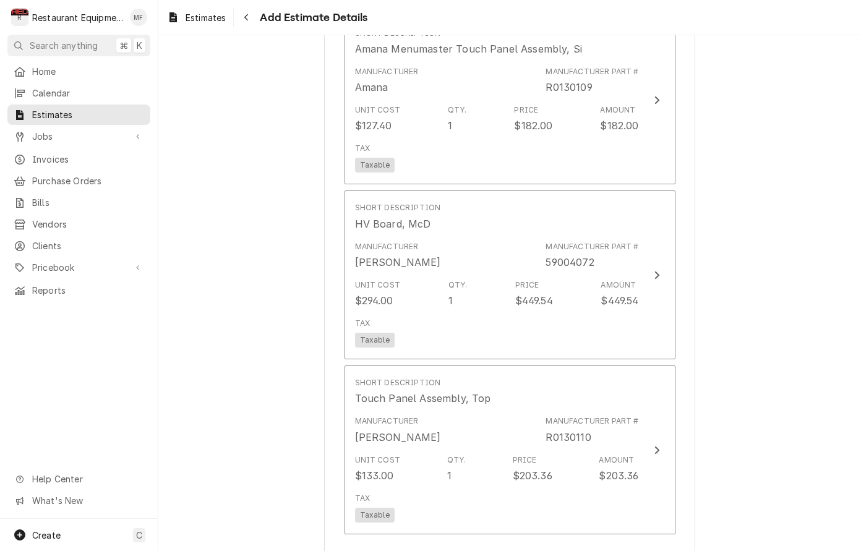
type textarea "x"
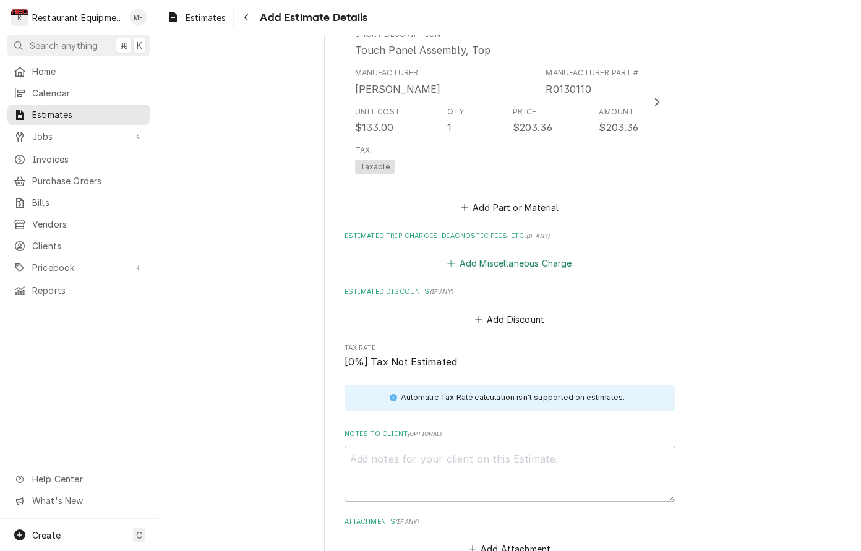
scroll to position [2041, 0]
click at [510, 253] on button "Add Miscellaneous Charge" at bounding box center [509, 261] width 129 height 17
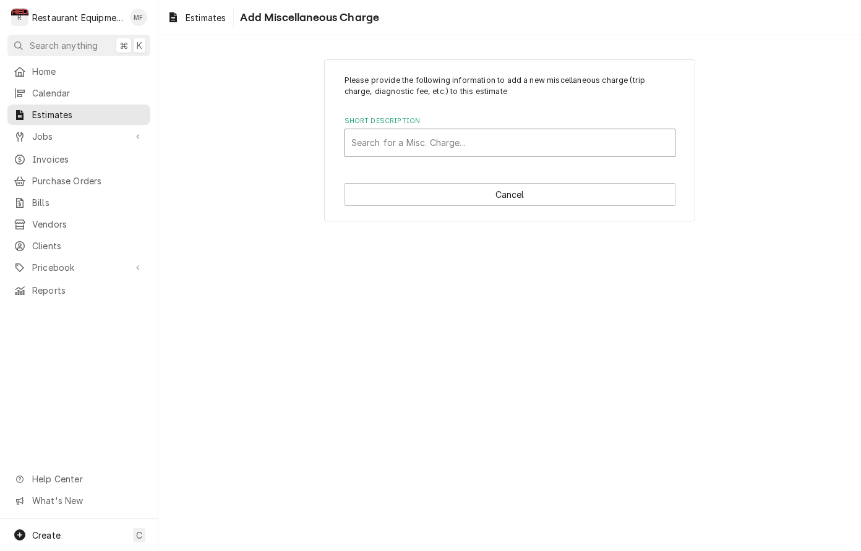
click at [466, 148] on div "Short Description" at bounding box center [509, 143] width 317 height 22
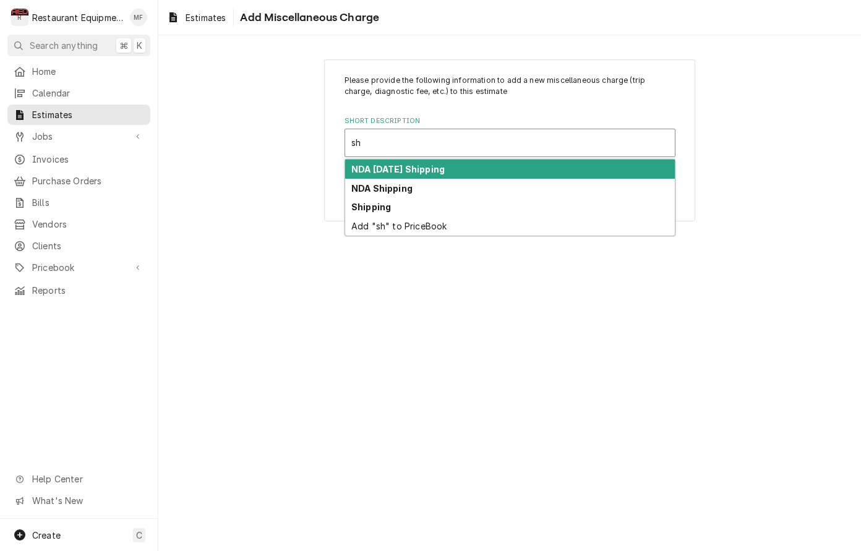
type input "shi"
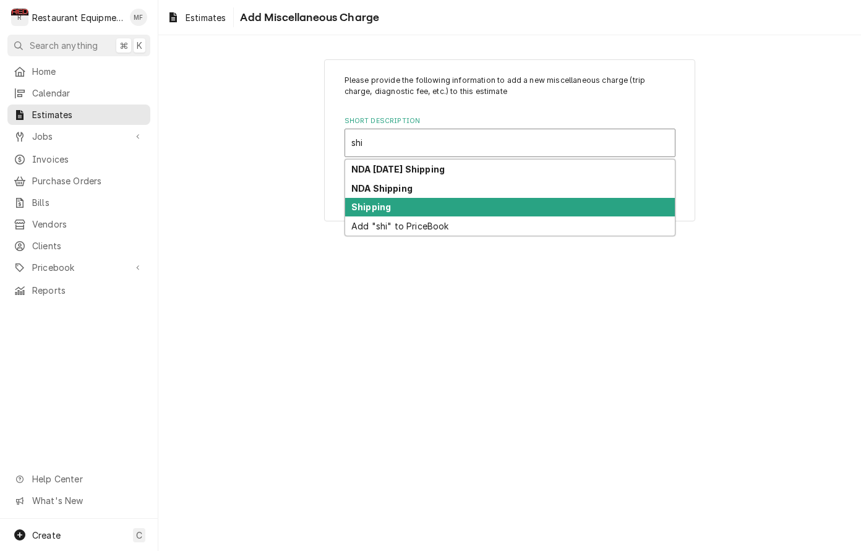
click at [446, 205] on div "Shipping" at bounding box center [510, 207] width 330 height 19
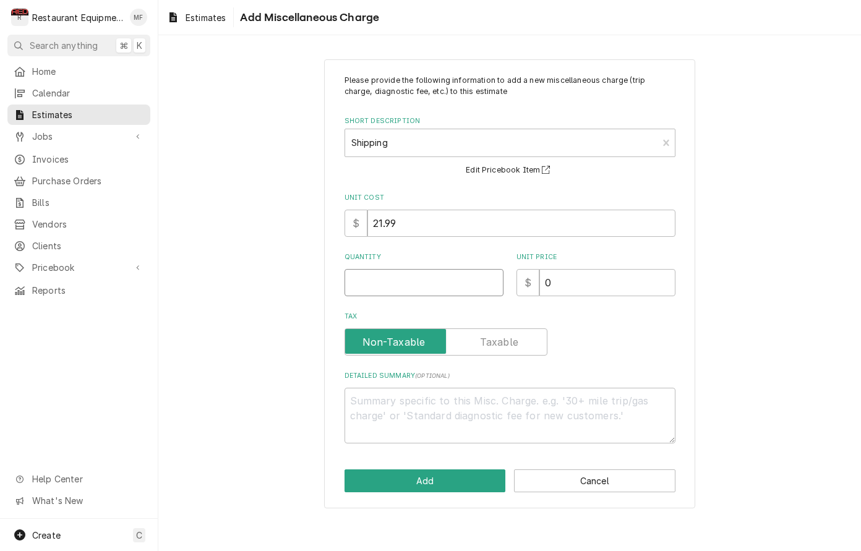
click at [437, 270] on input "Quantity" at bounding box center [424, 282] width 159 height 27
type textarea "x"
type input "1"
type textarea "x"
type input "1"
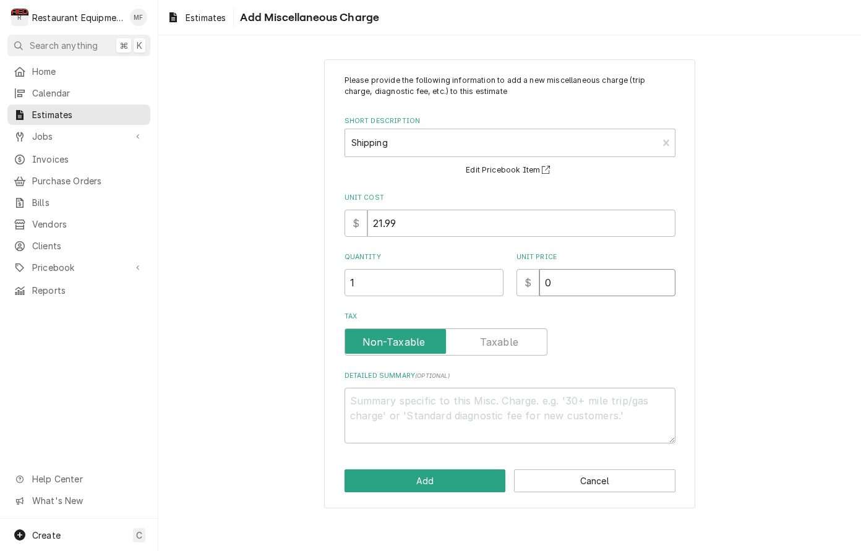
type textarea "x"
type input "7"
type textarea "x"
type input "78"
type textarea "x"
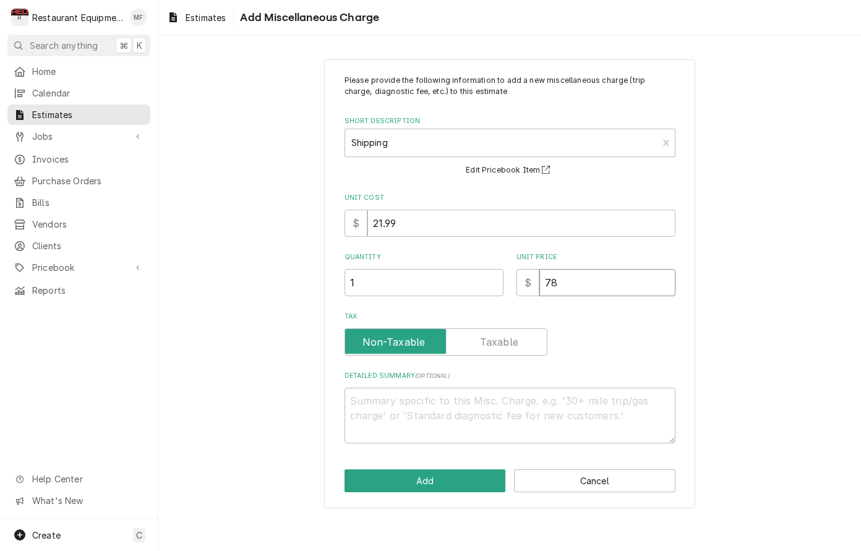
type input "78.4"
type textarea "x"
type input "78.43"
type textarea "x"
type input "78.43"
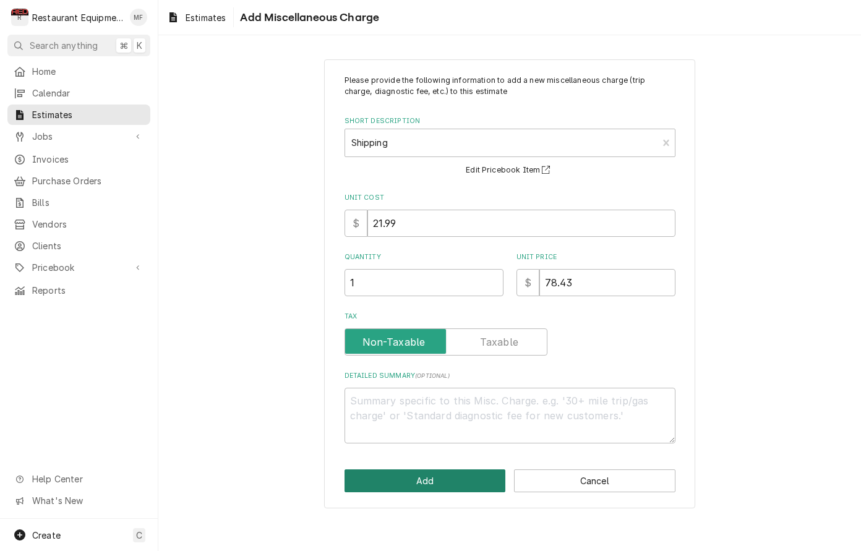
click at [449, 474] on button "Add" at bounding box center [425, 481] width 161 height 23
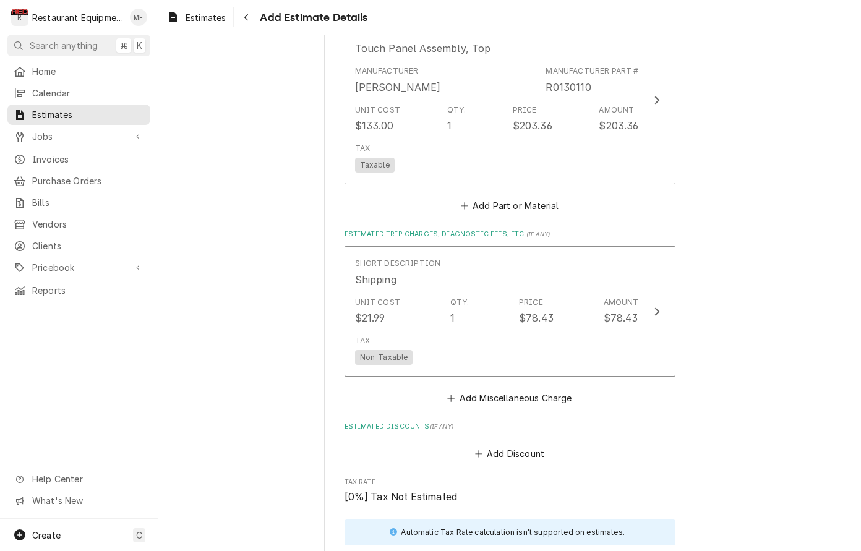
type textarea "x"
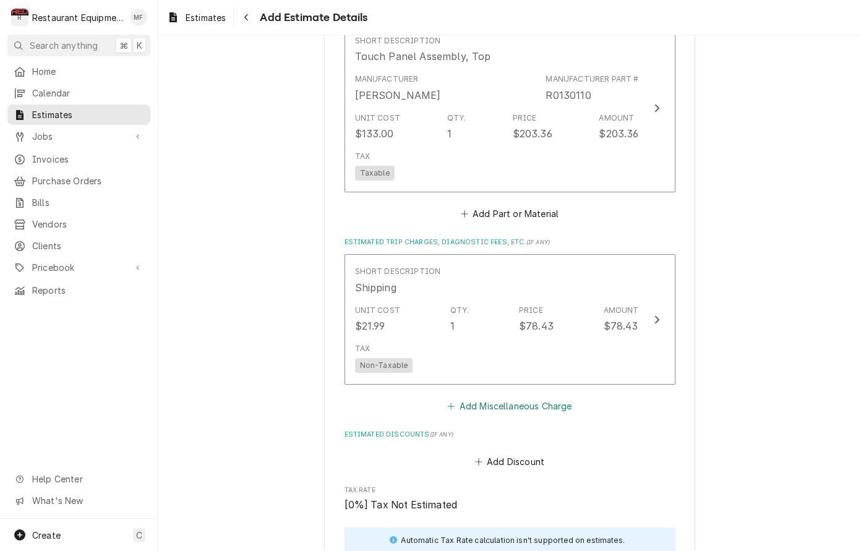
scroll to position [2033, 0]
click at [500, 398] on button "Add Miscellaneous Charge" at bounding box center [509, 406] width 129 height 17
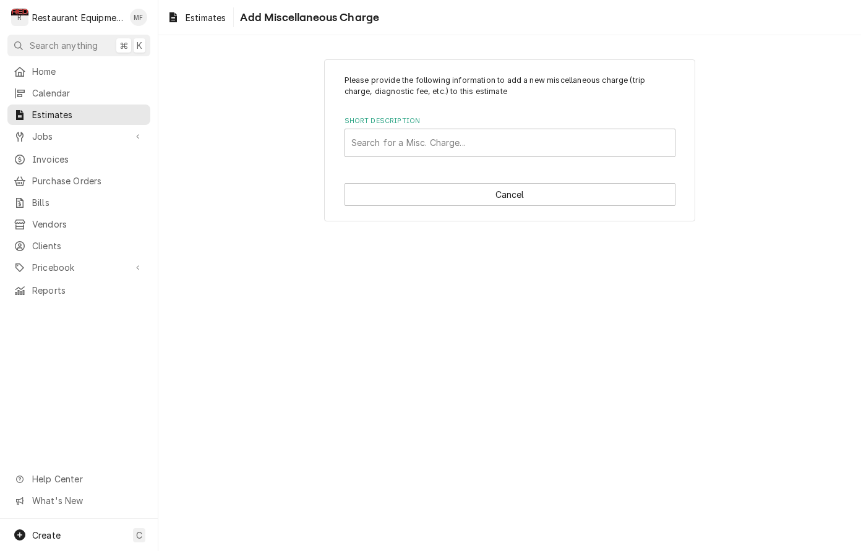
click at [500, 158] on div "Please provide the following information to add a new miscellaneous charge (tri…" at bounding box center [509, 140] width 371 height 163
click at [500, 148] on div "Short Description" at bounding box center [509, 143] width 317 height 22
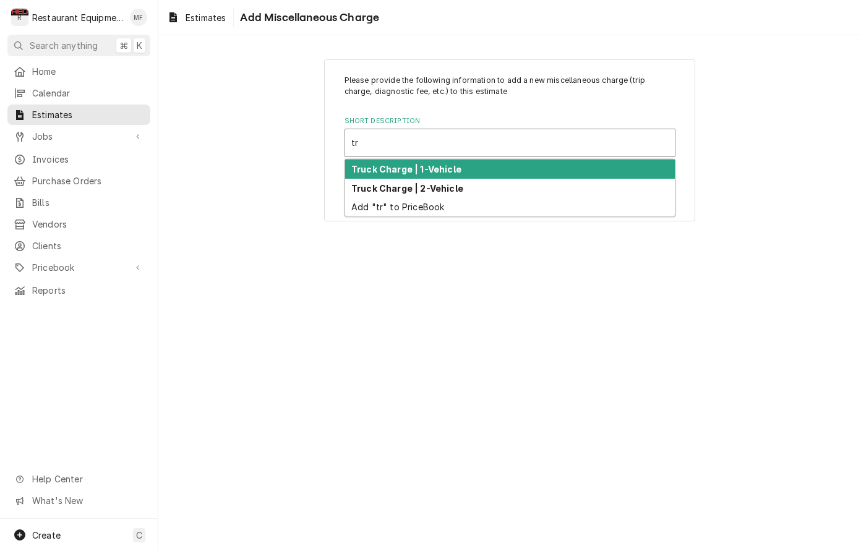
type input "tru"
click at [475, 168] on div "Truck Charge | 1-Vehicle" at bounding box center [510, 169] width 330 height 19
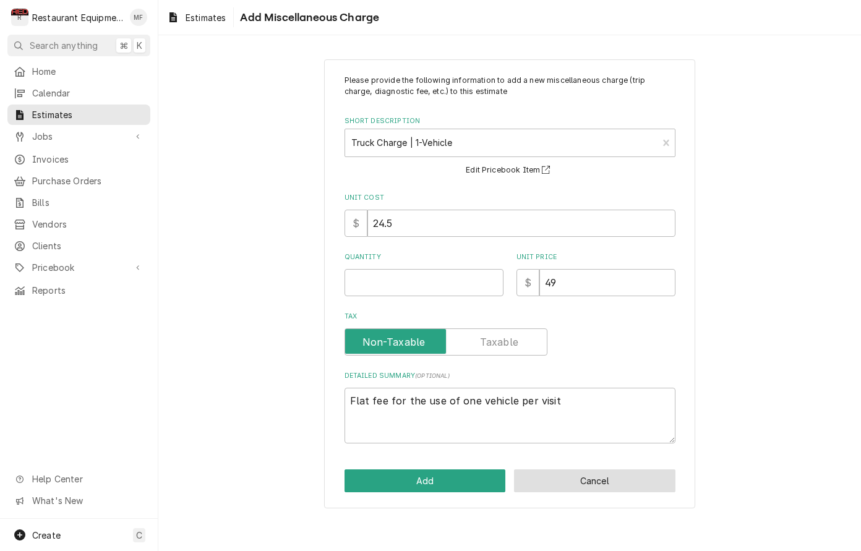
click at [554, 481] on button "Cancel" at bounding box center [594, 481] width 161 height 23
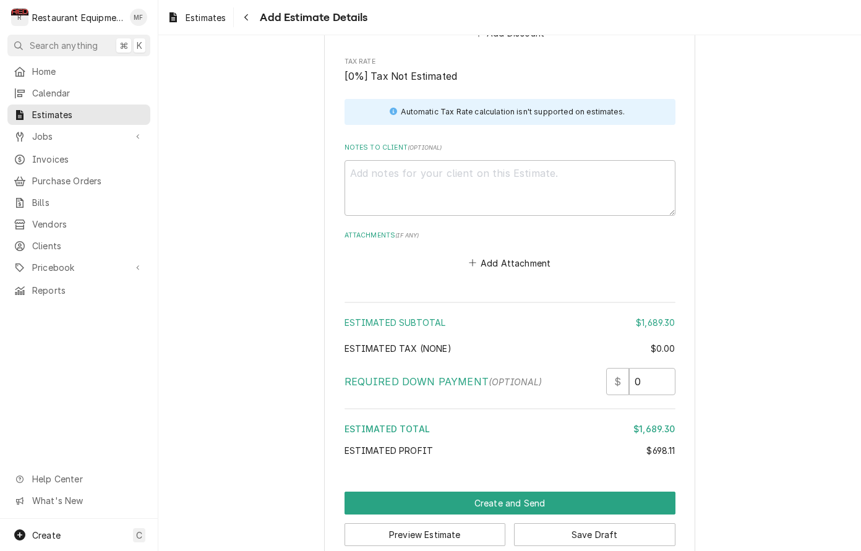
scroll to position [2461, 0]
click at [484, 171] on textarea "Notes to Client ( optional )" at bounding box center [510, 189] width 331 height 56
paste textarea "9-25-25 truck 202 Start at 11:00am End at Installed new door switch and tested …"
type textarea "x"
type textarea "9-25-25 truck 202 Start at 11:00am End at Installed new door switch and tested …"
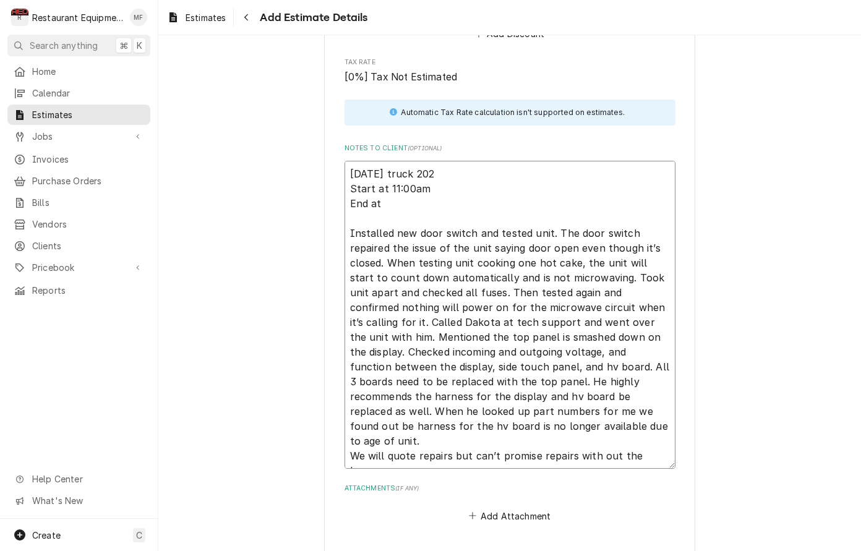
click at [444, 194] on textarea "9-25-25 truck 202 Start at 11:00am End at Installed new door switch and tested …" at bounding box center [510, 315] width 331 height 308
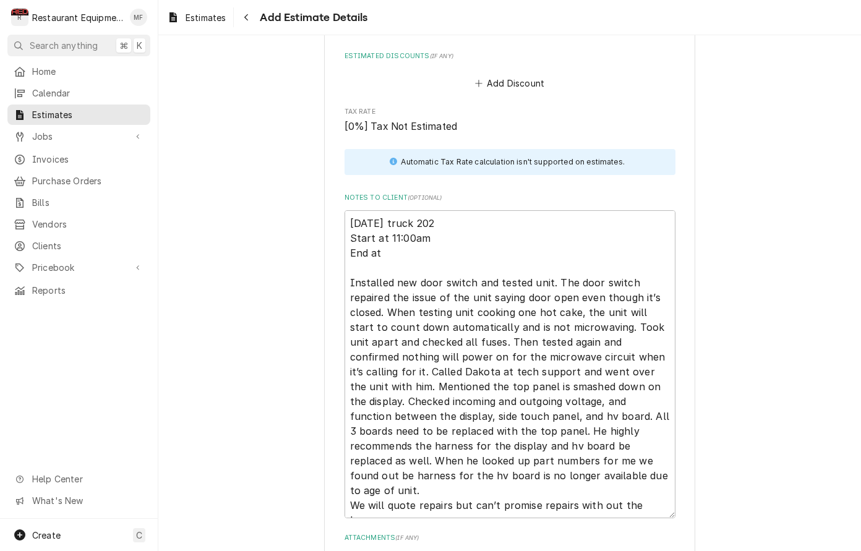
scroll to position [2412, 0]
click at [403, 230] on textarea "9-25-25 truck 202 Start at 11:00am End at Installed new door switch and tested …" at bounding box center [510, 364] width 331 height 308
type textarea "x"
type textarea "9-25-25 truck 202 Start at 11:00am End at Installed new door switch and tested …"
type textarea "x"
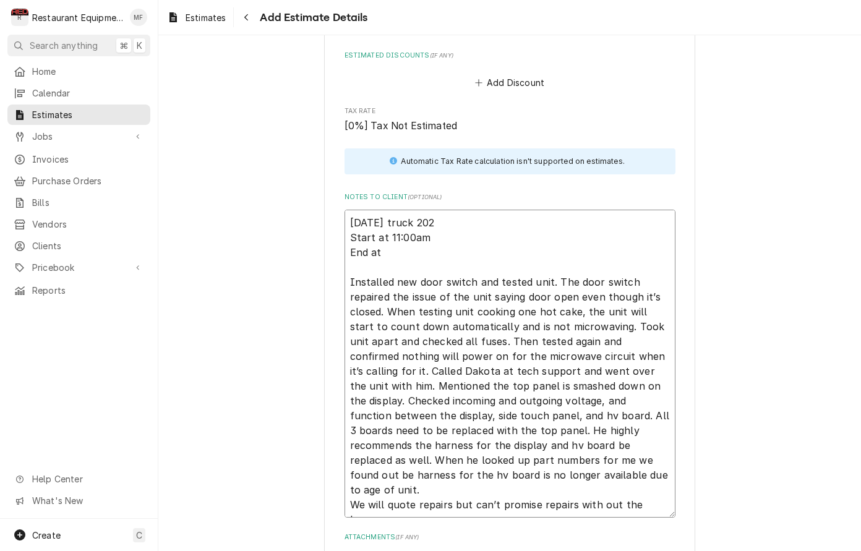
type textarea "9-25-25 truck 202 Start at 11:00am End at 1 Installed new door switch and teste…"
type textarea "x"
type textarea "9-25-25 truck 202 Start at 11:00am End at 1: Installed new door switch and test…"
type textarea "x"
type textarea "9-25-25 truck 202 Start at 11:00am End at 1:0 Installed new door switch and tes…"
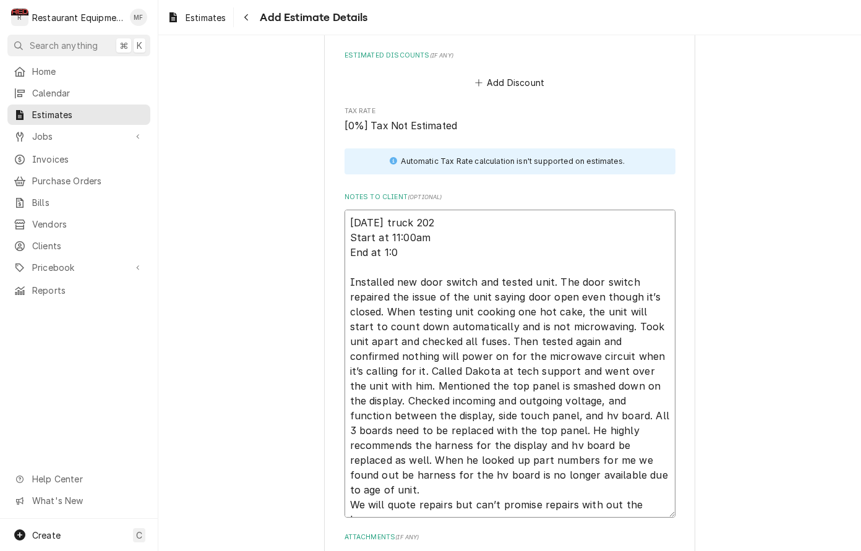
type textarea "x"
type textarea "9-25-25 truck 202 Start at 11:00am End at 1:00 Installed new door switch and te…"
type textarea "x"
type textarea "9-25-25 truck 202 Start at 11:00am End at 1:00p Installed new door switch and t…"
type textarea "x"
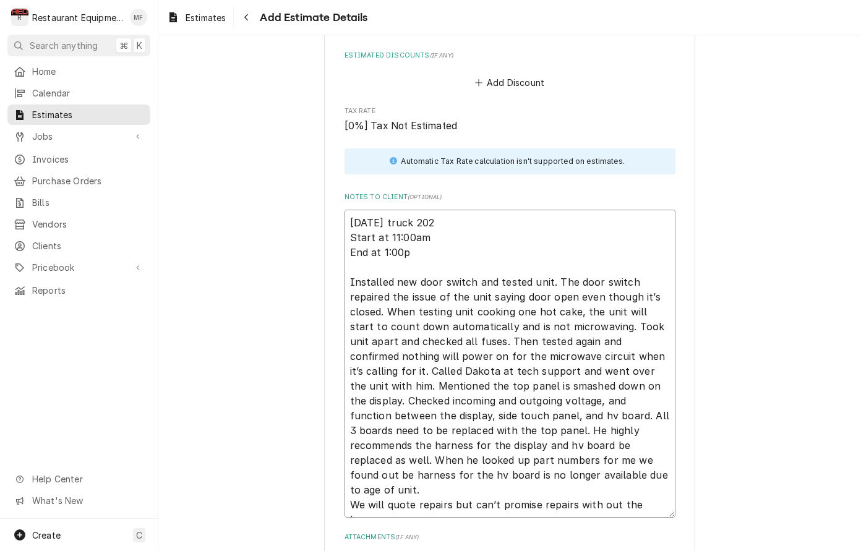
type textarea "9-25-25 truck 202 Start at 11:00am End at 1:00pm Installed new door switch and …"
type textarea "x"
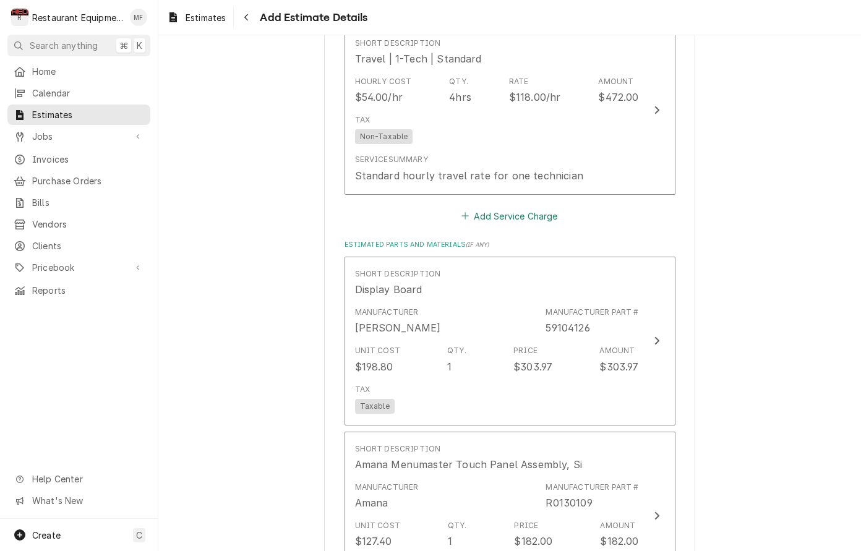
scroll to position [1274, 0]
type textarea "9-25-25 truck 202 Start at 11:00am End at 1:00pm Installed new door switch and …"
click at [508, 209] on button "Add Service Charge" at bounding box center [510, 217] width 100 height 17
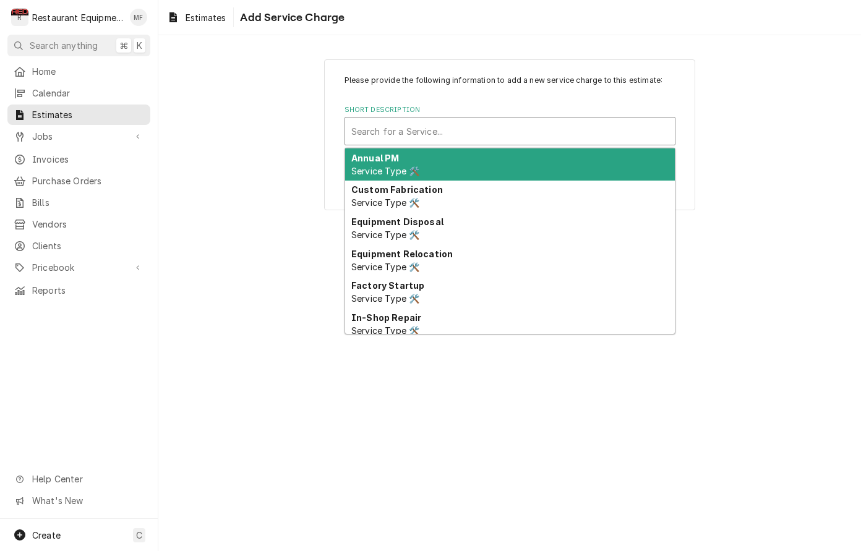
click at [458, 139] on div "Short Description" at bounding box center [509, 131] width 317 height 22
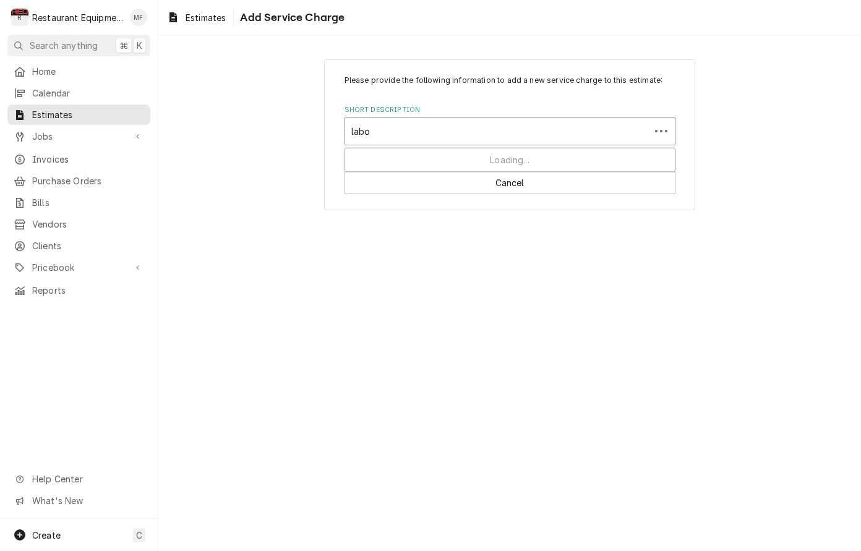
type input "labor"
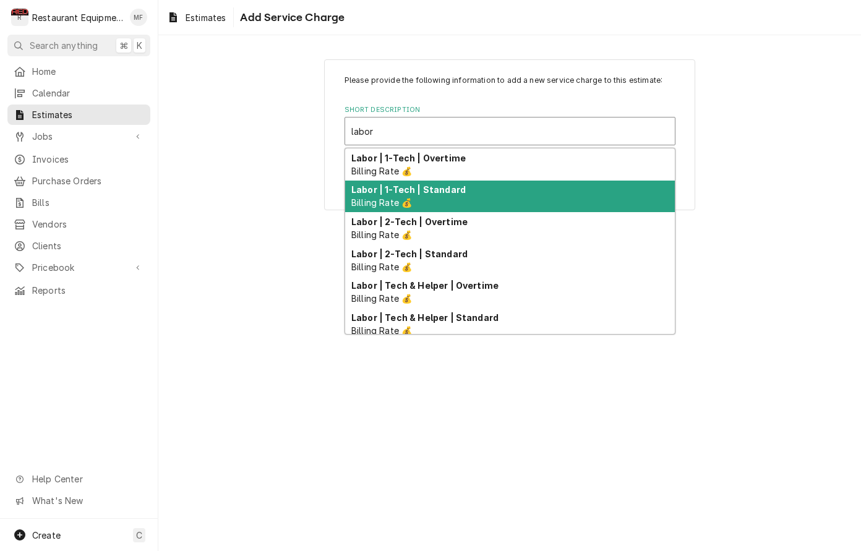
click at [465, 195] on div "Labor | 1-Tech | Standard Billing Rate 💰" at bounding box center [510, 197] width 330 height 32
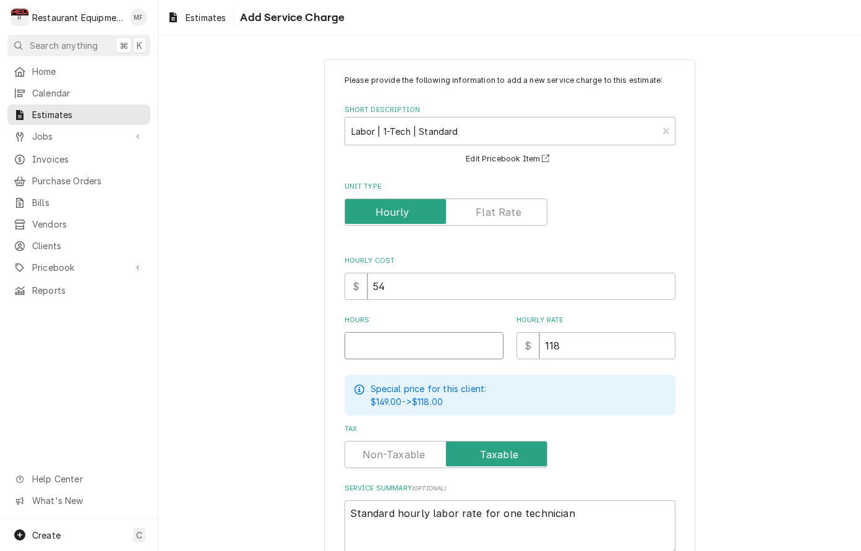
click at [474, 346] on input "Hours" at bounding box center [424, 345] width 159 height 27
type textarea "x"
type input "7"
type textarea "x"
type input "7"
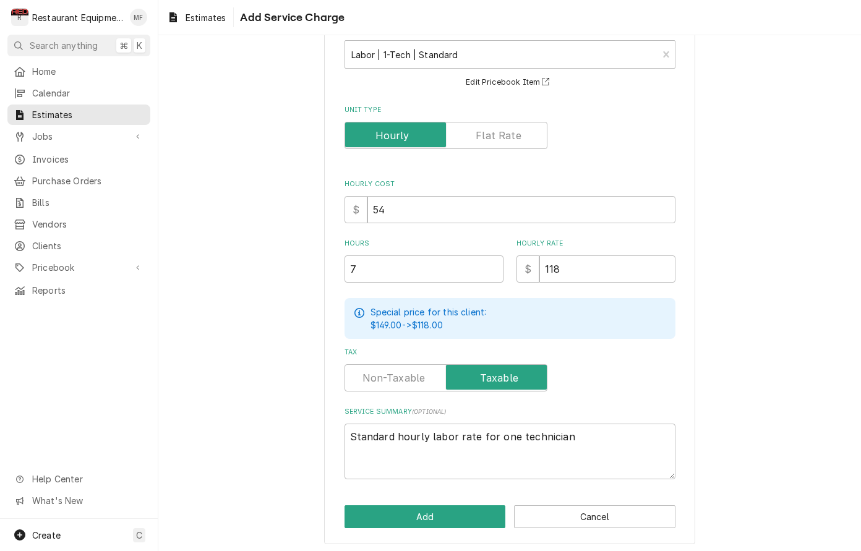
scroll to position [76, 0]
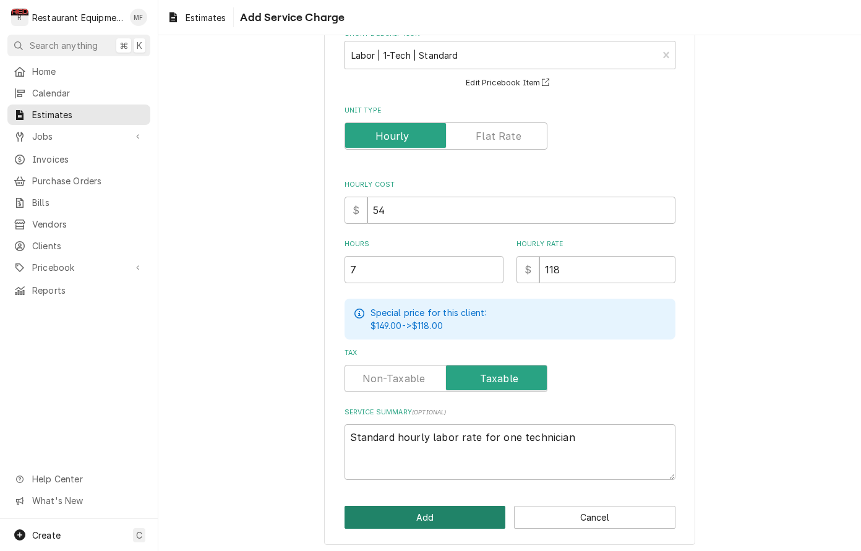
click at [452, 520] on button "Add" at bounding box center [425, 517] width 161 height 23
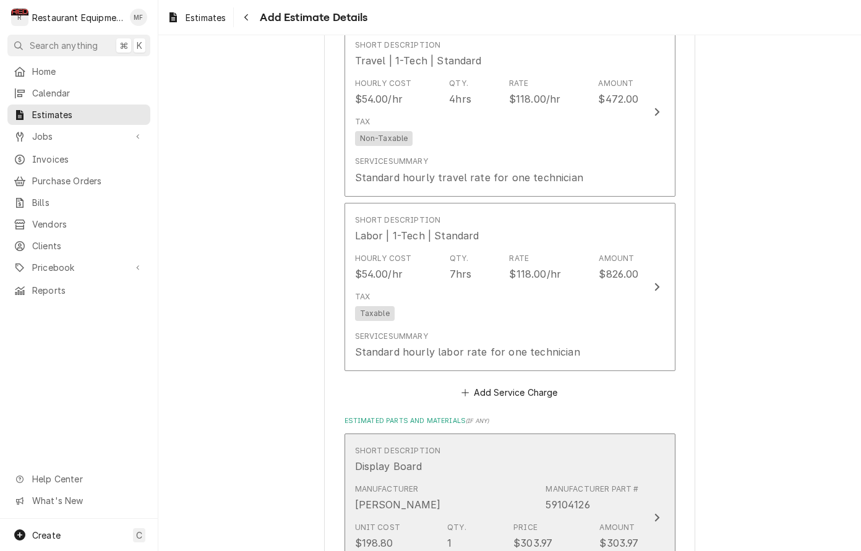
type textarea "x"
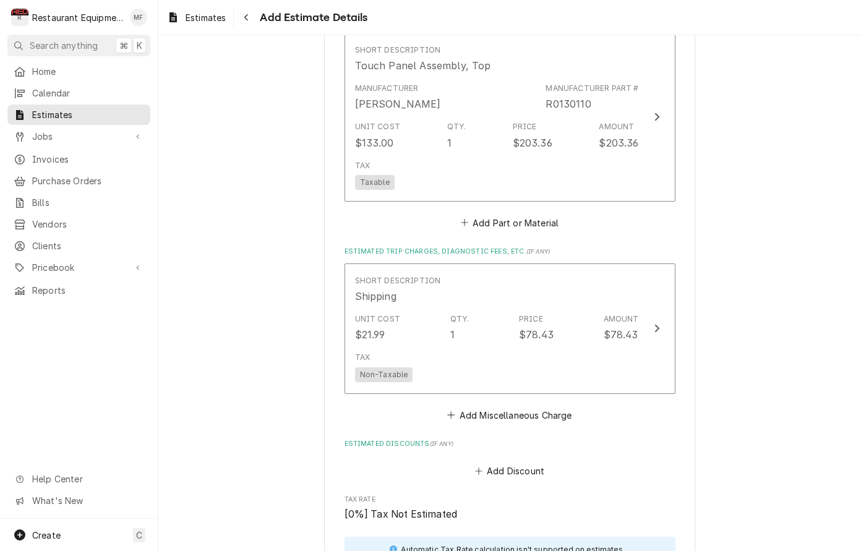
scroll to position [2204, 0]
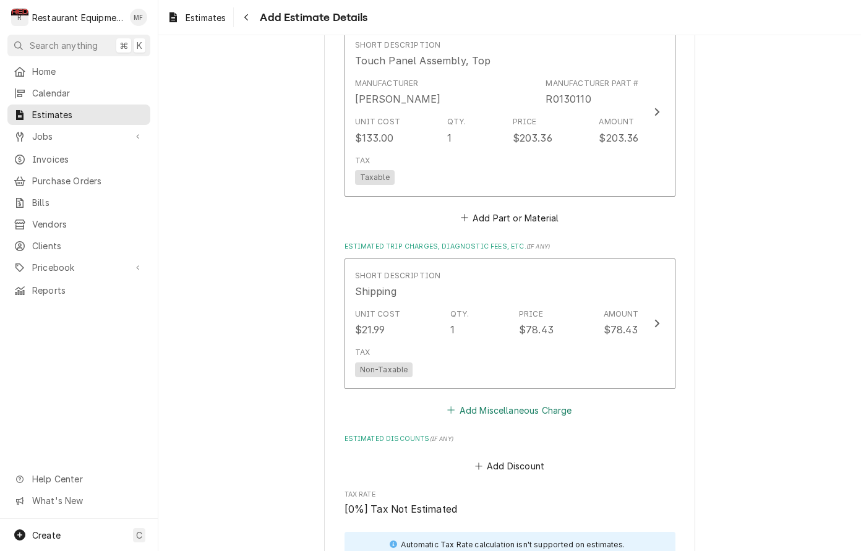
click at [564, 401] on button "Add Miscellaneous Charge" at bounding box center [509, 409] width 129 height 17
click at [564, 390] on div "Please provide the following information to create your estimate: Client Detail…" at bounding box center [509, 293] width 703 height 516
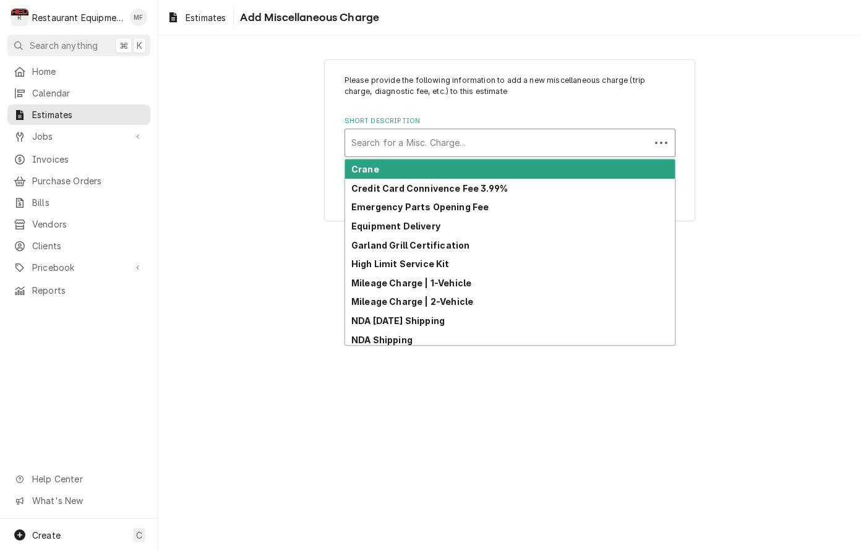
click at [564, 145] on div "Short Description" at bounding box center [497, 143] width 293 height 22
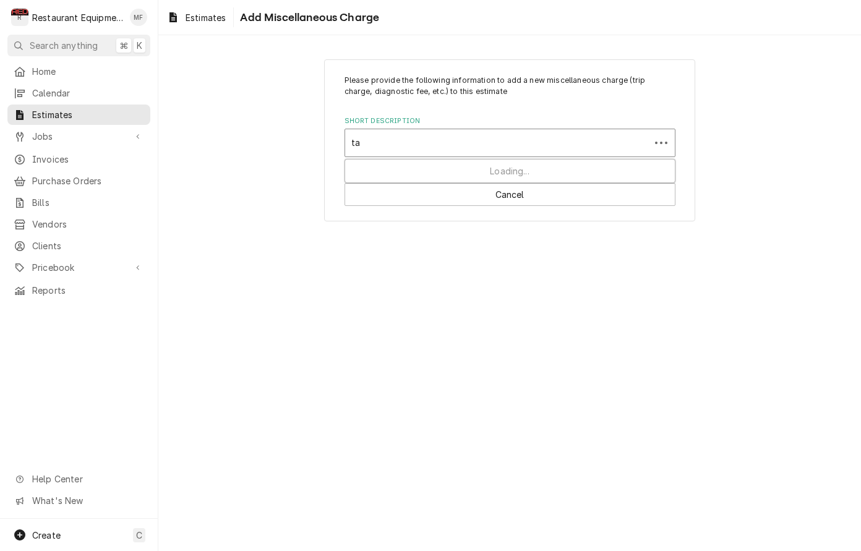
type input "tax"
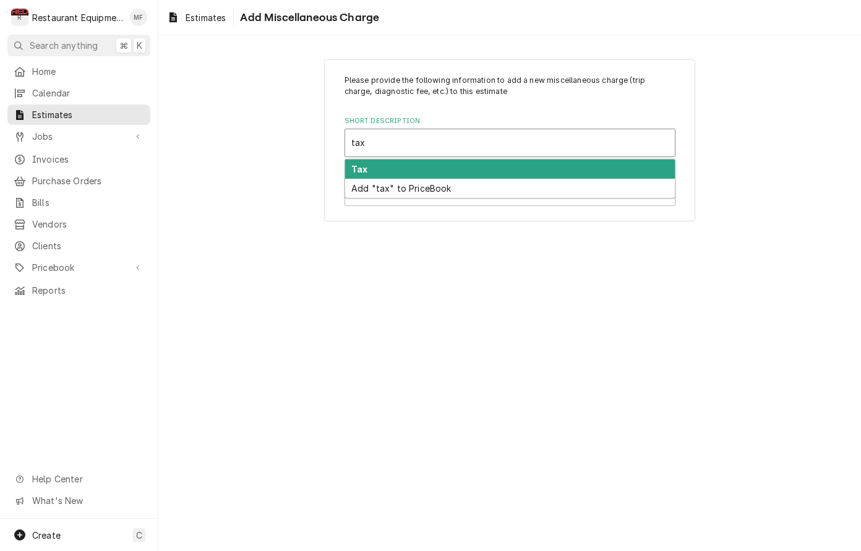
click at [560, 165] on div "Tax" at bounding box center [510, 169] width 330 height 19
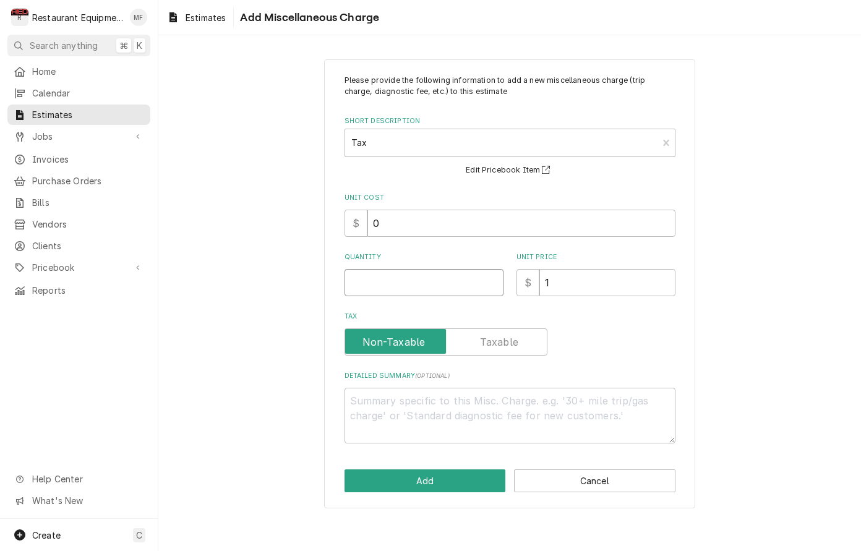
click at [453, 281] on input "Quantity" at bounding box center [424, 282] width 159 height 27
type textarea "x"
type input "1"
type textarea "x"
type input "11"
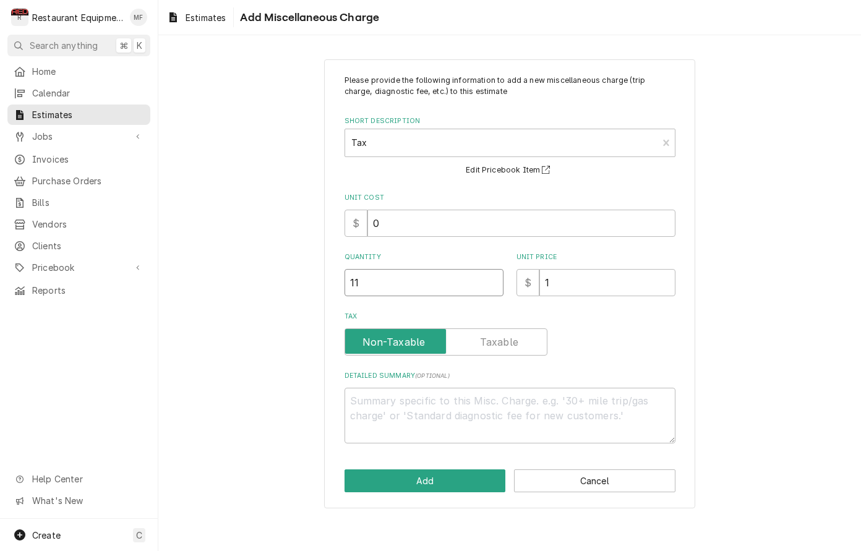
type textarea "x"
type input "1"
type textarea "x"
type input "13"
type textarea "x"
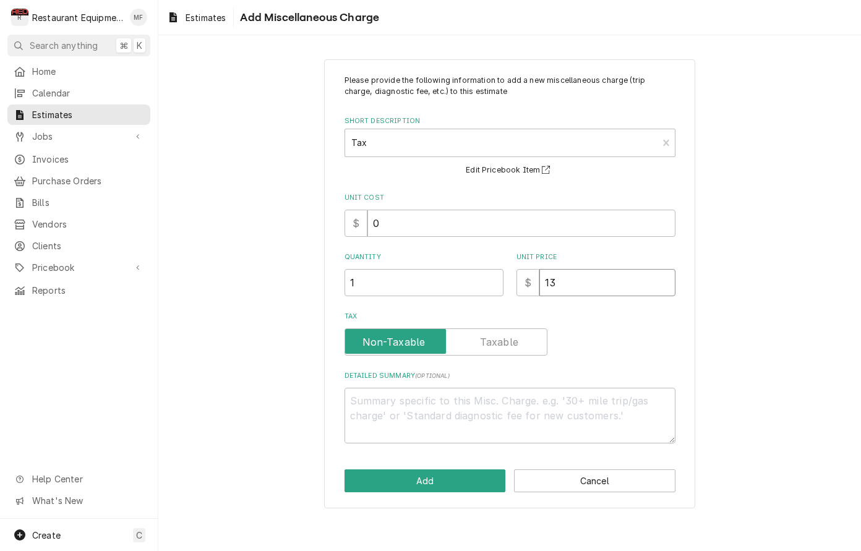
type input "137"
type textarea "x"
type input "137.5"
type textarea "x"
type input "137.54"
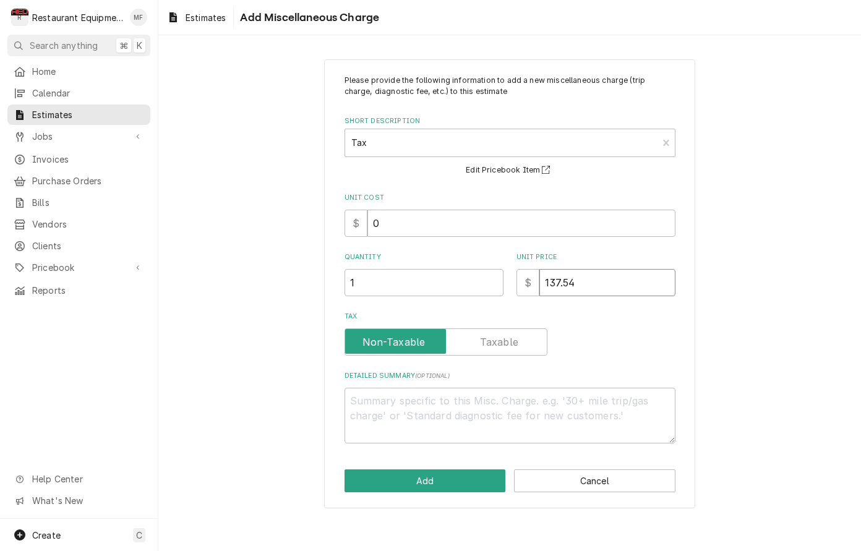
type textarea "x"
type input "137.54"
click at [483, 482] on button "Add" at bounding box center [425, 481] width 161 height 23
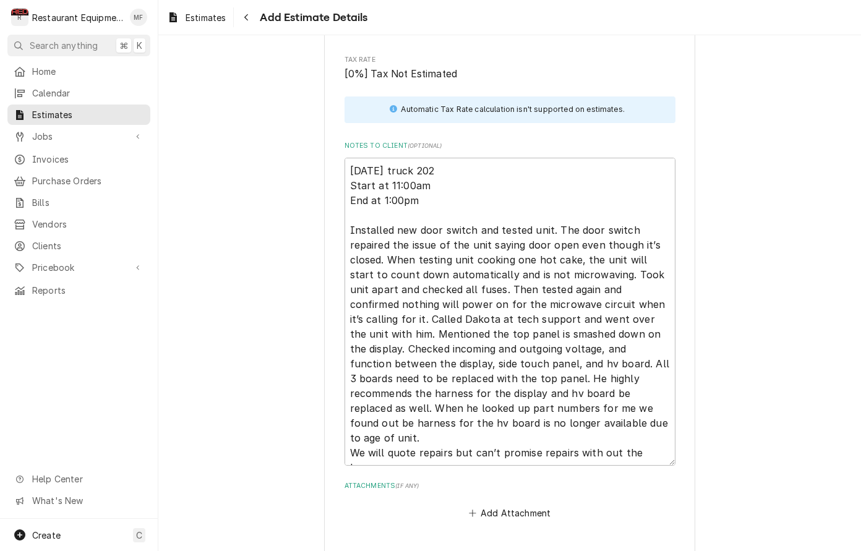
scroll to position [2777, 0]
click at [500, 386] on textarea "9-25-25 truck 202 Start at 11:00am End at 1:00pm Installed new door switch and …" at bounding box center [510, 311] width 331 height 308
type textarea "x"
type textarea "9-25-25 truck 202 Start at 11:00am End at 1:00pm Installed new door switch and …"
type textarea "x"
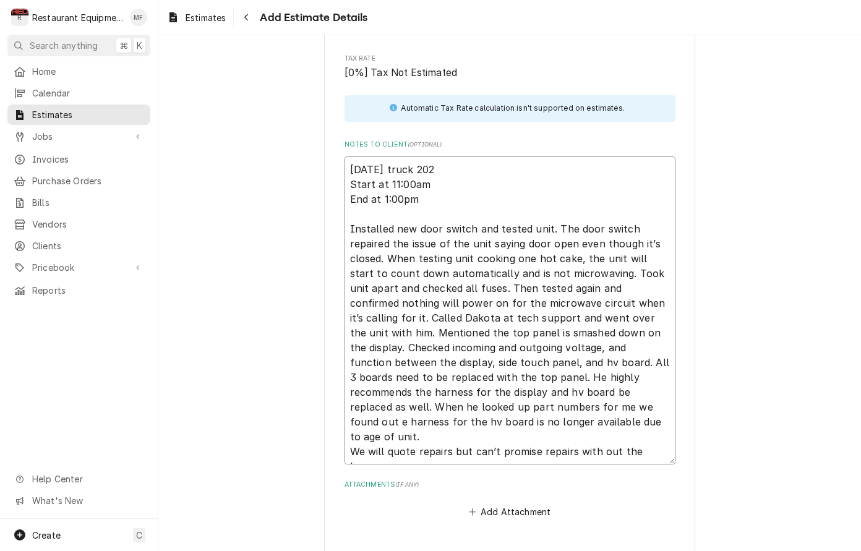
type textarea "9-25-25 truck 202 Start at 11:00am End at 1:00pm Installed new door switch and …"
type textarea "x"
type textarea "9-25-25 truck 202 Start at 11:00am End at 1:00pm Installed new door switch and …"
type textarea "x"
type textarea "9-25-25 truck 202 Start at 11:00am End at 1:00pm Installed new door switch and …"
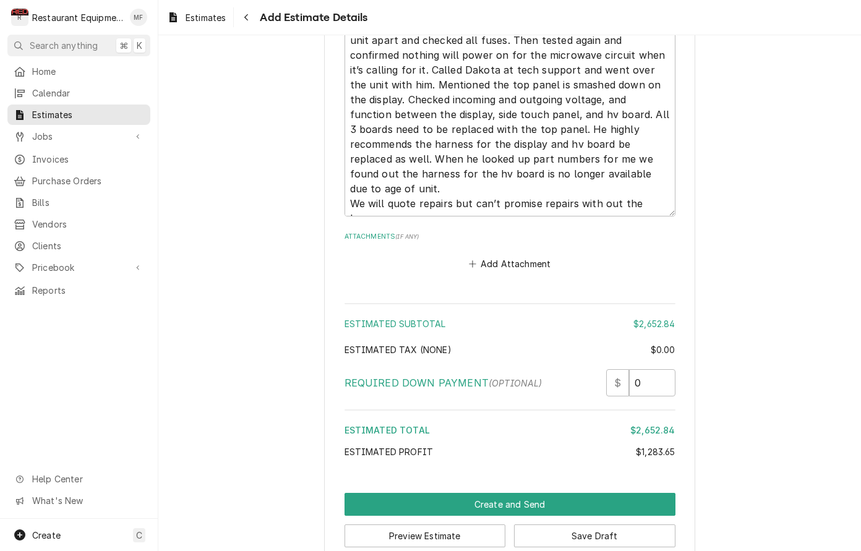
scroll to position [0, 0]
click at [471, 181] on textarea "9-25-25 truck 202 Start at 11:00am End at 1:00pm Installed new door switch and …" at bounding box center [510, 62] width 331 height 308
type textarea "x"
type textarea "9-25-25 truck 202 Start at 11:00am End at 1:00pm Installed new door switch and …"
type textarea "x"
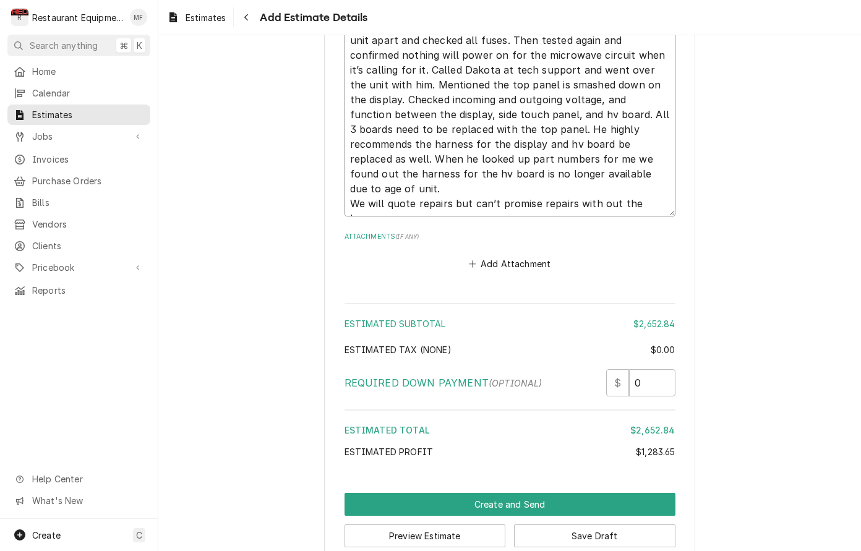
type textarea "9-25-25 truck 202 Start at 11:00am End at 1:00pm Installed new door switch and …"
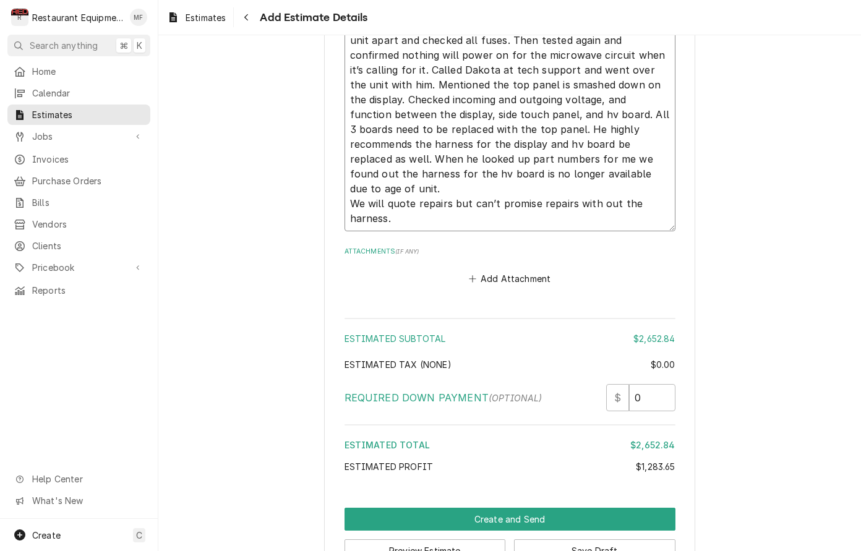
type textarea "x"
type textarea "9-25-25 truck 202 Start at 11:00am End at 1:00pm Installed new door switch and …"
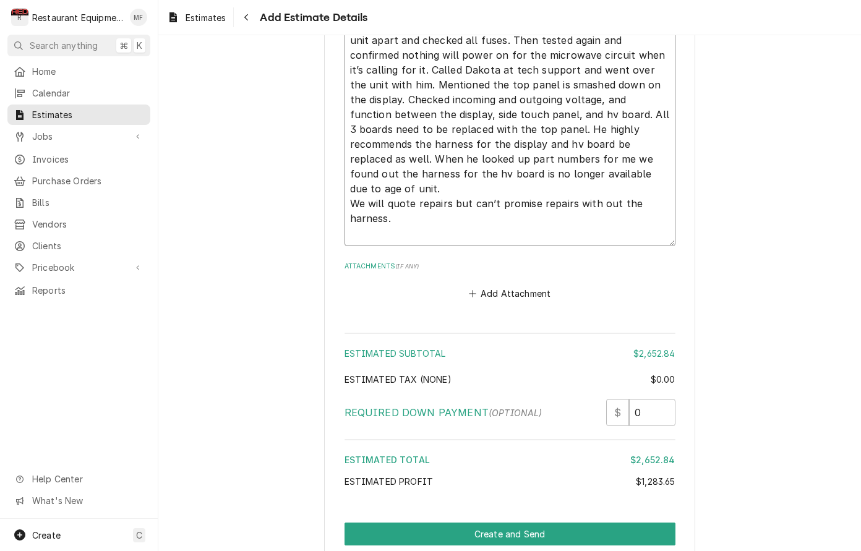
type textarea "x"
type textarea "9-25-25 truck 202 Start at 11:00am End at 1:00pm Installed new door switch and …"
type textarea "x"
type textarea "9-25-25 truck 202 Start at 11:00am End at 1:00pm Installed new door switch and …"
type textarea "x"
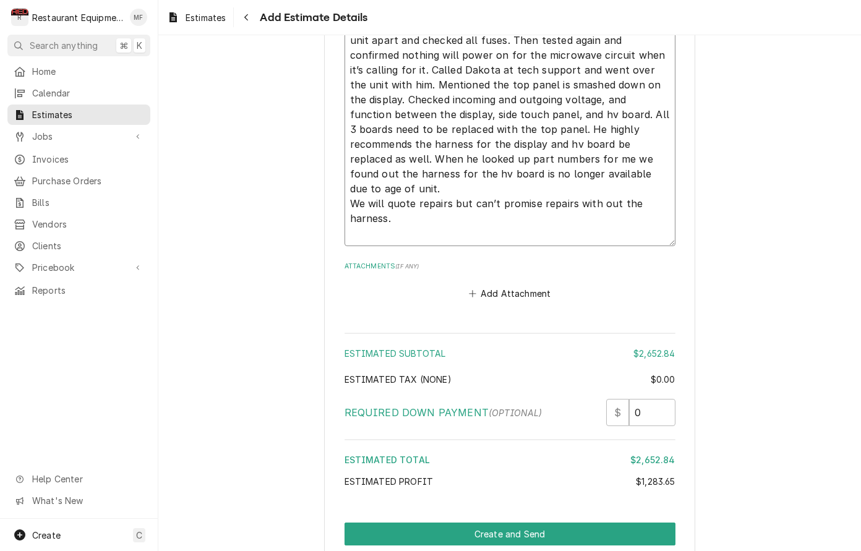
type textarea "9-25-25 truck 202 Start at 11:00am End at 1:00pm Installed new door switch and …"
type textarea "x"
type textarea "9-25-25 truck 202 Start at 11:00am End at 1:00pm Installed new door switch and …"
type textarea "x"
type textarea "9-25-25 truck 202 Start at 11:00am End at 1:00pm Installed new door switch and …"
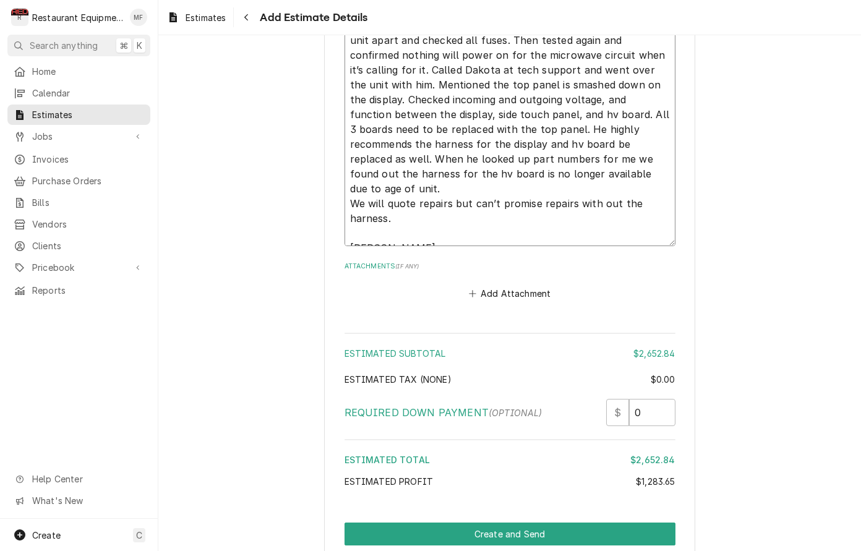
type textarea "x"
type textarea "9-25-25 truck 202 Start at 11:00am End at 1:00pm Installed new door switch and …"
type textarea "x"
type textarea "9-25-25 truck 202 Start at 11:00am End at 1:00pm Installed new door switch and …"
type textarea "x"
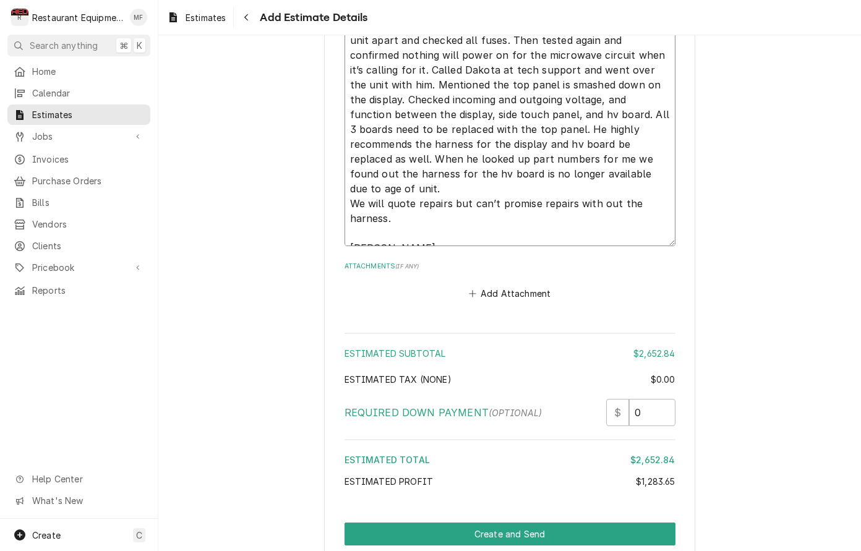
type textarea "9-25-25 truck 202 Start at 11:00am End at 1:00pm Installed new door switch and …"
type textarea "x"
type textarea "9-25-25 truck 202 Start at 11:00am End at 1:00pm Installed new door switch and …"
type textarea "x"
type textarea "9-25-25 truck 202 Start at 11:00am End at 1:00pm Installed new door switch and …"
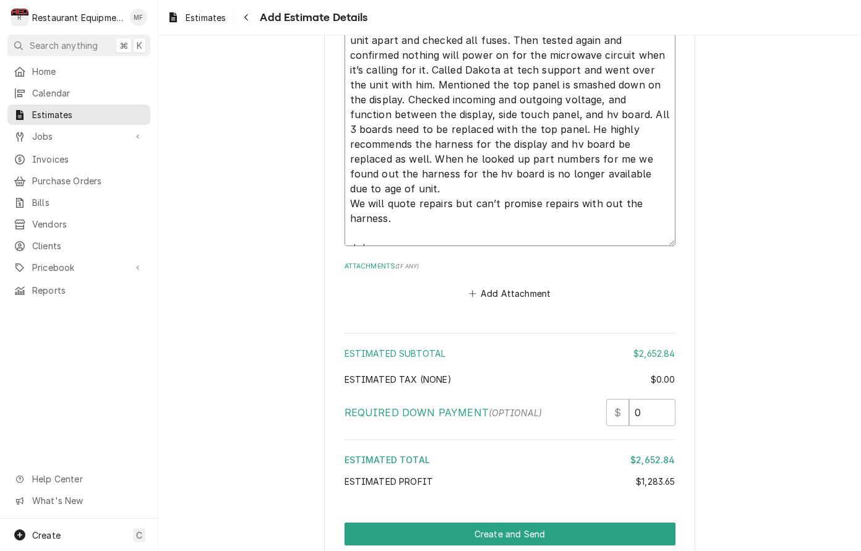
type textarea "x"
type textarea "9-25-25 truck 202 Start at 11:00am End at 1:00pm Installed new door switch and …"
type textarea "x"
type textarea "9-25-25 truck 202 Start at 11:00am End at 1:00pm Installed new door switch and …"
type textarea "x"
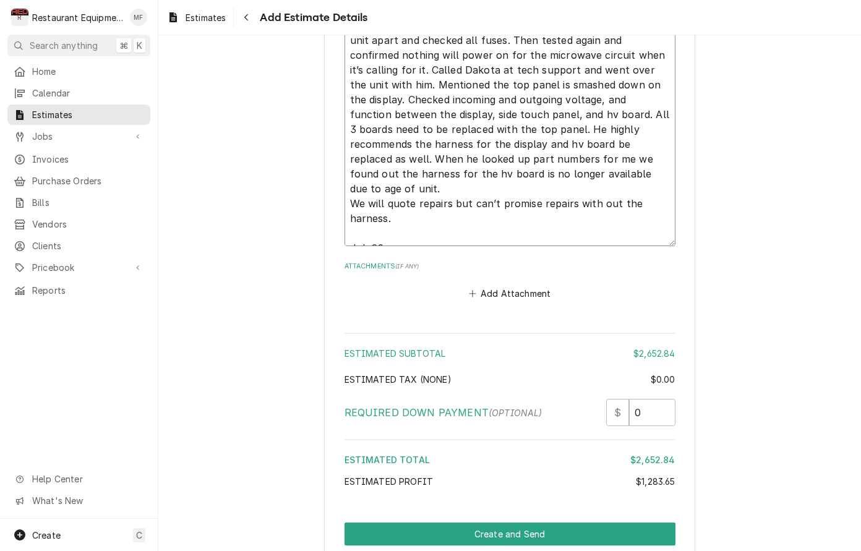
type textarea "9-25-25 truck 202 Start at 11:00am End at 1:00pm Installed new door switch and …"
type textarea "x"
type textarea "9-25-25 truck 202 Start at 11:00am End at 1:00pm Installed new door switch and …"
click at [599, 166] on textarea "9-25-25 truck 202 Start at 11:00am End at 1:00pm Installed new door switch and …" at bounding box center [510, 77] width 331 height 338
type textarea "x"
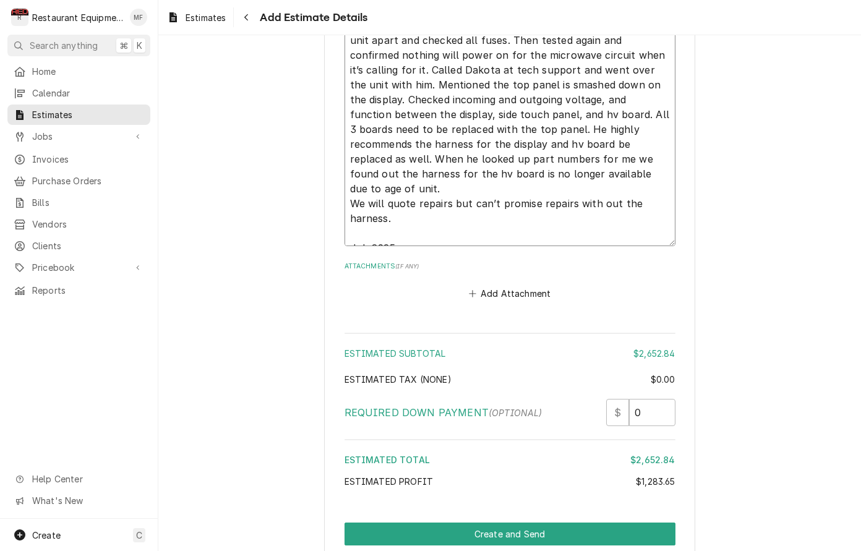
type textarea "9-25-25 truck 202 Start at 11:00am End at 1:00pm Installed new door switch and …"
type textarea "x"
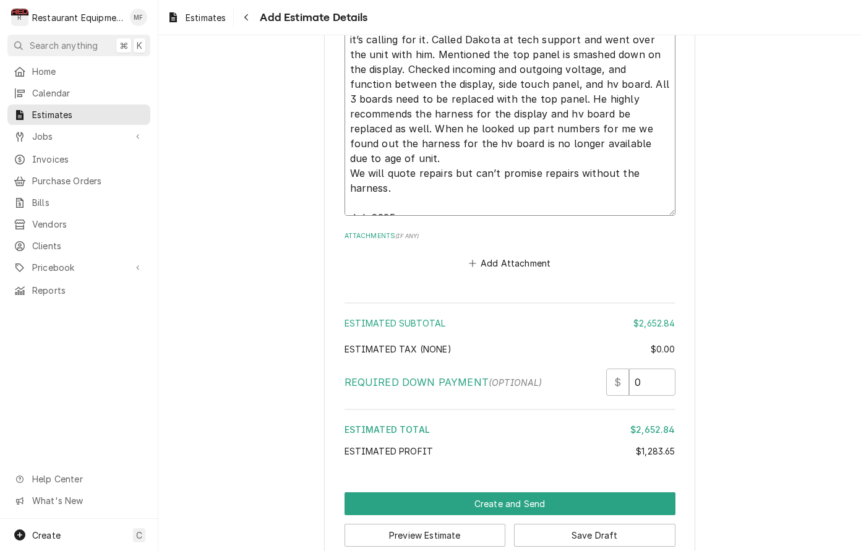
scroll to position [3055, 0]
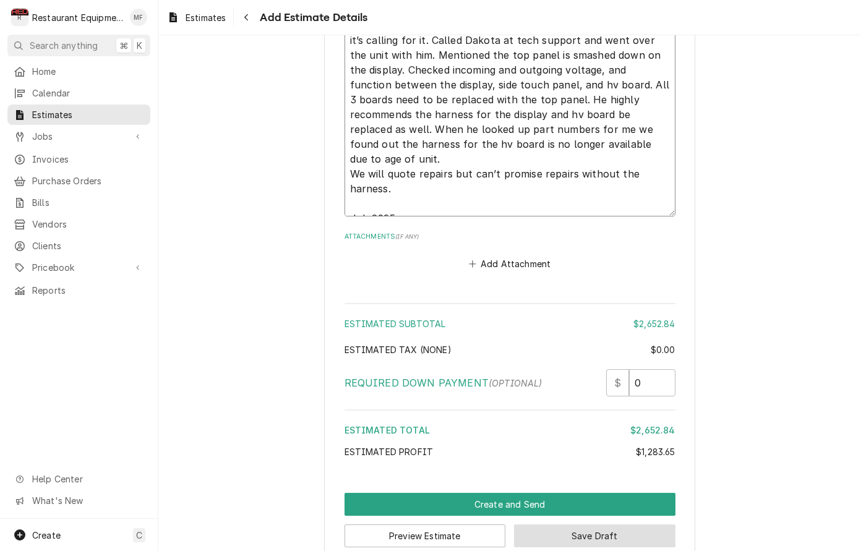
type textarea "9-25-25 truck 202 Start at 11:00am End at 1:00pm Installed new door switch and …"
click at [651, 525] on button "Save Draft" at bounding box center [594, 536] width 161 height 23
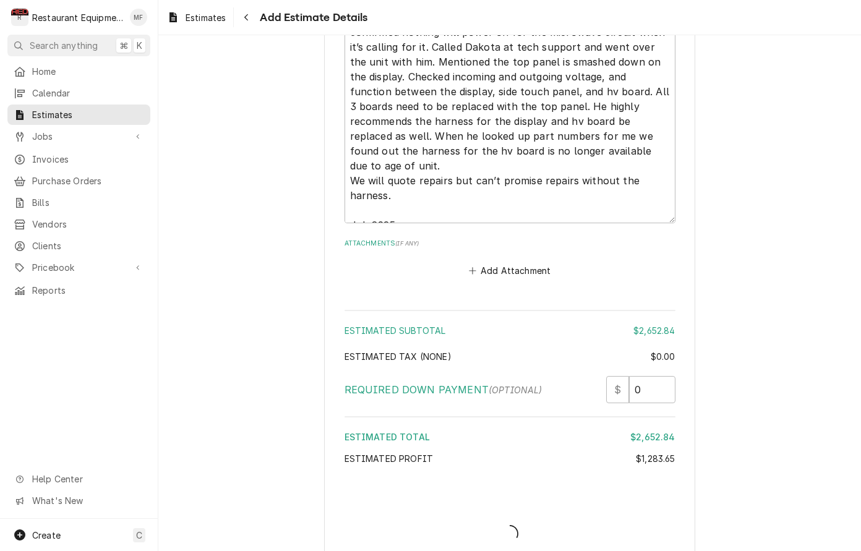
type textarea "x"
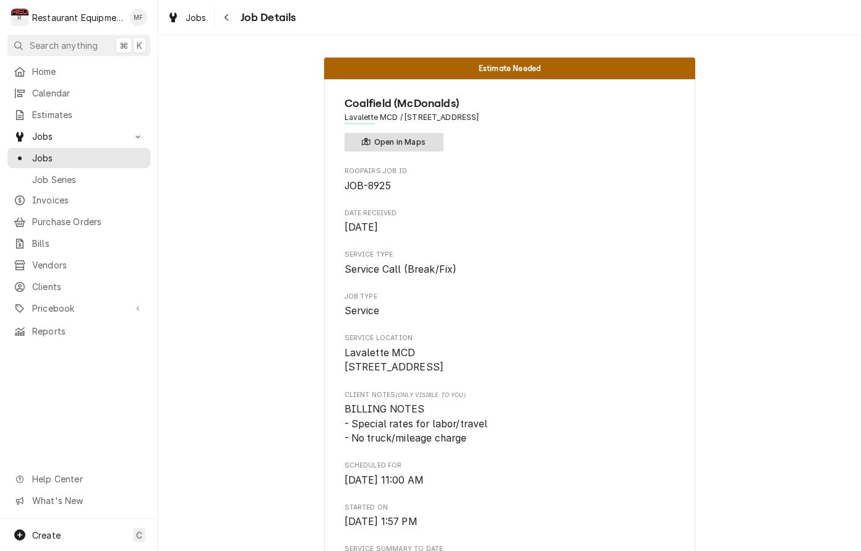
click at [441, 138] on button "Open in Maps" at bounding box center [394, 142] width 99 height 19
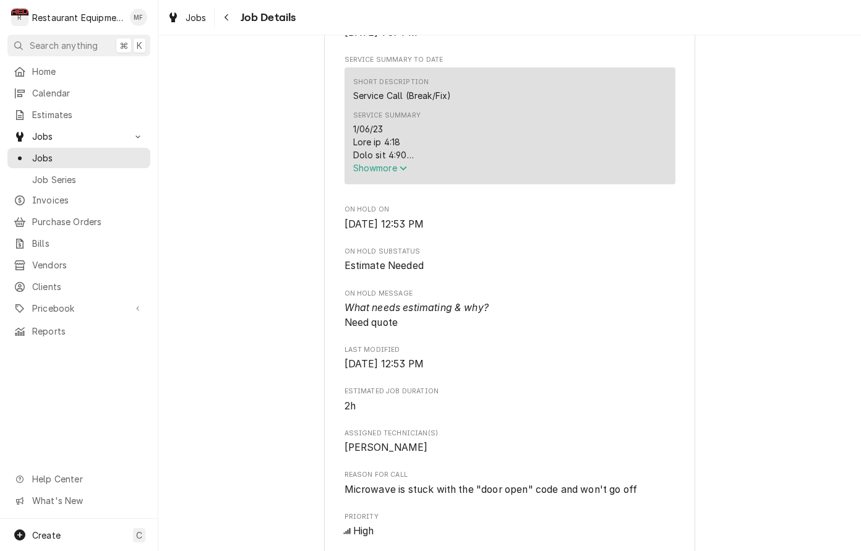
scroll to position [503, 0]
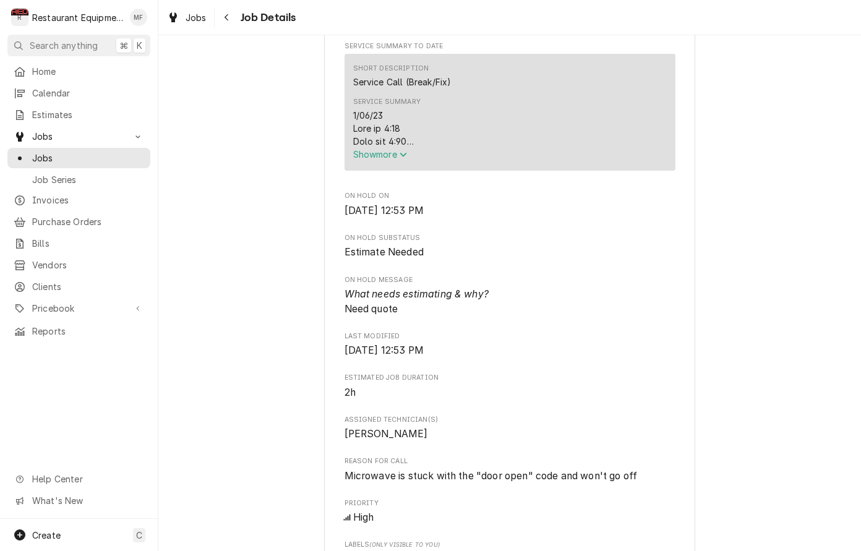
click at [400, 160] on span "Show more" at bounding box center [380, 154] width 54 height 11
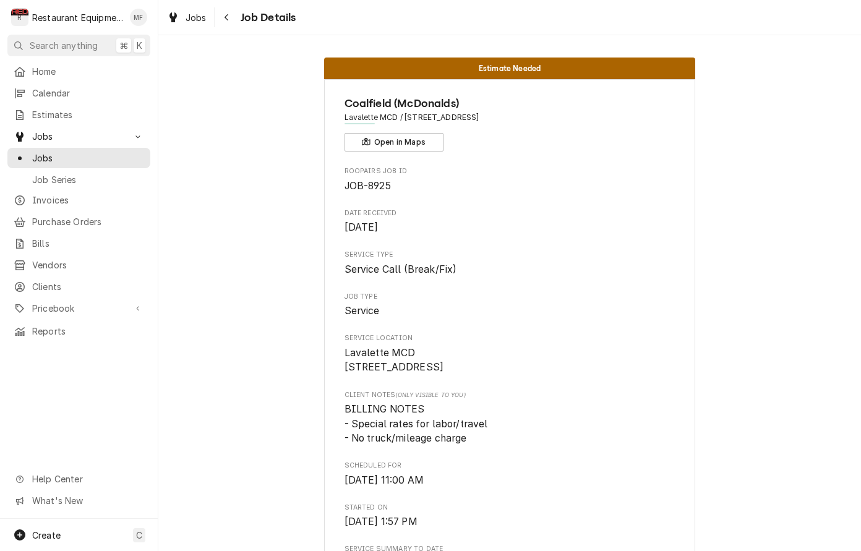
scroll to position [0, 0]
click at [201, 24] on div "Jobs" at bounding box center [187, 17] width 45 height 15
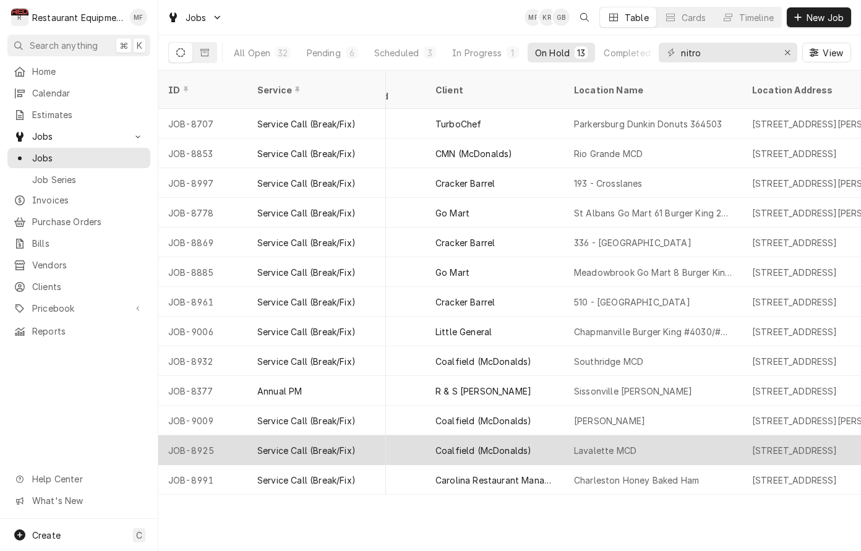
scroll to position [0, 780]
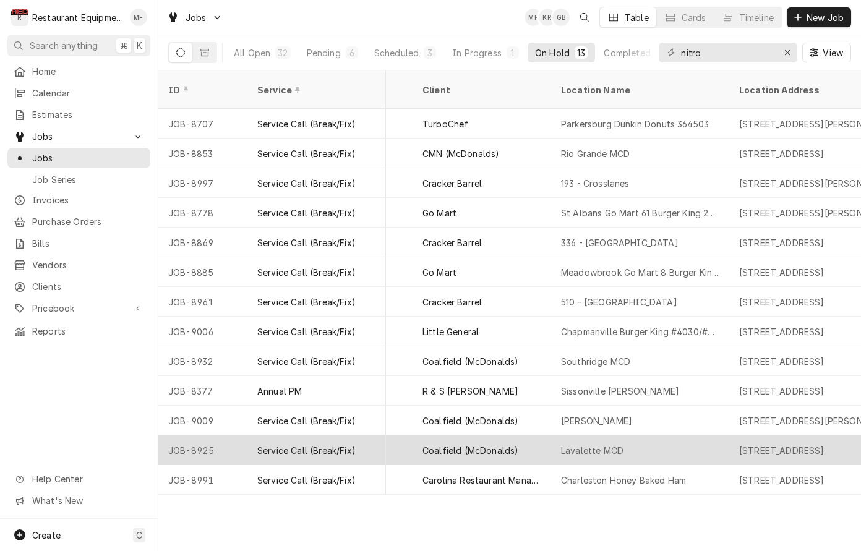
click at [742, 435] on div "[STREET_ADDRESS]" at bounding box center [818, 450] width 178 height 30
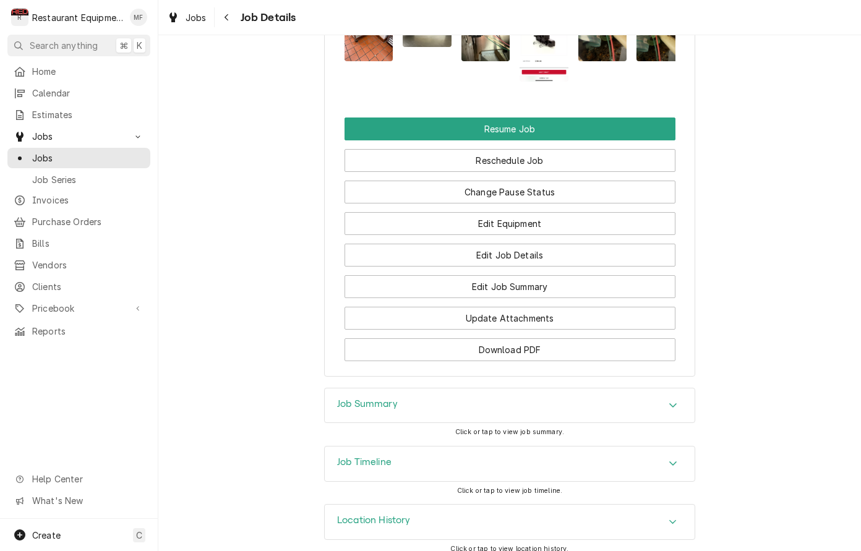
scroll to position [1578, 0]
click at [692, 399] on div "Job Summary" at bounding box center [510, 406] width 370 height 35
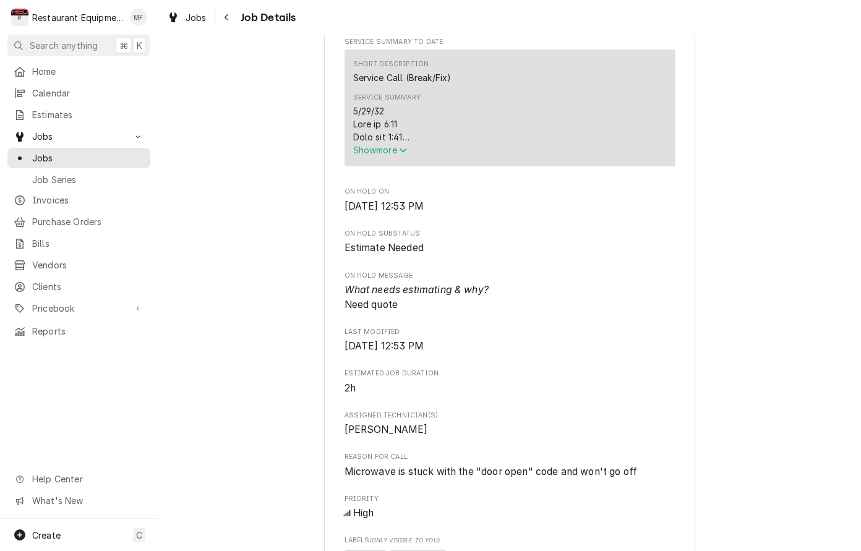
scroll to position [512, 0]
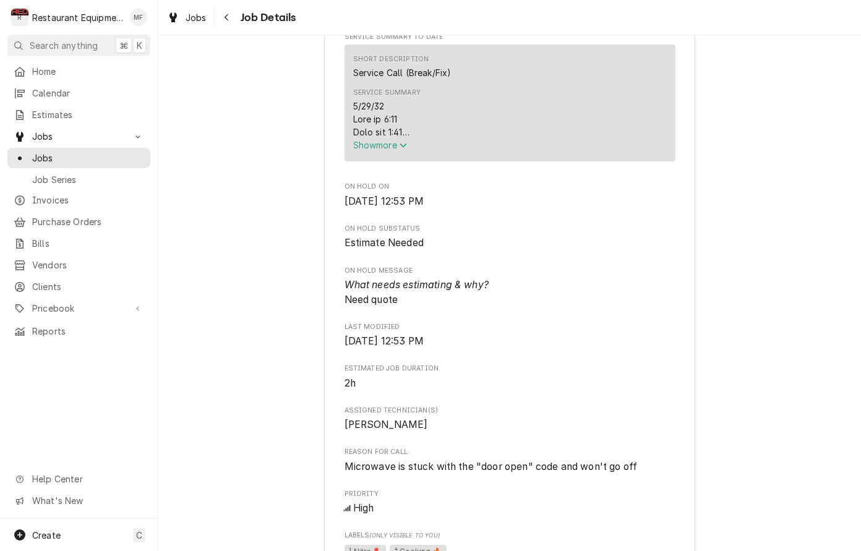
click at [393, 144] on span "Show more" at bounding box center [380, 145] width 54 height 11
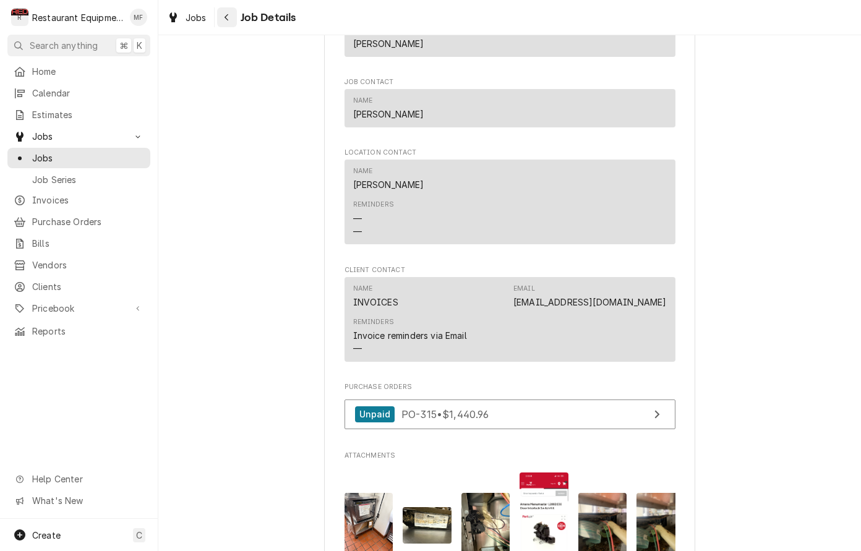
scroll to position [1504, 0]
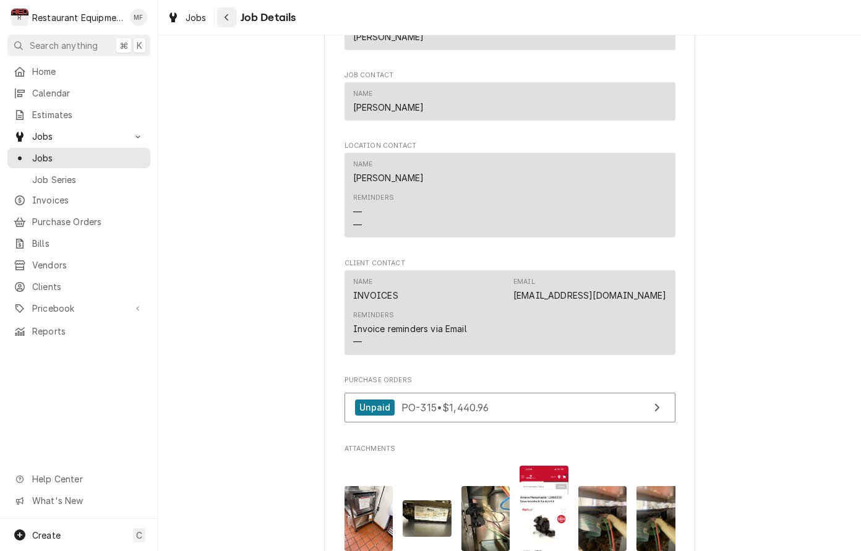
click at [226, 14] on icon "Navigate back" at bounding box center [227, 17] width 6 height 9
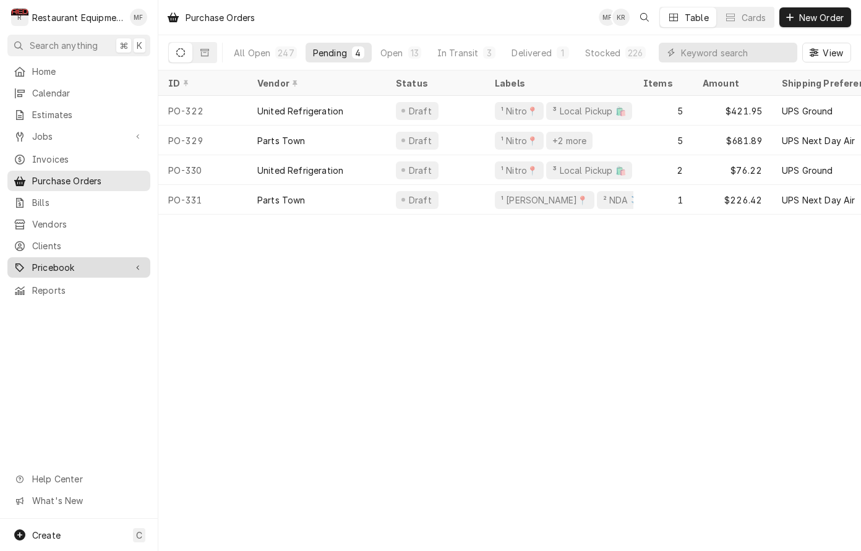
click at [130, 257] on link "Pricebook" at bounding box center [78, 267] width 143 height 20
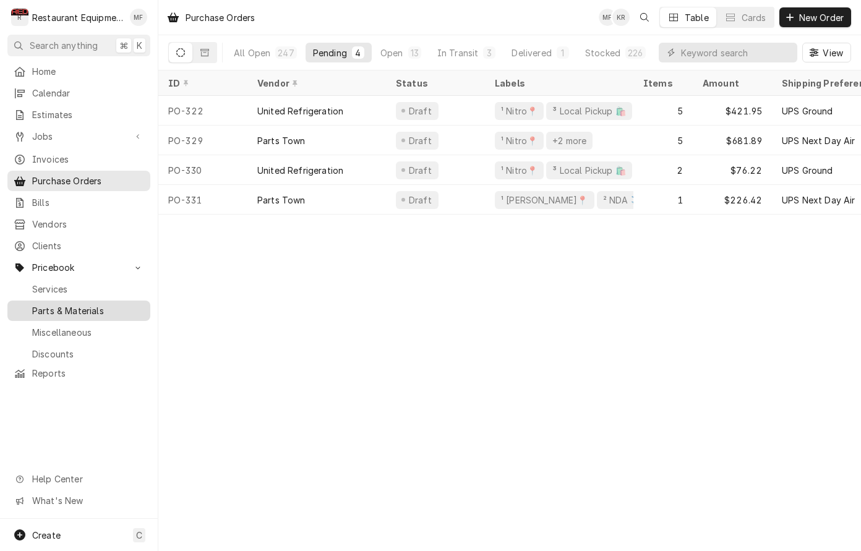
click at [133, 304] on span "Parts & Materials" at bounding box center [88, 310] width 112 height 13
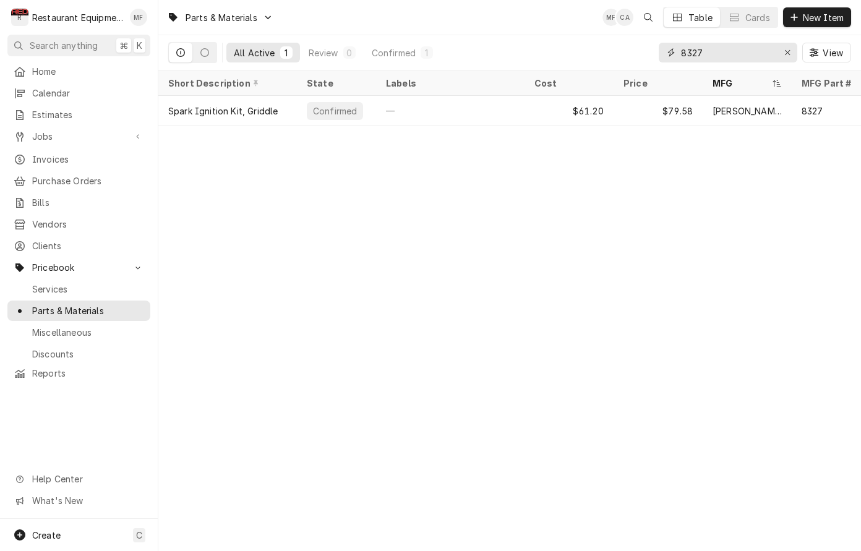
click at [744, 51] on input "8327" at bounding box center [727, 53] width 93 height 20
click at [744, 50] on input "8327" at bounding box center [727, 53] width 93 height 20
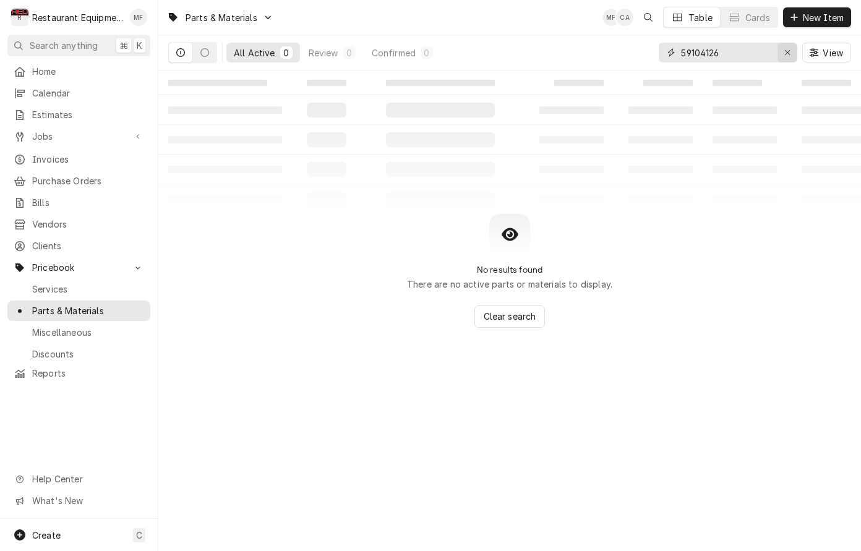
type input "59104126"
click div "Erase input"
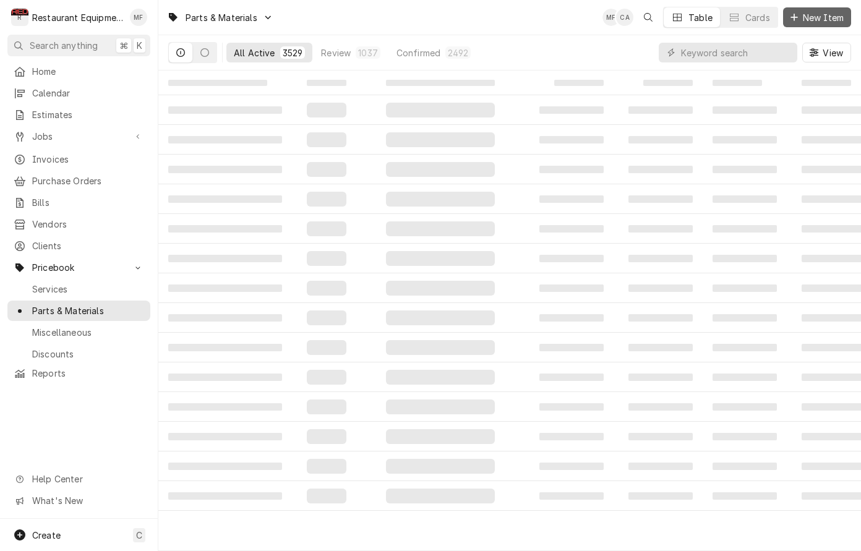
click span "New Item"
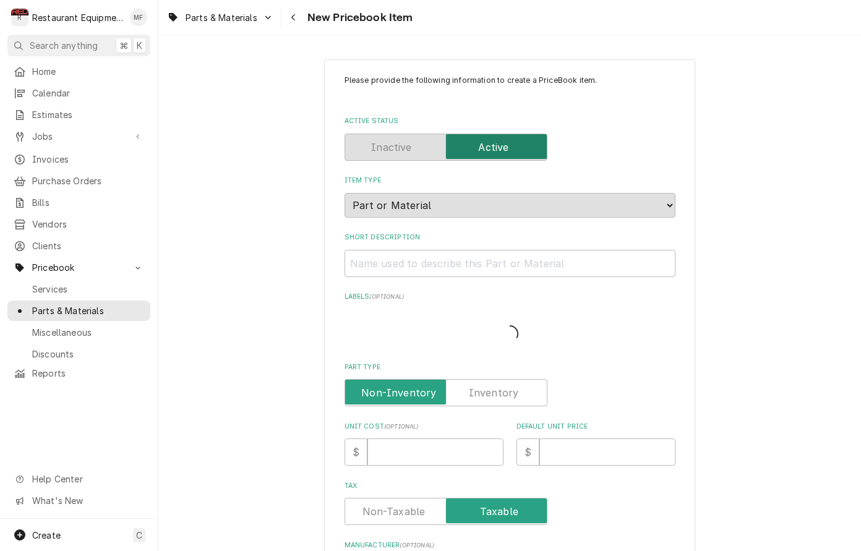
type textarea "x"
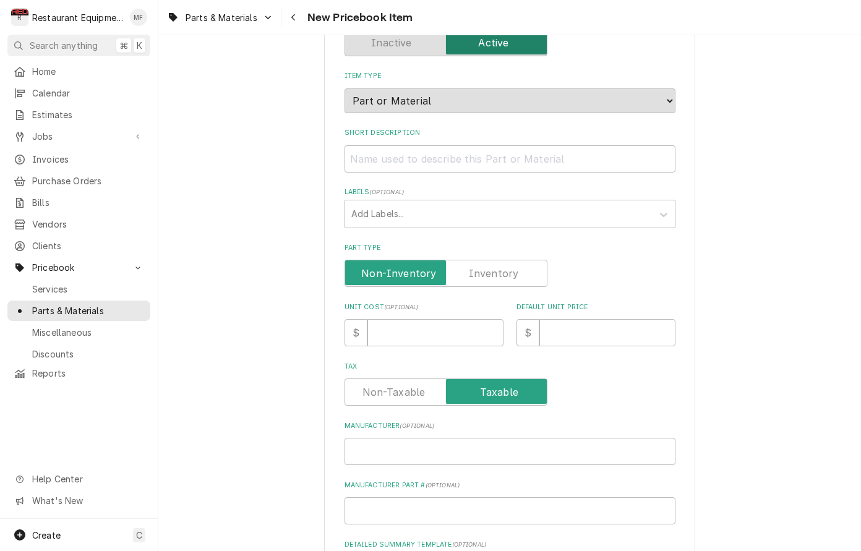
scroll to position [122, 0]
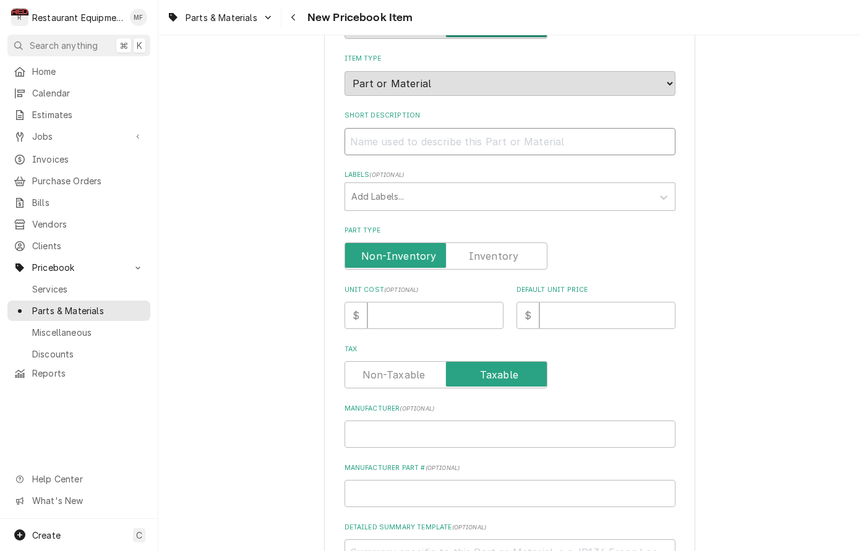
click at [447, 128] on input "Short Description" at bounding box center [510, 141] width 331 height 27
paste input "[PERSON_NAME] 59104126 Display Board"
type input "[PERSON_NAME] 59104126 Display Board"
type textarea "x"
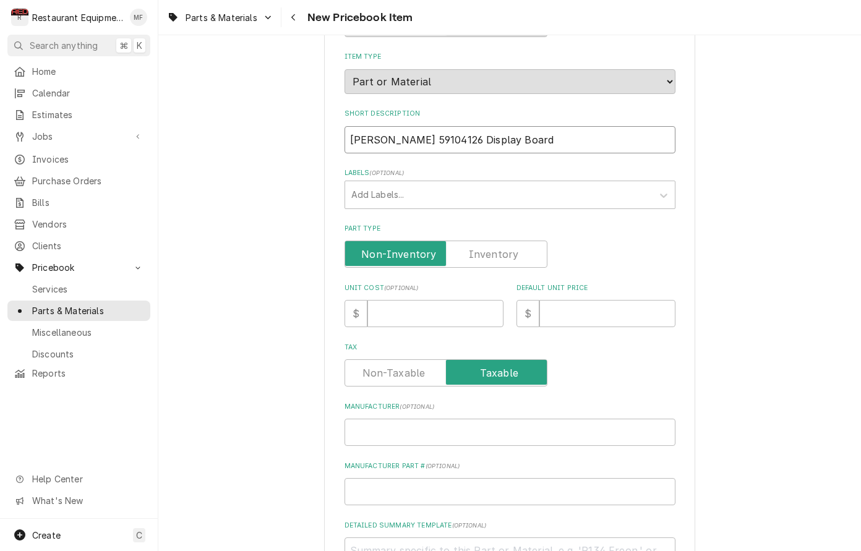
drag, startPoint x: 484, startPoint y: 132, endPoint x: 364, endPoint y: 126, distance: 120.2
click at [341, 127] on div "Please provide the following information to create a PriceBook item. Active Sta…" at bounding box center [509, 369] width 371 height 866
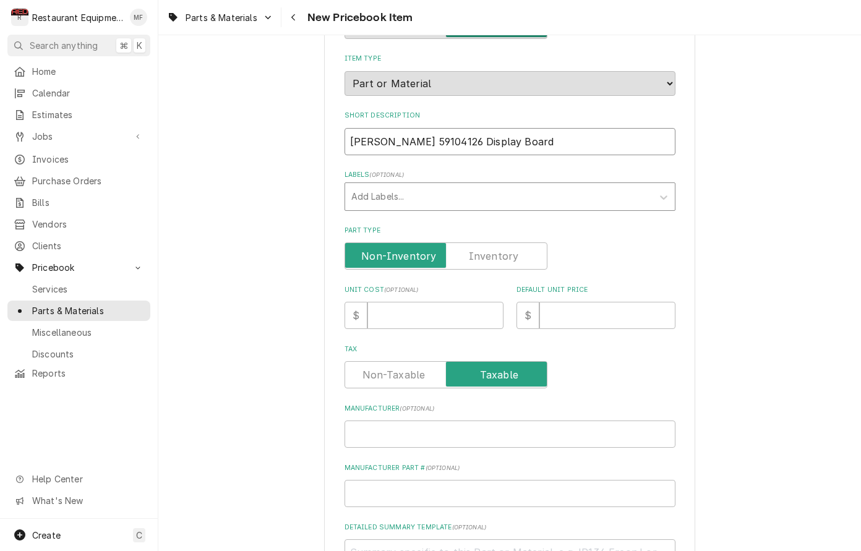
type input "Display Board"
type textarea "x"
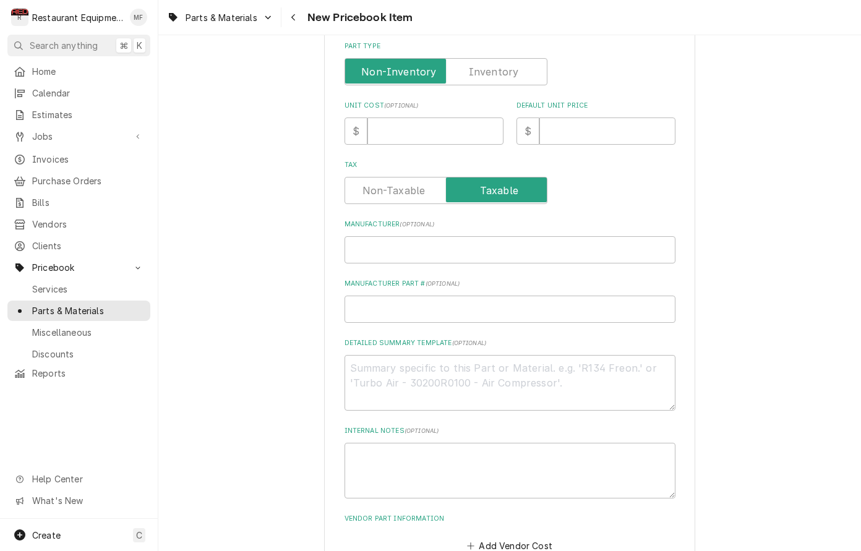
scroll to position [307, 0]
type input "Display Board"
click at [456, 242] on input "Manufacturer ( optional )" at bounding box center [510, 248] width 331 height 27
paste input "[PERSON_NAME] 59104126"
type input "[PERSON_NAME] 59104126"
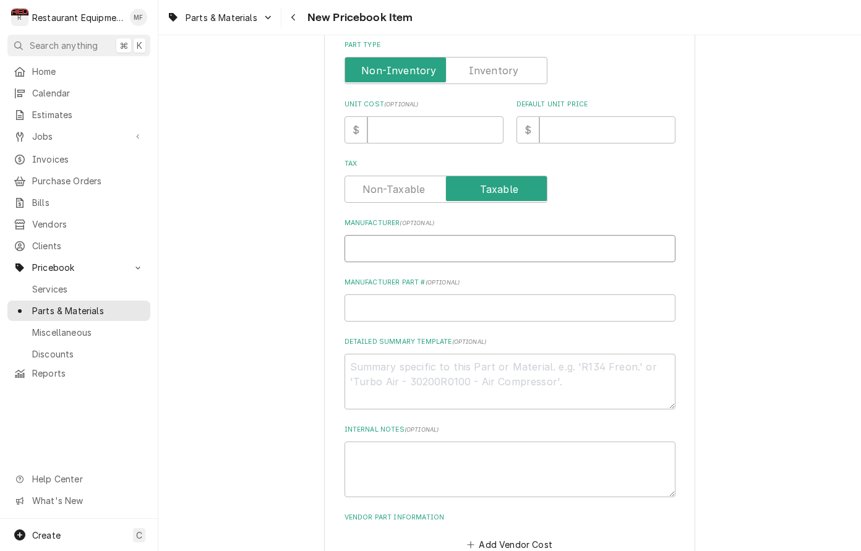
type textarea "x"
drag, startPoint x: 494, startPoint y: 239, endPoint x: 448, endPoint y: 238, distance: 46.4
click at [448, 238] on input "[PERSON_NAME] 59104126" at bounding box center [510, 248] width 331 height 27
type input "[PERSON_NAME]"
type textarea "x"
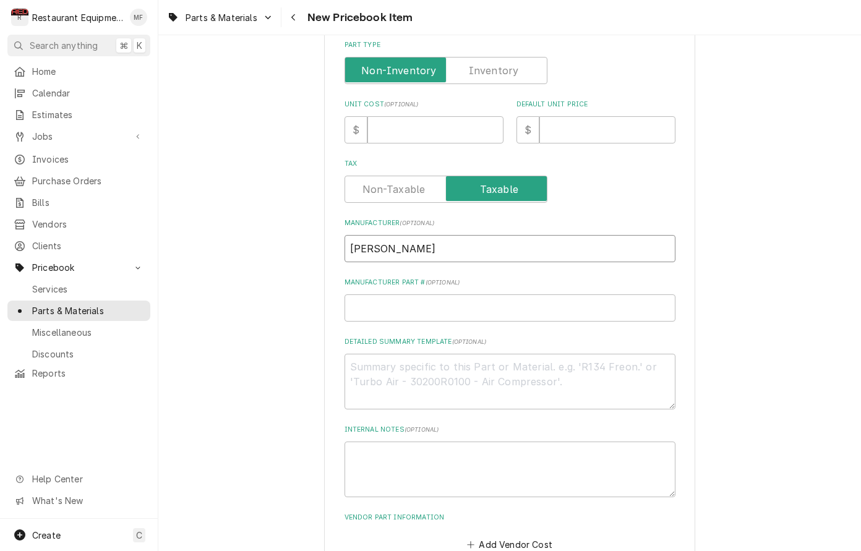
type input "[PERSON_NAME]"
click at [489, 294] on input "Manufacturer Part # ( optional )" at bounding box center [510, 307] width 331 height 27
paste input "59104126"
type input "59104126"
type textarea "x"
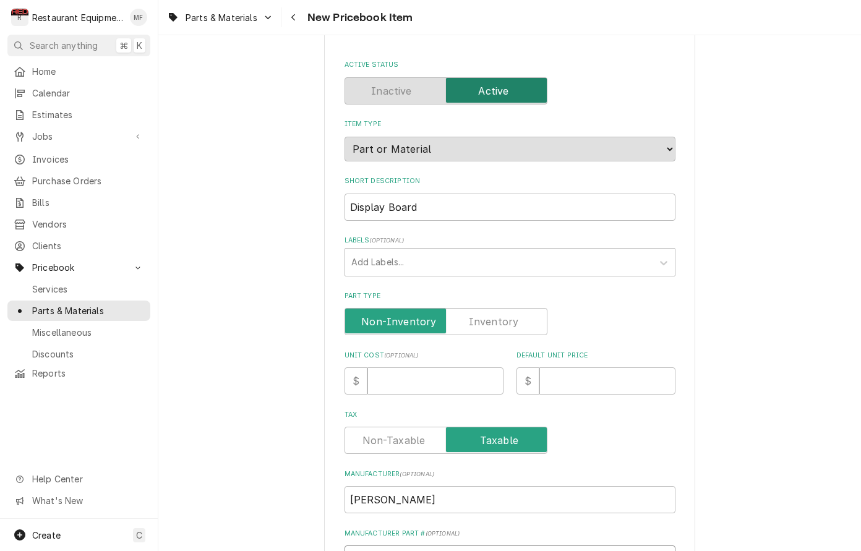
scroll to position [56, 0]
type input "59104126"
click at [456, 368] on input "Unit Cost ( optional )" at bounding box center [435, 381] width 136 height 27
type input "1"
type textarea "x"
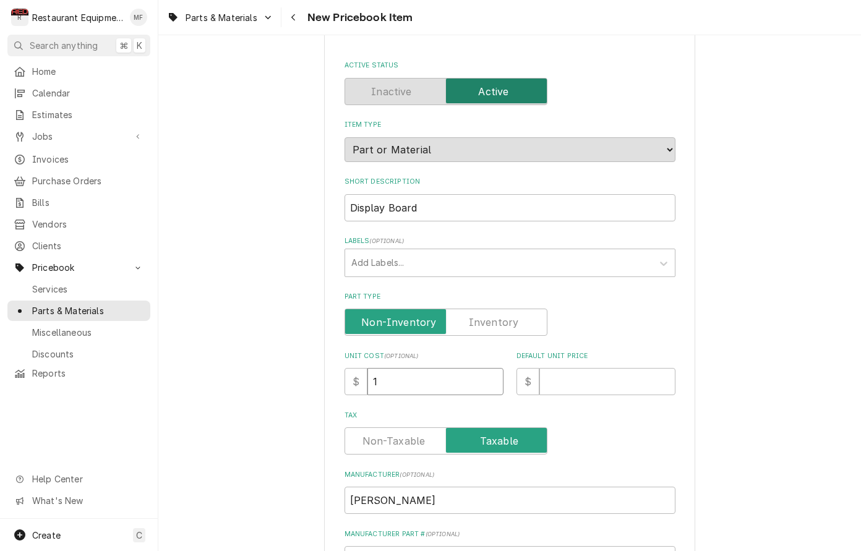
type input "19"
type textarea "x"
type input "198"
type textarea "x"
type input "198.8"
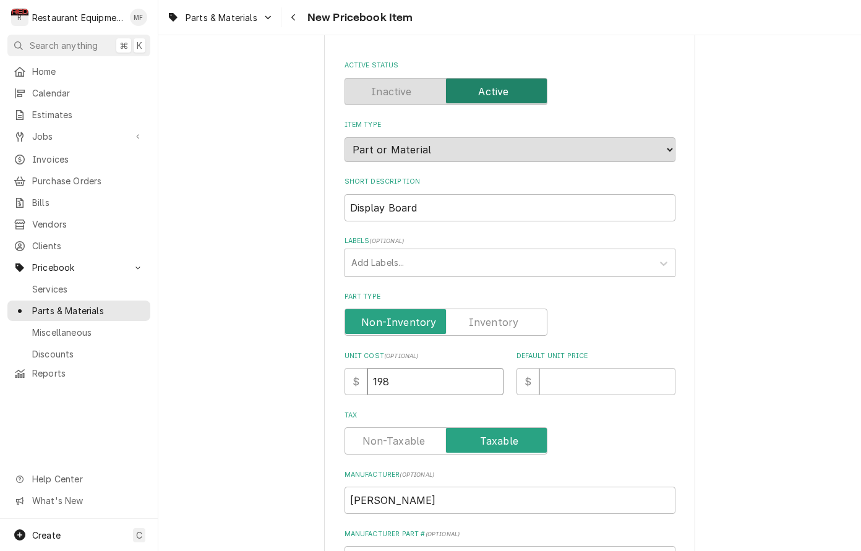
type textarea "x"
type input "198.80"
type textarea "x"
type input "198.80"
click at [575, 370] on input "Default Unit Price" at bounding box center [607, 381] width 136 height 27
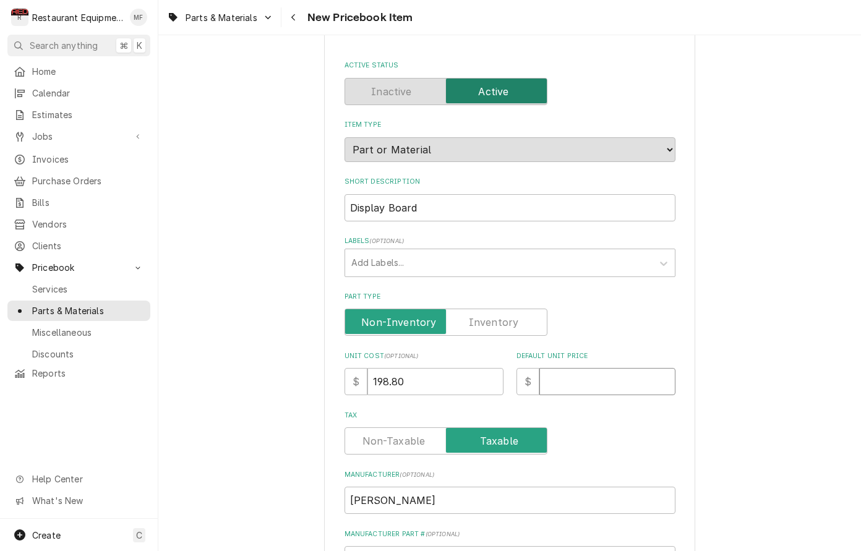
type input "3"
type textarea "x"
type input "30"
type textarea "x"
type input "303"
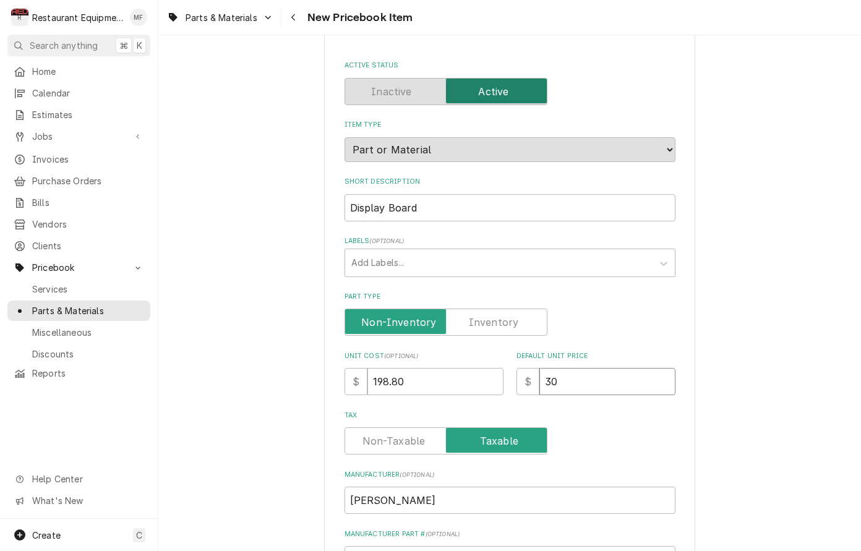
type textarea "x"
type input "303.9"
type textarea "x"
type input "303.97"
type textarea "x"
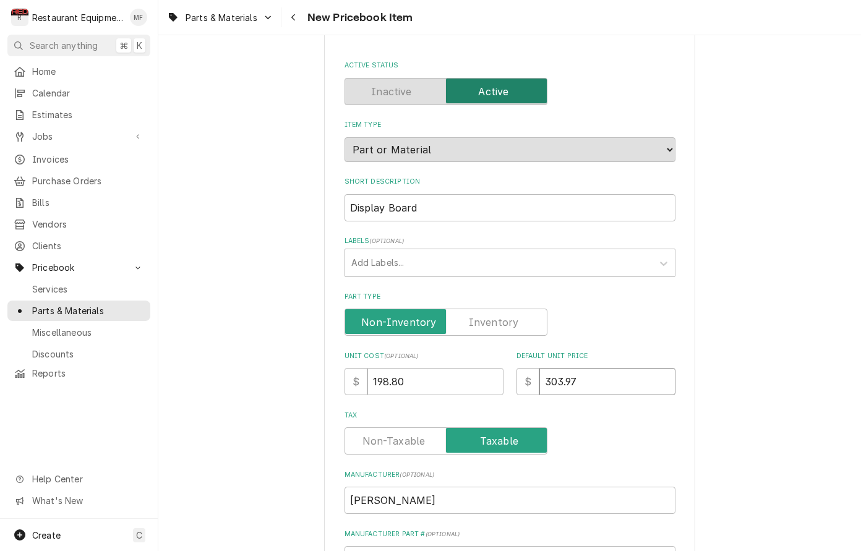
type input "303.97"
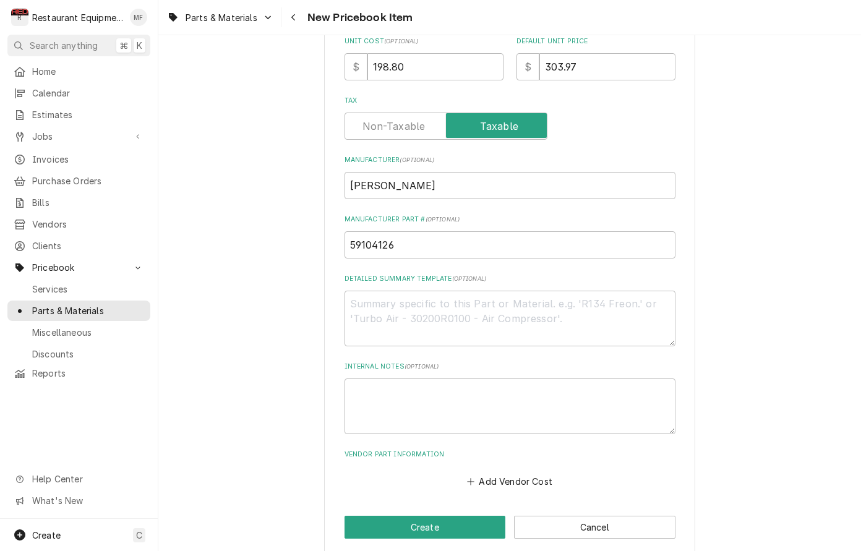
scroll to position [370, 0]
click at [526, 473] on button "Add Vendor Cost" at bounding box center [510, 481] width 90 height 17
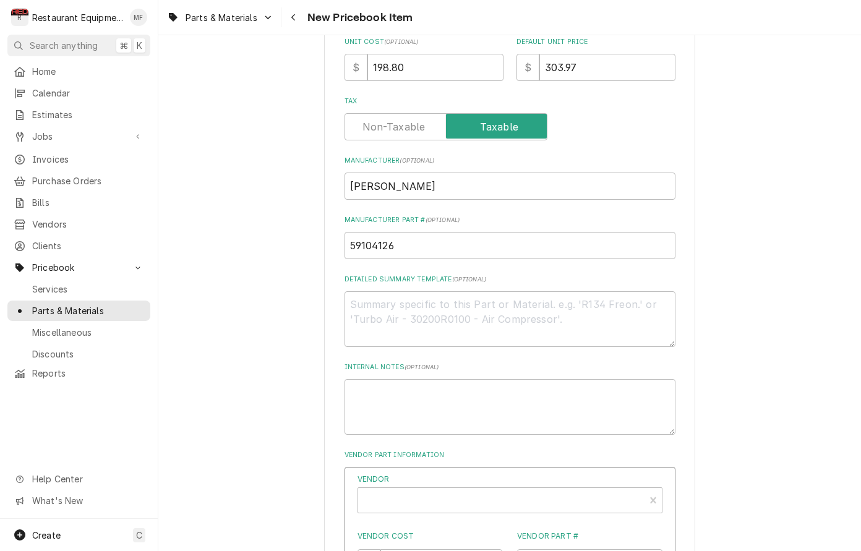
type textarea "x"
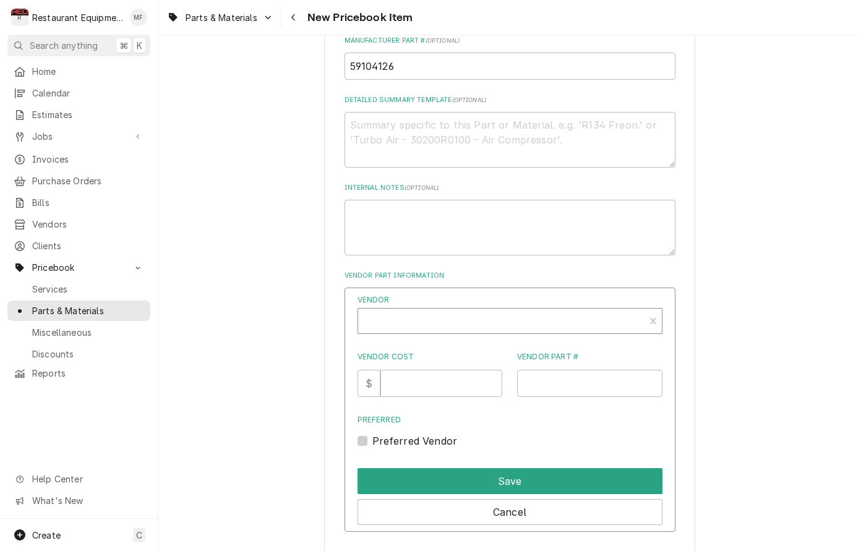
scroll to position [550, 0]
click at [495, 313] on div "Vendor" at bounding box center [501, 326] width 274 height 30
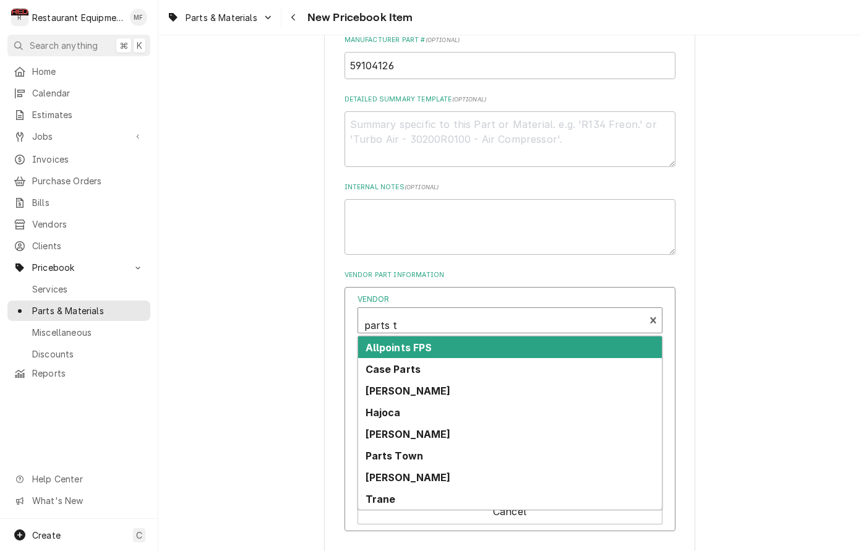
type input "parts to"
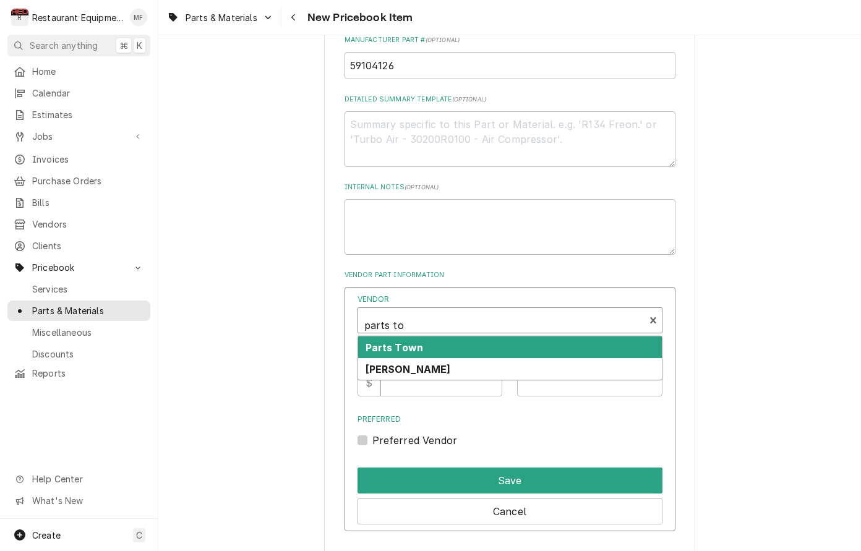
click at [481, 337] on div "Parts Town" at bounding box center [510, 348] width 304 height 22
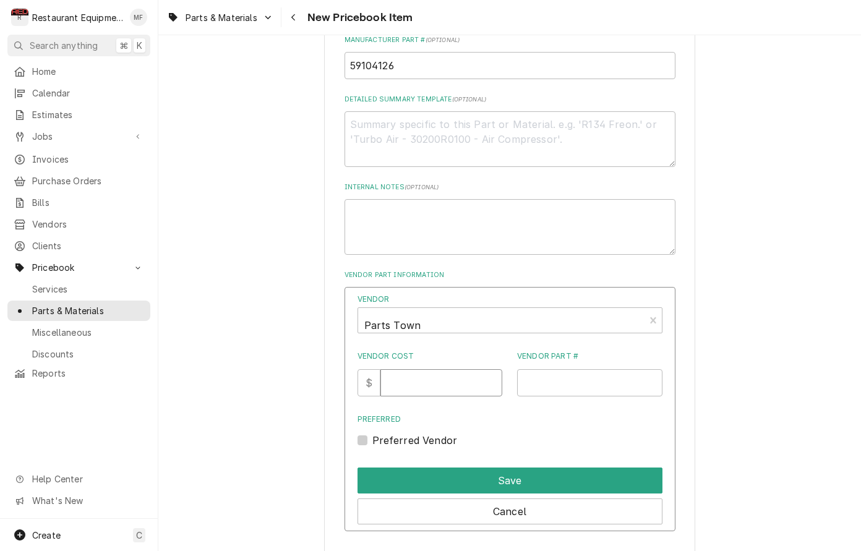
click at [450, 369] on input "Vendor Cost" at bounding box center [441, 382] width 122 height 27
type input "198.80"
click at [609, 369] on input "Vendor Part #" at bounding box center [589, 382] width 145 height 27
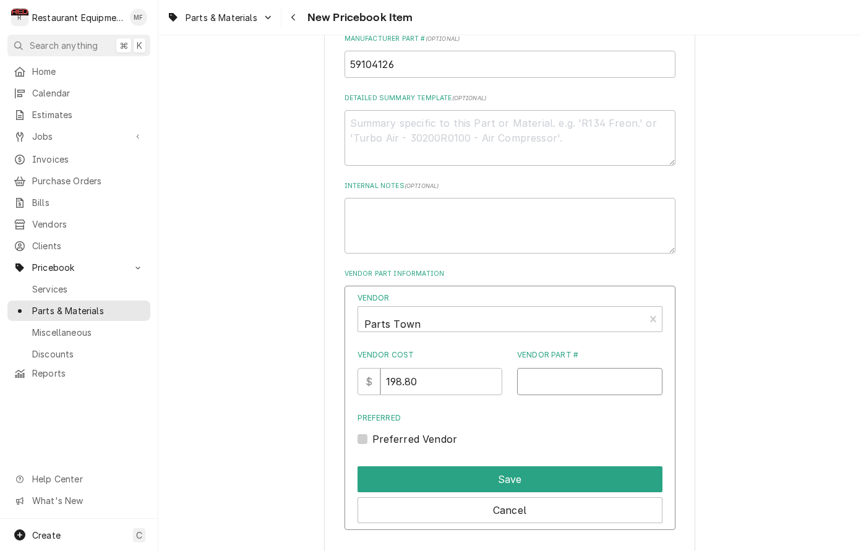
paste input "AMA59104126"
type input "AMA59104126"
click at [372, 432] on label "Preferred Vendor" at bounding box center [414, 439] width 85 height 15
click at [372, 432] on input "Preferred" at bounding box center [524, 445] width 305 height 27
checkbox input "true"
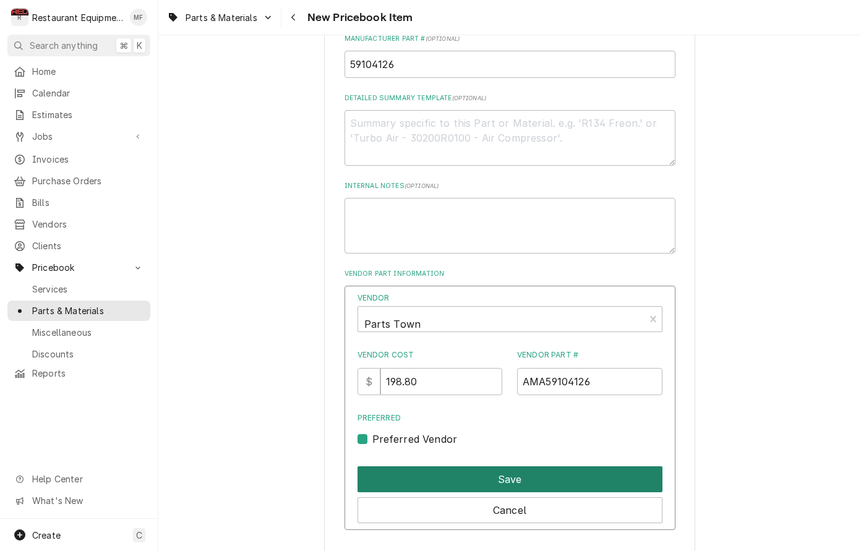
click at [455, 466] on button "Save" at bounding box center [510, 479] width 305 height 26
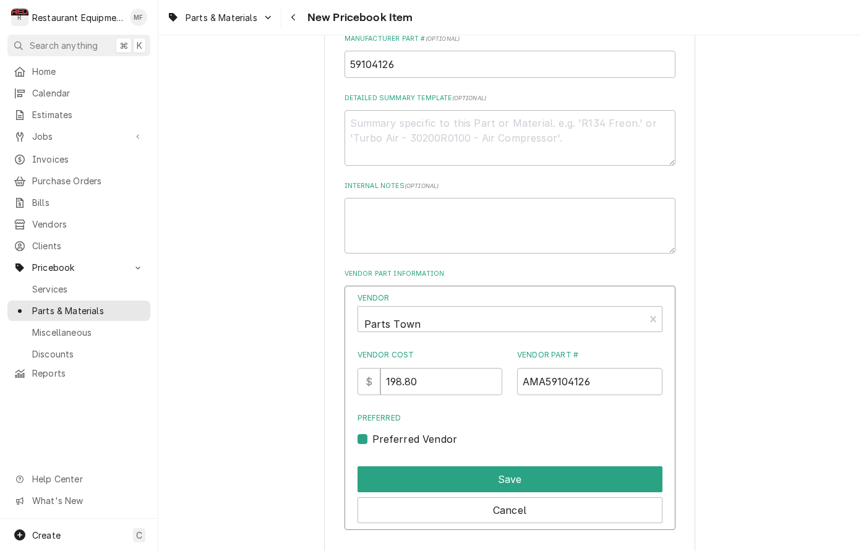
scroll to position [497, 0]
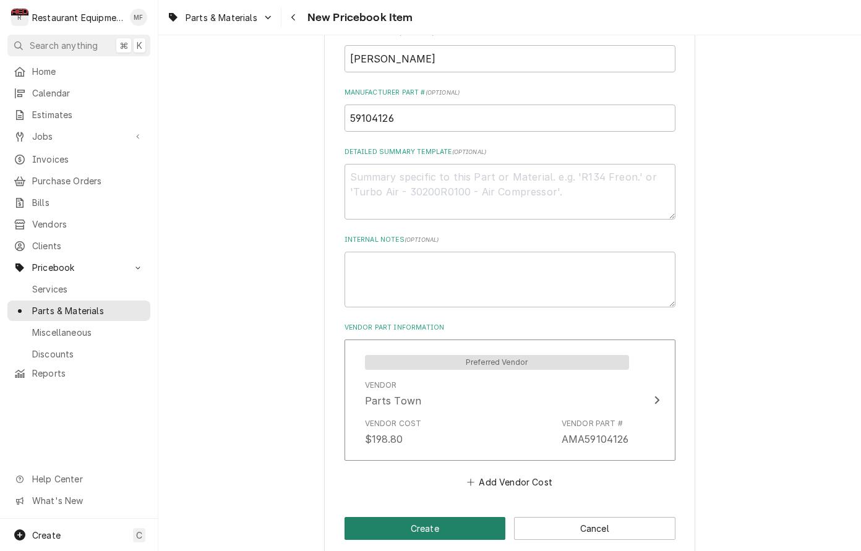
click at [465, 517] on button "Create" at bounding box center [425, 528] width 161 height 23
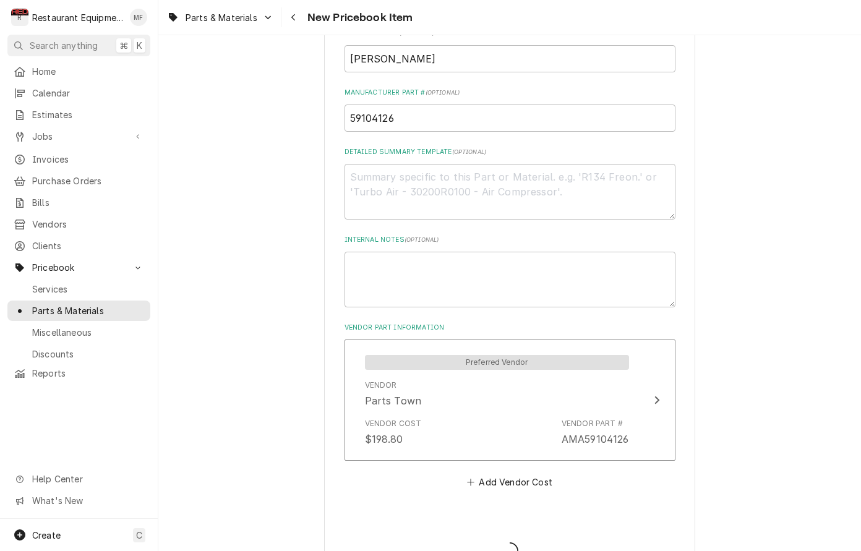
type textarea "x"
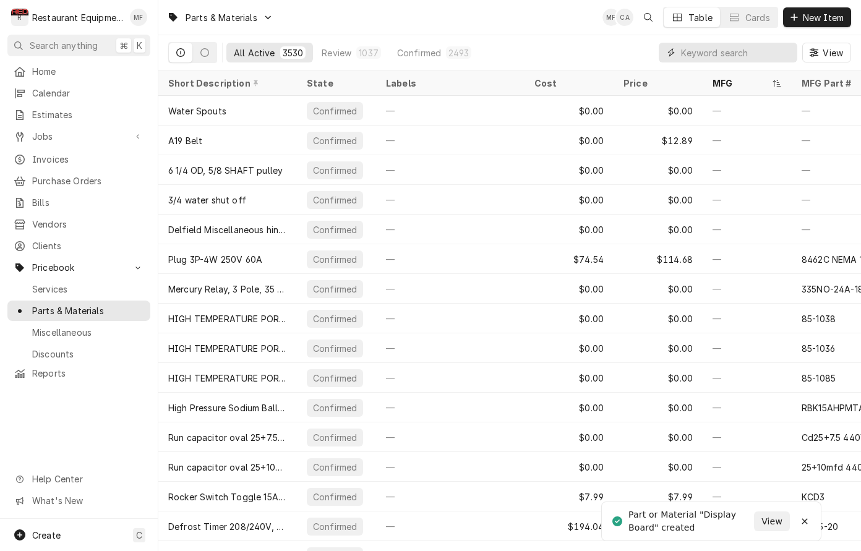
click at [734, 51] on input "Dynamic Content Wrapper" at bounding box center [736, 53] width 110 height 20
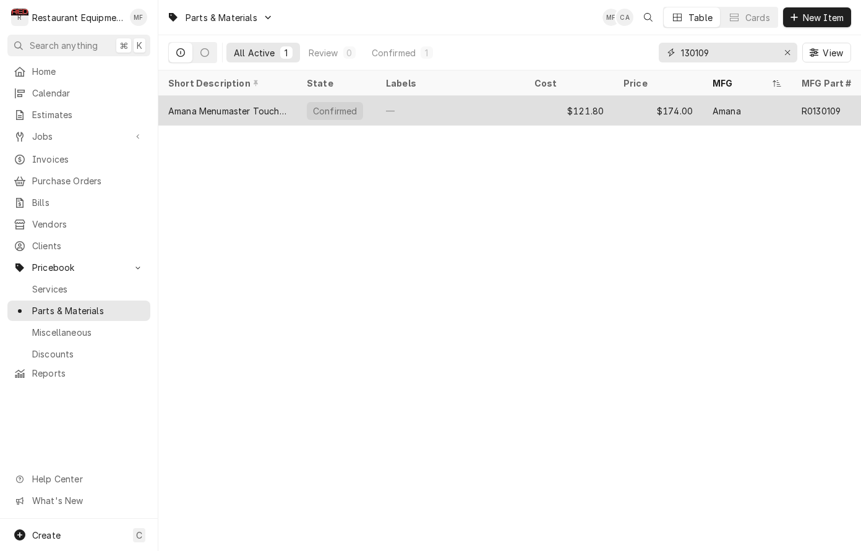
type input "130109"
click at [498, 110] on div "—" at bounding box center [450, 111] width 148 height 30
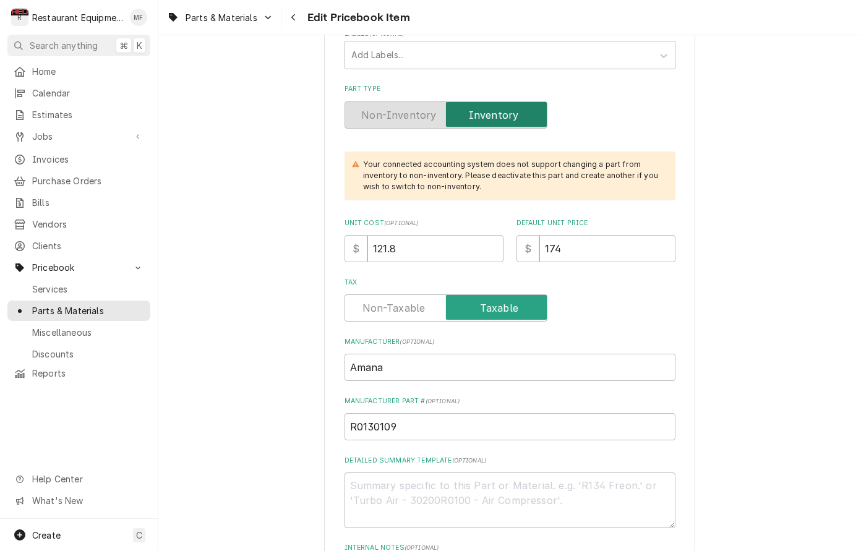
scroll to position [281, 0]
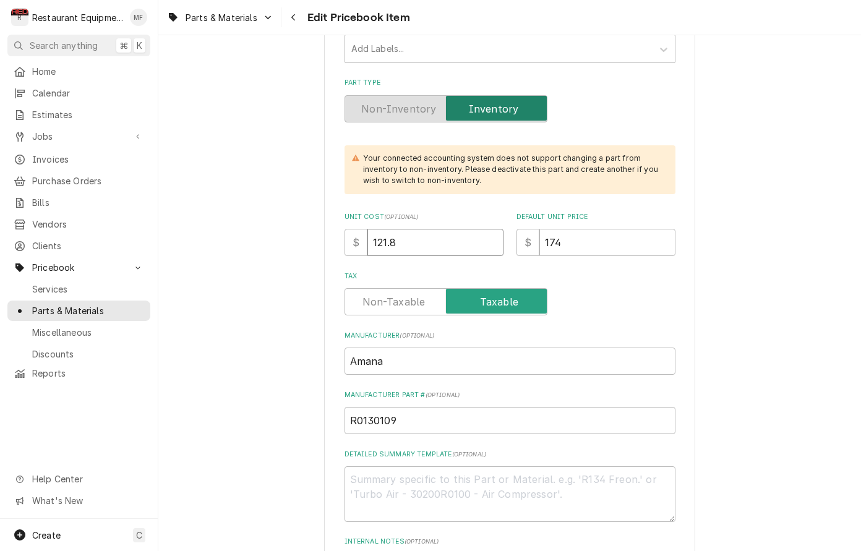
click at [424, 234] on input "121.8" at bounding box center [435, 242] width 136 height 27
type textarea "x"
type input "121"
type textarea "x"
type input "12"
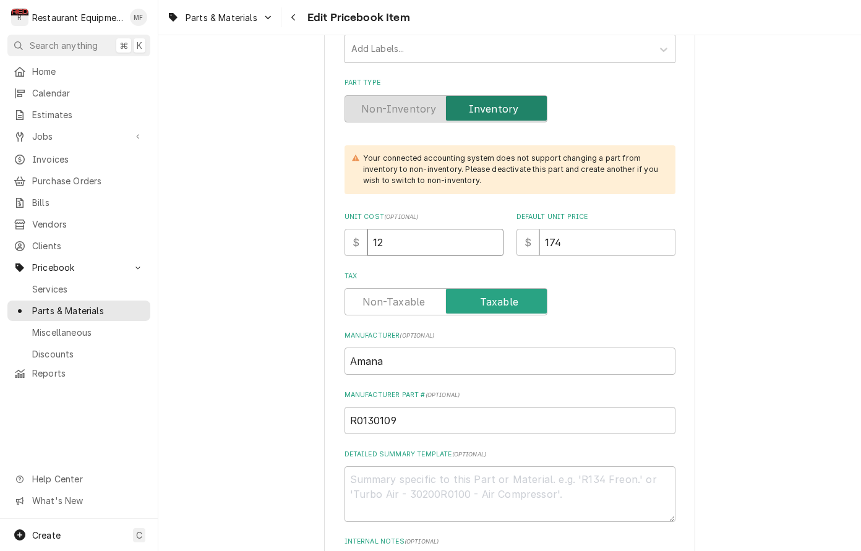
type textarea "x"
type input "127"
type textarea "x"
type input "127.4"
type textarea "x"
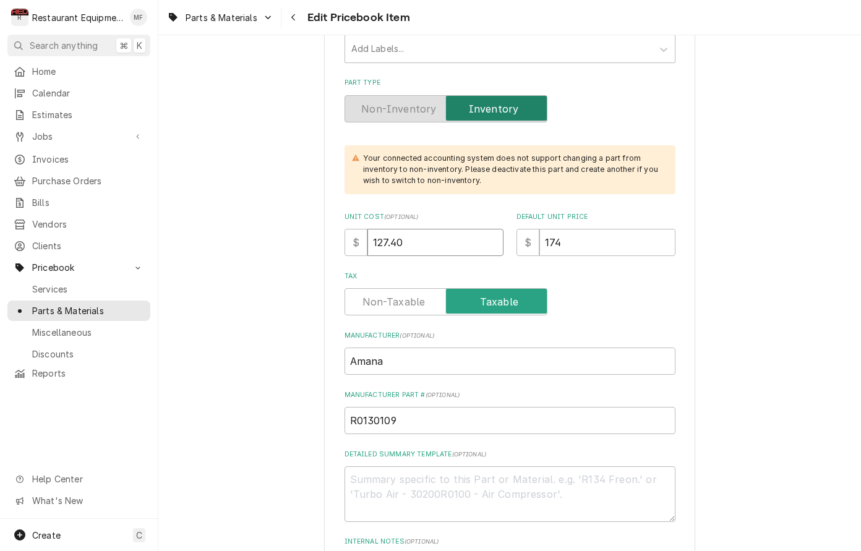
type input "127.40"
drag, startPoint x: 590, startPoint y: 231, endPoint x: 516, endPoint y: 227, distance: 74.3
click at [517, 229] on div "$ 174" at bounding box center [596, 242] width 159 height 27
type textarea "x"
type input "7"
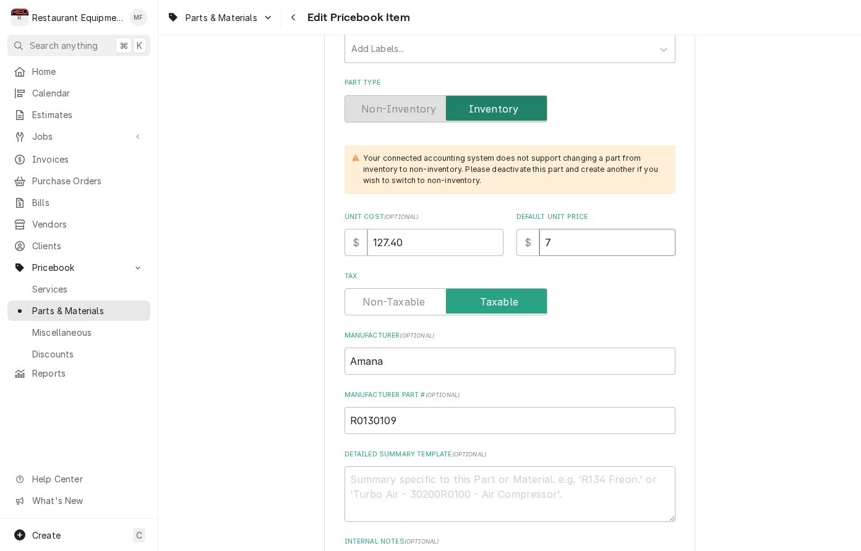
type textarea "x"
type input "78"
type textarea "x"
type input "788"
type textarea "x"
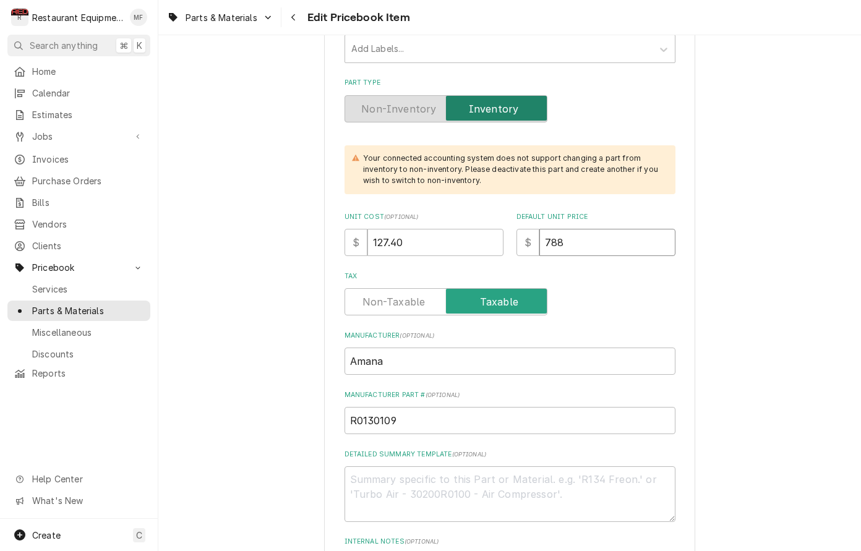
type input "7882"
type textarea "x"
type input "788"
type textarea "x"
type input "78"
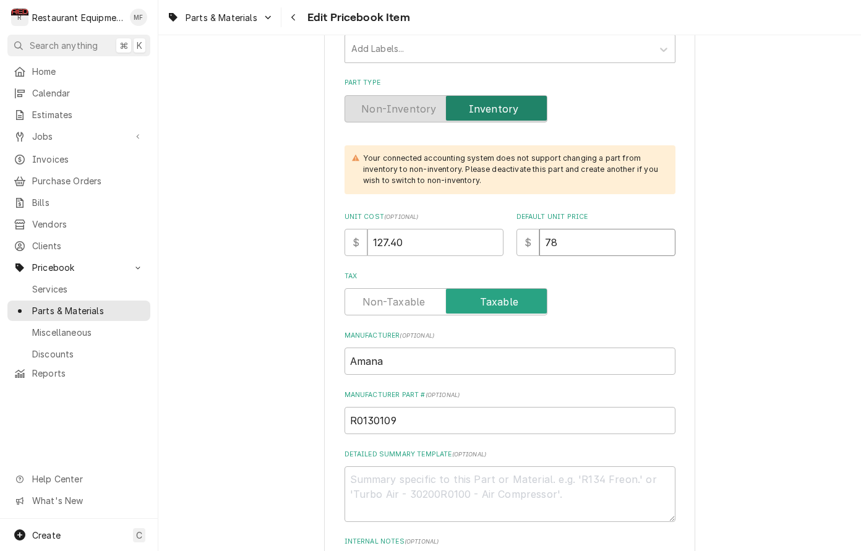
type textarea "x"
type input "7"
type textarea "x"
type input "1"
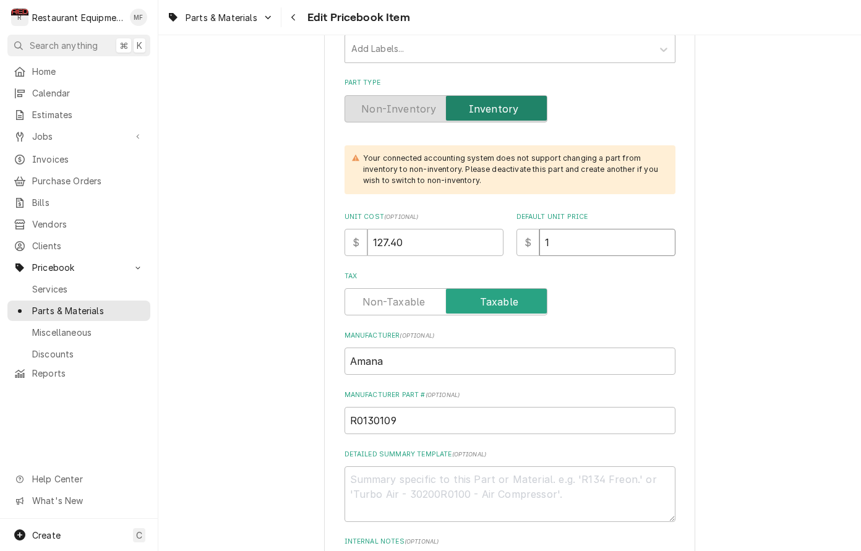
type textarea "x"
type input "18"
type textarea "x"
type input "182"
type textarea "x"
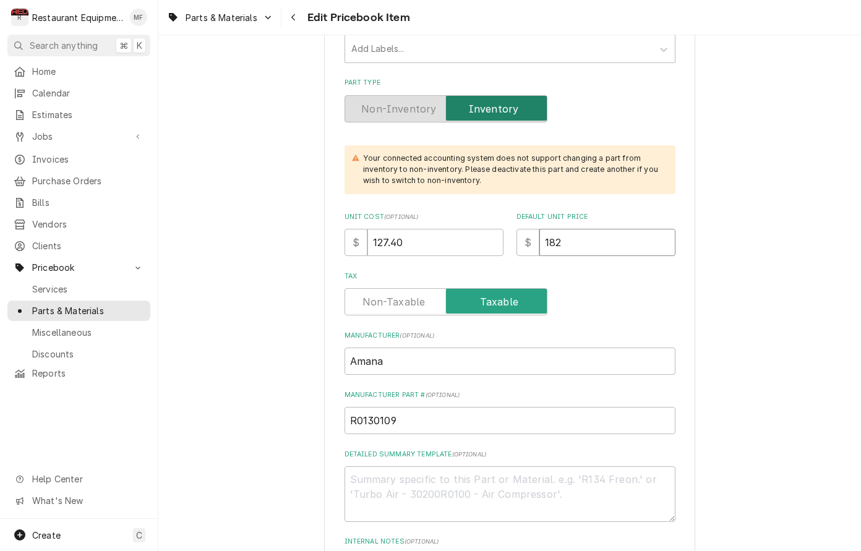
type input "1822"
type textarea "x"
type input "182"
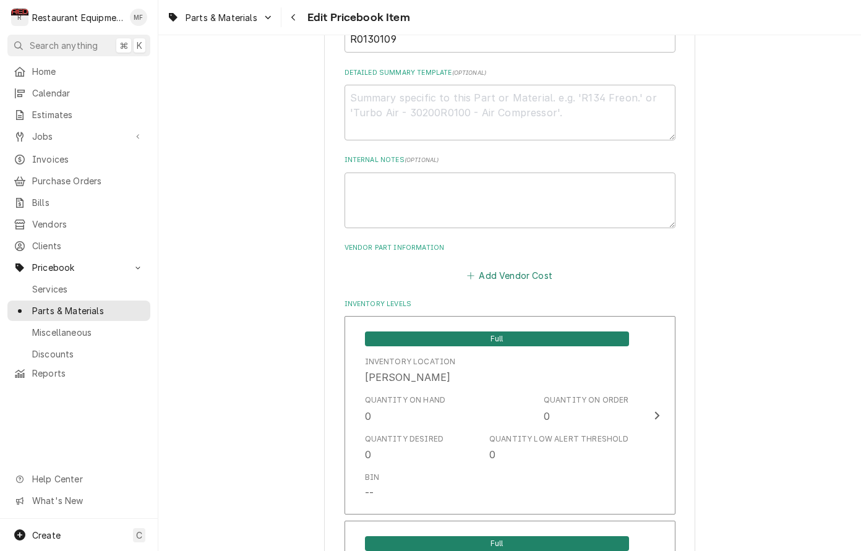
scroll to position [0, 1]
click at [525, 267] on button "Add Vendor Cost" at bounding box center [510, 275] width 90 height 17
type textarea "x"
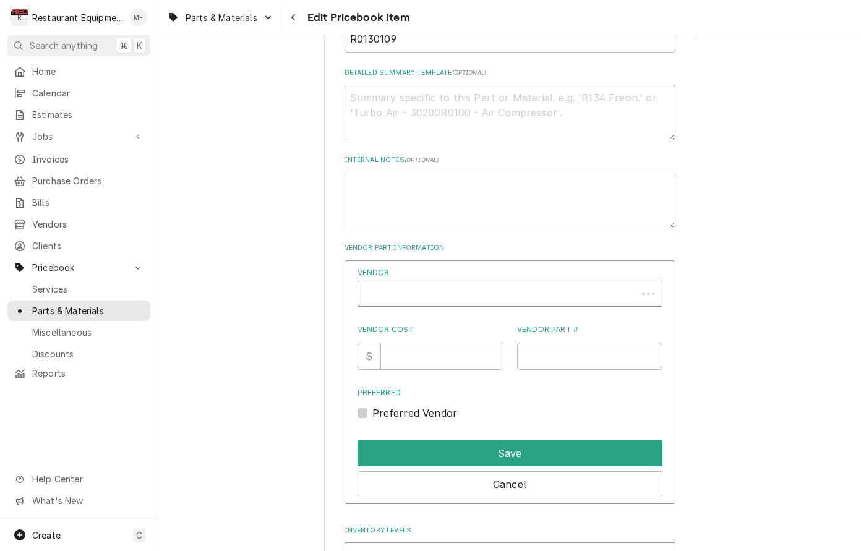
scroll to position [0, 0]
click at [491, 284] on div "Vendor" at bounding box center [501, 299] width 274 height 30
type input "parts tow"
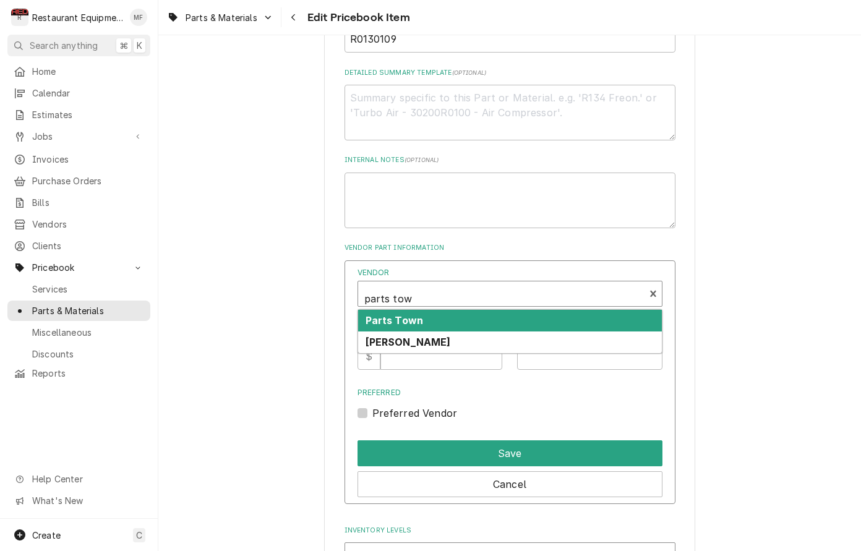
click at [474, 310] on div "Parts Town" at bounding box center [510, 321] width 304 height 22
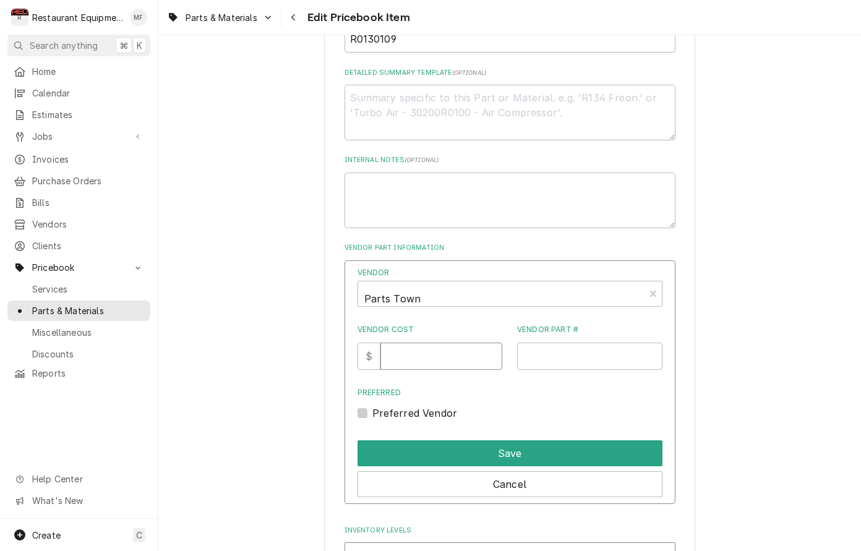
click at [439, 343] on input "Vendor Cost" at bounding box center [441, 356] width 122 height 27
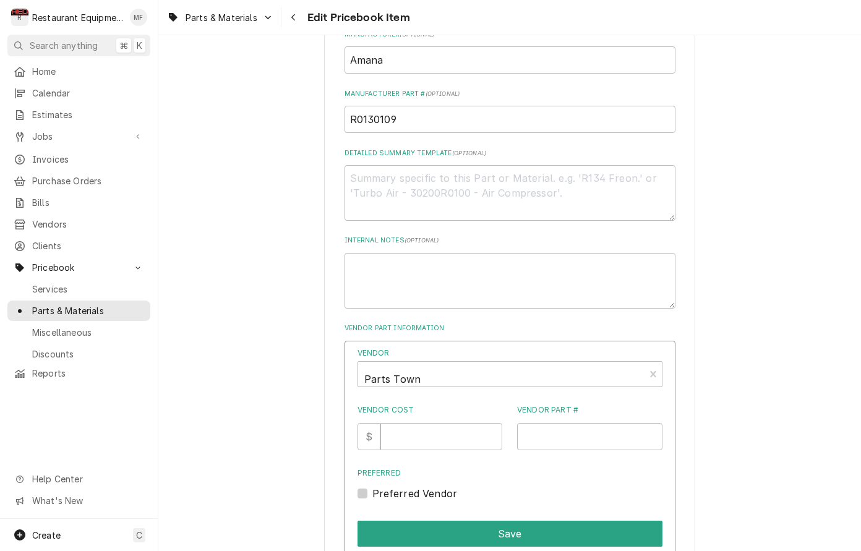
scroll to position [583, 0]
click at [433, 422] on input "Vendor Cost" at bounding box center [441, 435] width 122 height 27
type input "127.40"
click at [607, 422] on input "Vendor Part #" at bounding box center [589, 435] width 145 height 27
paste input "AMAR0130109"
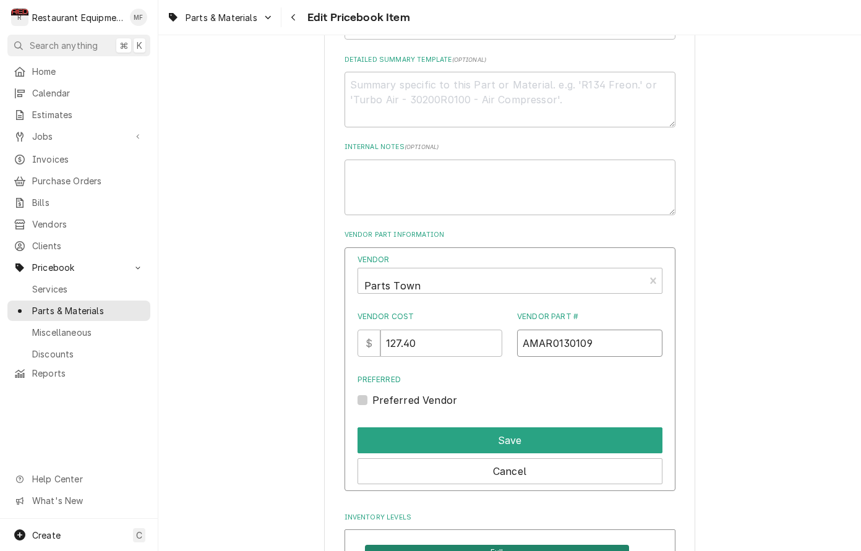
scroll to position [676, 0]
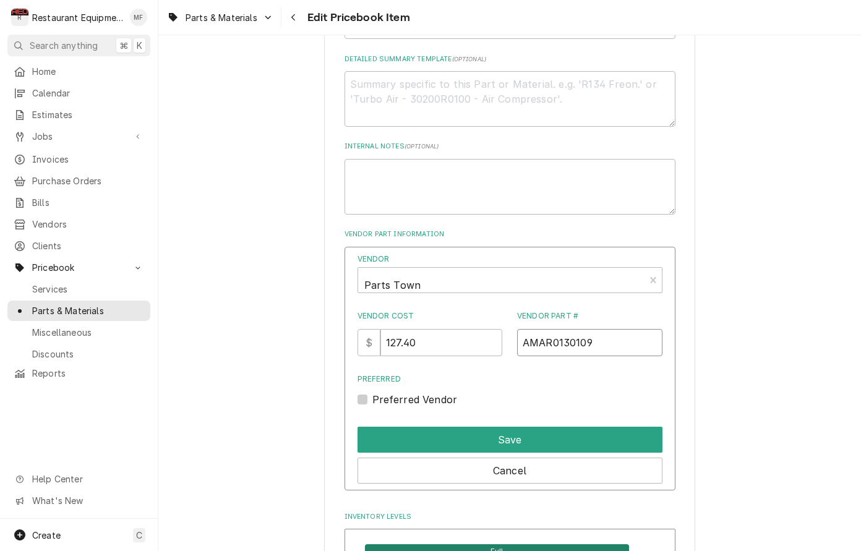
type input "AMAR0130109"
click at [372, 392] on label "Preferred Vendor" at bounding box center [414, 399] width 85 height 15
click at [372, 392] on input "Preferred" at bounding box center [524, 405] width 305 height 27
checkbox input "true"
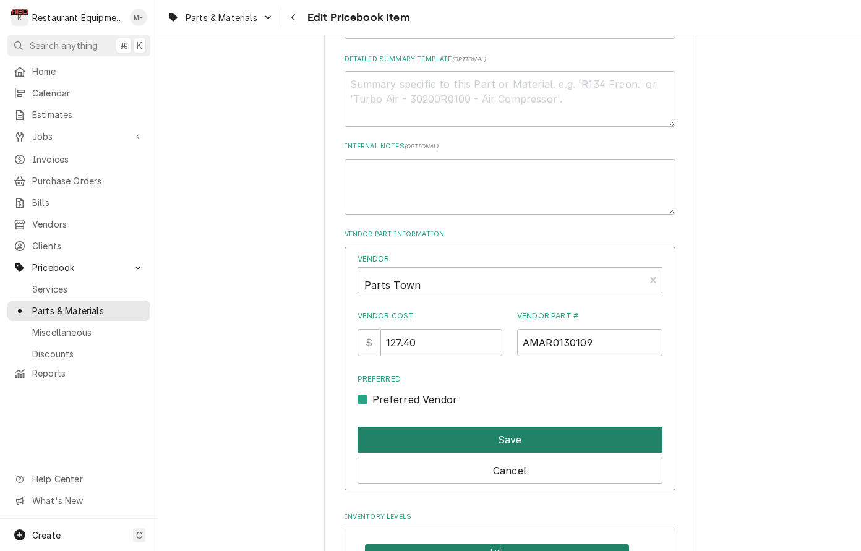
click at [510, 427] on button "Save" at bounding box center [510, 440] width 305 height 26
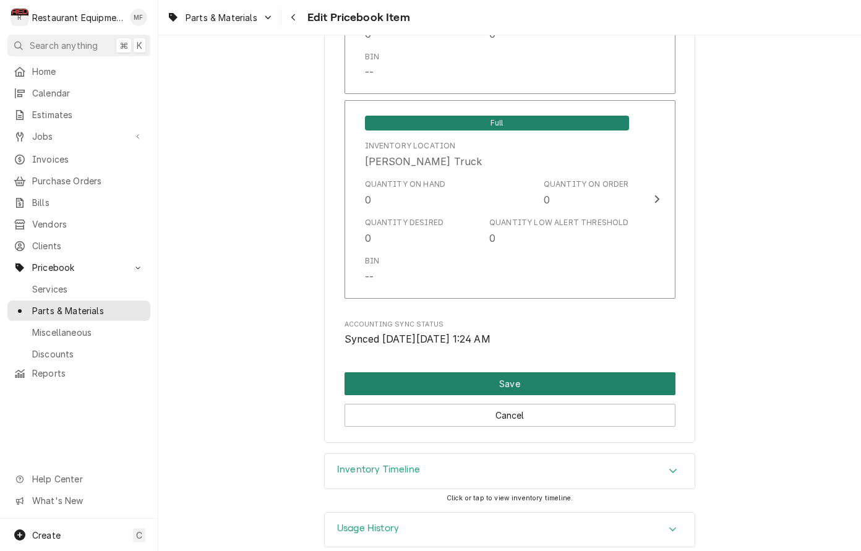
click at [536, 372] on button "Save" at bounding box center [510, 383] width 331 height 23
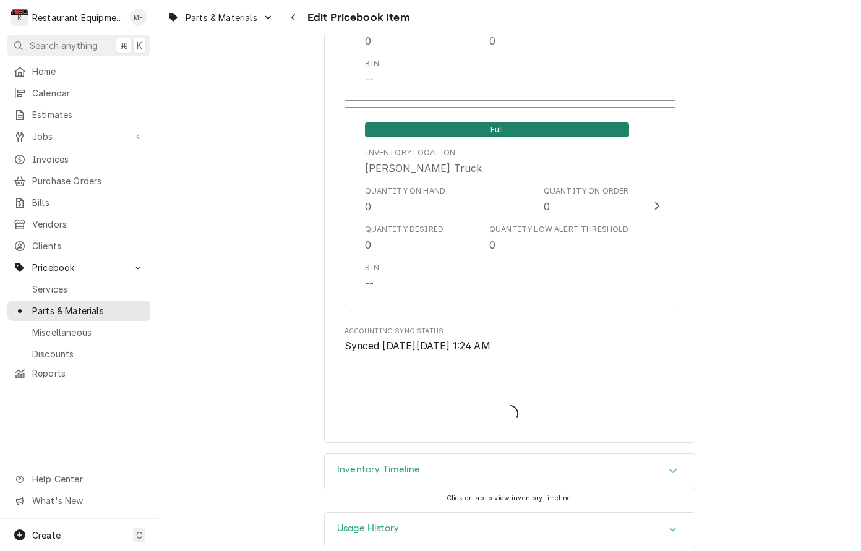
type textarea "x"
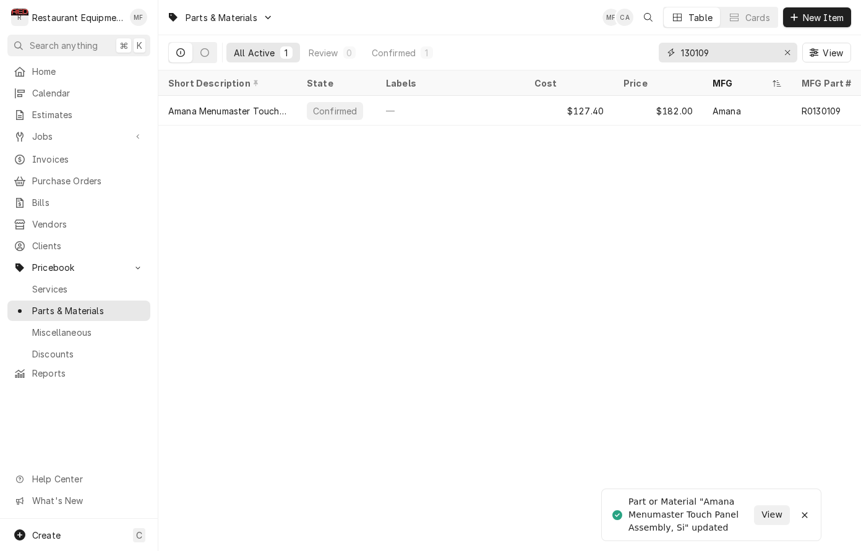
click at [721, 50] on input "130109" at bounding box center [727, 53] width 93 height 20
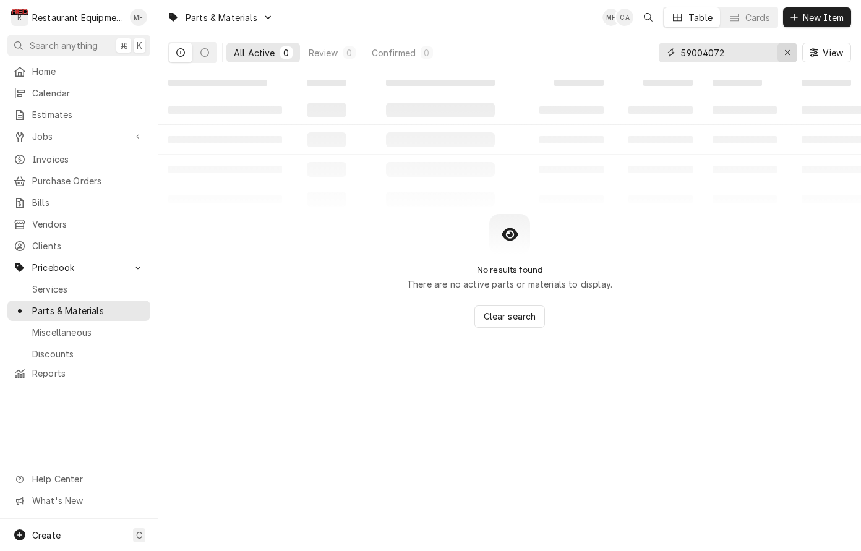
type input "59004072"
drag, startPoint x: 780, startPoint y: 56, endPoint x: 806, endPoint y: 42, distance: 29.6
click at [781, 56] on button "Erase input" at bounding box center [788, 53] width 20 height 20
click at [813, 20] on span "New Item" at bounding box center [823, 17] width 46 height 13
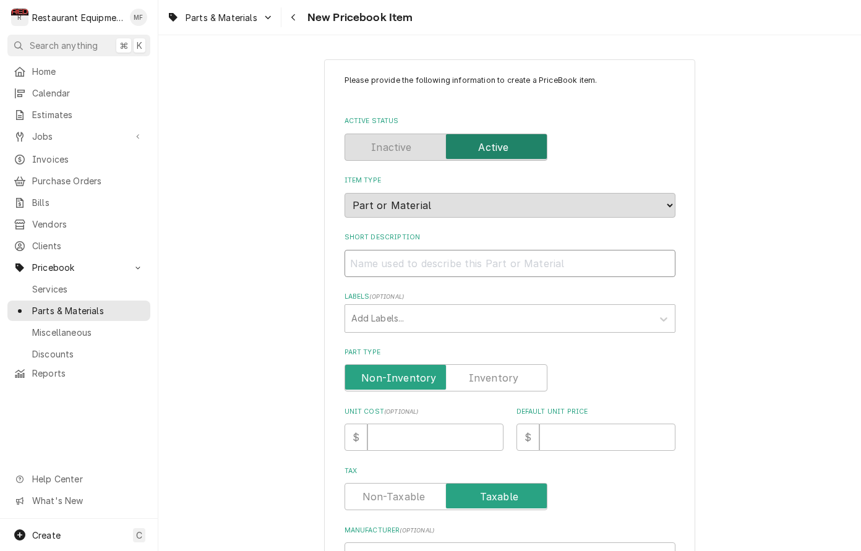
click at [558, 250] on input "Short Description" at bounding box center [510, 263] width 331 height 27
paste input "Amana Menumaster 59004072 HV Board, McD"
type input "Amana Menumaster 59004072 HV Board, McD"
type textarea "x"
drag, startPoint x: 498, startPoint y: 251, endPoint x: 351, endPoint y: 256, distance: 147.3
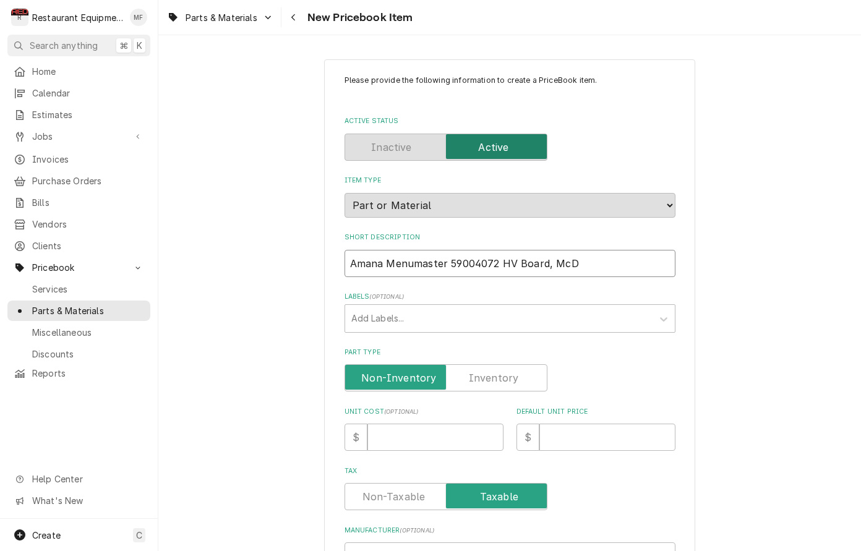
click at [351, 256] on input "Amana Menumaster 59004072 HV Board, McD" at bounding box center [510, 263] width 331 height 27
type input "HV Board, McD"
type textarea "x"
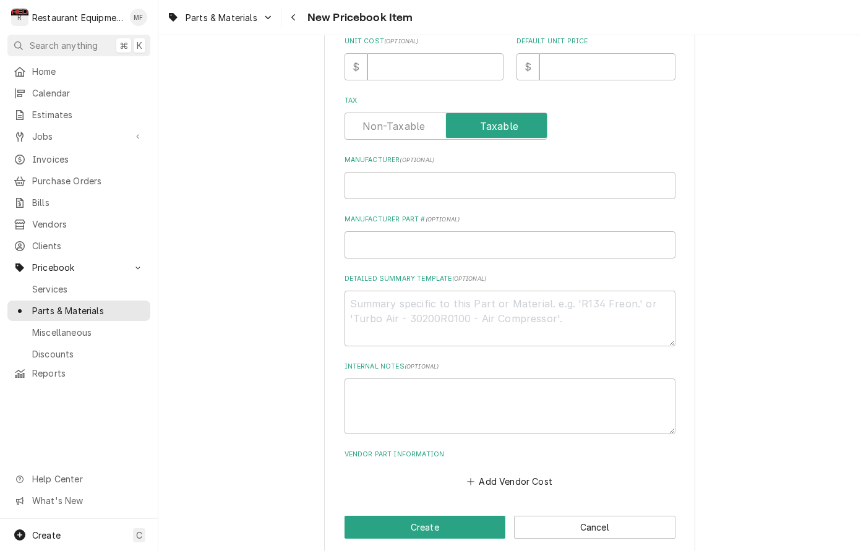
scroll to position [370, 0]
type input "HV Board, McD"
click at [434, 179] on input "Manufacturer ( optional )" at bounding box center [510, 186] width 331 height 27
paste input "[PERSON_NAME] 59004072"
type input "[PERSON_NAME] 59004072"
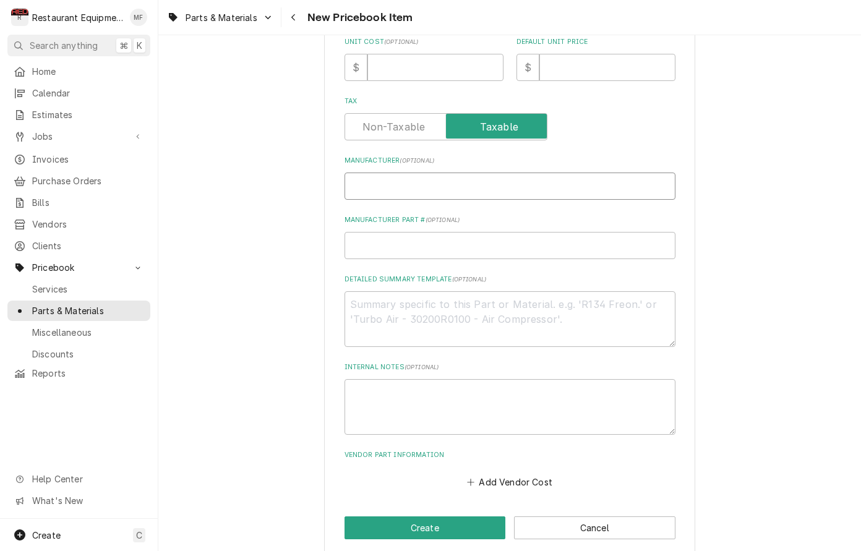
type textarea "x"
drag, startPoint x: 496, startPoint y: 174, endPoint x: 452, endPoint y: 175, distance: 44.5
click at [450, 175] on input "[PERSON_NAME] 59004072" at bounding box center [510, 186] width 331 height 27
type input "[PERSON_NAME]"
type textarea "x"
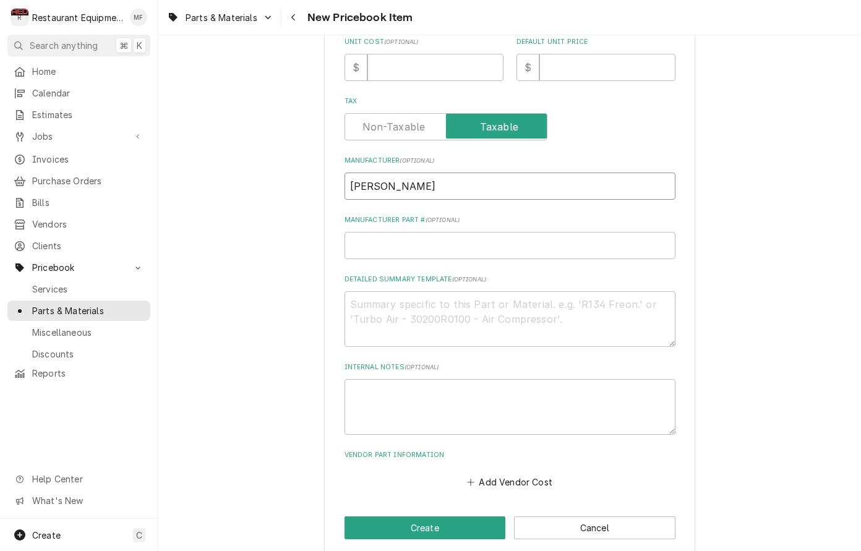
type input "[PERSON_NAME]"
click at [487, 232] on input "Manufacturer Part # ( optional )" at bounding box center [510, 245] width 331 height 27
paste input "59004072"
type input "59004072"
type textarea "x"
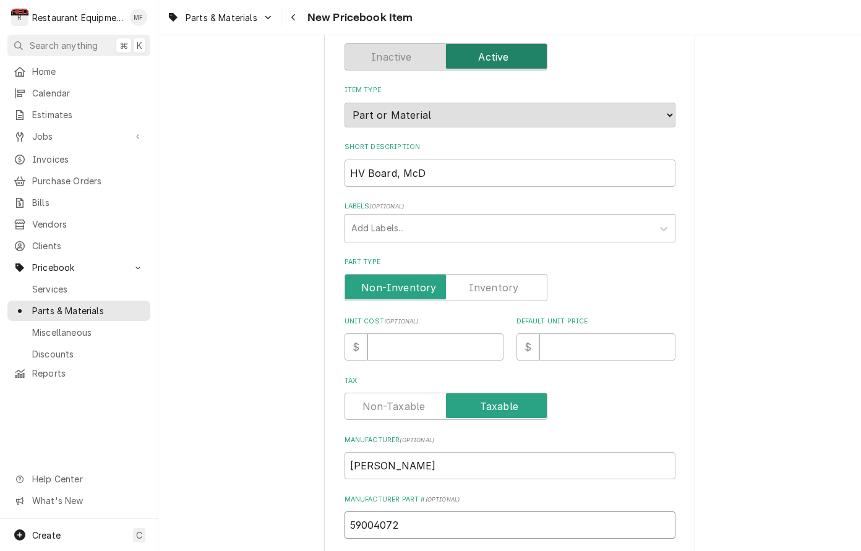
scroll to position [106, 0]
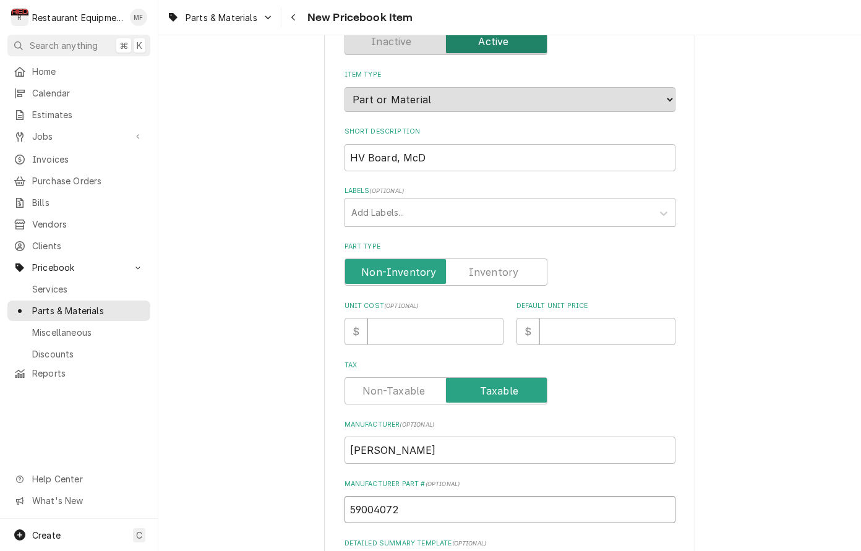
type input "59004072"
click at [460, 325] on input "Unit Cost ( optional )" at bounding box center [435, 331] width 136 height 27
type input "2"
type textarea "x"
type input "29"
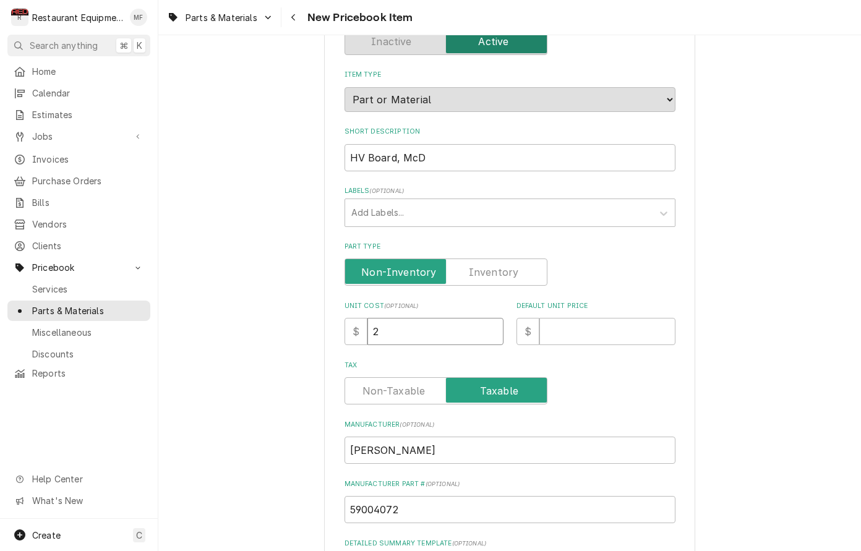
type textarea "x"
type input "294"
type textarea "x"
type input "294"
click at [602, 320] on input "Default Unit Price" at bounding box center [607, 331] width 136 height 27
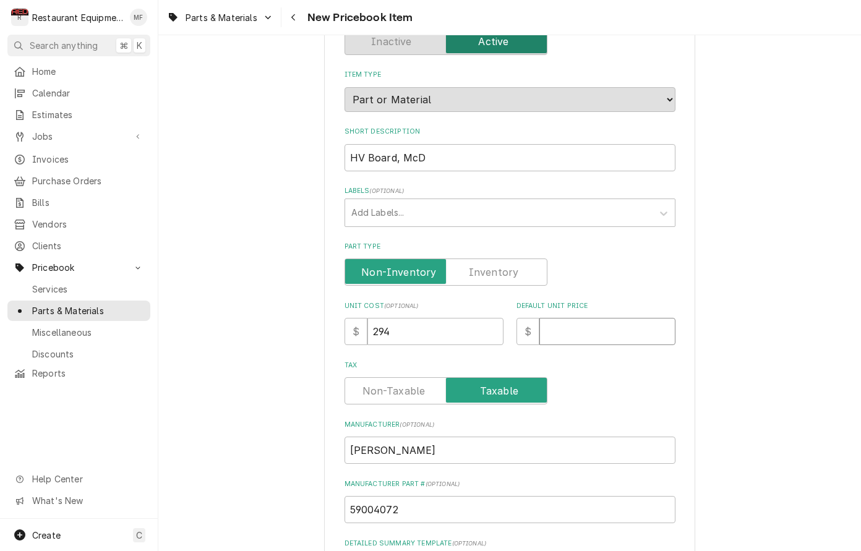
click at [604, 325] on input "Default Unit Price" at bounding box center [607, 331] width 136 height 27
type input "4"
type textarea "x"
type input "44"
type textarea "x"
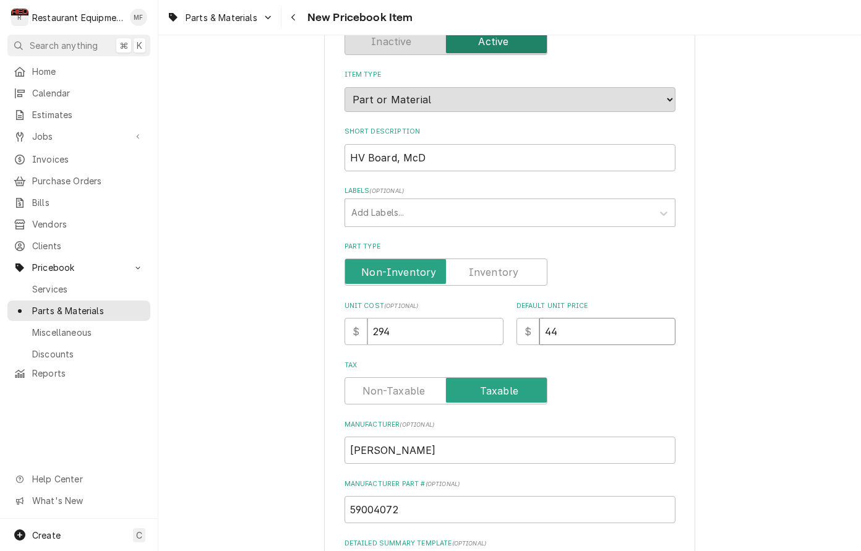
type input "449"
type textarea "x"
type input "449.5"
type textarea "x"
type input "449.54"
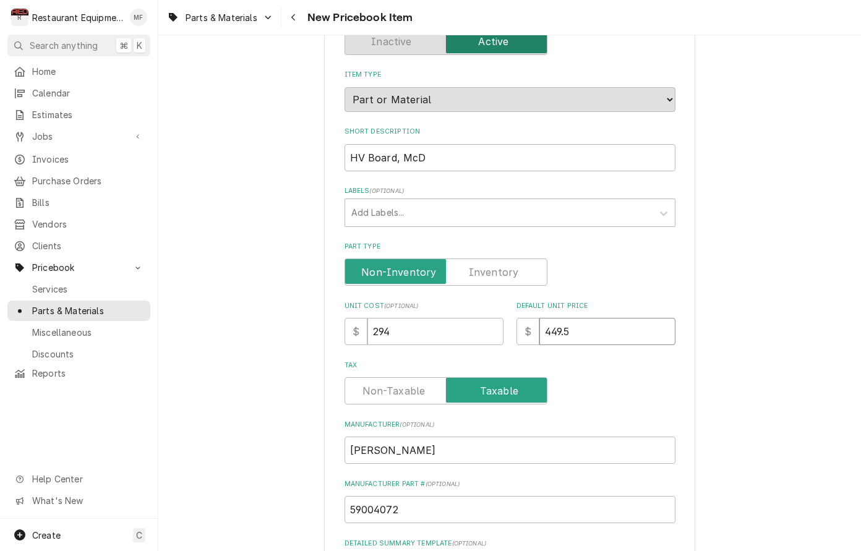
type textarea "x"
type input "449.54"
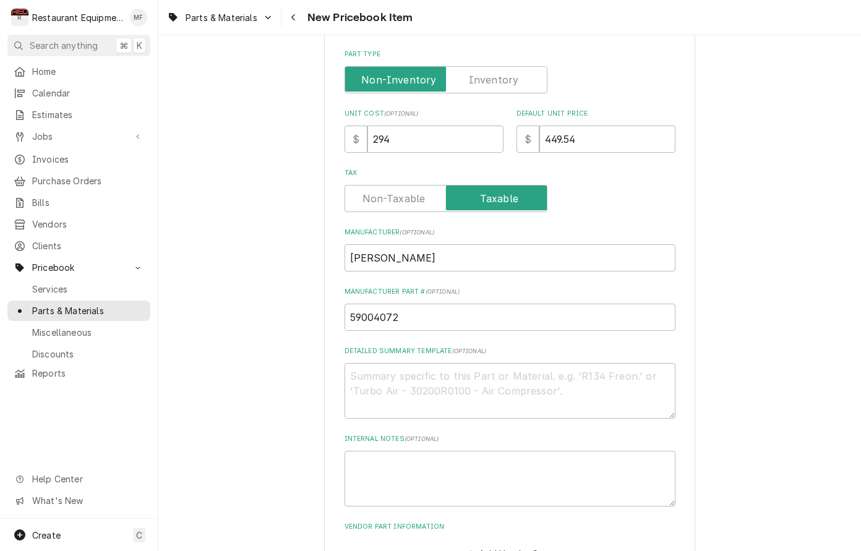
scroll to position [370, 0]
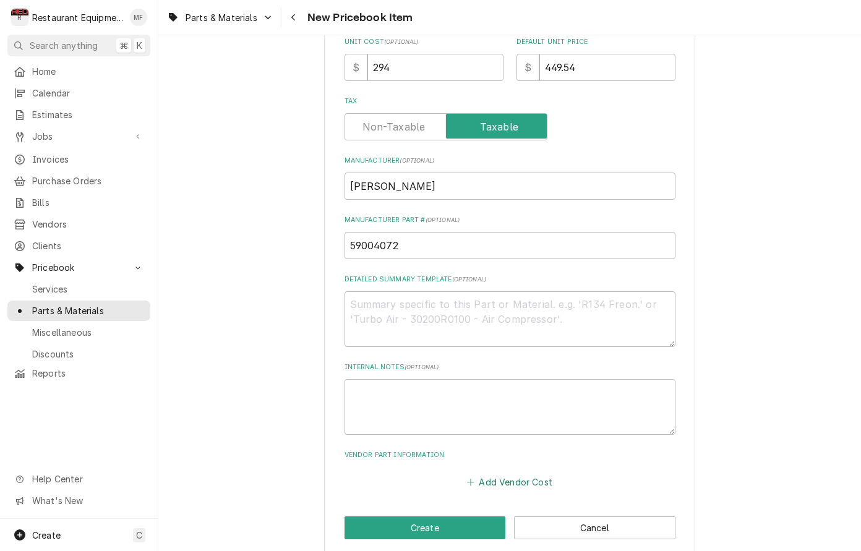
click at [527, 473] on button "Add Vendor Cost" at bounding box center [510, 481] width 90 height 17
type textarea "x"
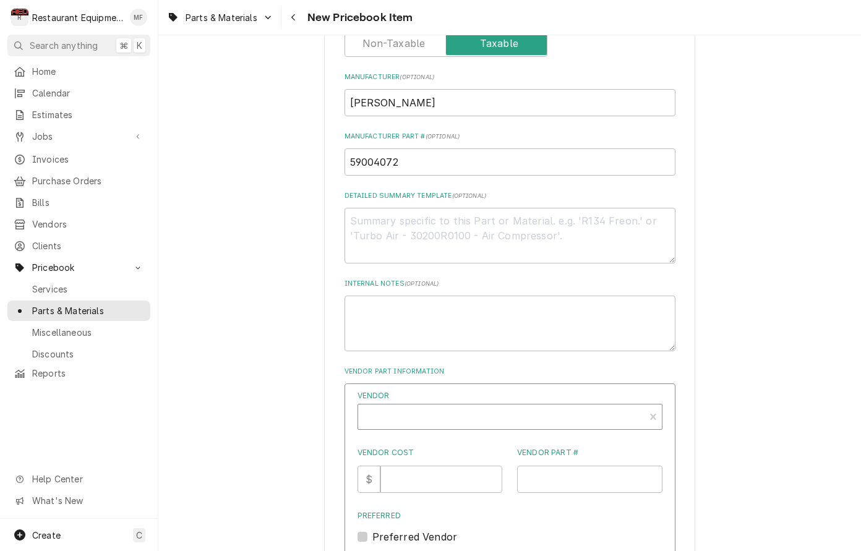
scroll to position [454, 0]
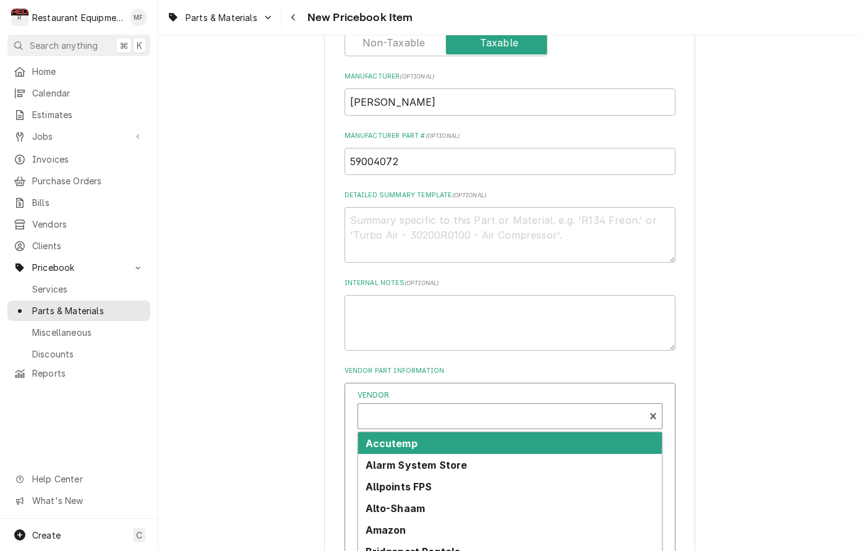
click at [546, 406] on div "Vendor" at bounding box center [501, 421] width 274 height 30
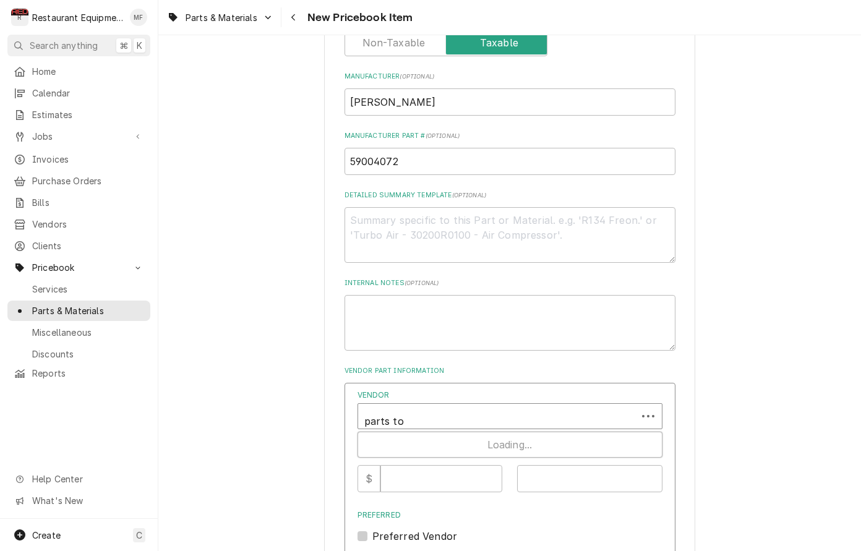
type input "parts tow"
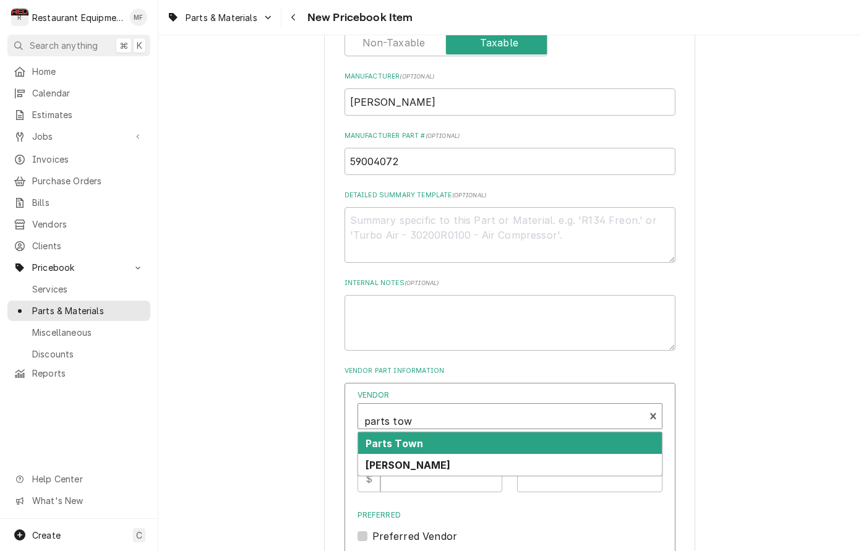
click at [534, 432] on div "Parts Town" at bounding box center [510, 443] width 304 height 22
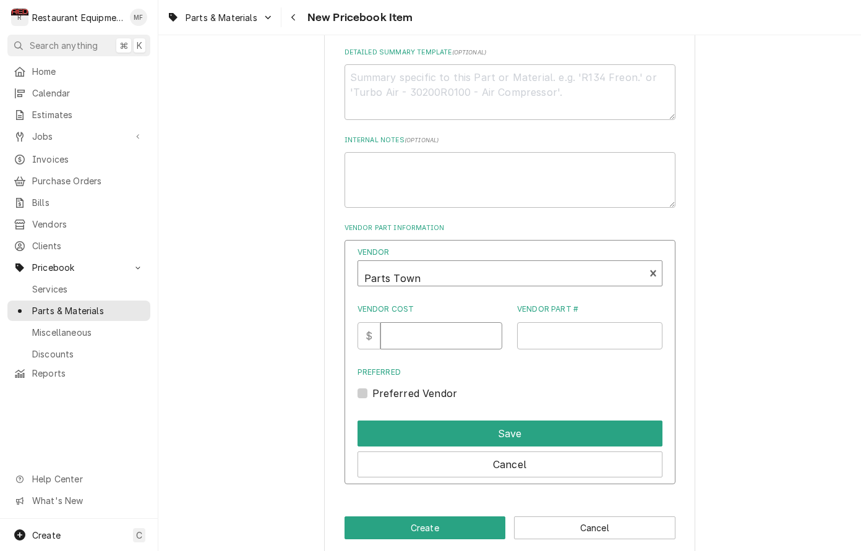
click at [438, 322] on input "Vendor Cost" at bounding box center [441, 335] width 122 height 27
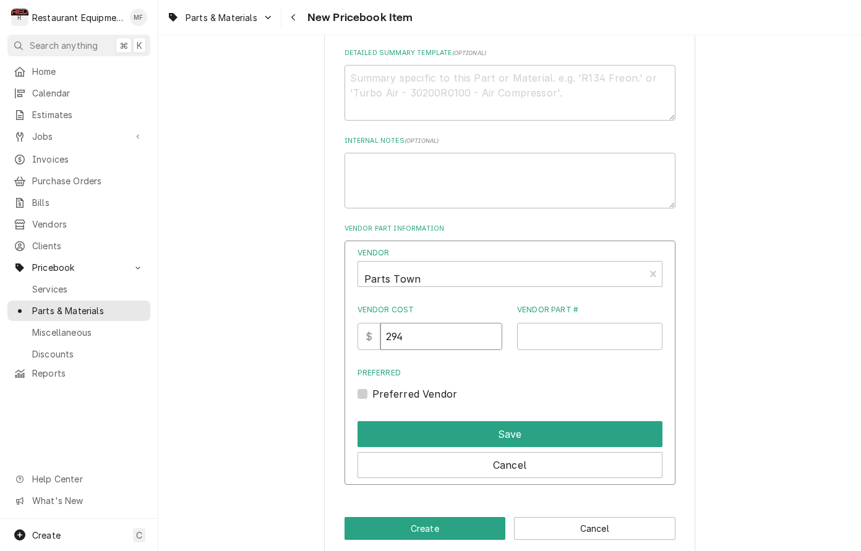
type input "294"
click at [573, 323] on input "Vendor Part #" at bounding box center [589, 336] width 145 height 27
paste input "AMA59004072"
type input "AMA59004072"
drag, startPoint x: 364, startPoint y: 380, endPoint x: 377, endPoint y: 398, distance: 22.7
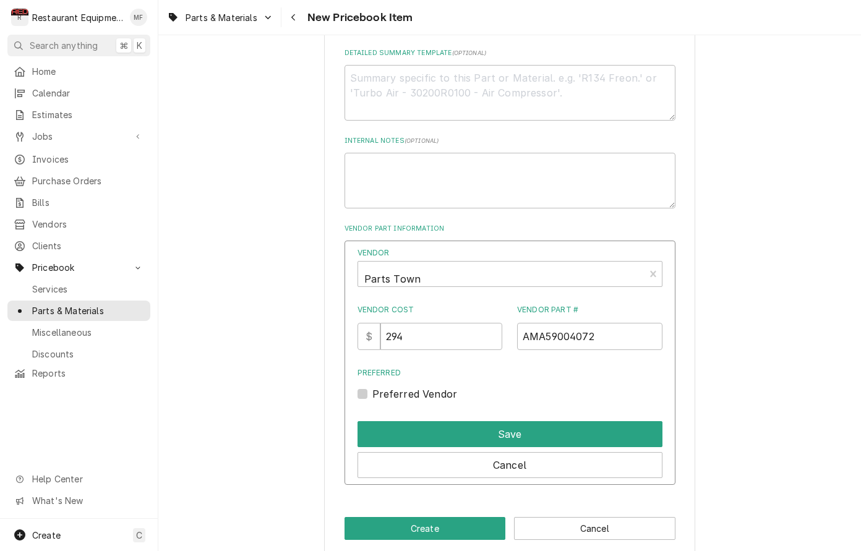
click at [372, 387] on label "Preferred Vendor" at bounding box center [414, 394] width 85 height 15
click at [372, 387] on input "Preferred" at bounding box center [524, 400] width 305 height 27
checkbox input "true"
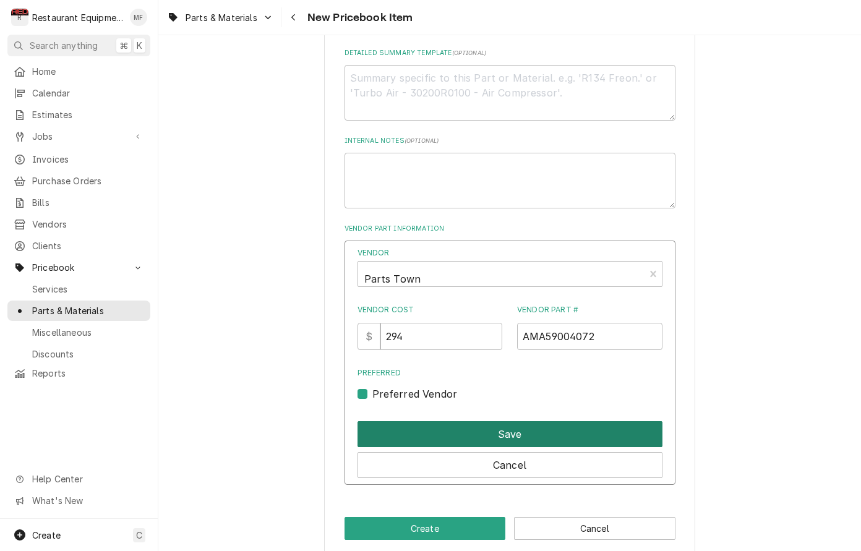
click at [418, 421] on button "Save" at bounding box center [510, 434] width 305 height 26
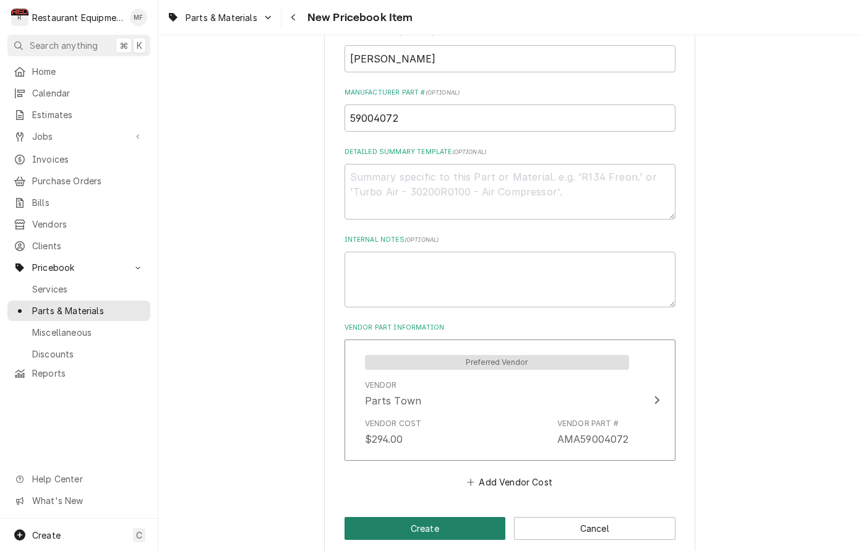
click at [445, 517] on button "Create" at bounding box center [425, 528] width 161 height 23
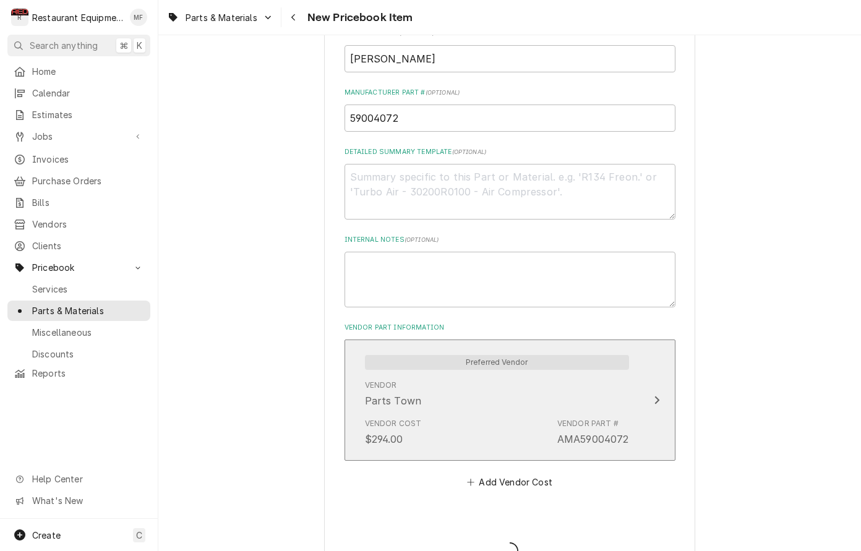
type textarea "x"
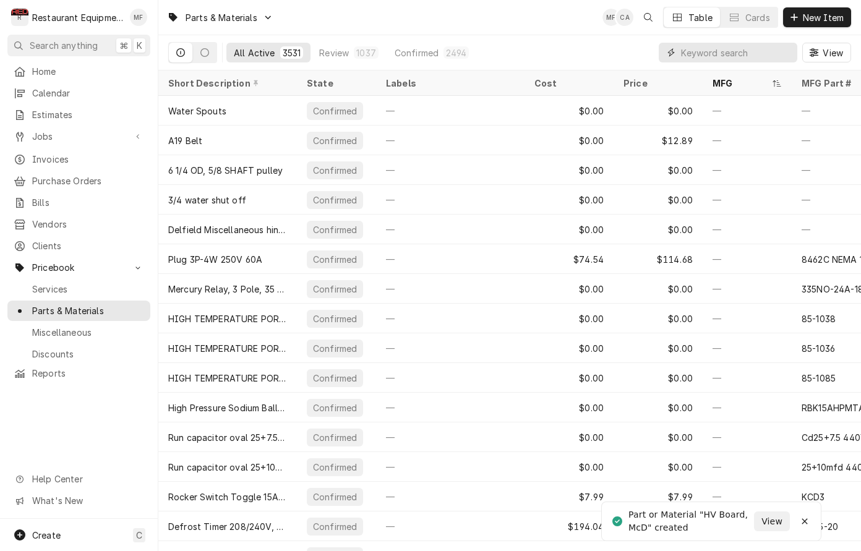
click at [739, 58] on input "Dynamic Content Wrapper" at bounding box center [736, 53] width 110 height 20
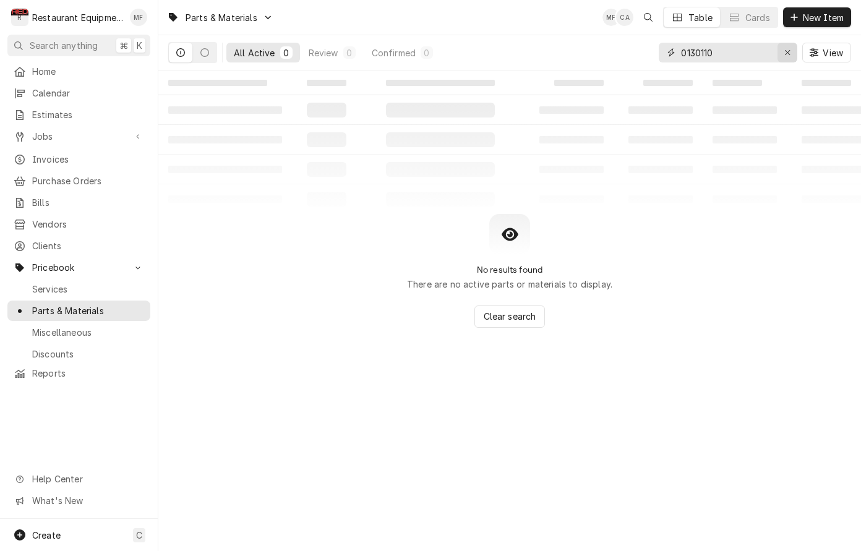
type input "0130110"
click at [789, 59] on button "Erase input" at bounding box center [788, 53] width 20 height 20
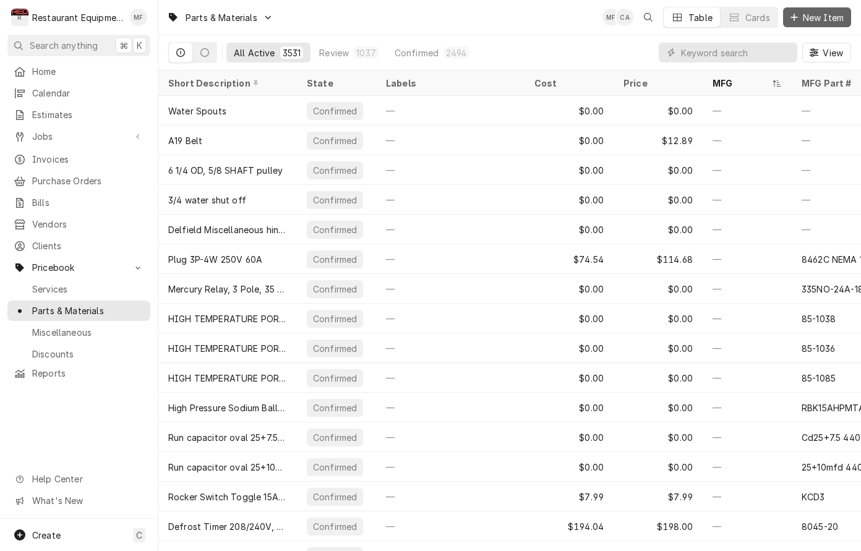
click at [806, 17] on span "New Item" at bounding box center [823, 17] width 46 height 13
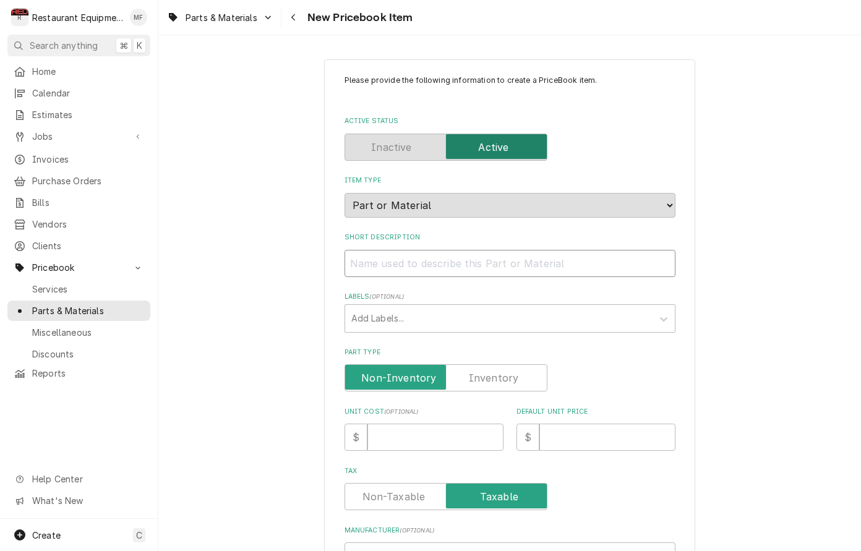
click at [453, 254] on input "Short Description" at bounding box center [510, 263] width 331 height 27
paste input "Amana Menumaster R0130110 Touch Panel Assembly, Top"
type textarea "x"
type input "Amana Menumaster R0130110 Touch Panel Assembly, Top"
drag, startPoint x: 491, startPoint y: 251, endPoint x: 346, endPoint y: 255, distance: 144.8
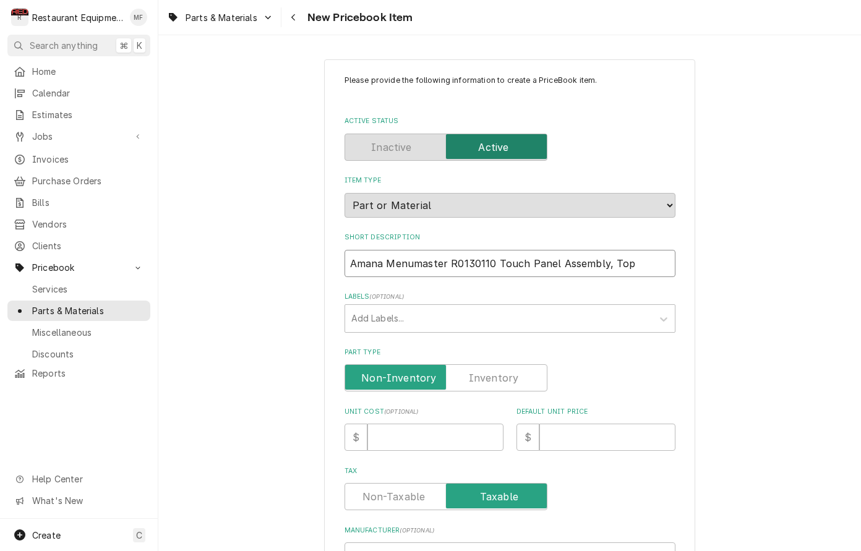
click at [346, 255] on input "Amana Menumaster R0130110 Touch Panel Assembly, Top" at bounding box center [510, 263] width 331 height 27
type textarea "x"
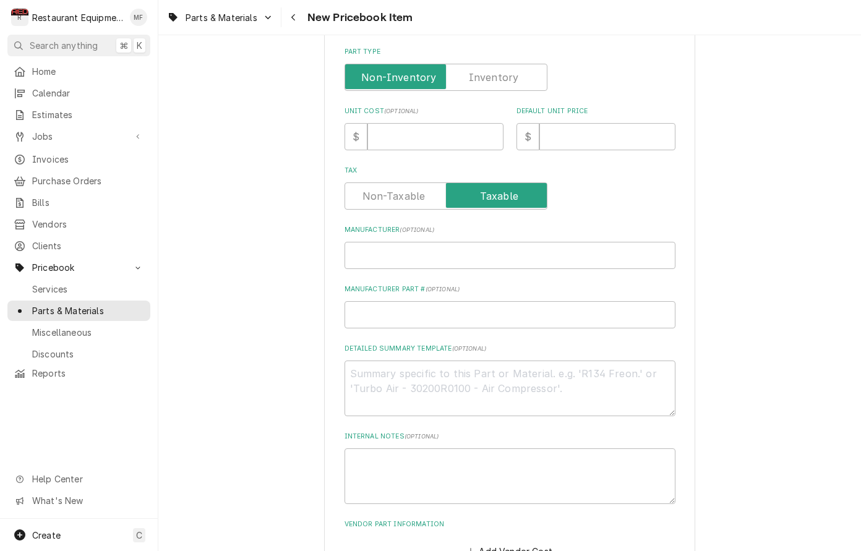
scroll to position [328, 0]
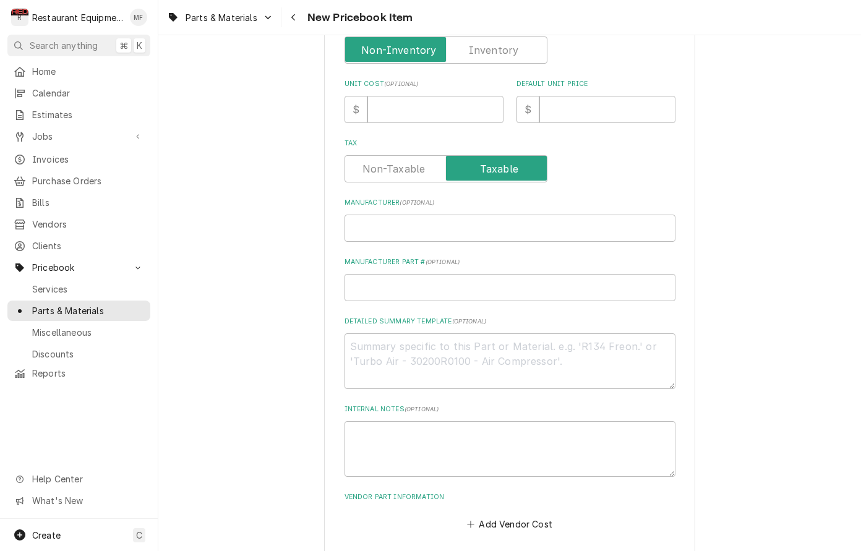
type input "Touch Panel Assembly, Top"
click at [447, 223] on input "Manufacturer ( optional )" at bounding box center [510, 228] width 331 height 27
paste input "Amana Menumaster R0130110"
type textarea "x"
type input "Amana Menumaster R0130110"
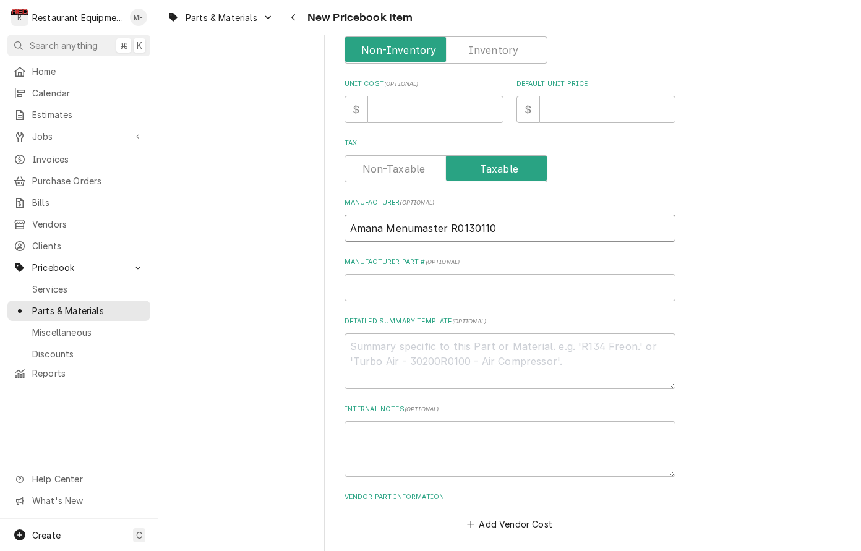
drag, startPoint x: 492, startPoint y: 218, endPoint x: 449, endPoint y: 219, distance: 42.7
click at [449, 219] on input "Amana Menumaster R0130110" at bounding box center [510, 228] width 331 height 27
type textarea "x"
type input "[PERSON_NAME]"
click at [499, 274] on input "Manufacturer Part # ( optional )" at bounding box center [510, 287] width 331 height 27
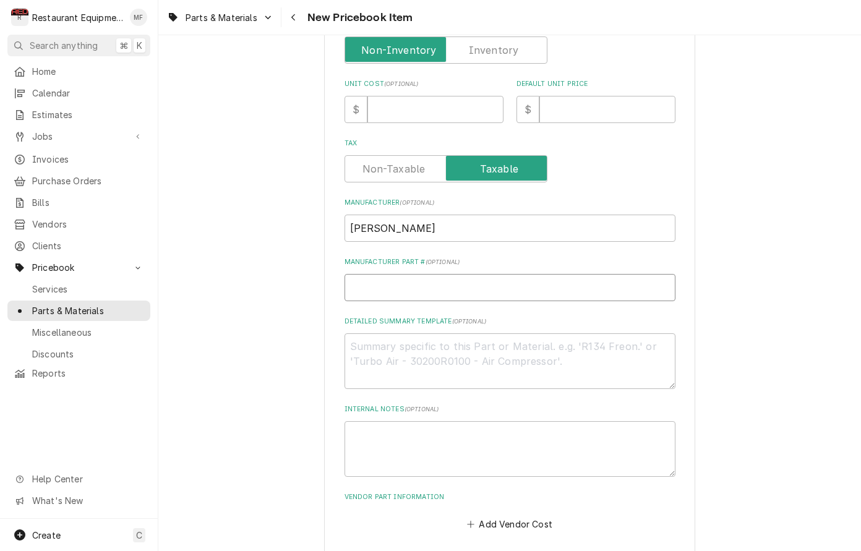
paste input "R0130110"
type textarea "x"
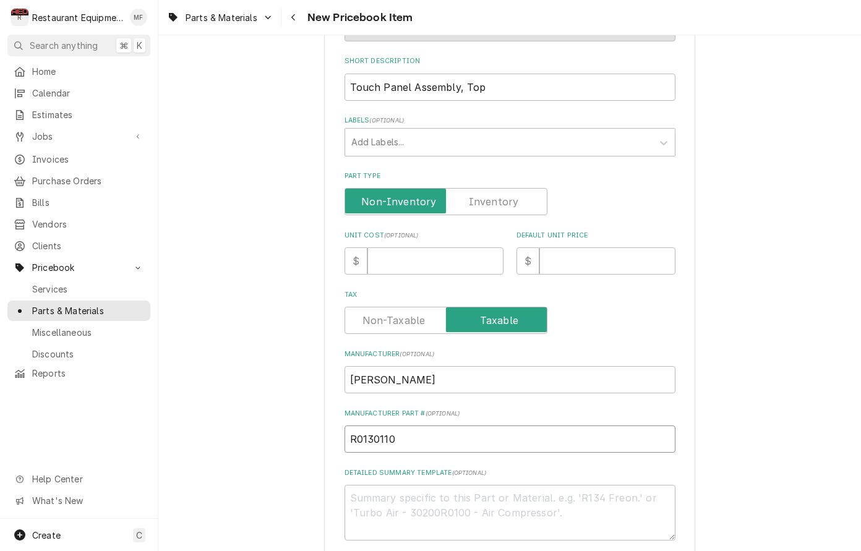
scroll to position [176, 0]
type input "R0130110"
click at [473, 248] on input "Unit Cost ( optional )" at bounding box center [435, 261] width 136 height 27
type textarea "x"
type input "1"
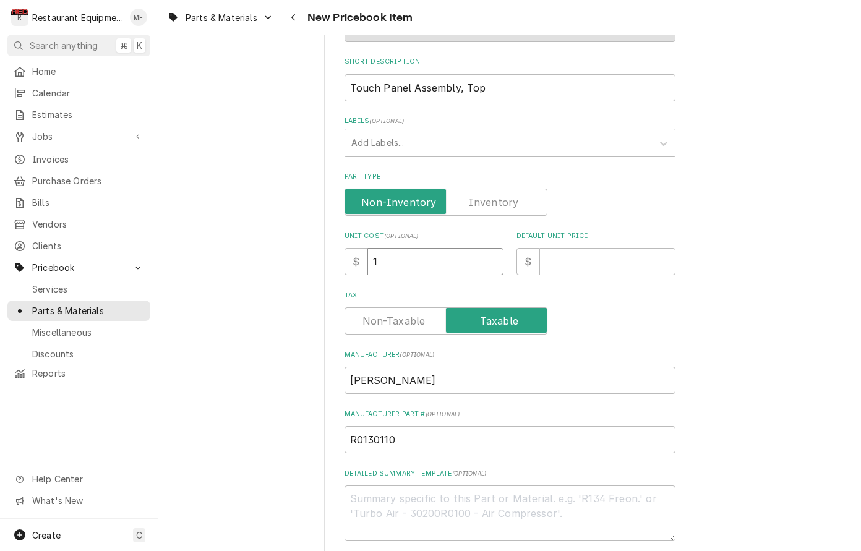
type textarea "x"
type input "13"
type textarea "x"
type input "133"
click at [582, 253] on input "Default Unit Price" at bounding box center [607, 261] width 136 height 27
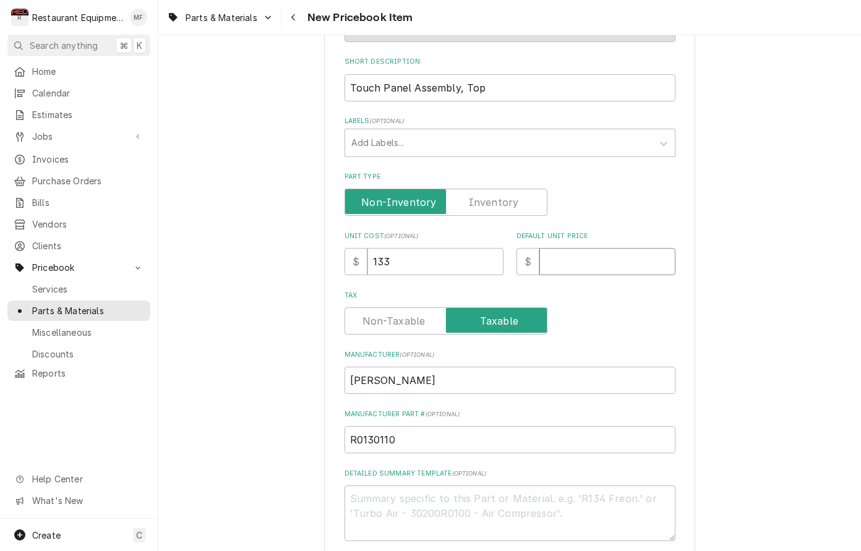
type textarea "x"
type input "2"
type textarea "x"
type input "20"
type textarea "x"
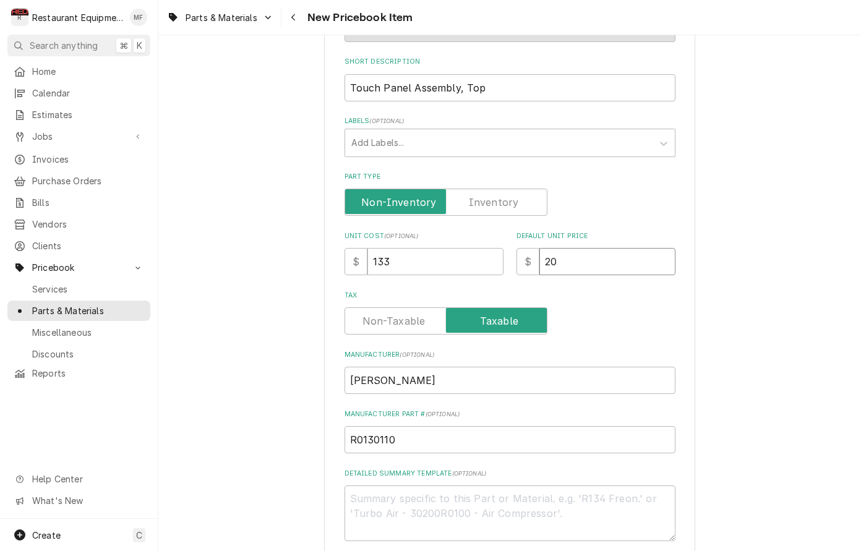
type input "203"
type textarea "x"
type input "203.3"
type textarea "x"
type input "203.36"
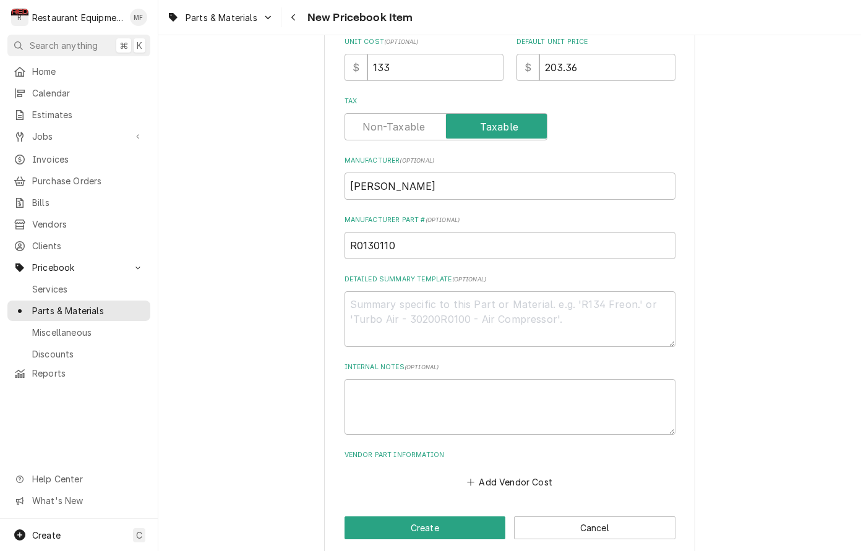
scroll to position [0, 0]
click at [545, 473] on button "Add Vendor Cost" at bounding box center [510, 481] width 90 height 17
type textarea "x"
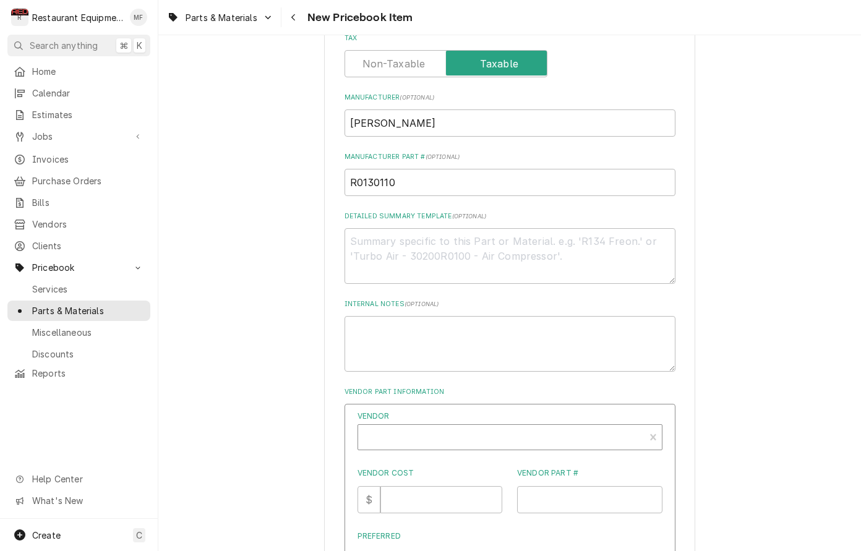
scroll to position [435, 0]
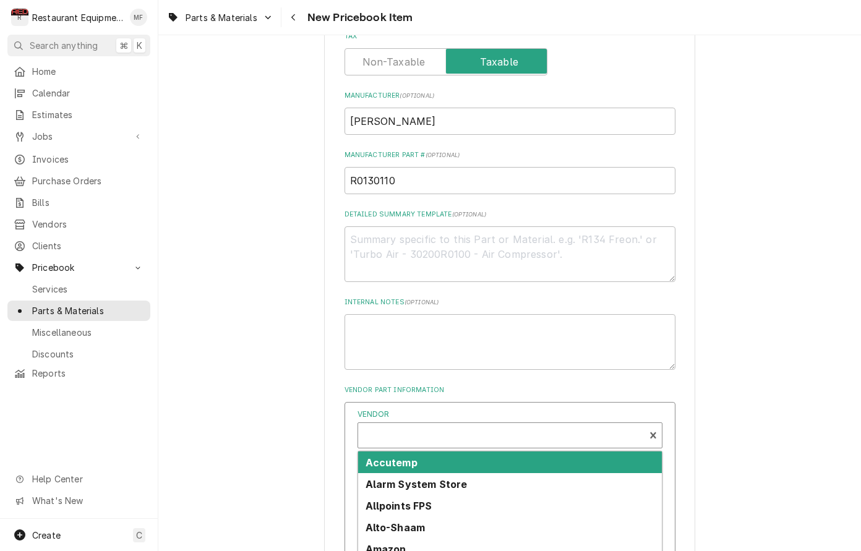
click at [494, 426] on div "Vendor" at bounding box center [501, 441] width 274 height 30
type input "parts tow"
click at [492, 452] on div "Parts Town" at bounding box center [510, 463] width 304 height 22
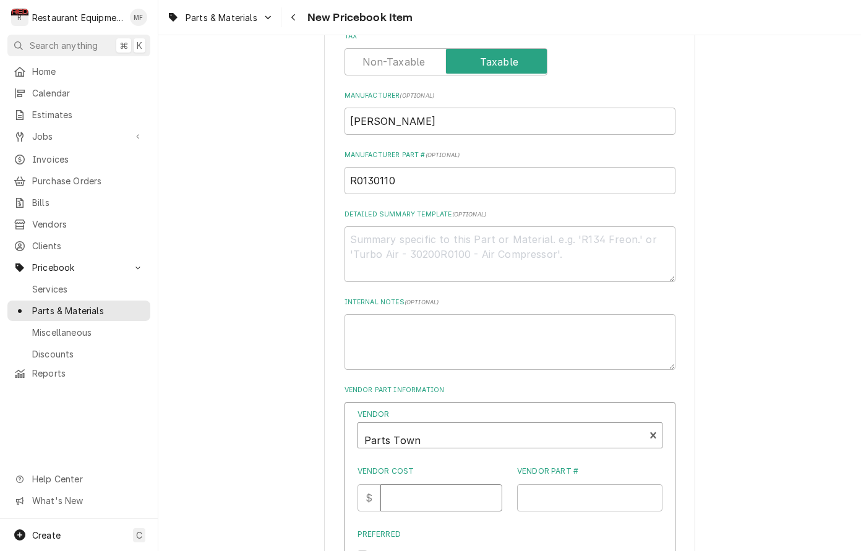
click at [457, 484] on input "Vendor Cost" at bounding box center [441, 497] width 122 height 27
type input "133"
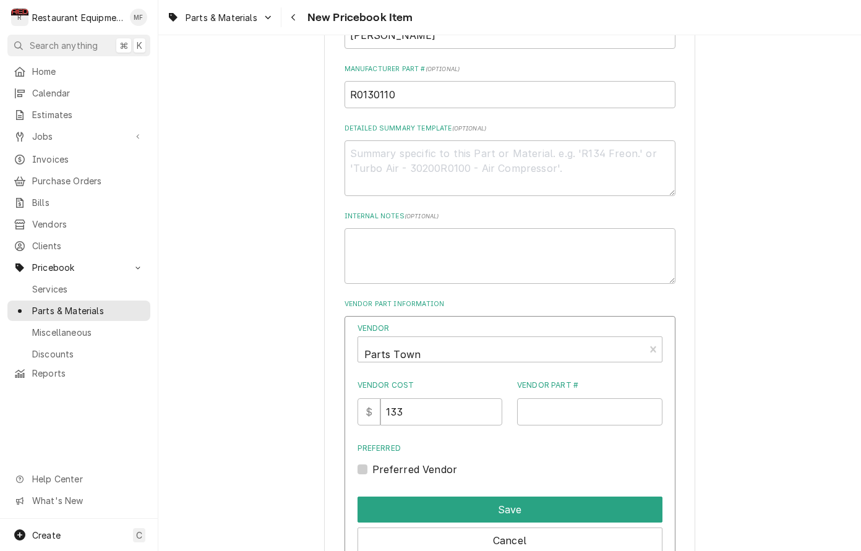
scroll to position [530, 0]
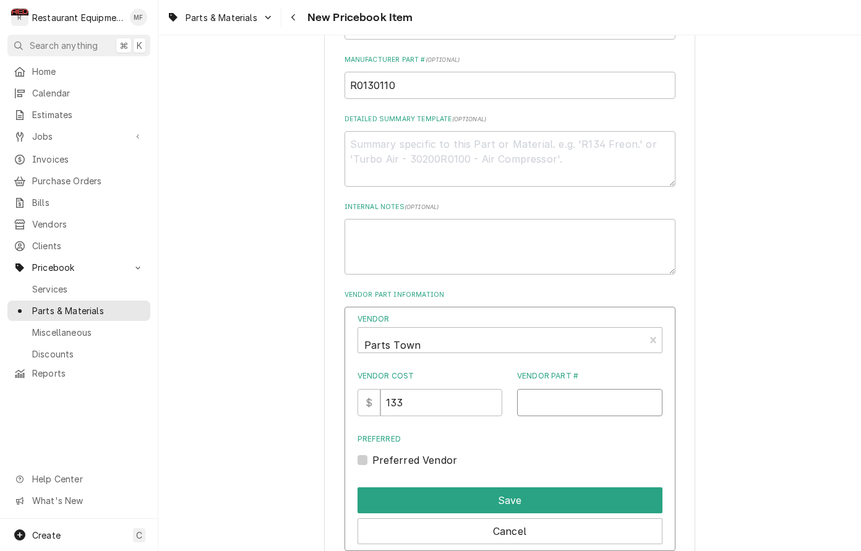
click at [583, 389] on input "Vendor Part #" at bounding box center [589, 402] width 145 height 27
paste input "AMAR0130110"
type input "AMAR0130110"
click at [372, 453] on label "Preferred Vendor" at bounding box center [414, 460] width 85 height 15
click at [372, 453] on input "Preferred" at bounding box center [524, 466] width 305 height 27
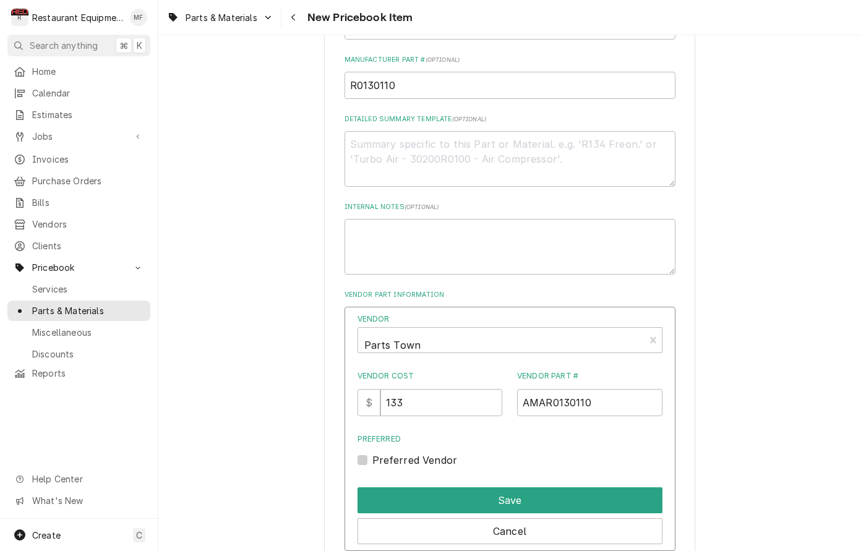
checkbox input "true"
click at [437, 487] on button "Save" at bounding box center [510, 500] width 305 height 26
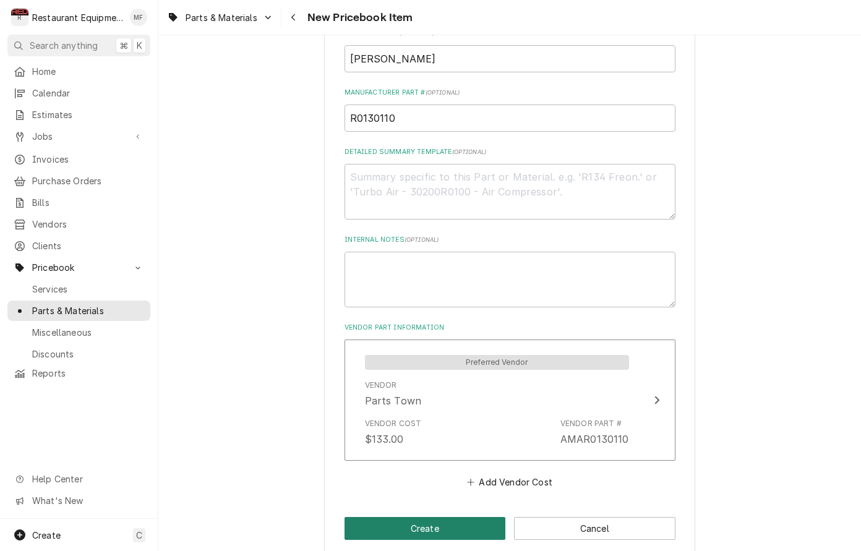
click at [442, 517] on button "Create" at bounding box center [425, 528] width 161 height 23
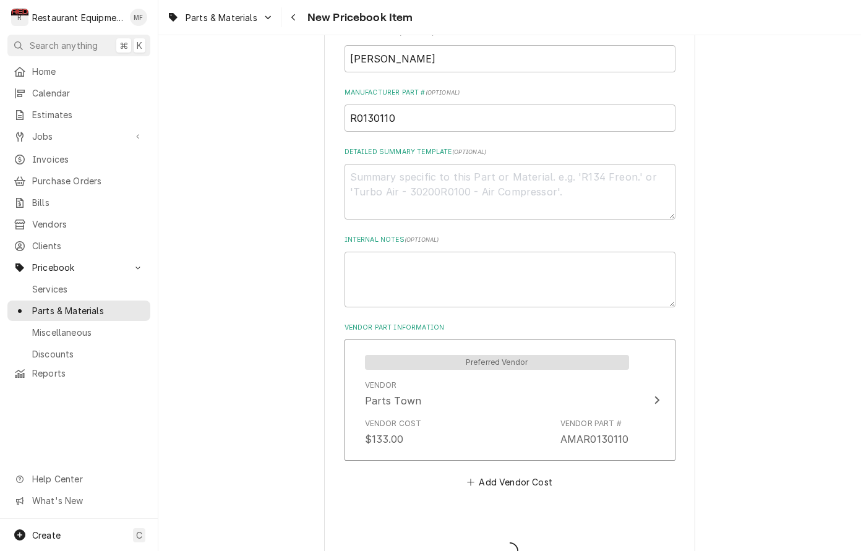
type textarea "x"
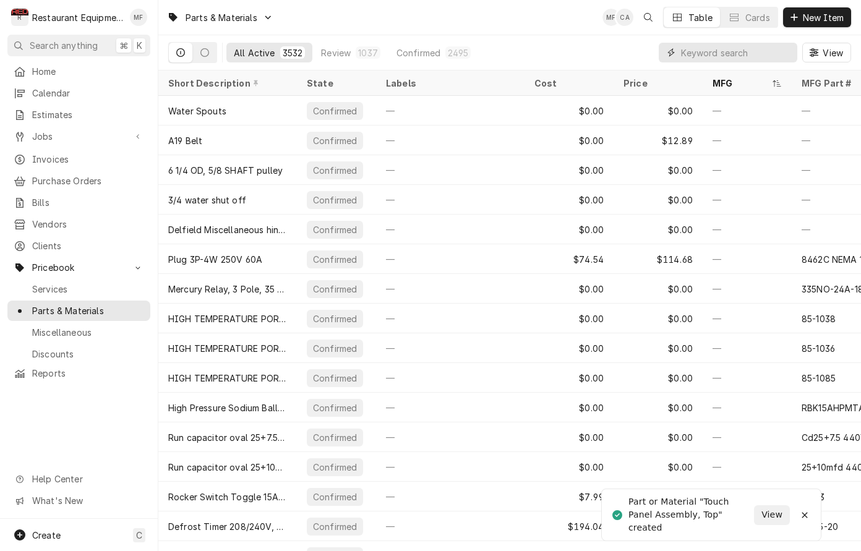
click at [756, 52] on input "Dynamic Content Wrapper" at bounding box center [736, 53] width 110 height 20
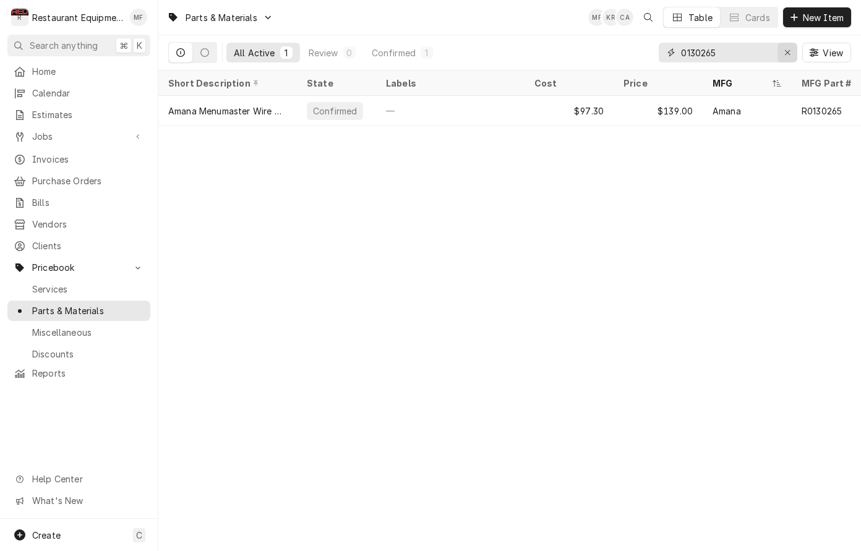
type input "0130265"
click at [784, 54] on icon "Erase input" at bounding box center [787, 52] width 7 height 9
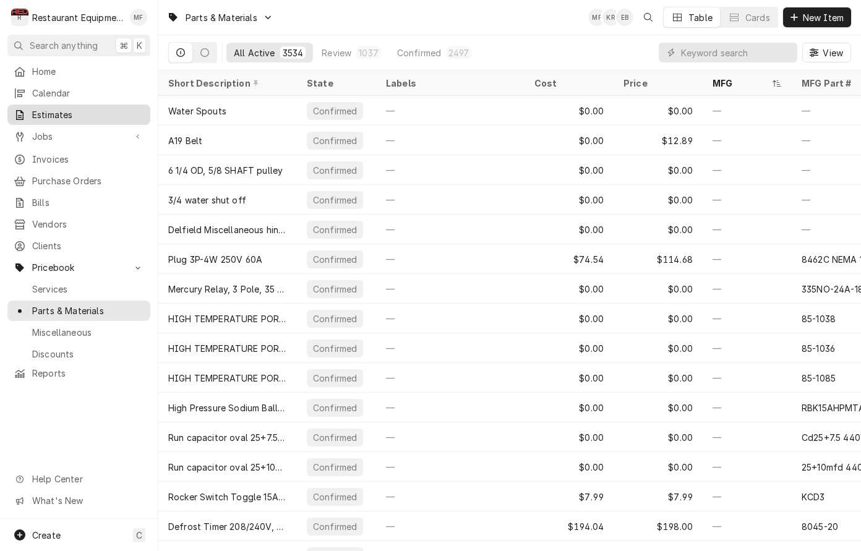
click at [122, 108] on span "Estimates" at bounding box center [88, 114] width 112 height 13
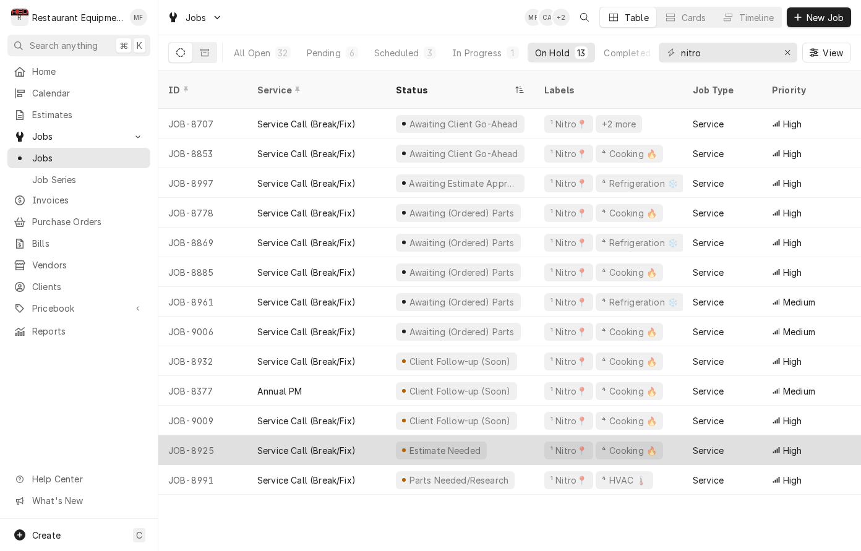
click at [525, 435] on div "Estimate Needed" at bounding box center [460, 450] width 148 height 30
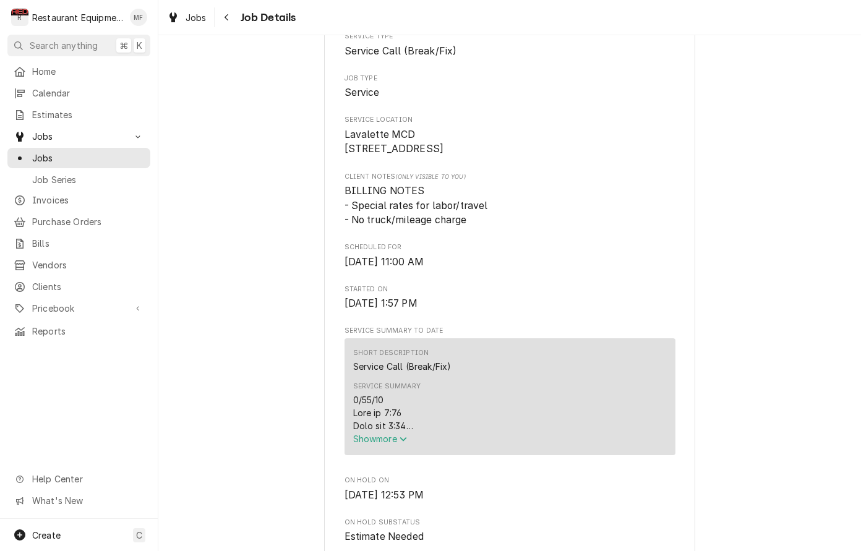
scroll to position [219, 0]
click at [397, 440] on span "Show more" at bounding box center [380, 438] width 54 height 11
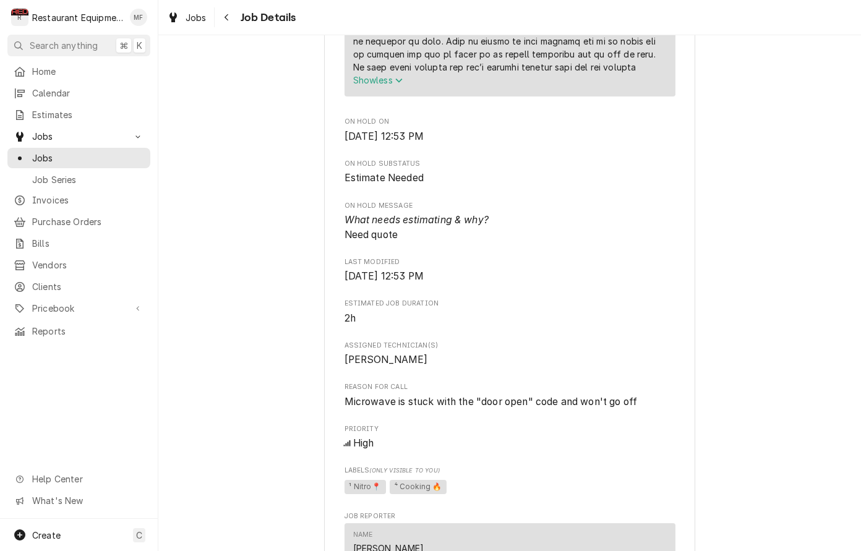
scroll to position [994, 0]
click at [182, 19] on div "Jobs" at bounding box center [187, 17] width 45 height 15
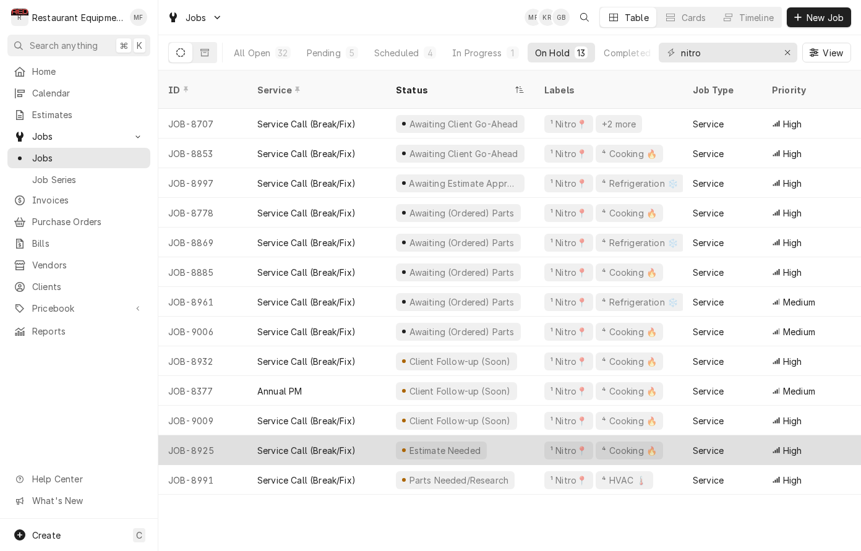
click at [380, 435] on div "Service Call (Break/Fix)" at bounding box center [316, 450] width 139 height 30
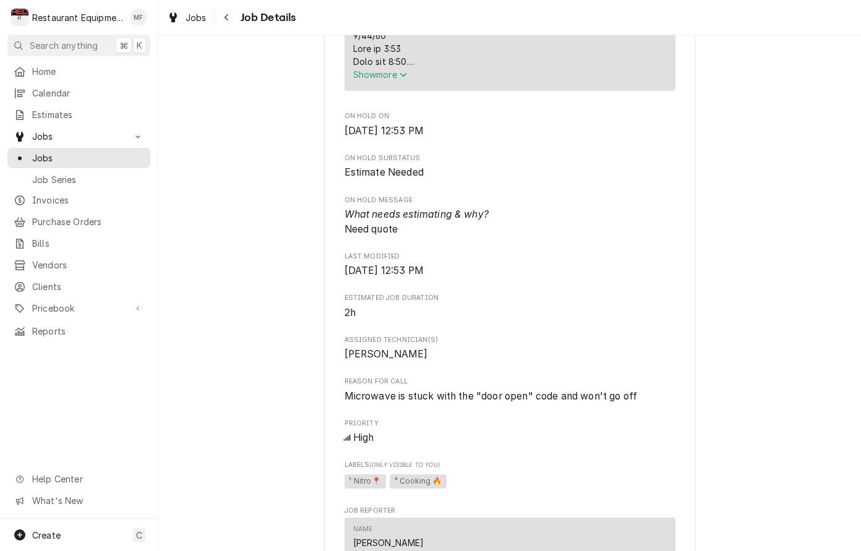
scroll to position [586, 0]
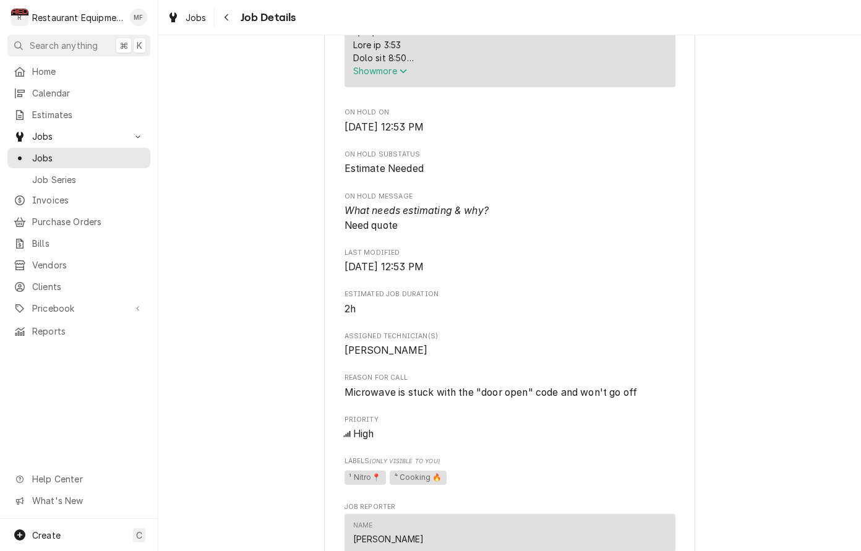
click at [390, 75] on span "Show more" at bounding box center [380, 71] width 54 height 11
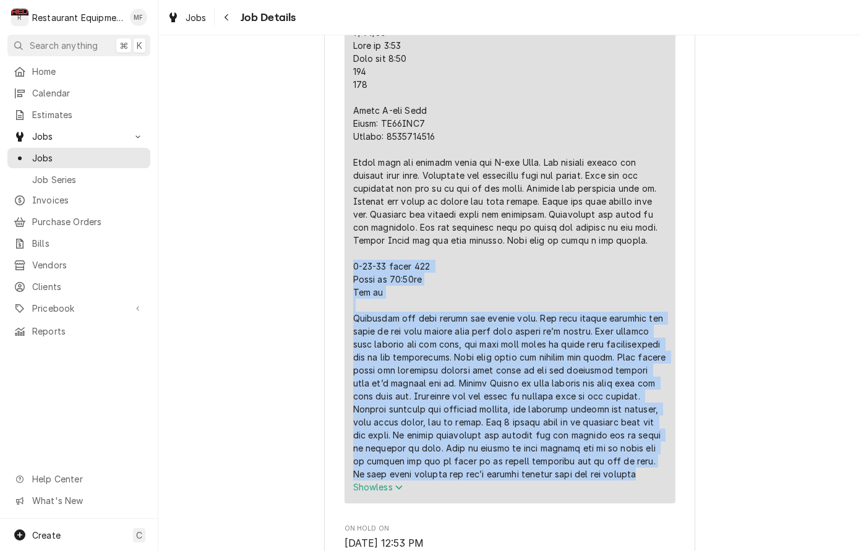
scroll to position [587, 0]
drag, startPoint x: 354, startPoint y: 267, endPoint x: 638, endPoint y: 495, distance: 364.7
click at [638, 479] on div "Service Summary" at bounding box center [510, 252] width 314 height 455
copy div "[DATE] truck 202 Start at 11:00am End at [GEOGRAPHIC_DATA] new door switch and …"
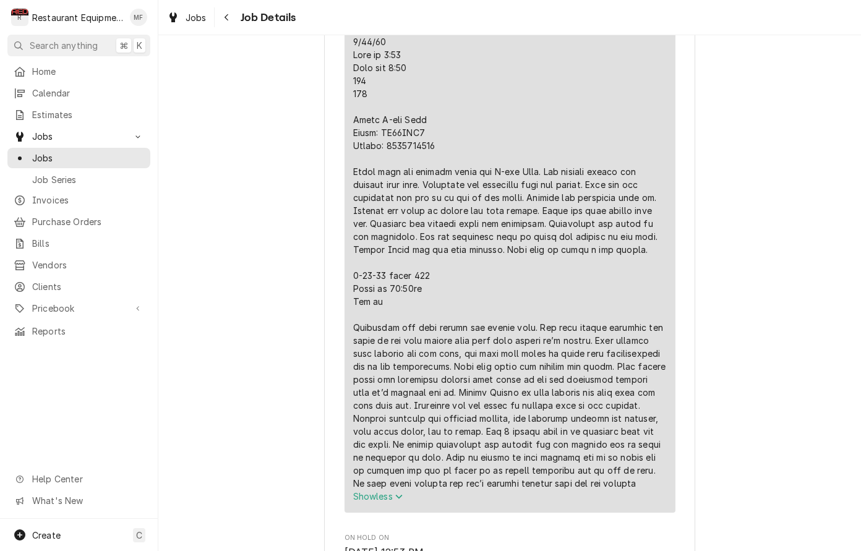
scroll to position [583, 0]
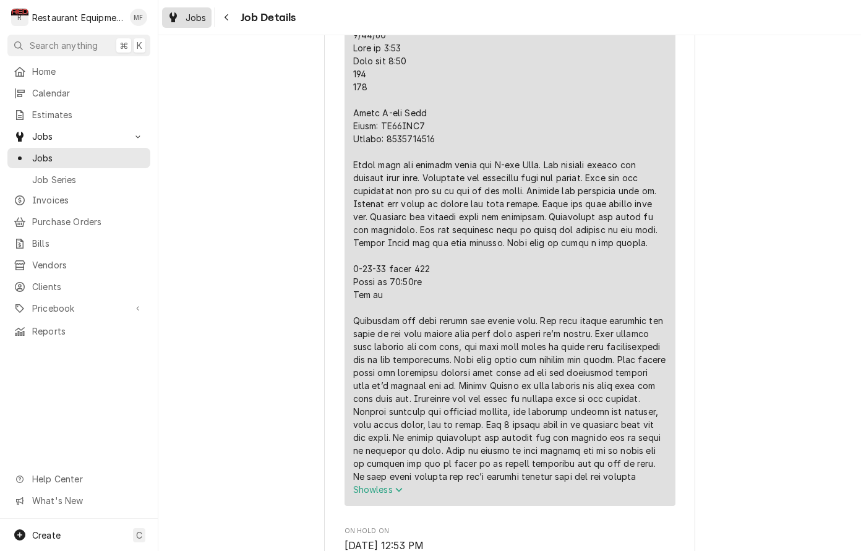
click at [204, 20] on span "Jobs" at bounding box center [196, 17] width 21 height 13
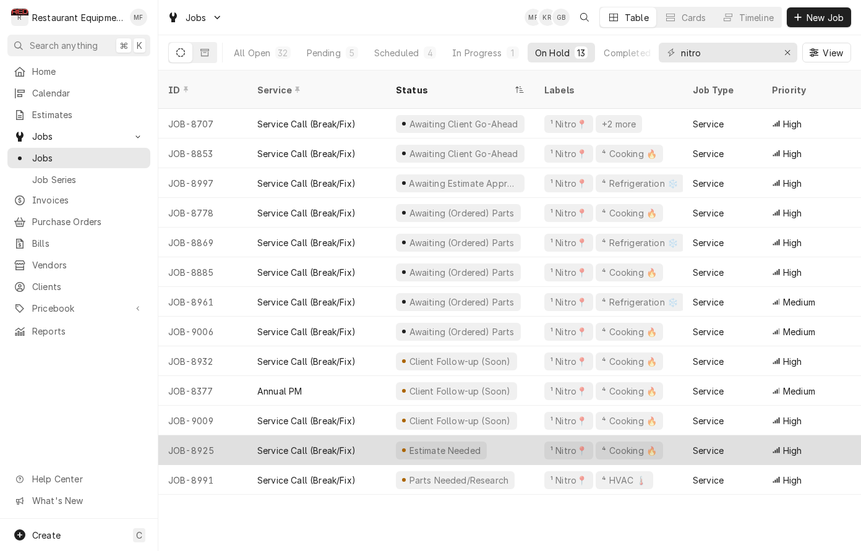
click at [382, 435] on div "Service Call (Break/Fix)" at bounding box center [316, 450] width 139 height 30
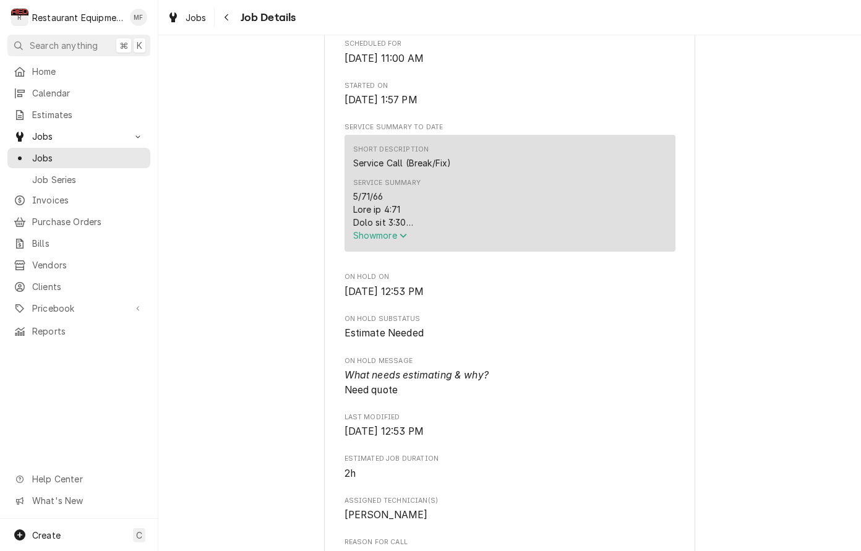
scroll to position [421, 0]
click at [384, 242] on span "Show more" at bounding box center [380, 236] width 54 height 11
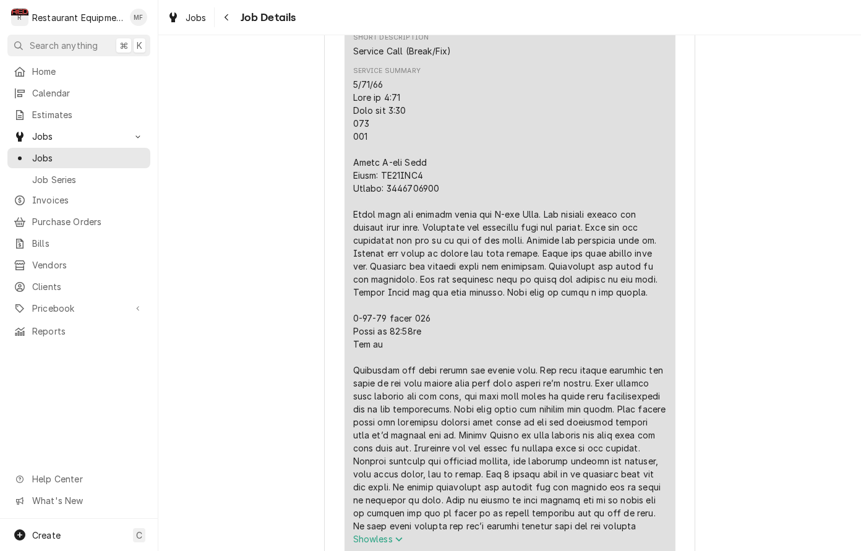
scroll to position [531, 0]
click at [184, 24] on div "Jobs" at bounding box center [187, 17] width 45 height 15
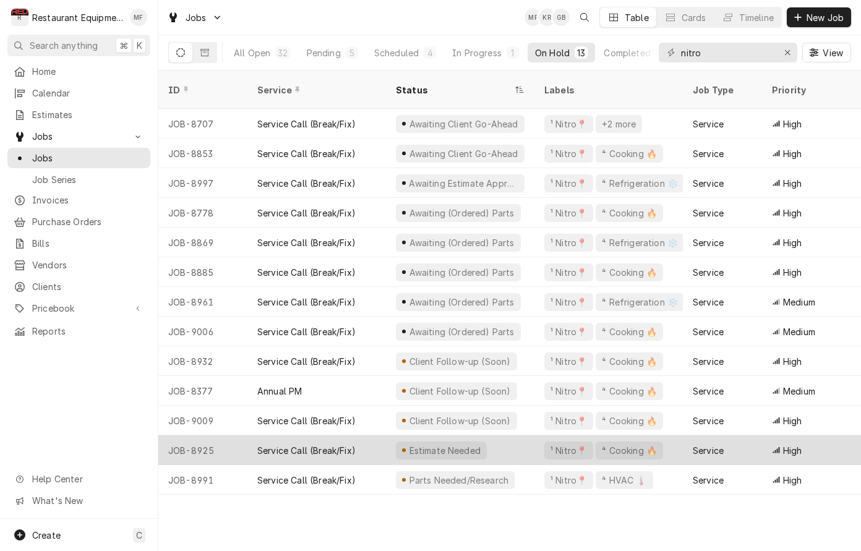
click at [240, 435] on div "JOB-8925" at bounding box center [202, 450] width 89 height 30
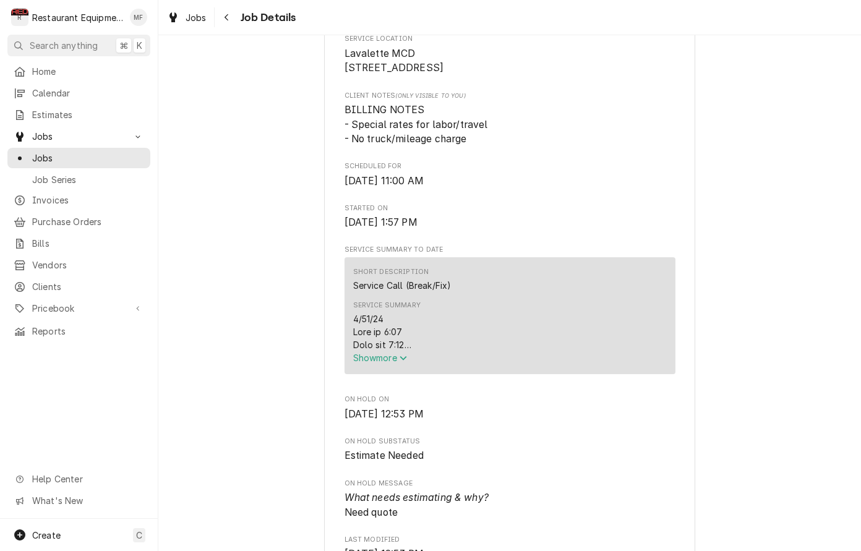
scroll to position [309, 0]
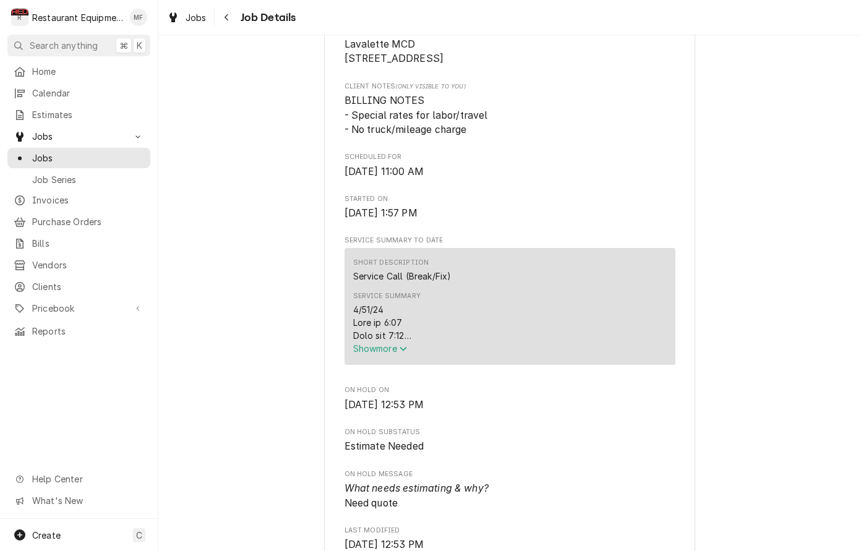
click at [391, 354] on span "Show more" at bounding box center [380, 348] width 54 height 11
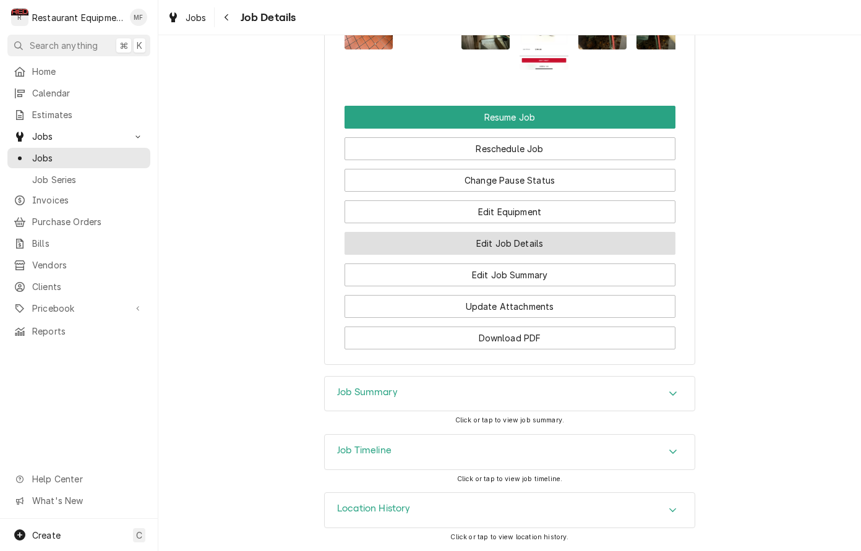
scroll to position [2007, 0]
click at [431, 401] on div "Job Summary" at bounding box center [510, 394] width 370 height 35
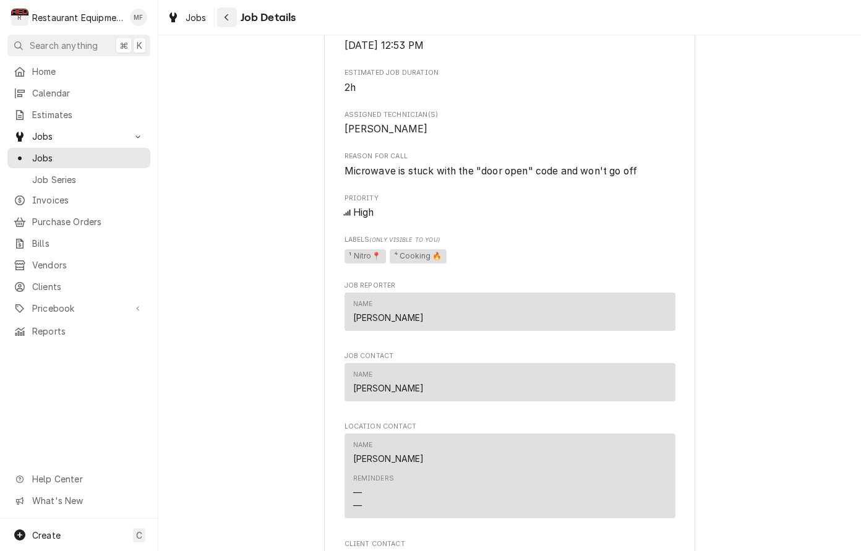
scroll to position [1207, 0]
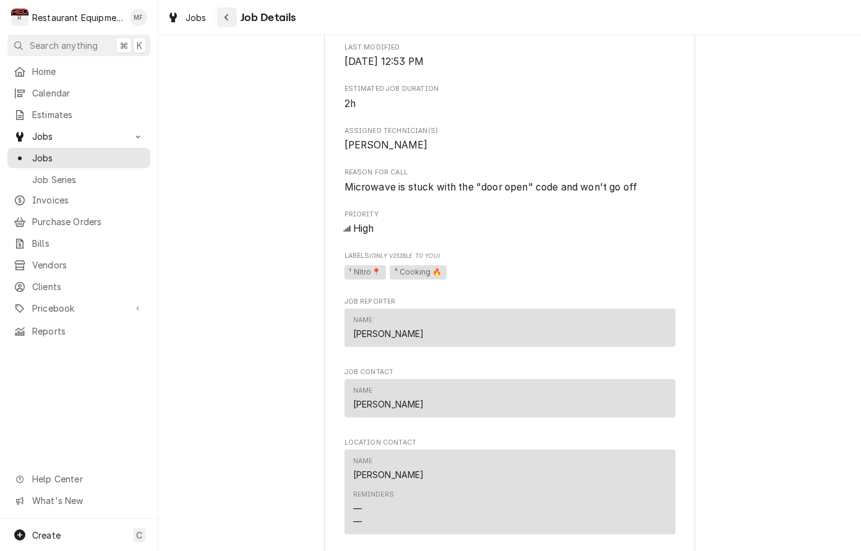
click at [222, 22] on div "Navigate back" at bounding box center [227, 17] width 12 height 12
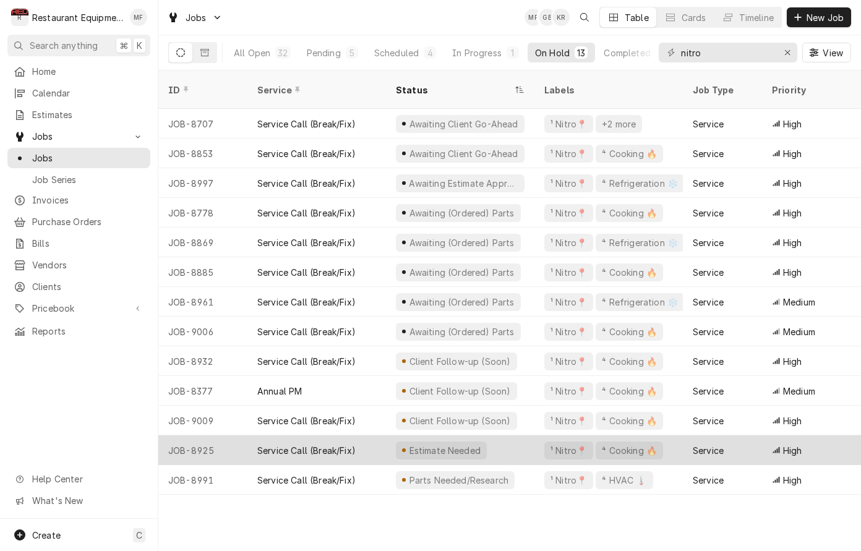
click at [362, 440] on div "Service Call (Break/Fix)" at bounding box center [316, 450] width 139 height 30
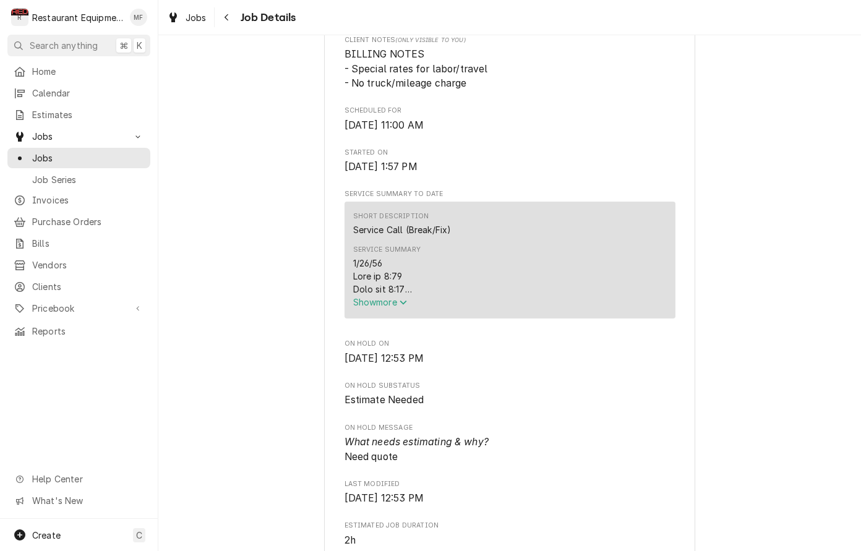
scroll to position [369, 0]
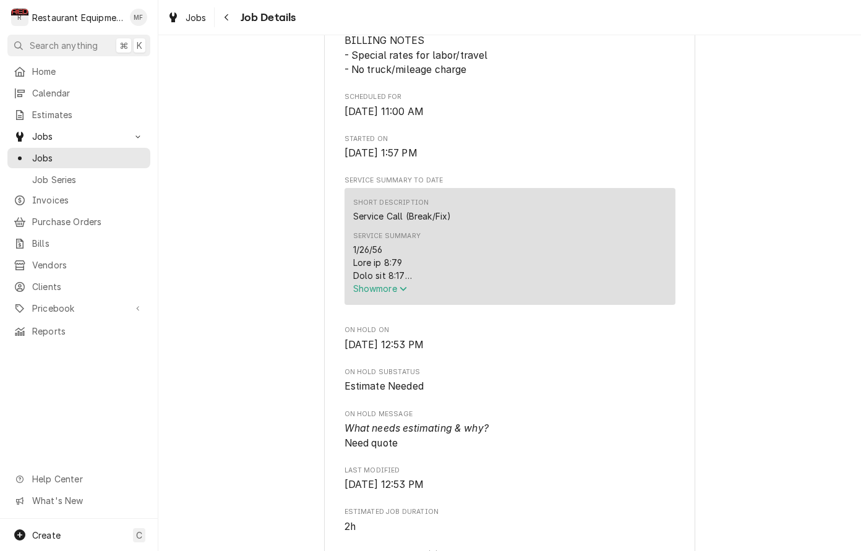
click at [396, 290] on span "Show more" at bounding box center [380, 288] width 54 height 11
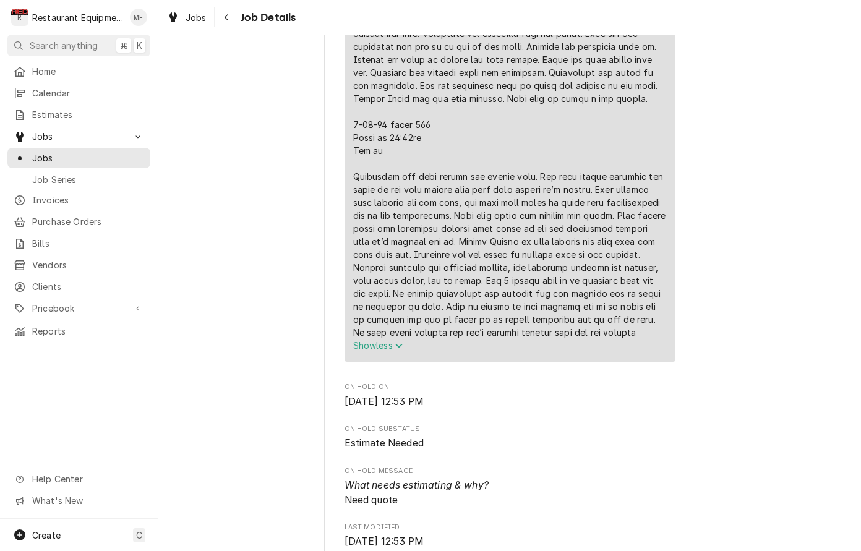
scroll to position [725, 0]
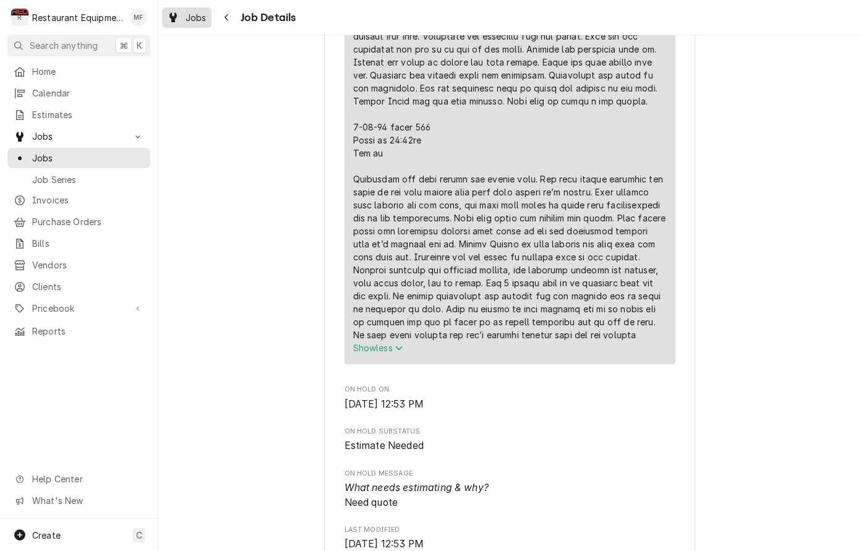
click at [199, 20] on span "Jobs" at bounding box center [196, 17] width 21 height 13
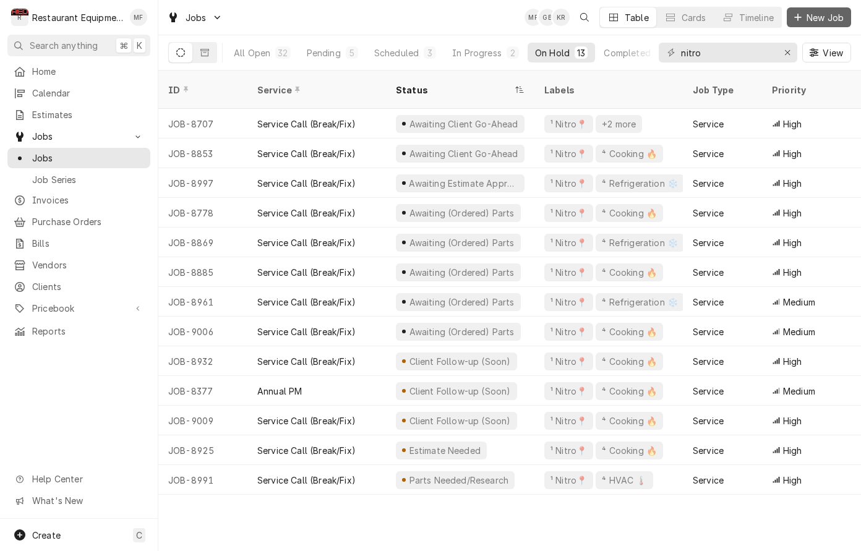
click at [832, 19] on span "New Job" at bounding box center [825, 17] width 42 height 13
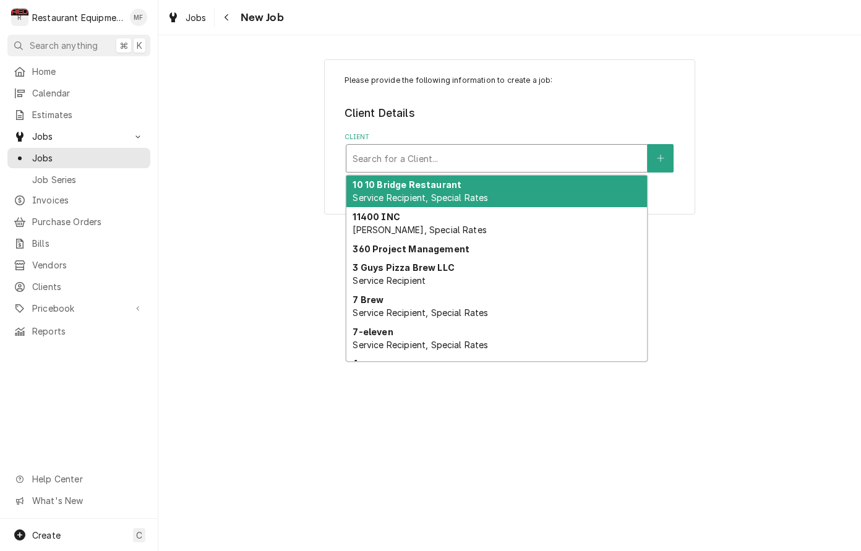
click at [608, 152] on div "Client" at bounding box center [497, 158] width 288 height 22
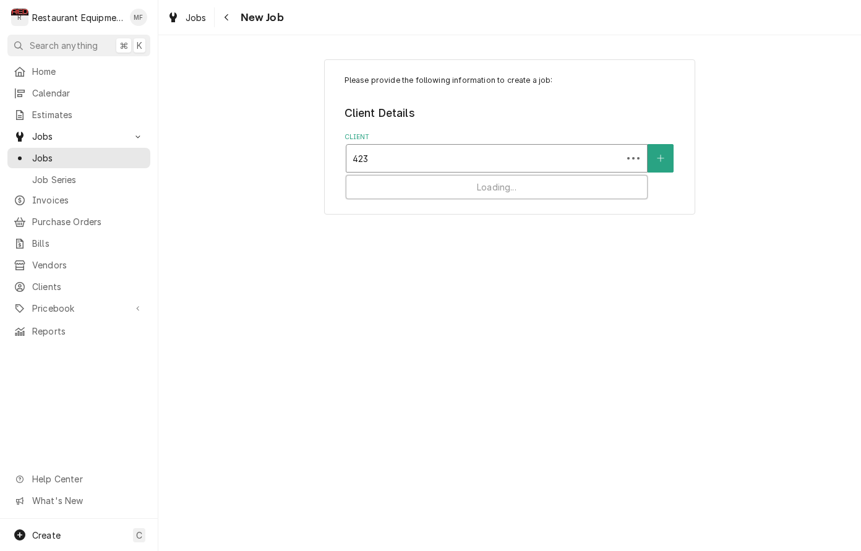
type input "423"
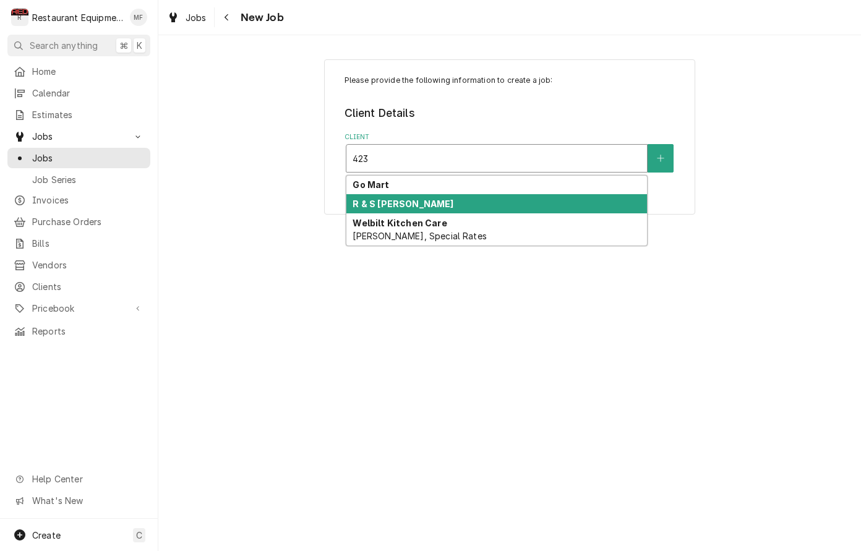
click at [614, 206] on div "R & S [PERSON_NAME]" at bounding box center [496, 203] width 301 height 19
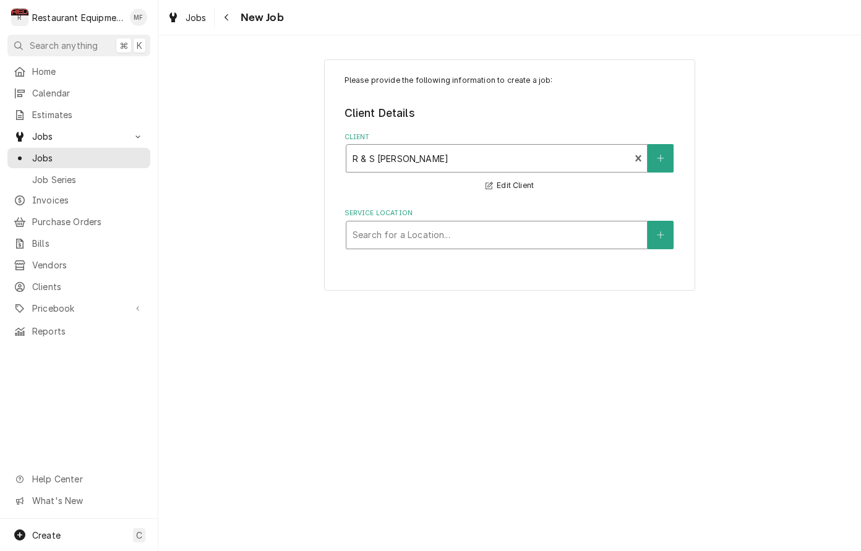
click at [559, 242] on div "Service Location" at bounding box center [497, 235] width 288 height 22
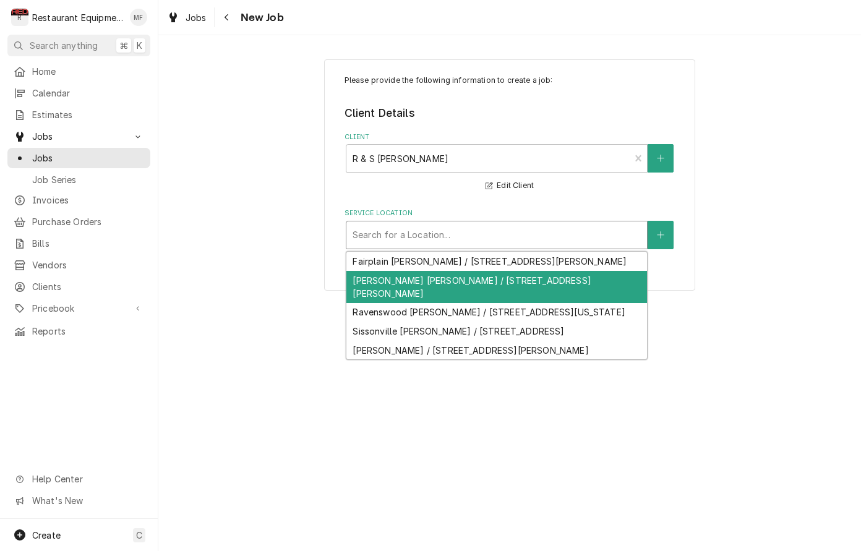
click at [569, 277] on div "[PERSON_NAME] [PERSON_NAME] / [STREET_ADDRESS][PERSON_NAME]" at bounding box center [496, 287] width 301 height 32
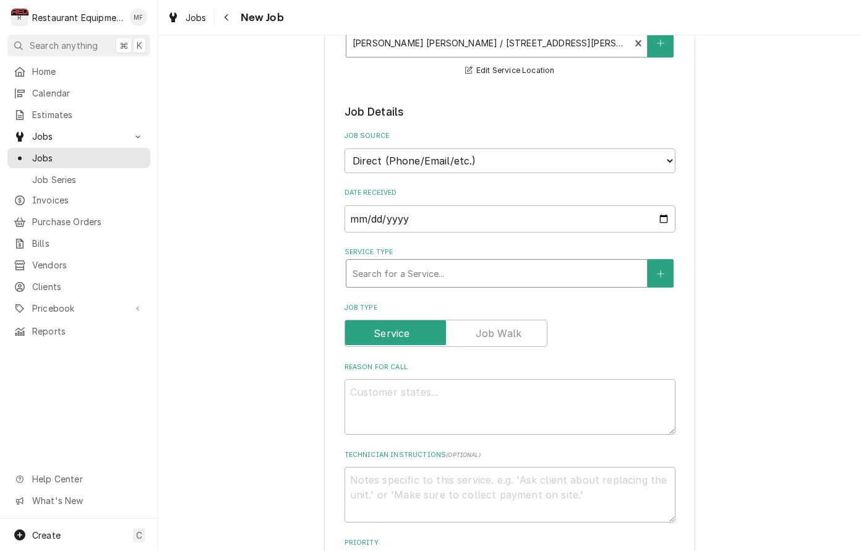
scroll to position [213, 0]
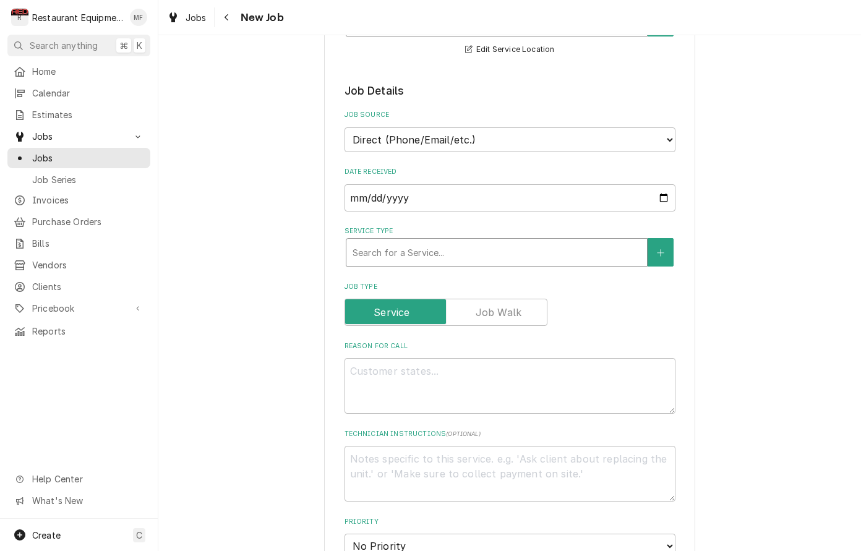
click at [525, 241] on div "Service Type" at bounding box center [497, 252] width 288 height 22
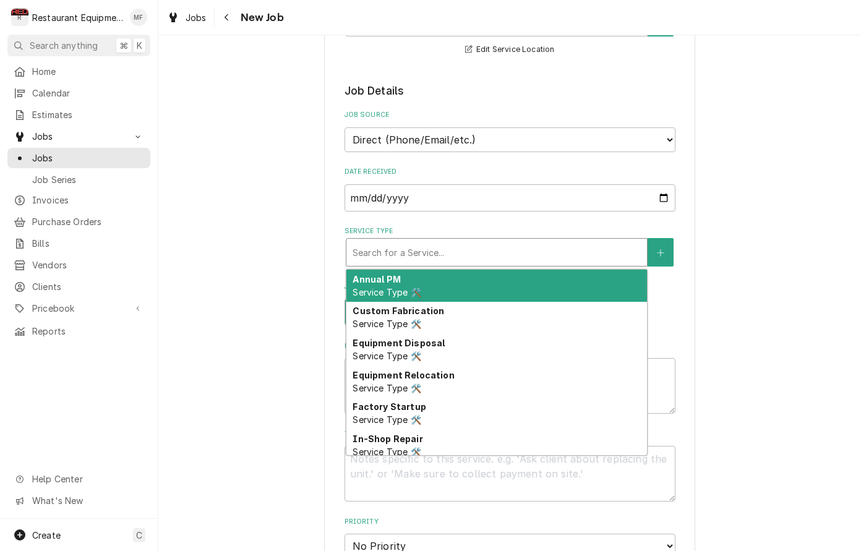
type textarea "x"
type input "B"
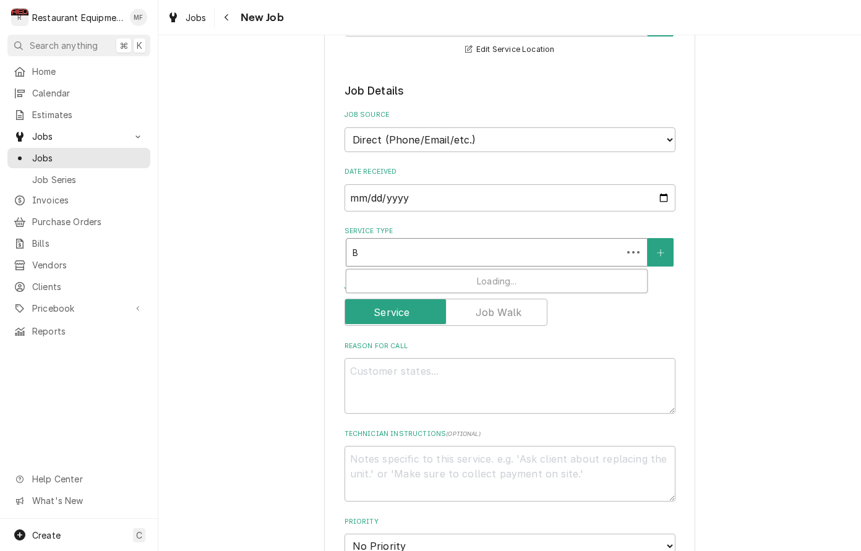
type textarea "x"
type input "Br"
type textarea "x"
type input "Bre"
type textarea "x"
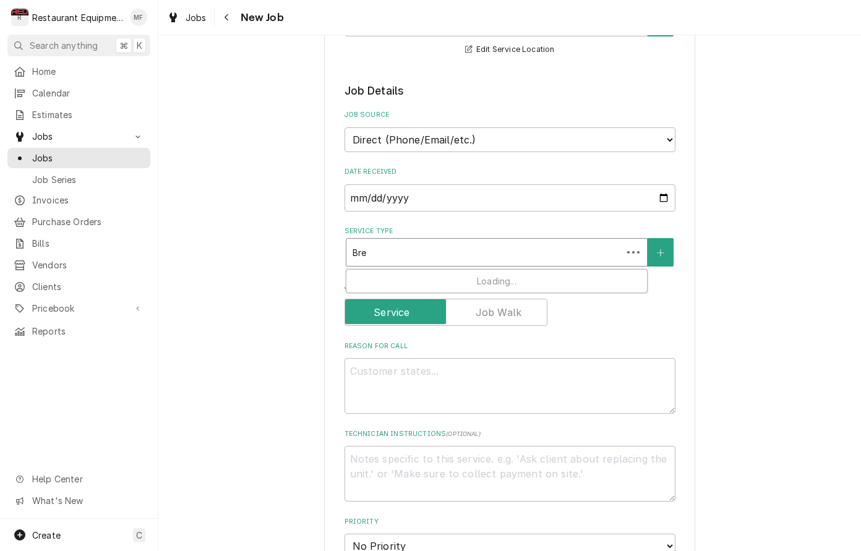
type input "Brea"
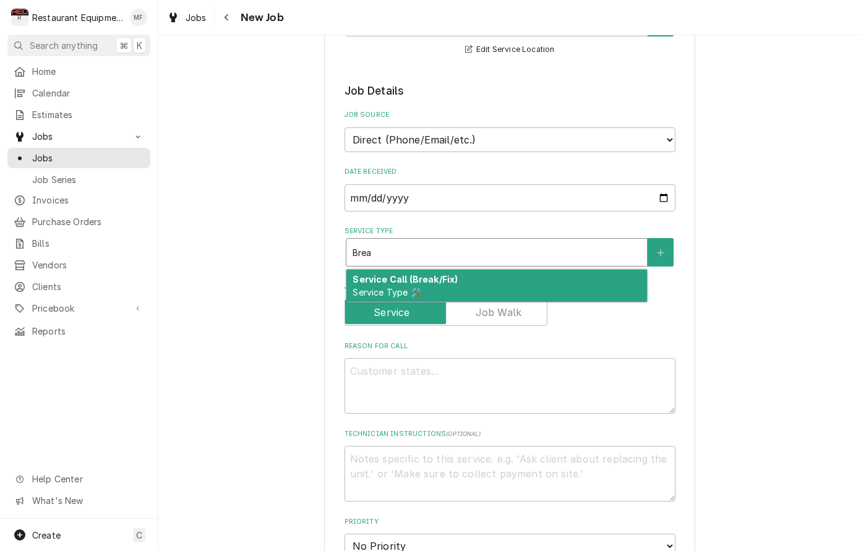
click at [533, 270] on div "Service Call (Break/Fix) Service Type 🛠️" at bounding box center [496, 286] width 301 height 32
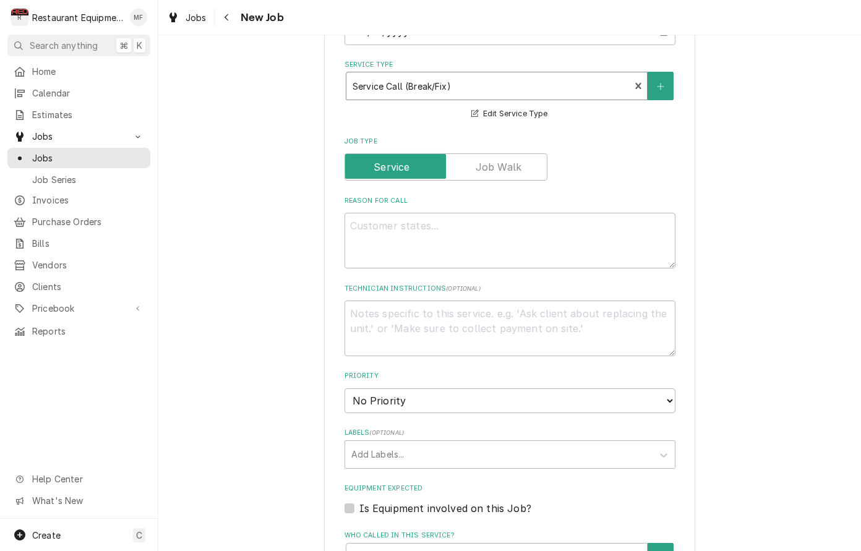
scroll to position [385, 0]
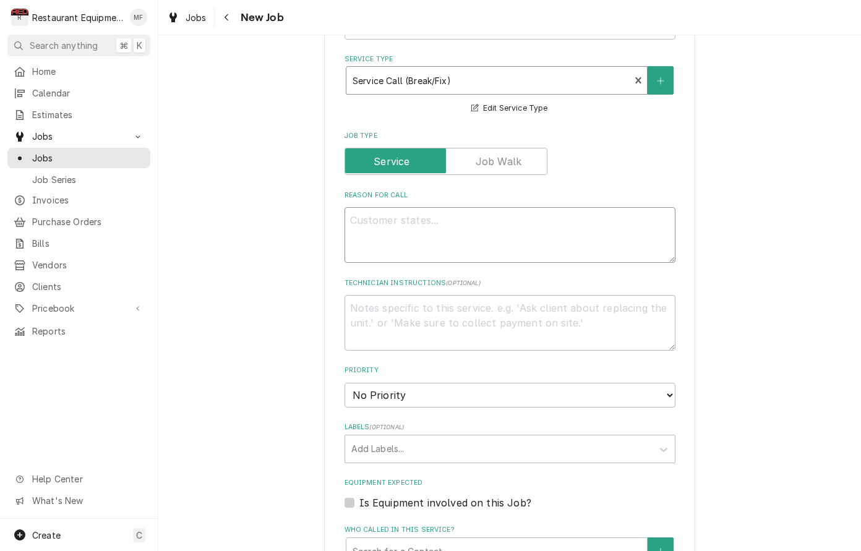
click at [482, 207] on textarea "Reason For Call" at bounding box center [510, 235] width 331 height 56
paste textarea "Asset Information: Brand/Asset Group/Model: Multiplex MAM0004R-P Serial Number …"
type textarea "x"
type textarea "Asset Information: Brand/Asset Group/Model: Multiplex MAM0004R-P Serial Number …"
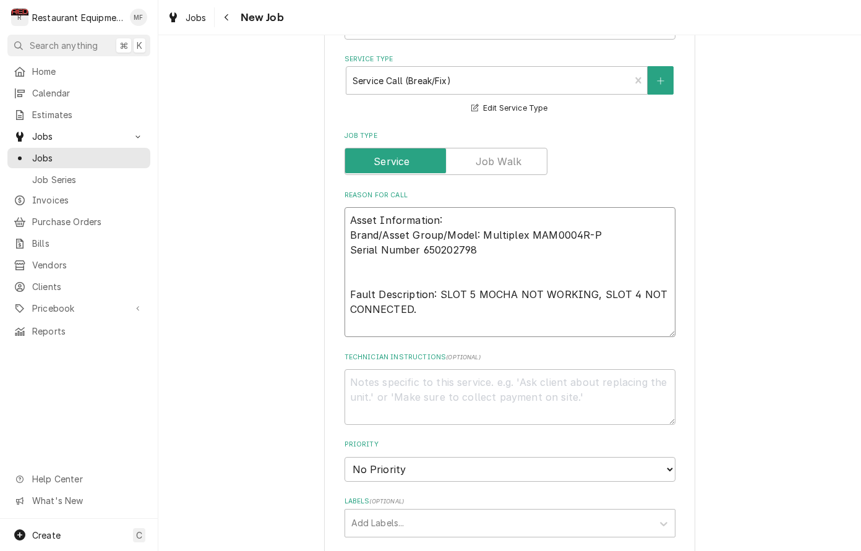
type textarea "x"
type textarea "Asset Information: Brand/Asset Group/Model: Multiplex MAM0004R-P Serial Number …"
click at [513, 369] on textarea "Technician Instructions ( optional )" at bounding box center [510, 397] width 331 height 56
paste textarea "Additional Dispatch Notes: TECH TO HAVE P/N 020005547 Single solenoid & repair …"
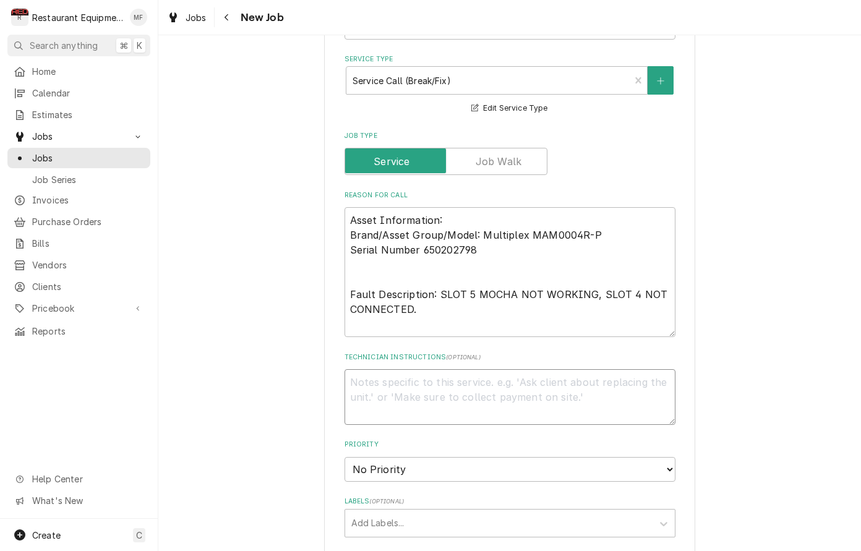
type textarea "x"
type textarea "Additional Dispatch Notes: TECH TO HAVE P/N 020005547 Single solenoid & repair …"
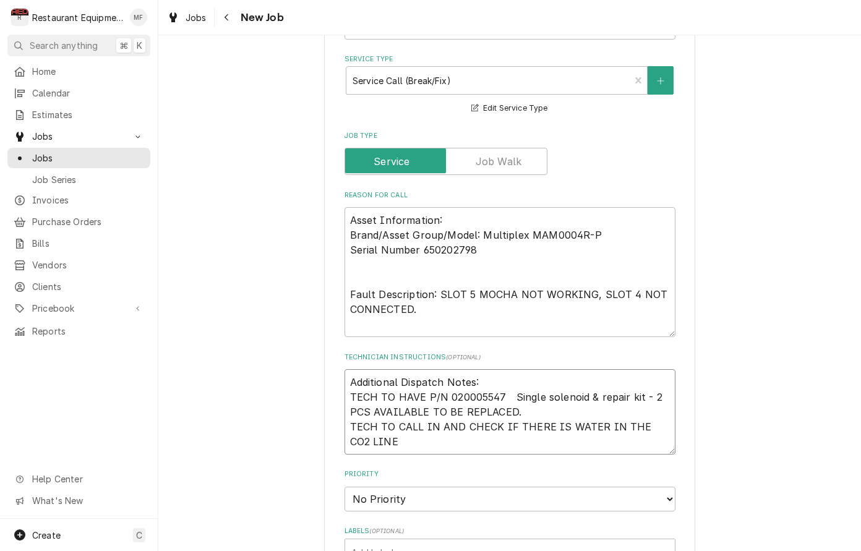
type textarea "x"
type textarea "Additional Dispatch Notes: TECH TO HAVE P/N 020005547 Single solenoid & repair …"
click at [606, 306] on textarea "Asset Information: Brand/Asset Group/Model: Multiplex MAM0004R-P Serial Number …" at bounding box center [510, 272] width 331 height 130
type textarea "x"
type textarea "Asset Information: Brand/Asset Group/Model: Multiplex MAM0004R-P Serial Number …"
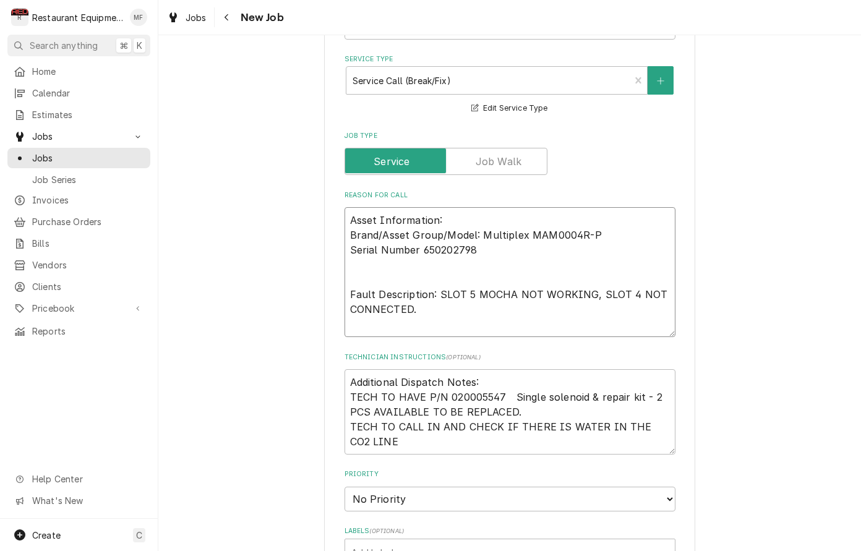
type textarea "x"
type textarea "Asset Information: Brand/Asset Group/Model: Multiplex MAM0004R-P Serial Number …"
type textarea "x"
type textarea "Asset Information: Brand/Asset Group/Model: Multiplex MAM0004R-P Serial Number …"
type textarea "x"
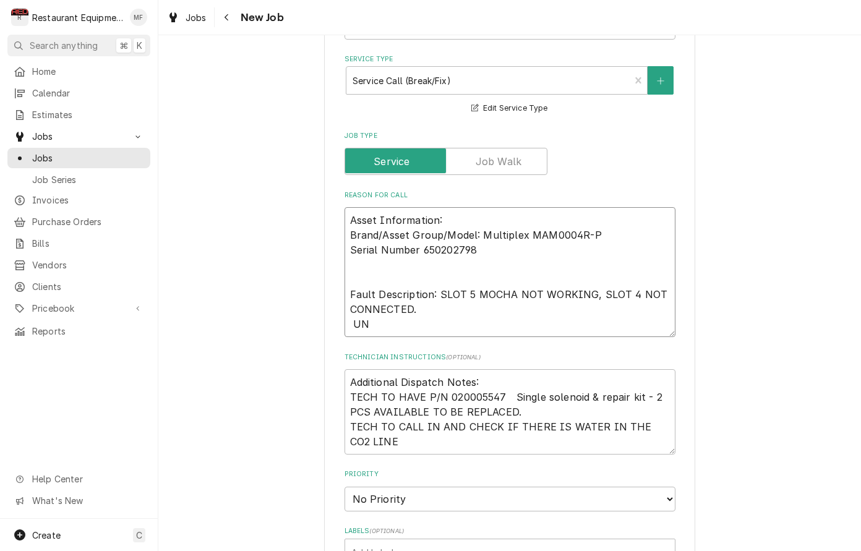
type textarea "Asset Information: Brand/Asset Group/Model: Multiplex MAM0004R-P Serial Number …"
type textarea "x"
type textarea "Asset Information: Brand/Asset Group/Model: Multiplex MAM0004R-P Serial Number …"
type textarea "x"
type textarea "Asset Information: Brand/Asset Group/Model: Multiplex MAM0004R-P Serial Number …"
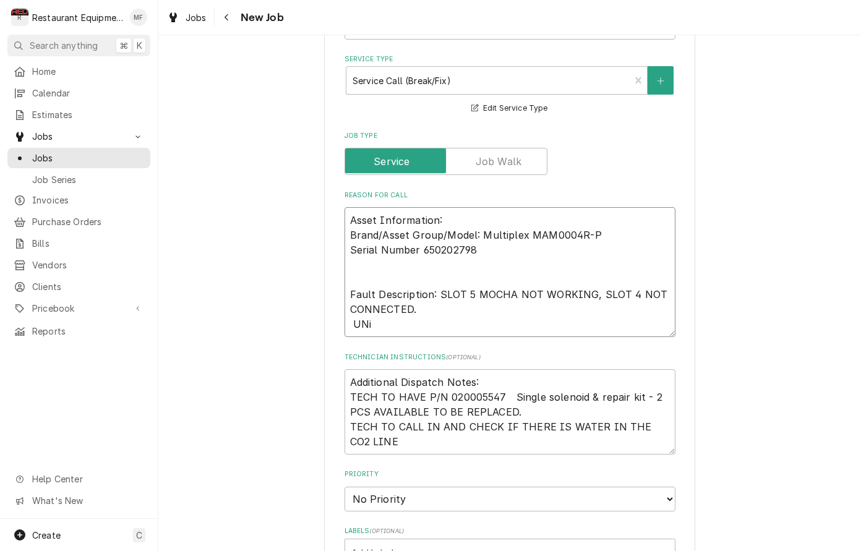
type textarea "x"
type textarea "Asset Information: Brand/Asset Group/Model: Multiplex MAM0004R-P Serial Number …"
type textarea "x"
type textarea "Asset Information: Brand/Asset Group/Model: Multiplex MAM0004R-P Serial Number …"
type textarea "x"
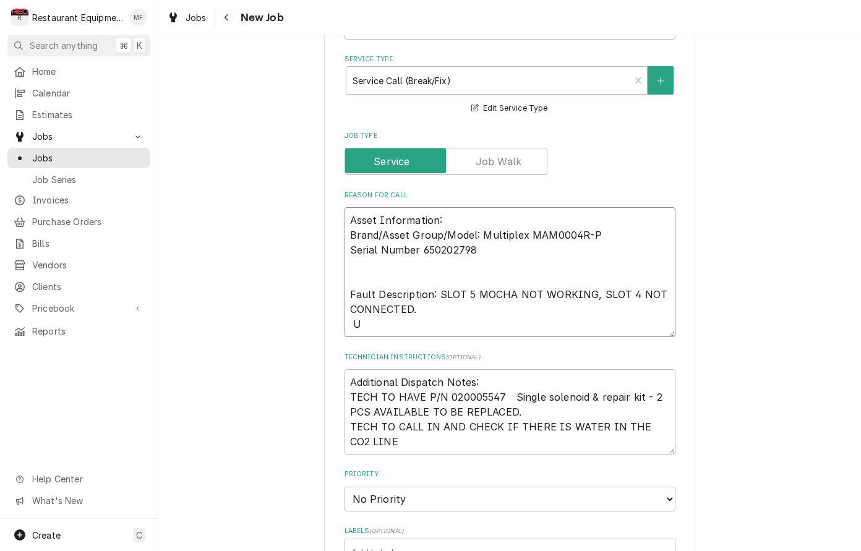
type textarea "Asset Information: Brand/Asset Group/Model: Multiplex MAM0004R-P Serial Number …"
type textarea "x"
type textarea "Asset Information: Brand/Asset Group/Model: Multiplex MAM0004R-P Serial Number …"
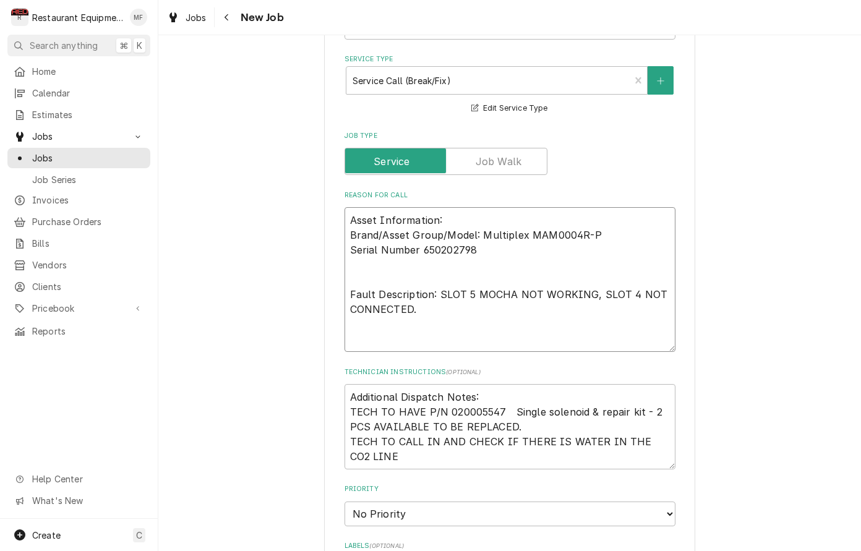
type textarea "x"
type textarea "Asset Information: Brand/Asset Group/Model: Multiplex MAM0004R-P Serial Number …"
type textarea "x"
type textarea "Asset Information: Brand/Asset Group/Model: Multiplex MAM0004R-P Serial Number …"
type textarea "x"
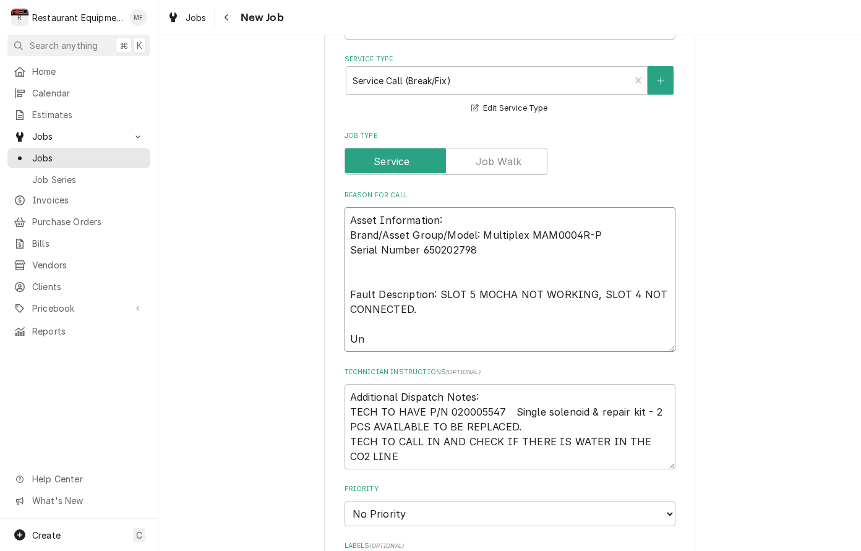
type textarea "Asset Information: Brand/Asset Group/Model: Multiplex MAM0004R-P Serial Number …"
type textarea "x"
type textarea "Asset Information: Brand/Asset Group/Model: Multiplex MAM0004R-P Serial Number …"
type textarea "x"
type textarea "Asset Information: Brand/Asset Group/Model: Multiplex MAM0004R-P Serial Number …"
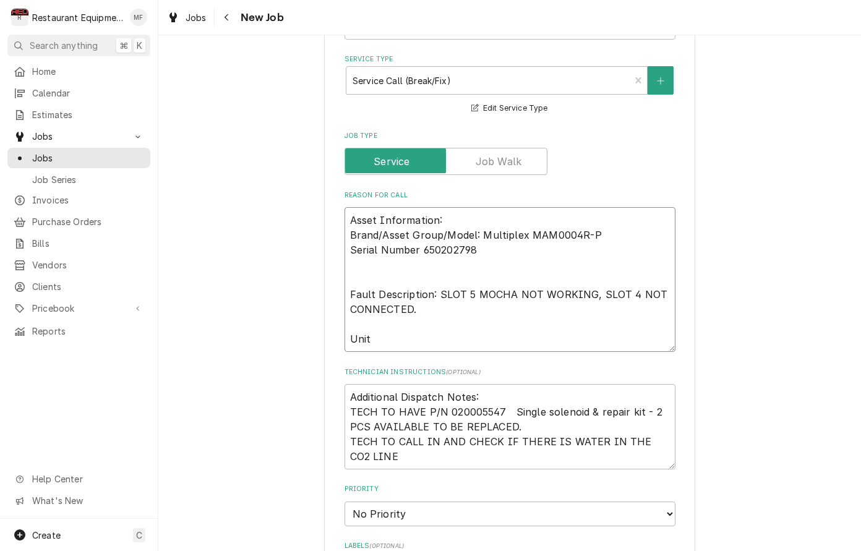
type textarea "x"
type textarea "Asset Information: Brand/Asset Group/Model: Multiplex MAM0004R-P Serial Number …"
type textarea "x"
type textarea "Asset Information: Brand/Asset Group/Model: Multiplex MAM0004R-P Serial Number …"
type textarea "x"
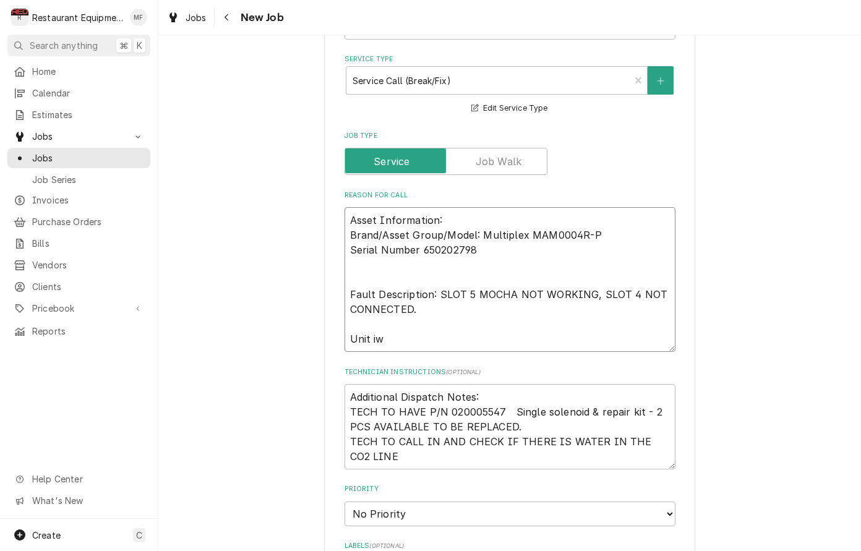
type textarea "Asset Information: Brand/Asset Group/Model: Multiplex MAM0004R-P Serial Number …"
type textarea "x"
type textarea "Asset Information: Brand/Asset Group/Model: Multiplex MAM0004R-P Serial Number …"
type textarea "x"
type textarea "Asset Information: Brand/Asset Group/Model: Multiplex MAM0004R-P Serial Number …"
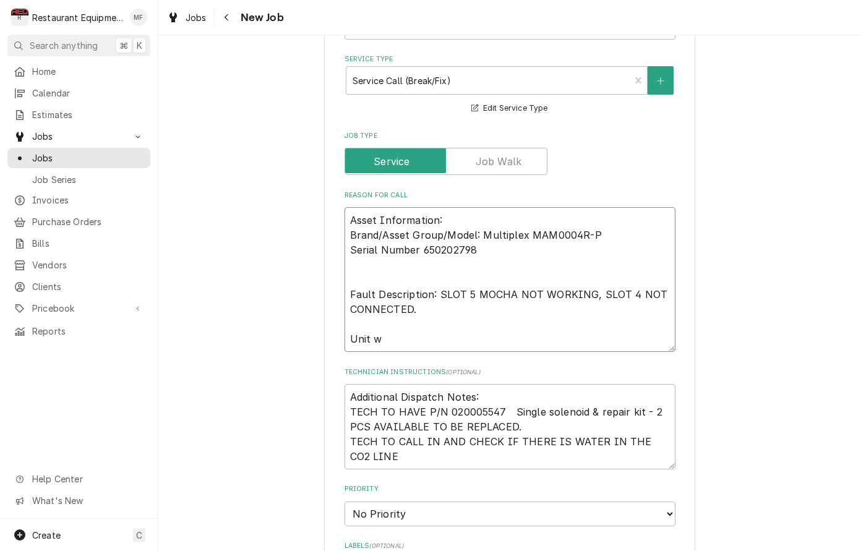
type textarea "x"
type textarea "Asset Information: Brand/Asset Group/Model: Multiplex MAM0004R-P Serial Number …"
type textarea "x"
type textarea "Asset Information: Brand/Asset Group/Model: Multiplex MAM0004R-P Serial Number …"
type textarea "x"
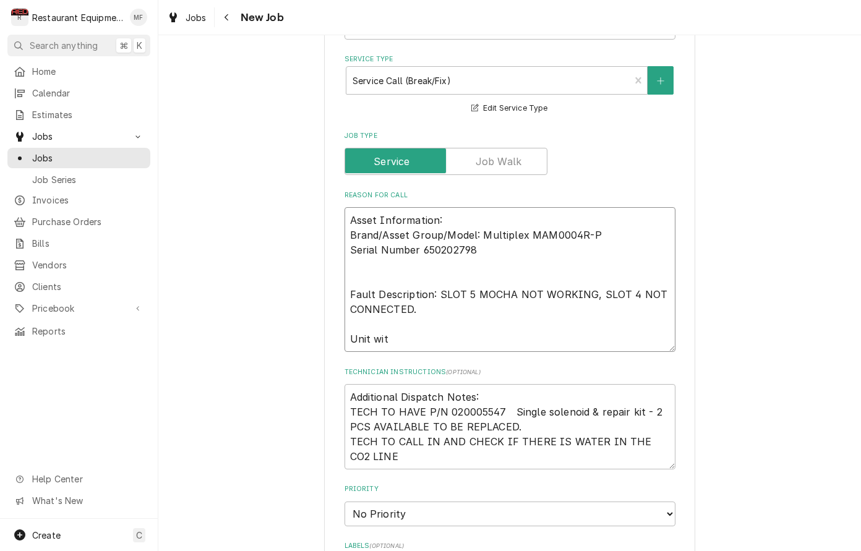
type textarea "Asset Information: Brand/Asset Group/Model: Multiplex MAM0004R-P Serial Number …"
type textarea "x"
type textarea "Asset Information: Brand/Asset Group/Model: Multiplex MAM0004R-P Serial Number …"
type textarea "x"
type textarea "Asset Information: Brand/Asset Group/Model: Multiplex MAM0004R-P Serial Number …"
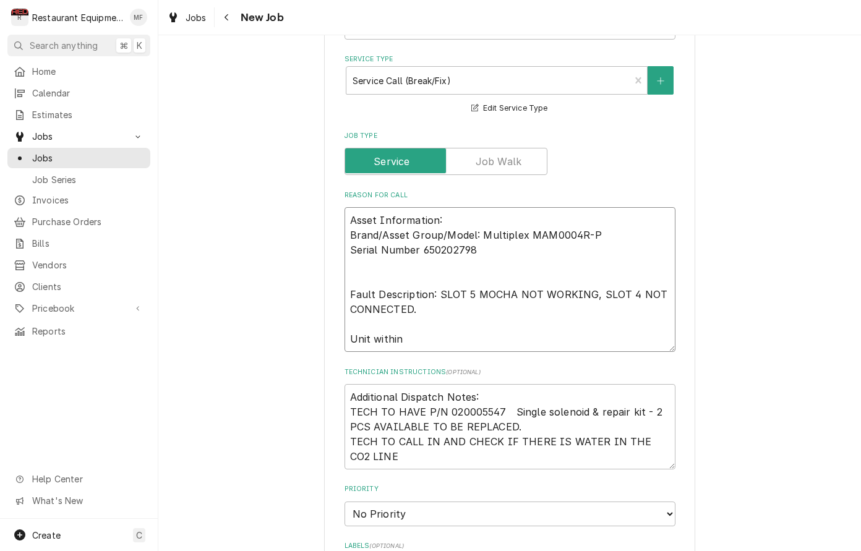
type textarea "x"
type textarea "Asset Information: Brand/Asset Group/Model: Multiplex MAM0004R-P Serial Number …"
type textarea "x"
type textarea "Asset Information: Brand/Asset Group/Model: Multiplex MAM0004R-P Serial Number …"
type textarea "x"
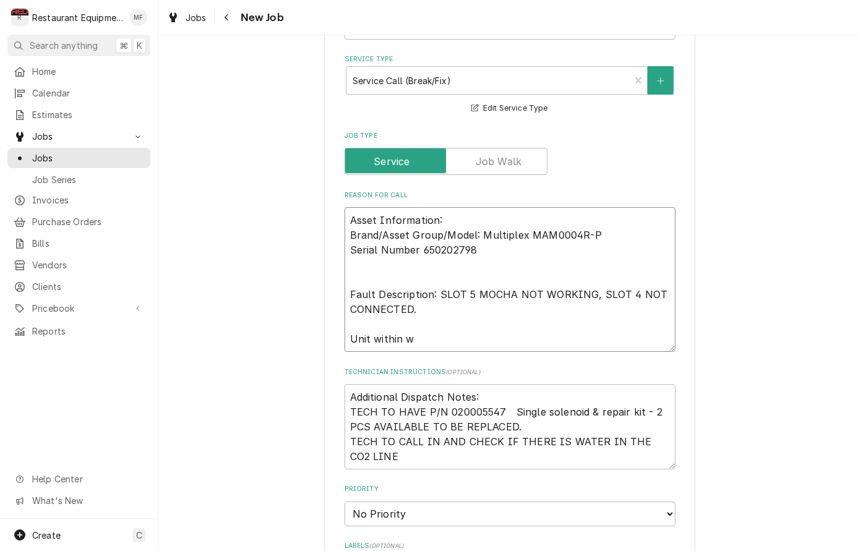
type textarea "Asset Information: Brand/Asset Group/Model: Multiplex MAM0004R-P Serial Number …"
type textarea "x"
type textarea "Asset Information: Brand/Asset Group/Model: Multiplex MAM0004R-P Serial Number …"
type textarea "x"
type textarea "Asset Information: Brand/Asset Group/Model: Multiplex MAM0004R-P Serial Number …"
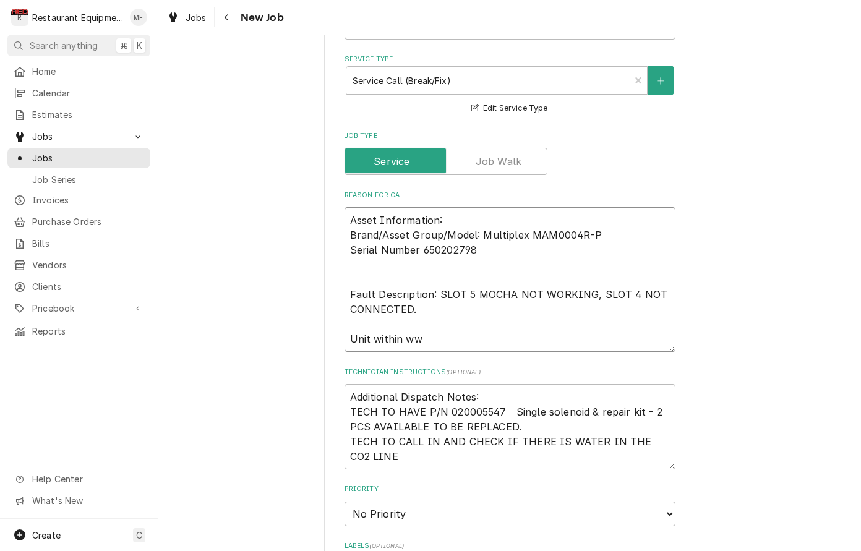
type textarea "x"
type textarea "Asset Information: Brand/Asset Group/Model: Multiplex MAM0004R-P Serial Number …"
type textarea "x"
type textarea "Asset Information: Brand/Asset Group/Model: Multiplex MAM0004R-P Serial Number …"
type textarea "x"
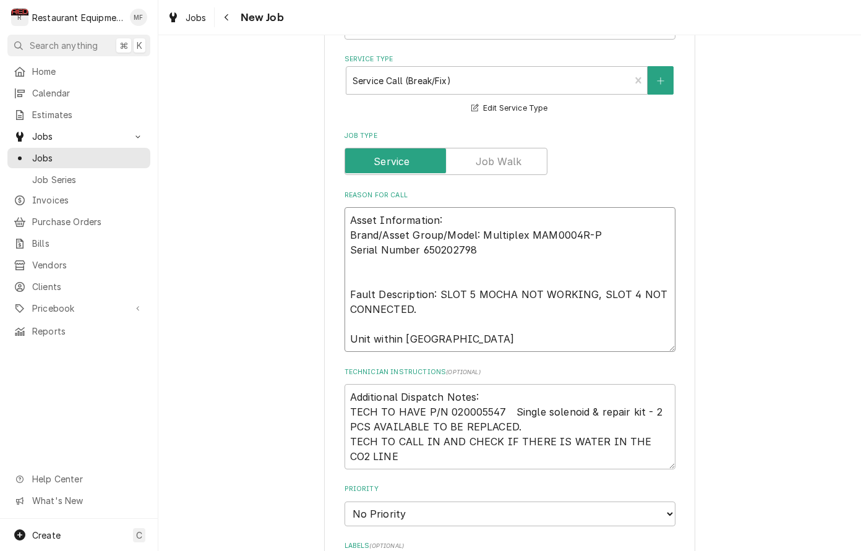
type textarea "Asset Information: Brand/Asset Group/Model: Multiplex MAM0004R-P Serial Number …"
type textarea "x"
type textarea "Asset Information: Brand/Asset Group/Model: Multiplex MAM0004R-P Serial Number …"
type textarea "x"
type textarea "Asset Information: Brand/Asset Group/Model: Multiplex MAM0004R-P Serial Number …"
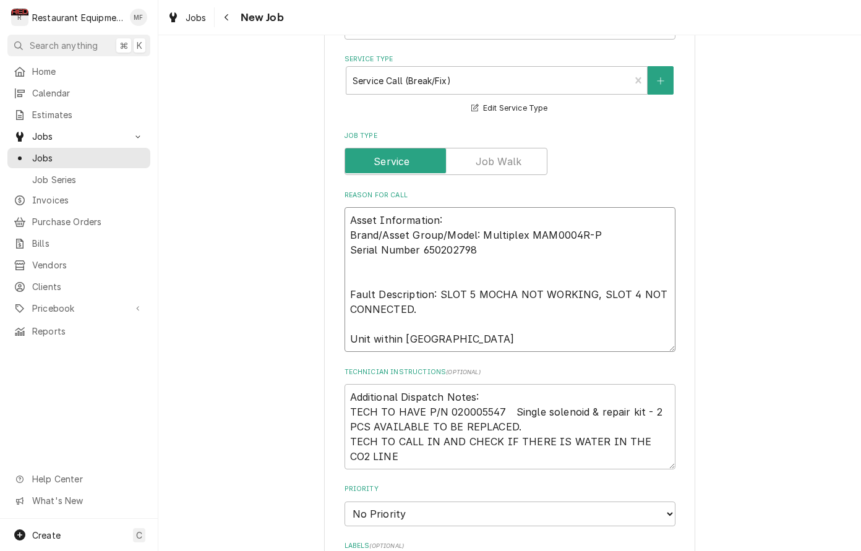
type textarea "x"
type textarea "Asset Information: Brand/Asset Group/Model: Multiplex MAM0004R-P Serial Number …"
type textarea "x"
type textarea "Asset Information: Brand/Asset Group/Model: Multiplex MAM0004R-P Serial Number …"
type textarea "x"
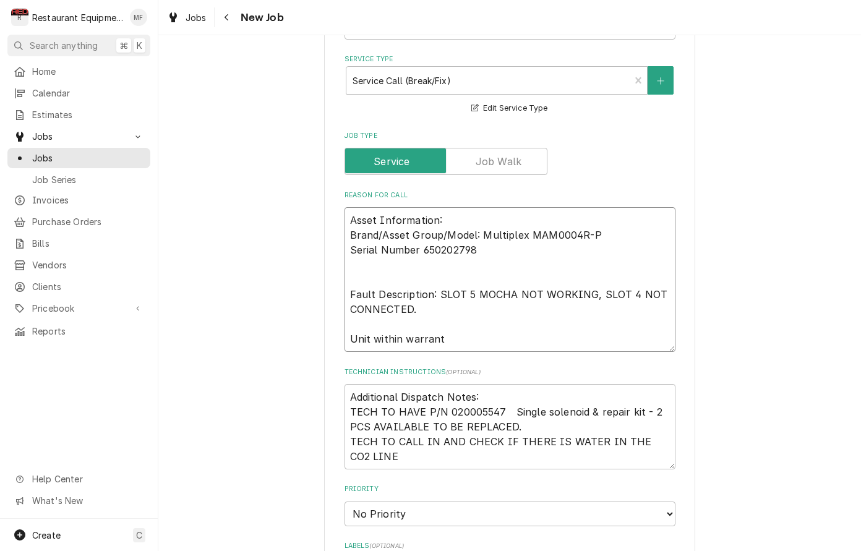
type textarea "Asset Information: Brand/Asset Group/Model: Multiplex MAM0004R-P Serial Number …"
type textarea "x"
type textarea "Asset Information: Brand/Asset Group/Model: Multiplex MAM0004R-P Serial Number …"
type textarea "x"
type textarea "Asset Information: Brand/Asset Group/Model: Multiplex MAM0004R-P Serial Number …"
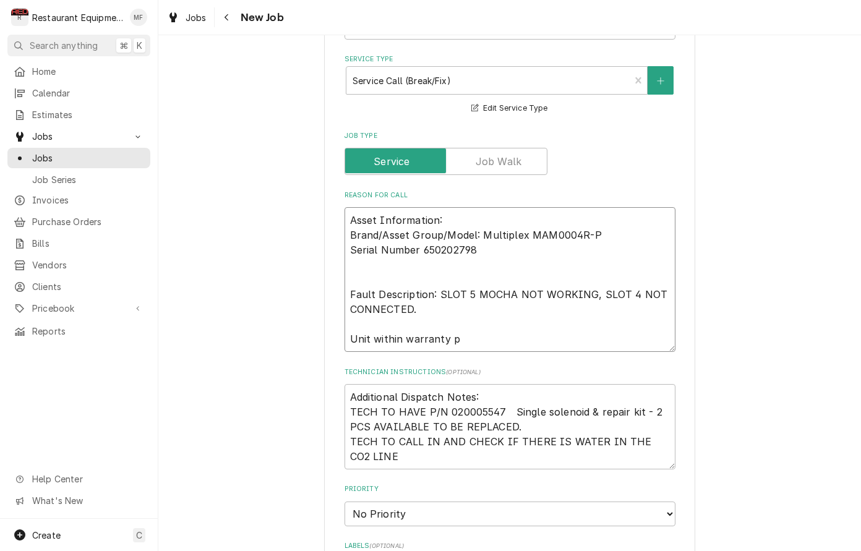
type textarea "x"
type textarea "Asset Information: Brand/Asset Group/Model: Multiplex MAM0004R-P Serial Number …"
type textarea "x"
type textarea "Asset Information: Brand/Asset Group/Model: Multiplex MAM0004R-P Serial Number …"
type textarea "x"
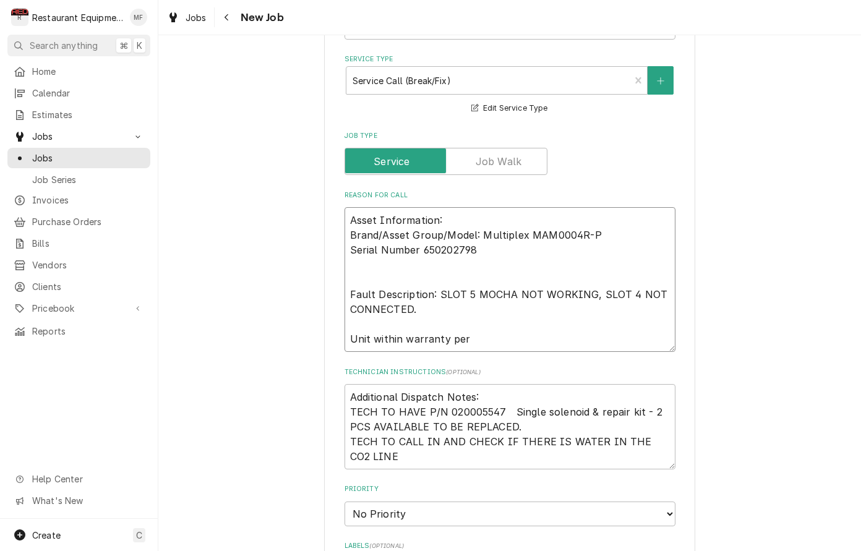
type textarea "Asset Information: Brand/Asset Group/Model: Multiplex MAM0004R-P Serial Number …"
type textarea "x"
type textarea "Asset Information: Brand/Asset Group/Model: Multiplex MAM0004R-P Serial Number …"
type textarea "x"
type textarea "Asset Information: Brand/Asset Group/Model: Multiplex MAM0004R-P Serial Number …"
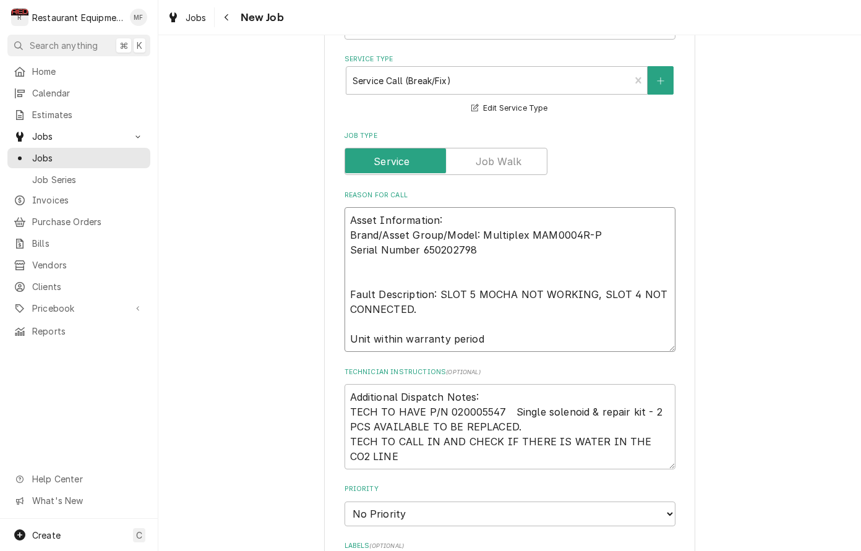
type textarea "x"
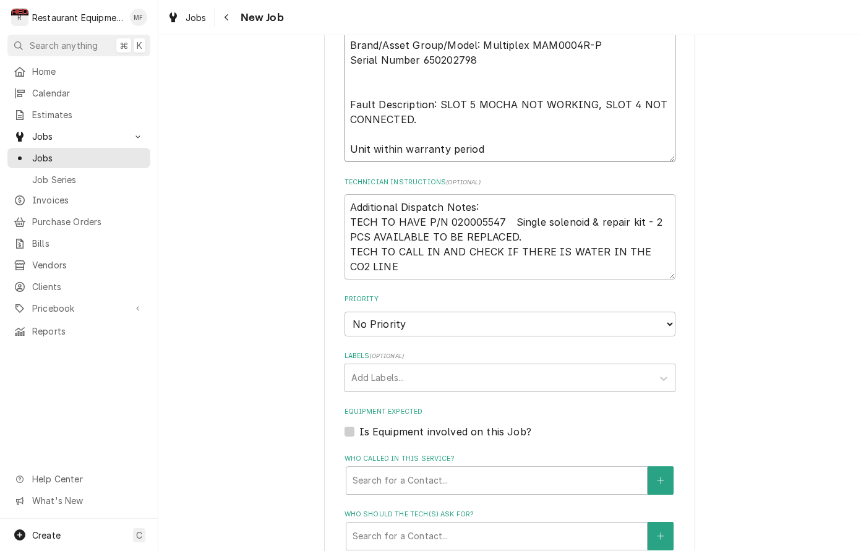
scroll to position [575, 0]
type textarea "Asset Information: Brand/Asset Group/Model: Multiplex MAM0004R-P Serial Number …"
select select "2"
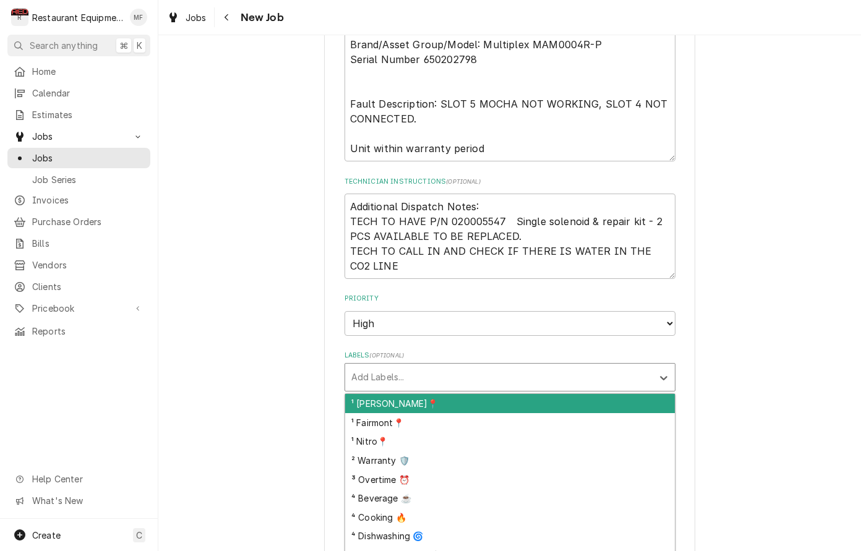
click at [621, 366] on div "Labels" at bounding box center [498, 377] width 295 height 22
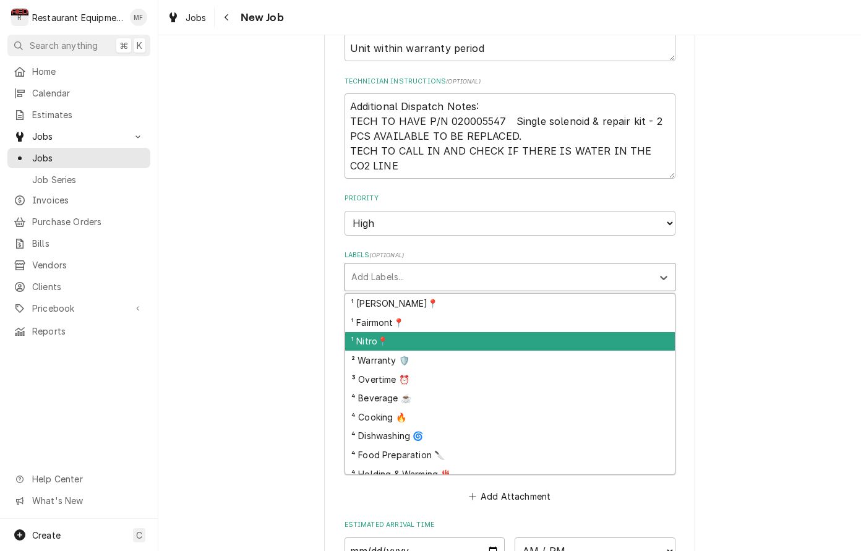
scroll to position [677, 0]
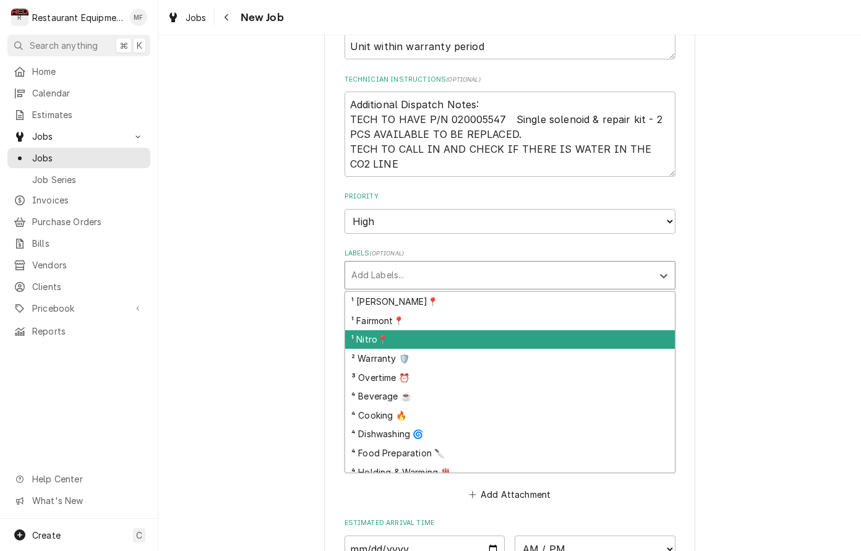
click at [567, 330] on div "¹ Nitro📍" at bounding box center [510, 339] width 330 height 19
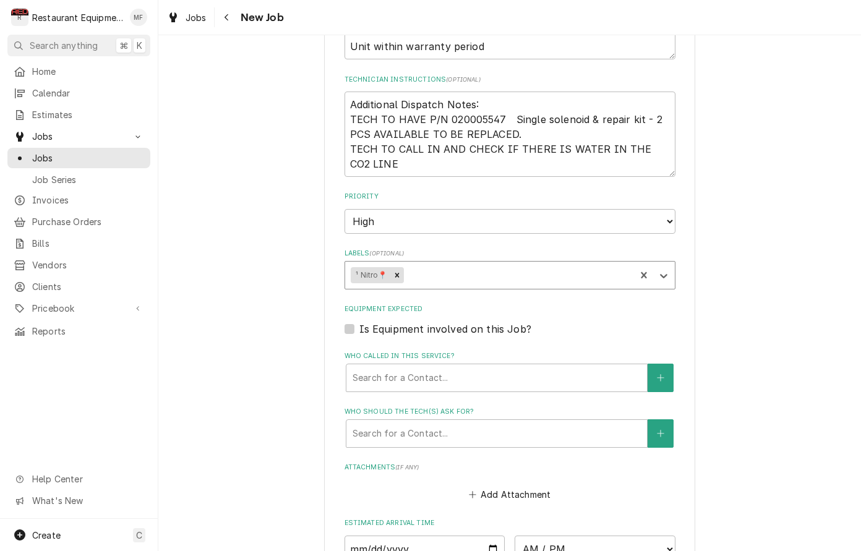
click at [542, 264] on div "Labels" at bounding box center [517, 275] width 223 height 22
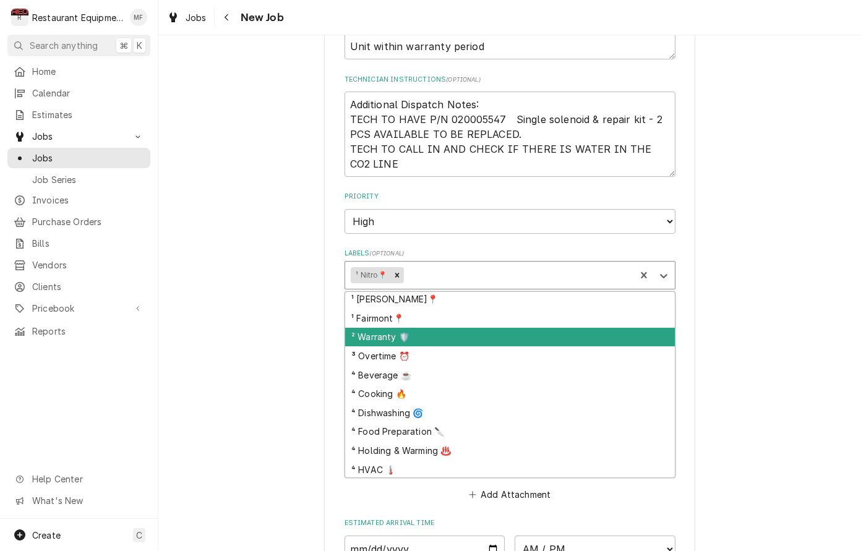
scroll to position [6, 0]
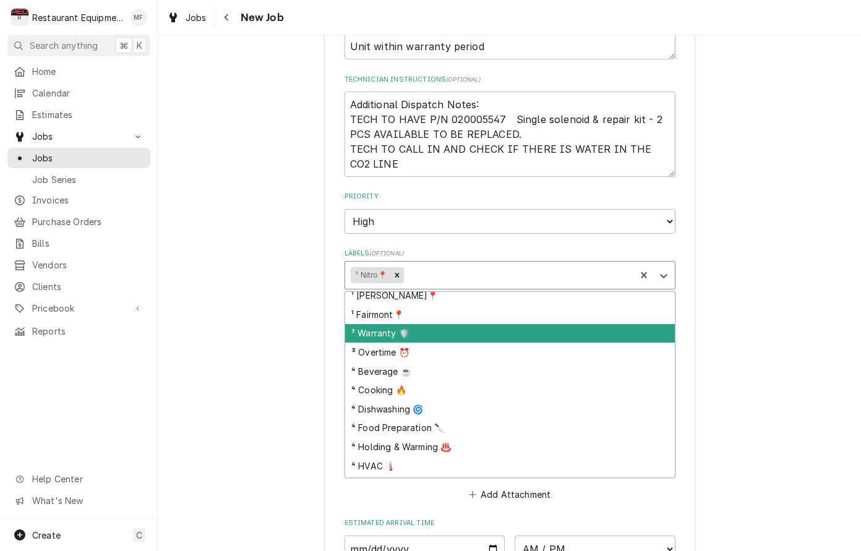
click at [559, 324] on div "² Warranty 🛡️" at bounding box center [510, 333] width 330 height 19
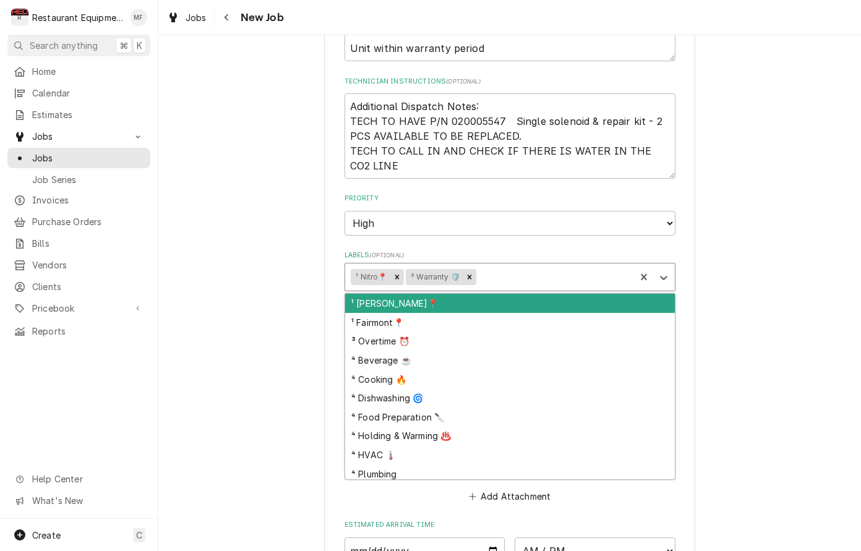
click at [558, 266] on div "Labels" at bounding box center [554, 277] width 151 height 22
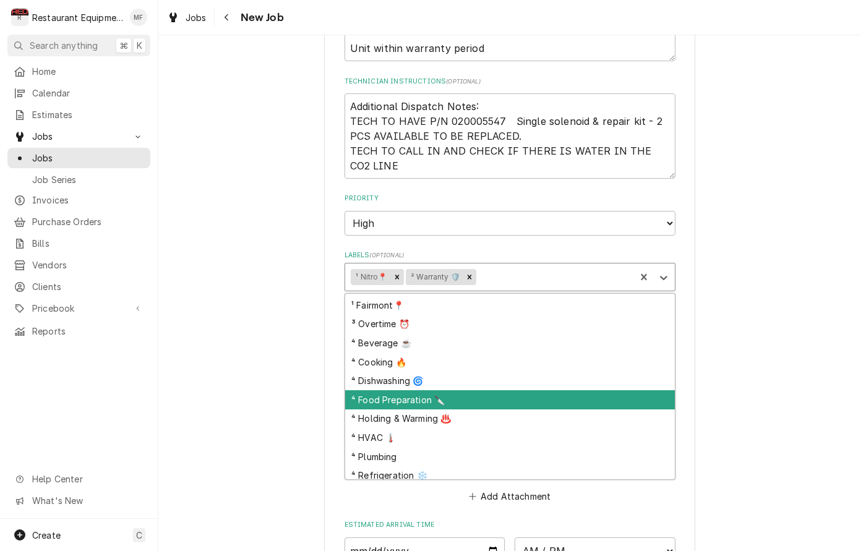
scroll to position [19, 0]
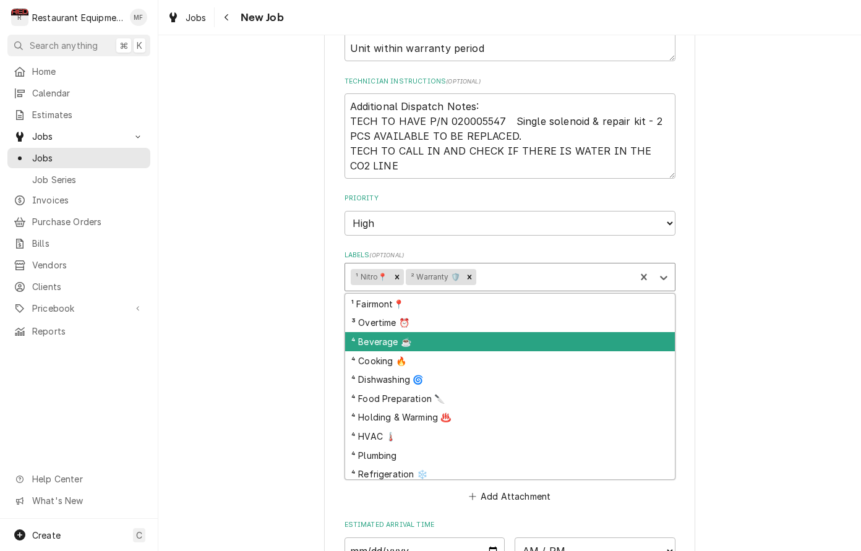
click at [558, 332] on div "⁴ Beverage ☕" at bounding box center [510, 341] width 330 height 19
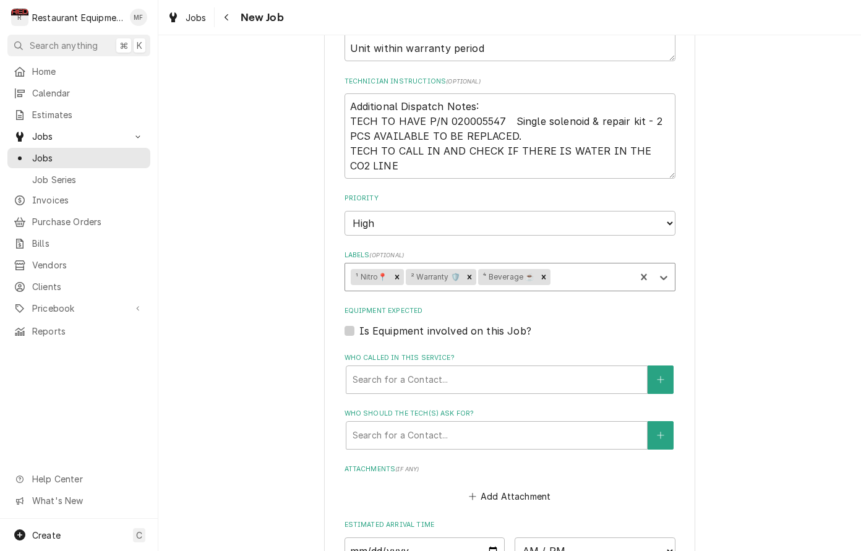
type textarea "x"
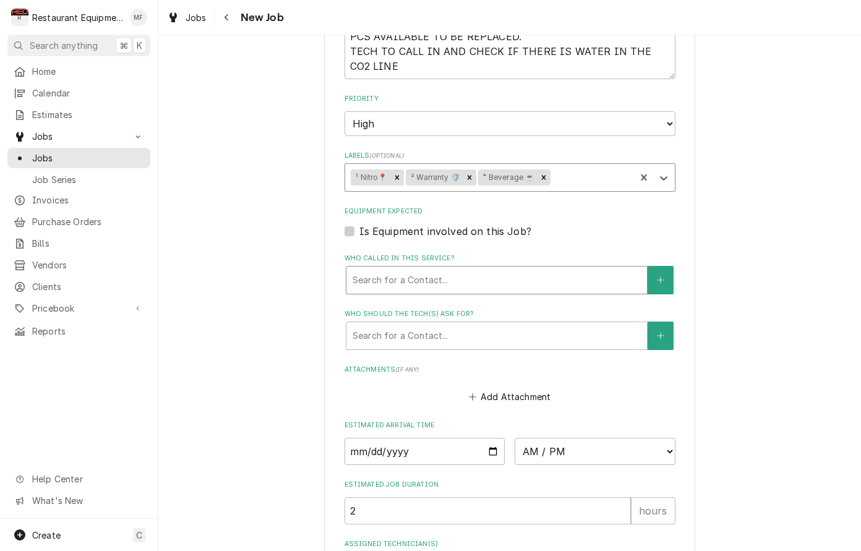
scroll to position [776, 0]
click at [539, 268] on div "Who called in this service?" at bounding box center [497, 279] width 288 height 22
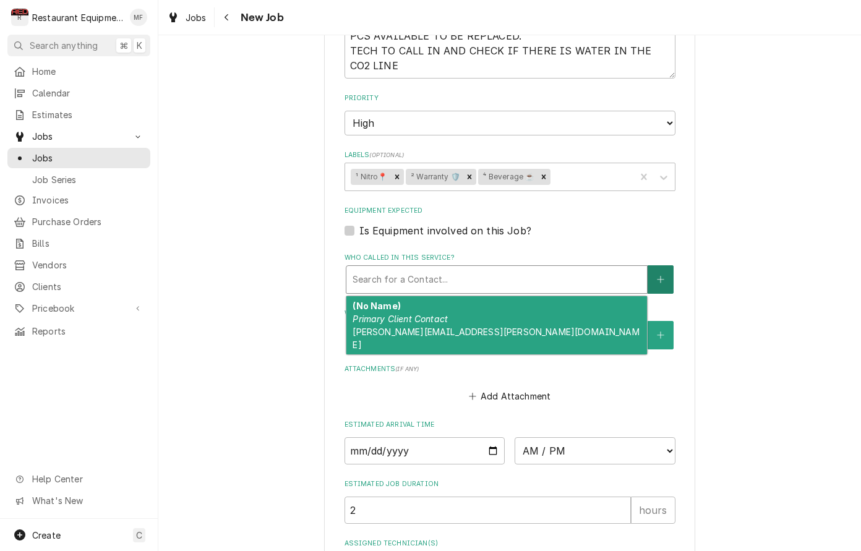
click at [666, 265] on button "Who called in this service?" at bounding box center [661, 279] width 26 height 28
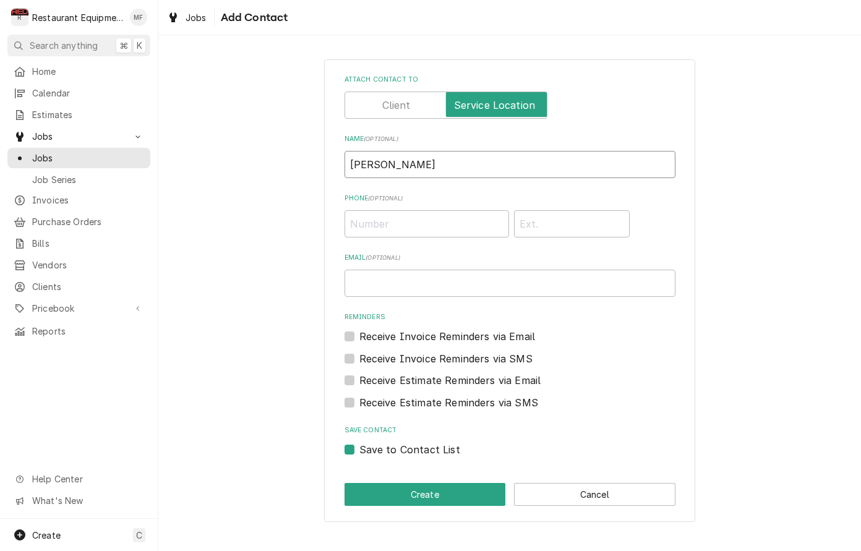
type input "John Bentz"
type input "(740) 992-5600"
click at [463, 487] on button "Create" at bounding box center [425, 494] width 161 height 23
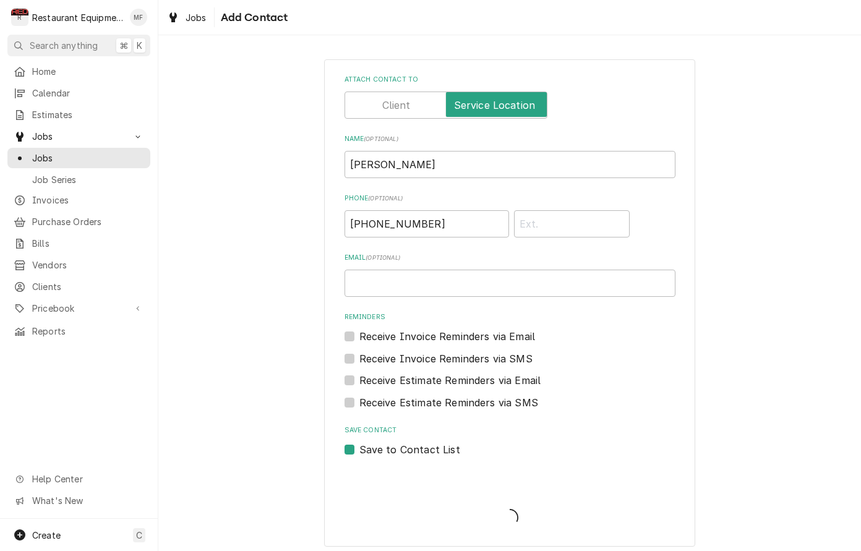
scroll to position [776, 0]
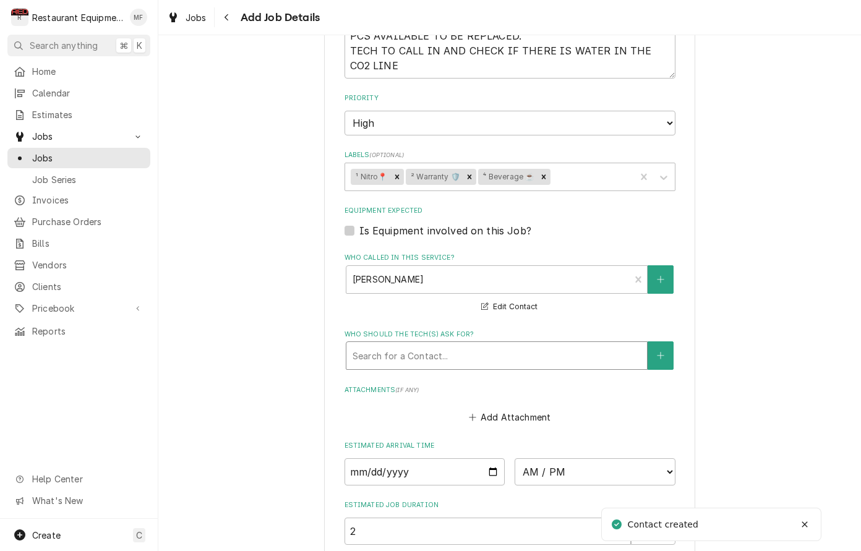
click at [482, 345] on div "Who should the tech(s) ask for?" at bounding box center [497, 356] width 288 height 22
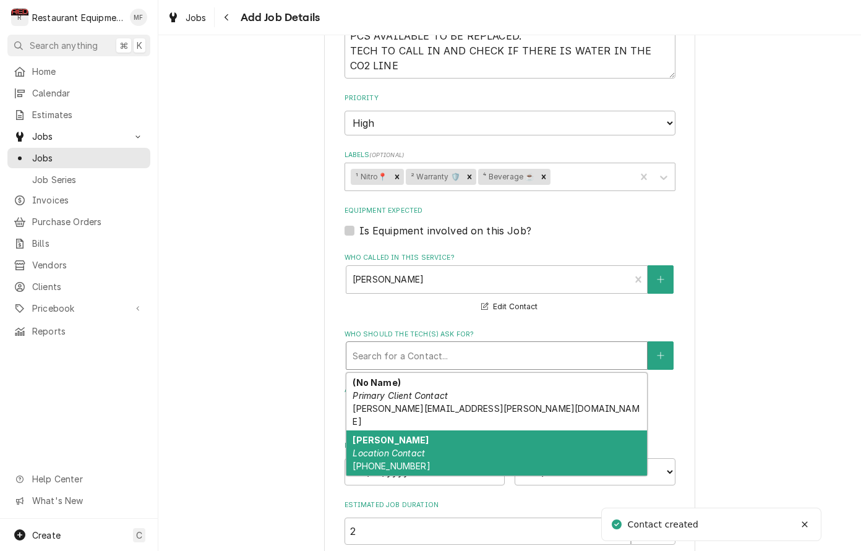
click at [476, 431] on div "John Bentz Location Contact (740) 992-5600" at bounding box center [496, 453] width 301 height 45
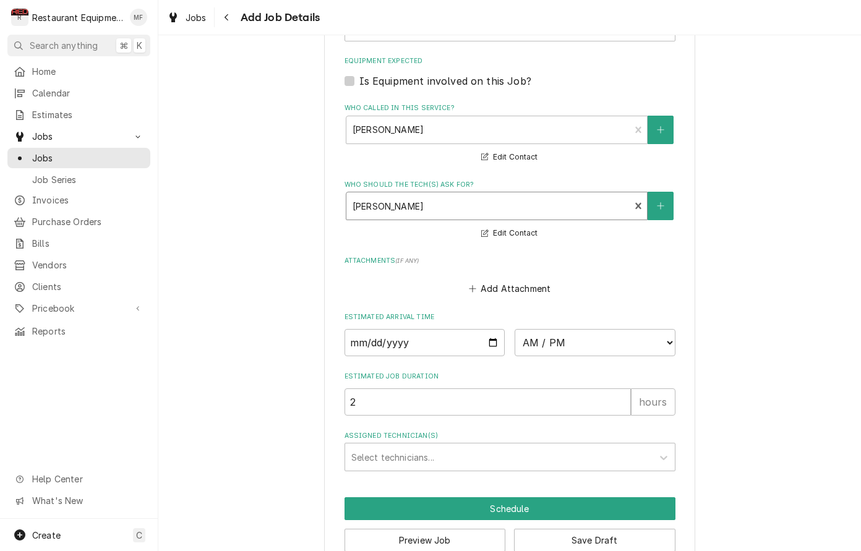
scroll to position [925, 0]
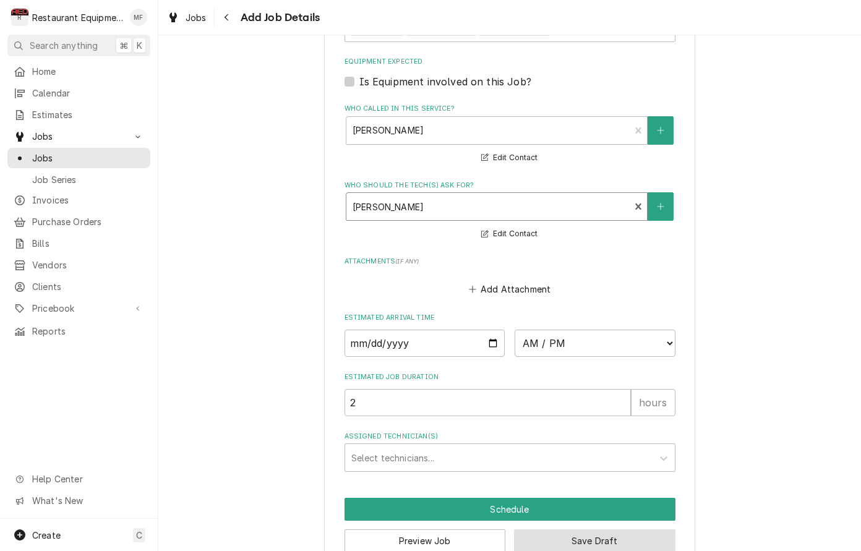
click at [582, 530] on button "Save Draft" at bounding box center [594, 541] width 161 height 23
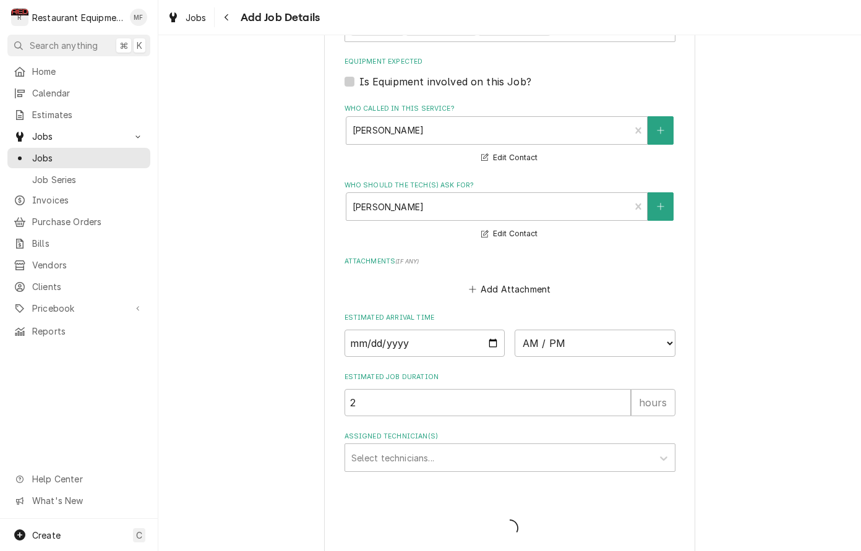
scroll to position [914, 0]
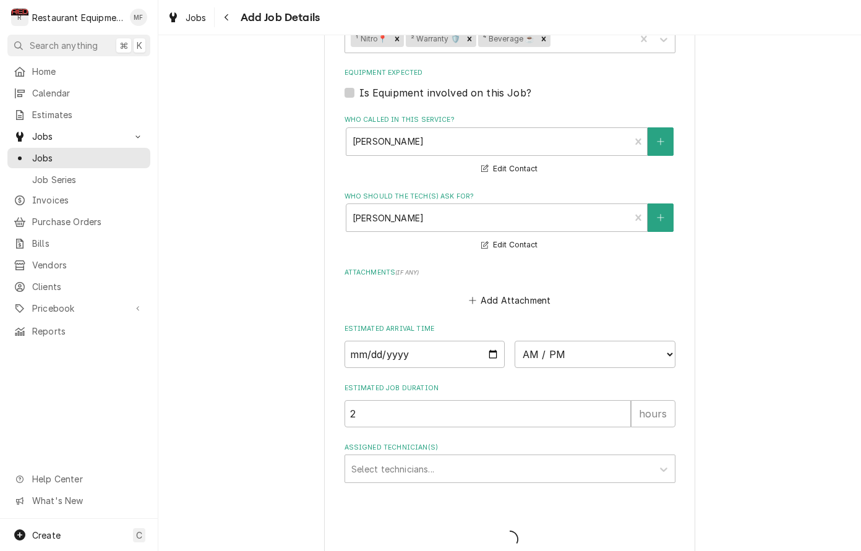
type textarea "x"
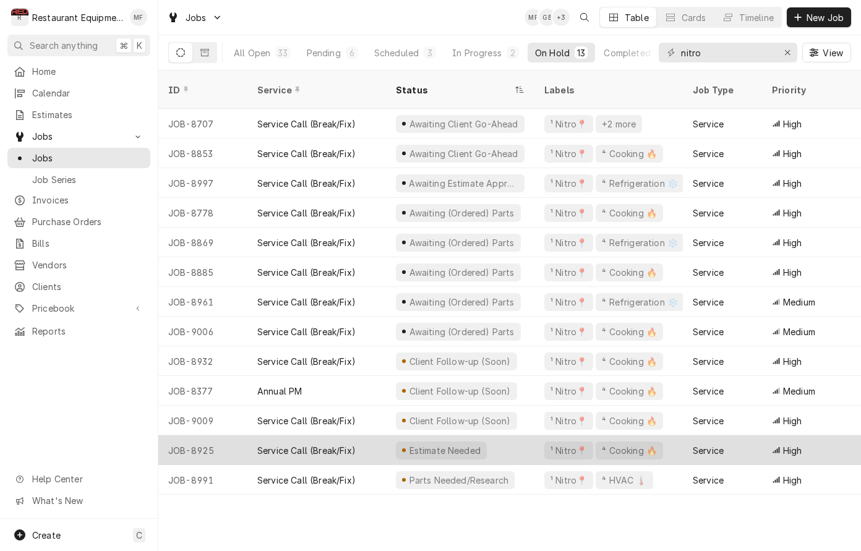
click at [293, 444] on div "Service Call (Break/Fix)" at bounding box center [306, 450] width 98 height 13
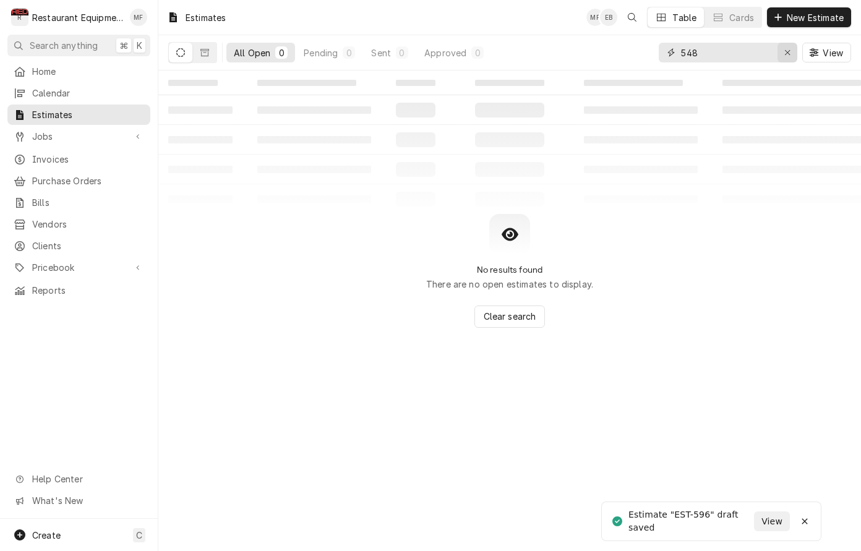
click at [791, 55] on div "Erase input" at bounding box center [787, 52] width 12 height 12
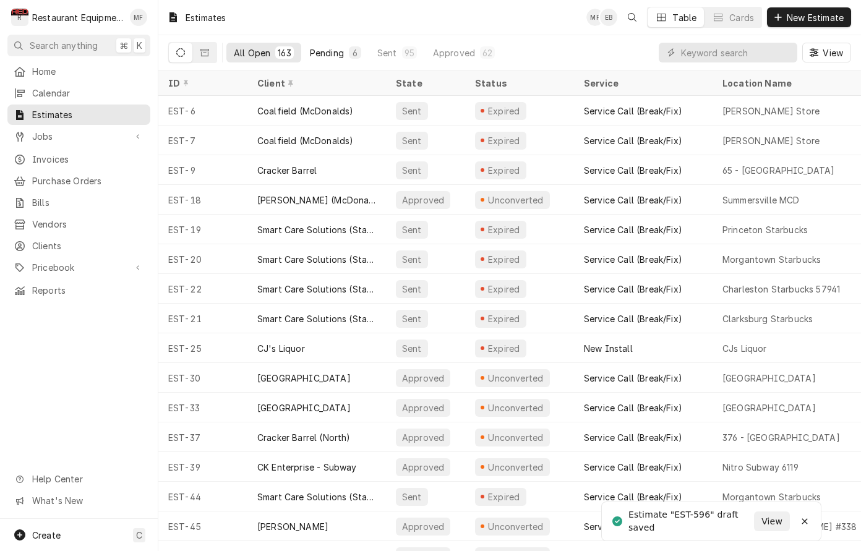
click at [322, 51] on div "Pending" at bounding box center [327, 52] width 34 height 13
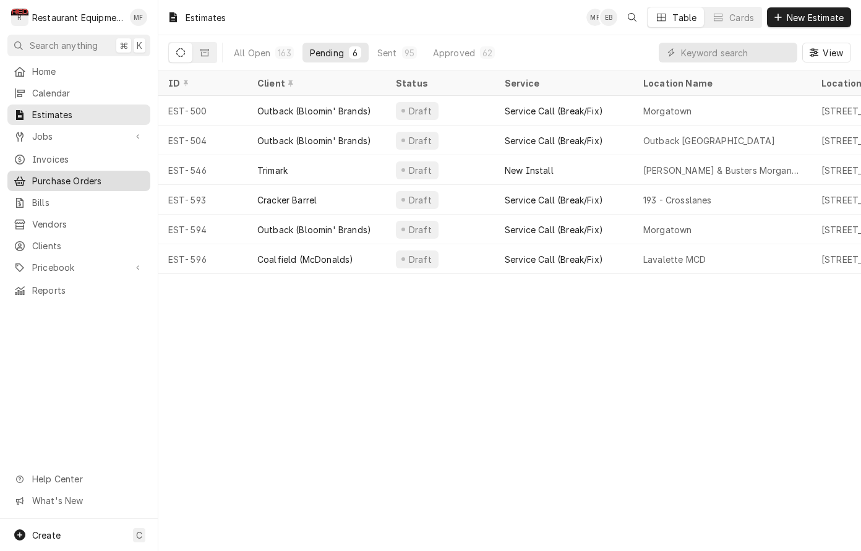
click at [116, 178] on span "Purchase Orders" at bounding box center [88, 180] width 112 height 13
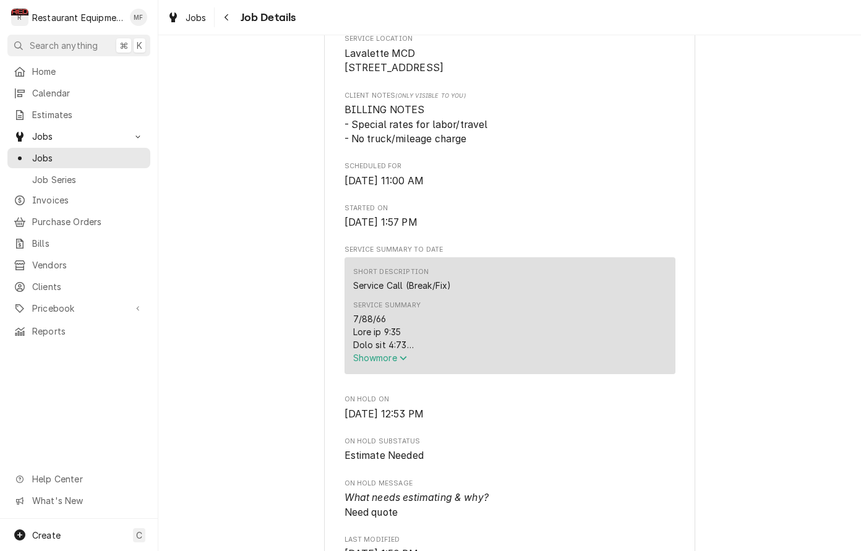
scroll to position [306, 0]
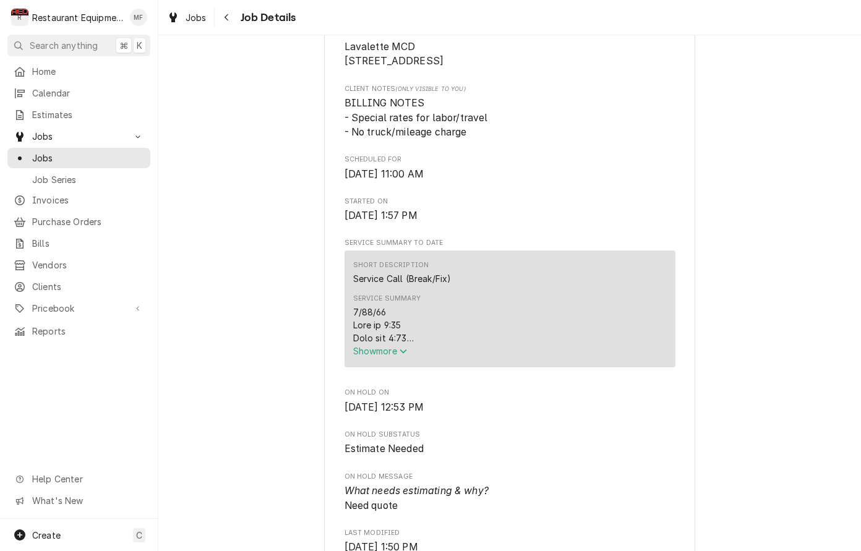
click at [387, 353] on span "Show more" at bounding box center [380, 351] width 54 height 11
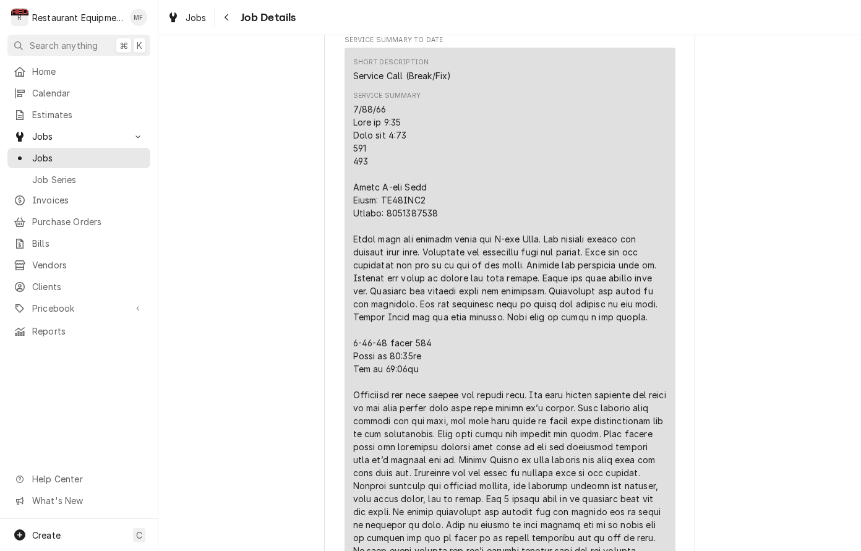
scroll to position [512, 0]
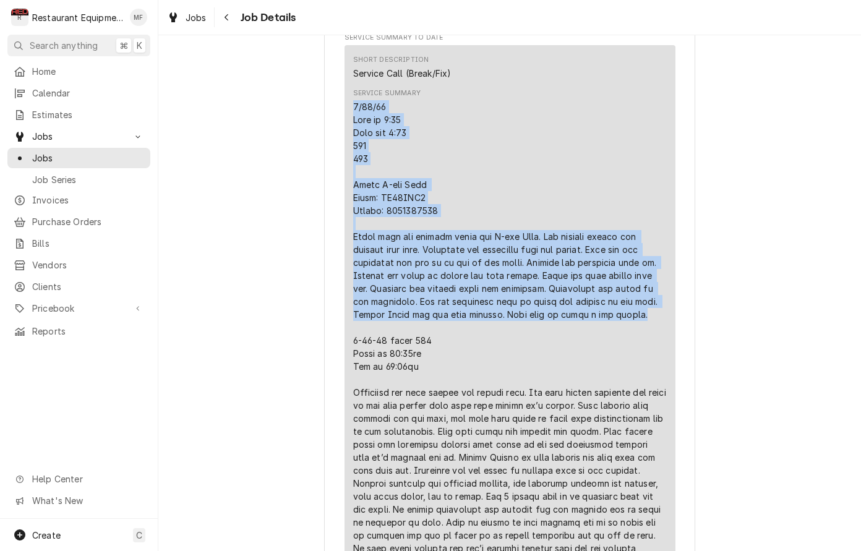
drag, startPoint x: 354, startPoint y: 110, endPoint x: 644, endPoint y: 321, distance: 358.2
click at [644, 321] on div "Service Summary" at bounding box center [510, 327] width 314 height 455
copy div "9/18/25 Time in 1:30 Time out 2:30 205 208 Amana Q-ing Oven Model: MC23MPW2 Ser…"
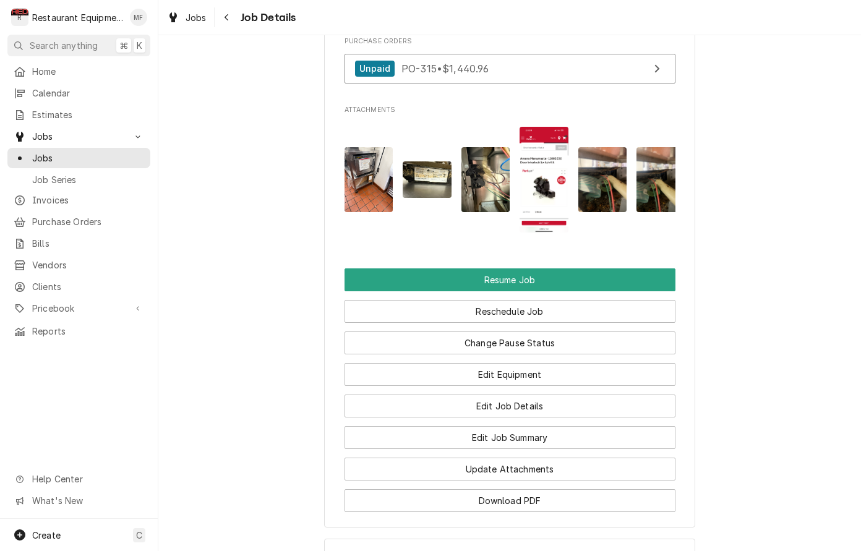
scroll to position [1846, 0]
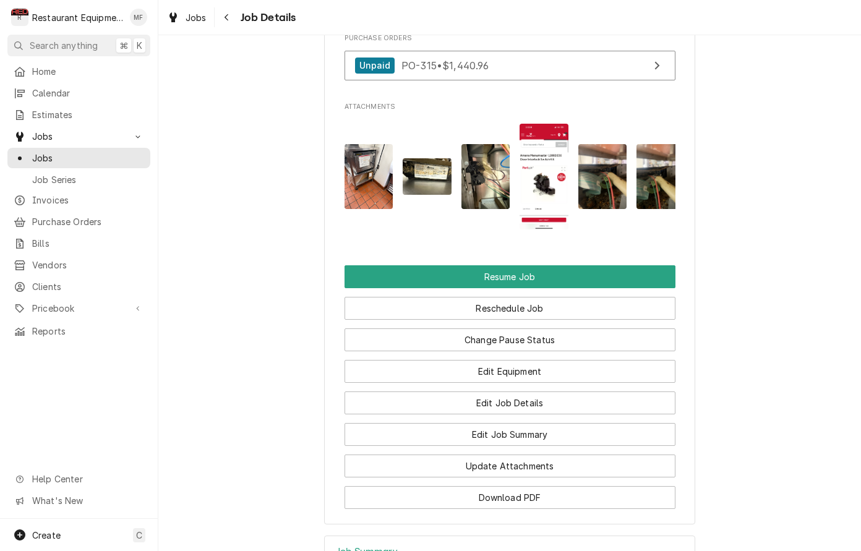
click at [547, 203] on img "Attachments" at bounding box center [544, 177] width 49 height 106
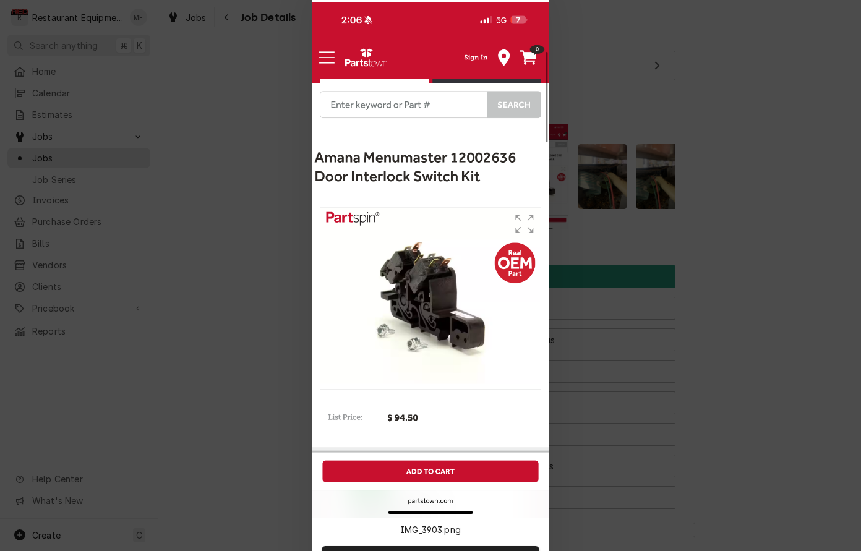
scroll to position [0, 0]
drag, startPoint x: 246, startPoint y: 82, endPoint x: 233, endPoint y: 80, distance: 12.5
click at [246, 82] on div at bounding box center [430, 275] width 861 height 551
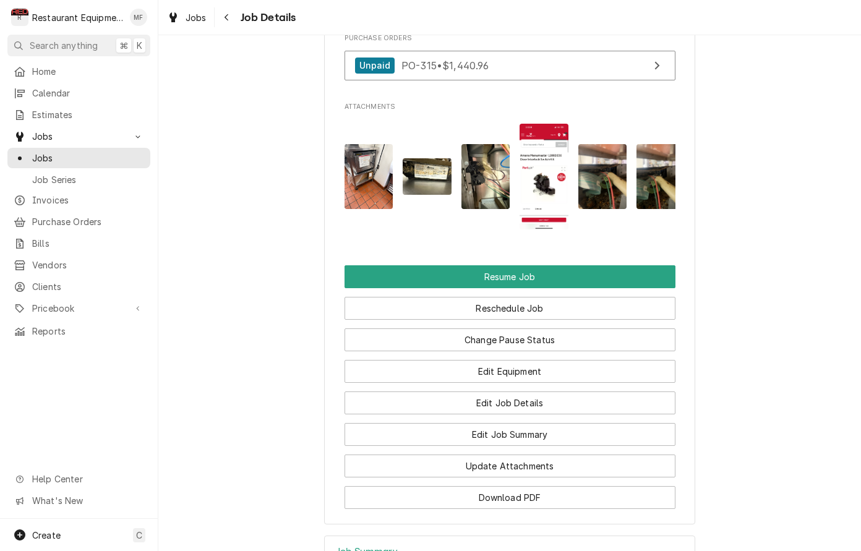
click at [542, 195] on img "Attachments" at bounding box center [544, 177] width 49 height 106
click at [542, 195] on body "R Restaurant Equipment Diagnostics MF Search anything ⌘ K Home Calendar Estimat…" at bounding box center [430, 275] width 861 height 551
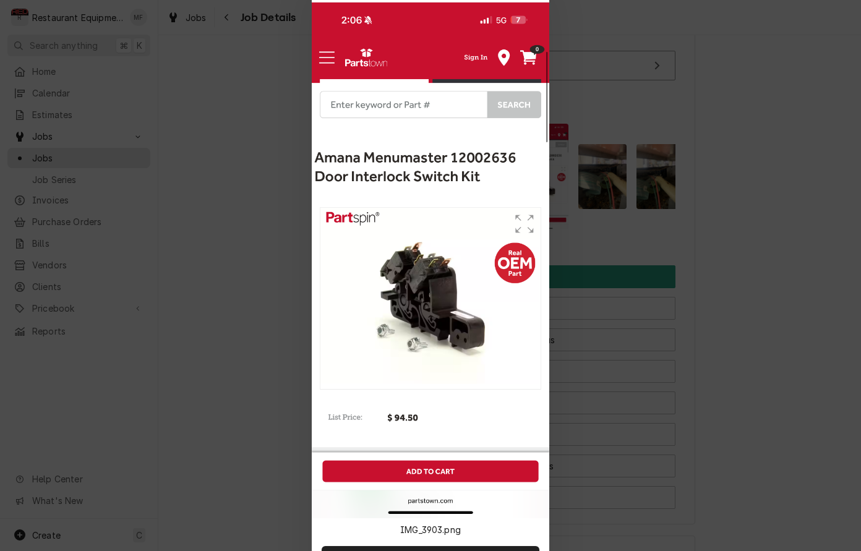
click at [305, 116] on div at bounding box center [430, 275] width 861 height 551
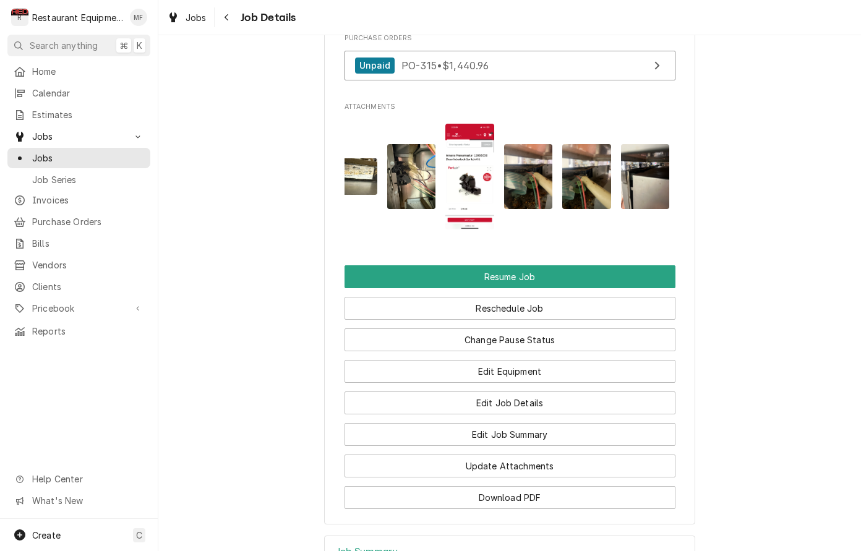
scroll to position [0, 75]
click at [519, 185] on img "Attachments" at bounding box center [527, 176] width 49 height 65
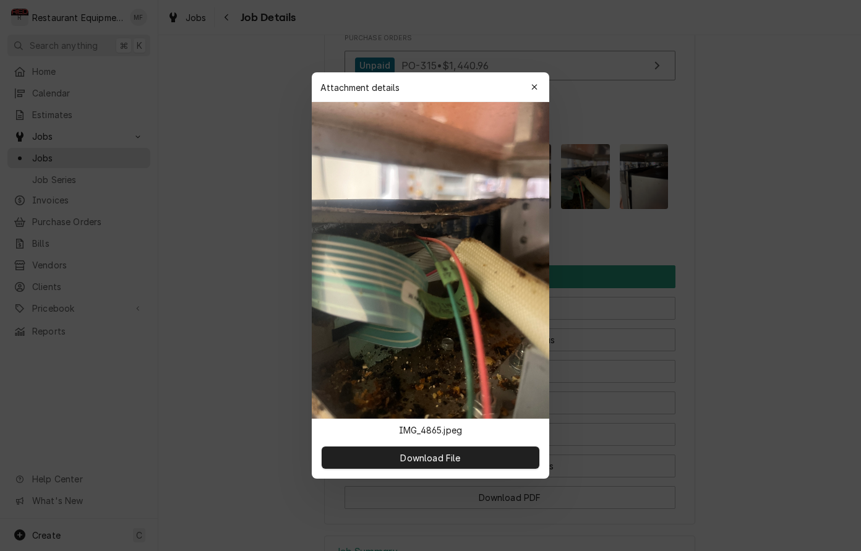
drag, startPoint x: 537, startPoint y: 89, endPoint x: 546, endPoint y: 103, distance: 16.1
click at [537, 89] on icon "button" at bounding box center [534, 87] width 6 height 6
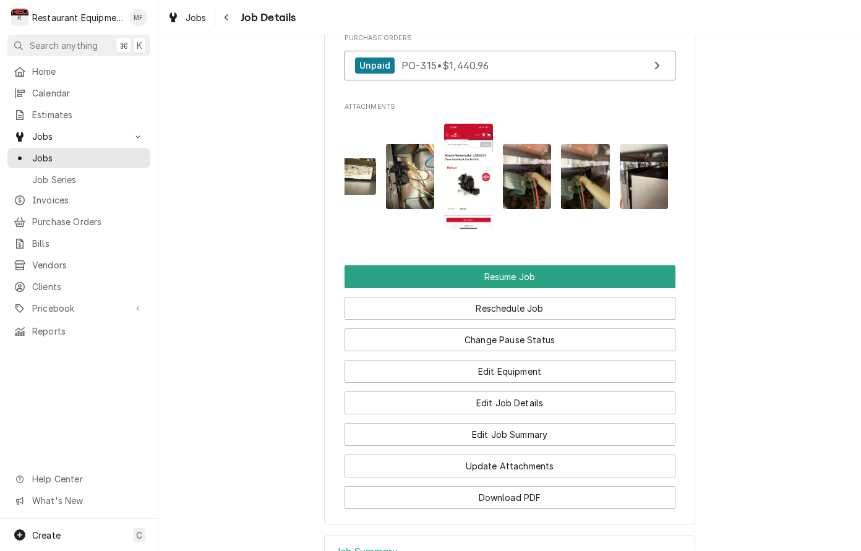
click at [586, 174] on img "Attachments" at bounding box center [585, 176] width 49 height 65
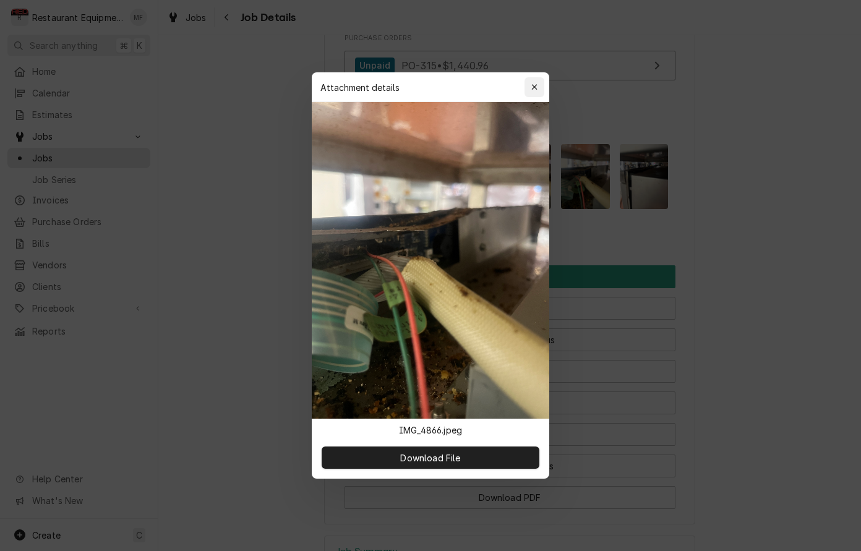
click at [537, 92] on div "button" at bounding box center [534, 87] width 12 height 12
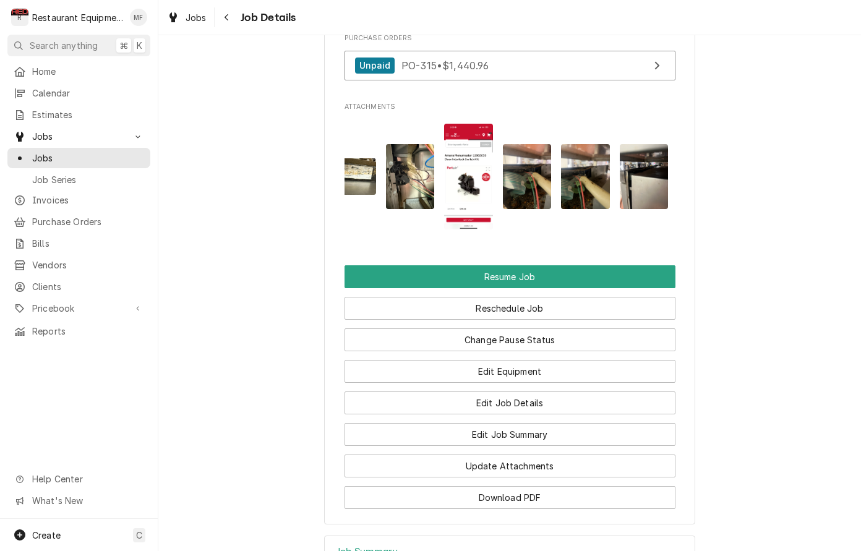
click at [643, 181] on img "Attachments" at bounding box center [644, 176] width 49 height 65
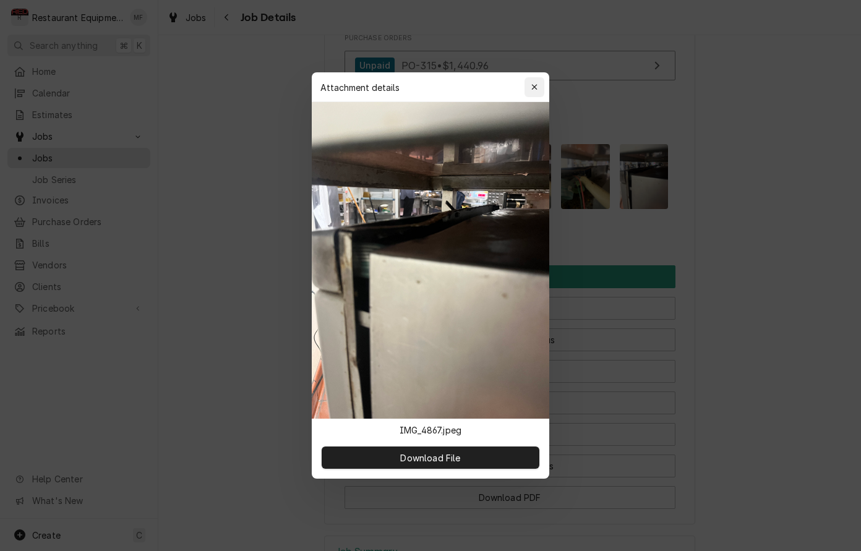
click at [538, 93] on button "button" at bounding box center [535, 87] width 20 height 20
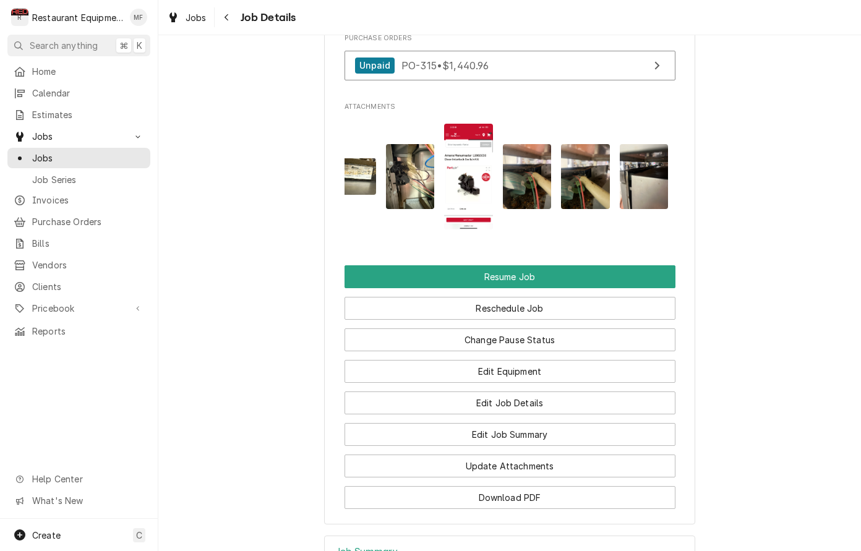
click at [524, 168] on img "Attachments" at bounding box center [527, 176] width 49 height 65
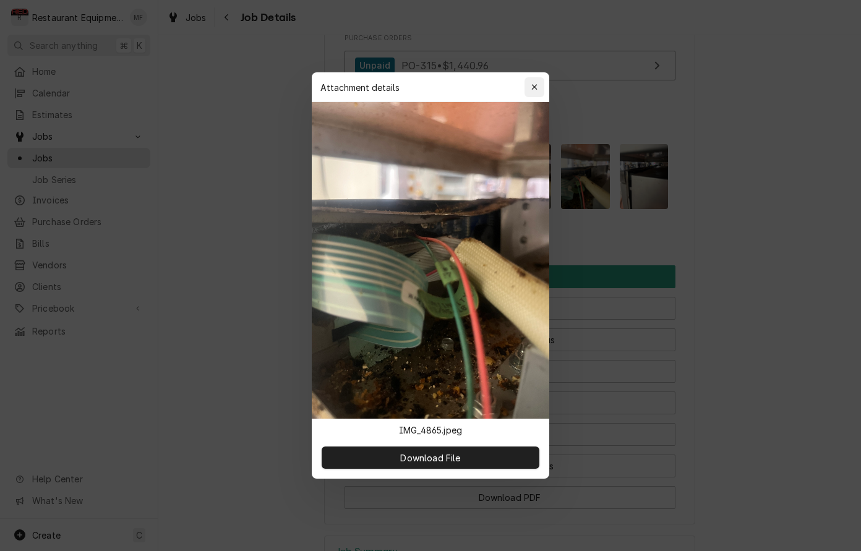
click at [530, 95] on button "button" at bounding box center [535, 87] width 20 height 20
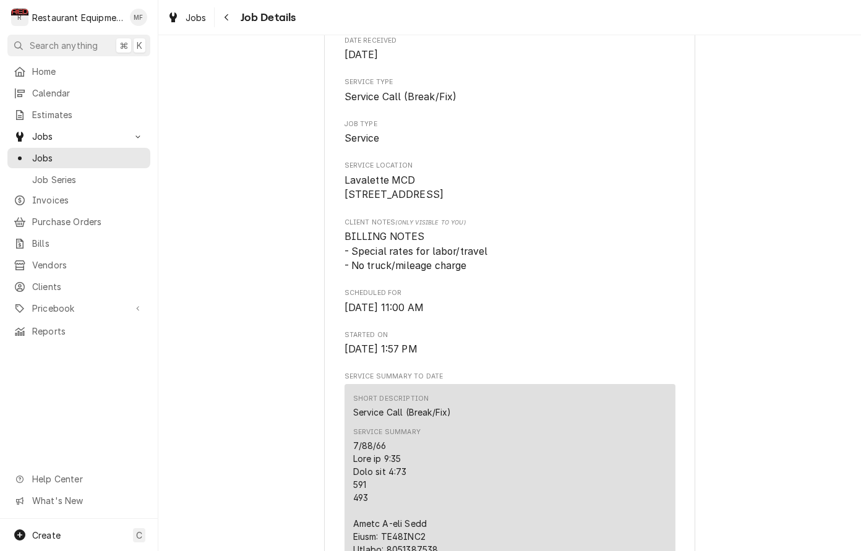
scroll to position [147, 0]
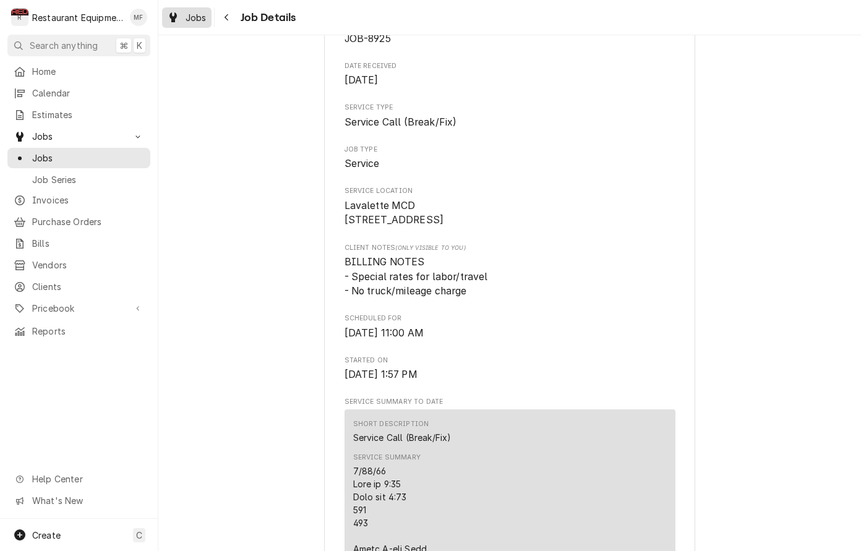
click at [209, 22] on link "Jobs" at bounding box center [186, 17] width 49 height 20
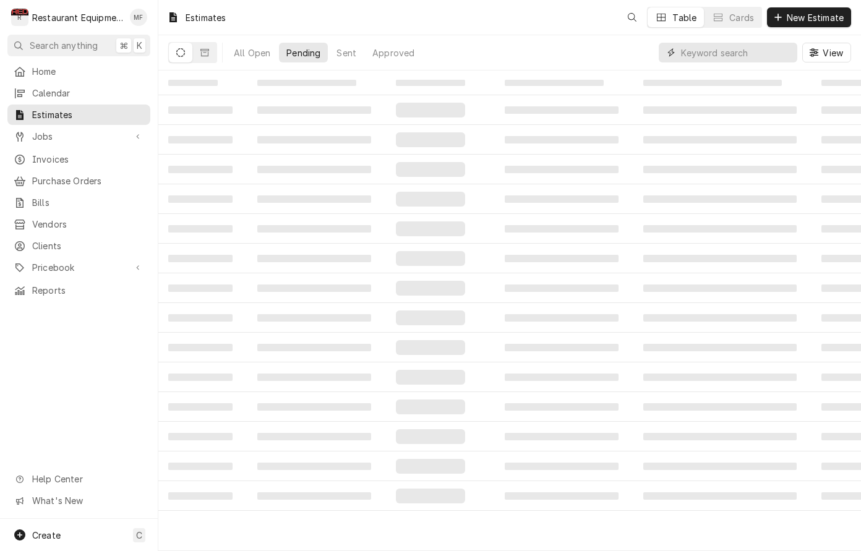
drag, startPoint x: 0, startPoint y: 0, endPoint x: 714, endPoint y: 56, distance: 716.6
click at [714, 56] on input "Dynamic Content Wrapper" at bounding box center [736, 53] width 110 height 20
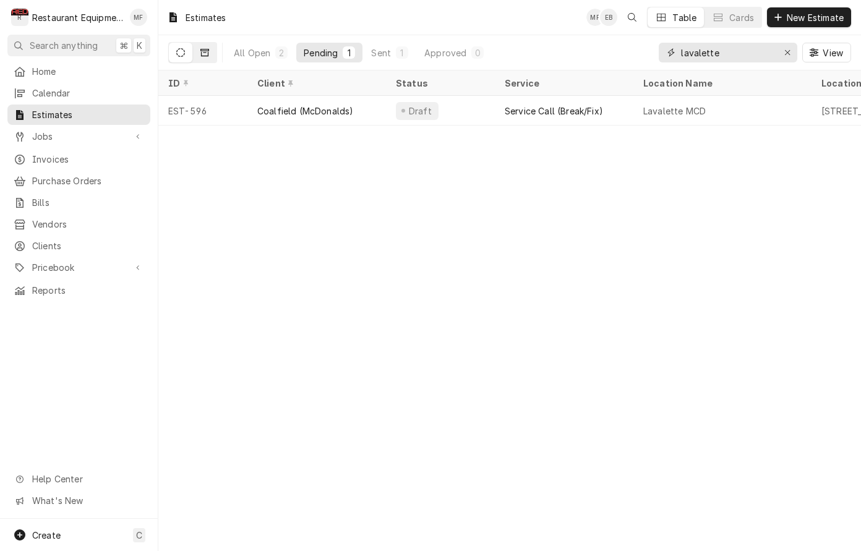
type input "lavalette"
click at [210, 49] on button "Dynamic Content Wrapper" at bounding box center [205, 53] width 24 height 20
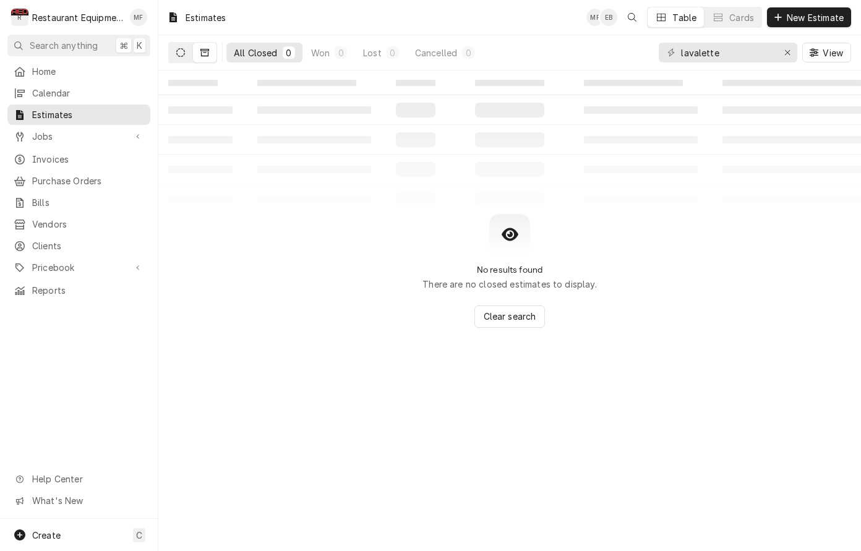
click at [180, 51] on icon "Dynamic Content Wrapper" at bounding box center [180, 52] width 9 height 9
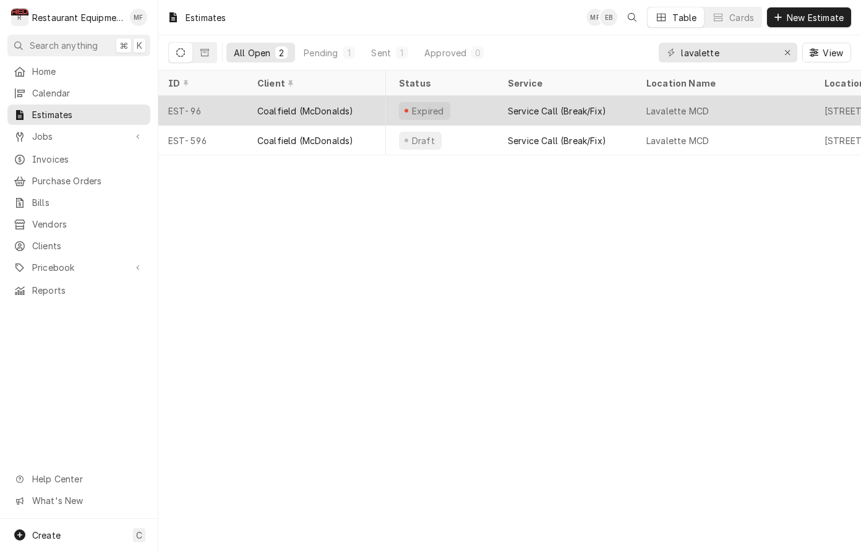
scroll to position [0, 90]
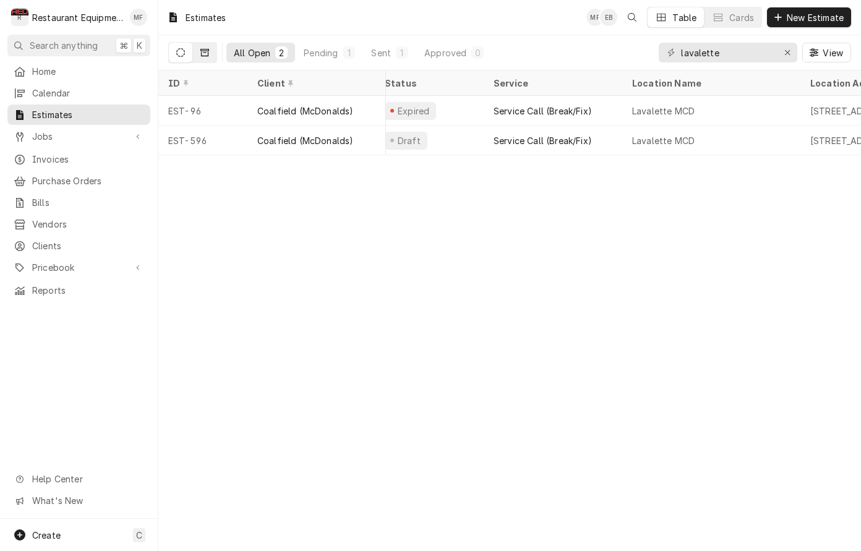
click at [208, 54] on icon "Dynamic Content Wrapper" at bounding box center [204, 52] width 9 height 7
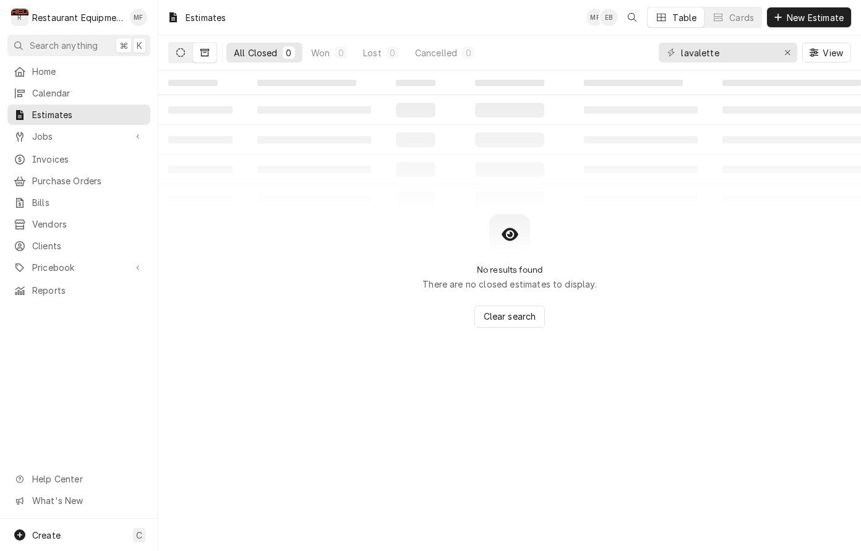
drag, startPoint x: 179, startPoint y: 49, endPoint x: 187, endPoint y: 49, distance: 7.4
click at [180, 49] on icon "Dynamic Content Wrapper" at bounding box center [180, 52] width 9 height 9
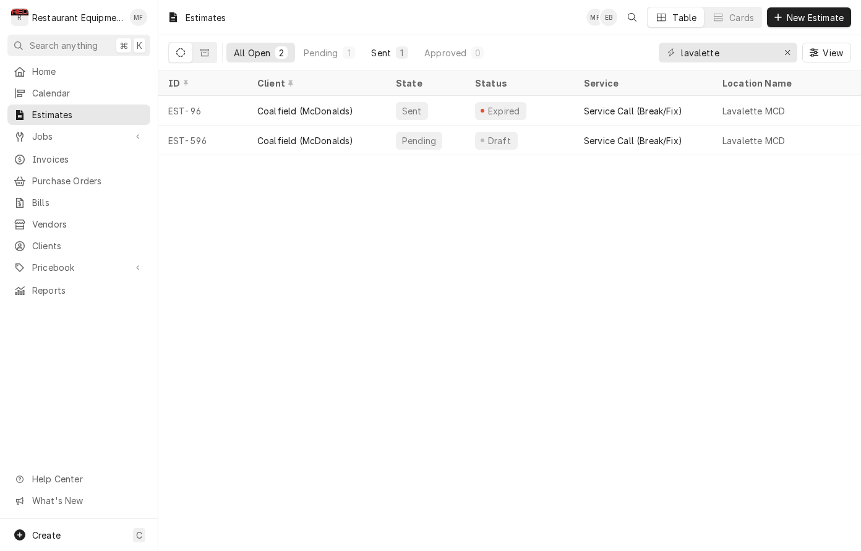
click at [380, 52] on div "Sent" at bounding box center [381, 52] width 20 height 13
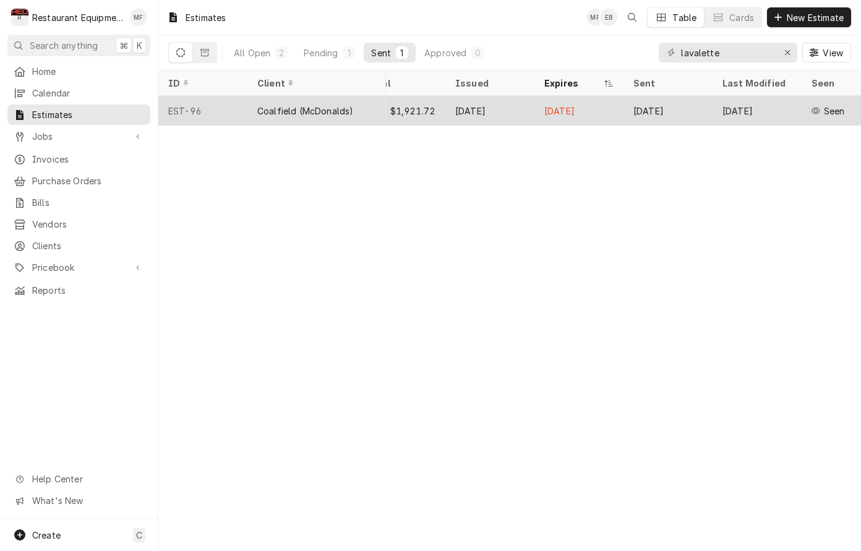
click at [538, 107] on div "[DATE]" at bounding box center [578, 111] width 89 height 30
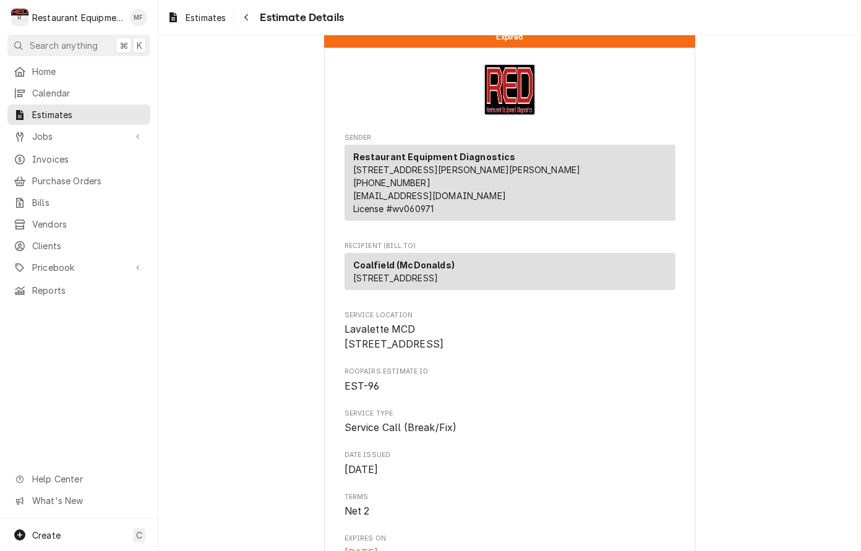
scroll to position [36, 0]
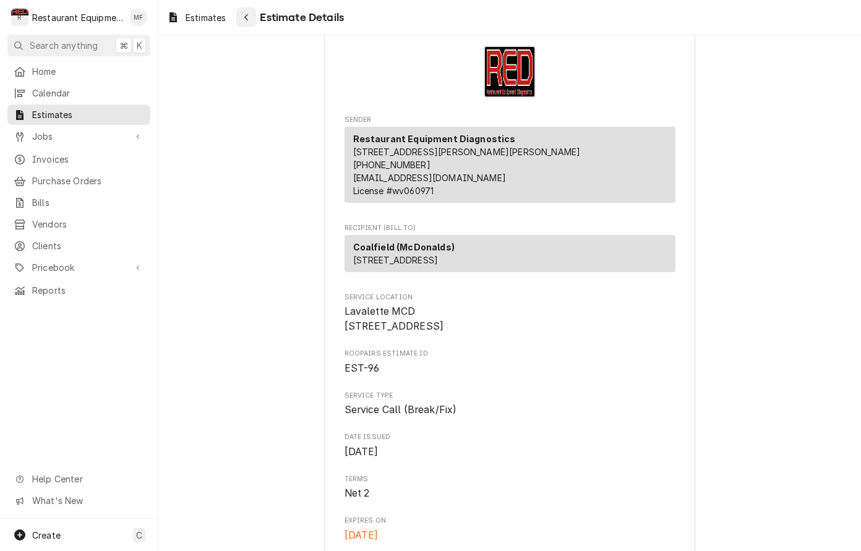
click at [242, 20] on div "Navigate back" at bounding box center [246, 17] width 12 height 12
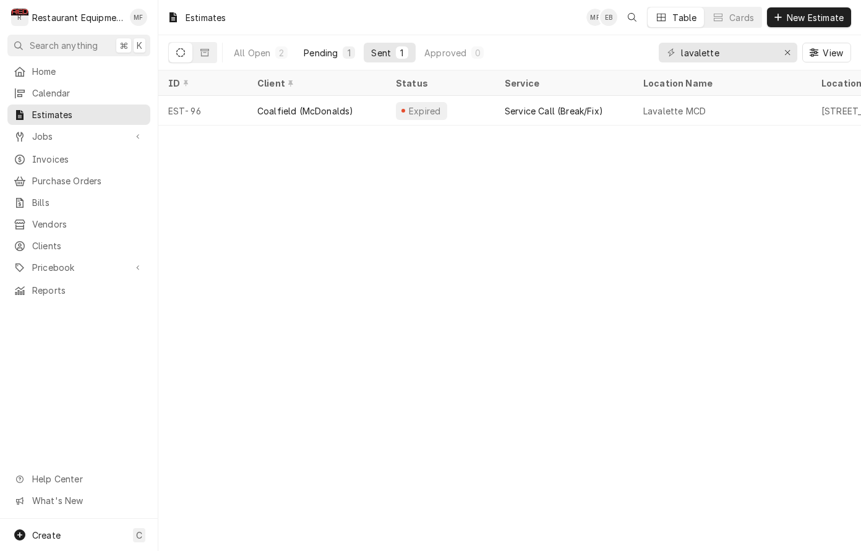
click at [320, 56] on div "Pending" at bounding box center [321, 52] width 34 height 13
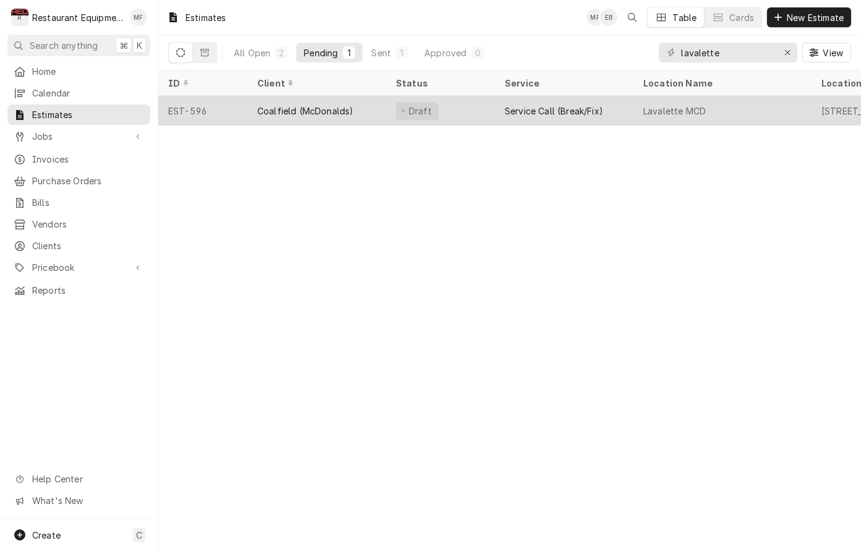
click at [363, 116] on div "Coalfield (McDonalds)" at bounding box center [316, 111] width 139 height 30
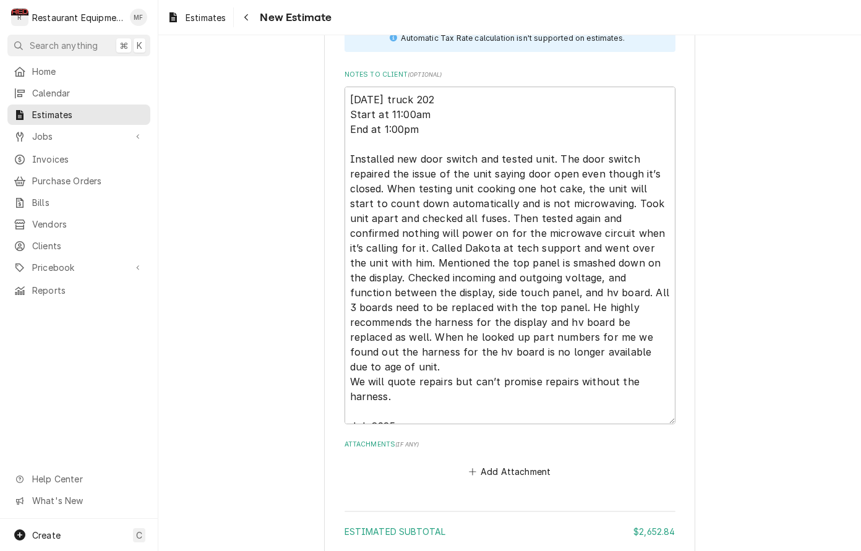
scroll to position [2858, 0]
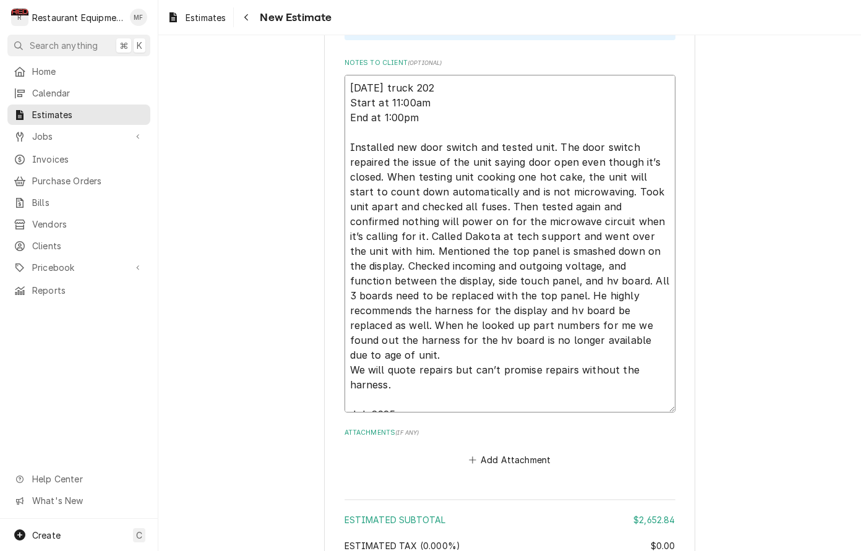
drag, startPoint x: 464, startPoint y: 67, endPoint x: 431, endPoint y: 60, distance: 33.6
click at [449, 75] on textarea "[DATE] truck 202 Start at 11:00am End at 1:00pm Installed new door switch and t…" at bounding box center [510, 244] width 331 height 338
click at [347, 75] on textarea "[DATE] truck 202 Start at 11:00am End at 1:00pm Installed new door switch and t…" at bounding box center [510, 244] width 331 height 338
type textarea "x"
type textarea "[DATE] truck 202 Start at 11:00am End at 1:00pm Installed new door switch and t…"
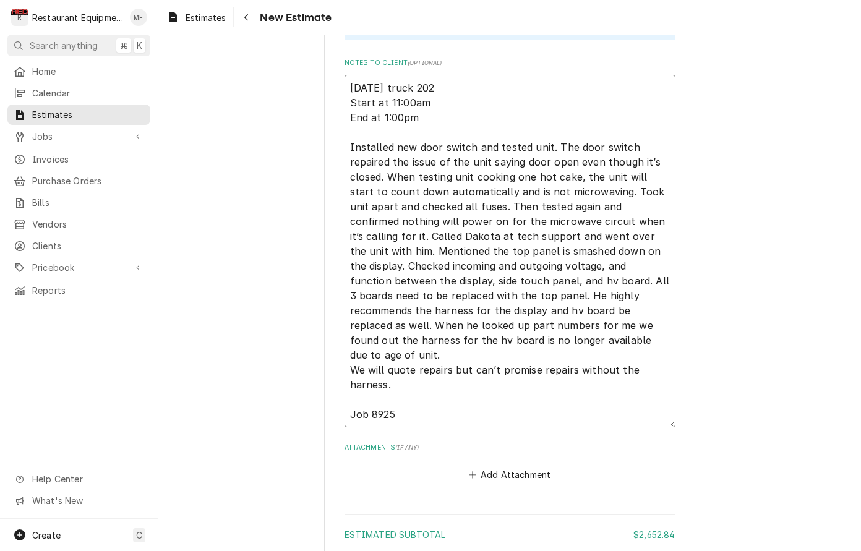
type textarea "x"
type textarea "[DATE] truck 202 Start at 11:00am End at 1:00pm Installed new door switch and t…"
type textarea "x"
type textarea "[DATE] truck 202 Start at 11:00am End at 1:00pm Installed new door switch and t…"
click at [354, 75] on textarea "[DATE] truck 202 Start at 11:00am End at 1:00pm Installed new door switch and t…" at bounding box center [510, 266] width 331 height 382
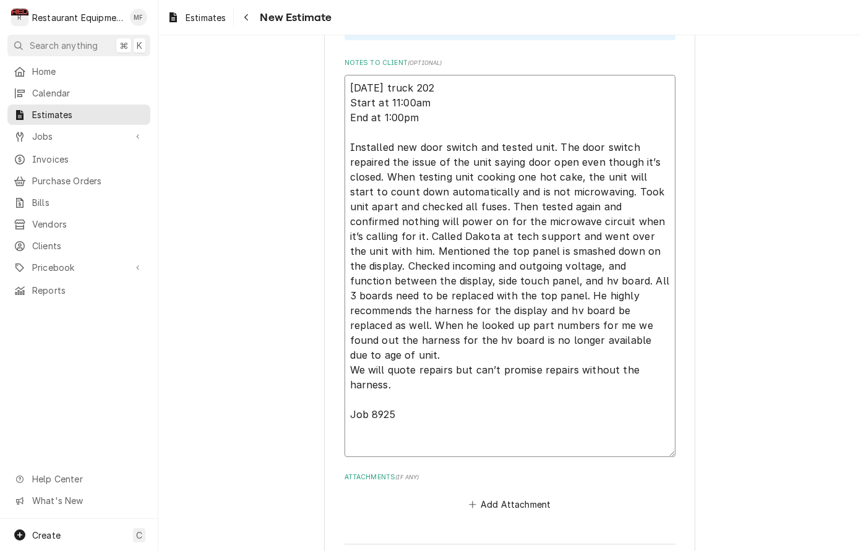
paste textarea "[DATE] Time in 1:30 Time out 2:30 205 208 Amana Q-ing Oven Model: MC23MPW2 Seri…"
type textarea "x"
type textarea "9/61/04 Lore ip 6:81 Dolo sit 8:53 880 803 Ametc A-eli Sedd Eiusm: TE72INC4 Utl…"
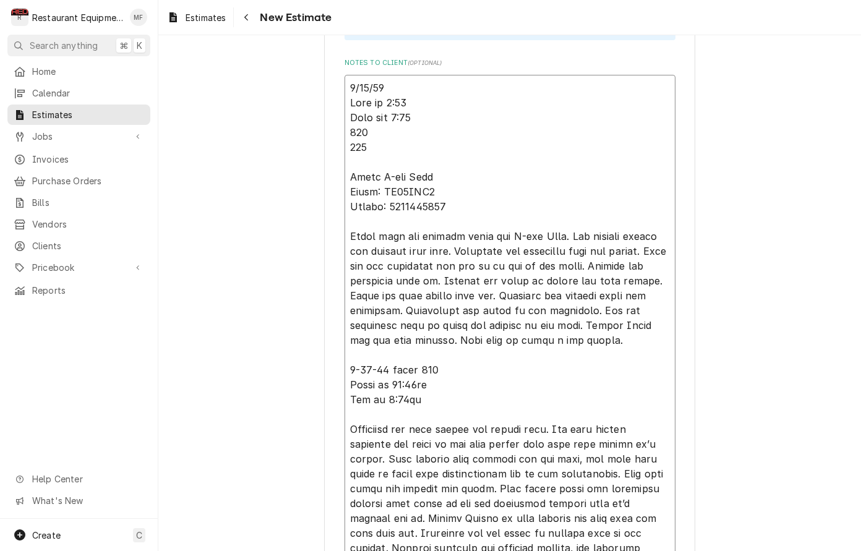
type textarea "x"
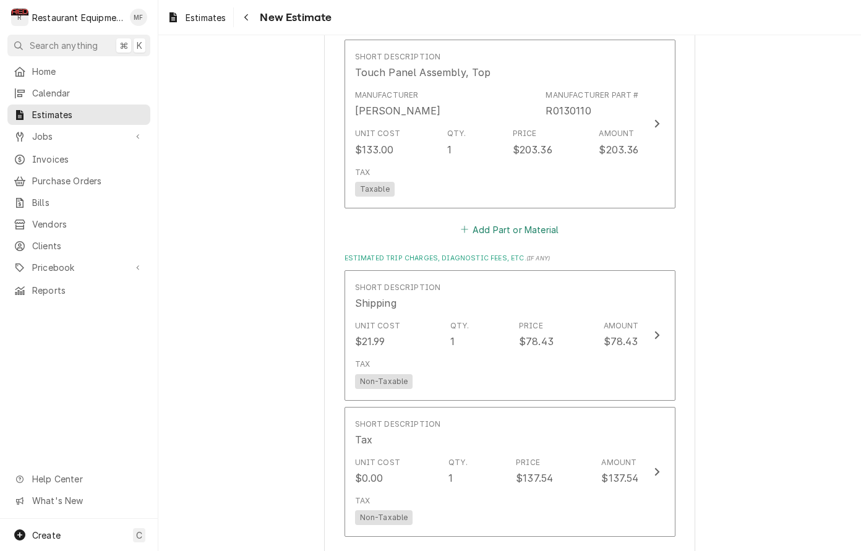
scroll to position [2190, 0]
type textarea "9/61/04 Lore ip 6:81 Dolo sit 8:53 880 803 Ametc A-eli Sedd Eiusm: TE72INC4 Utl…"
click at [551, 223] on button "Add Part or Material" at bounding box center [509, 231] width 102 height 17
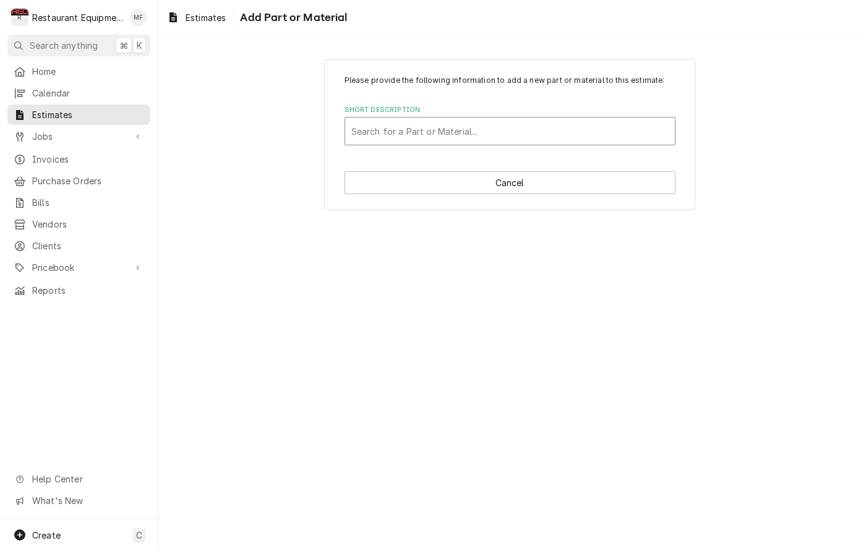
click at [515, 125] on div "Short Description" at bounding box center [509, 131] width 317 height 22
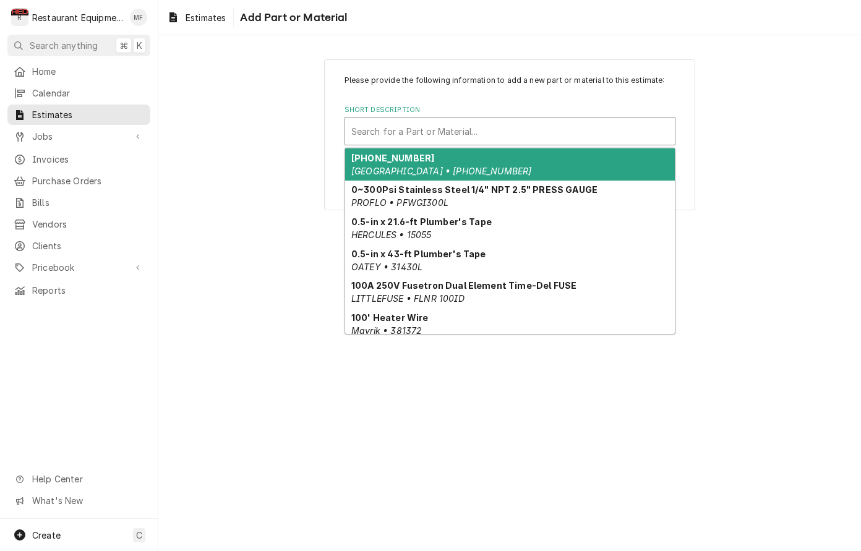
click at [433, 124] on div "Short Description" at bounding box center [509, 131] width 317 height 22
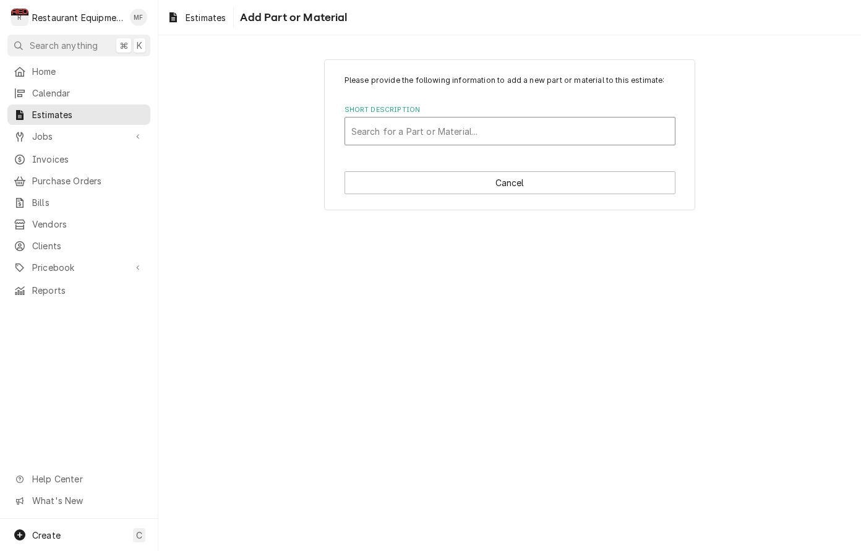
click at [436, 126] on div "Search for a Part or Material..." at bounding box center [509, 131] width 317 height 13
type input "12002"
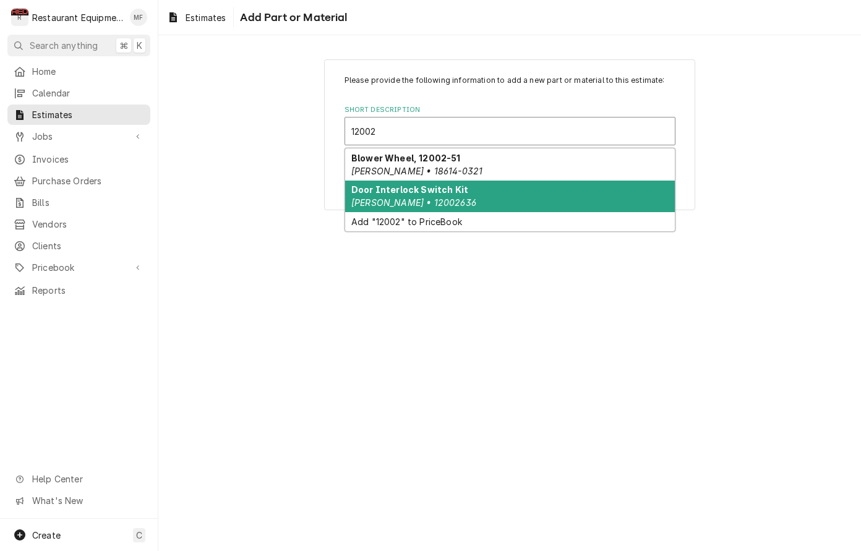
click at [585, 194] on div "Door Interlock Switch Kit Amana Menumaster • 12002636" at bounding box center [510, 197] width 330 height 32
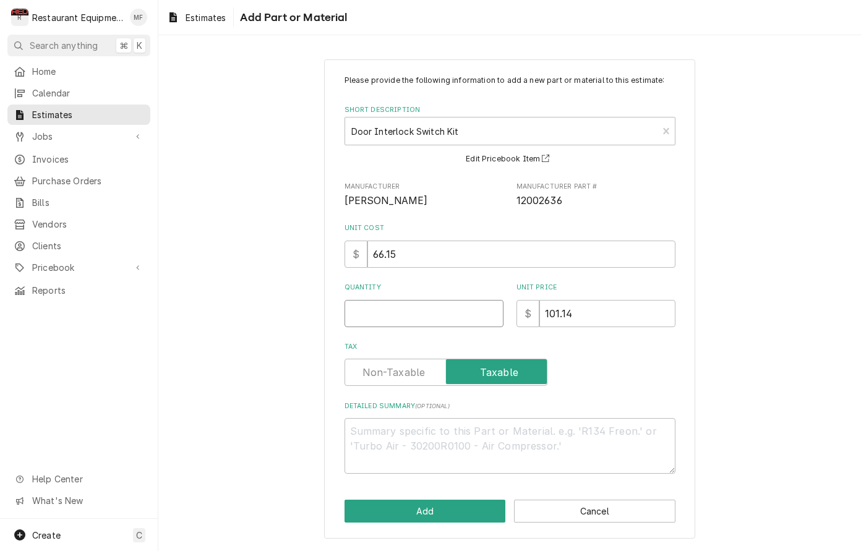
click at [451, 307] on input "Quantity" at bounding box center [424, 313] width 159 height 27
click at [416, 309] on input "Quantity" at bounding box center [424, 313] width 159 height 27
type textarea "x"
type input "1"
type textarea "x"
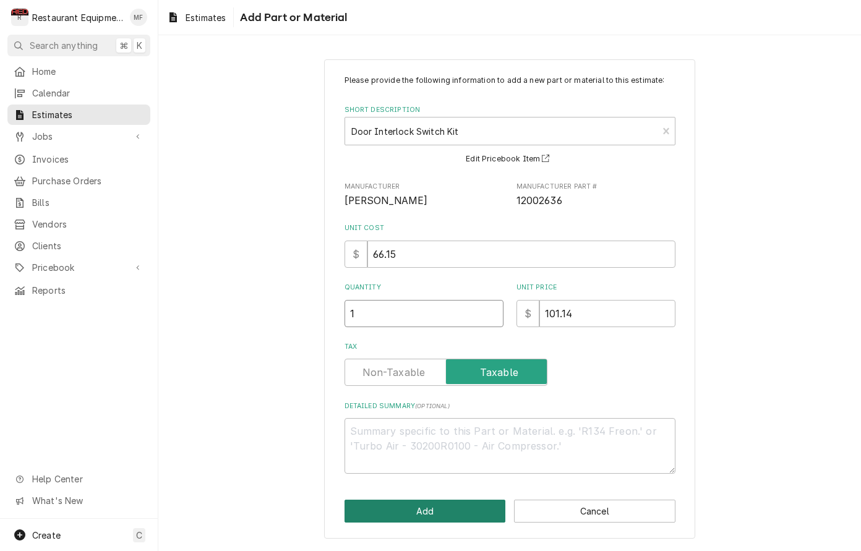
type input "1"
click at [485, 502] on button "Add" at bounding box center [425, 511] width 161 height 23
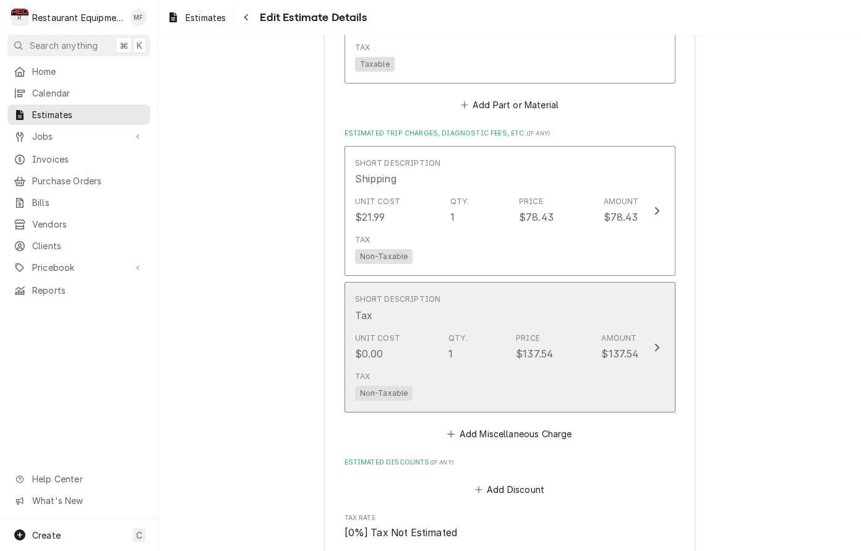
scroll to position [2490, 0]
click at [628, 367] on div "Tax Non-Taxable" at bounding box center [497, 387] width 284 height 40
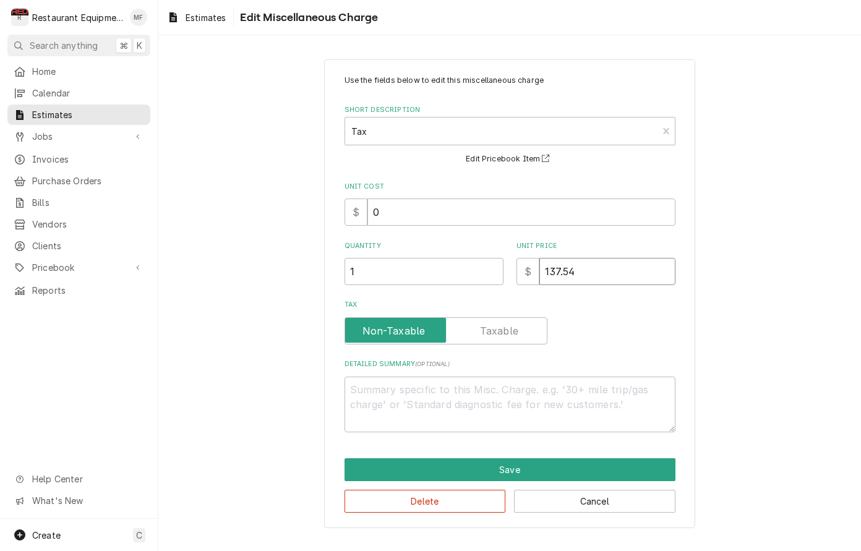
click at [605, 268] on input "137.54" at bounding box center [607, 271] width 136 height 27
type textarea "x"
type input "137.5"
type textarea "x"
type input "137"
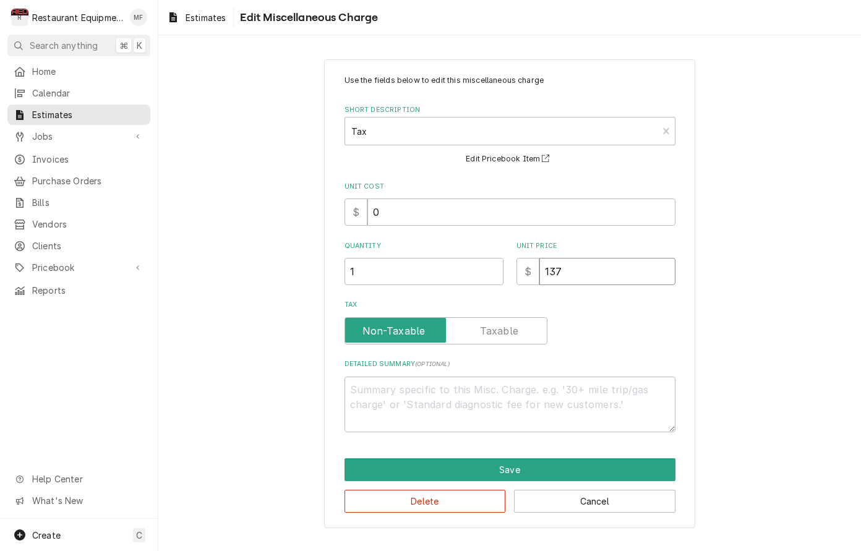
type textarea "x"
type input "13"
type textarea "x"
type input "1"
type textarea "x"
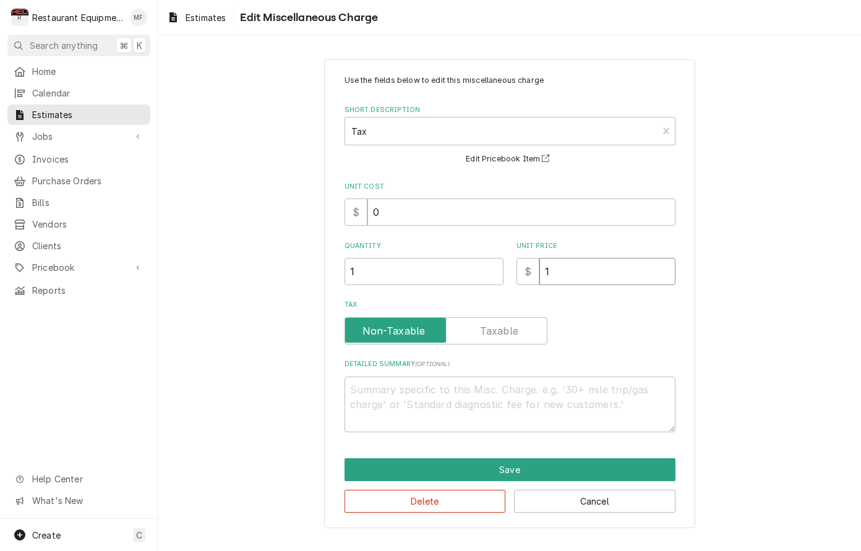
type input "14"
type textarea "x"
type input "144"
type textarea "x"
type input "144.6"
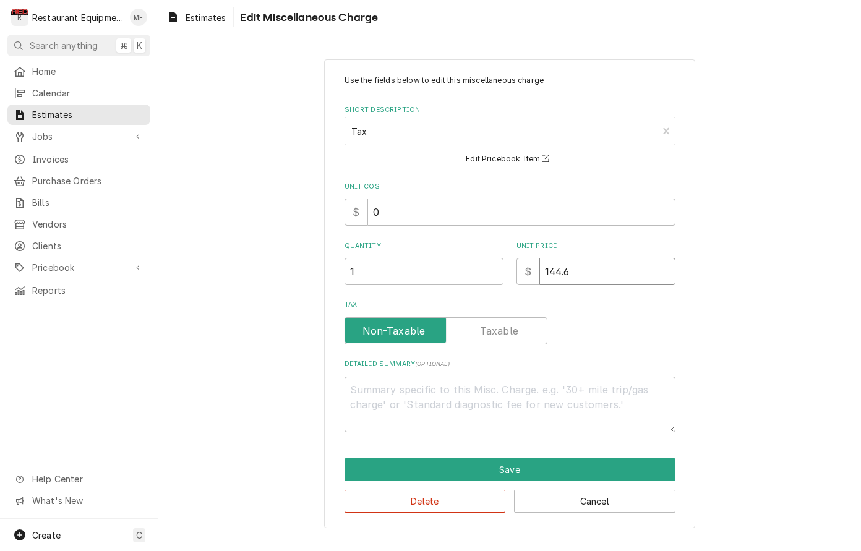
type textarea "x"
type input "144.62"
type textarea "x"
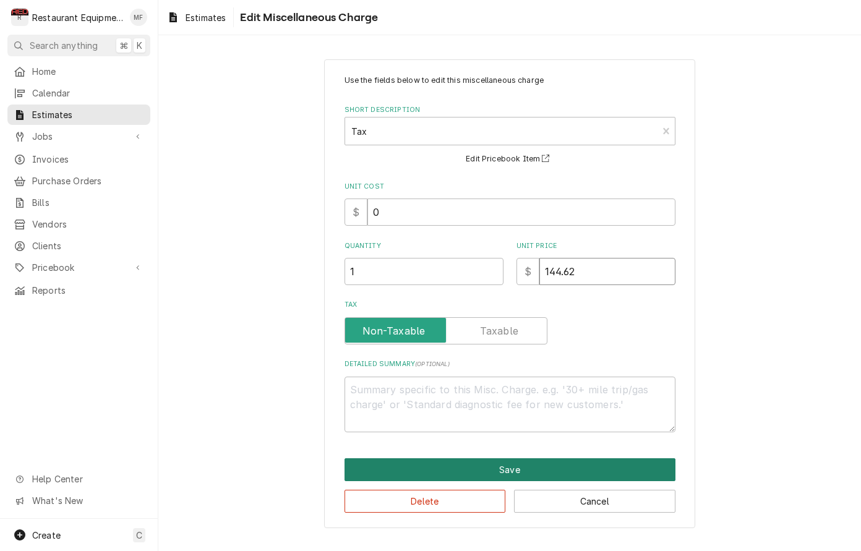
type input "144.62"
click at [579, 467] on button "Save" at bounding box center [510, 469] width 331 height 23
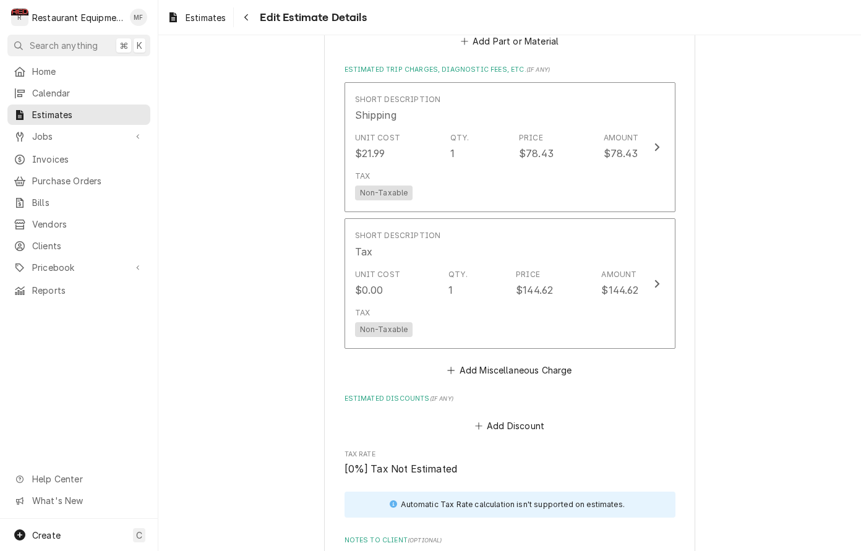
scroll to position [2558, 0]
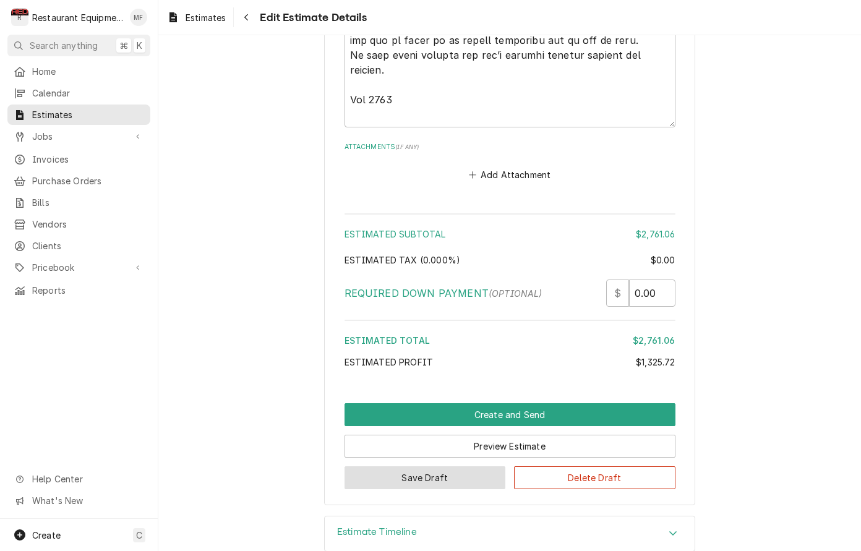
click at [462, 466] on button "Save Draft" at bounding box center [425, 477] width 161 height 23
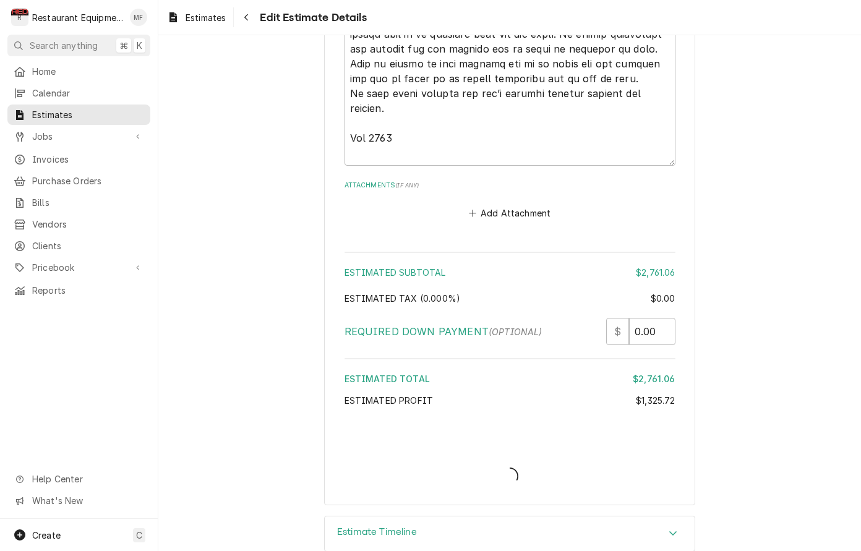
type textarea "x"
